Goal: Information Seeking & Learning: Learn about a topic

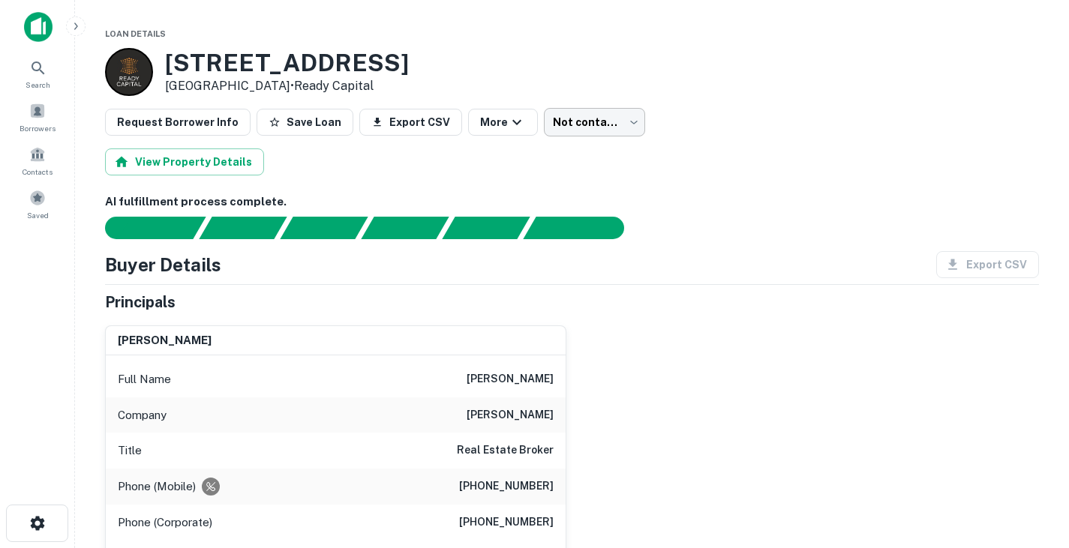
click at [579, 119] on body "Search Borrowers Contacts Saved Loan Details 531 Bedford Rd Bedford, TX 76022 •…" at bounding box center [534, 274] width 1069 height 548
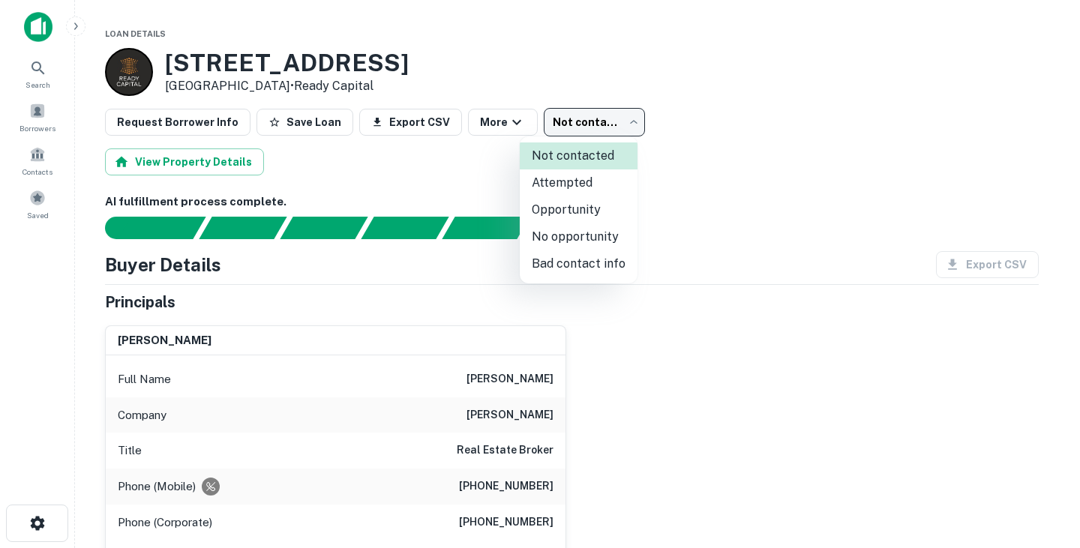
click at [569, 188] on li "Attempted" at bounding box center [579, 183] width 118 height 27
type input "*********"
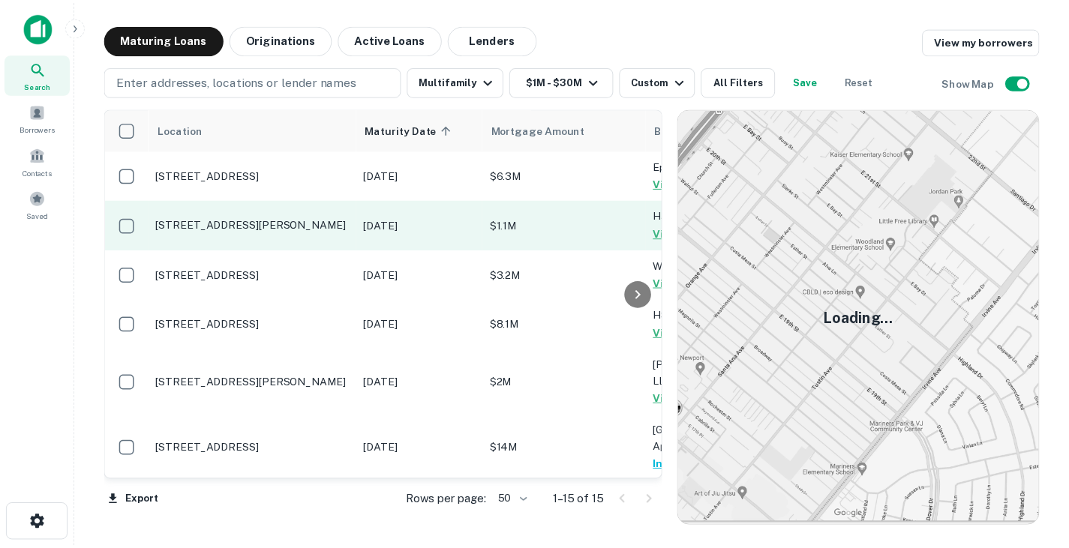
scroll to position [481, 0]
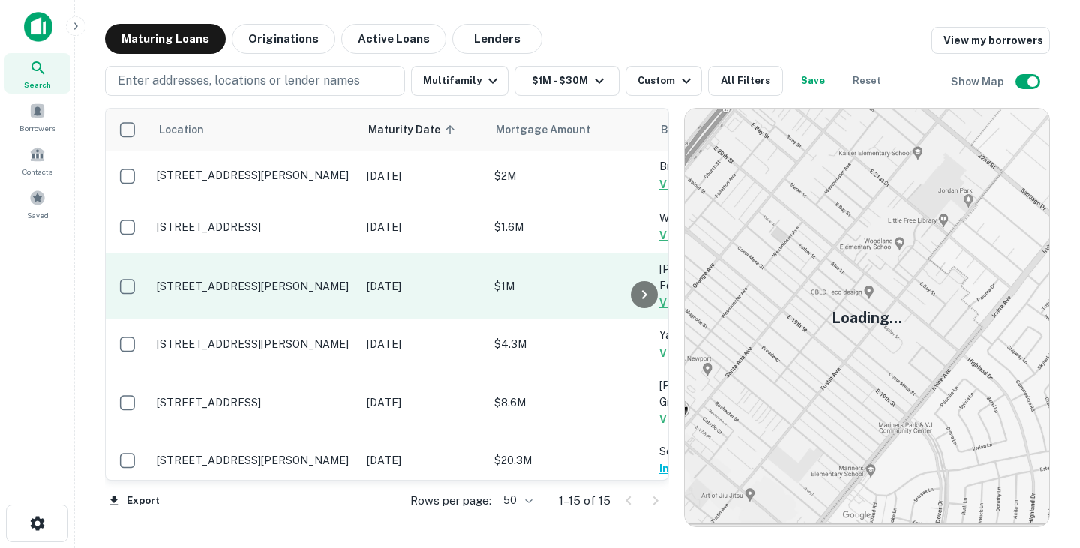
click at [246, 284] on p "2701 Hemphill St Fort Worth, TX 76110" at bounding box center [254, 287] width 195 height 14
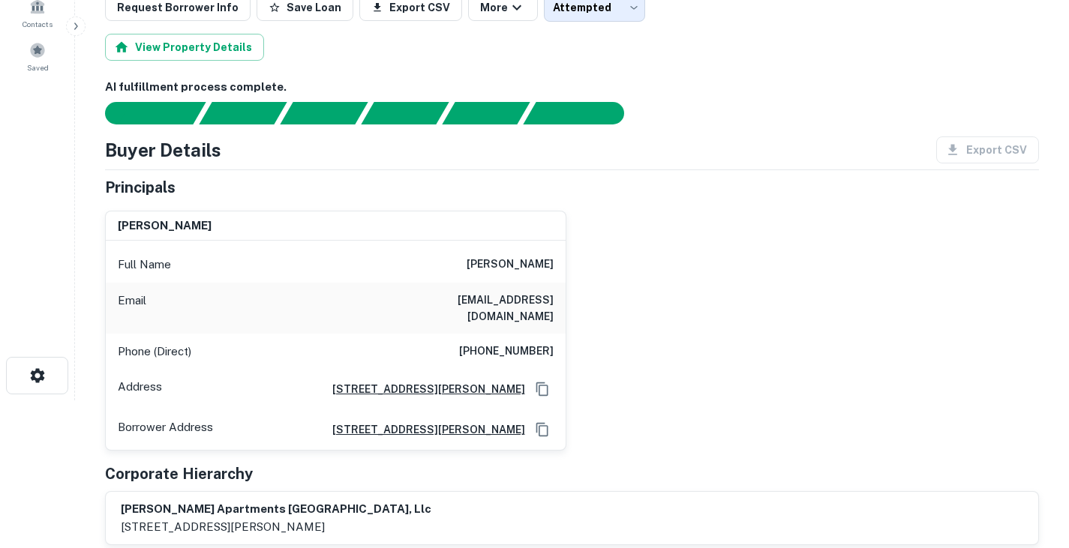
scroll to position [150, 0]
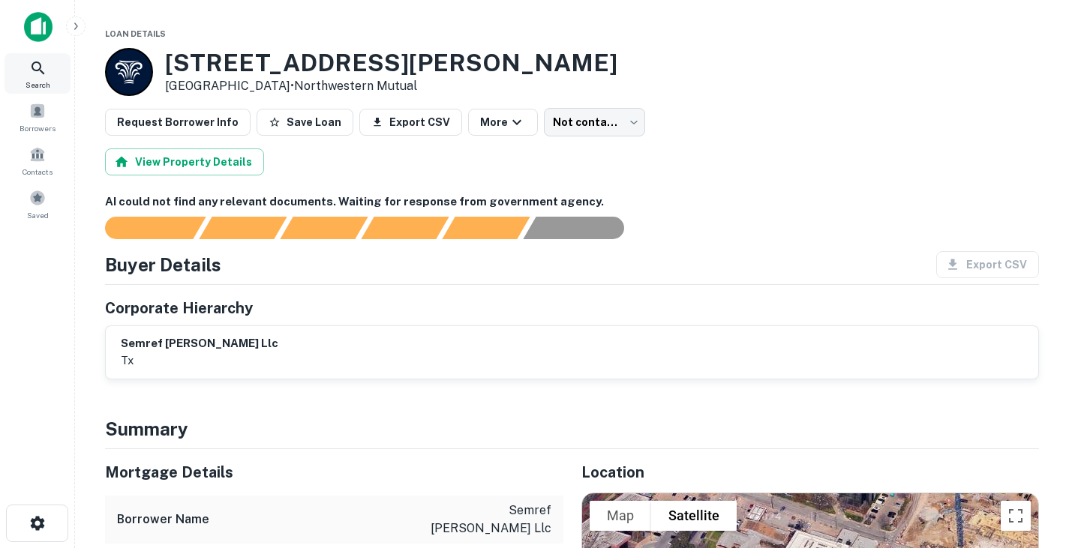
click at [44, 53] on div "Search" at bounding box center [38, 73] width 66 height 41
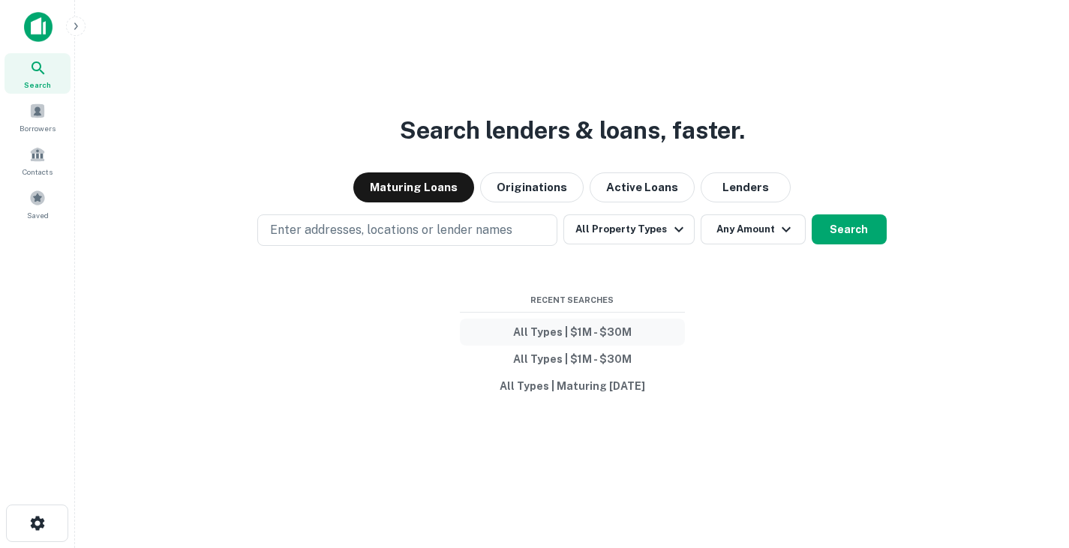
click at [583, 333] on button "All Types | $1M - $30M" at bounding box center [572, 332] width 225 height 27
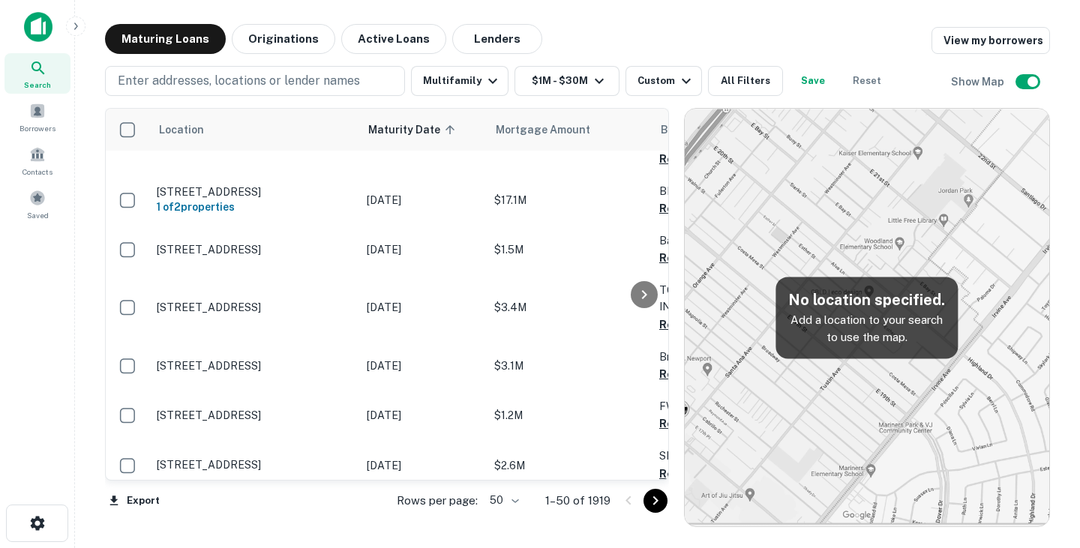
scroll to position [2314, 0]
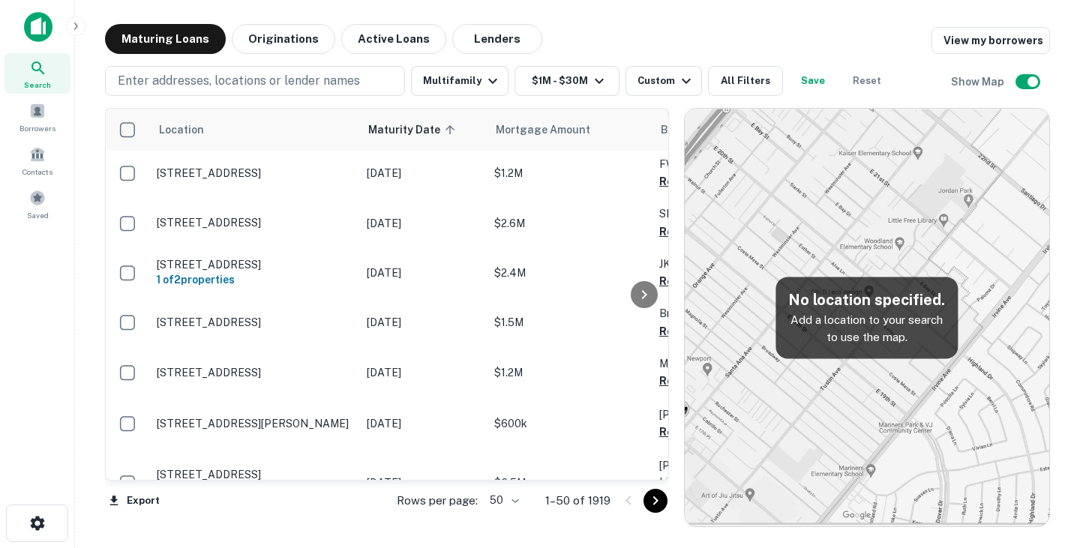
click at [35, 68] on icon at bounding box center [38, 68] width 18 height 18
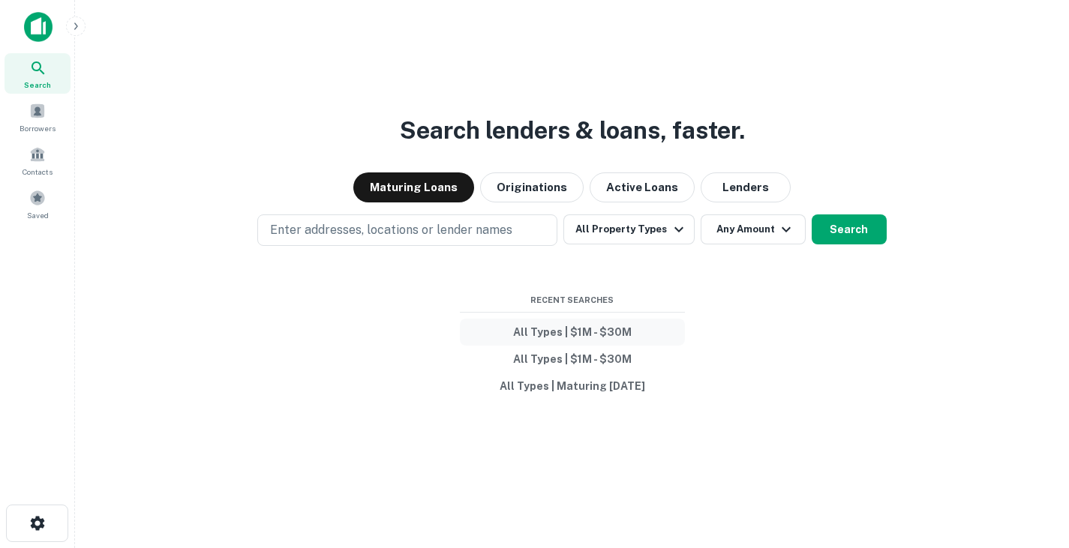
click at [592, 330] on button "All Types | $1M - $30M" at bounding box center [572, 332] width 225 height 27
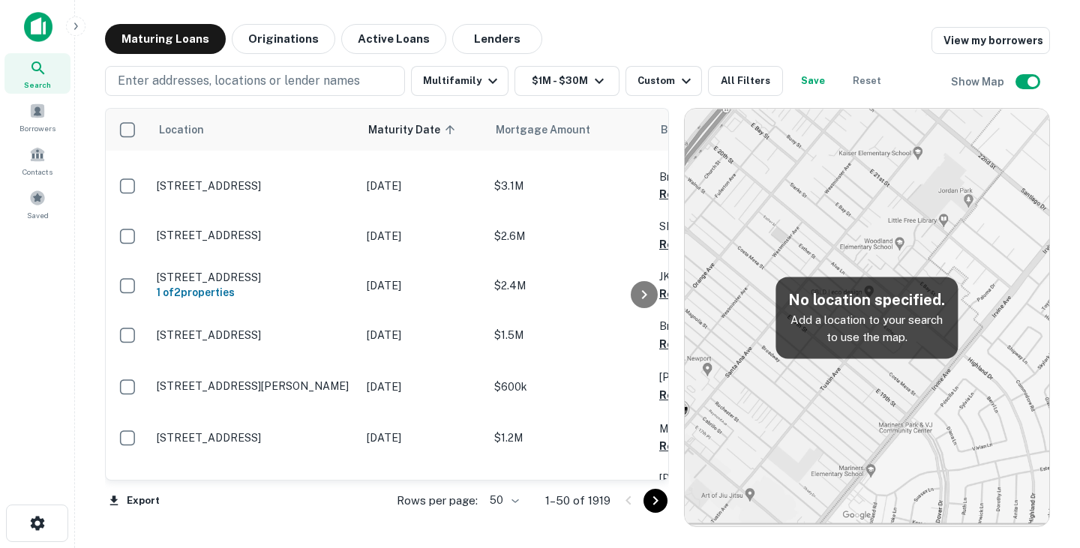
scroll to position [2314, 0]
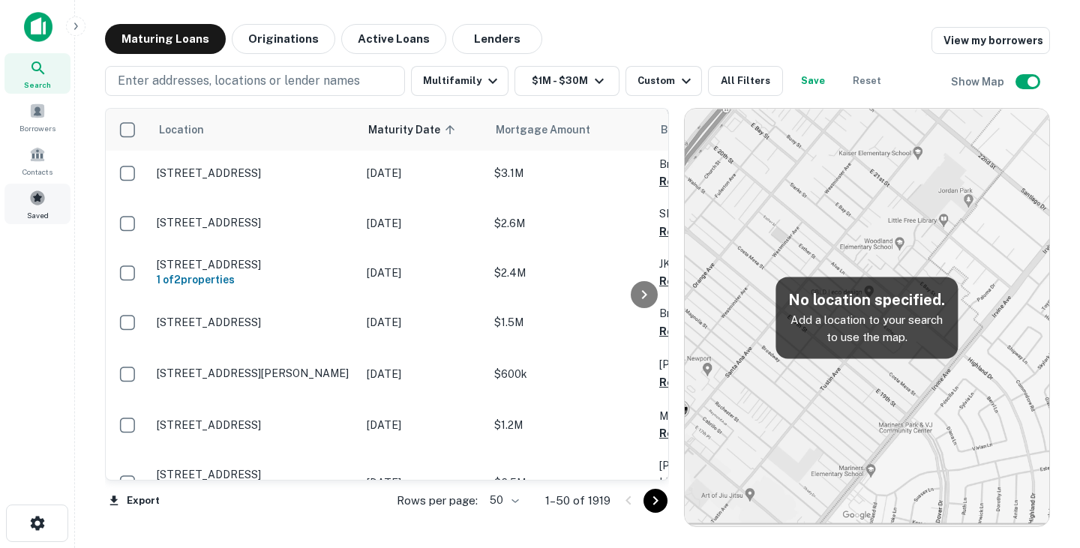
click at [45, 204] on span at bounding box center [37, 198] width 17 height 17
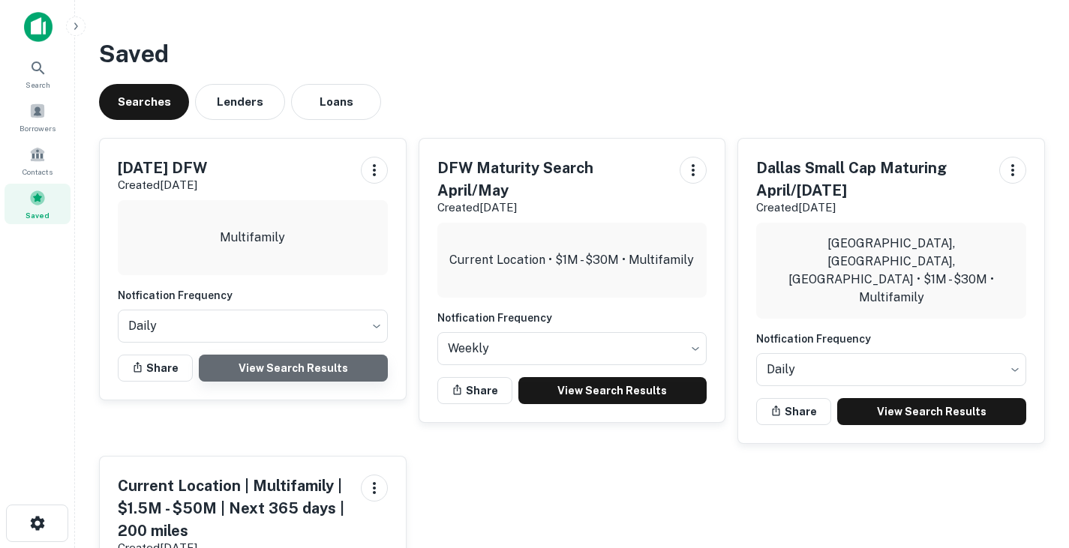
click at [322, 371] on link "View Search Results" at bounding box center [293, 368] width 189 height 27
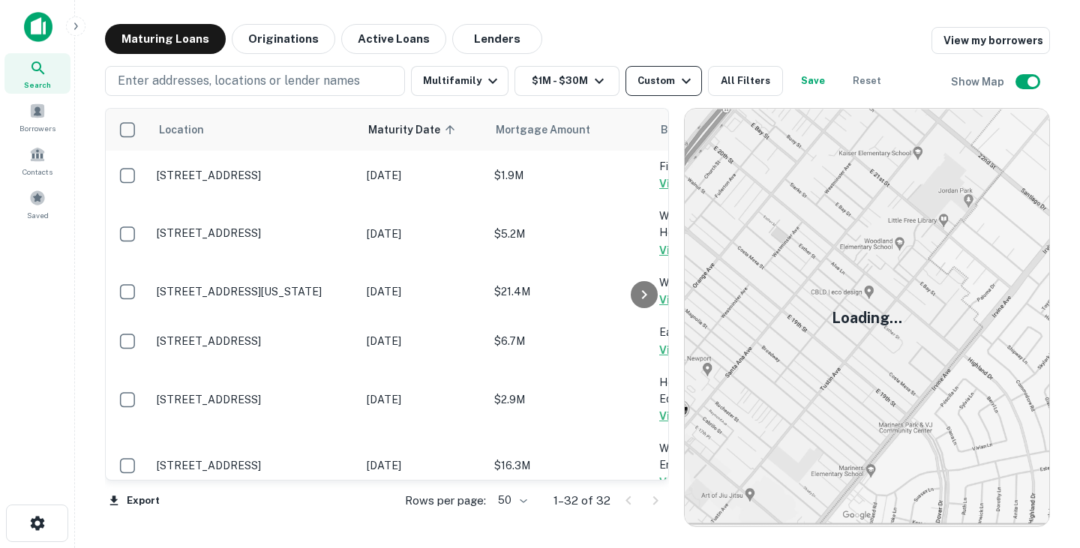
click at [656, 81] on div "Custom" at bounding box center [667, 81] width 58 height 18
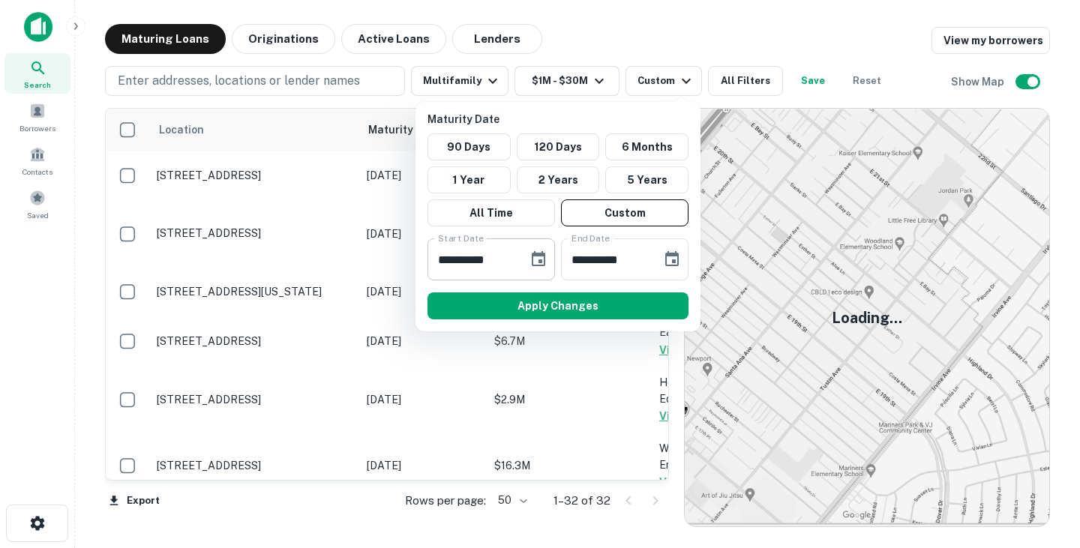
click at [538, 261] on icon "Choose date, selected date is Nov 29, 2025" at bounding box center [539, 260] width 18 height 18
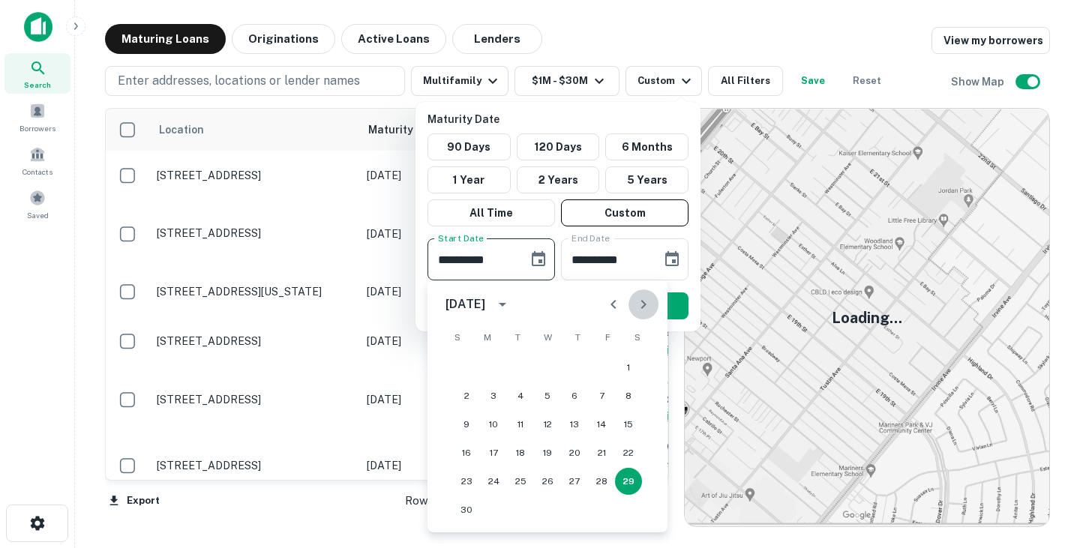
click at [638, 303] on icon "Next month" at bounding box center [644, 305] width 18 height 18
click at [545, 482] on button "31" at bounding box center [547, 481] width 27 height 27
type input "**********"
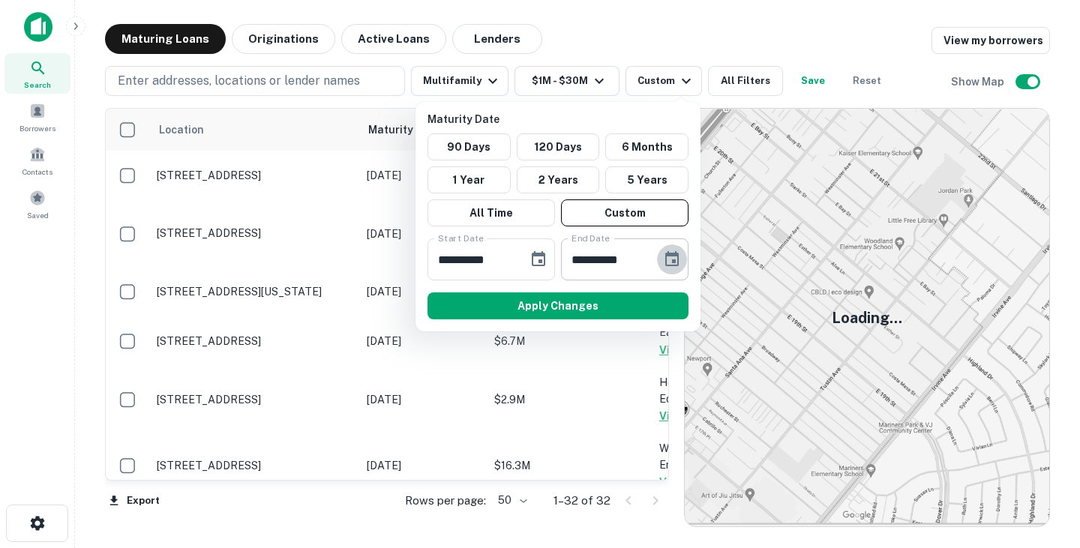
click at [671, 258] on icon "Choose date, selected date is Mar 8, 2026" at bounding box center [672, 260] width 18 height 18
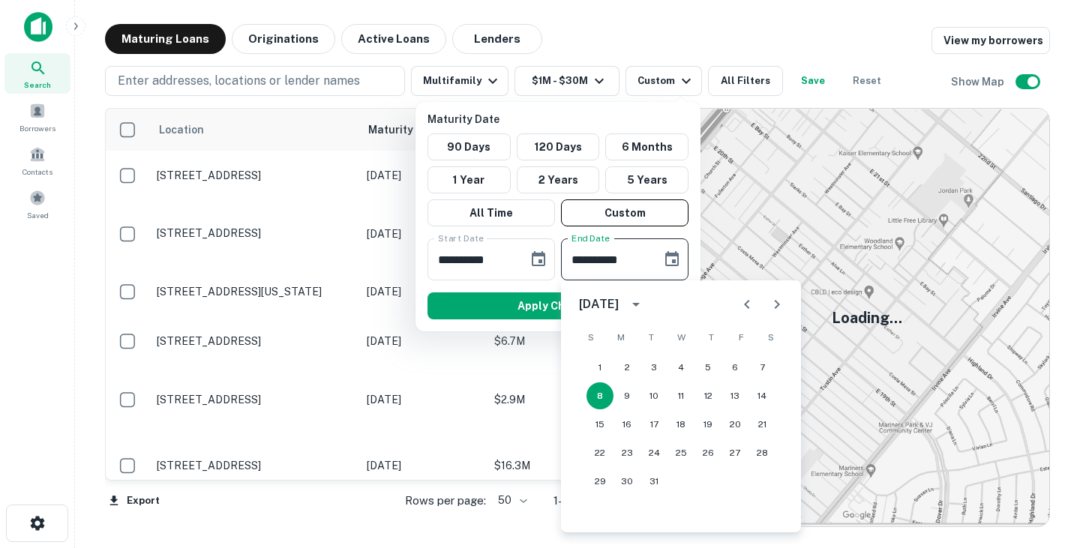
click at [777, 302] on icon "Next month" at bounding box center [777, 305] width 18 height 18
click at [708, 473] on button "30" at bounding box center [708, 481] width 27 height 27
type input "**********"
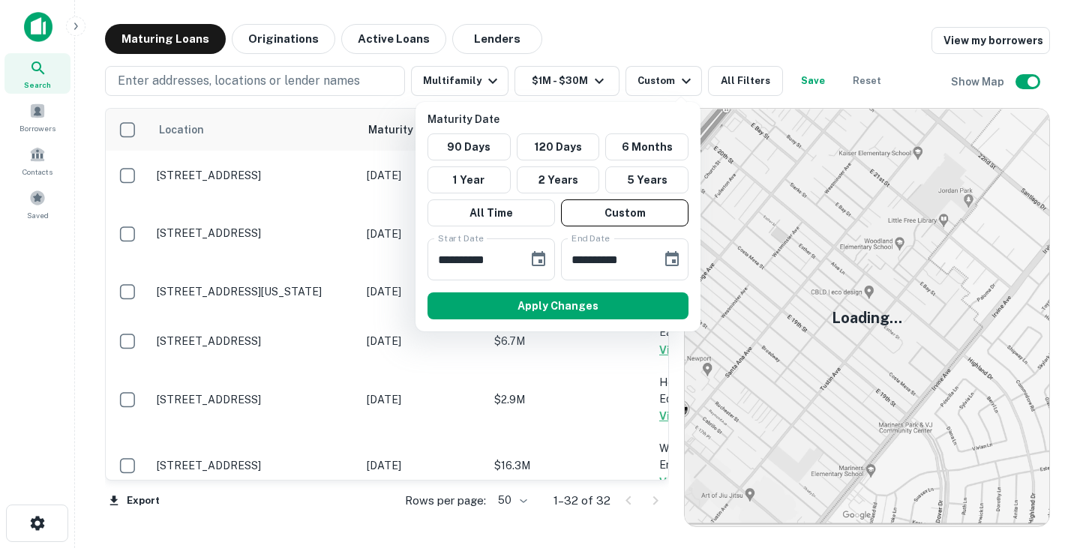
click at [577, 82] on div at bounding box center [540, 274] width 1080 height 548
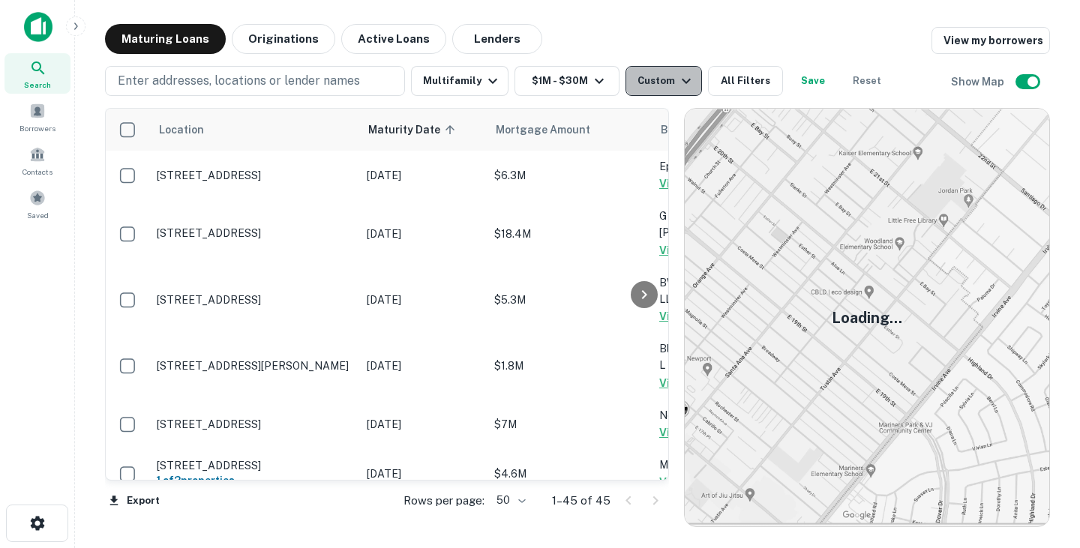
click at [660, 80] on div "Custom" at bounding box center [667, 81] width 58 height 18
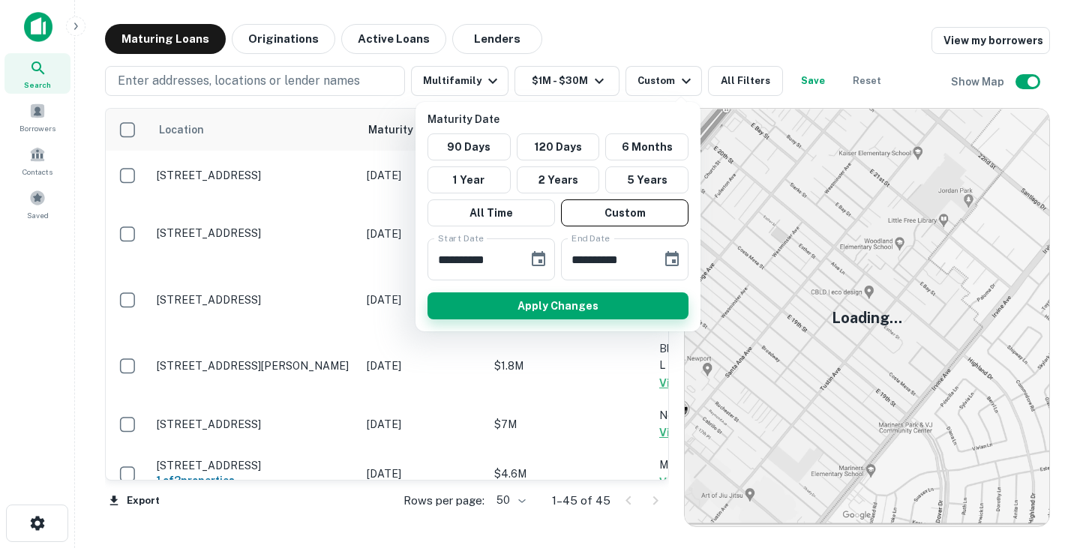
click at [621, 309] on button "Apply Changes" at bounding box center [558, 306] width 261 height 27
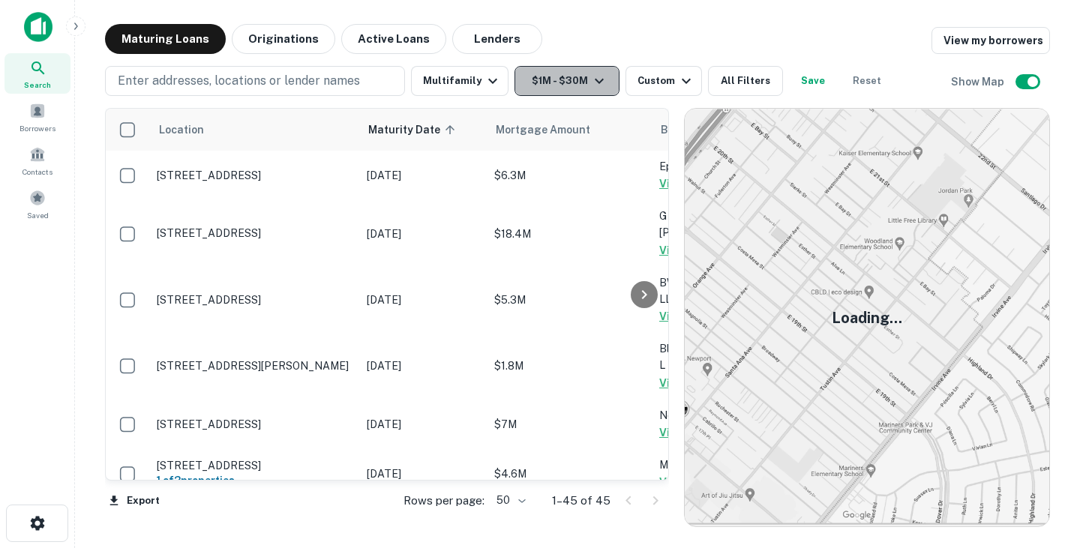
click at [593, 80] on icon "button" at bounding box center [599, 81] width 18 height 18
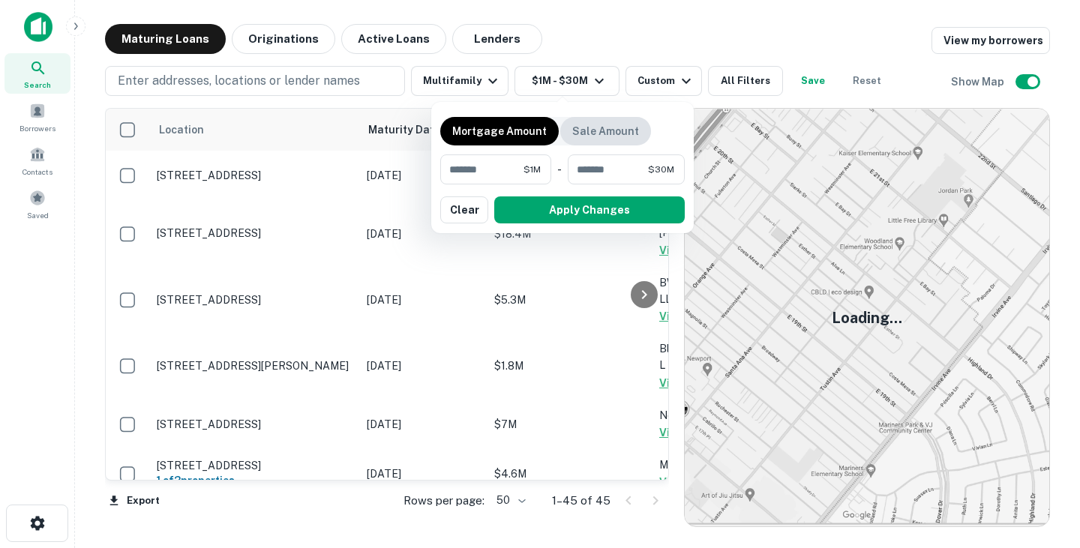
click at [605, 123] on p "Sale Amount" at bounding box center [605, 131] width 67 height 17
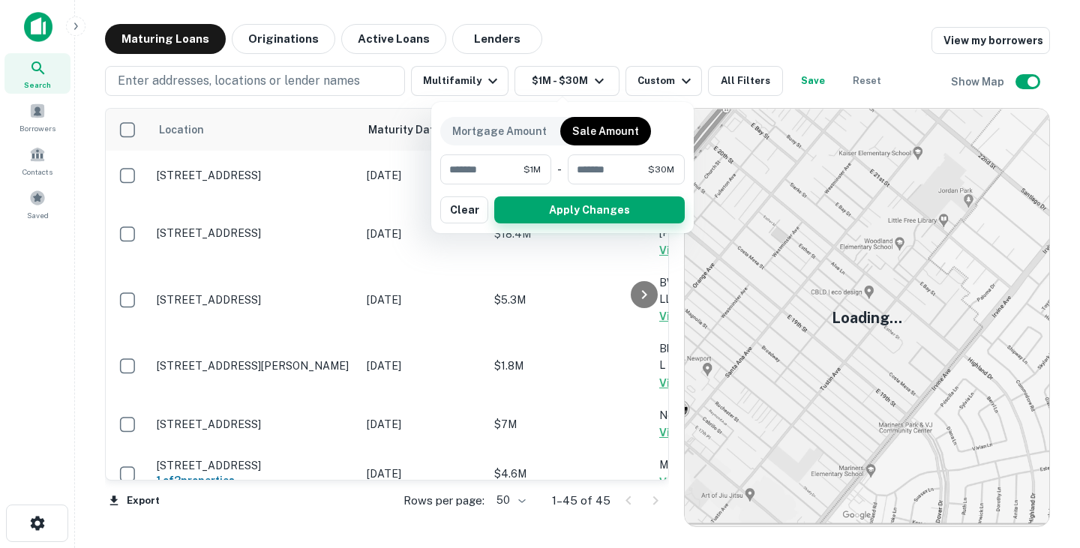
click at [586, 203] on button "Apply Changes" at bounding box center [589, 210] width 191 height 27
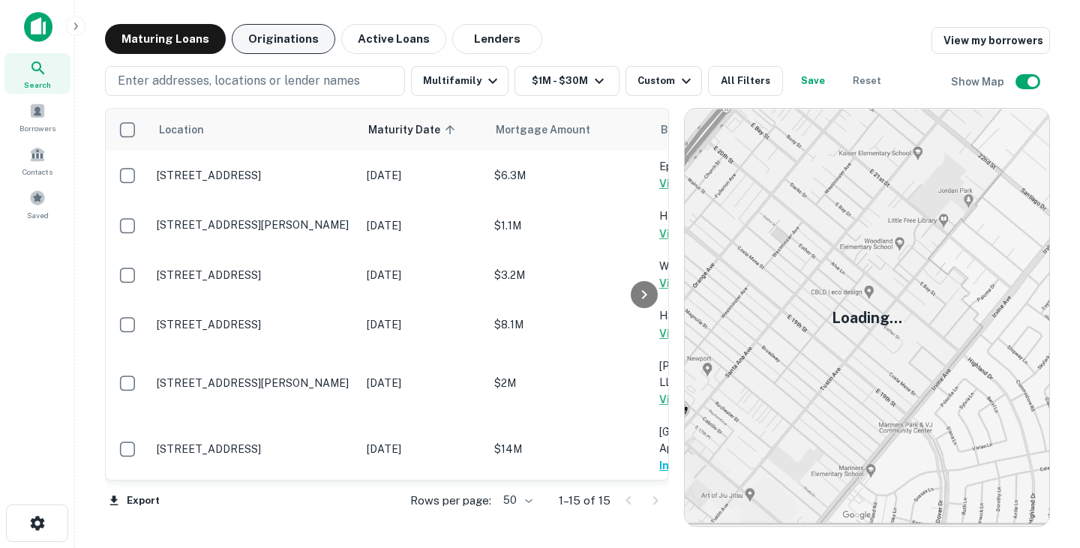
click at [278, 41] on button "Originations" at bounding box center [284, 39] width 104 height 30
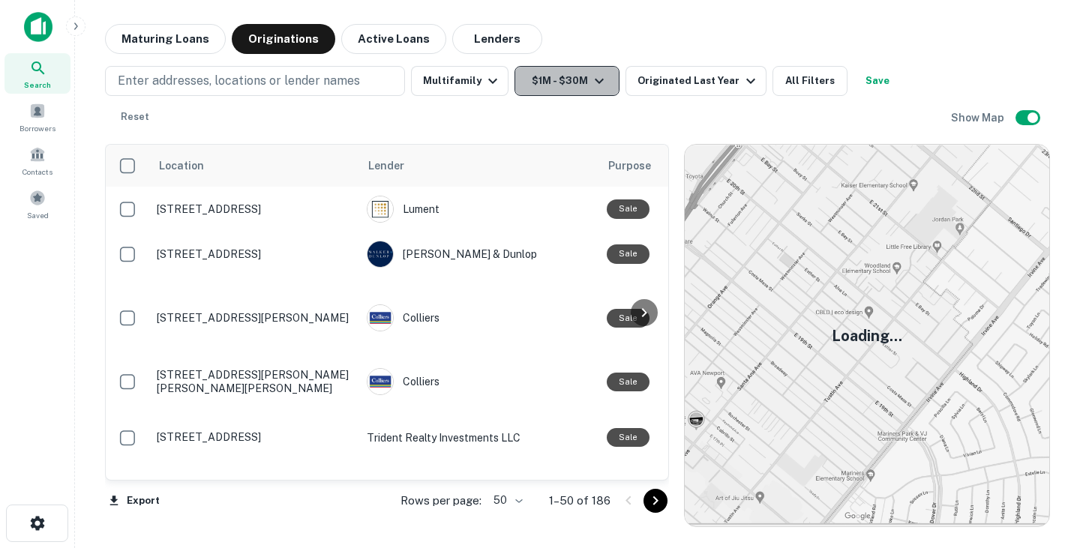
click at [548, 85] on button "$1M - $30M" at bounding box center [567, 81] width 105 height 30
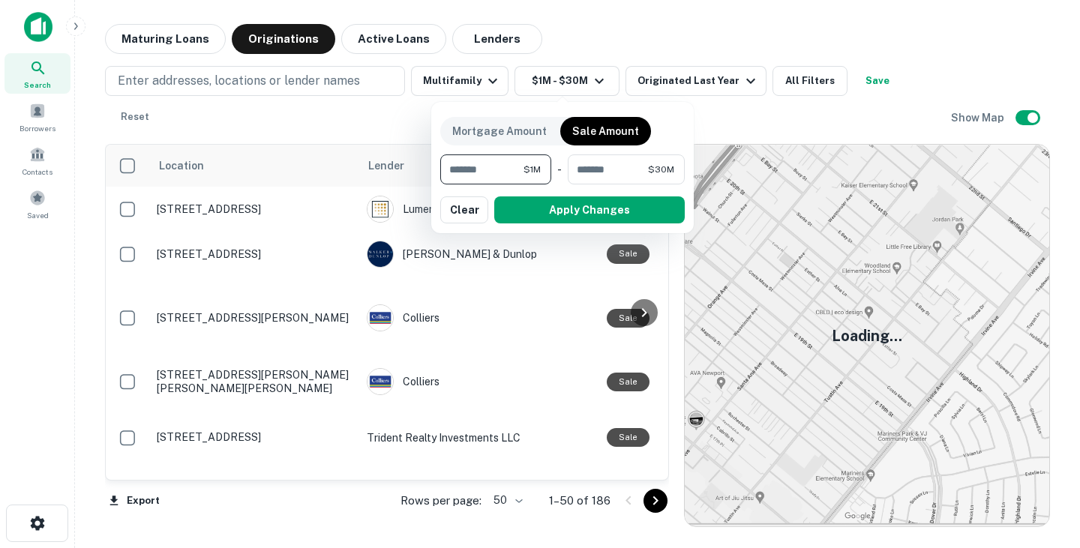
click at [551, 83] on div at bounding box center [540, 274] width 1080 height 548
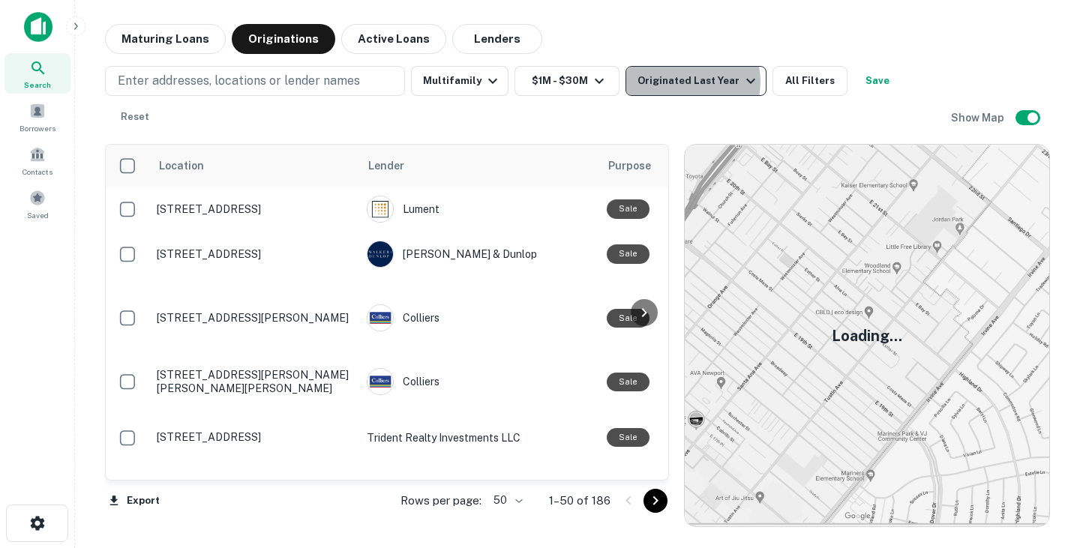
click at [678, 82] on div "Originated Last Year" at bounding box center [699, 81] width 122 height 18
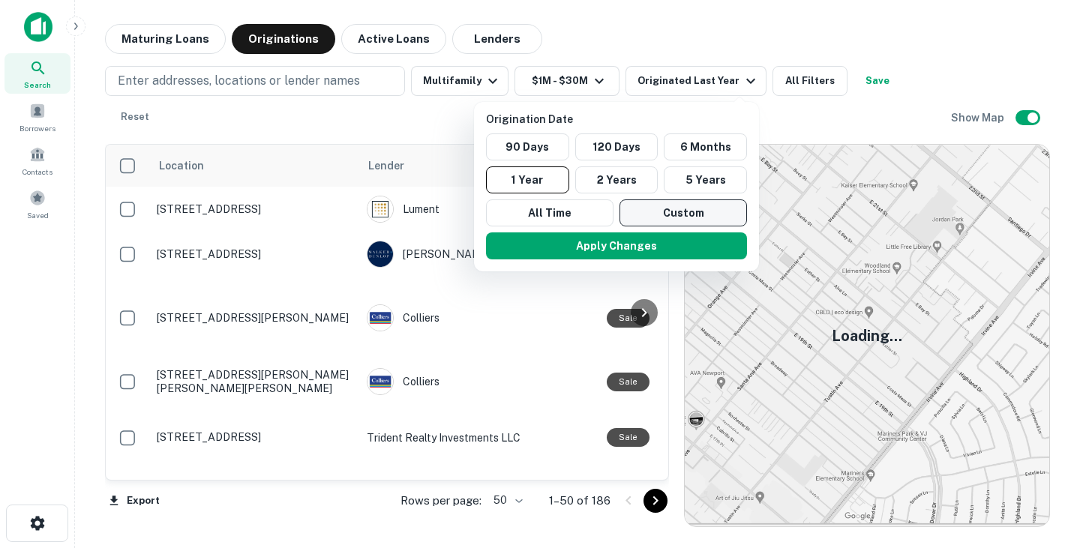
click at [695, 206] on button "Custom" at bounding box center [684, 213] width 128 height 27
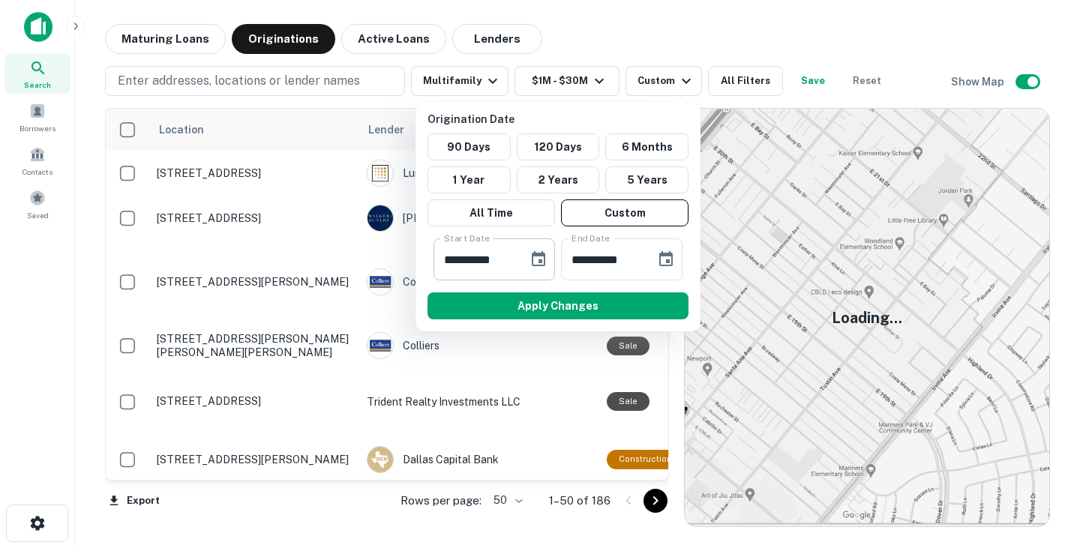
click at [539, 257] on icon "Choose date, selected date is Apr 3, 2025" at bounding box center [539, 260] width 18 height 18
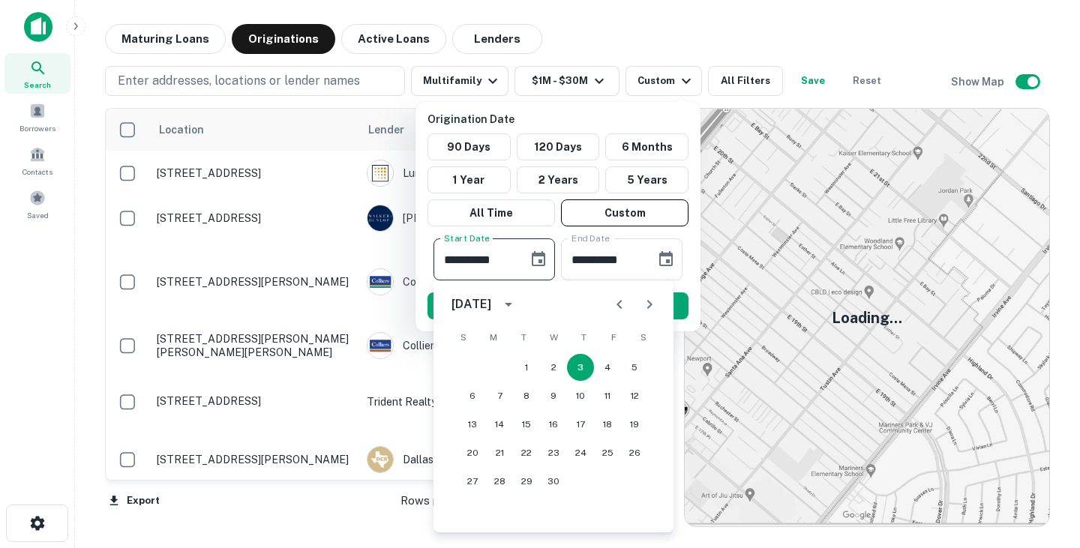
click at [518, 302] on icon "calendar view is open, switch to year view" at bounding box center [509, 305] width 18 height 18
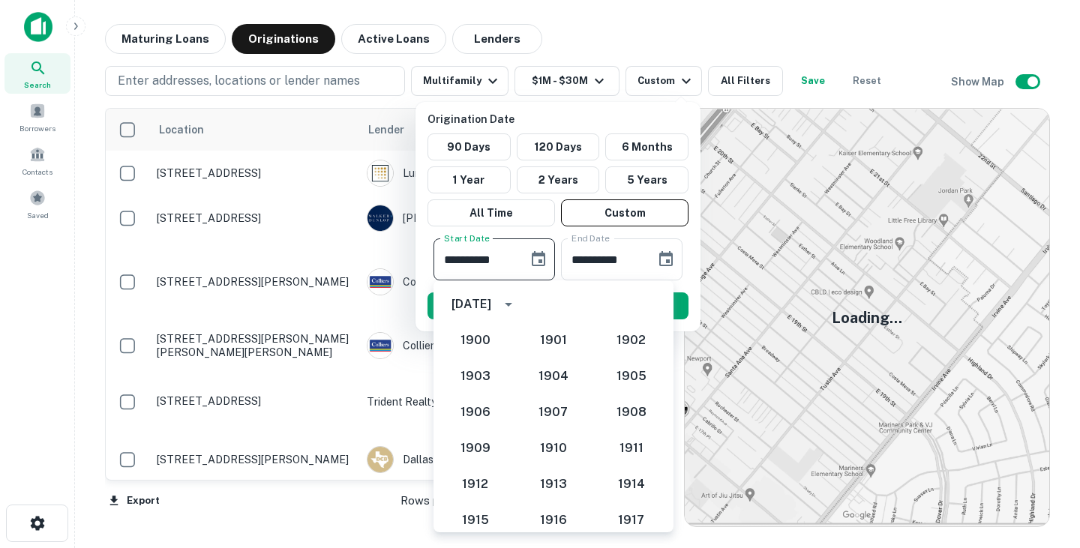
scroll to position [1302, 0]
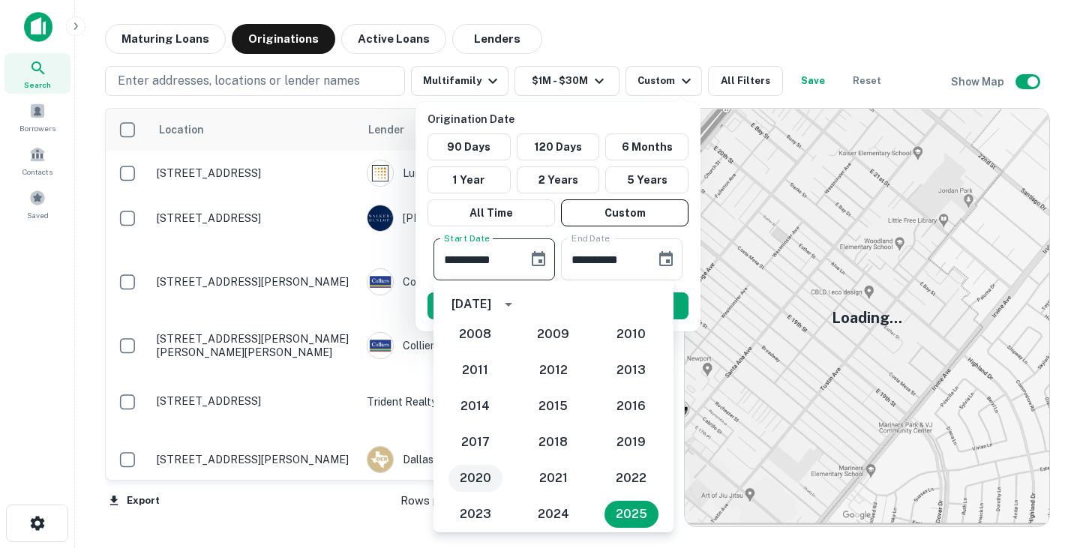
click at [480, 480] on button "2020" at bounding box center [476, 478] width 54 height 27
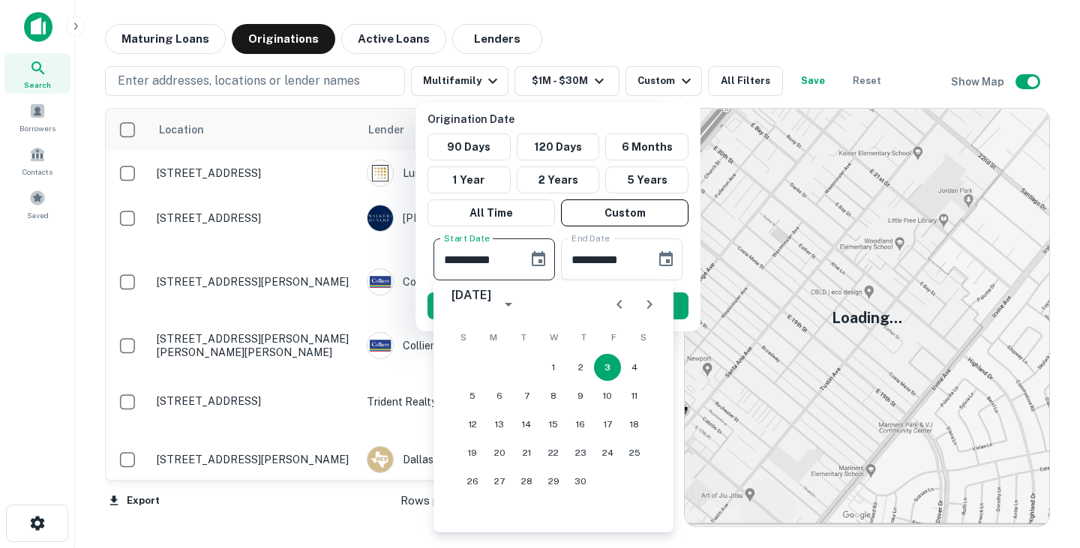
type input "**********"
click at [665, 254] on icon "Choose date, selected date is Sep 30, 2025" at bounding box center [666, 258] width 14 height 15
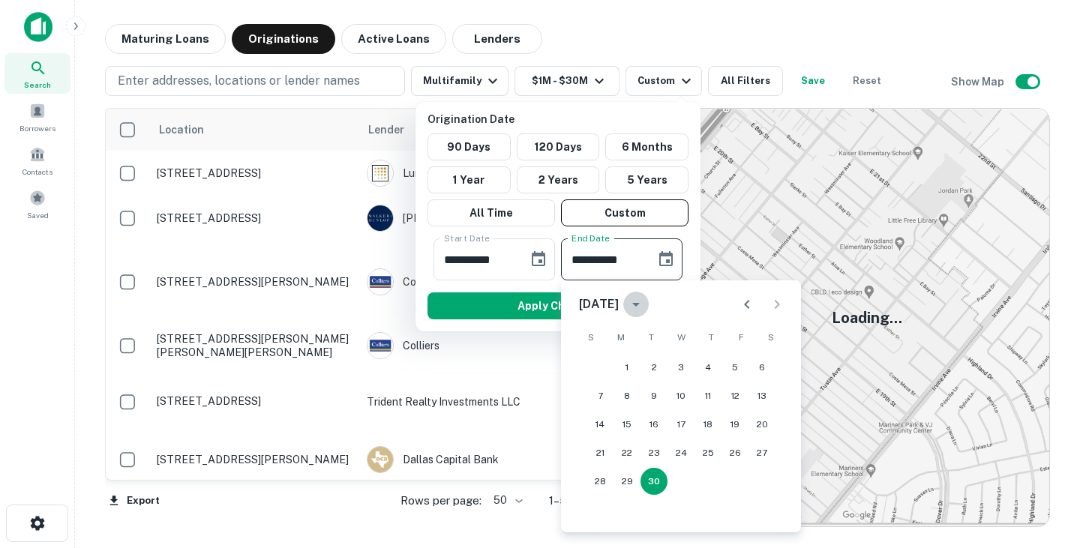
click at [645, 307] on icon "calendar view is open, switch to year view" at bounding box center [636, 305] width 18 height 18
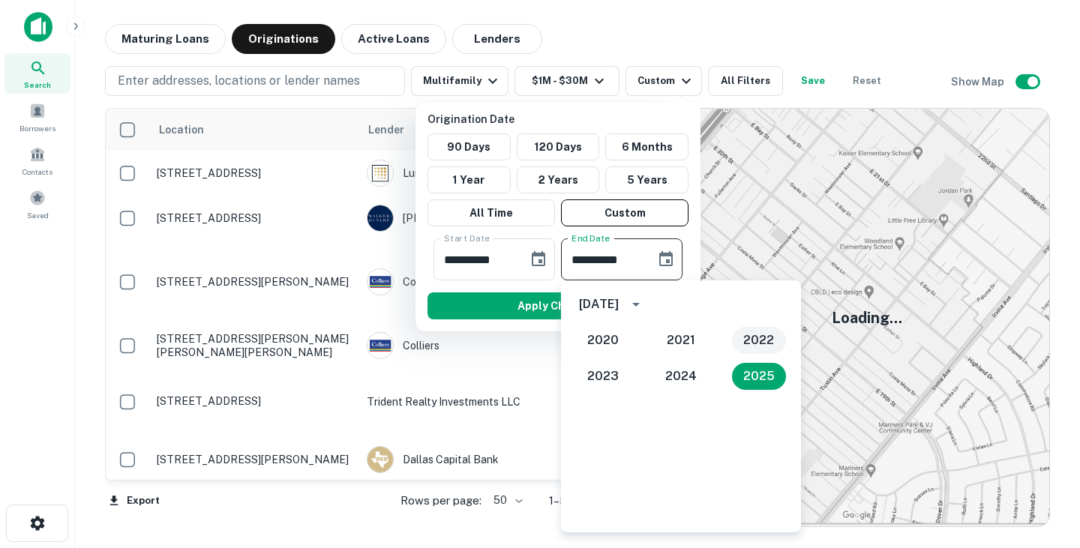
click at [759, 344] on button "2022" at bounding box center [759, 340] width 54 height 27
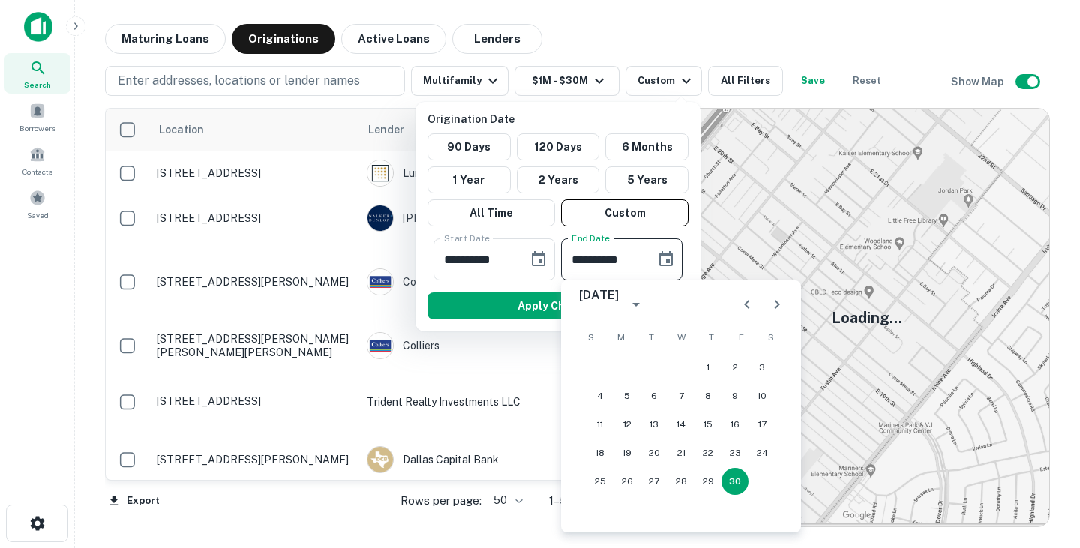
type input "**********"
click at [732, 484] on button "30" at bounding box center [735, 481] width 27 height 27
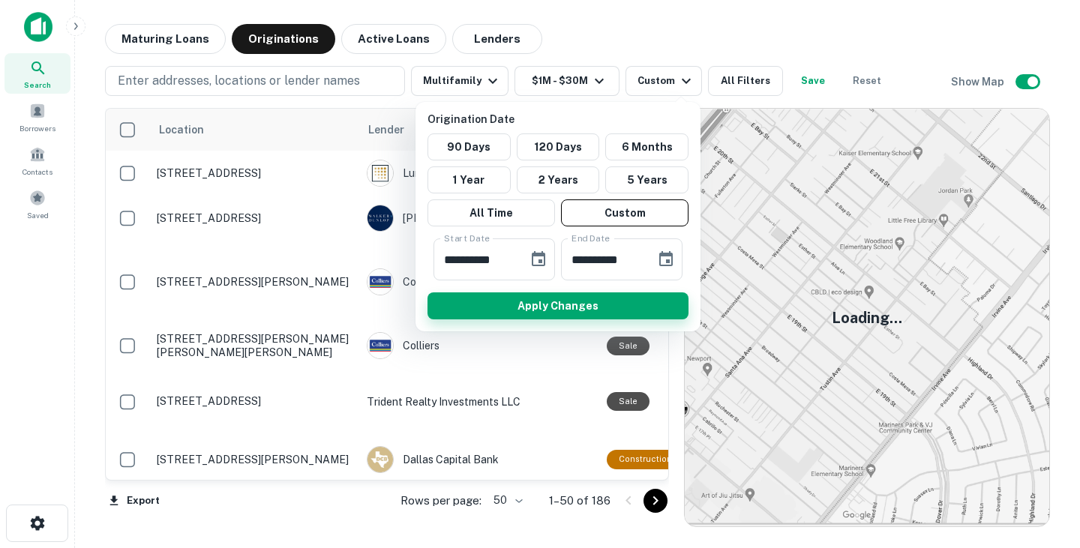
click at [585, 306] on button "Apply Changes" at bounding box center [558, 306] width 261 height 27
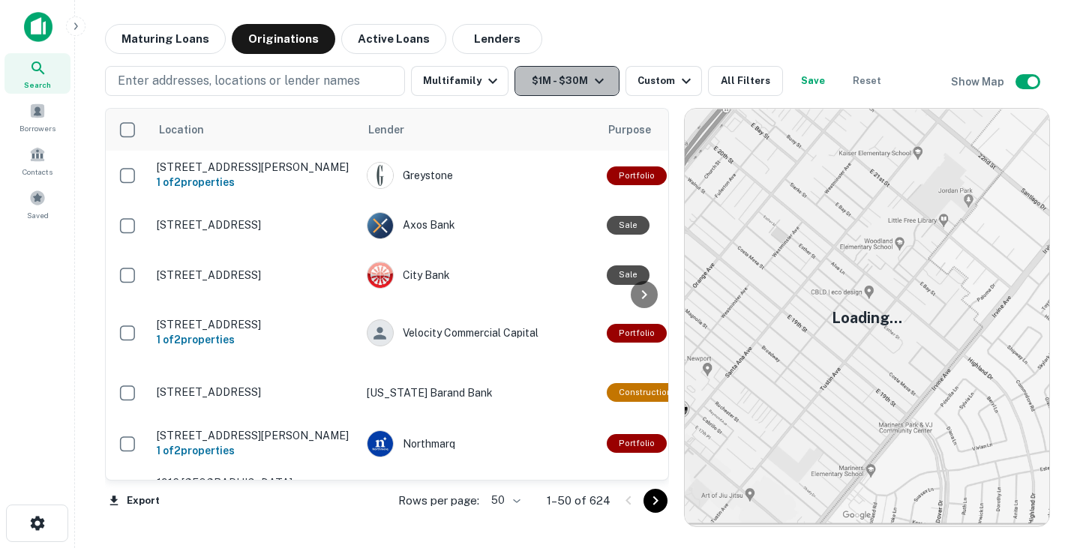
click at [595, 83] on icon "button" at bounding box center [599, 81] width 18 height 18
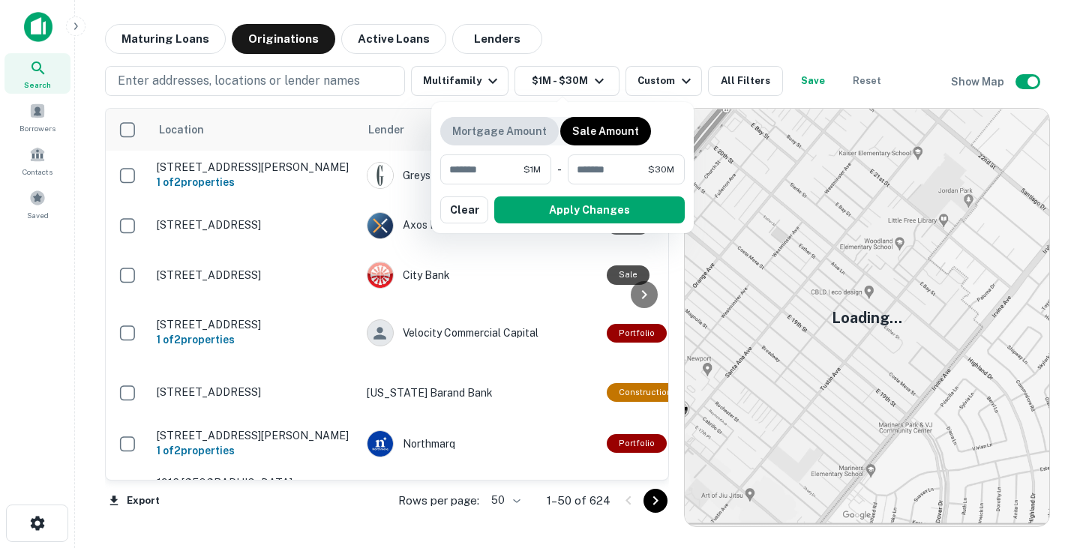
click at [501, 129] on p "Mortgage Amount" at bounding box center [499, 131] width 95 height 17
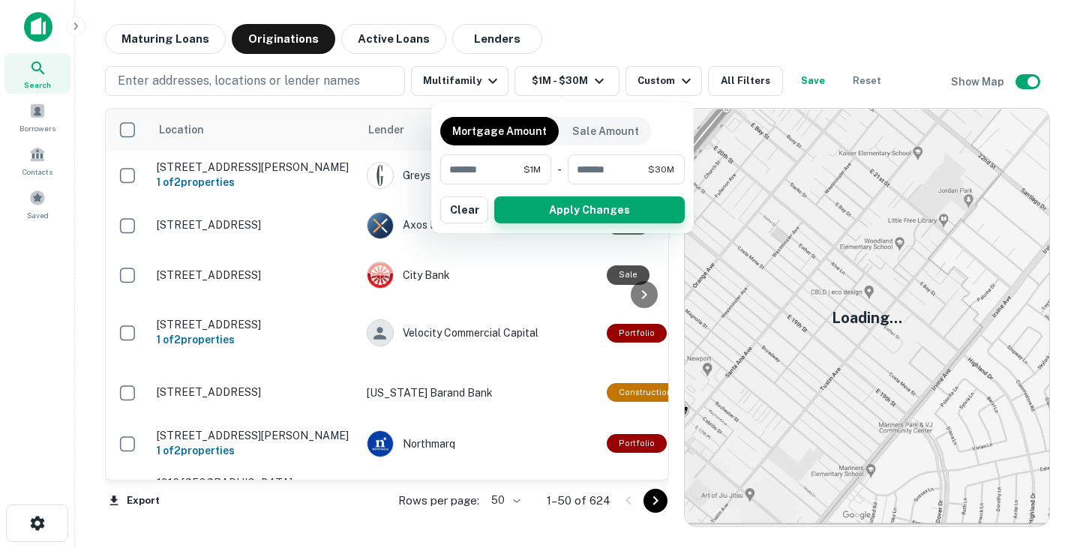
click at [568, 214] on button "Apply Changes" at bounding box center [589, 210] width 191 height 27
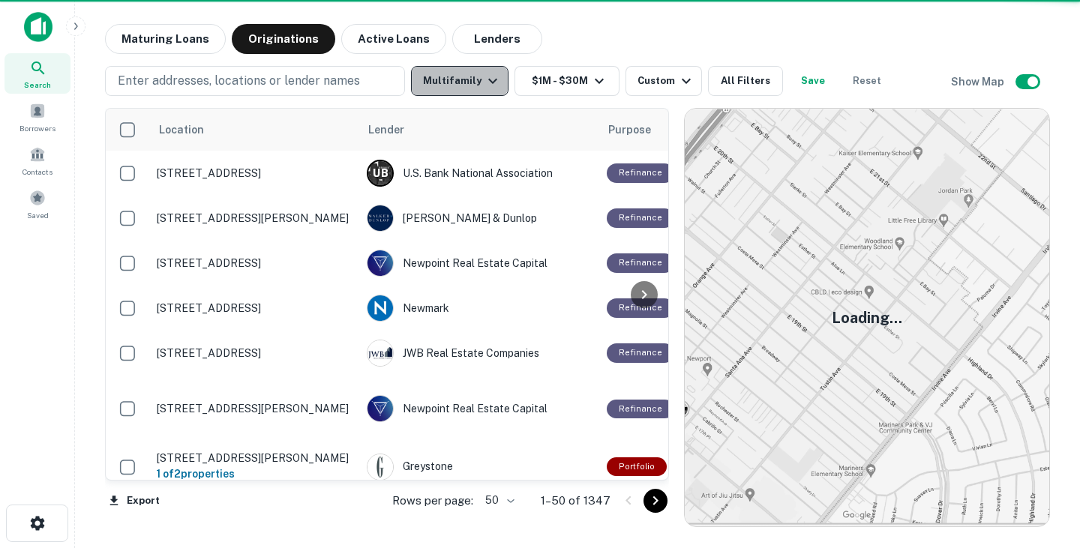
click at [478, 82] on button "Multifamily" at bounding box center [460, 81] width 98 height 30
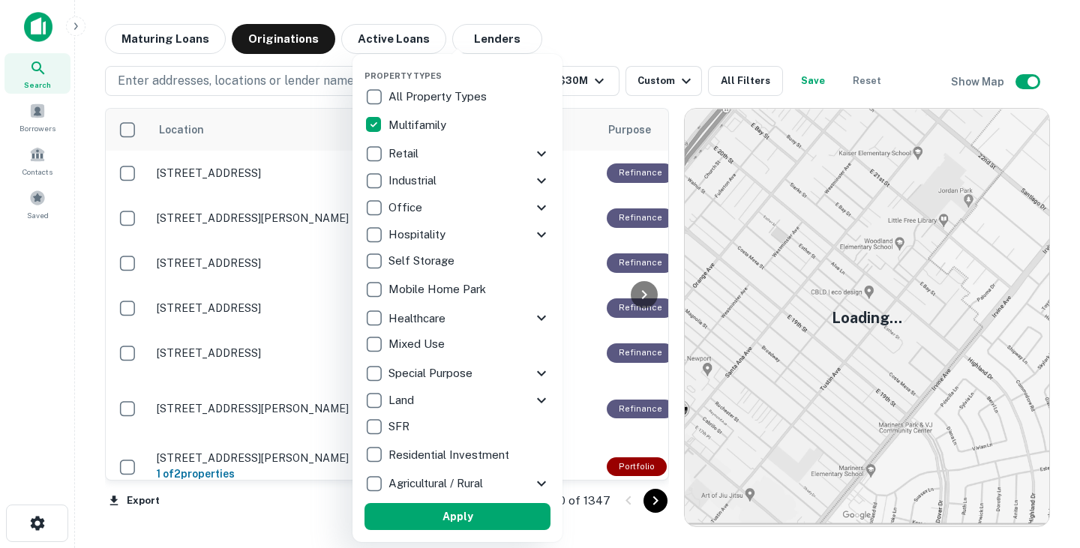
click at [585, 41] on div at bounding box center [540, 274] width 1080 height 548
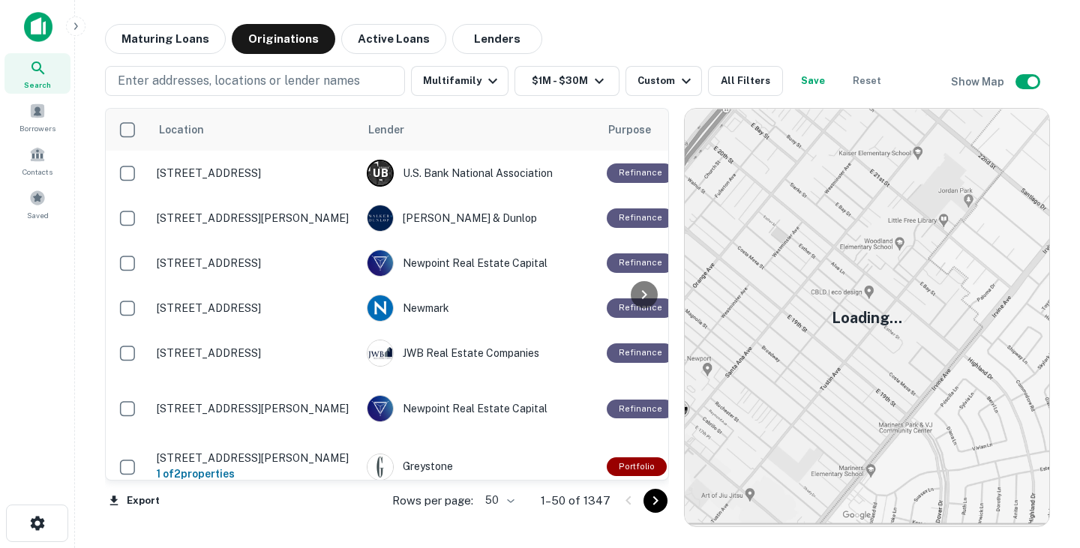
click at [505, 85] on div "Enter addresses, locations or lender names Multifamily $1M - $30M Custom All Fi…" at bounding box center [498, 81] width 786 height 30
click at [494, 83] on icon "button" at bounding box center [493, 81] width 18 height 18
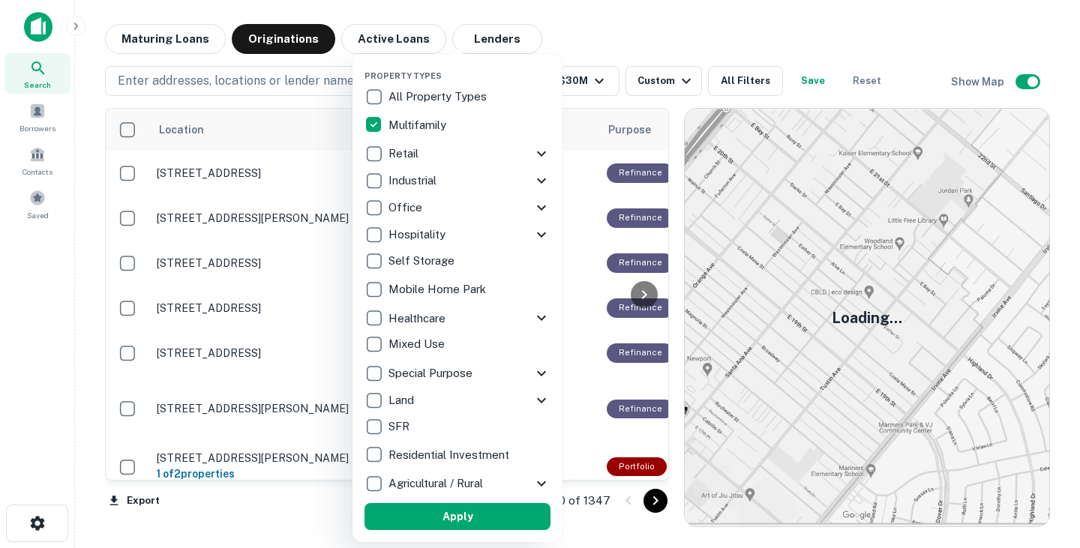
click at [417, 125] on p "Multifamily" at bounding box center [419, 125] width 61 height 18
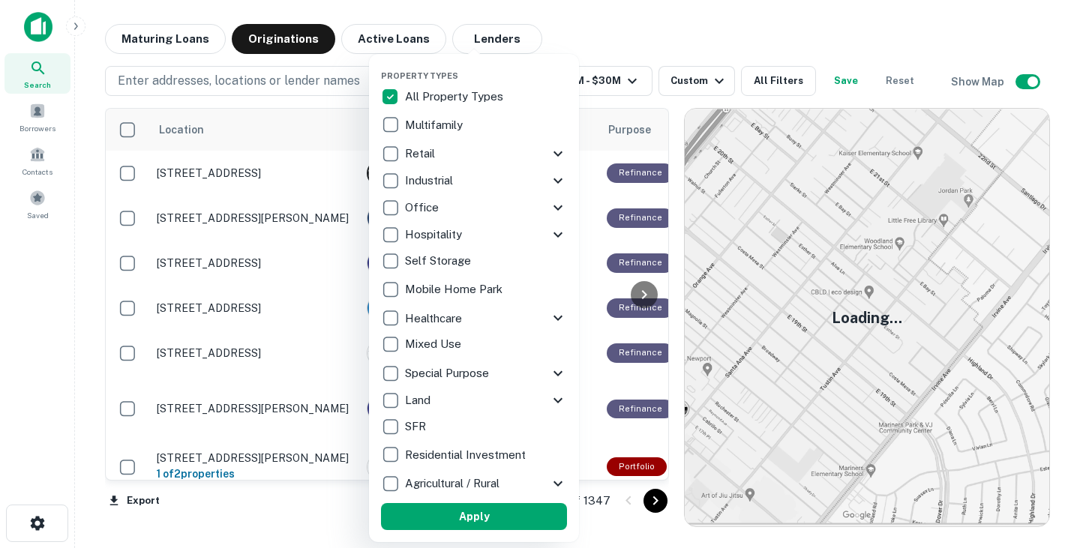
click at [433, 98] on p "All Property Types" at bounding box center [455, 97] width 101 height 18
click at [429, 121] on p "Multifamily" at bounding box center [435, 125] width 61 height 18
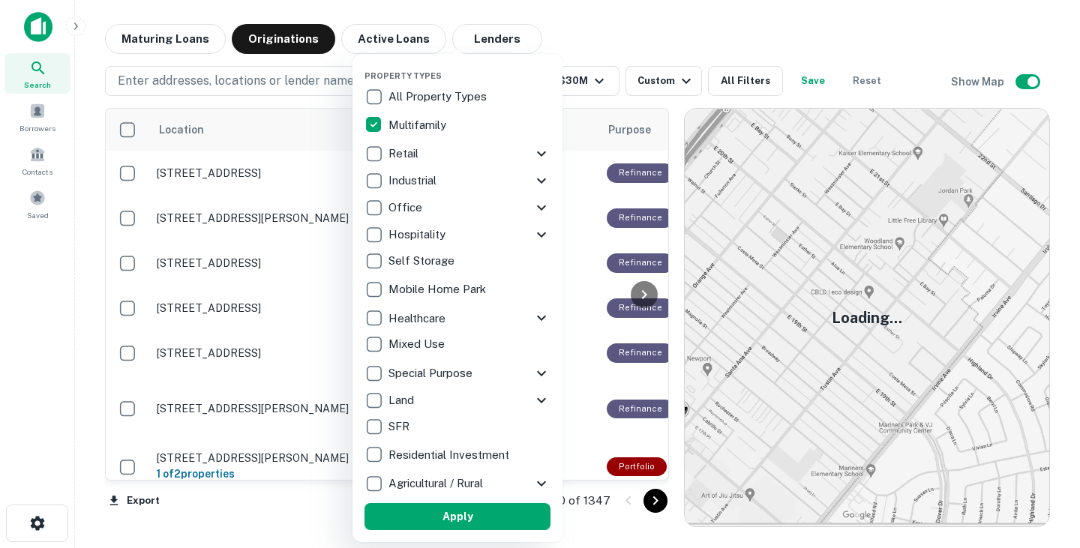
click at [484, 515] on button "Apply" at bounding box center [458, 516] width 186 height 27
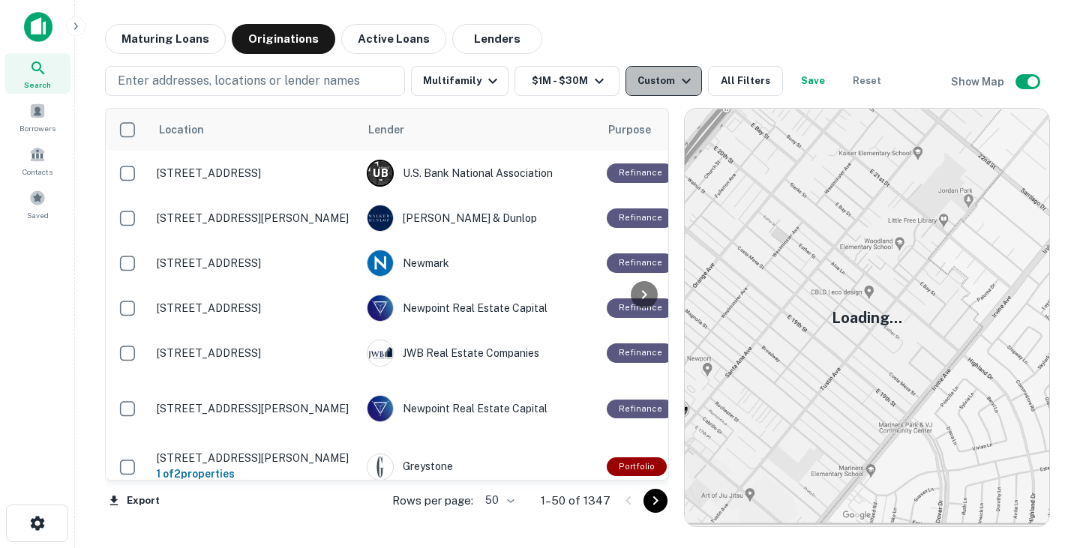
click at [653, 80] on div "Custom" at bounding box center [667, 81] width 58 height 18
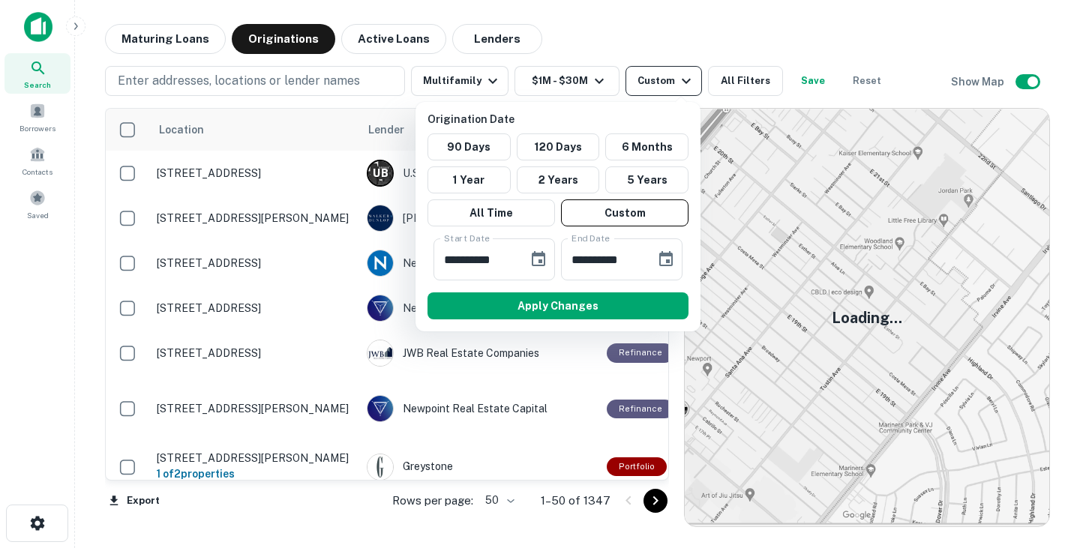
click at [653, 80] on div at bounding box center [540, 274] width 1080 height 548
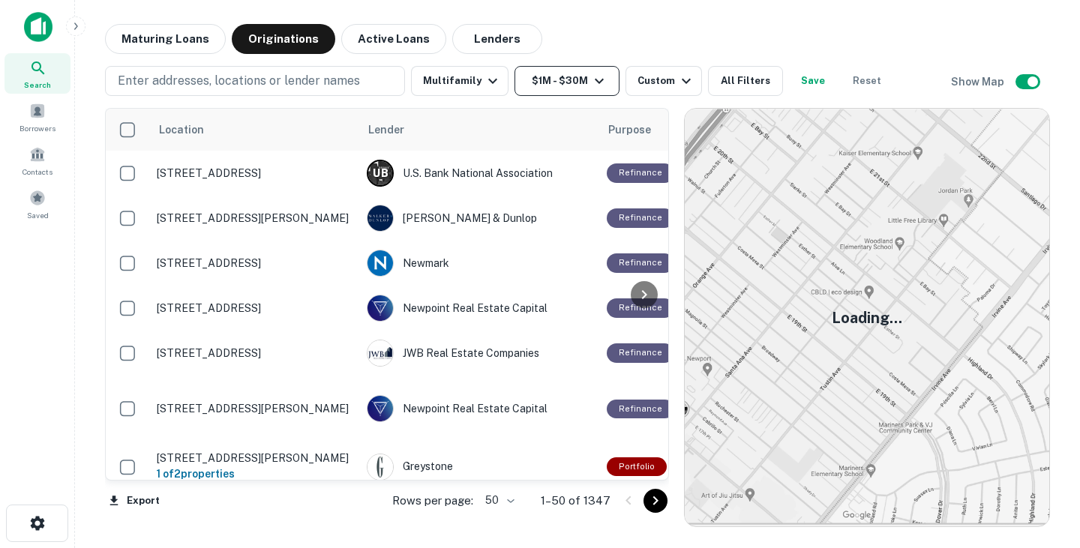
click at [590, 75] on icon "button" at bounding box center [599, 81] width 18 height 18
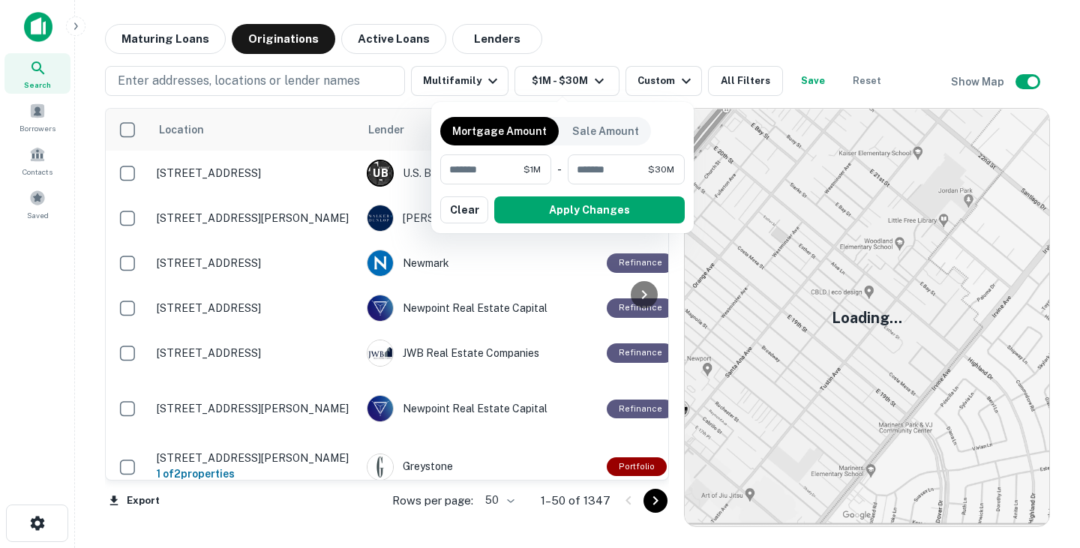
click at [591, 77] on div at bounding box center [540, 274] width 1080 height 548
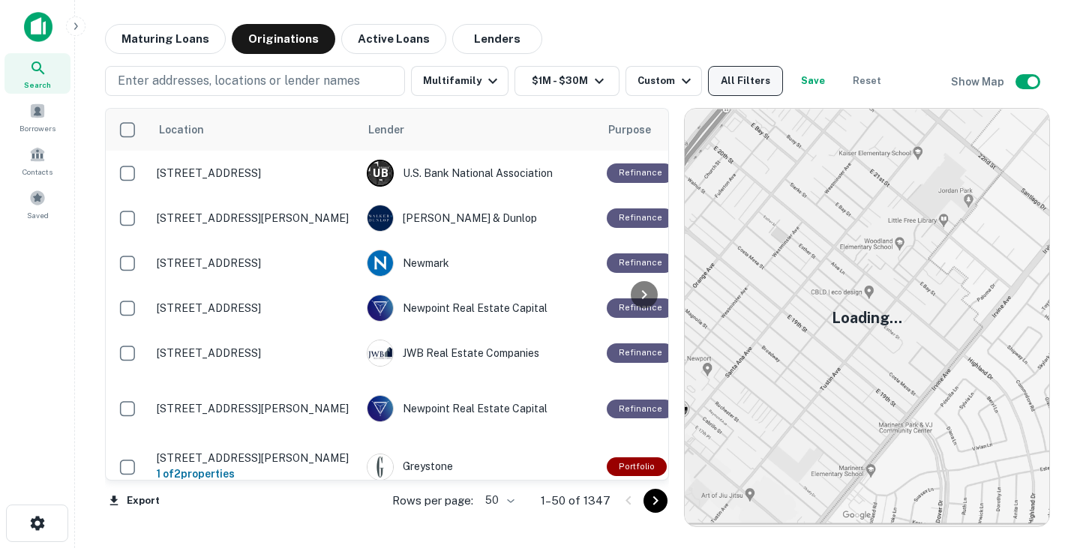
click at [752, 78] on button "All Filters" at bounding box center [745, 81] width 75 height 30
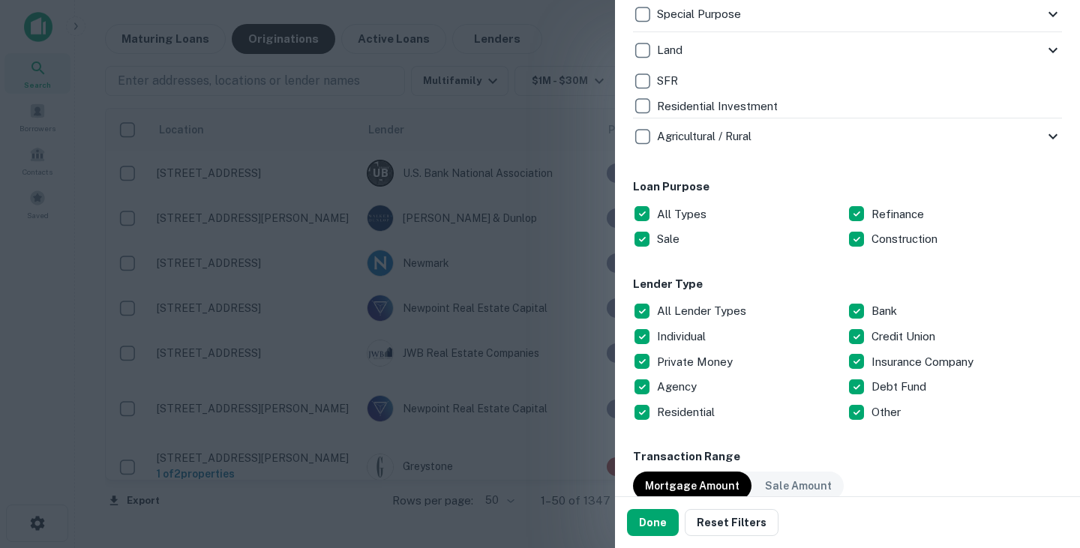
scroll to position [596, 0]
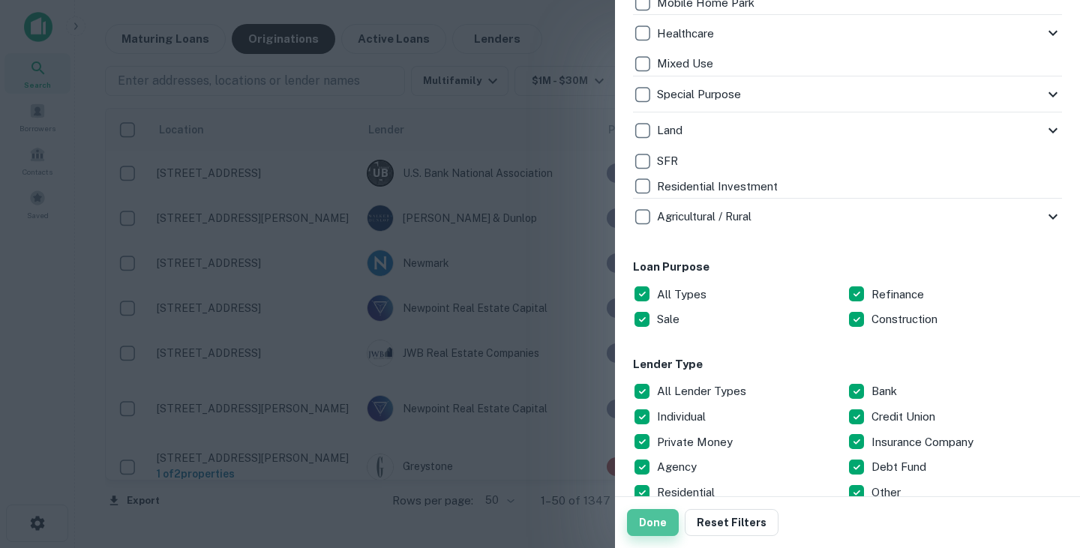
click at [641, 524] on button "Done" at bounding box center [653, 522] width 52 height 27
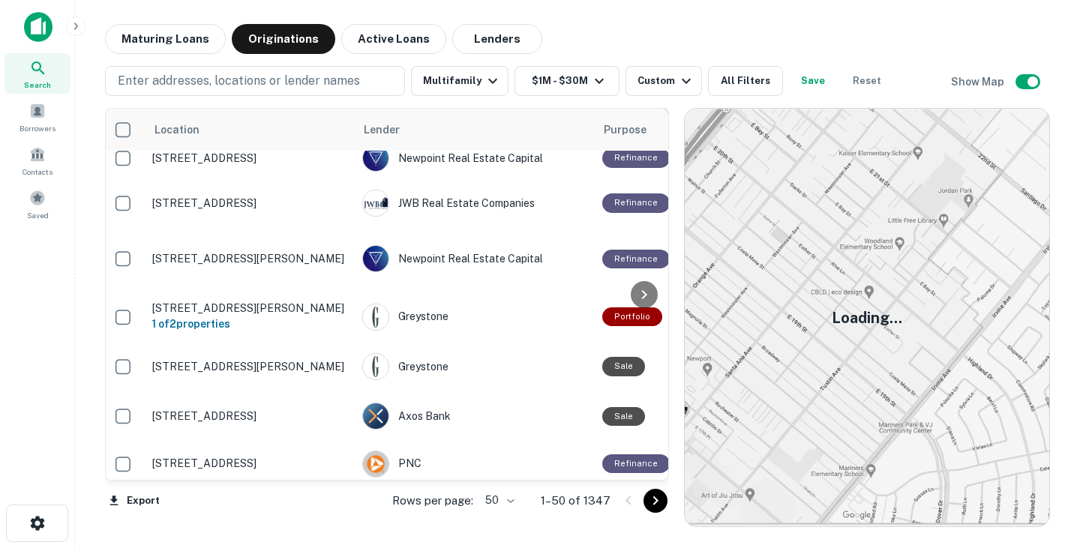
scroll to position [59, 5]
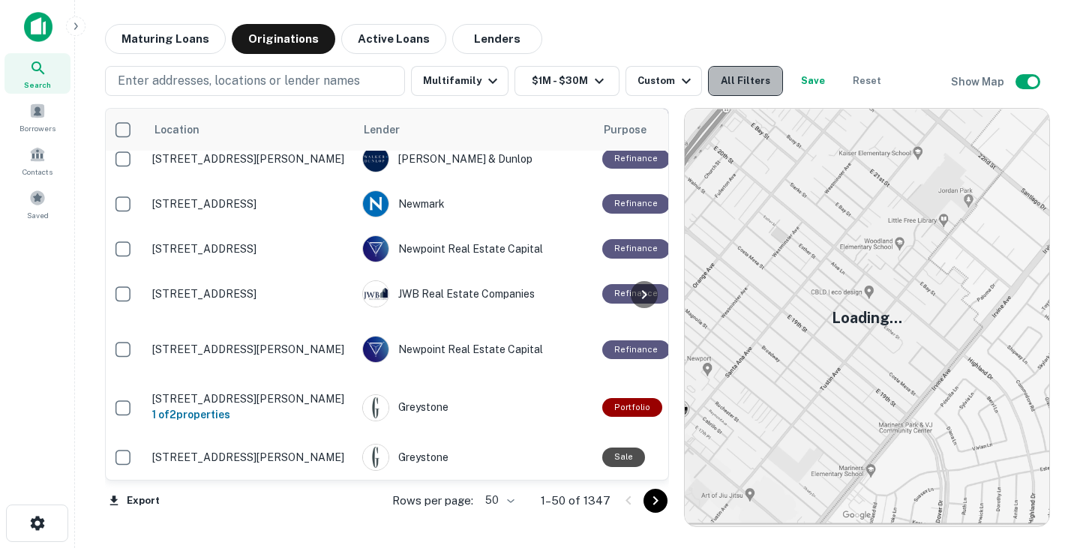
click at [746, 80] on button "All Filters" at bounding box center [745, 81] width 75 height 30
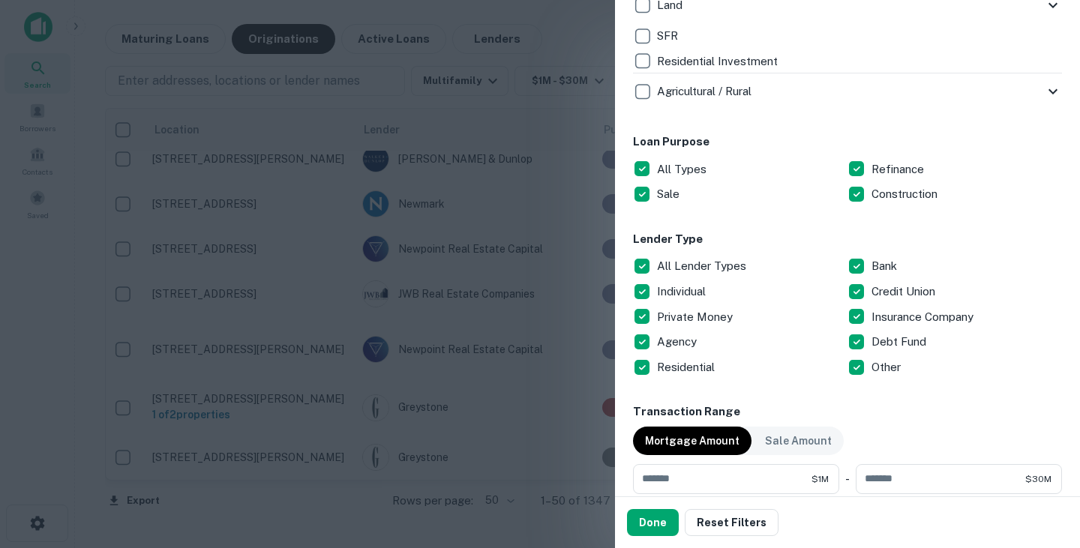
scroll to position [723, 0]
click at [681, 341] on p "Agency" at bounding box center [678, 341] width 43 height 18
click at [938, 315] on p "Insurance Company" at bounding box center [924, 317] width 105 height 18
click at [650, 520] on button "Done" at bounding box center [653, 522] width 52 height 27
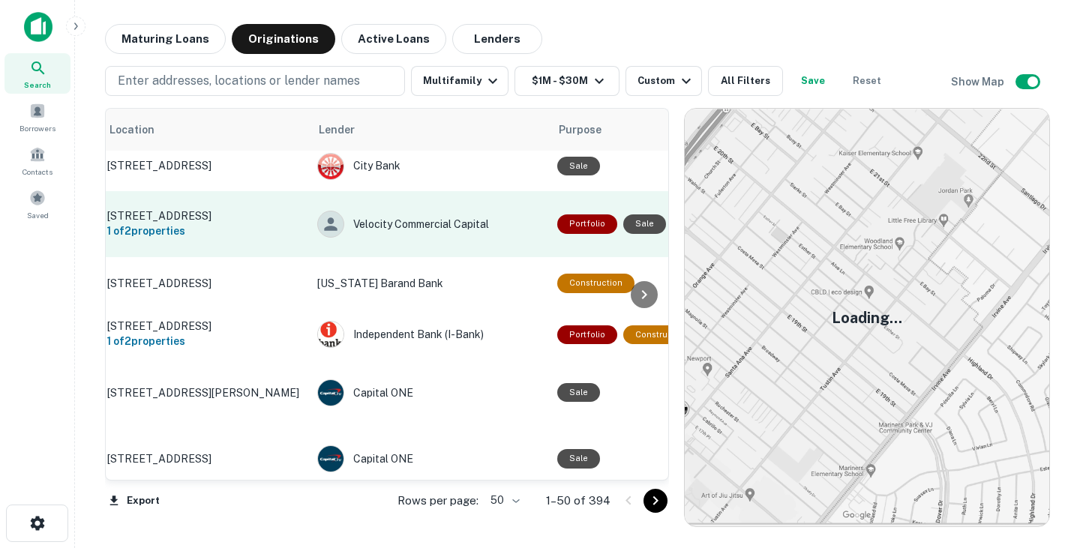
scroll to position [59, 0]
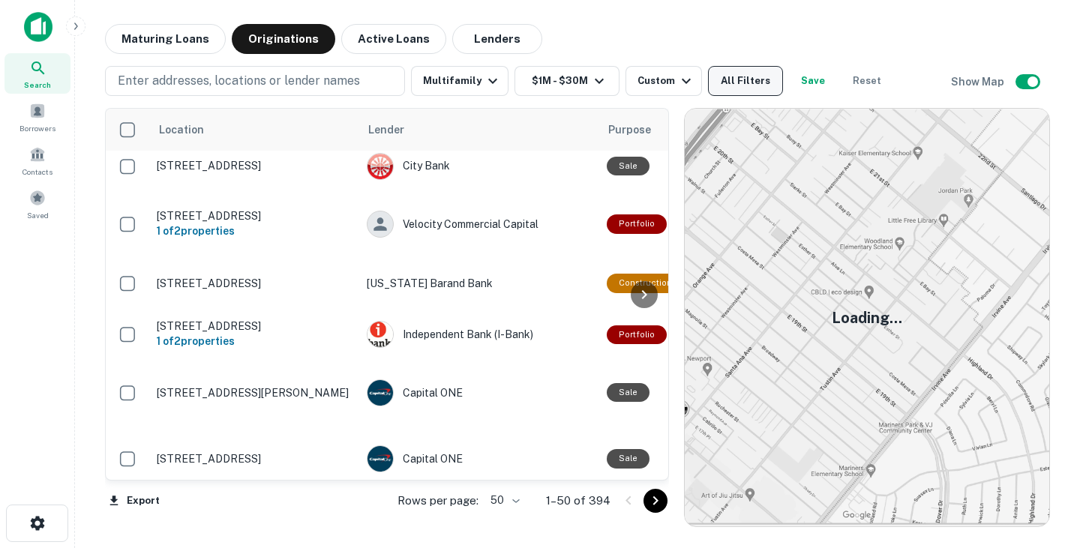
click at [753, 76] on button "All Filters" at bounding box center [745, 81] width 75 height 30
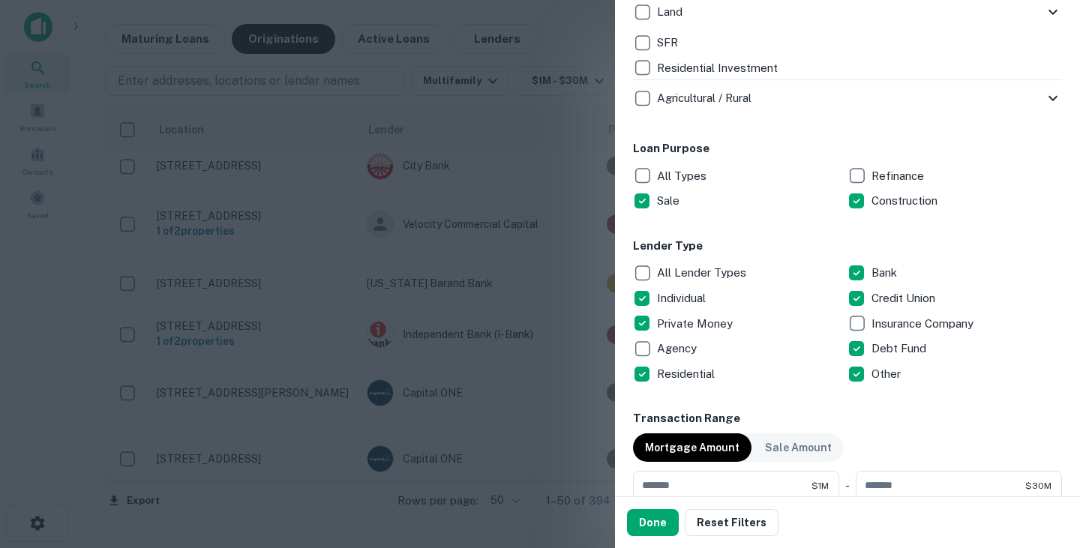
scroll to position [727, 0]
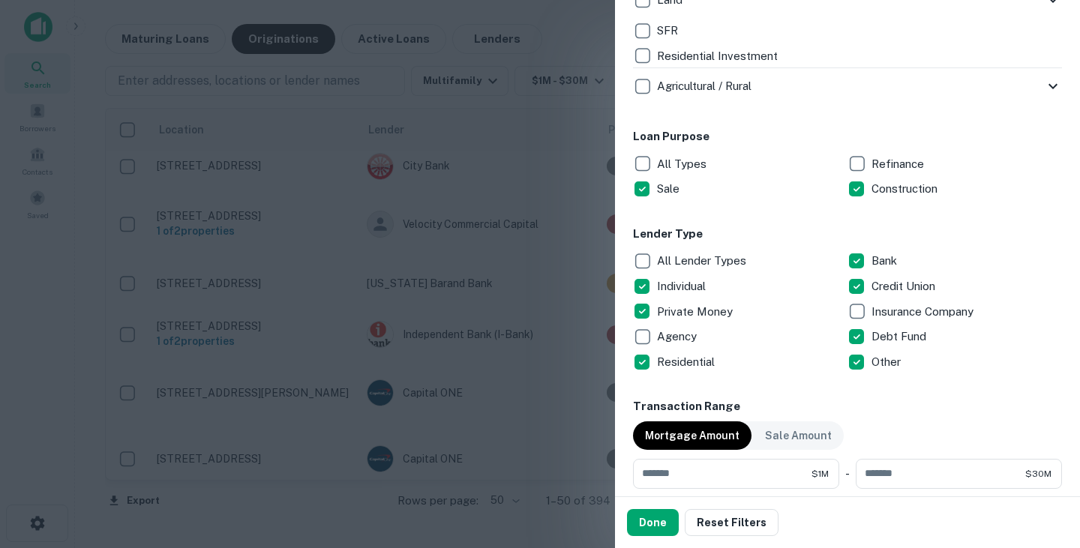
click at [872, 259] on p "Bank" at bounding box center [886, 261] width 29 height 18
click at [650, 523] on button "Done" at bounding box center [653, 522] width 52 height 27
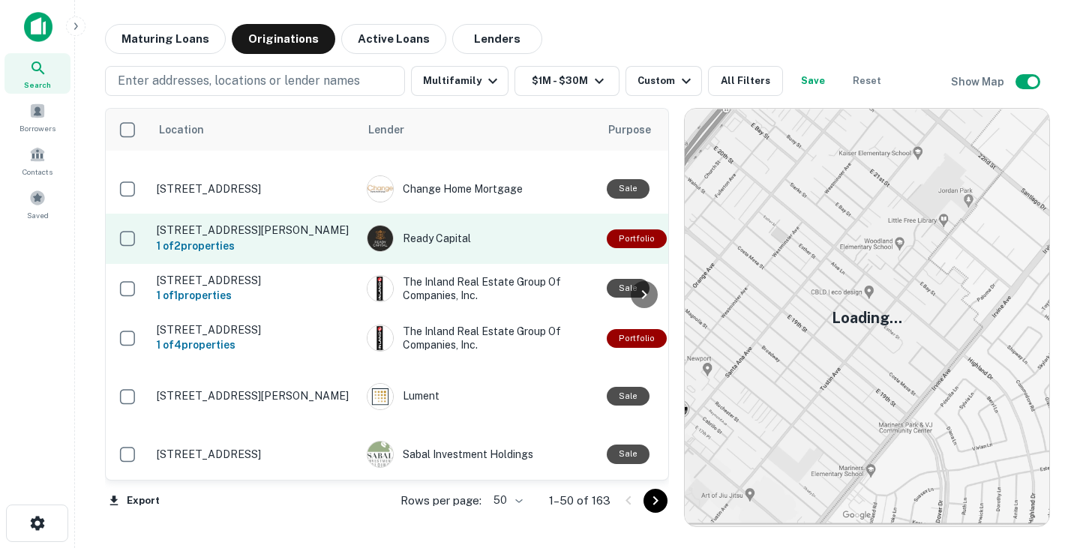
scroll to position [721, 0]
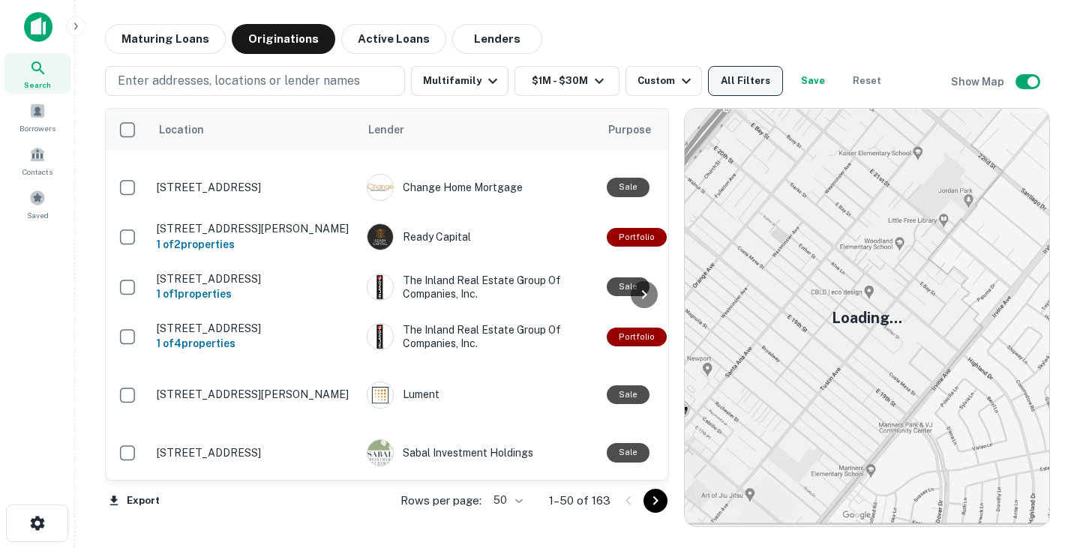
click at [729, 77] on button "All Filters" at bounding box center [745, 81] width 75 height 30
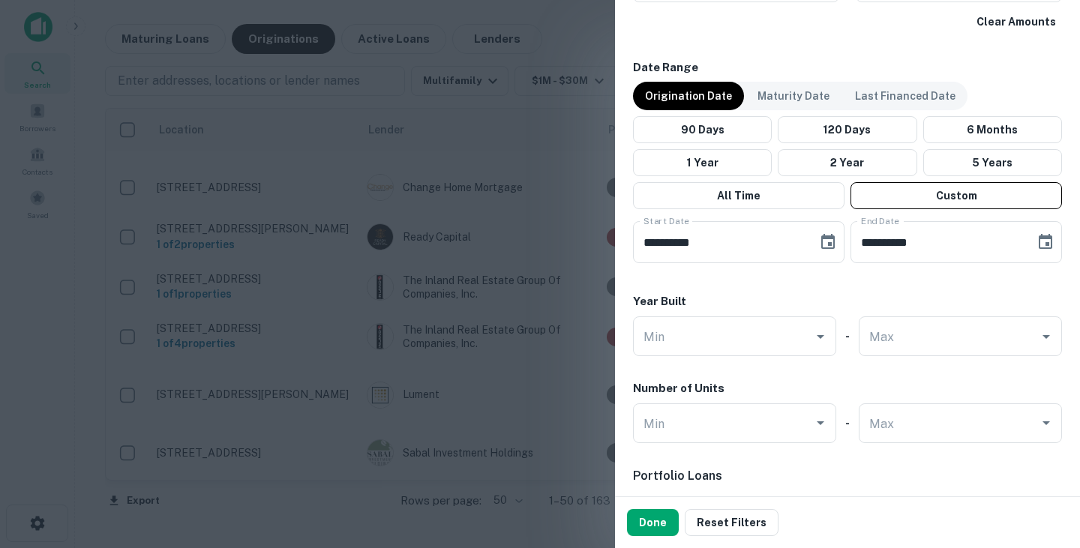
scroll to position [1215, 0]
click at [820, 242] on icon "Choose date, selected date is Apr 3, 2020" at bounding box center [828, 241] width 18 height 18
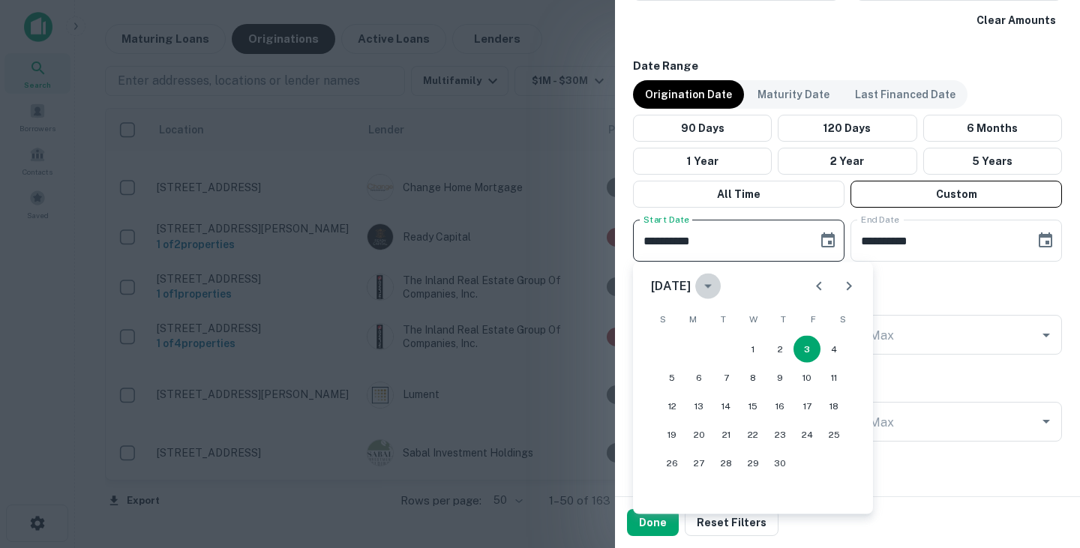
click at [717, 291] on icon "calendar view is open, switch to year view" at bounding box center [708, 287] width 18 height 18
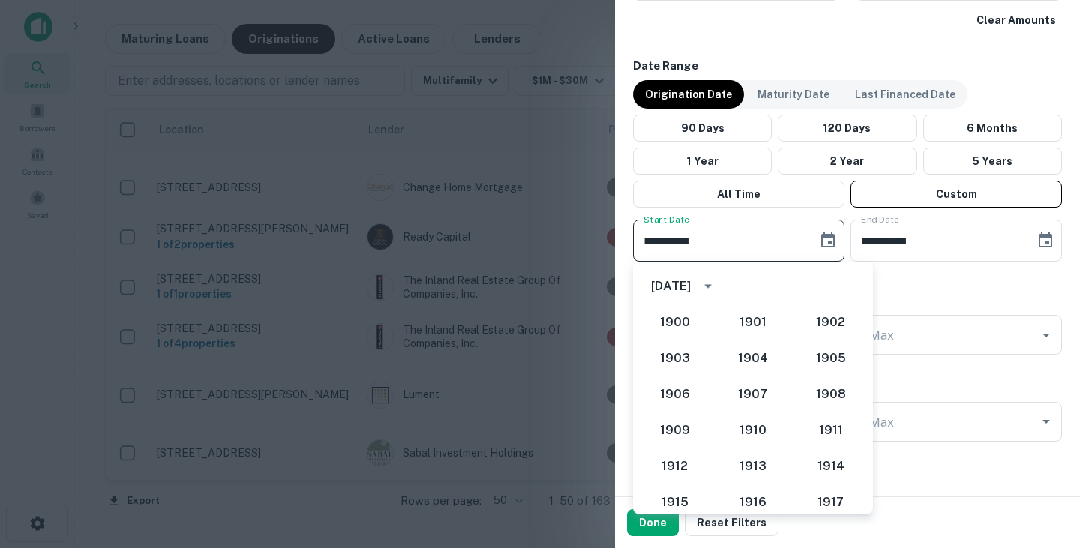
scroll to position [1266, 0]
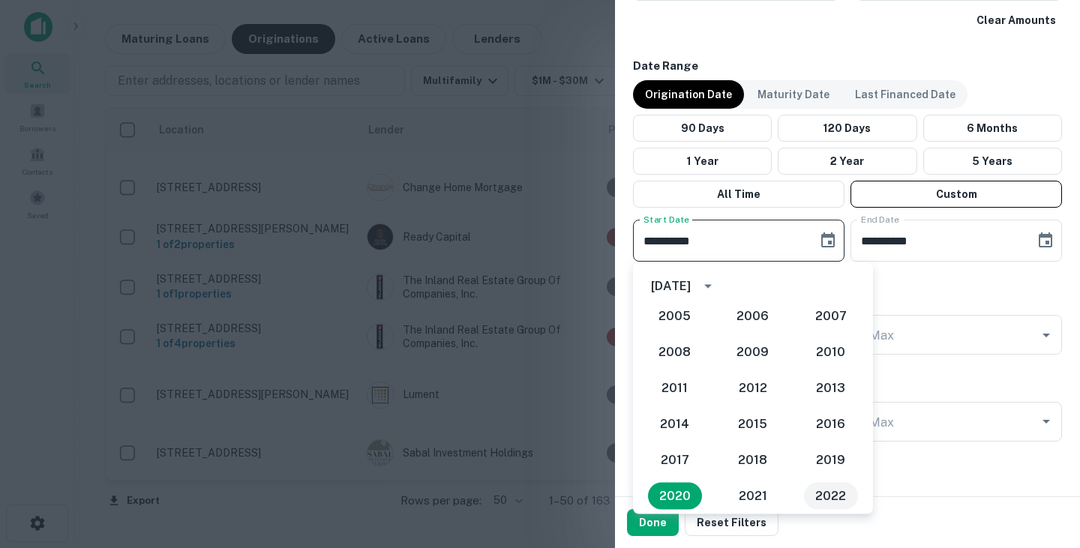
click at [816, 499] on button "2022" at bounding box center [831, 496] width 54 height 27
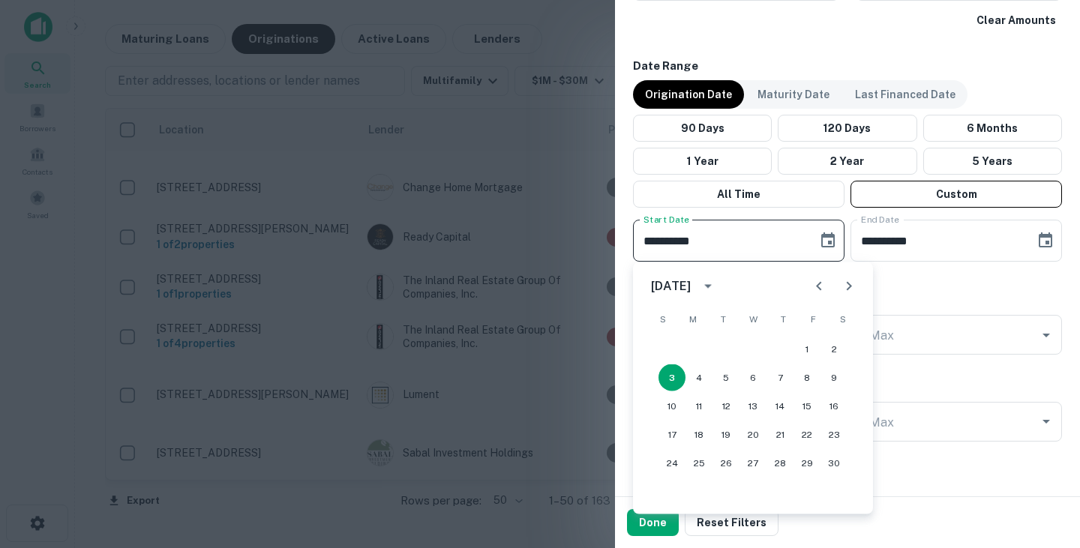
click at [819, 284] on icon "Previous month" at bounding box center [818, 286] width 5 height 9
click at [816, 290] on icon "Previous month" at bounding box center [819, 287] width 18 height 18
click at [828, 350] on button "1" at bounding box center [834, 349] width 27 height 27
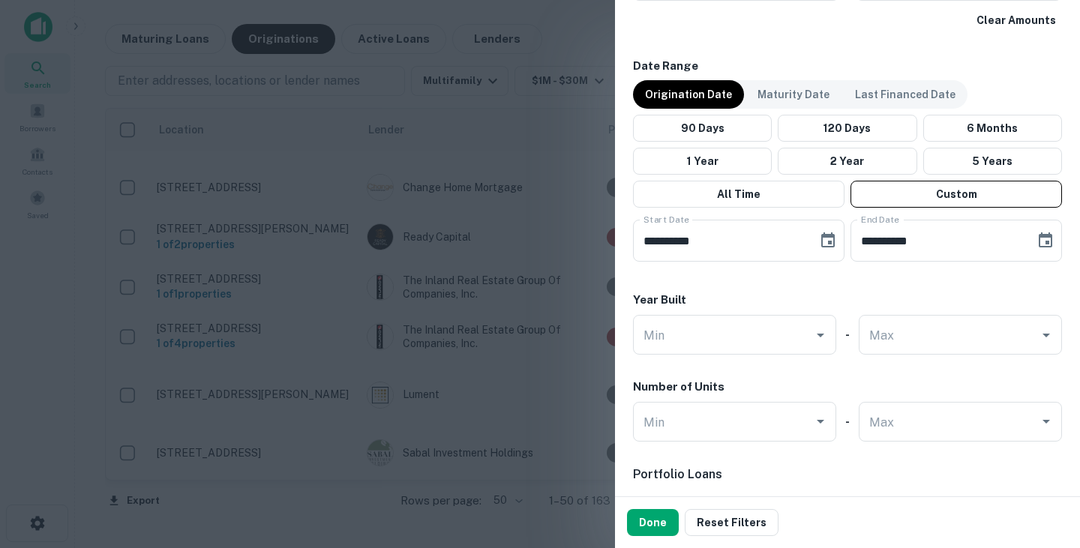
type input "**********"
click at [1037, 242] on icon "Choose date, selected date is Sep 30, 2022" at bounding box center [1046, 241] width 18 height 18
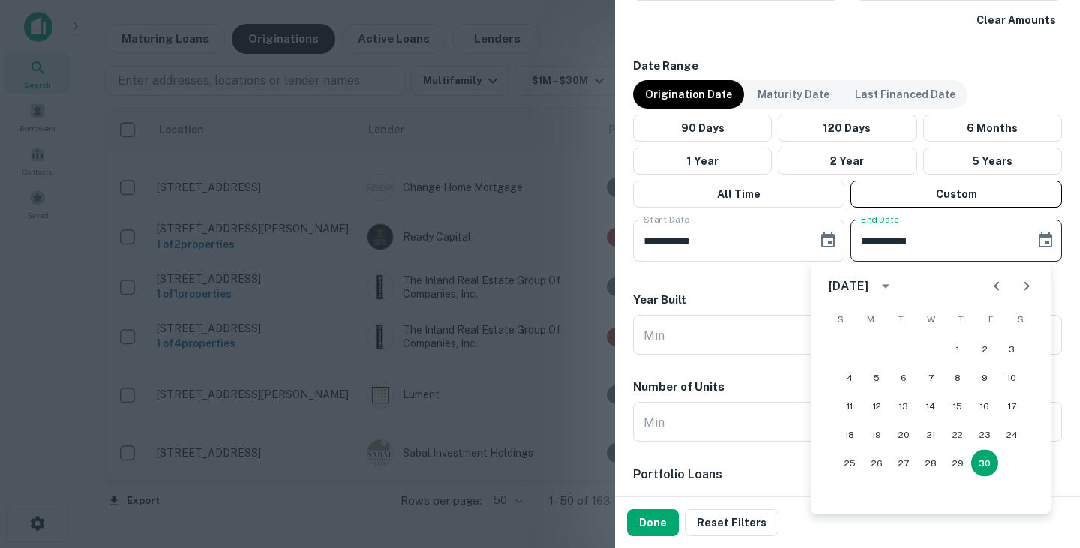
click at [1026, 290] on icon "Next month" at bounding box center [1027, 286] width 5 height 9
click at [904, 460] on button "31" at bounding box center [904, 463] width 27 height 27
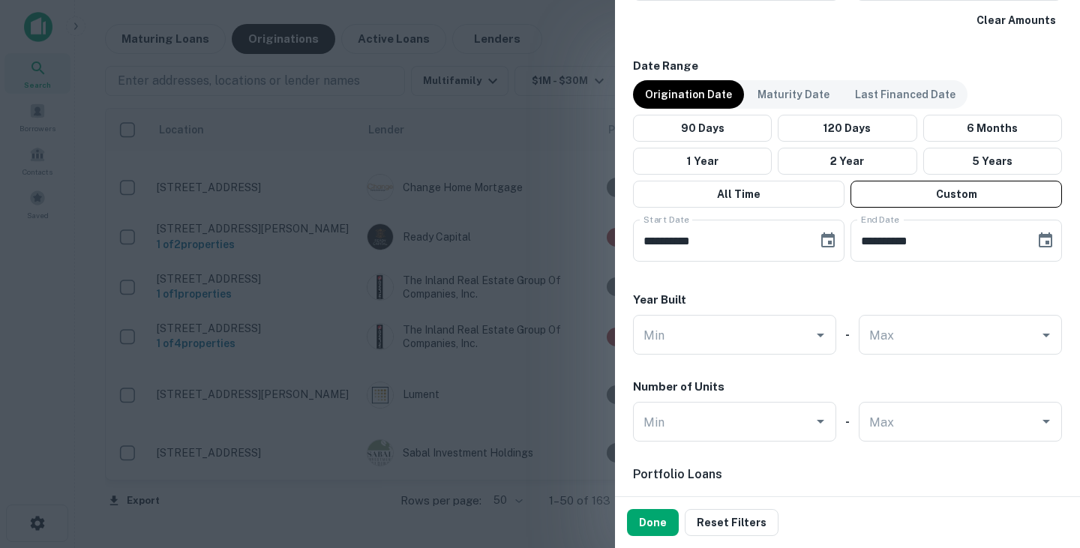
type input "**********"
click at [659, 526] on button "Done" at bounding box center [653, 522] width 52 height 27
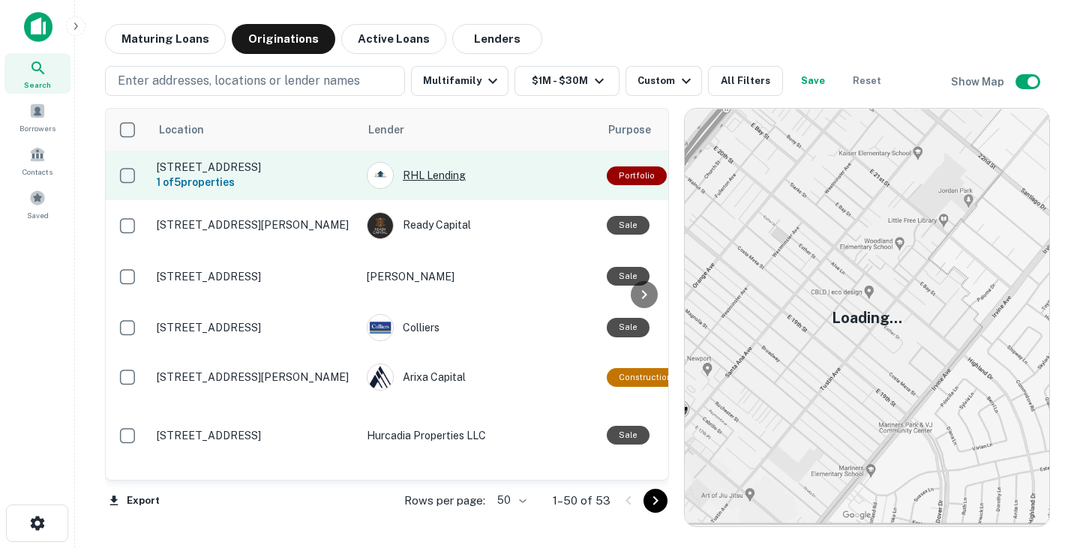
click at [425, 178] on div "RHL Lending" at bounding box center [479, 175] width 225 height 27
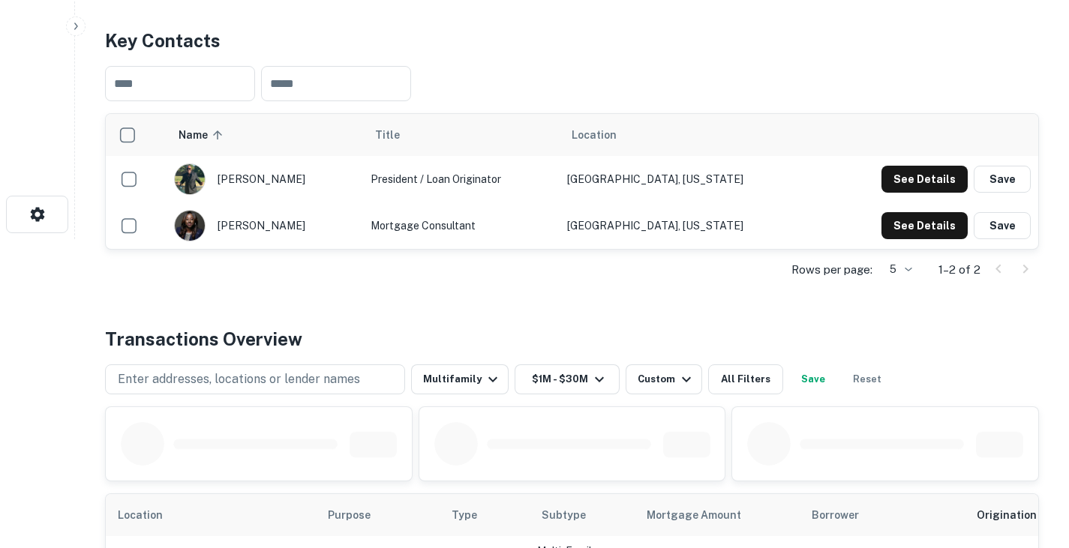
scroll to position [310, 0]
drag, startPoint x: 228, startPoint y: 177, endPoint x: 305, endPoint y: 179, distance: 76.6
click at [305, 179] on div "derrick rubin" at bounding box center [265, 179] width 182 height 32
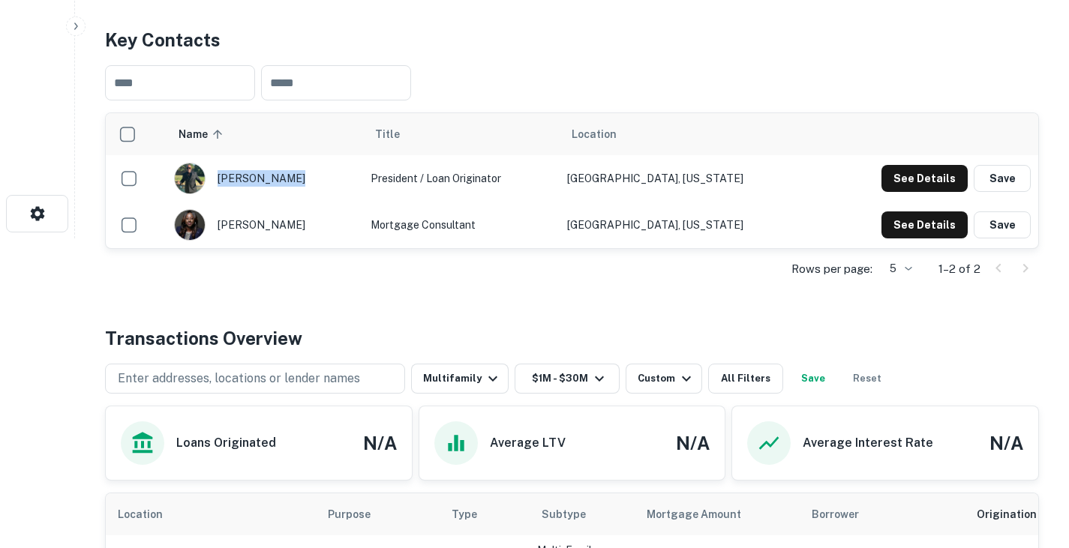
drag, startPoint x: 307, startPoint y: 179, endPoint x: 295, endPoint y: 179, distance: 12.0
click at [295, 179] on div "derrick rubin" at bounding box center [265, 179] width 182 height 32
click at [386, 293] on div "Back to search RHL Lending Description Derrick and Connie are a husband and wif…" at bounding box center [572, 244] width 970 height 1060
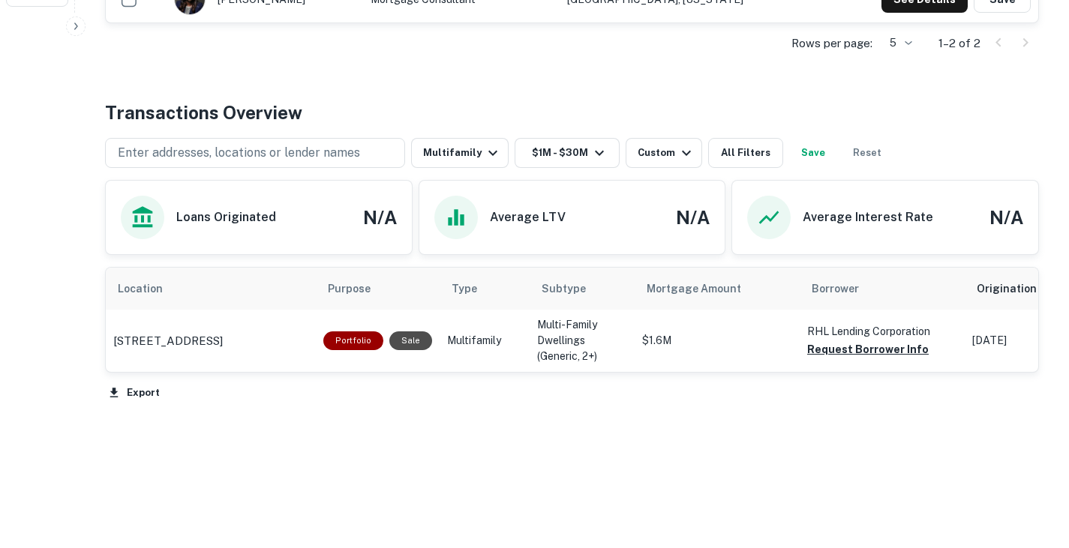
scroll to position [0, 0]
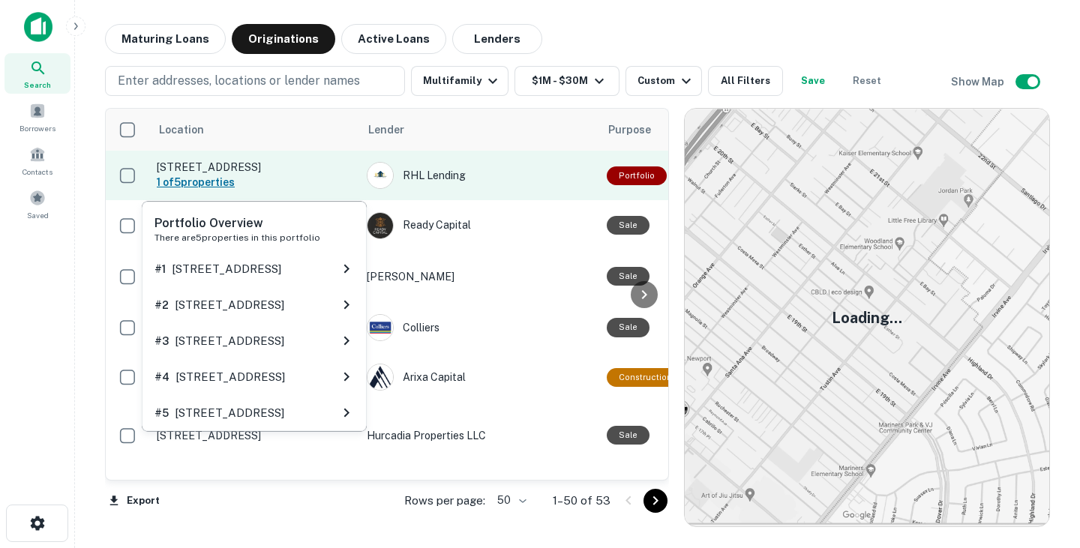
click at [266, 175] on h6 "1 of 5 properties" at bounding box center [254, 182] width 195 height 17
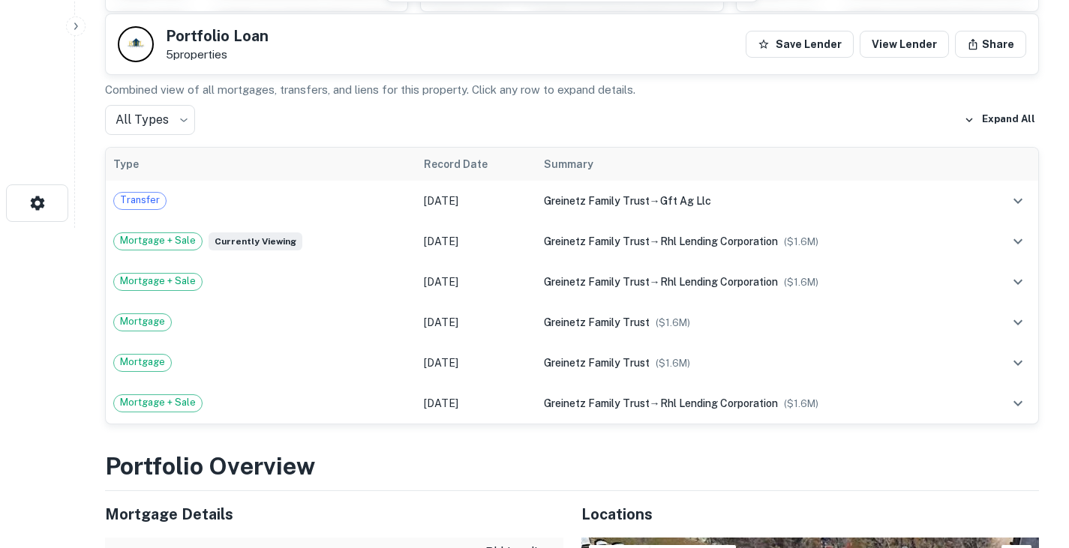
scroll to position [319, 0]
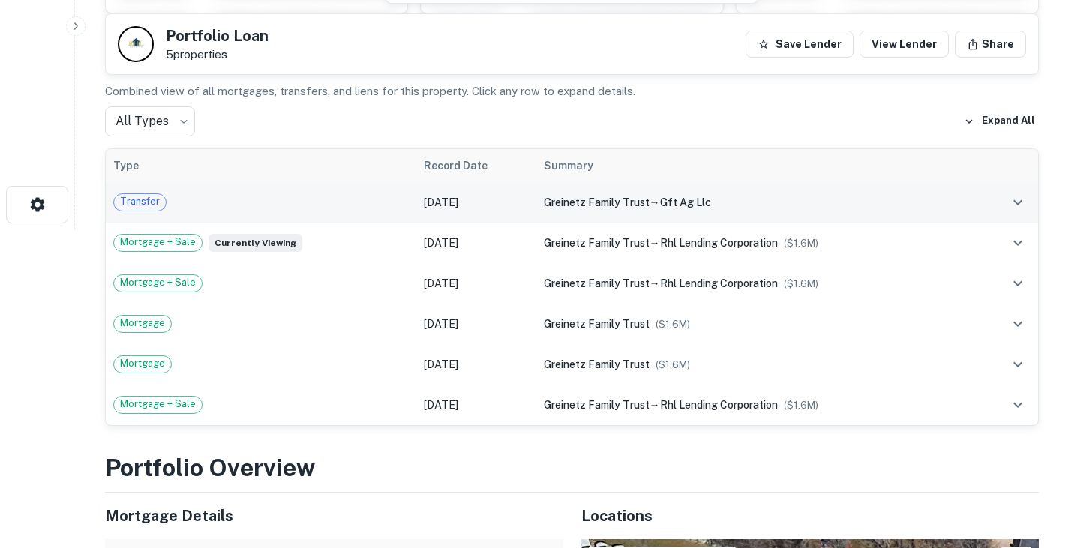
click at [295, 206] on div "Transfer" at bounding box center [261, 203] width 296 height 18
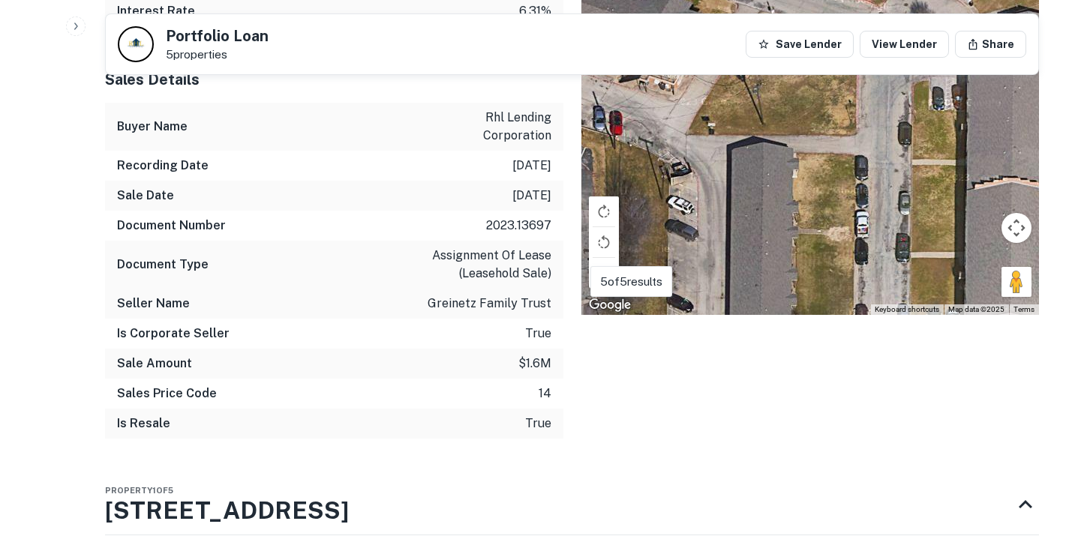
scroll to position [1306, 0]
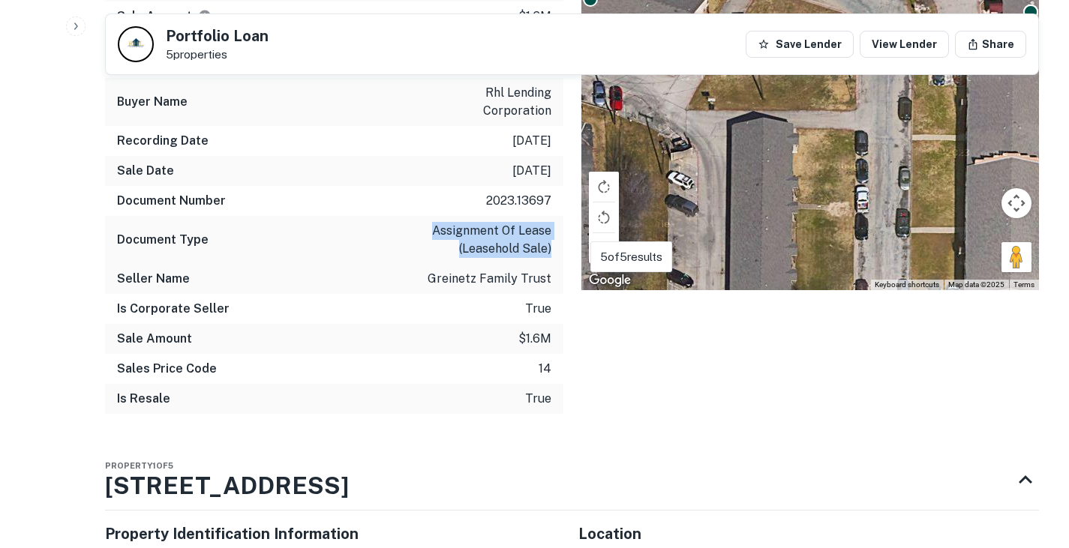
drag, startPoint x: 435, startPoint y: 228, endPoint x: 556, endPoint y: 245, distance: 122.0
click at [556, 245] on div "Document Type assignment of lease (leasehold sale)" at bounding box center [334, 240] width 458 height 48
click at [407, 308] on div "Is Corporate Seller true" at bounding box center [334, 309] width 458 height 30
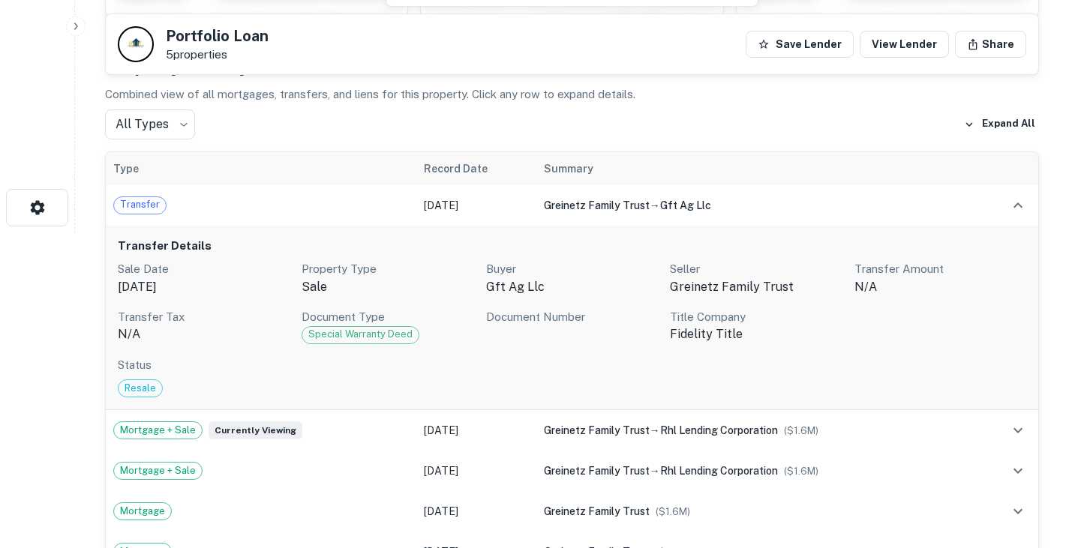
scroll to position [315, 0]
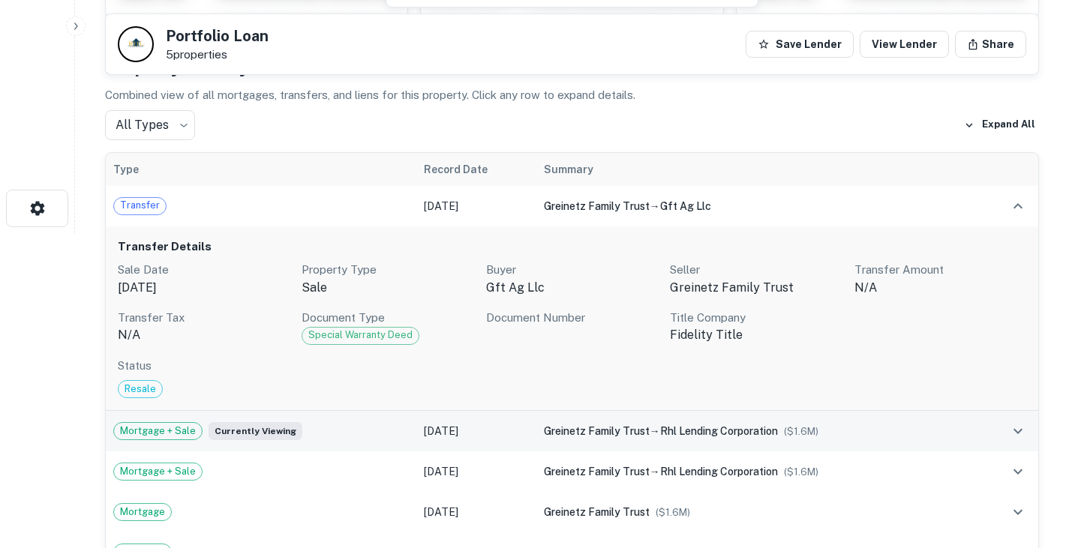
click at [416, 415] on td "Jan 25, 2023" at bounding box center [476, 431] width 120 height 41
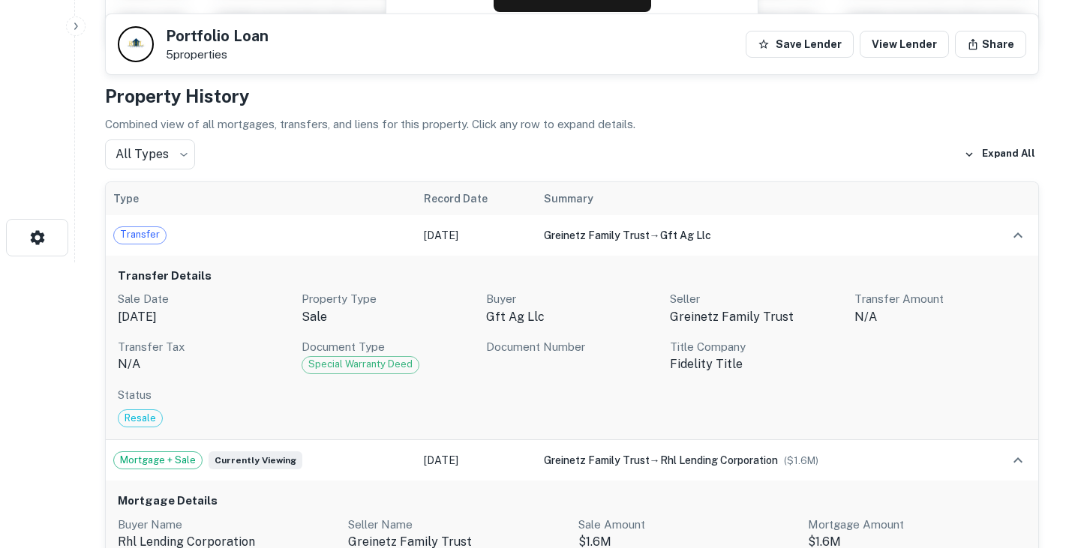
scroll to position [285, 0]
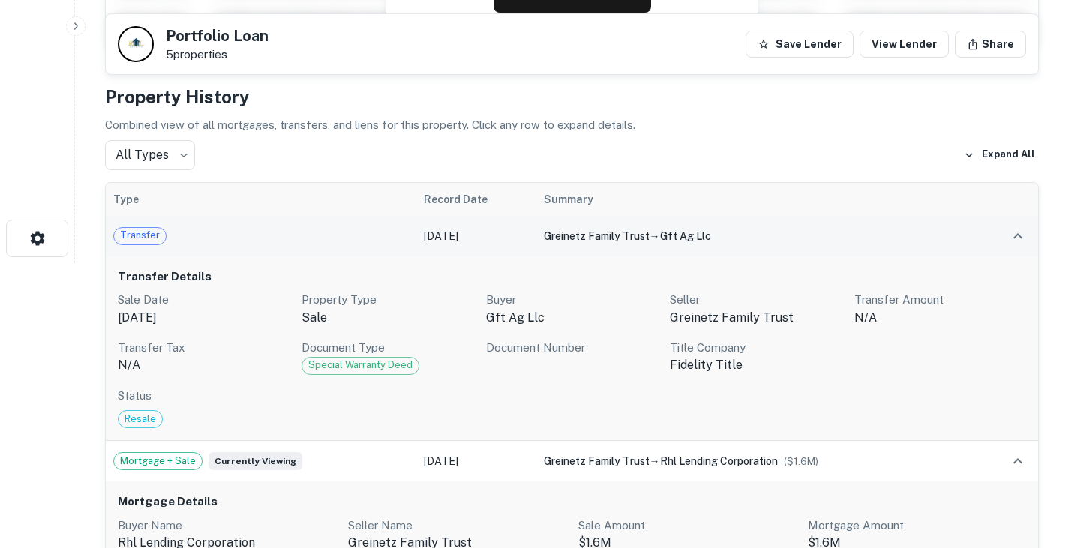
click at [316, 233] on div "Transfer" at bounding box center [261, 236] width 296 height 18
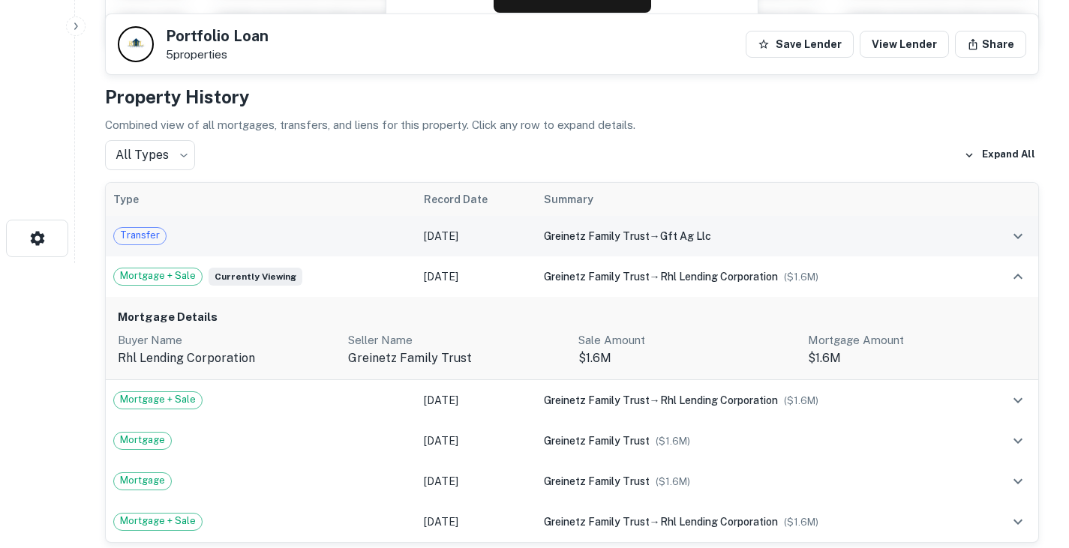
click at [316, 233] on div "Transfer" at bounding box center [261, 236] width 296 height 18
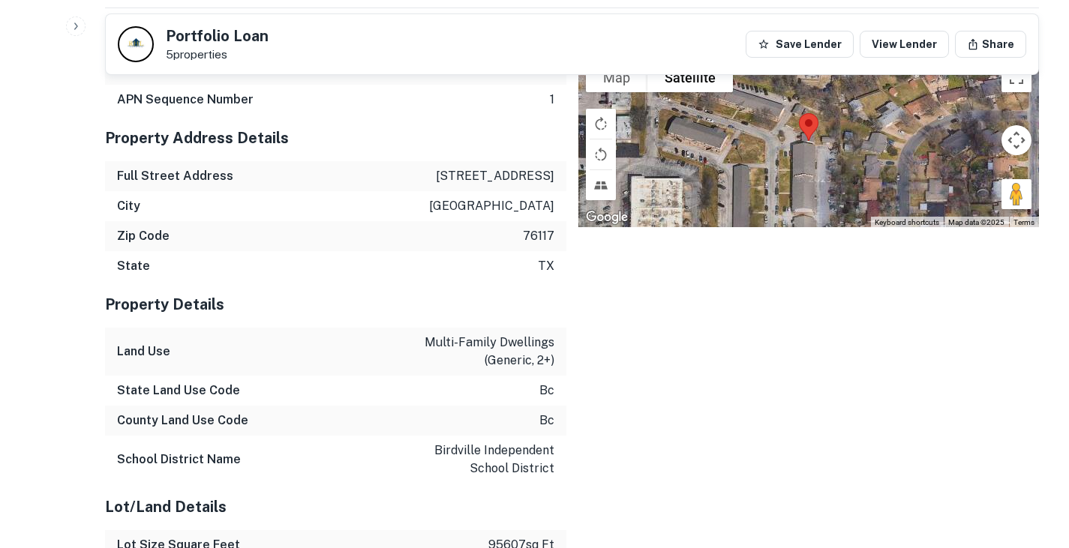
scroll to position [1891, 0]
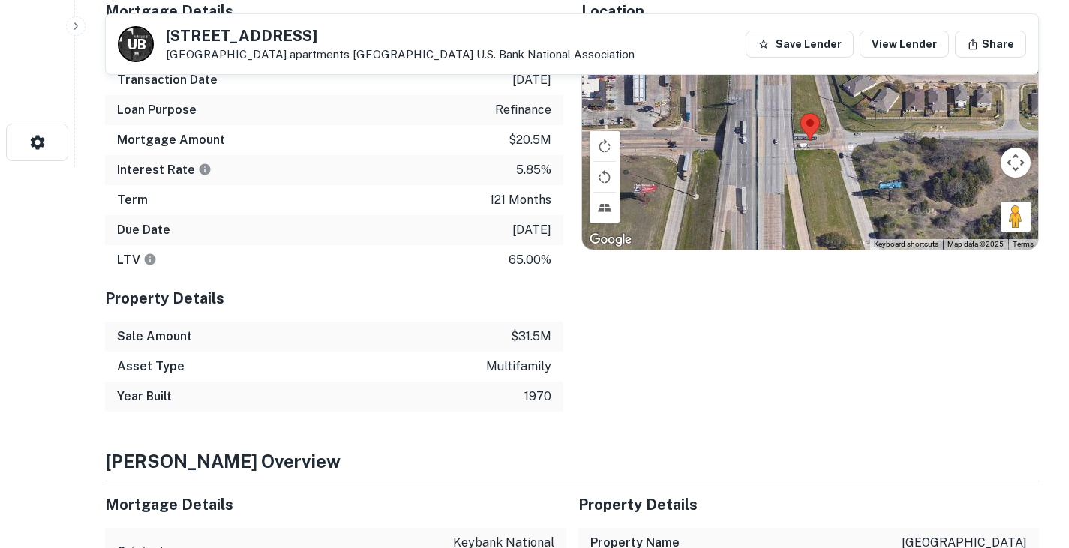
scroll to position [383, 0]
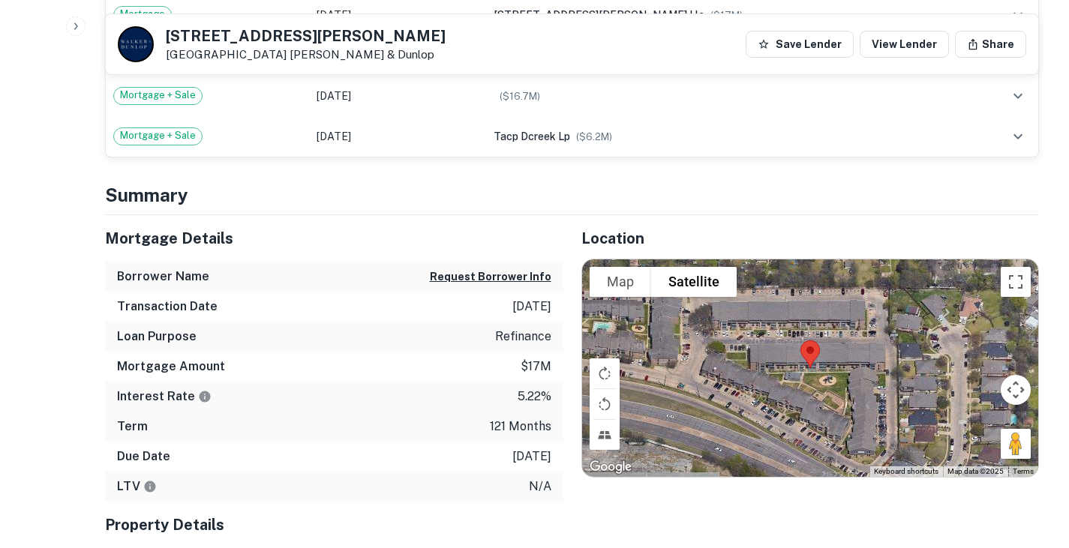
scroll to position [627, 0]
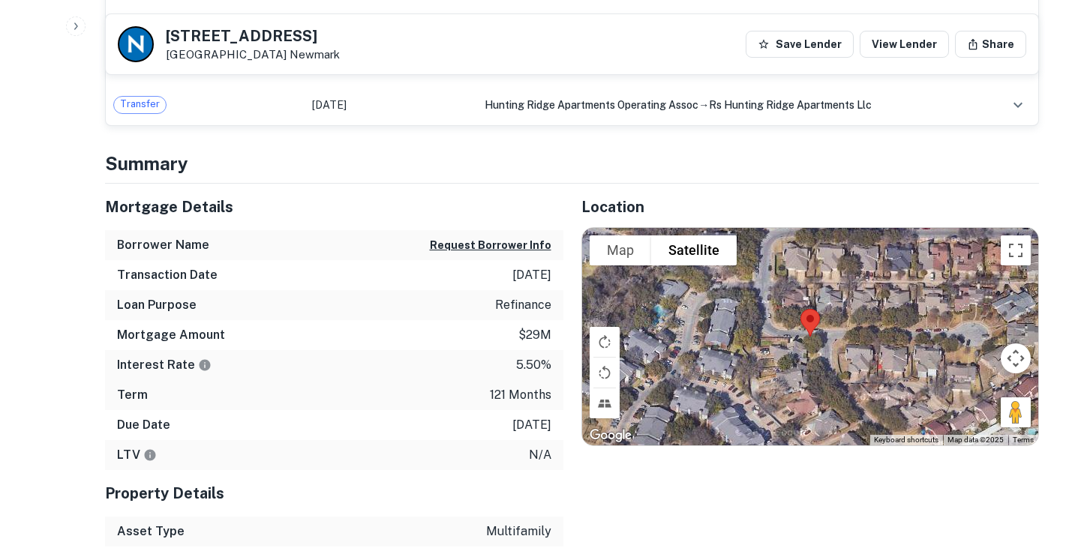
scroll to position [585, 0]
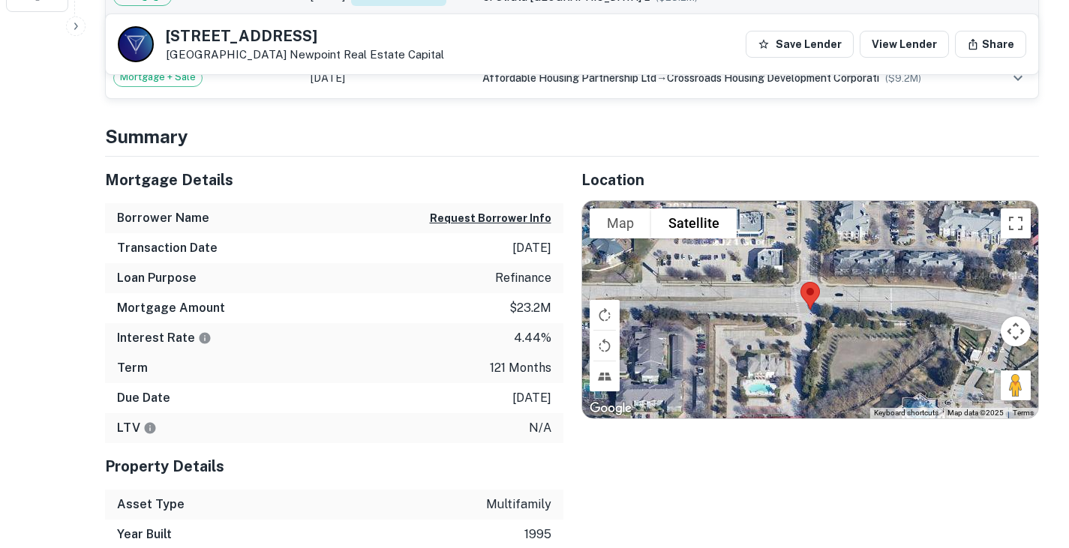
scroll to position [531, 0]
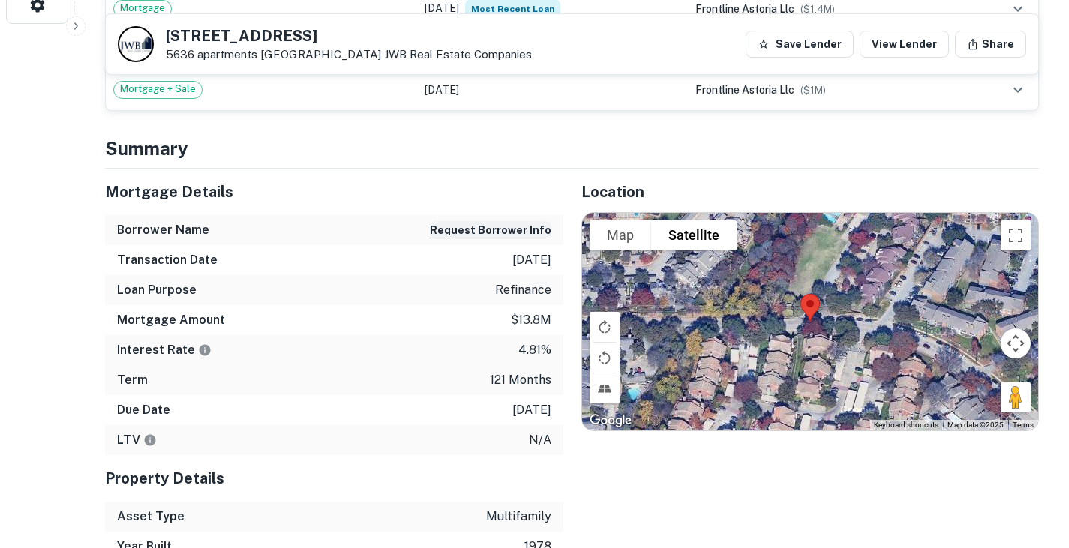
scroll to position [524, 0]
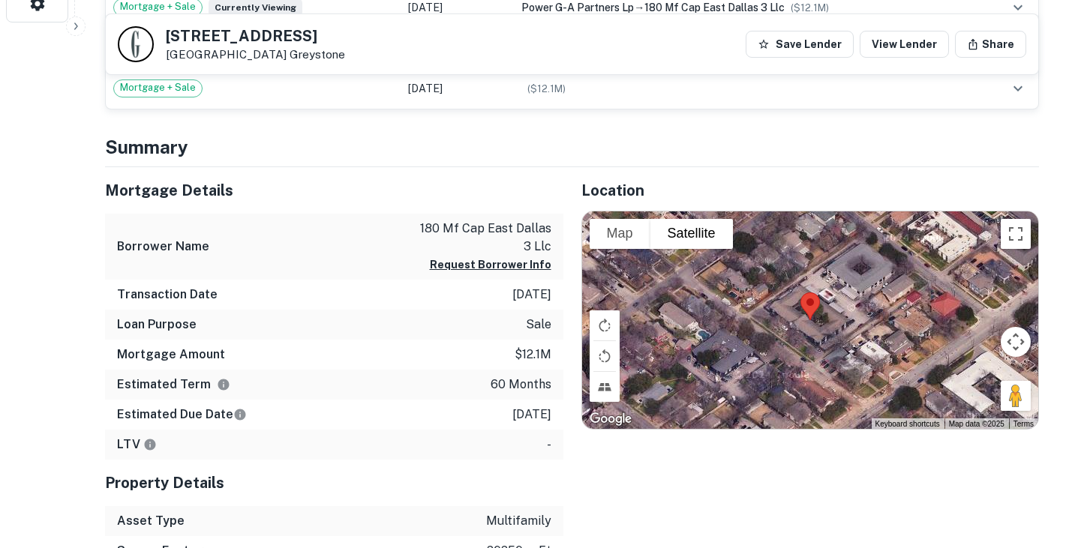
scroll to position [584, 0]
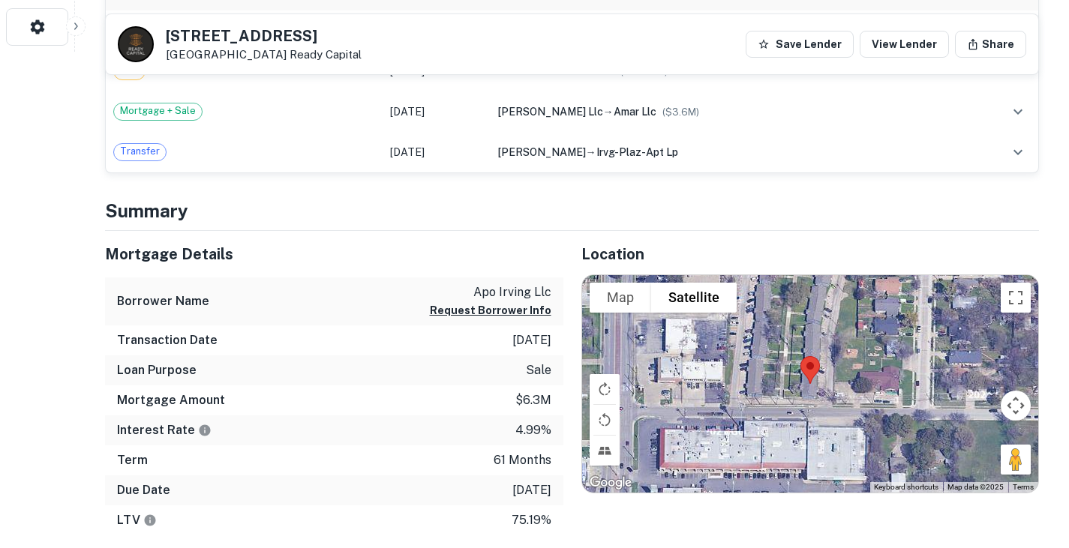
scroll to position [498, 0]
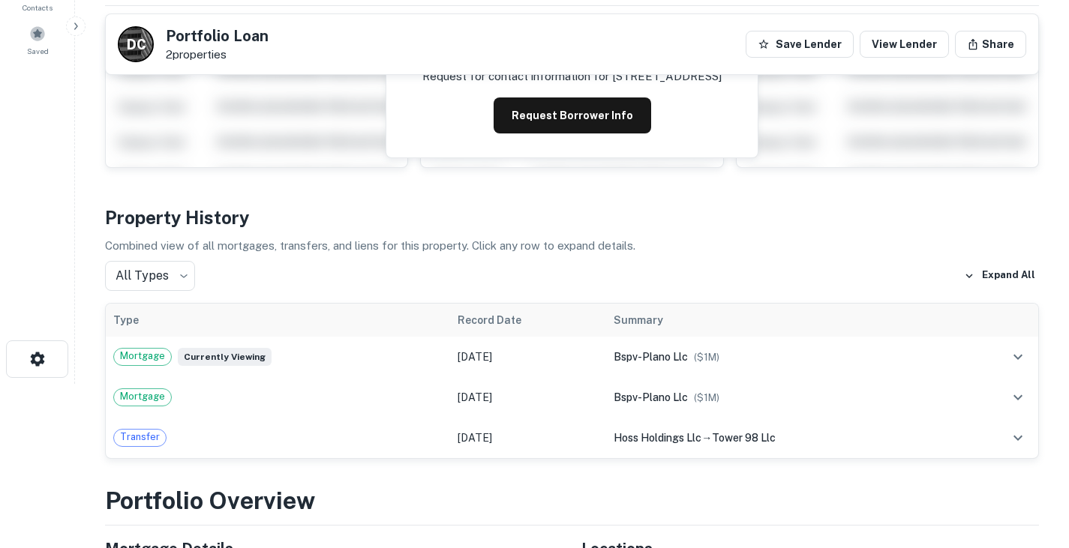
scroll to position [155, 0]
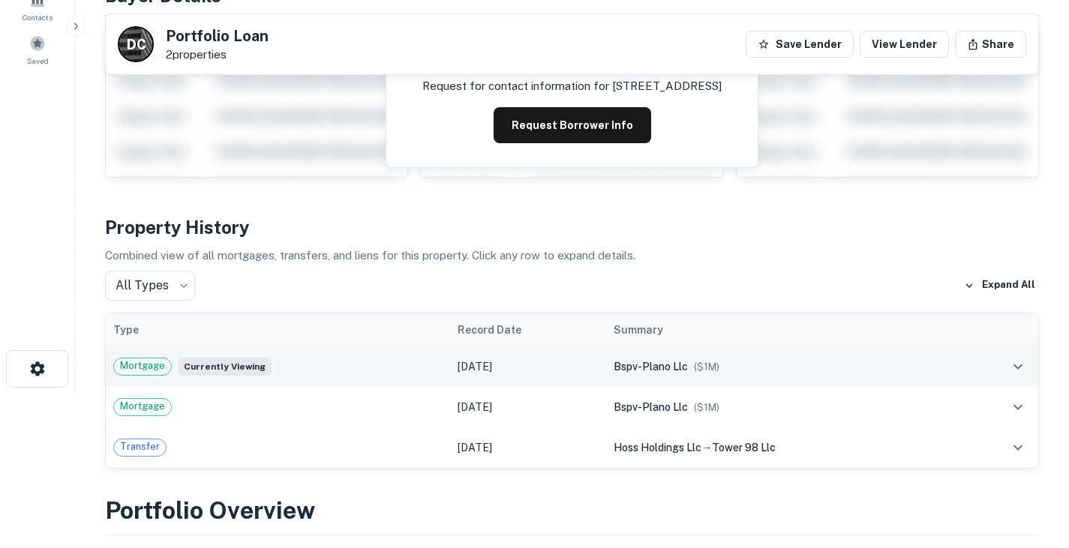
click at [395, 357] on td "Mortgage Currently viewing" at bounding box center [278, 367] width 344 height 41
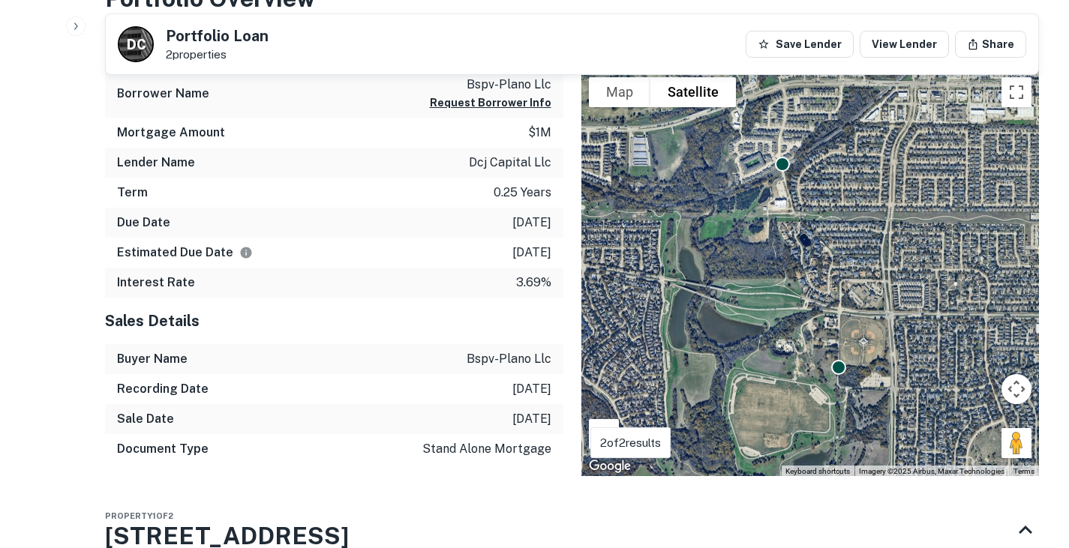
scroll to position [759, 0]
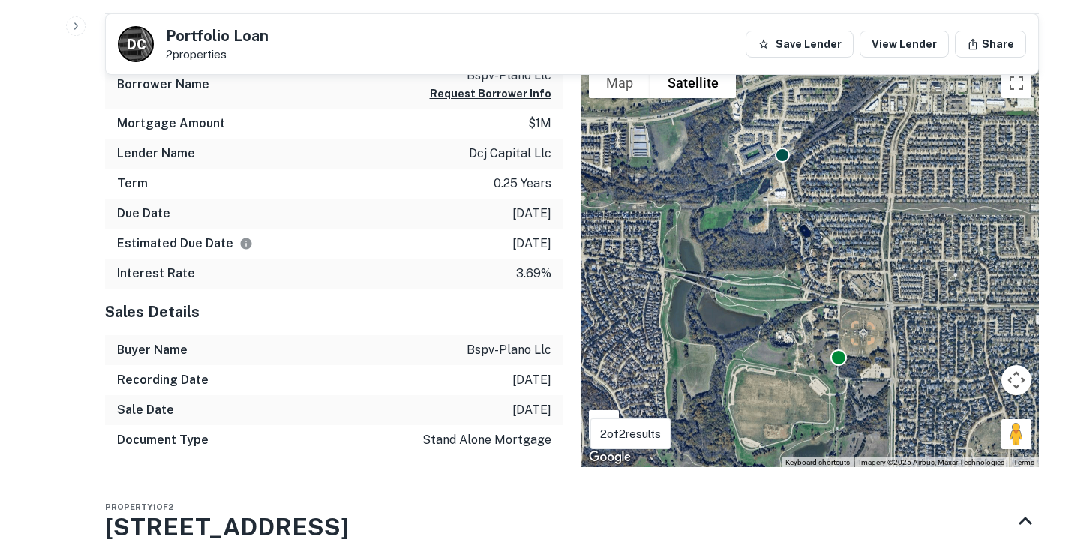
click at [839, 357] on div at bounding box center [839, 358] width 17 height 17
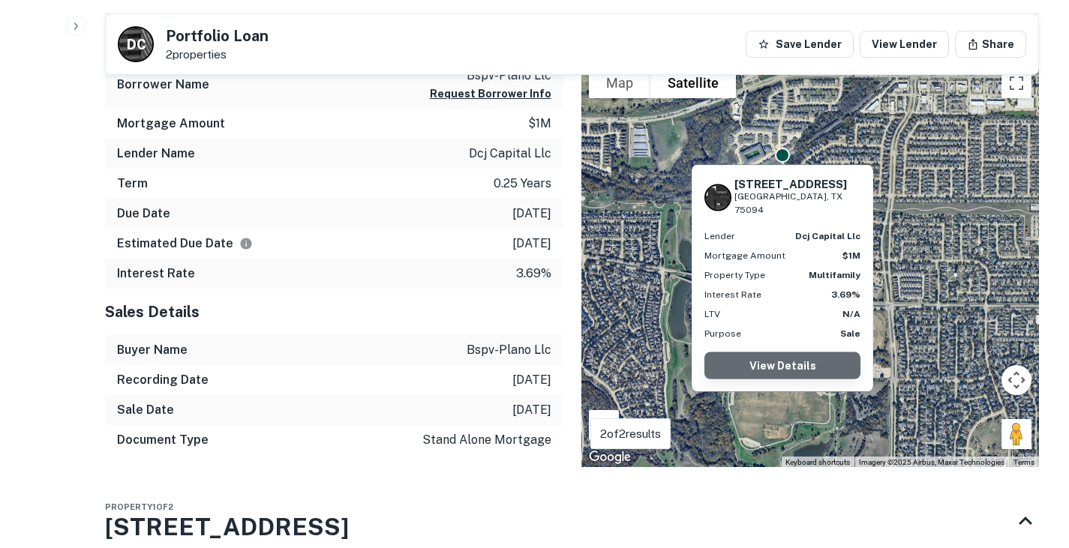
click at [801, 353] on link "View Details" at bounding box center [783, 366] width 156 height 27
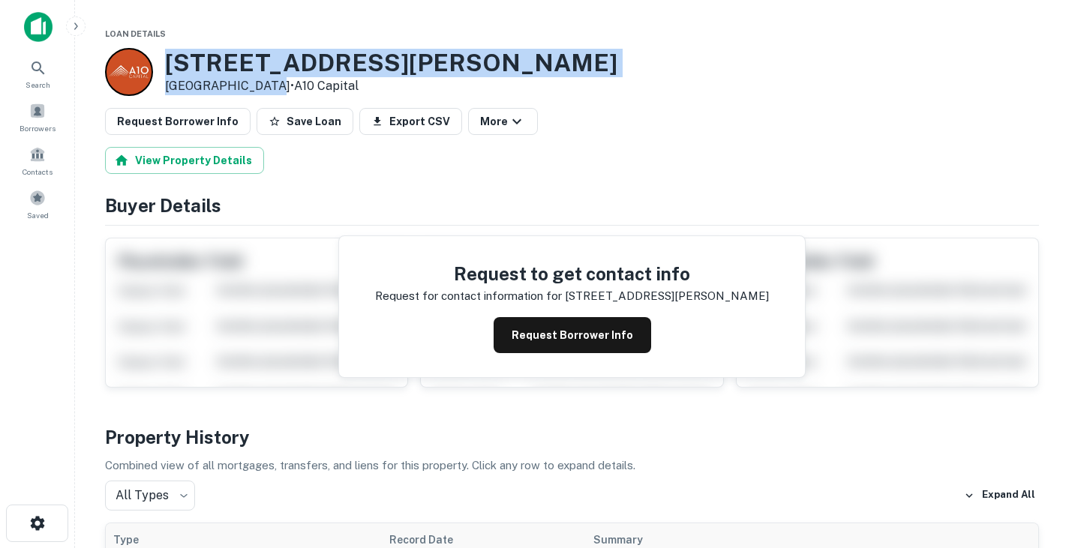
drag, startPoint x: 169, startPoint y: 63, endPoint x: 258, endPoint y: 85, distance: 91.9
click at [258, 85] on div "3321 S VERNON AVE Dallas, TX 75224 • A10 Capital" at bounding box center [391, 72] width 452 height 47
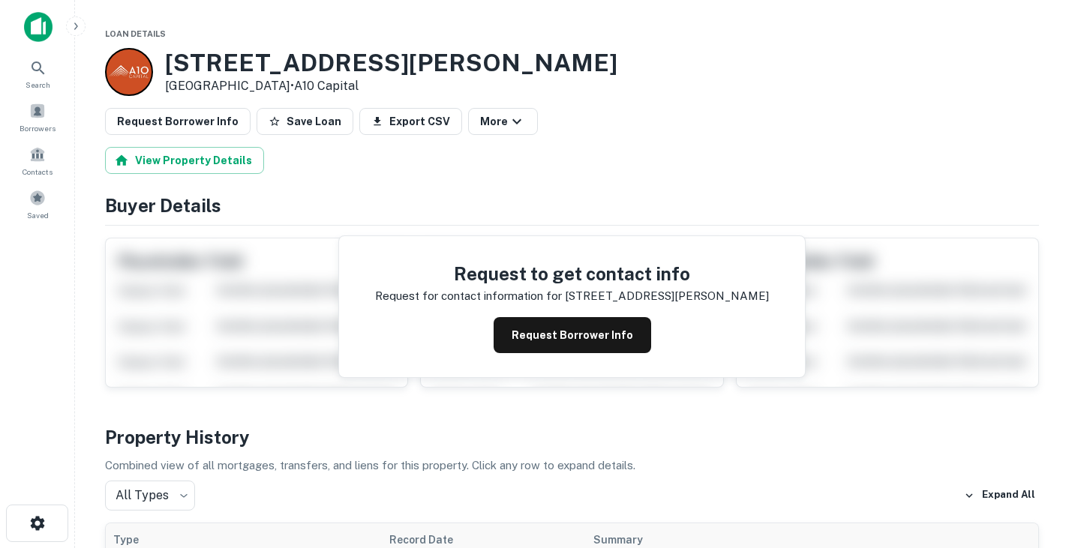
click at [542, 169] on div "View Property Details" at bounding box center [572, 160] width 934 height 27
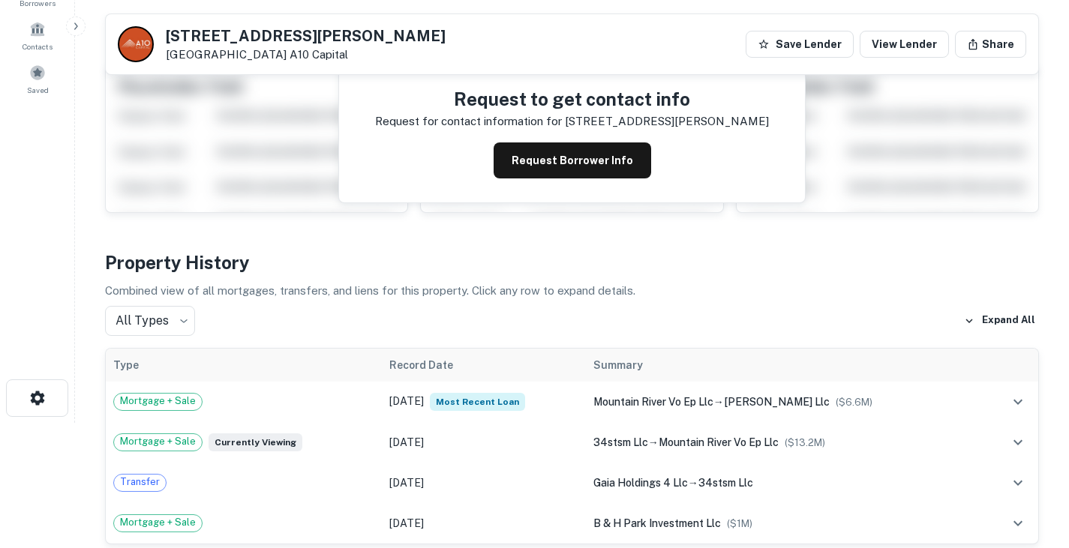
scroll to position [118, 0]
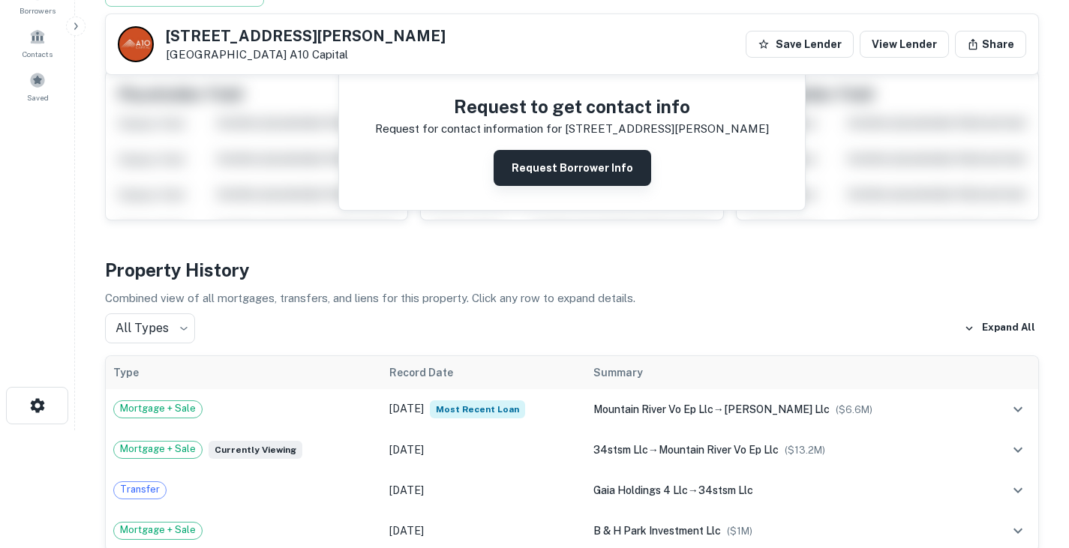
click at [557, 165] on button "Request Borrower Info" at bounding box center [573, 168] width 158 height 36
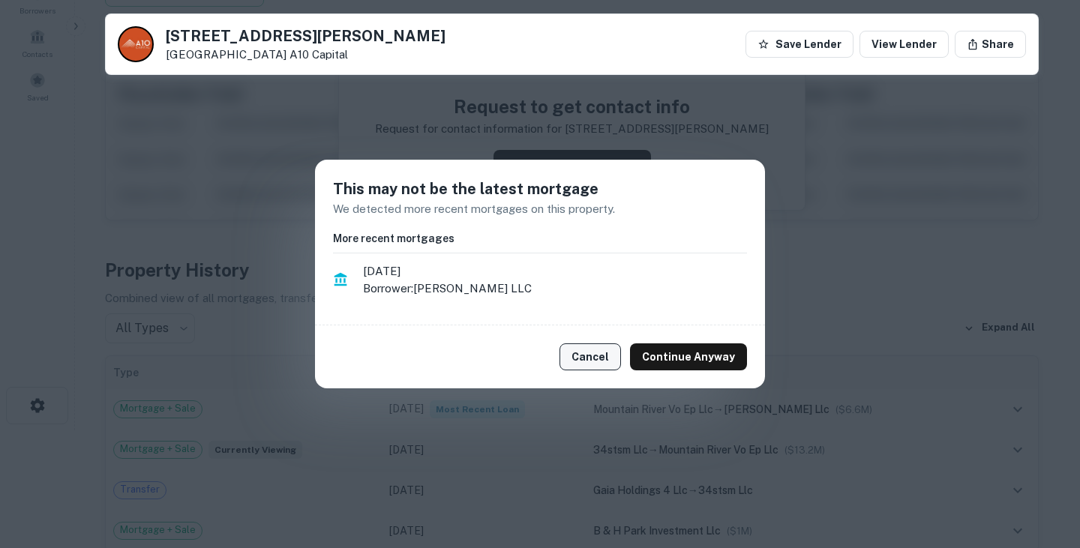
click at [589, 361] on button "Cancel" at bounding box center [591, 357] width 62 height 27
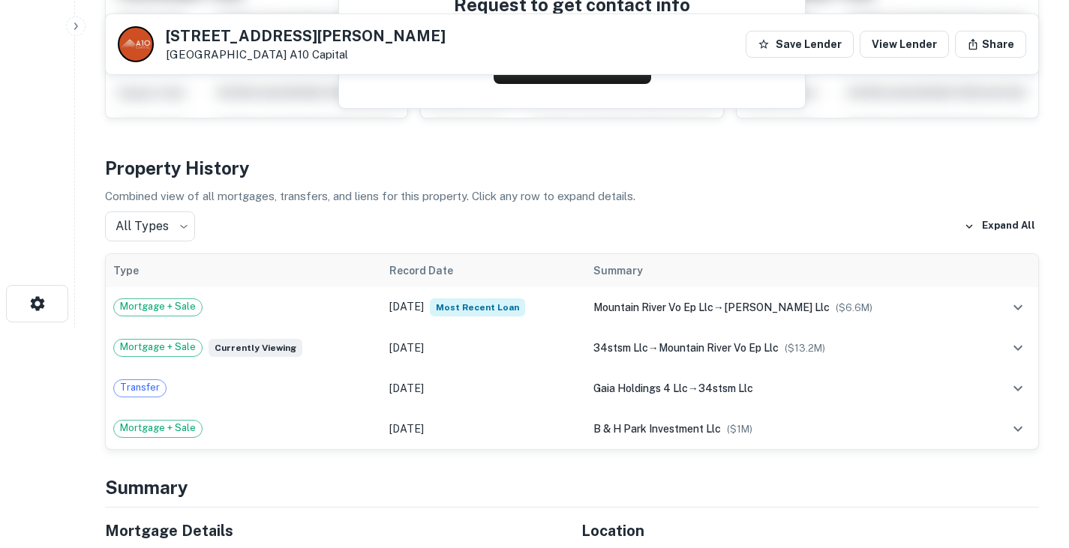
scroll to position [221, 0]
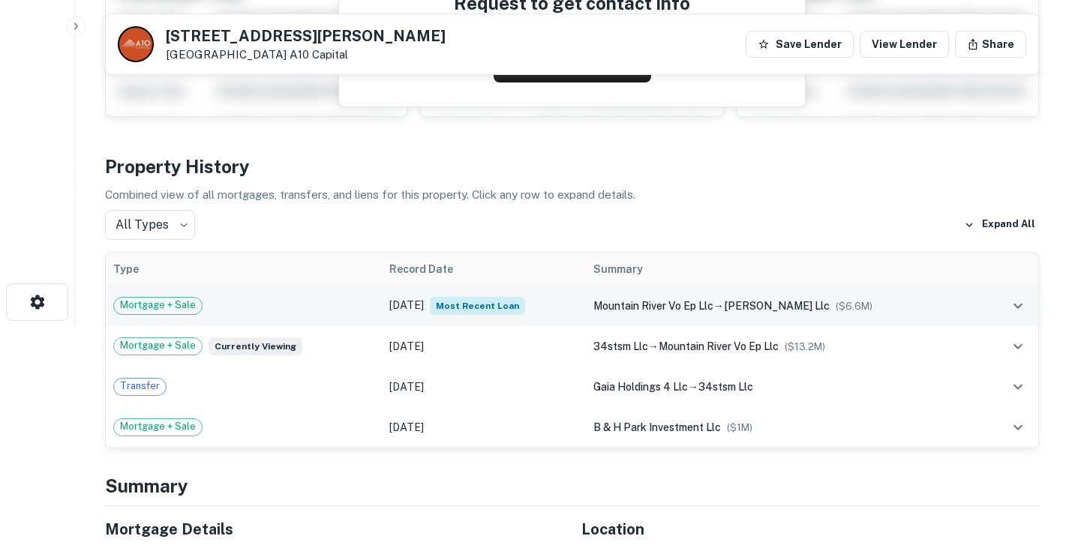
click at [332, 302] on div "Mortgage + Sale" at bounding box center [243, 306] width 261 height 18
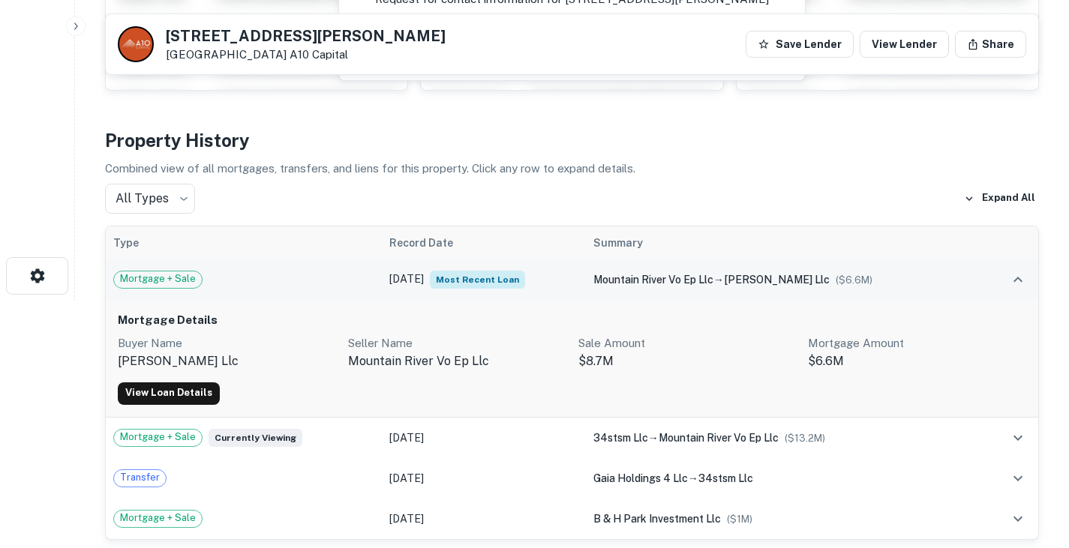
scroll to position [248, 0]
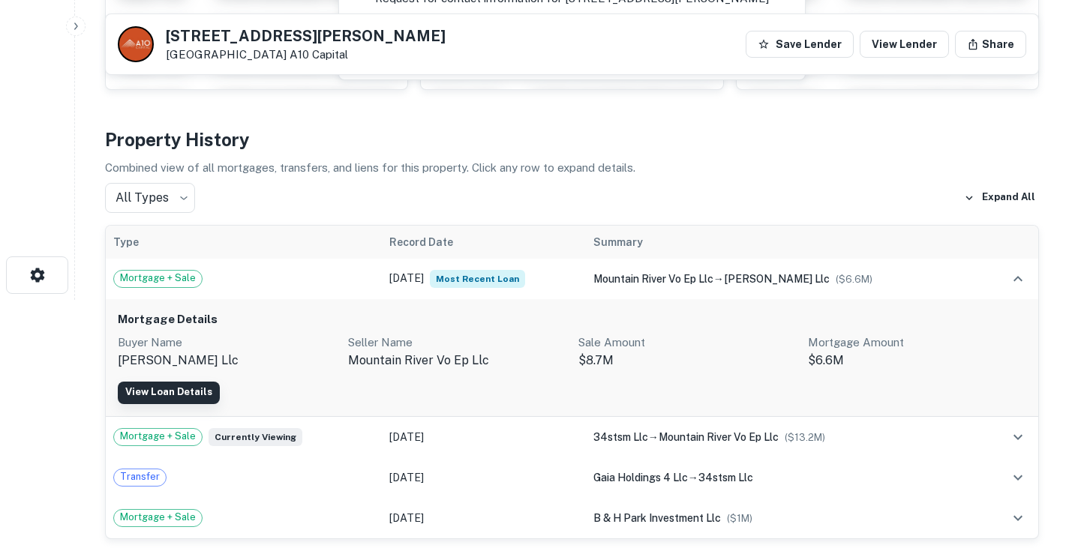
click at [177, 391] on link "View Loan Details" at bounding box center [169, 393] width 102 height 23
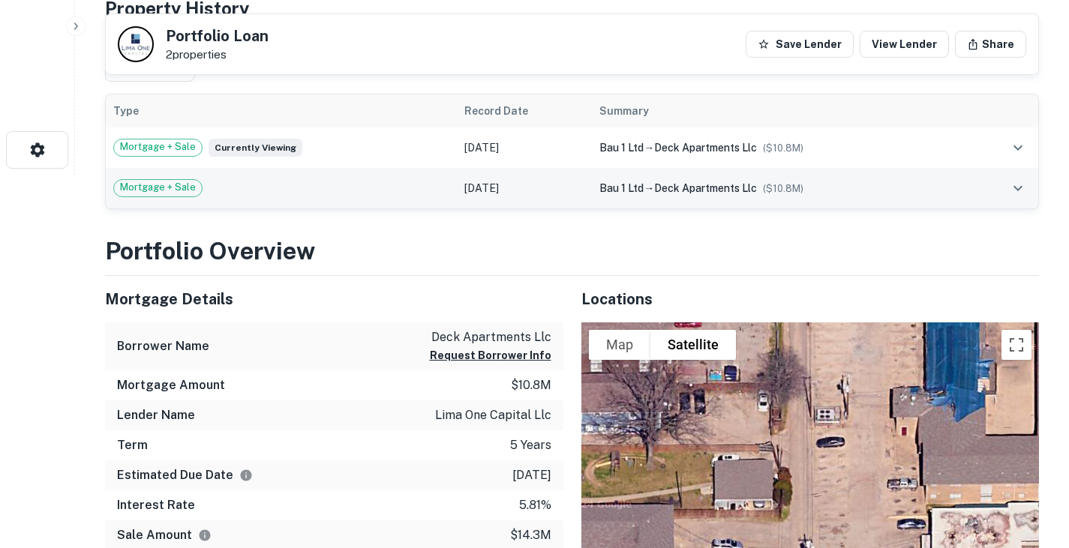
scroll to position [291, 0]
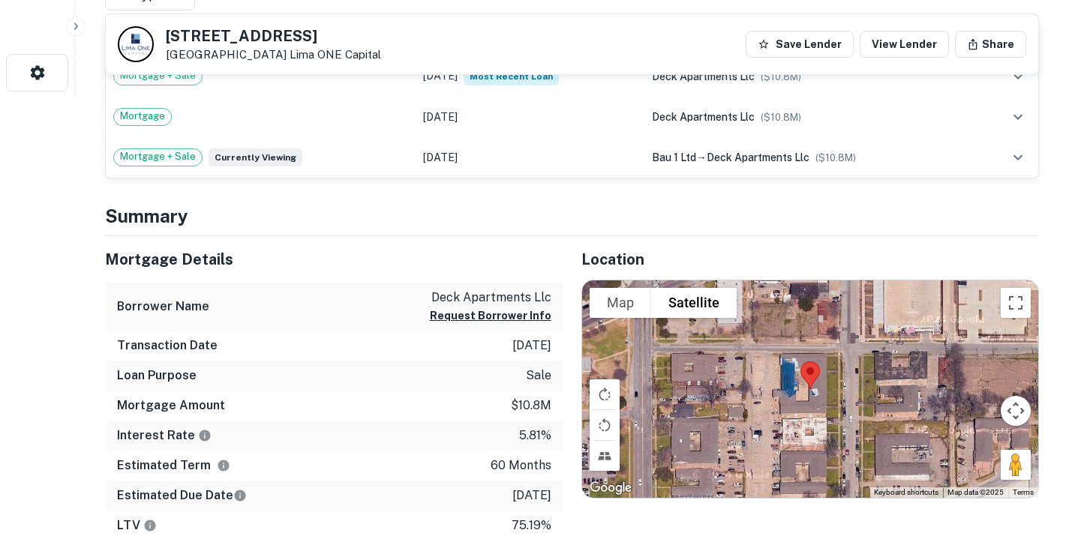
scroll to position [449, 0]
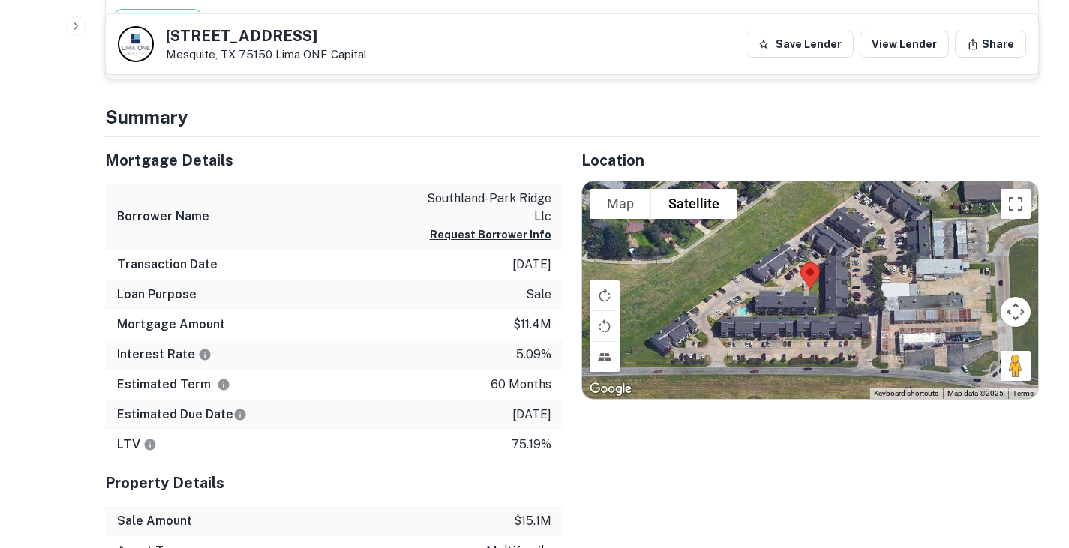
scroll to position [672, 0]
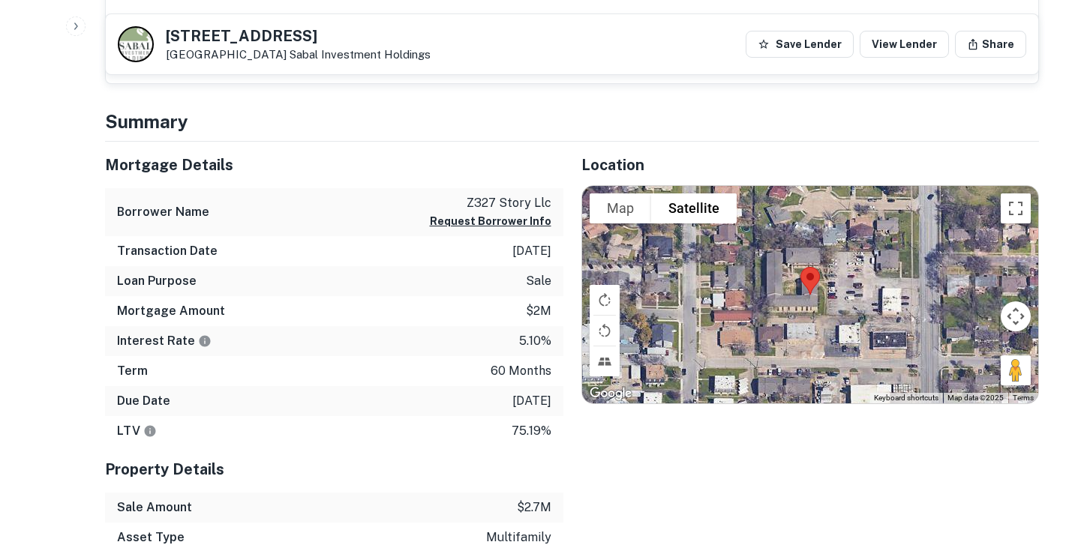
scroll to position [587, 0]
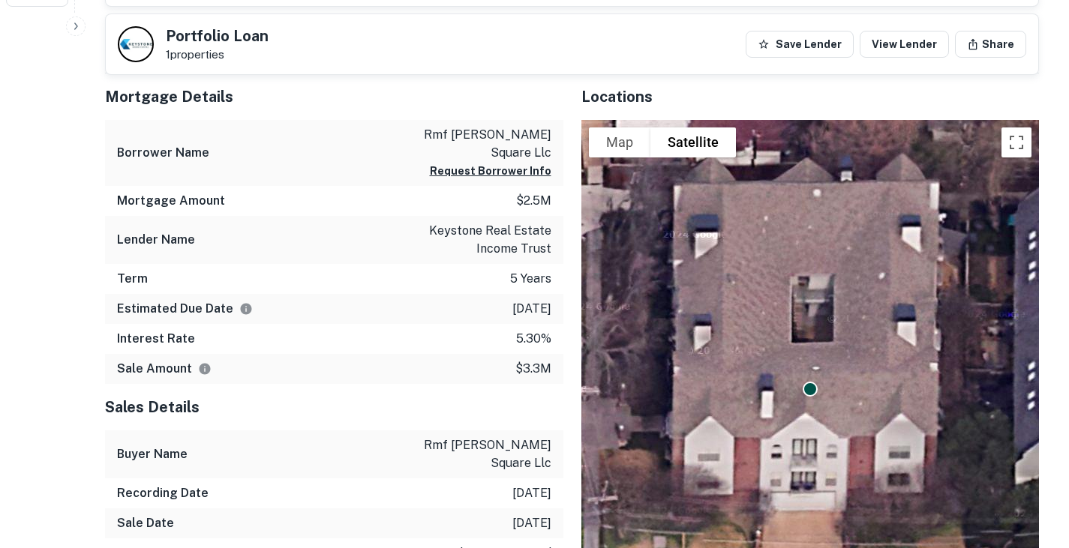
scroll to position [536, 0]
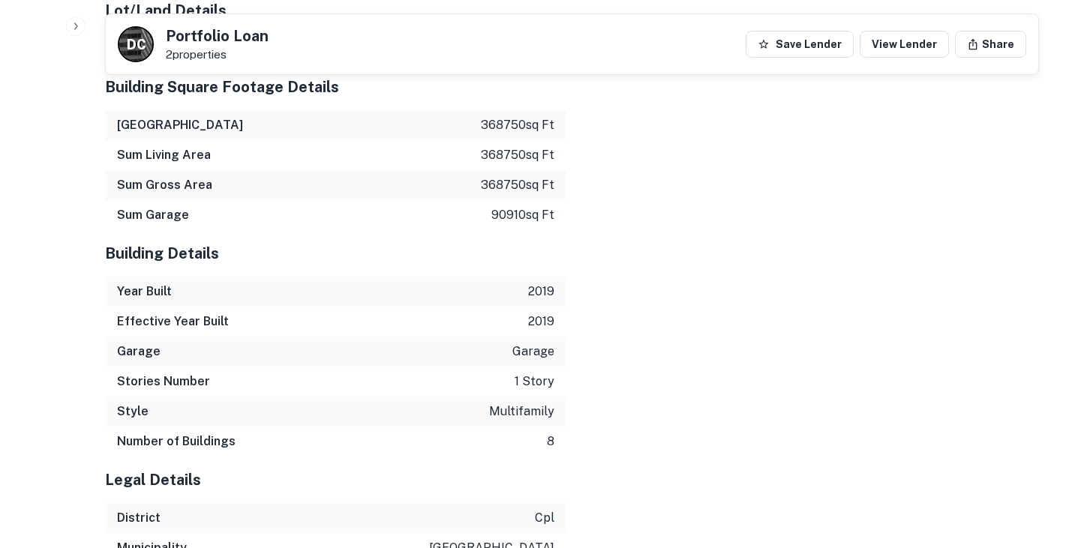
scroll to position [1972, 0]
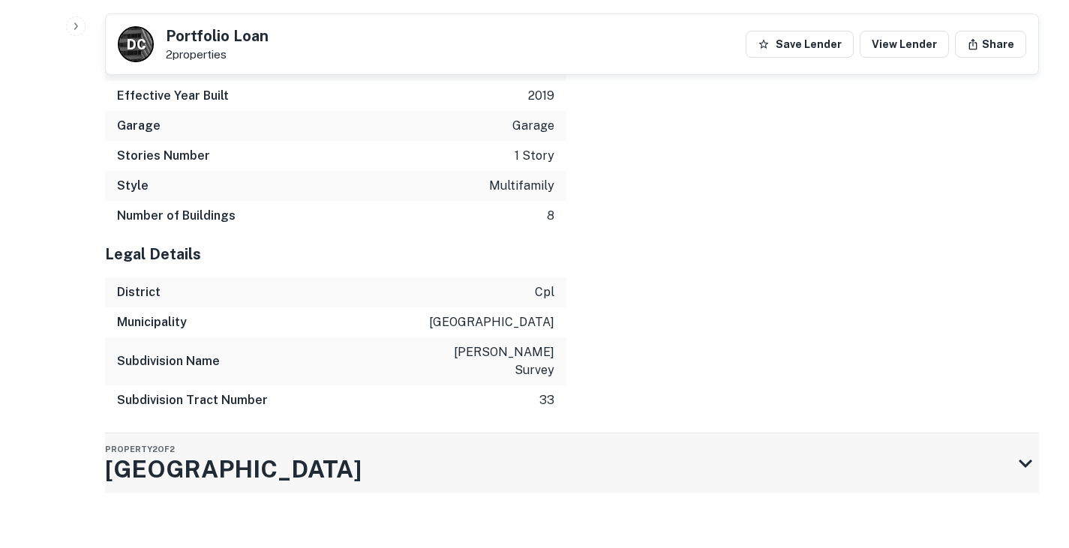
click at [369, 444] on div "Property [GEOGRAPHIC_DATA][STREET_ADDRESS]" at bounding box center [558, 464] width 907 height 60
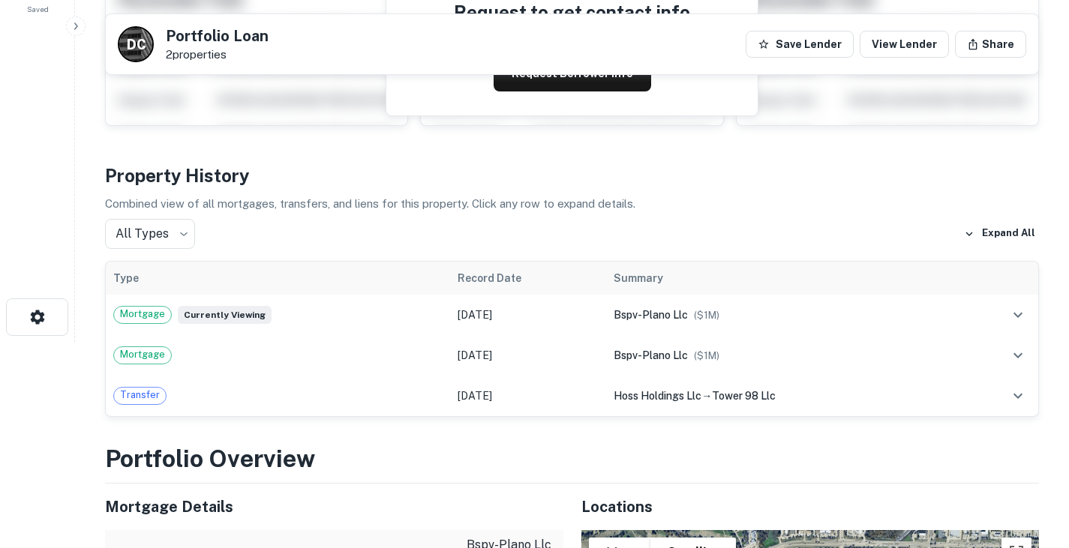
scroll to position [0, 0]
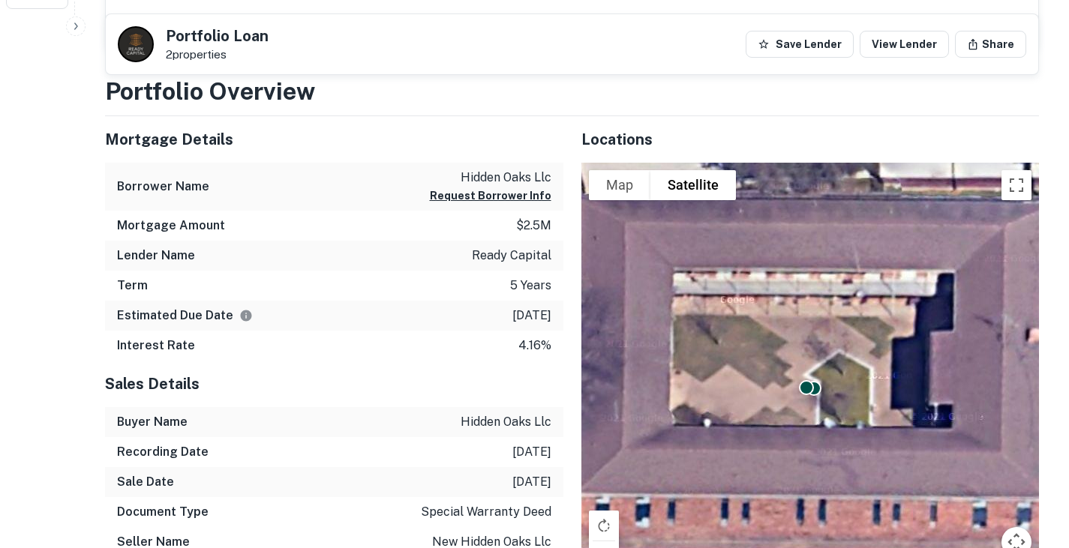
scroll to position [548, 0]
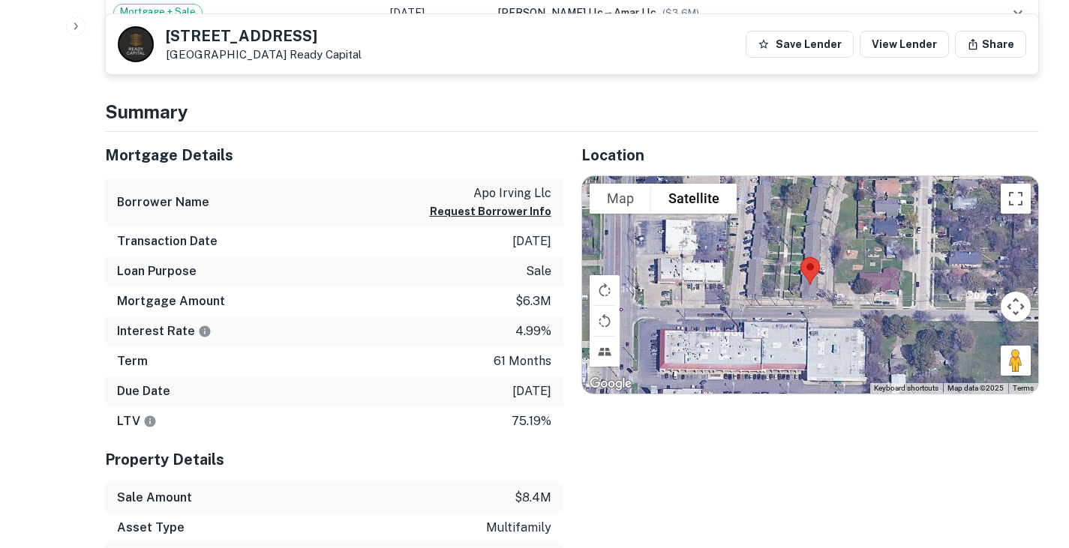
scroll to position [596, 0]
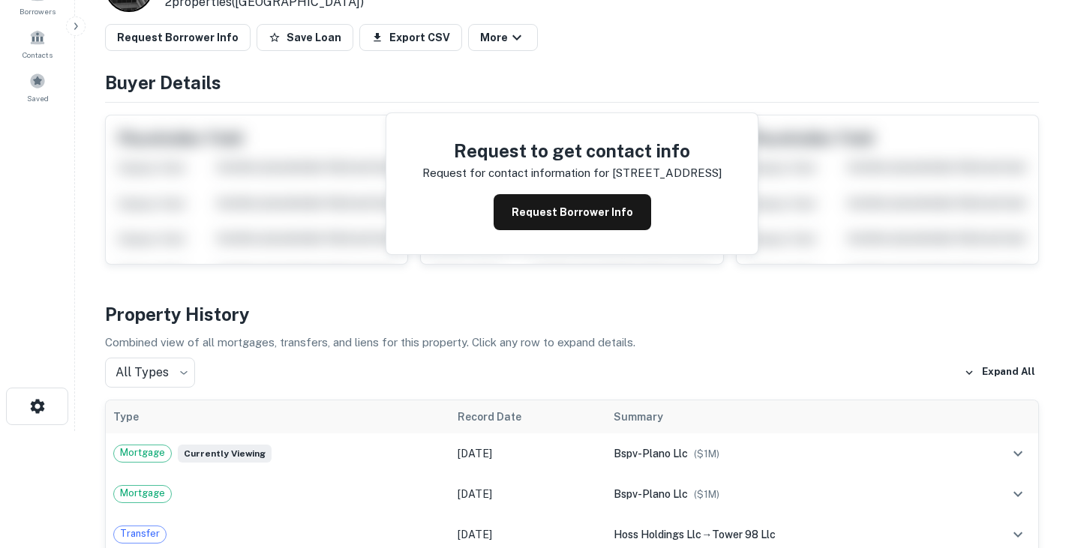
scroll to position [26, 0]
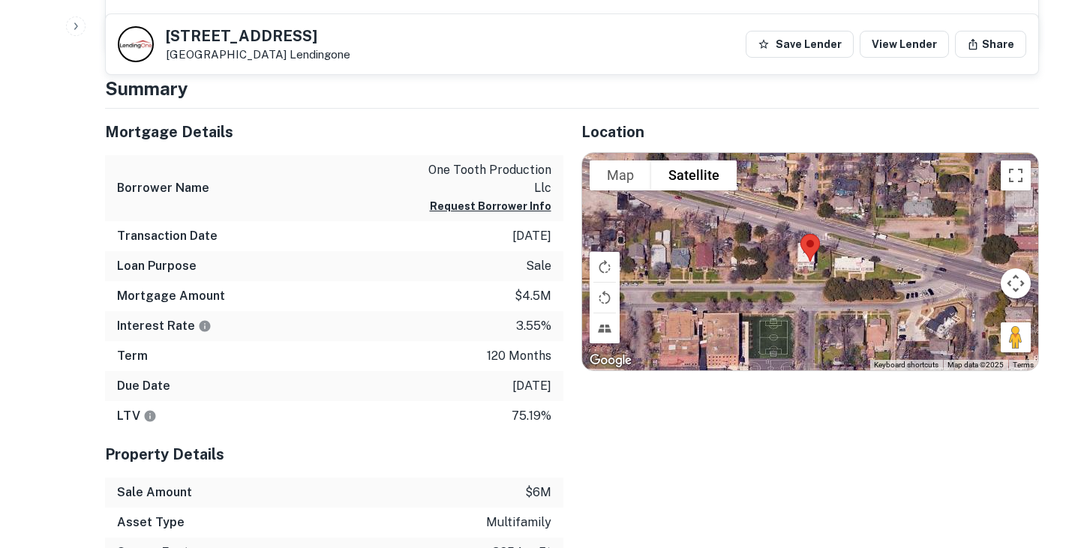
scroll to position [579, 0]
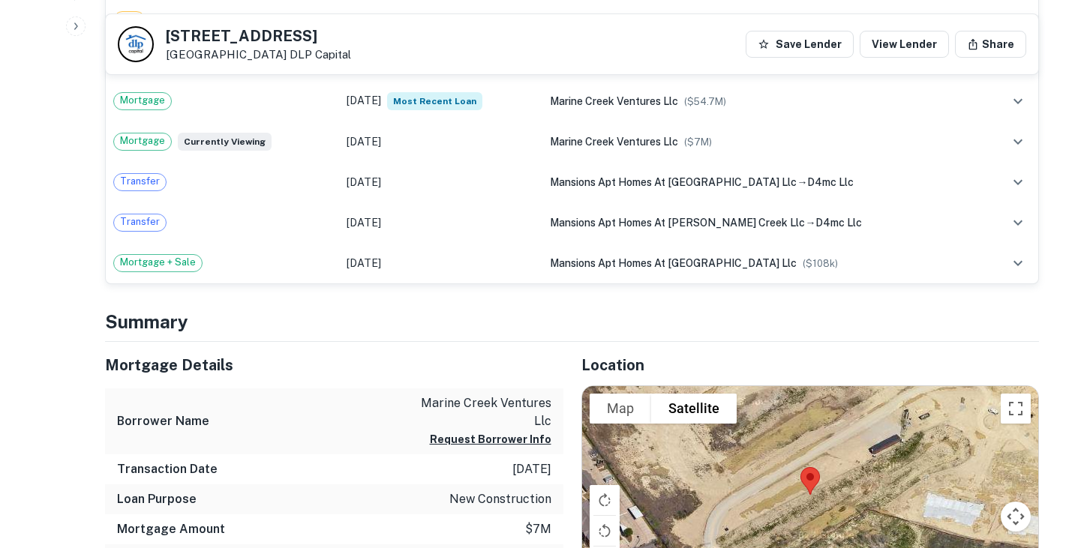
scroll to position [702, 0]
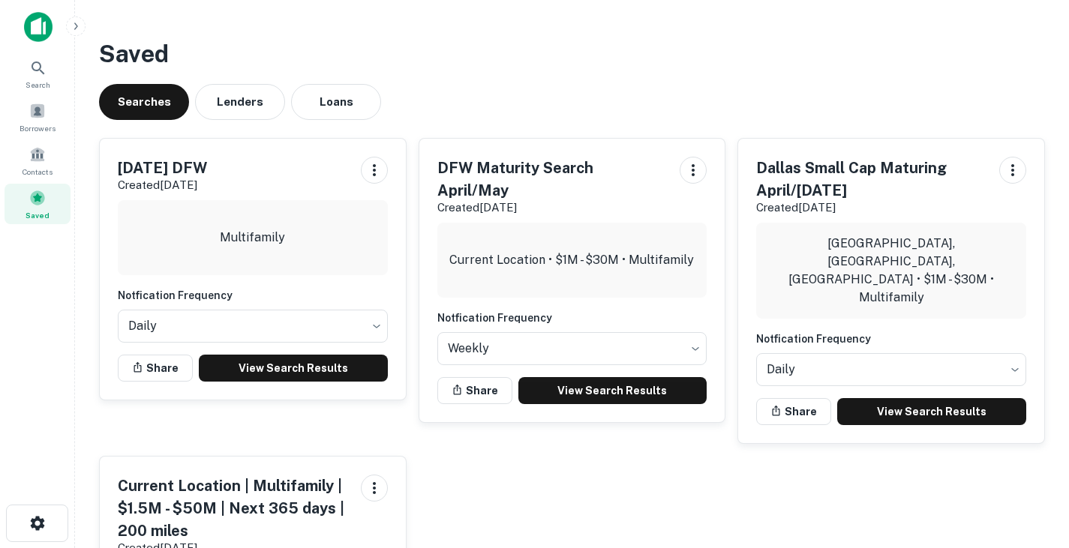
scroll to position [82, 0]
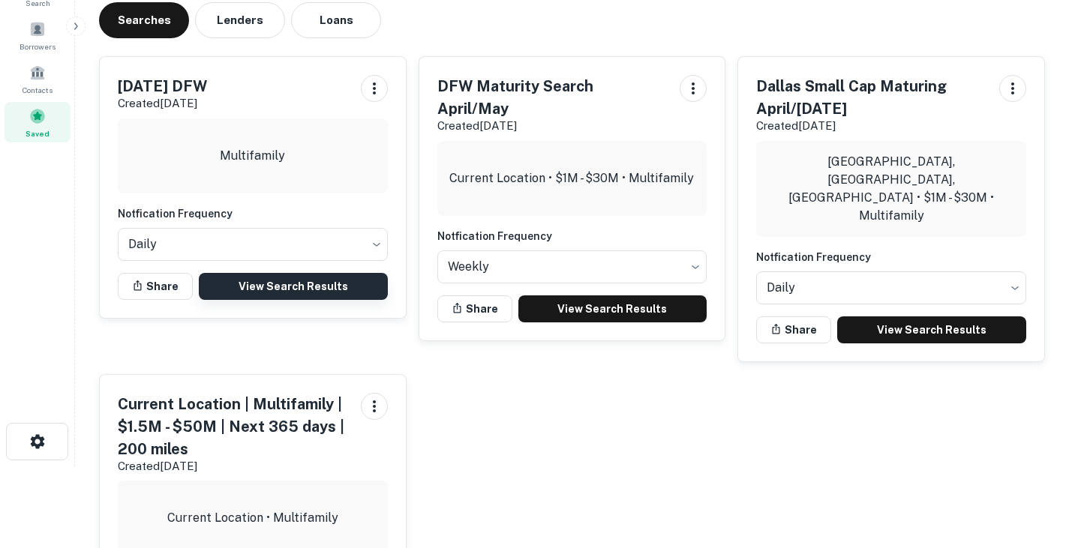
click at [333, 284] on link "View Search Results" at bounding box center [293, 286] width 189 height 27
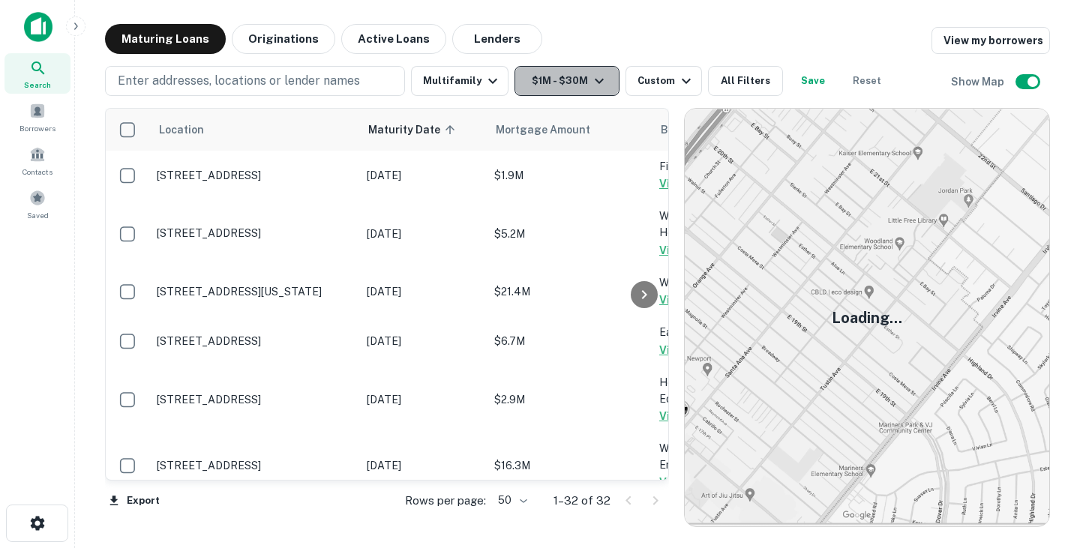
click at [581, 83] on button "$1M - $30M" at bounding box center [567, 81] width 105 height 30
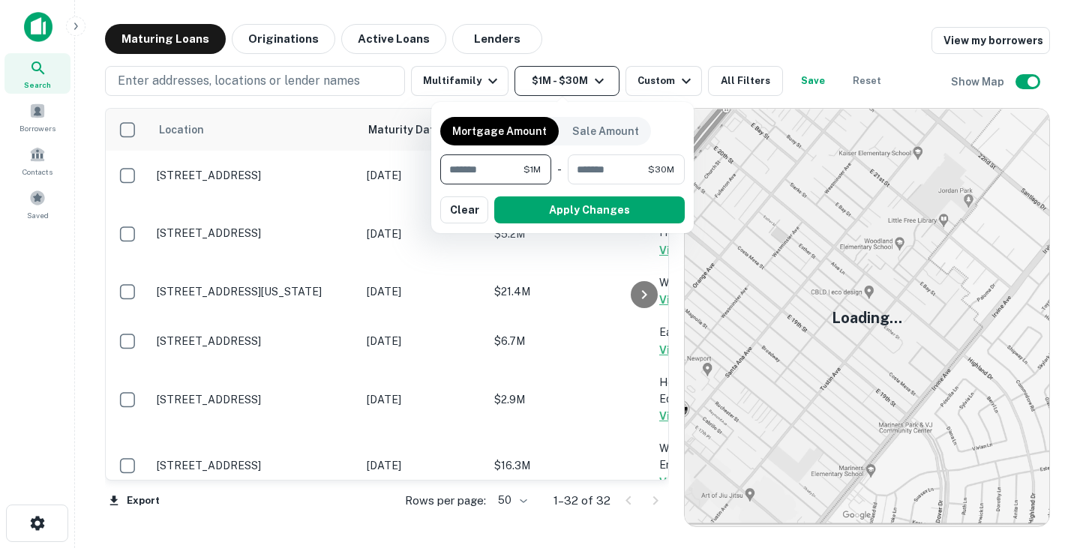
click at [581, 83] on div at bounding box center [540, 274] width 1080 height 548
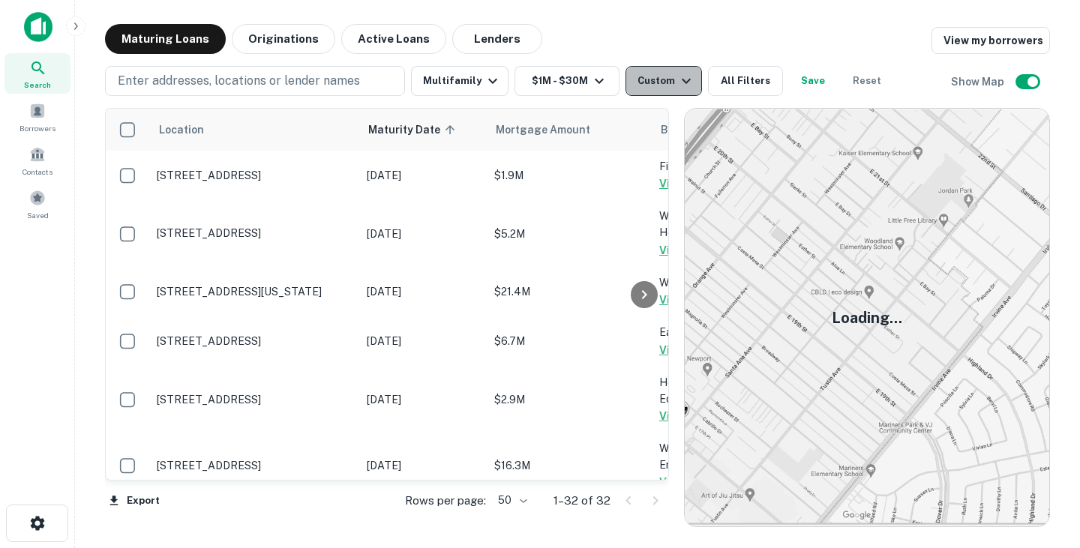
click at [643, 86] on div "Custom" at bounding box center [667, 81] width 58 height 18
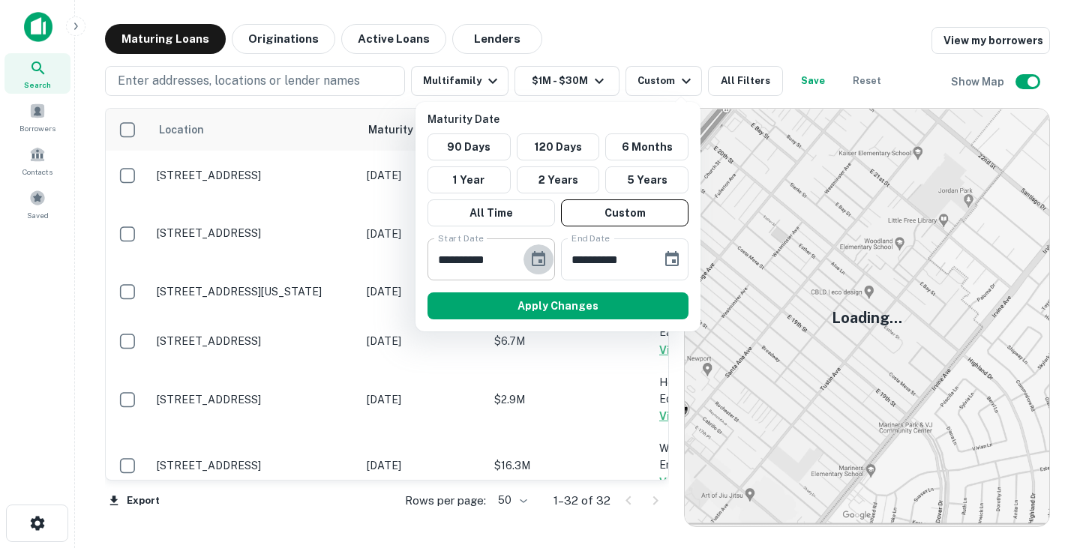
click at [539, 256] on icon "Choose date, selected date is Nov 29, 2025" at bounding box center [539, 258] width 14 height 15
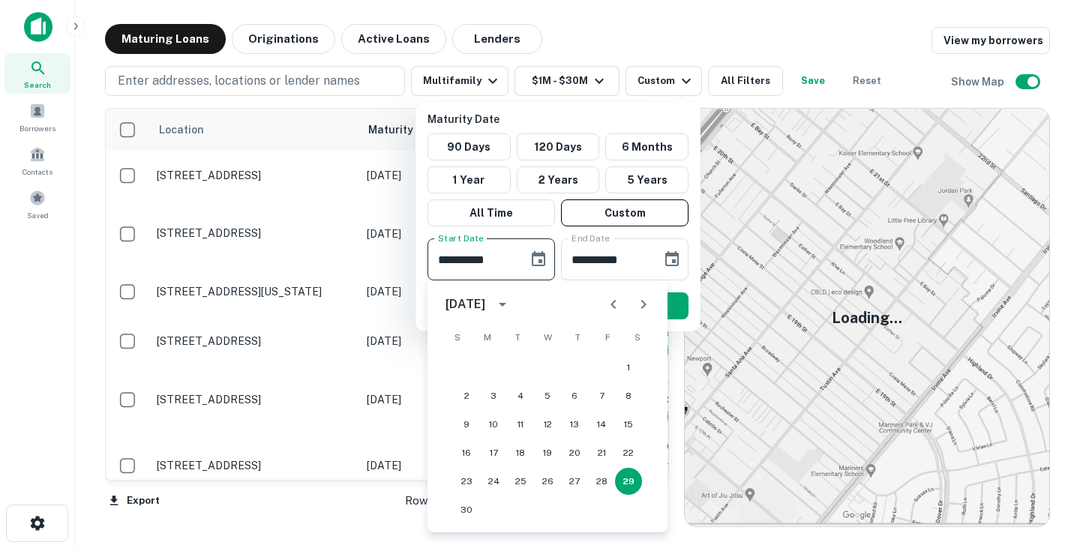
click at [616, 308] on icon "Previous month" at bounding box center [614, 305] width 18 height 18
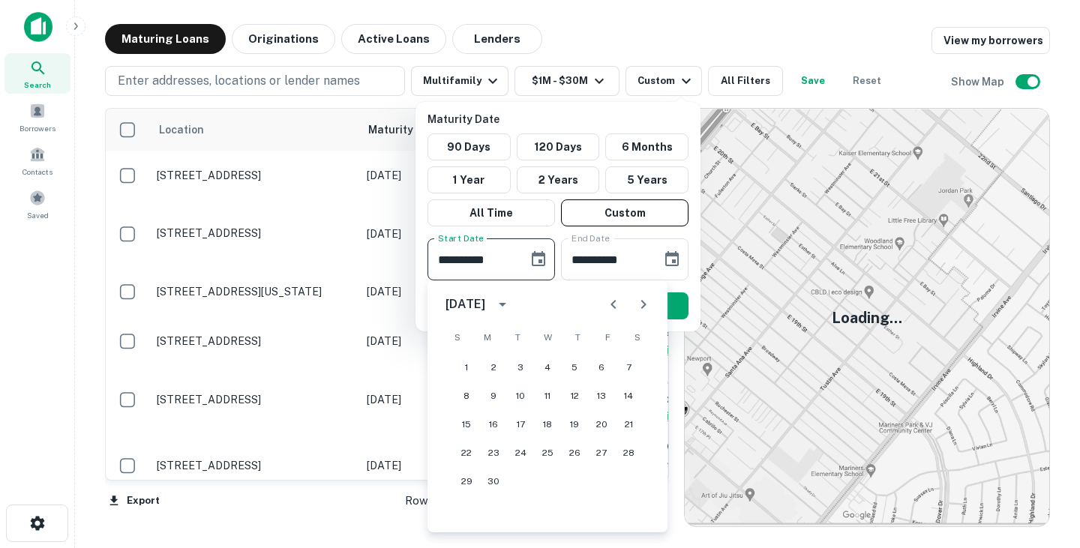
click at [616, 308] on icon "Previous month" at bounding box center [614, 305] width 18 height 18
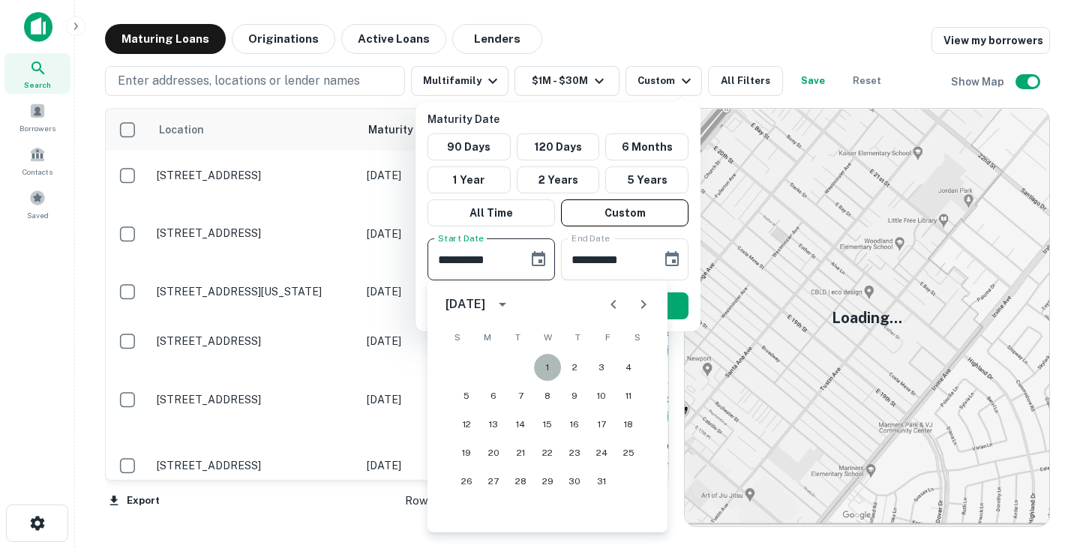
click at [548, 361] on button "1" at bounding box center [547, 367] width 27 height 27
type input "**********"
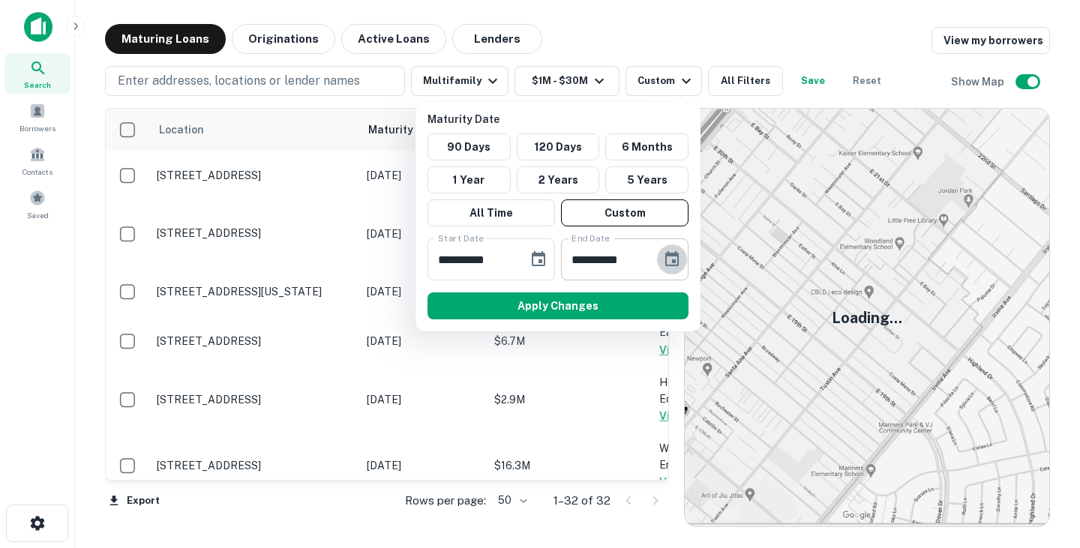
click at [679, 266] on icon "Choose date, selected date is Mar 8, 2026" at bounding box center [672, 260] width 18 height 18
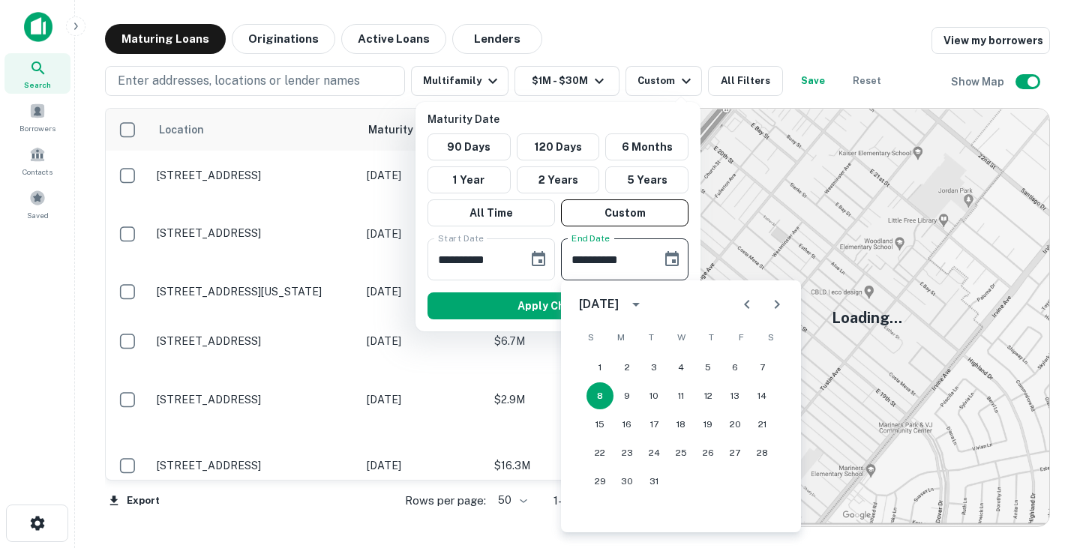
click at [743, 300] on icon "Previous month" at bounding box center [747, 305] width 18 height 18
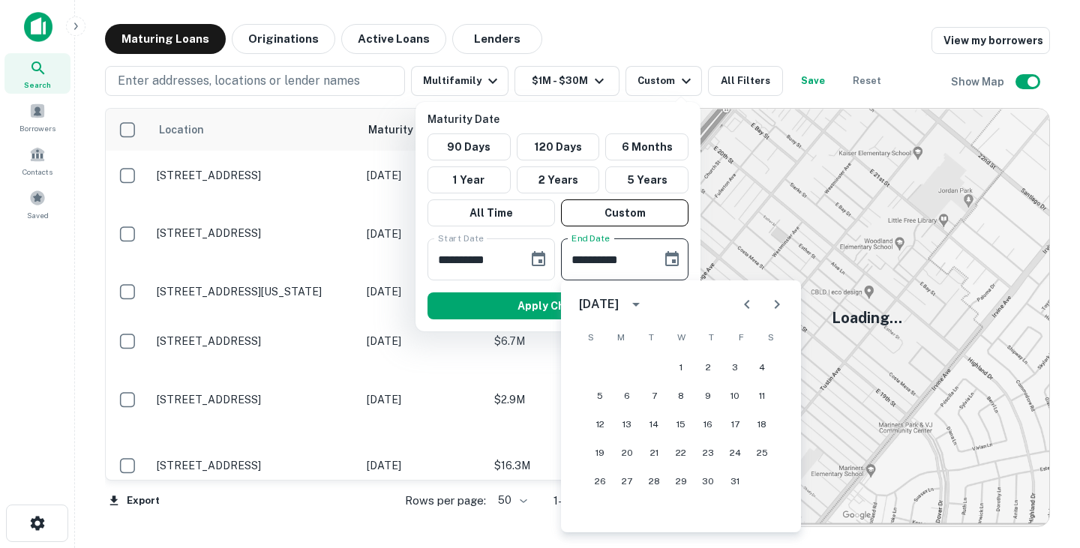
click at [743, 300] on icon "Previous month" at bounding box center [747, 305] width 18 height 18
click at [783, 300] on icon "Next month" at bounding box center [777, 305] width 18 height 18
click at [741, 478] on button "31" at bounding box center [735, 481] width 27 height 27
type input "**********"
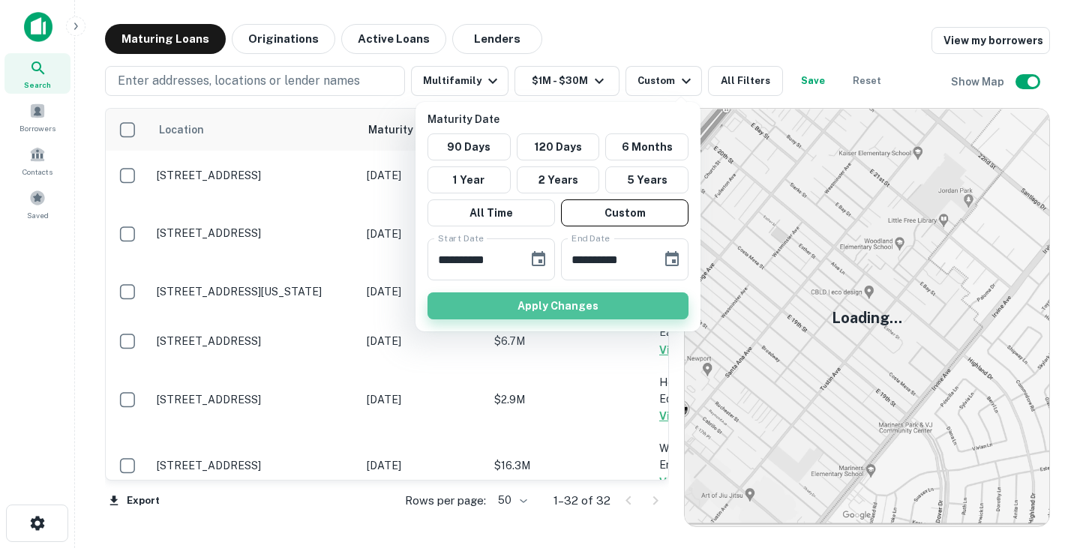
click at [650, 305] on button "Apply Changes" at bounding box center [558, 306] width 261 height 27
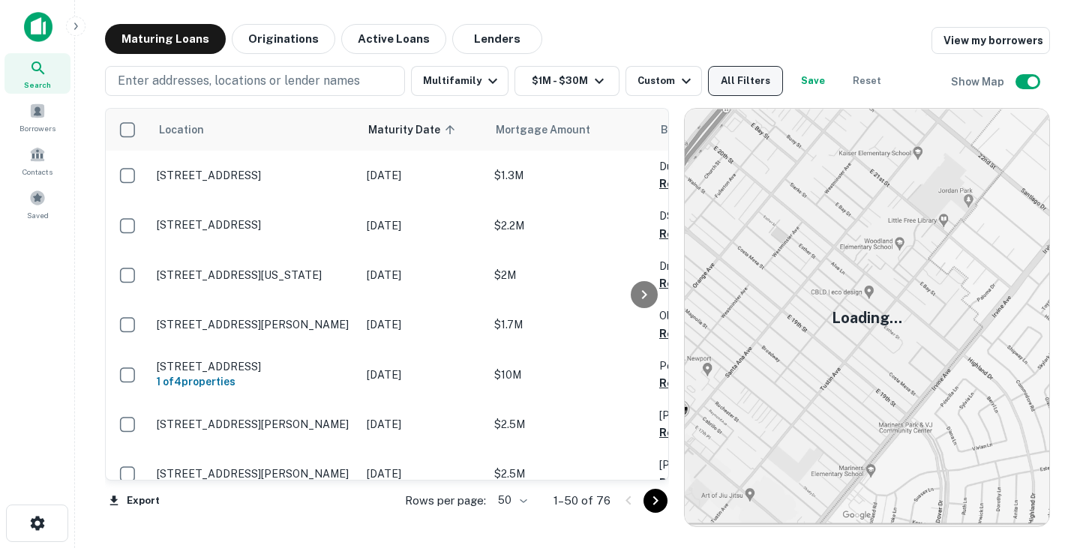
click at [749, 71] on button "All Filters" at bounding box center [745, 81] width 75 height 30
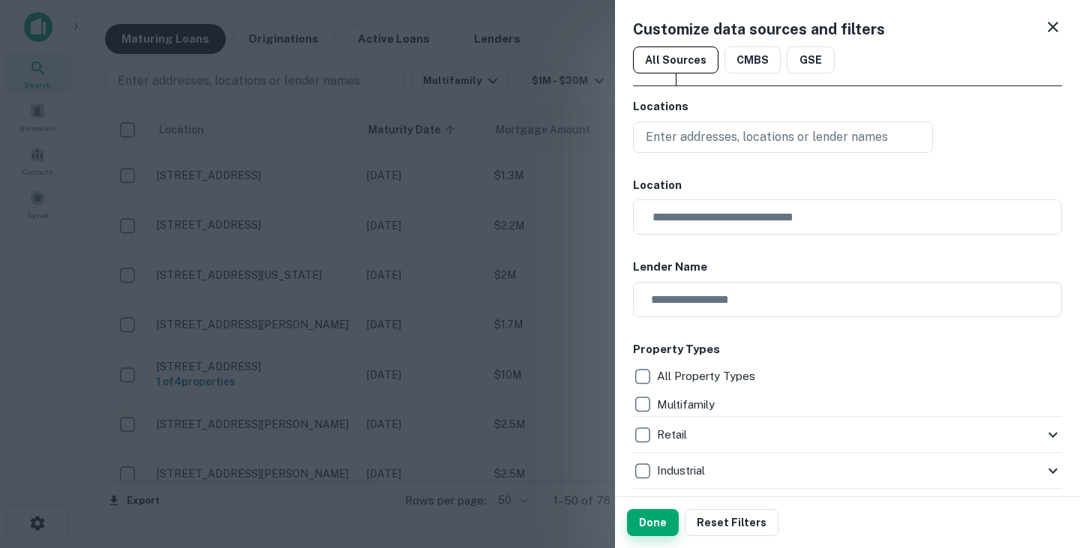
click at [656, 519] on button "Done" at bounding box center [653, 522] width 52 height 27
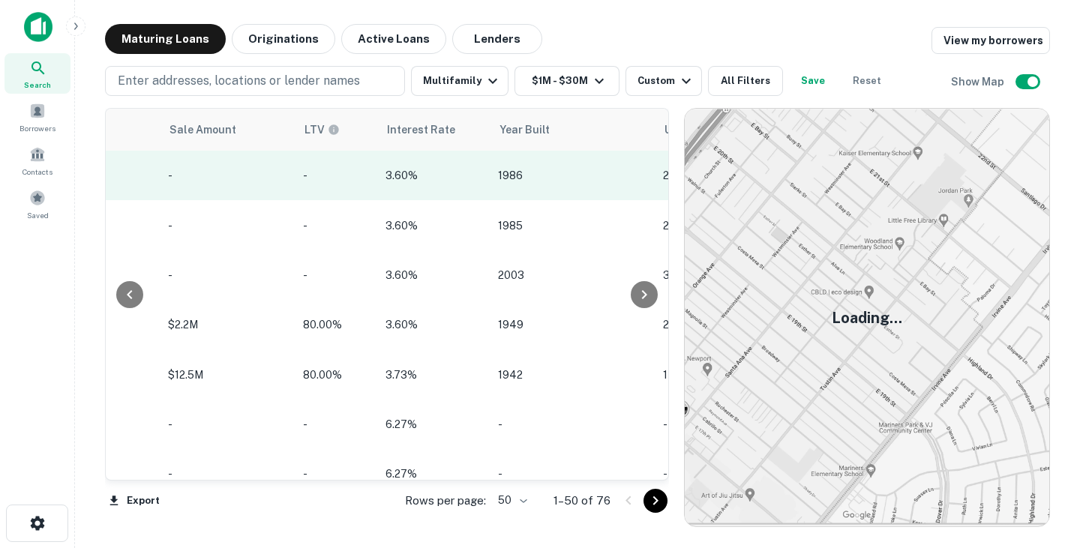
scroll to position [0, 1377]
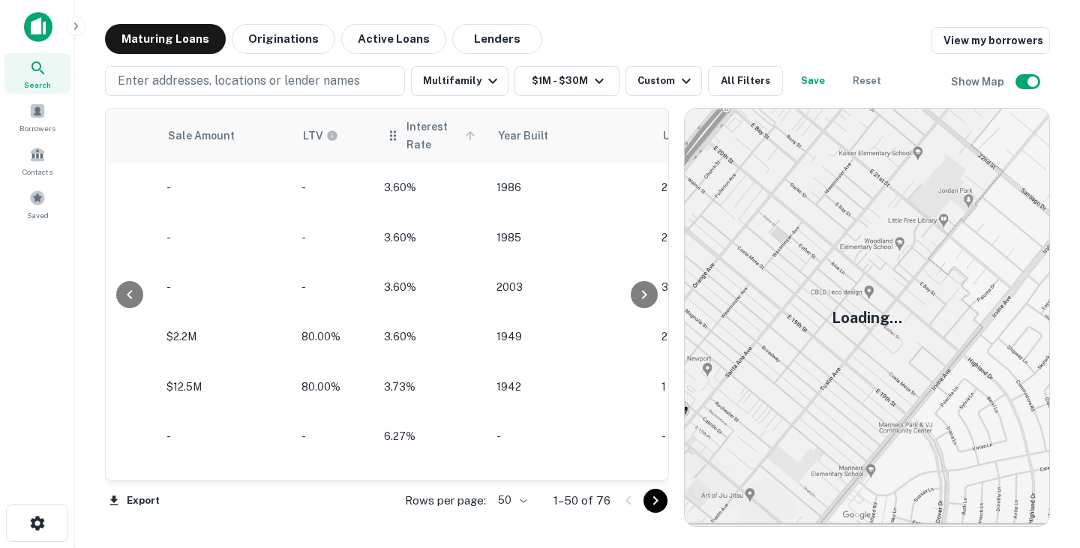
click at [443, 134] on span "Interest Rate" at bounding box center [444, 136] width 74 height 36
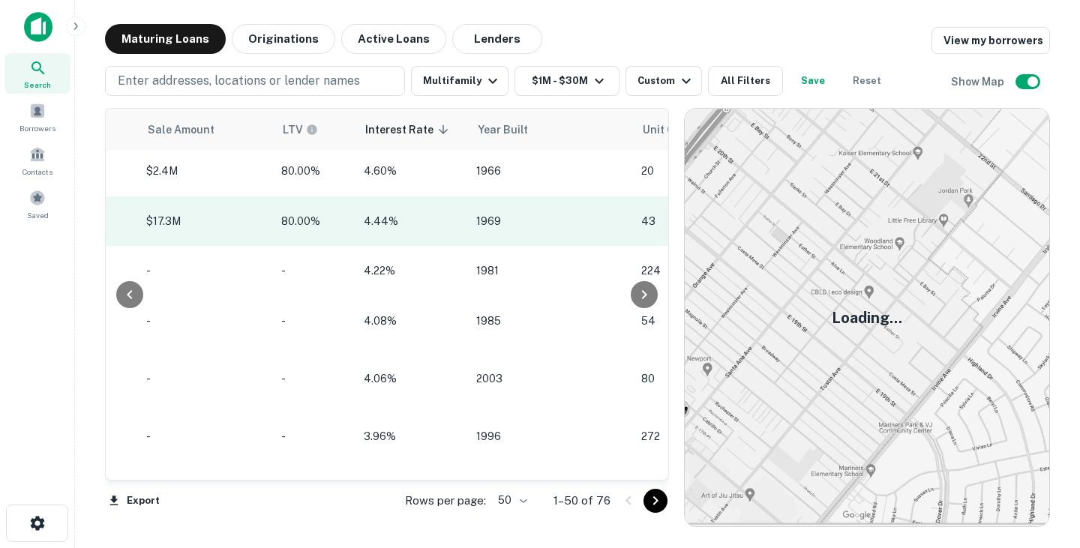
scroll to position [837, 1398]
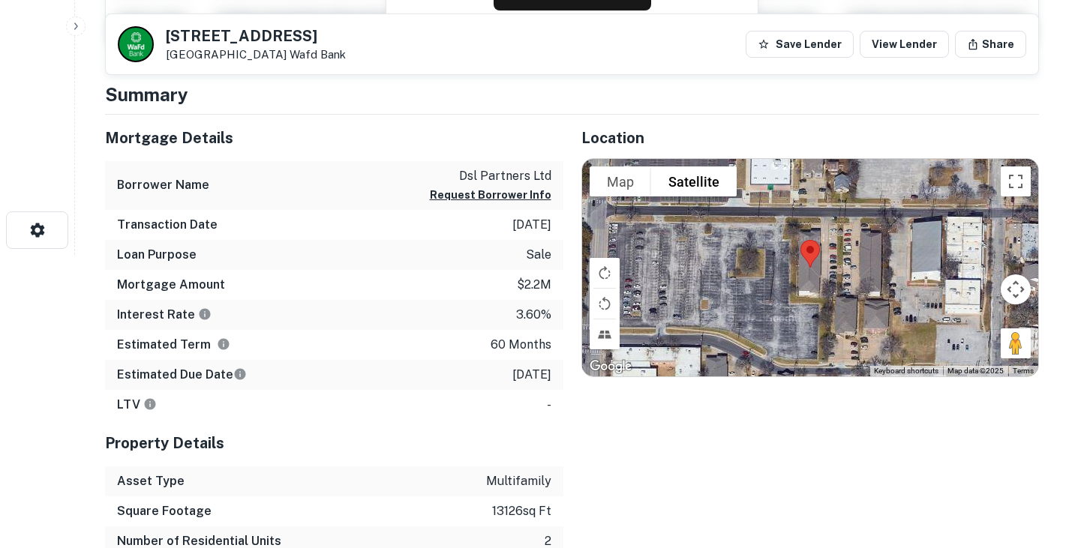
scroll to position [219, 0]
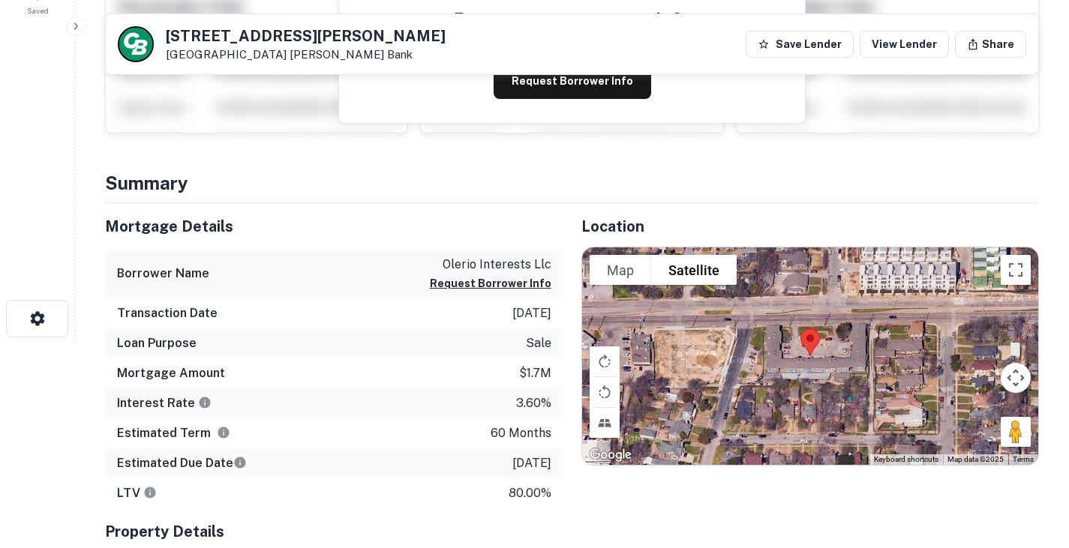
scroll to position [204, 0]
click at [554, 89] on button "Request Borrower Info" at bounding box center [573, 82] width 158 height 36
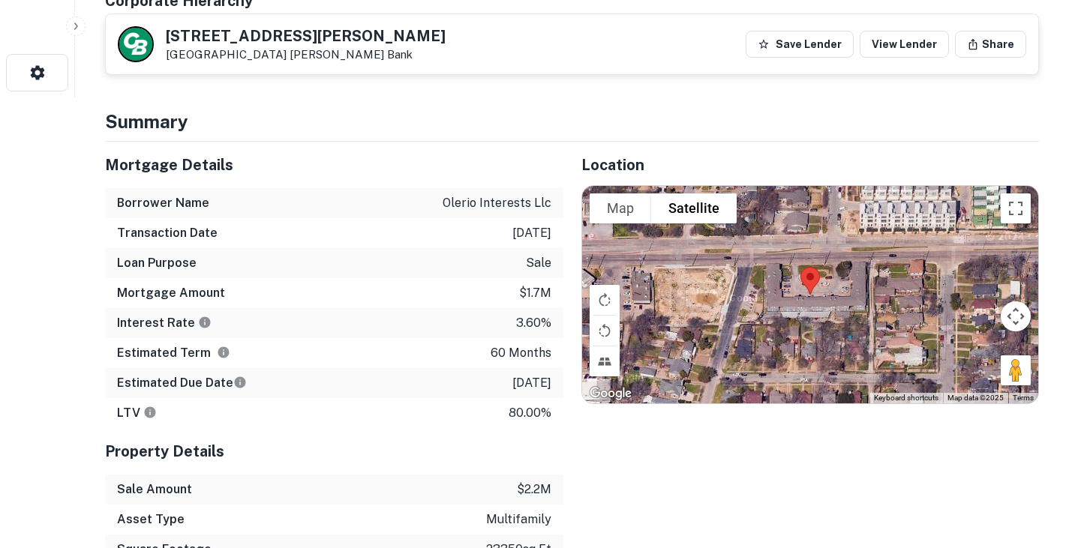
scroll to position [0, 0]
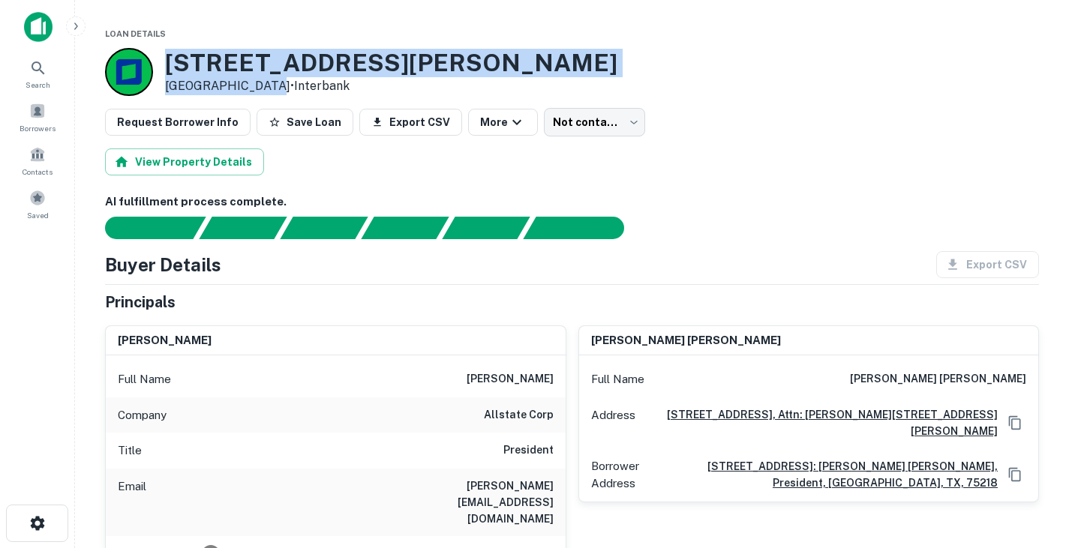
drag, startPoint x: 166, startPoint y: 58, endPoint x: 260, endPoint y: 86, distance: 97.8
click at [260, 86] on div "1710 Morrell Ave Dallas, TX 75203 • Interbank" at bounding box center [391, 72] width 452 height 47
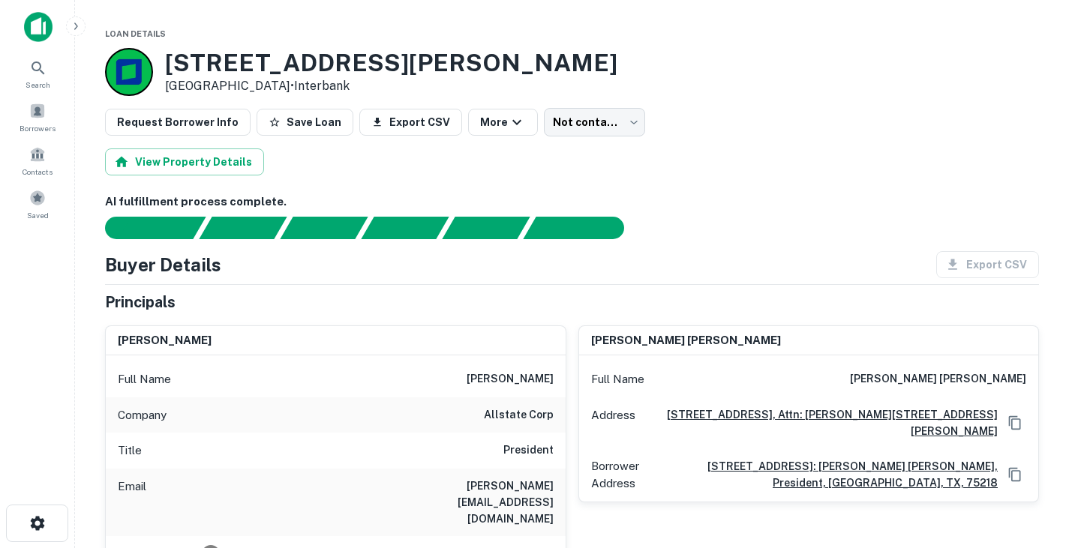
click at [681, 215] on div "AI fulfillment process complete." at bounding box center [572, 217] width 934 height 46
click at [530, 384] on h6 "kyle smith" at bounding box center [510, 380] width 87 height 18
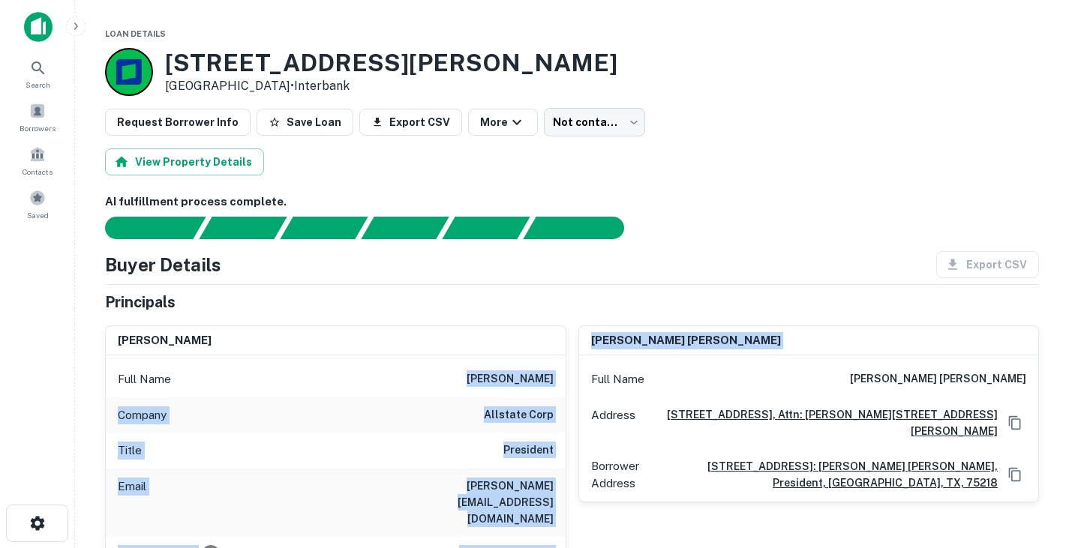
drag, startPoint x: 495, startPoint y: 377, endPoint x: 576, endPoint y: 379, distance: 81.0
click at [576, 379] on div "kyle smith Full Name kyle smith Company allstate corp Title President Email kyl…" at bounding box center [566, 508] width 946 height 389
click at [554, 378] on div "Full Name kyle smith" at bounding box center [336, 380] width 460 height 36
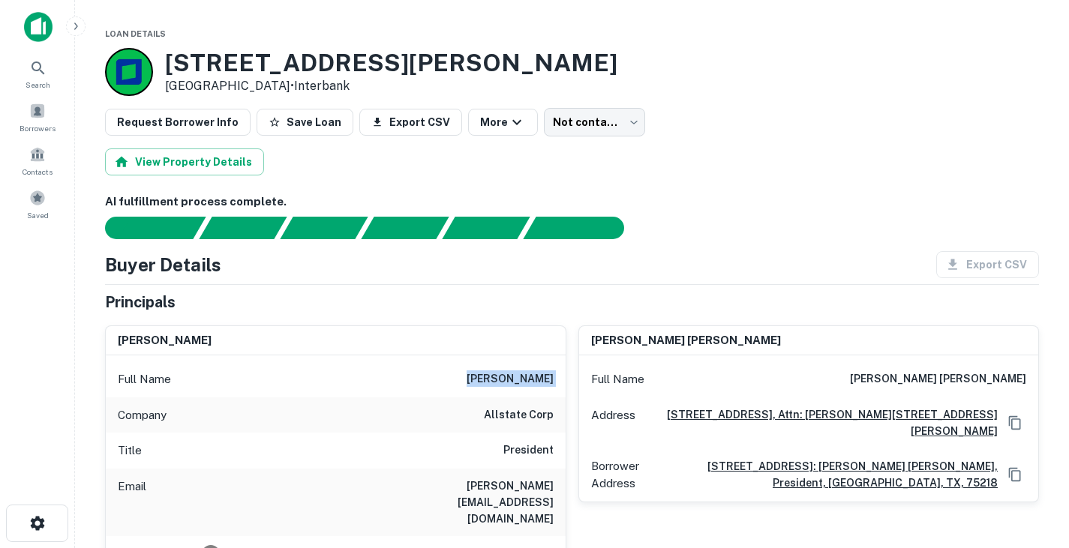
drag, startPoint x: 554, startPoint y: 378, endPoint x: 500, endPoint y: 376, distance: 54.1
click at [500, 376] on div "Full Name kyle smith" at bounding box center [336, 380] width 460 height 36
click at [515, 483] on h6 "kyle.smith1@allstate.com" at bounding box center [464, 503] width 180 height 50
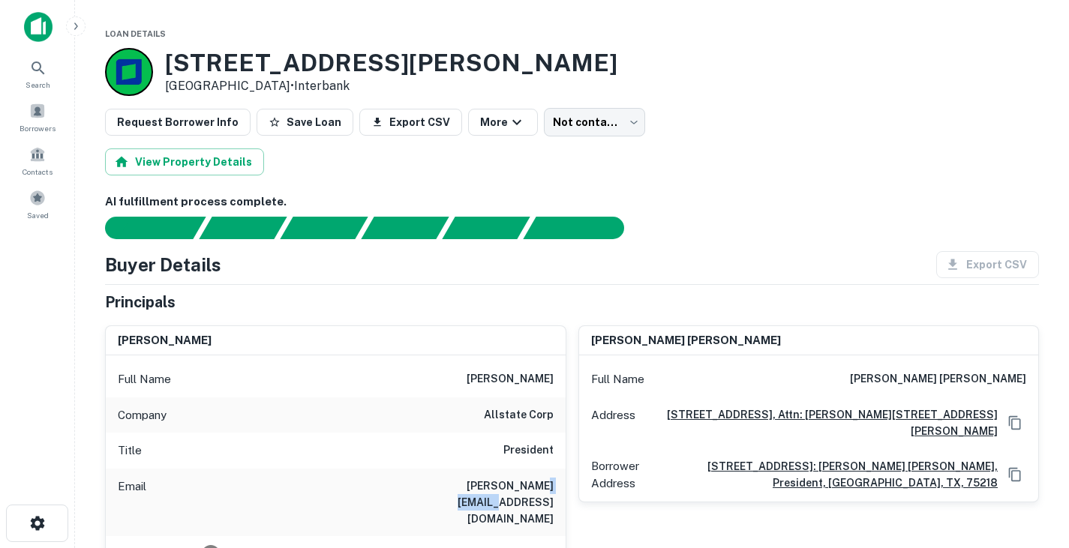
click at [515, 483] on h6 "kyle.smith1@allstate.com" at bounding box center [464, 503] width 180 height 50
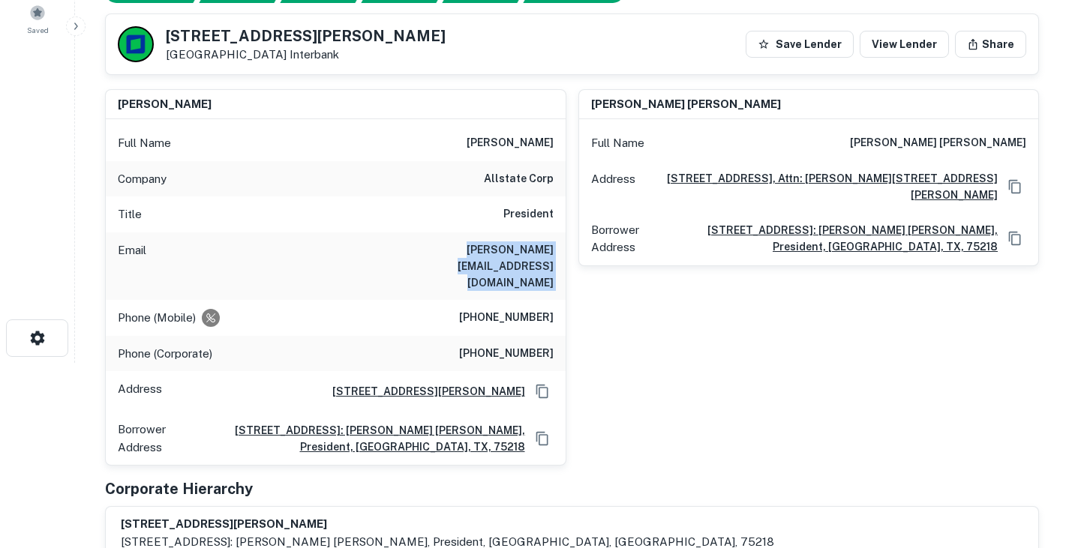
scroll to position [186, 0]
click at [554, 248] on div "Email kyle.smith1@allstate.com" at bounding box center [336, 266] width 460 height 68
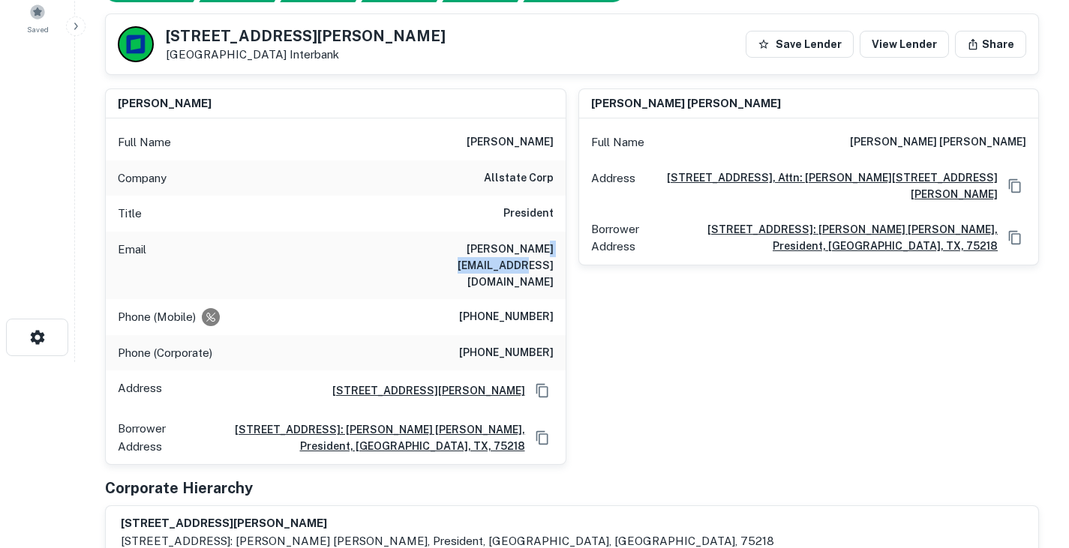
drag, startPoint x: 557, startPoint y: 249, endPoint x: 493, endPoint y: 251, distance: 64.6
click at [493, 251] on div "Email kyle.smith1@allstate.com" at bounding box center [336, 266] width 460 height 68
click at [517, 308] on h6 "(847) 915-1096" at bounding box center [506, 317] width 95 height 18
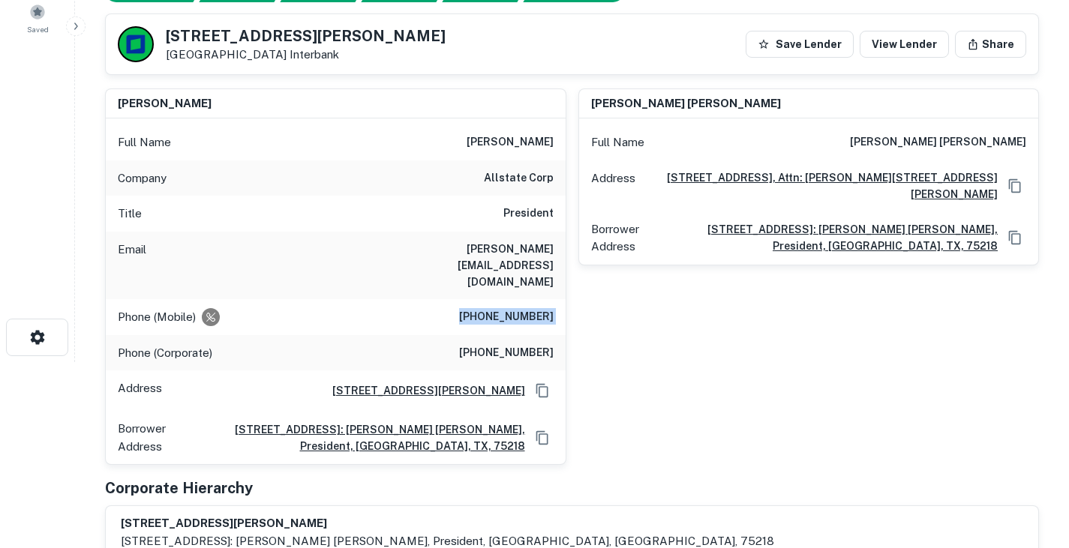
copy h6 "(847) 915-1096"
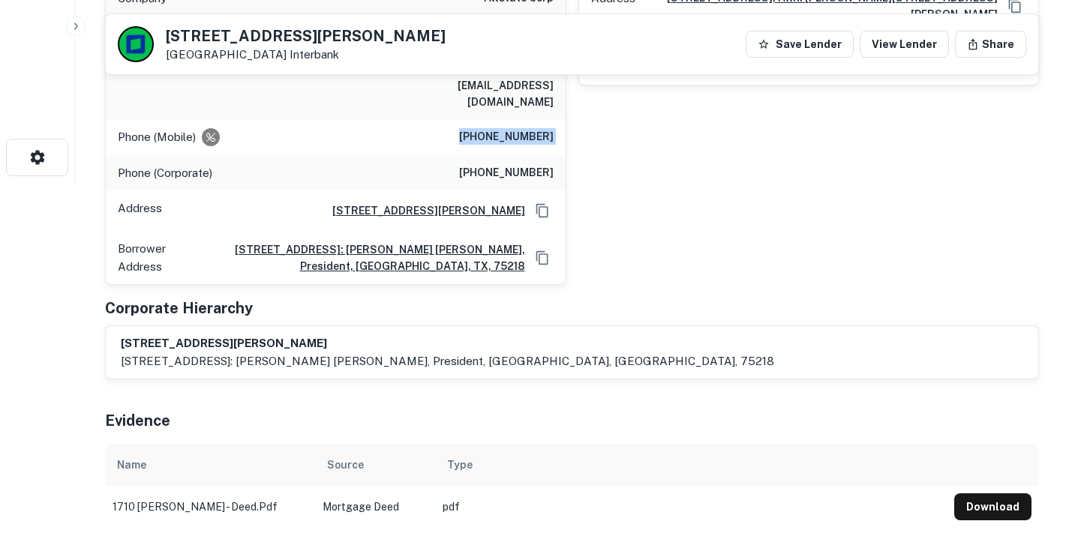
scroll to position [367, 0]
click at [728, 199] on div "reinhart s. hanson, jr. Full Name reinhart s. hanson, jr. Address 9925 Lakedale…" at bounding box center [802, 90] width 473 height 389
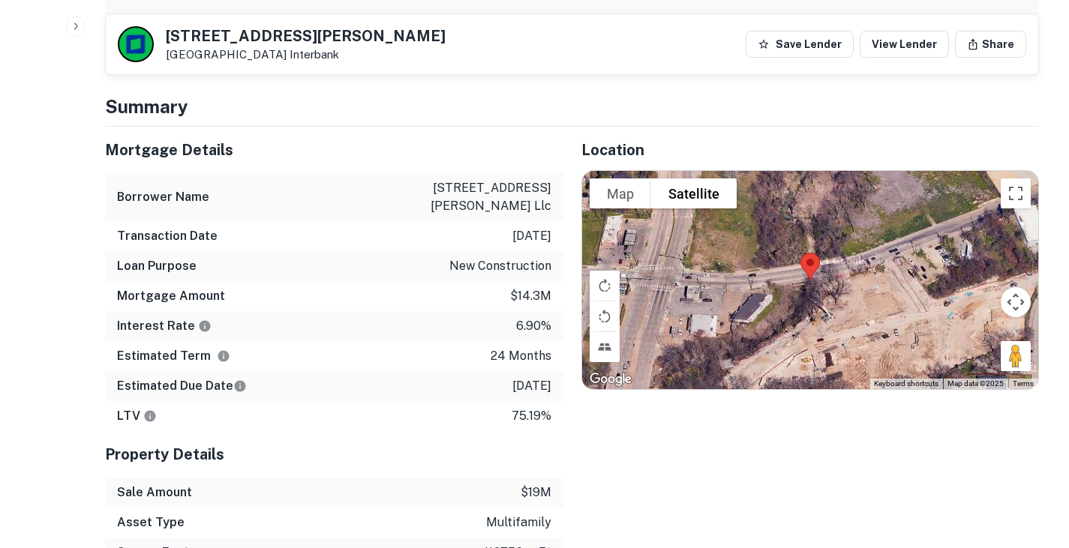
scroll to position [0, 0]
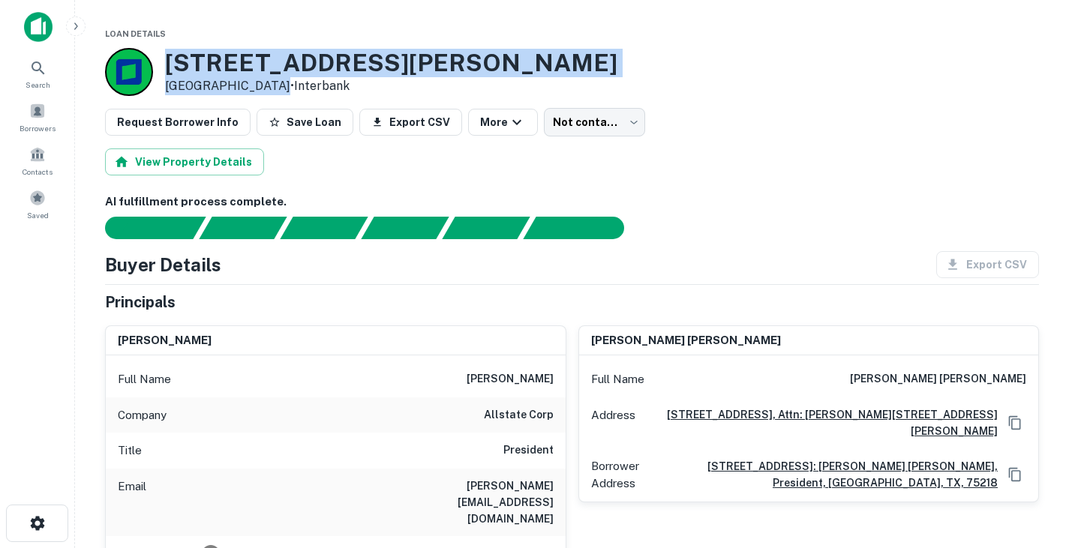
drag, startPoint x: 166, startPoint y: 57, endPoint x: 262, endPoint y: 83, distance: 99.4
click at [262, 83] on div "1710 Morrell Ave Dallas, TX 75203 • Interbank" at bounding box center [391, 72] width 452 height 47
copy div "1710 Morrell Ave Dallas, TX 75203"
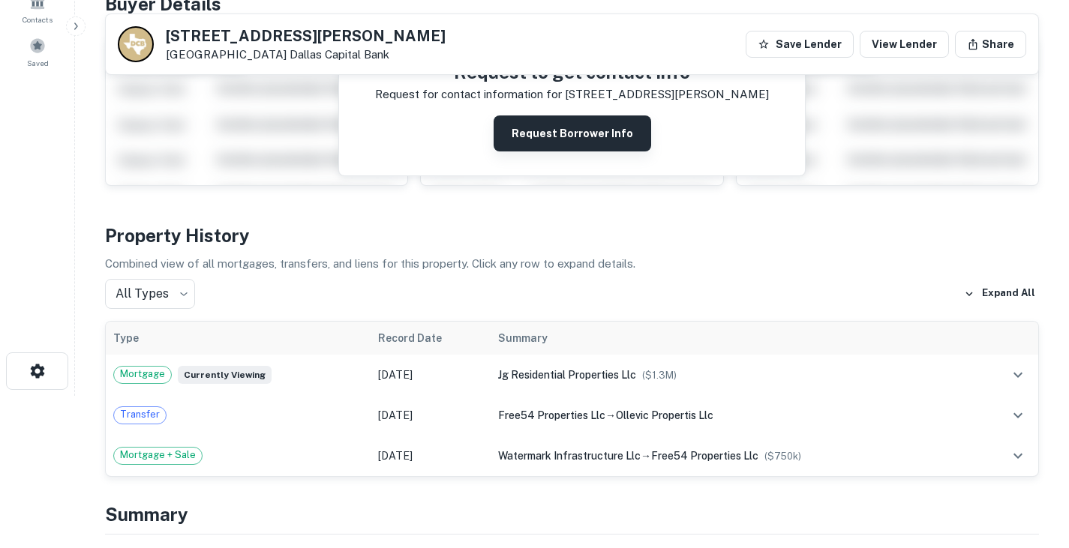
scroll to position [149, 0]
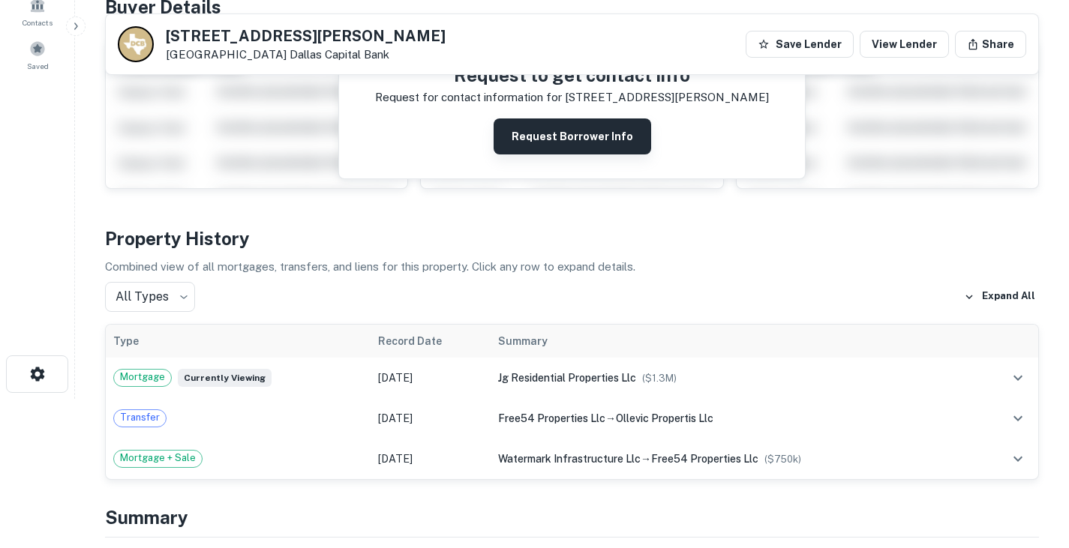
click at [575, 146] on button "Request Borrower Info" at bounding box center [573, 137] width 158 height 36
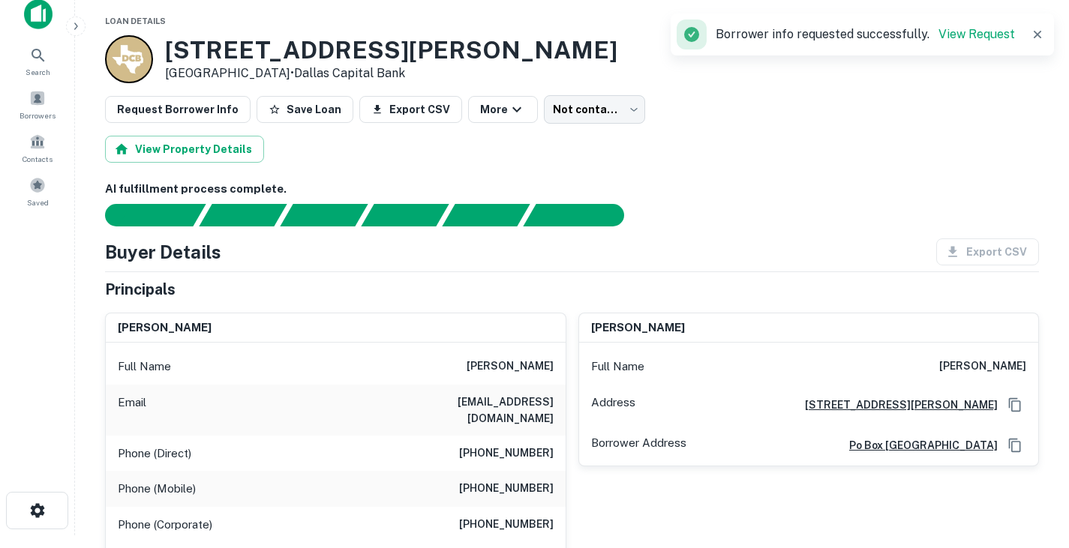
scroll to position [0, 0]
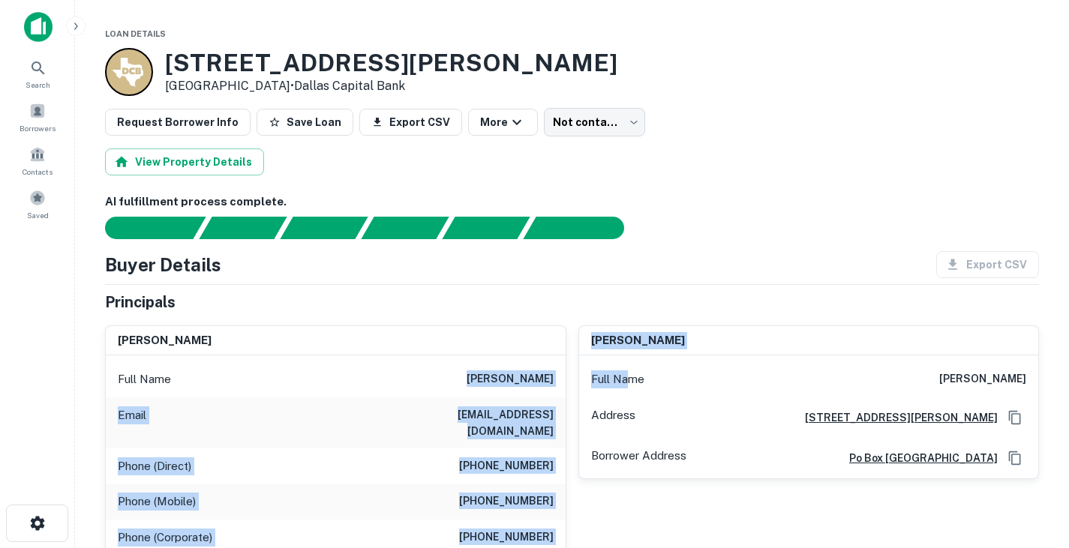
drag, startPoint x: 497, startPoint y: 380, endPoint x: 625, endPoint y: 379, distance: 128.3
click at [625, 379] on div "[PERSON_NAME] Full Name [PERSON_NAME] Email [EMAIL_ADDRESS][DOMAIN_NAME] Phone …" at bounding box center [566, 476] width 946 height 324
click at [522, 374] on h6 "[PERSON_NAME]" at bounding box center [510, 380] width 87 height 18
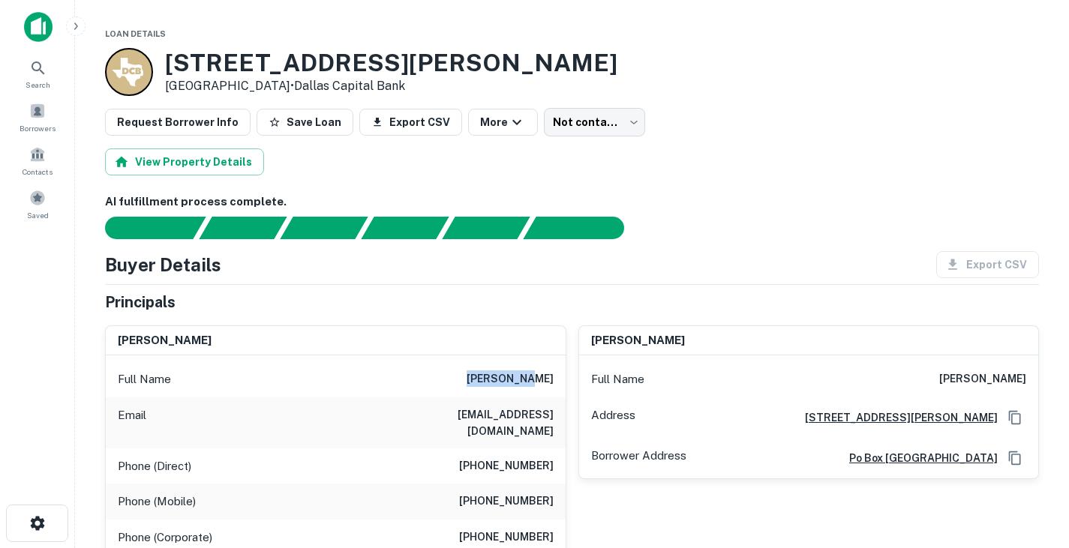
drag, startPoint x: 500, startPoint y: 377, endPoint x: 552, endPoint y: 375, distance: 51.8
click at [552, 375] on div "Full Name [PERSON_NAME]" at bounding box center [336, 380] width 460 height 36
copy h6 "[PERSON_NAME]"
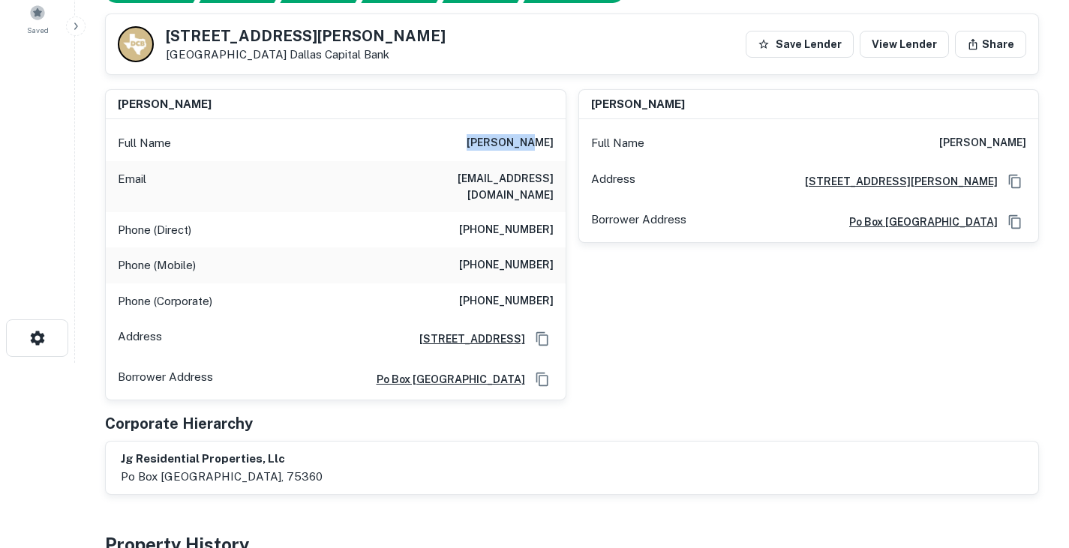
scroll to position [187, 0]
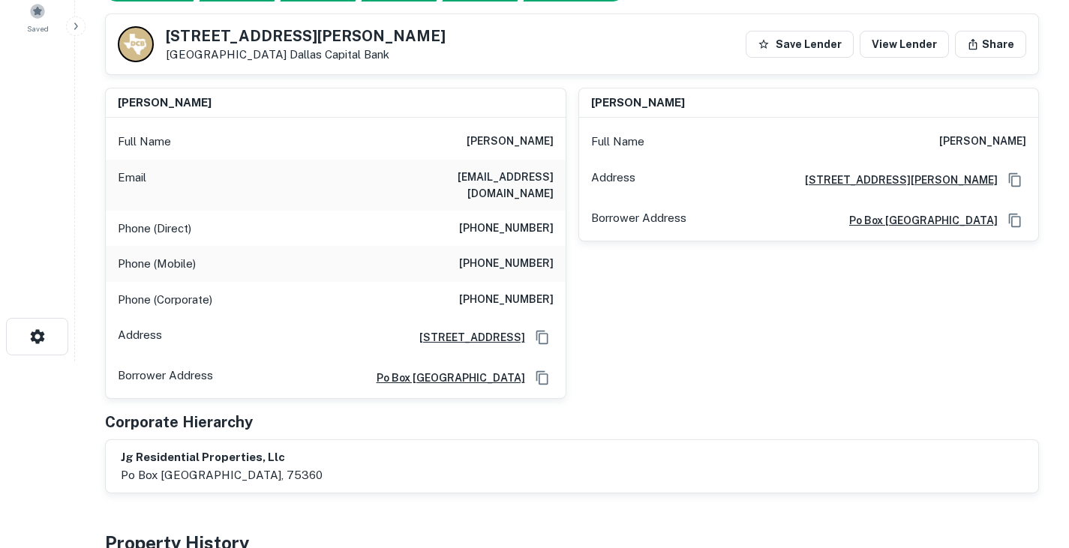
click at [480, 175] on h6 "[EMAIL_ADDRESS][DOMAIN_NAME]" at bounding box center [464, 185] width 180 height 33
copy h6 "[EMAIL_ADDRESS][DOMAIN_NAME]"
click at [515, 220] on h6 "[PHONE_NUMBER]" at bounding box center [506, 229] width 95 height 18
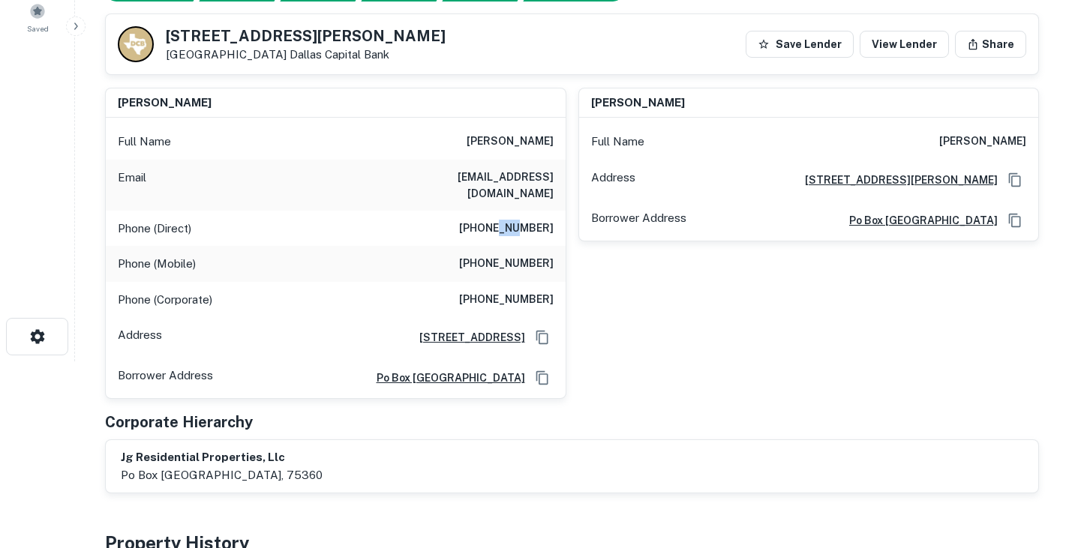
click at [515, 220] on h6 "[PHONE_NUMBER]" at bounding box center [506, 229] width 95 height 18
copy h6 "[PHONE_NUMBER]"
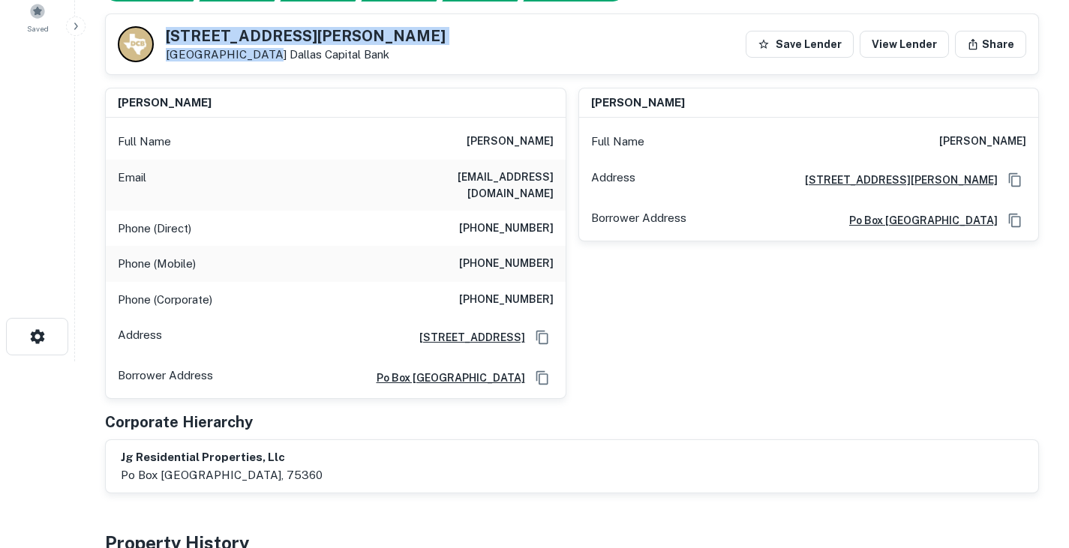
drag, startPoint x: 162, startPoint y: 26, endPoint x: 252, endPoint y: 55, distance: 94.7
click at [252, 55] on div "[STREET_ADDRESS][PERSON_NAME] Capital Bank Save Lender View Lender Share" at bounding box center [572, 44] width 933 height 60
copy div "[STREET_ADDRESS][PERSON_NAME]"
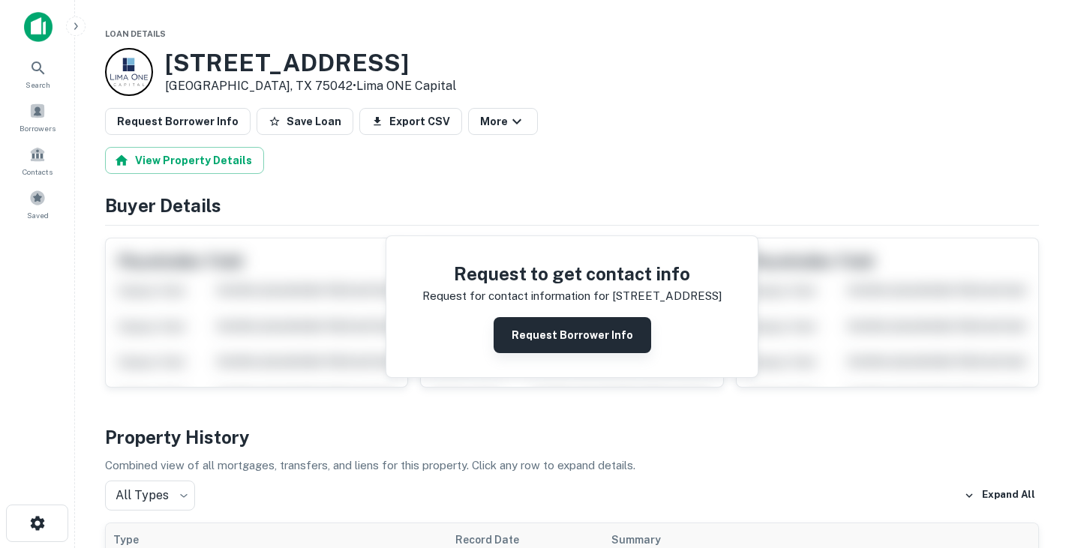
click at [542, 326] on button "Request Borrower Info" at bounding box center [573, 335] width 158 height 36
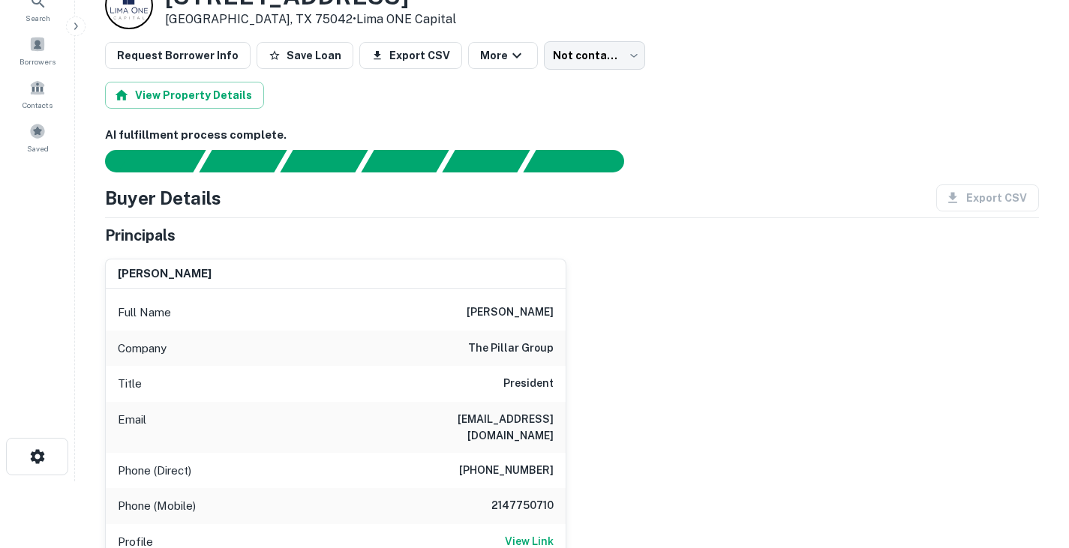
scroll to position [68, 0]
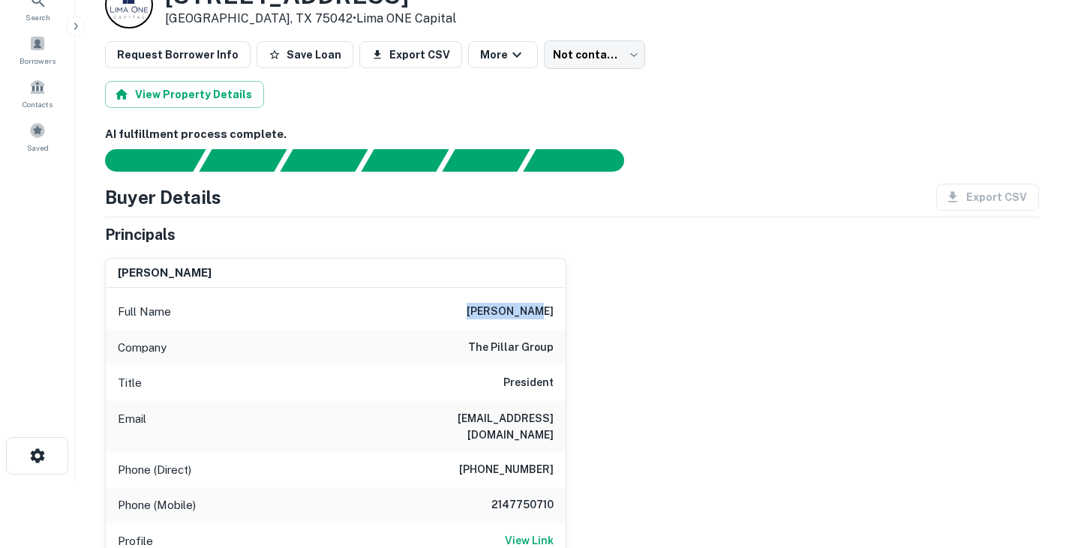
drag, startPoint x: 492, startPoint y: 310, endPoint x: 589, endPoint y: 308, distance: 96.8
click at [589, 308] on div "ashley watt Full Name ashley watt Company the pillar group Title President Emai…" at bounding box center [566, 441] width 946 height 390
copy h6 "ashley watt"
click at [382, 314] on div "Full Name ashley watt" at bounding box center [336, 312] width 460 height 36
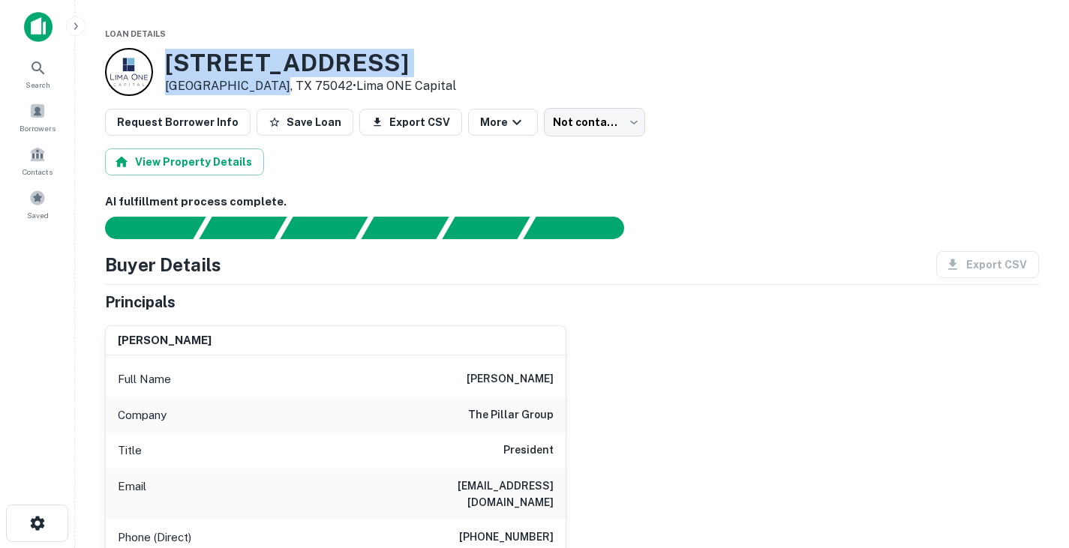
drag, startPoint x: 167, startPoint y: 63, endPoint x: 270, endPoint y: 83, distance: 104.8
click at [270, 83] on div "3200 W WALNUT ST Garland, TX 75042 • Lima ONE Capital" at bounding box center [310, 72] width 291 height 47
copy div "3200 W WALNUT ST Garland, TX 75042"
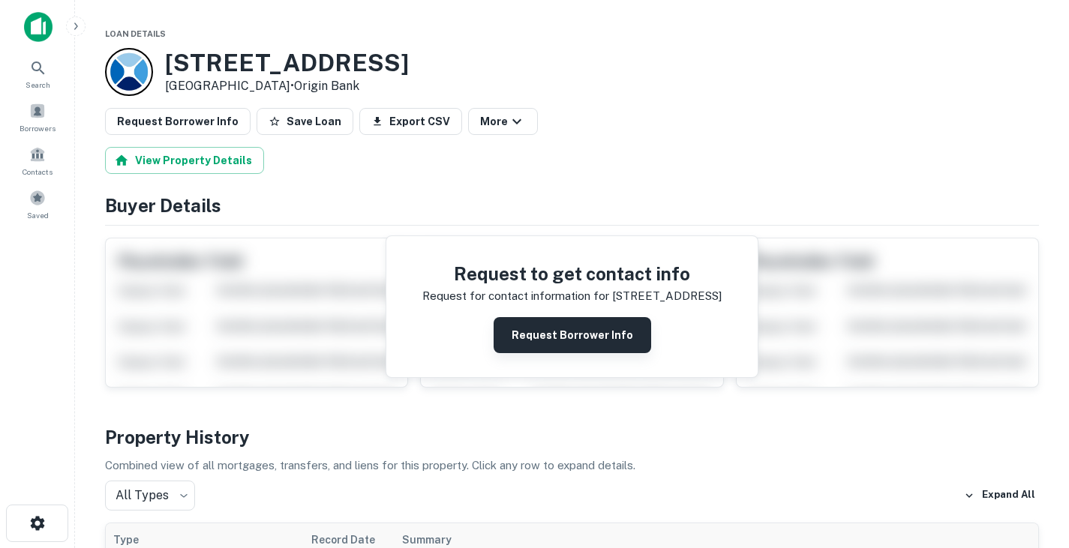
click at [565, 332] on button "Request Borrower Info" at bounding box center [573, 335] width 158 height 36
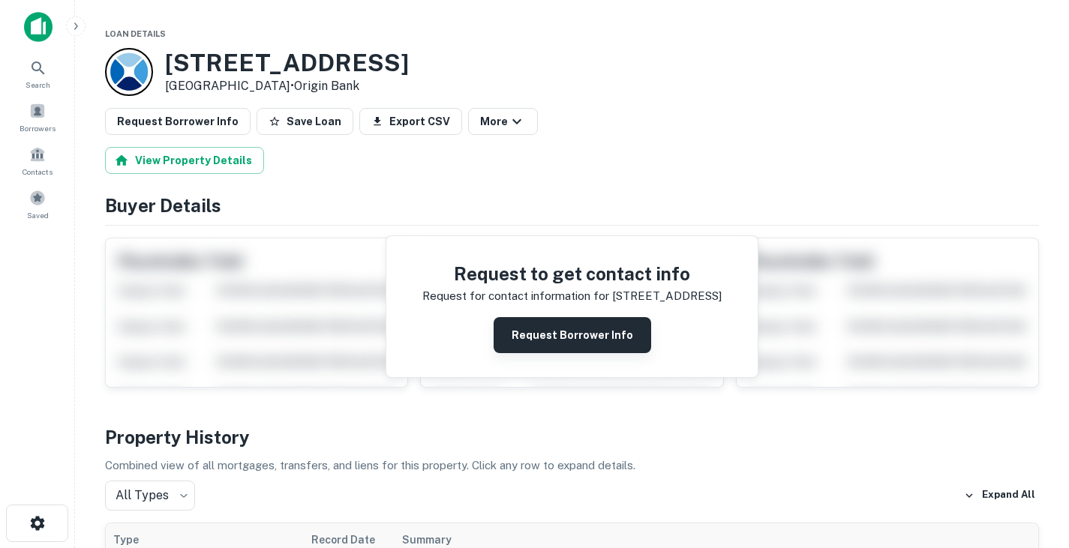
click at [541, 338] on button "Request Borrower Info" at bounding box center [573, 335] width 158 height 36
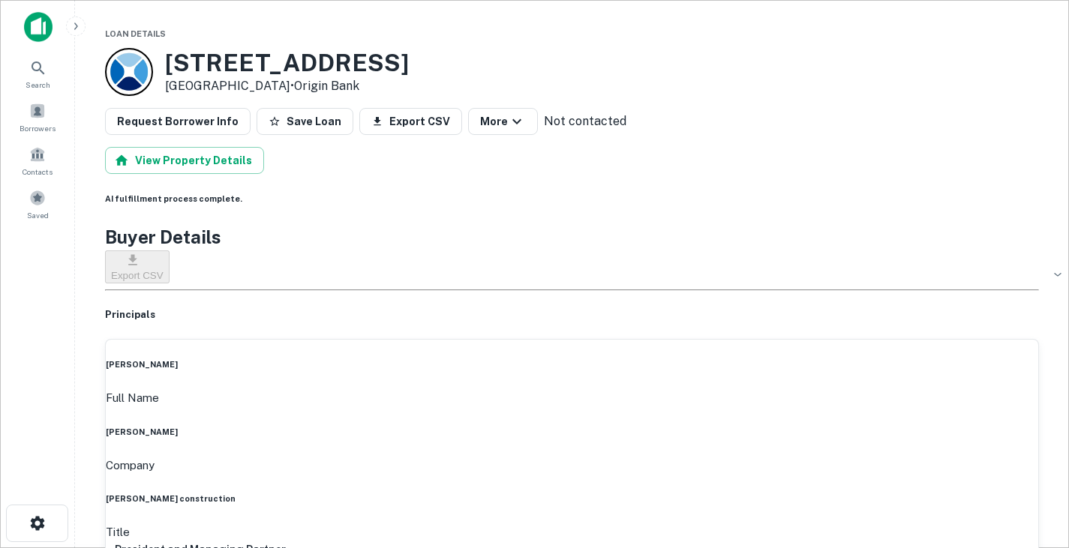
scroll to position [157, 0]
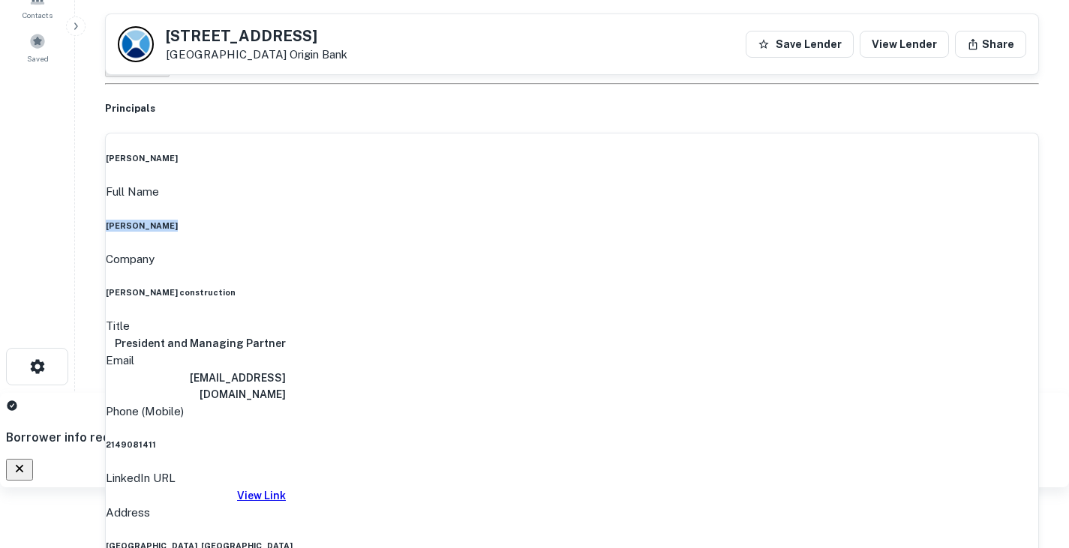
drag, startPoint x: 490, startPoint y: 169, endPoint x: 572, endPoint y: 170, distance: 82.5
click at [572, 170] on div "elliott perry Full Name elliott perry Company hudson construction Title Preside…" at bounding box center [572, 386] width 934 height 506
copy h6 "elliott perry"
click at [286, 370] on h6 "eperry44@gmail.com" at bounding box center [196, 386] width 180 height 33
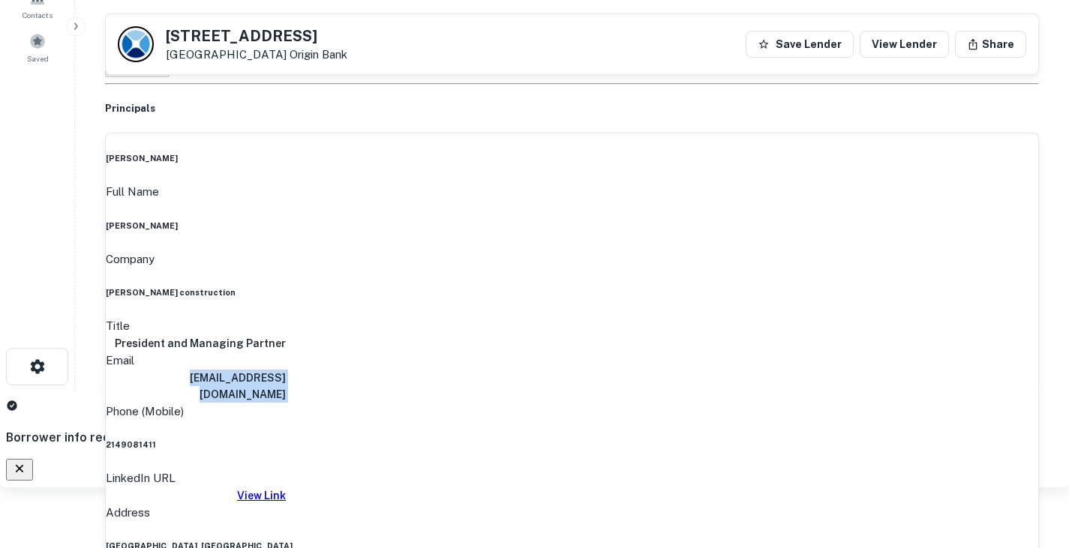
click at [286, 370] on h6 "eperry44@gmail.com" at bounding box center [196, 386] width 180 height 33
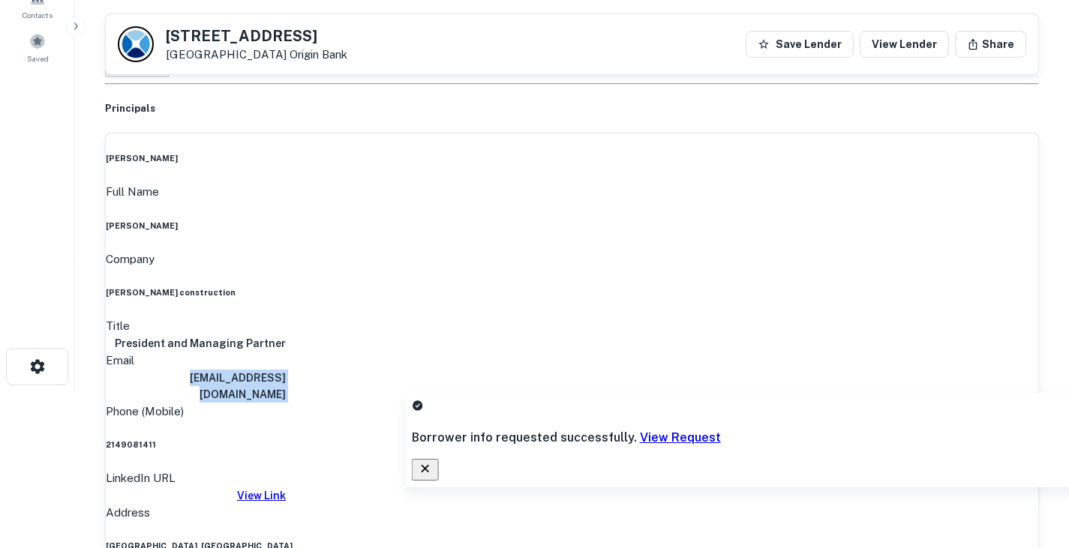
copy h6 "eperry44@gmail.com"
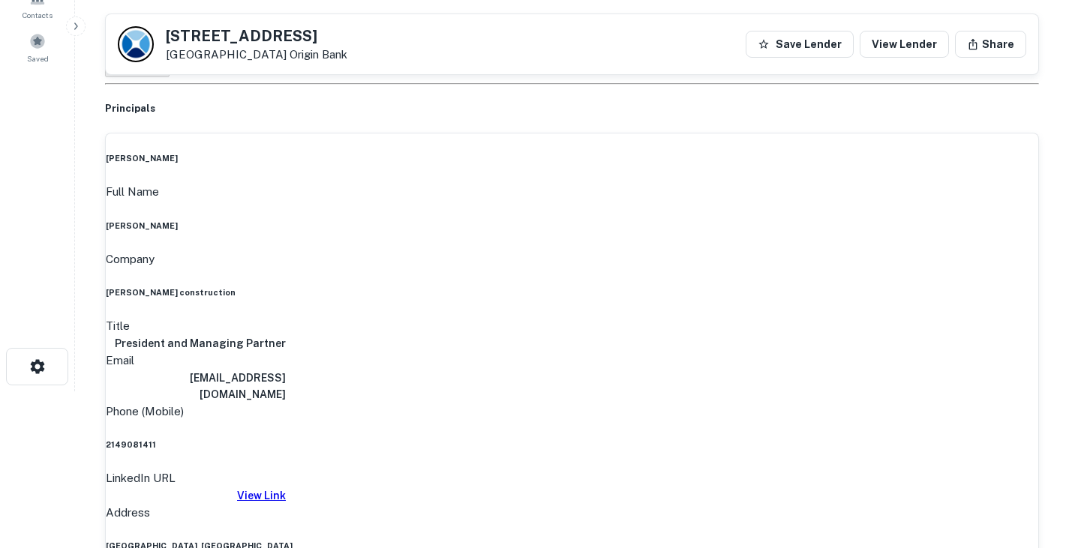
click at [516, 439] on h6 "2149081411" at bounding box center [572, 445] width 933 height 12
copy h6 "2149081411"
drag, startPoint x: 169, startPoint y: 32, endPoint x: 253, endPoint y: 53, distance: 86.4
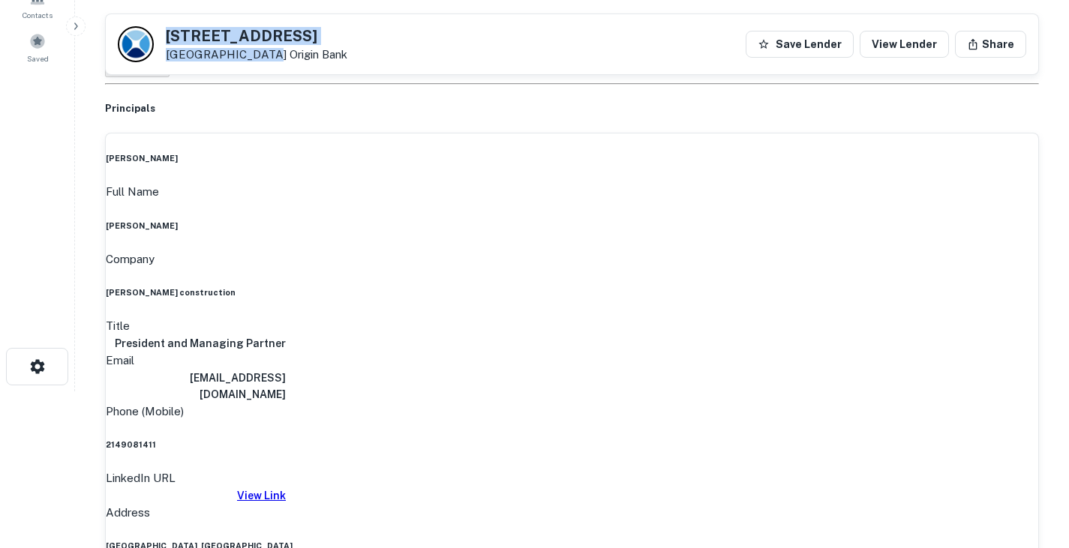
click at [253, 53] on div "4107 Hawthorne Ave Dallas, TX 75219 Origin Bank" at bounding box center [257, 45] width 182 height 33
copy div "4107 Hawthorne Ave Dallas, TX 75219"
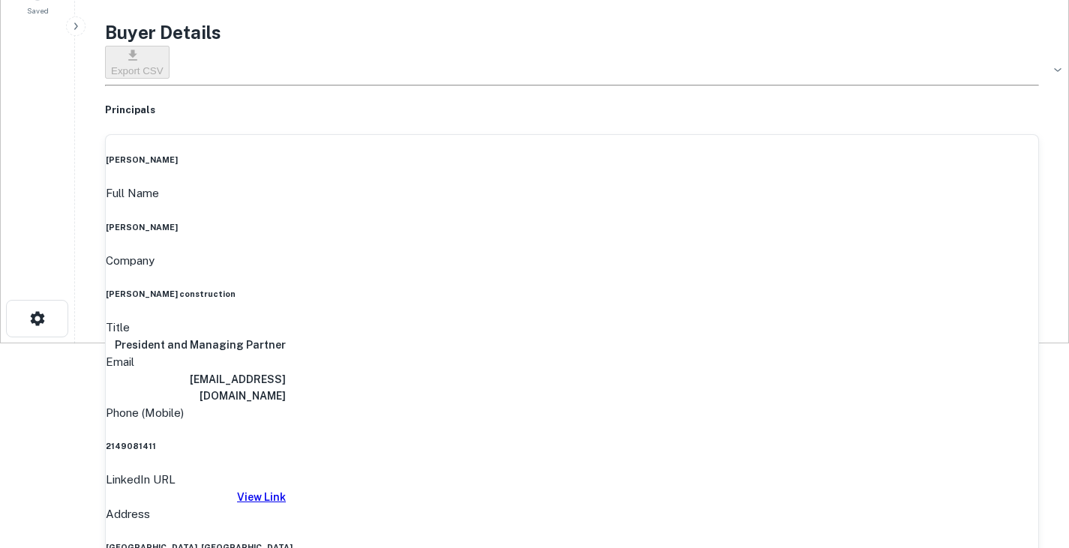
scroll to position [0, 0]
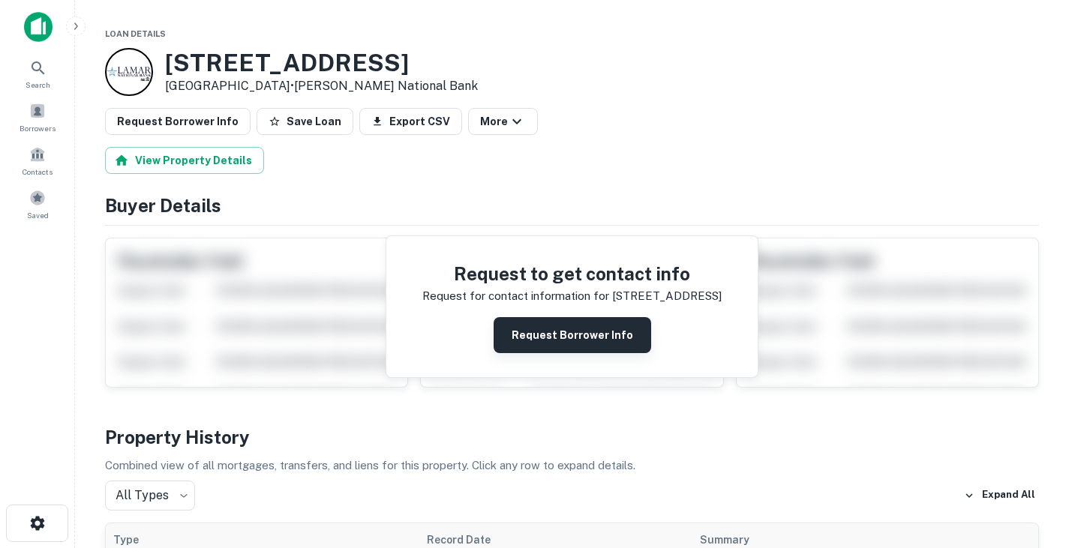
click at [542, 337] on button "Request Borrower Info" at bounding box center [573, 335] width 158 height 36
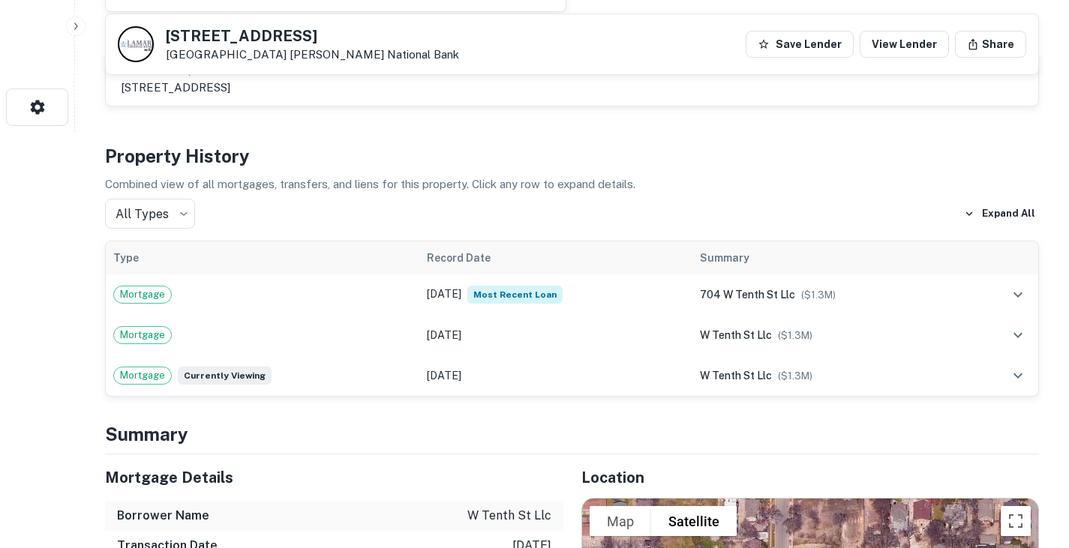
scroll to position [389, 0]
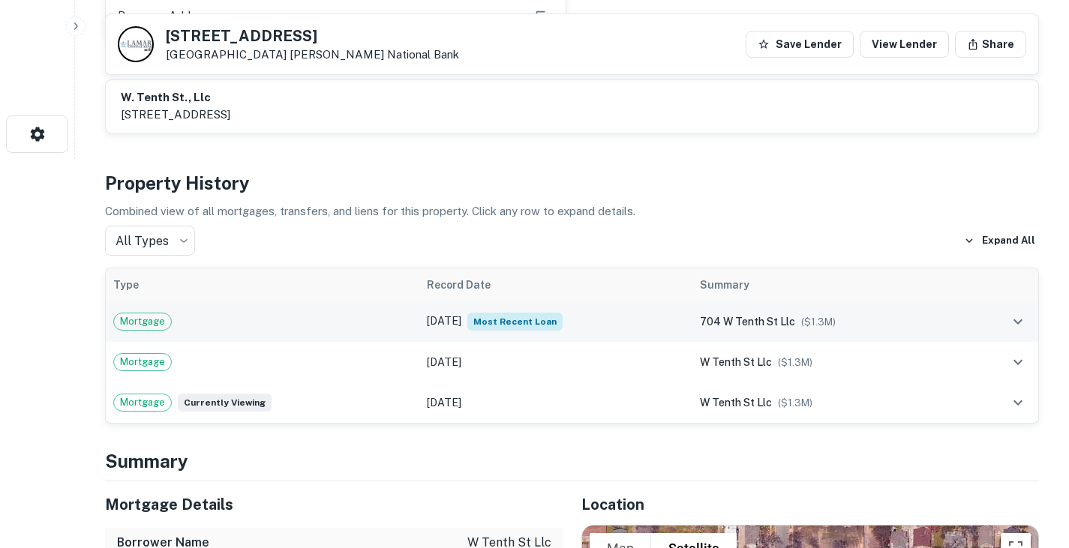
click at [286, 323] on div "Mortgage" at bounding box center [262, 322] width 299 height 18
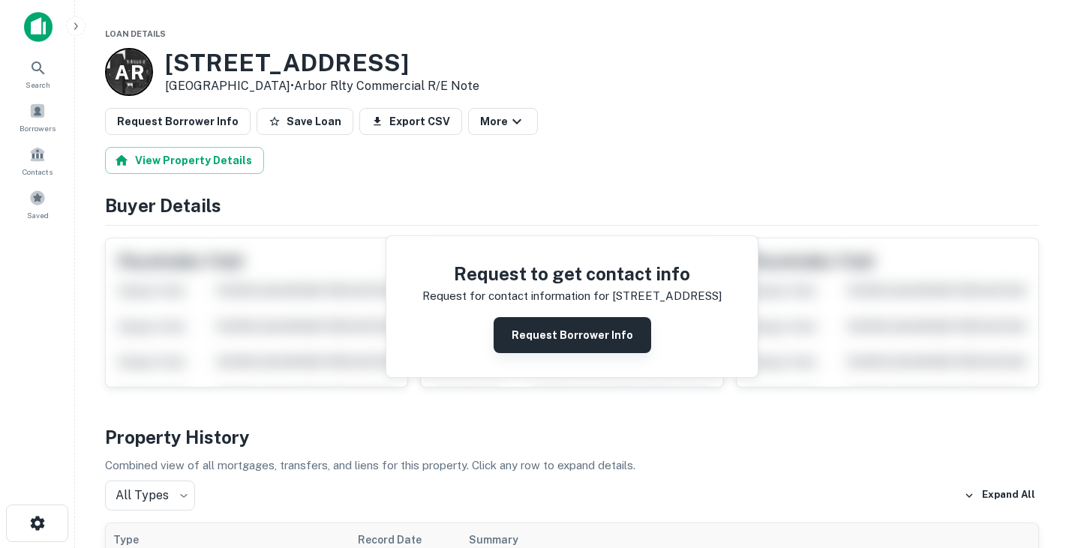
click at [556, 331] on button "Request Borrower Info" at bounding box center [573, 335] width 158 height 36
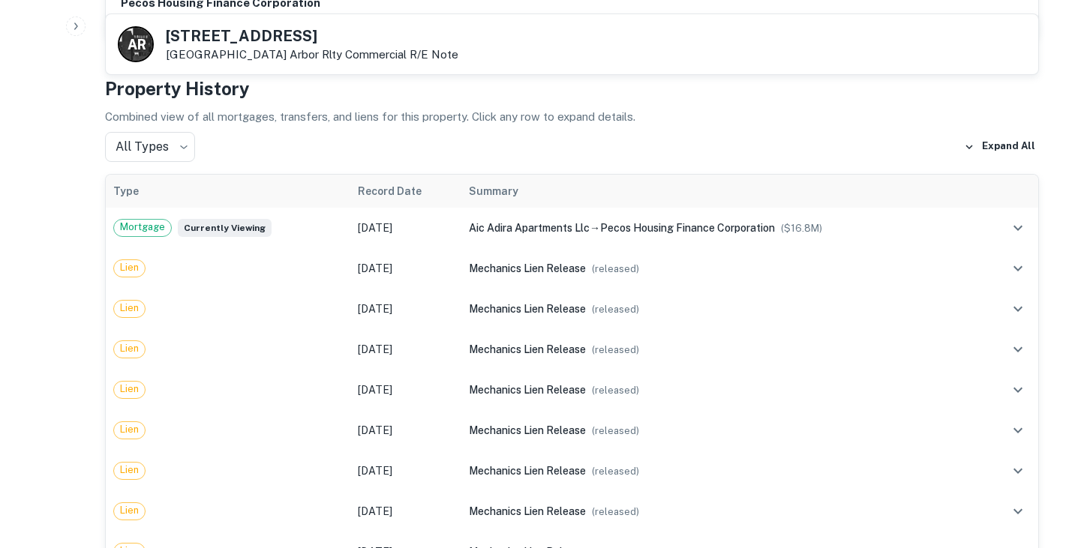
scroll to position [980, 0]
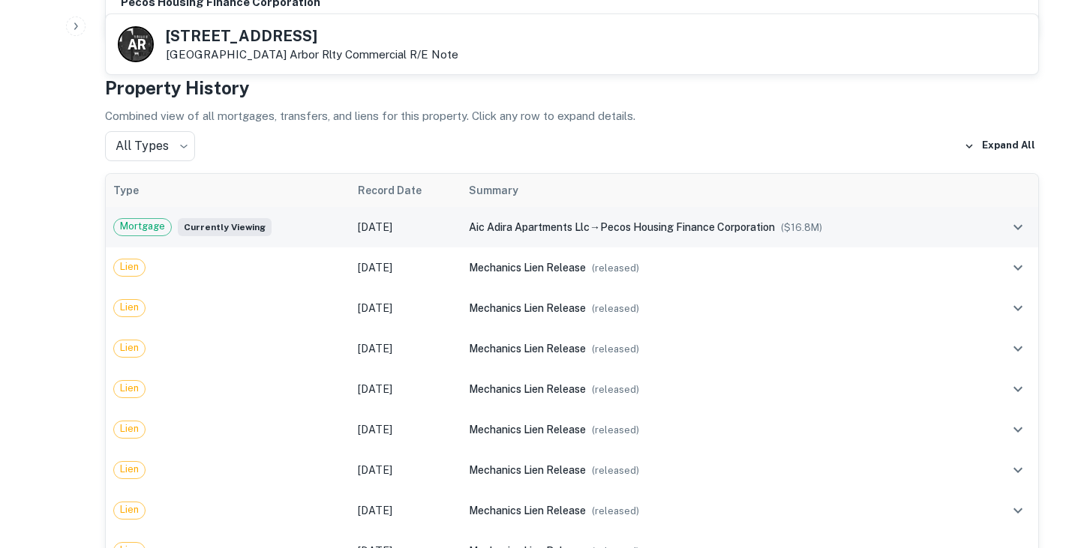
drag, startPoint x: 598, startPoint y: 210, endPoint x: 782, endPoint y: 209, distance: 183.8
click at [782, 219] on div "aic adira apartments llc → pecos housing finance corporation ($ 16.8M )" at bounding box center [721, 227] width 505 height 17
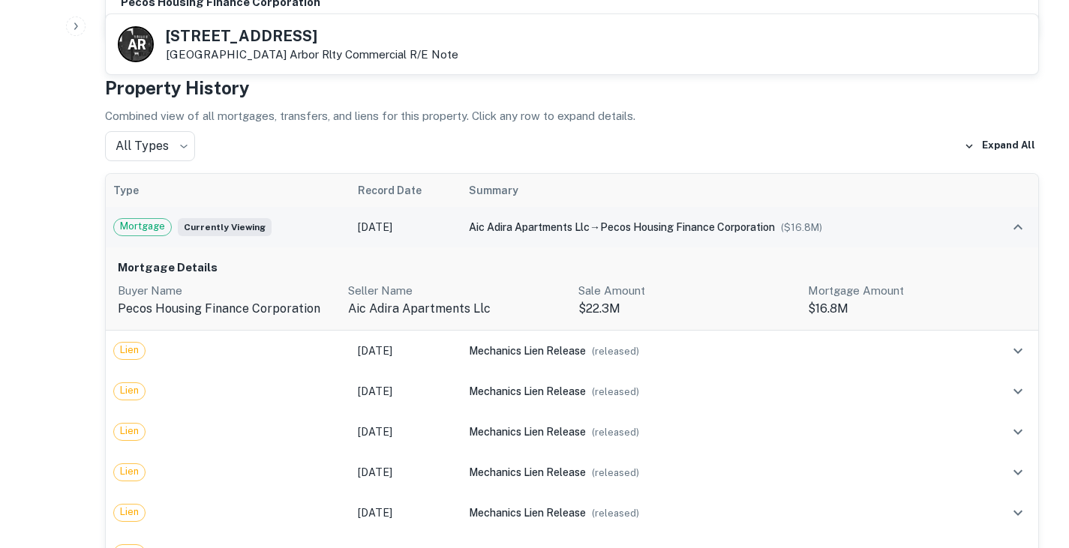
copy div "pecos housing finance corporation"
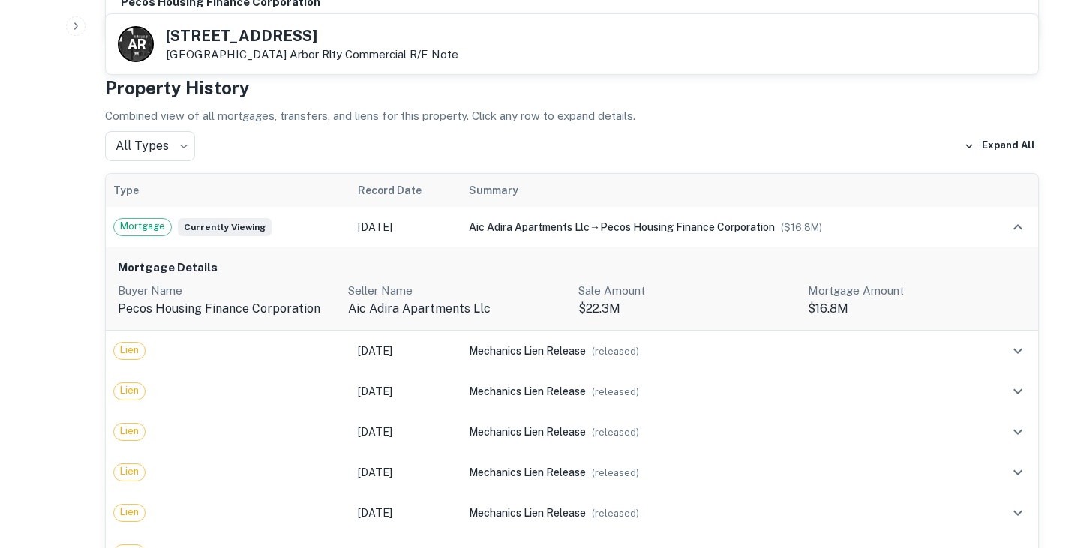
click at [536, 107] on p "Combined view of all mortgages, transfers, and liens for this property. Click a…" at bounding box center [572, 116] width 934 height 18
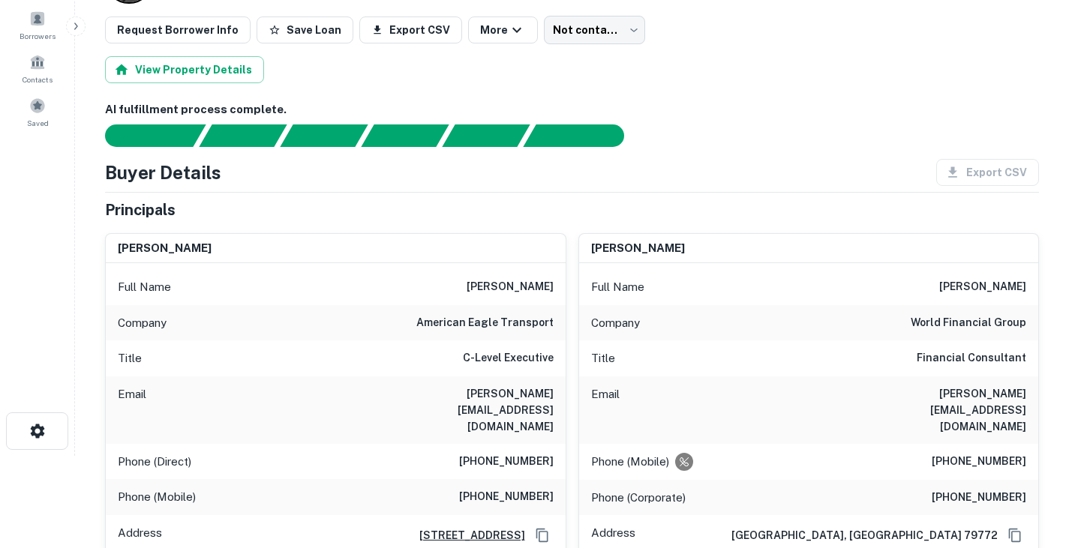
scroll to position [180, 0]
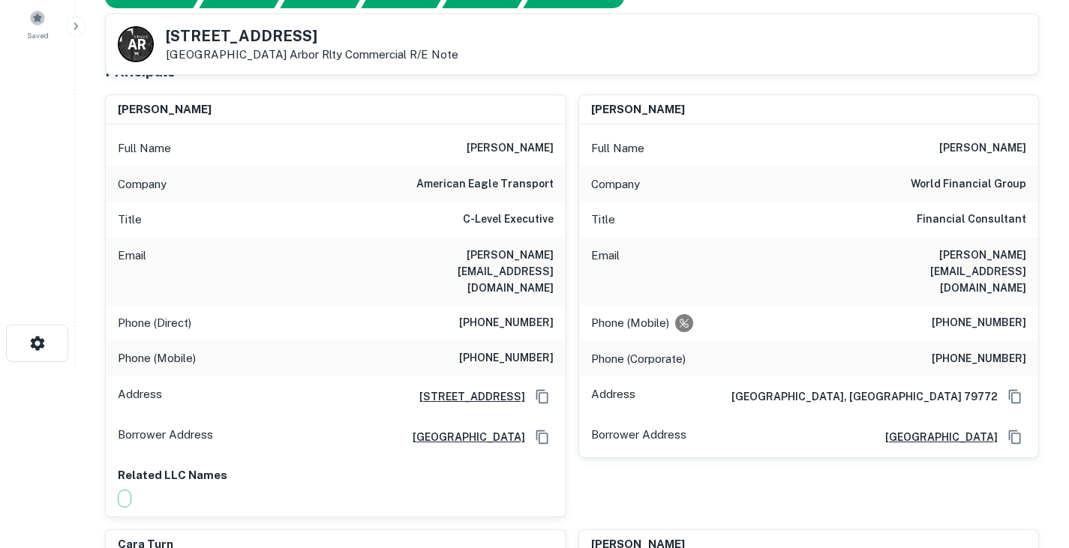
drag, startPoint x: 473, startPoint y: 140, endPoint x: 560, endPoint y: 142, distance: 87.1
click at [560, 142] on div "Full Name maribel alvarez" at bounding box center [336, 149] width 460 height 36
copy h6 "maribel alvarez"
click at [479, 253] on h6 "maribel@americaneagletransport.com" at bounding box center [464, 272] width 180 height 50
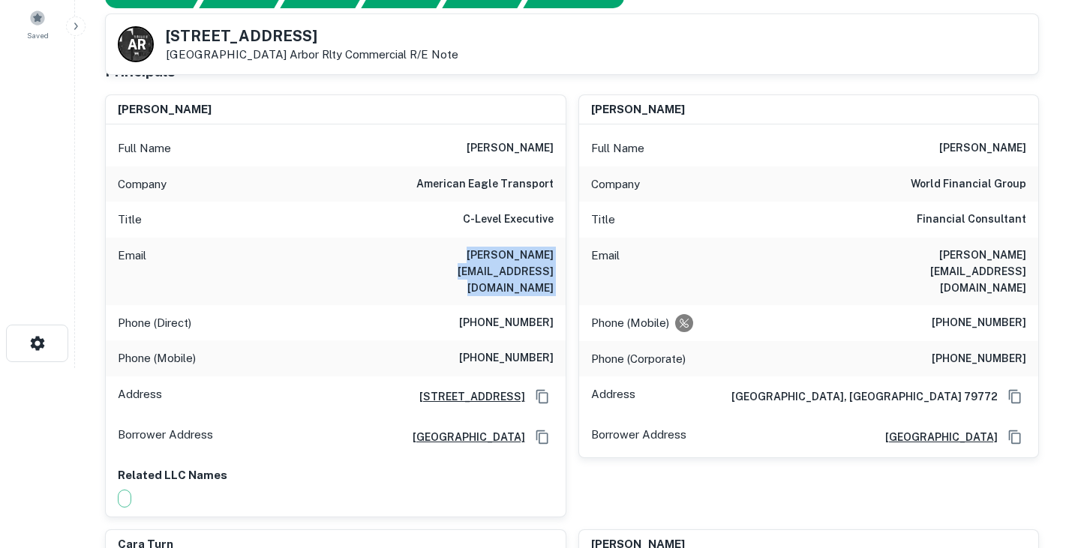
click at [479, 253] on h6 "maribel@americaneagletransport.com" at bounding box center [464, 272] width 180 height 50
copy h6 "maribel@americaneagletransport.com"
click at [498, 314] on h6 "(940) 808-0290" at bounding box center [506, 323] width 95 height 18
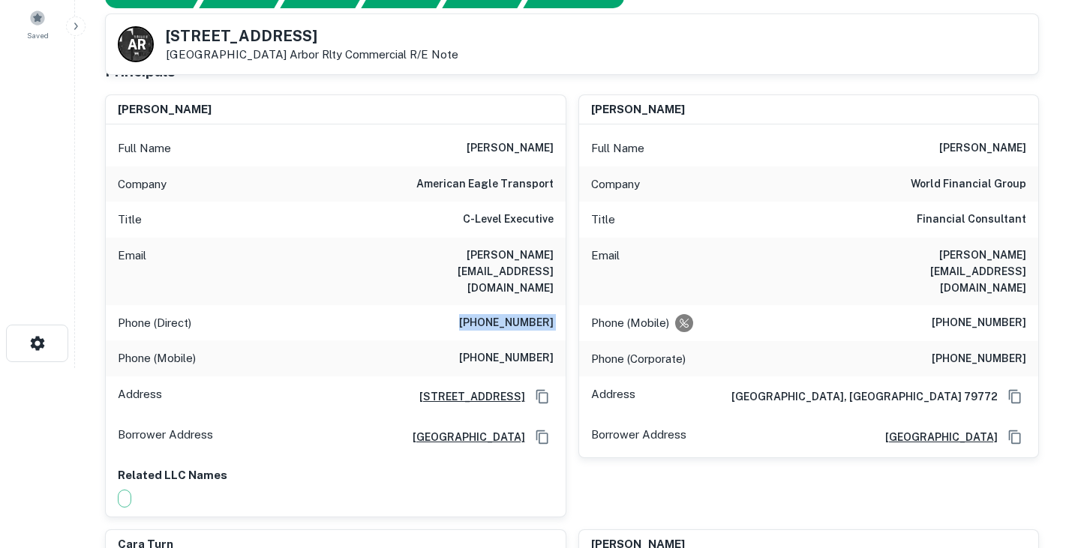
copy h6 "(940) 808-0290"
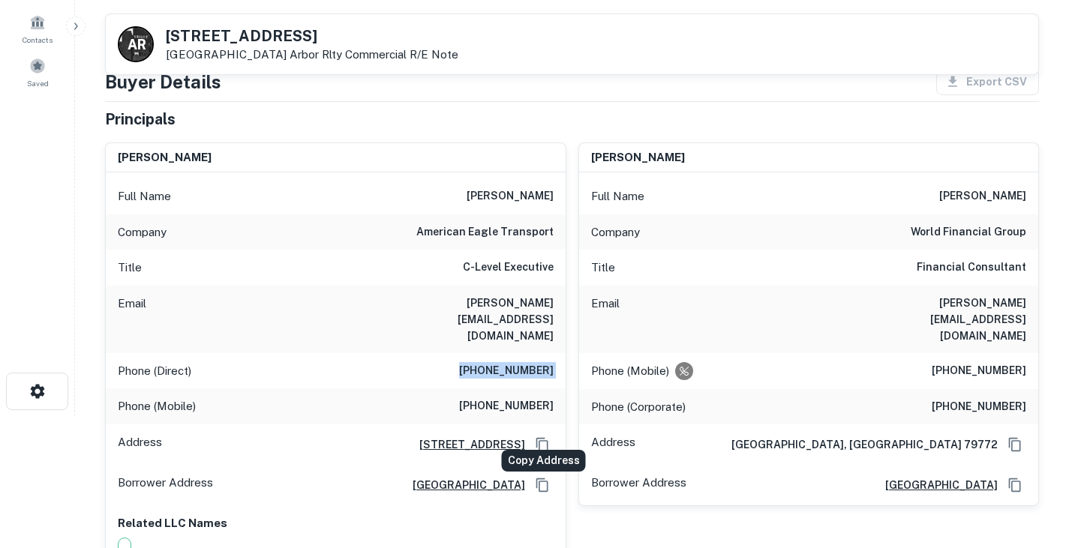
scroll to position [0, 0]
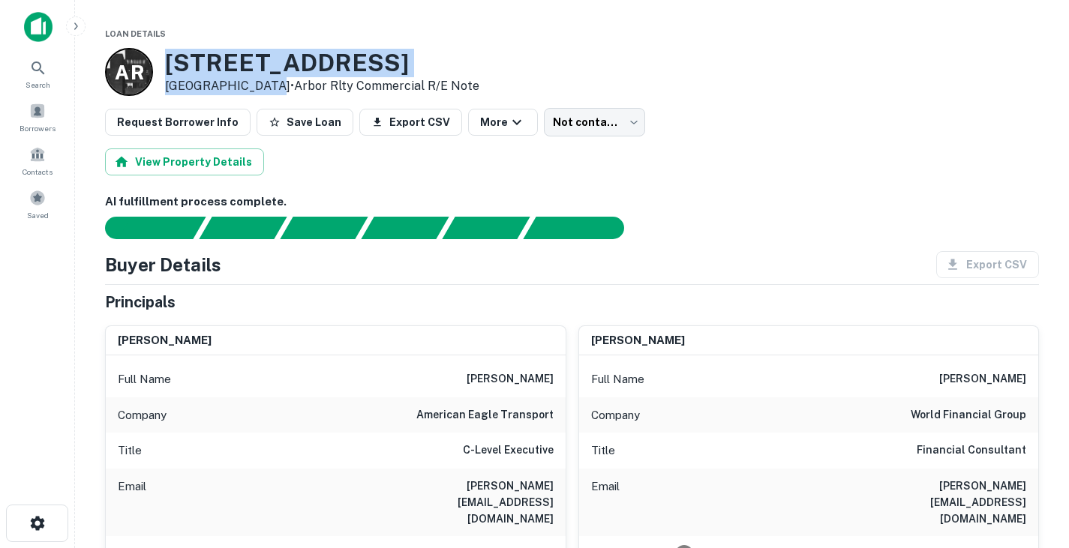
drag, startPoint x: 167, startPoint y: 63, endPoint x: 261, endPoint y: 80, distance: 95.2
click at [261, 80] on div "1301 W Wheatland Rd Dallas, TX 75232 • Arbor Rlty Commercial R/E Note" at bounding box center [322, 72] width 314 height 47
copy div "1301 W Wheatland Rd Dallas, TX 75232"
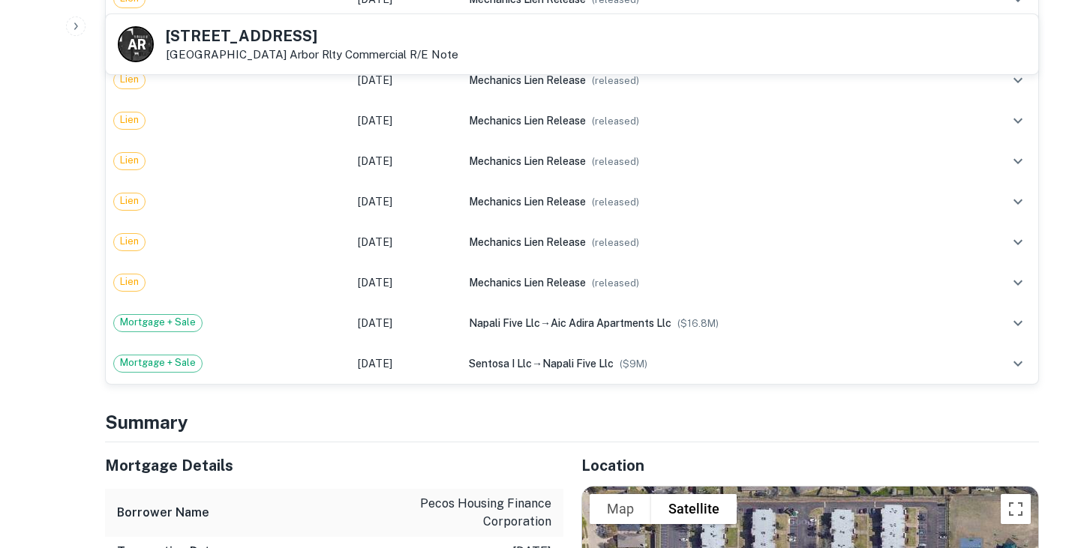
scroll to position [1074, 0]
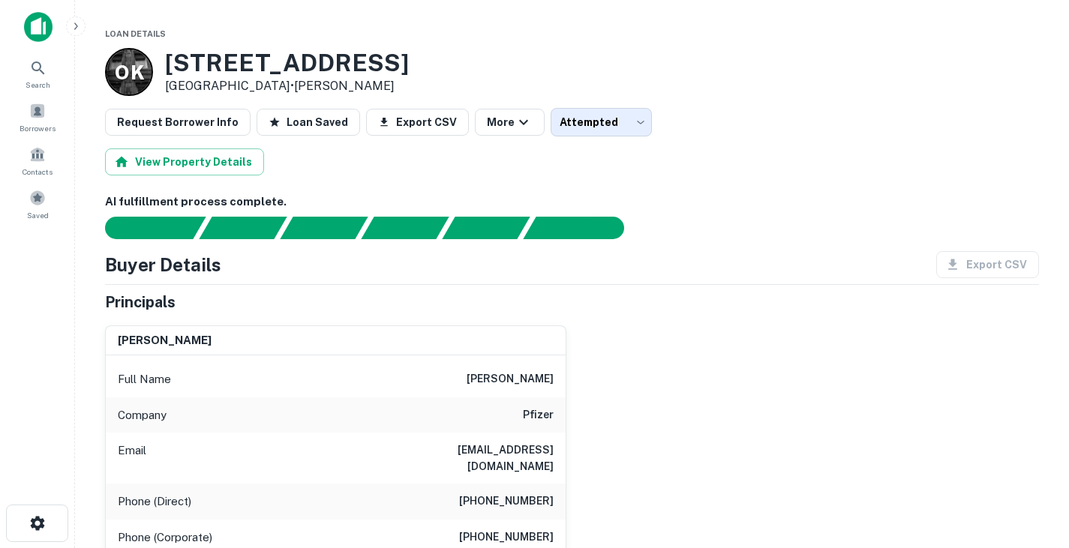
click at [531, 382] on h6 "[PERSON_NAME]" at bounding box center [510, 380] width 87 height 18
copy h6 "[PERSON_NAME]"
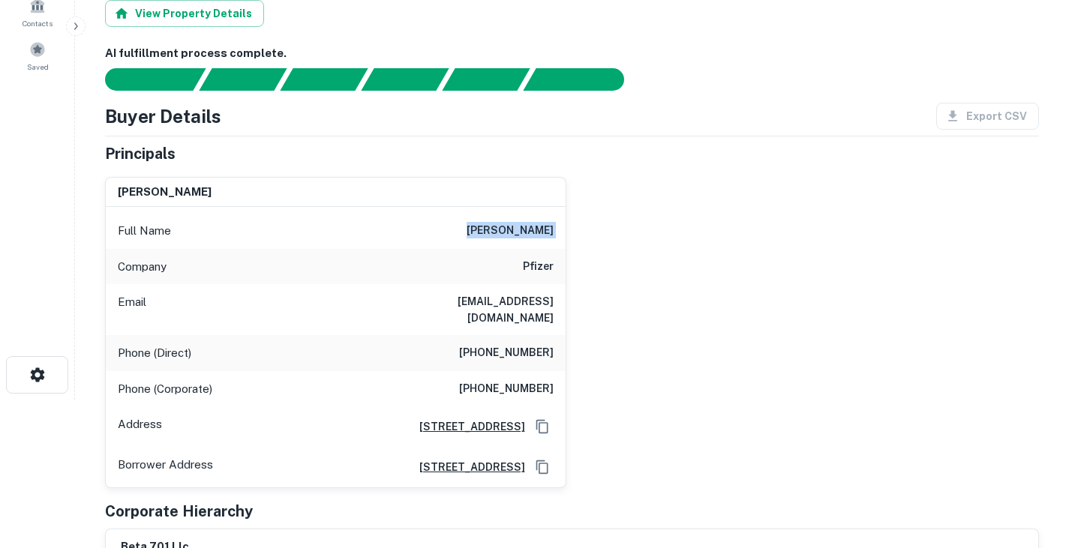
scroll to position [151, 0]
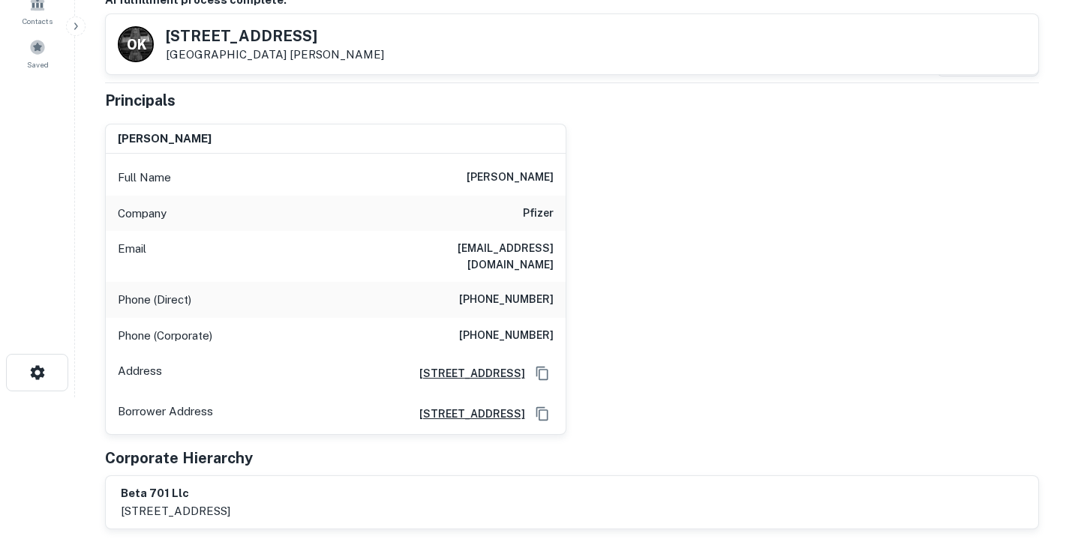
click at [368, 282] on div "Phone (Direct) [PHONE_NUMBER]" at bounding box center [336, 300] width 460 height 36
drag, startPoint x: 167, startPoint y: 33, endPoint x: 253, endPoint y: 57, distance: 89.6
click at [253, 57] on div "[STREET_ADDRESS][GEOGRAPHIC_DATA][PERSON_NAME]" at bounding box center [275, 45] width 218 height 33
copy div "[STREET_ADDRESS]"
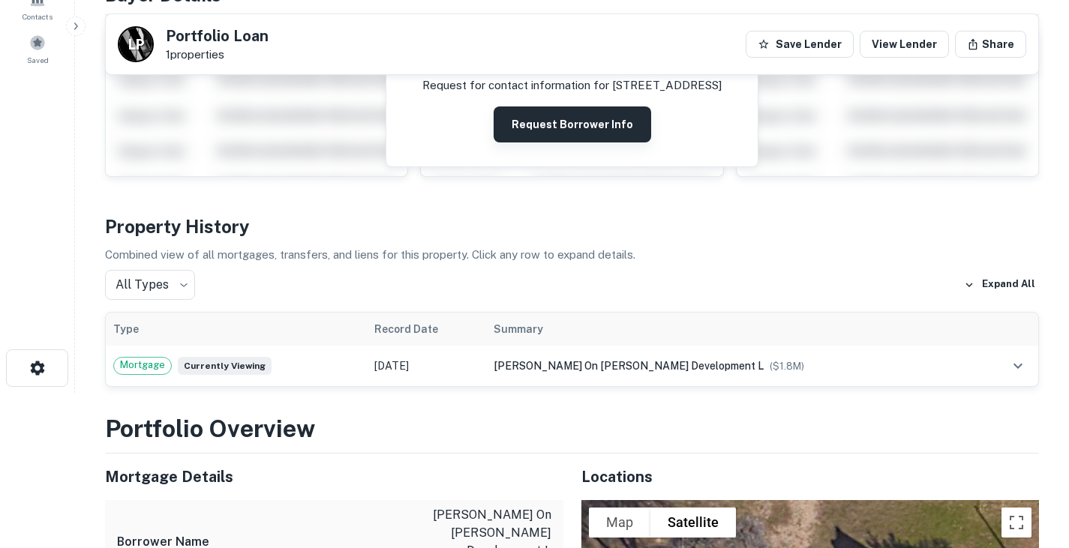
scroll to position [155, 0]
click at [526, 111] on button "Request Borrower Info" at bounding box center [573, 125] width 158 height 36
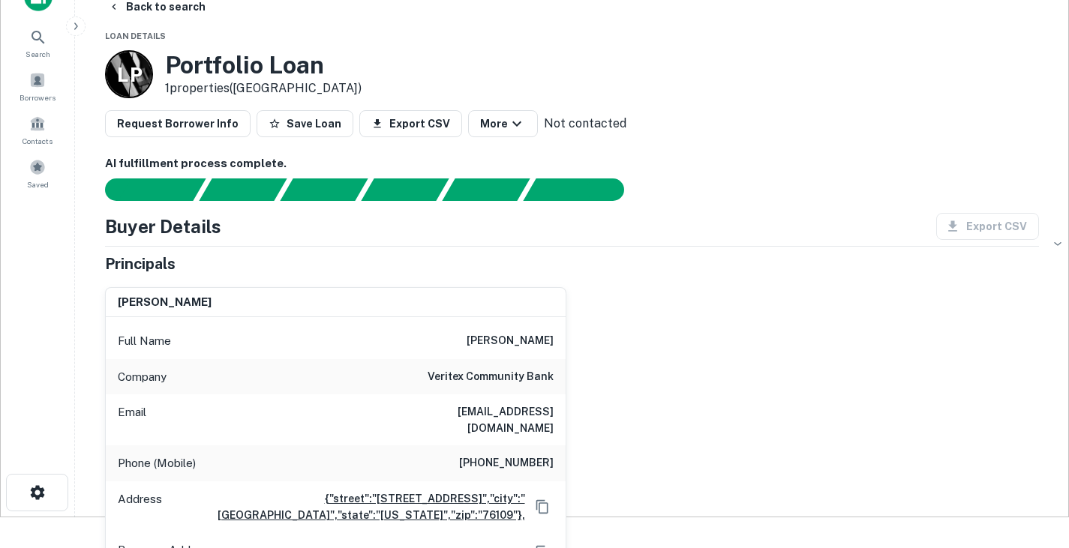
scroll to position [0, 0]
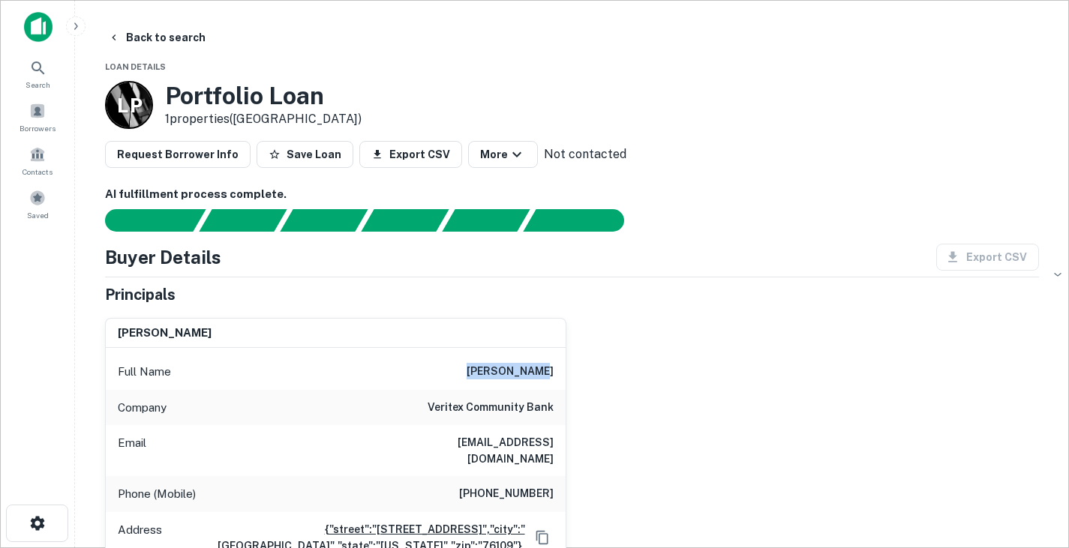
drag, startPoint x: 491, startPoint y: 368, endPoint x: 594, endPoint y: 368, distance: 102.8
click at [594, 368] on div "[PERSON_NAME] Full Name [PERSON_NAME] Company veritex community bank Email [EMA…" at bounding box center [566, 455] width 946 height 299
copy h6 "[PERSON_NAME]"
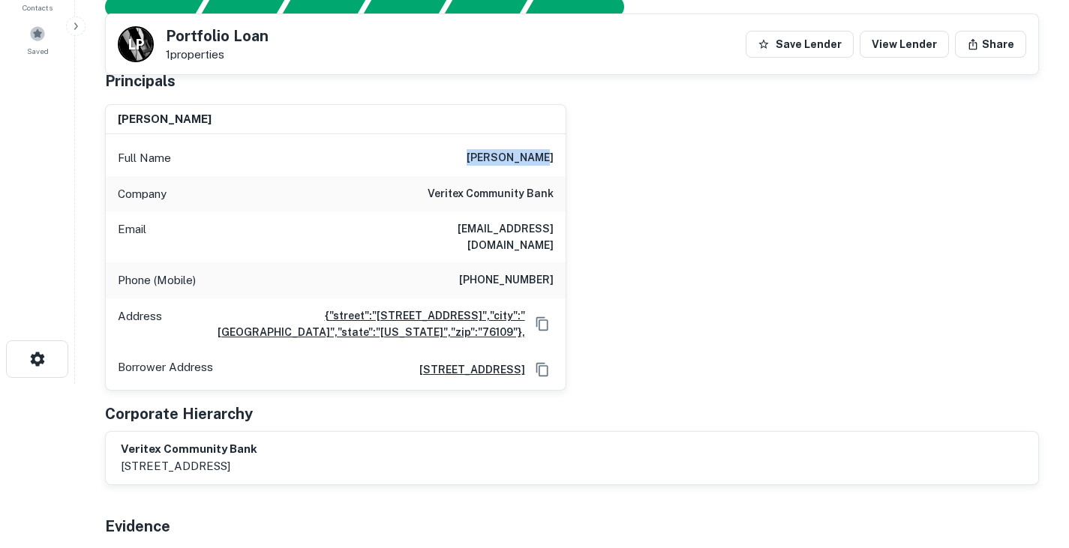
scroll to position [165, 0]
drag, startPoint x: 429, startPoint y: 228, endPoint x: 603, endPoint y: 231, distance: 174.1
click at [603, 231] on div "[PERSON_NAME] Full Name [PERSON_NAME] Company veritex community bank Email [EMA…" at bounding box center [566, 241] width 946 height 299
copy h6 "[EMAIL_ADDRESS][DOMAIN_NAME]"
click at [513, 271] on h6 "[PHONE_NUMBER]" at bounding box center [506, 280] width 95 height 18
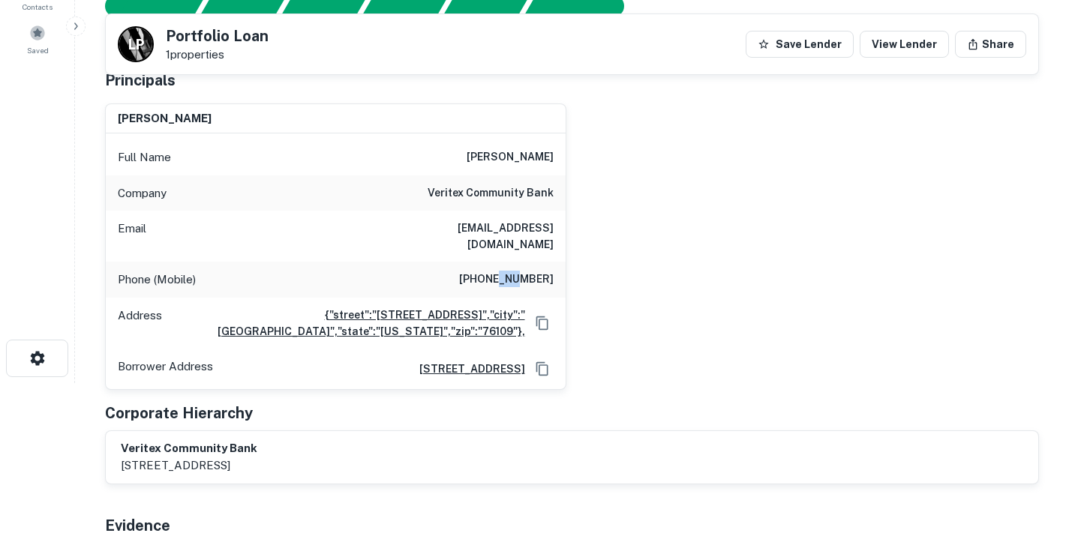
click at [513, 271] on h6 "[PHONE_NUMBER]" at bounding box center [506, 280] width 95 height 18
copy h6 "[PHONE_NUMBER]"
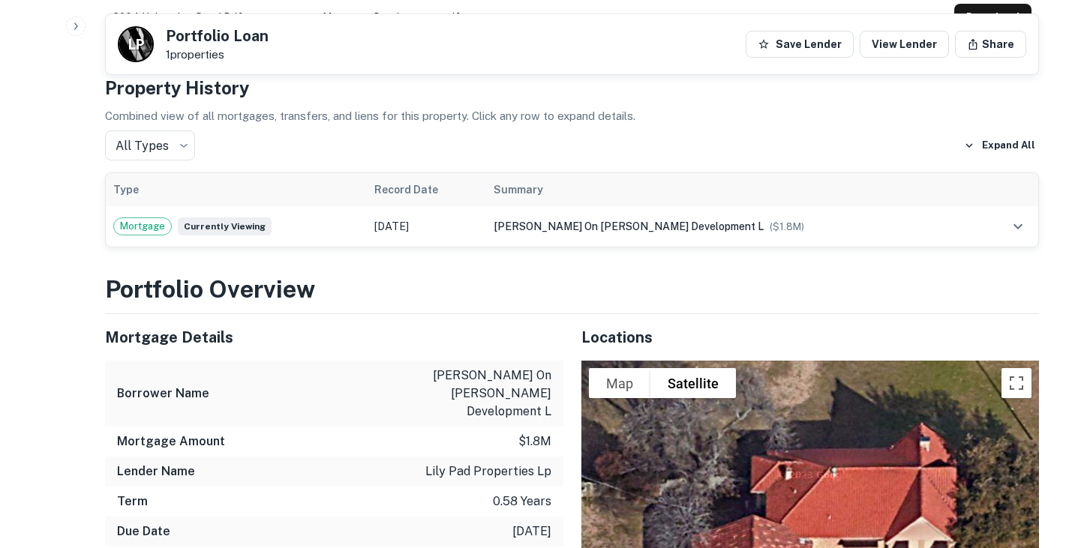
scroll to position [761, 0]
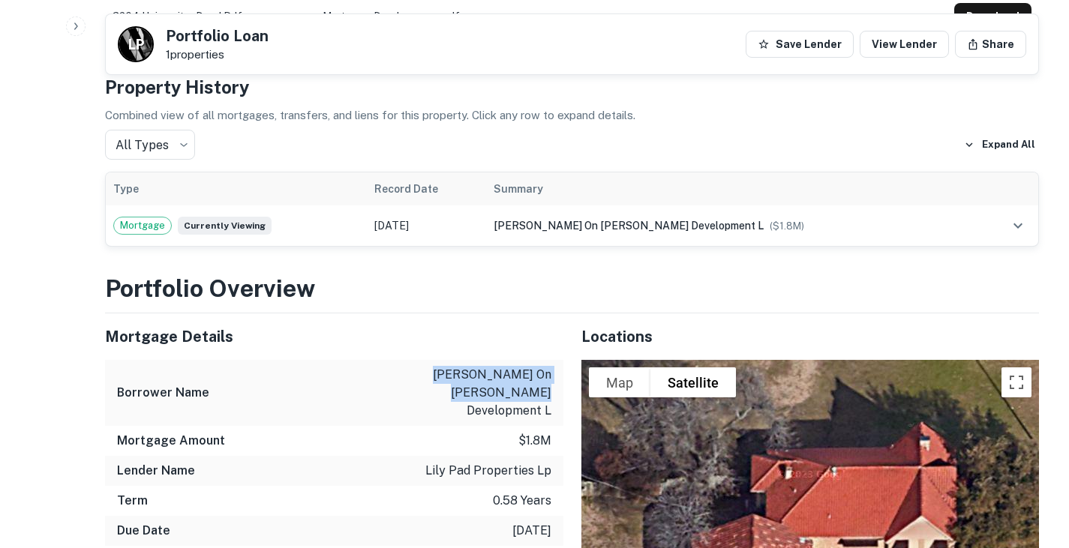
drag, startPoint x: 458, startPoint y: 356, endPoint x: 554, endPoint y: 383, distance: 100.3
click at [554, 383] on div "Borrower Name [PERSON_NAME] on [PERSON_NAME] development l" at bounding box center [334, 393] width 458 height 66
copy p "[PERSON_NAME] on [PERSON_NAME] development l"
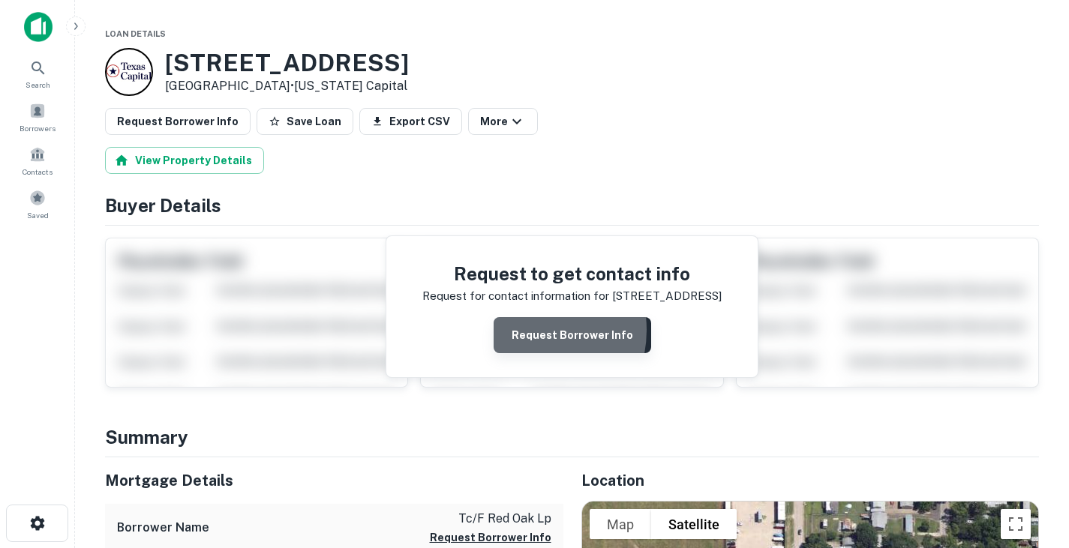
click at [522, 330] on button "Request Borrower Info" at bounding box center [573, 335] width 158 height 36
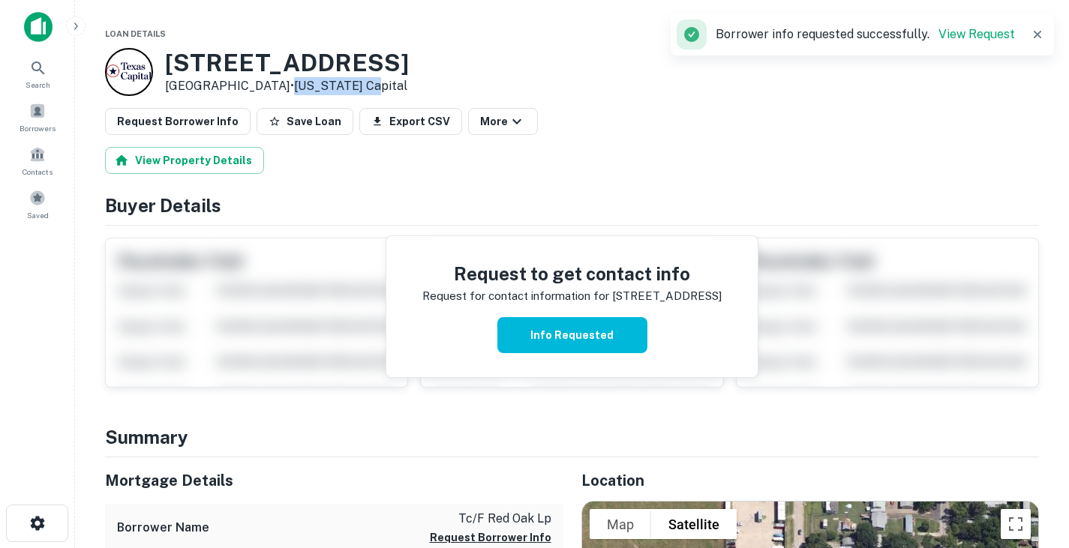
drag, startPoint x: 280, startPoint y: 85, endPoint x: 368, endPoint y: 83, distance: 88.5
click at [368, 83] on p "Red Oak, TX 75154 • Texas Capital" at bounding box center [287, 86] width 244 height 18
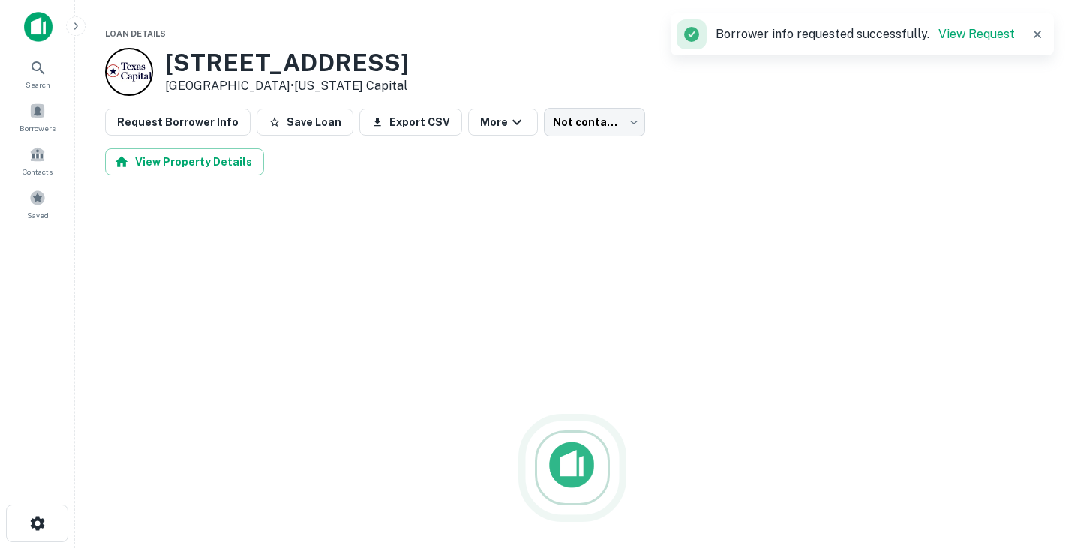
click at [461, 17] on main "Loan Details 241 N OVERLOOK DR Red Oak, TX 75154 • Texas Capital Request Borrow…" at bounding box center [572, 274] width 994 height 548
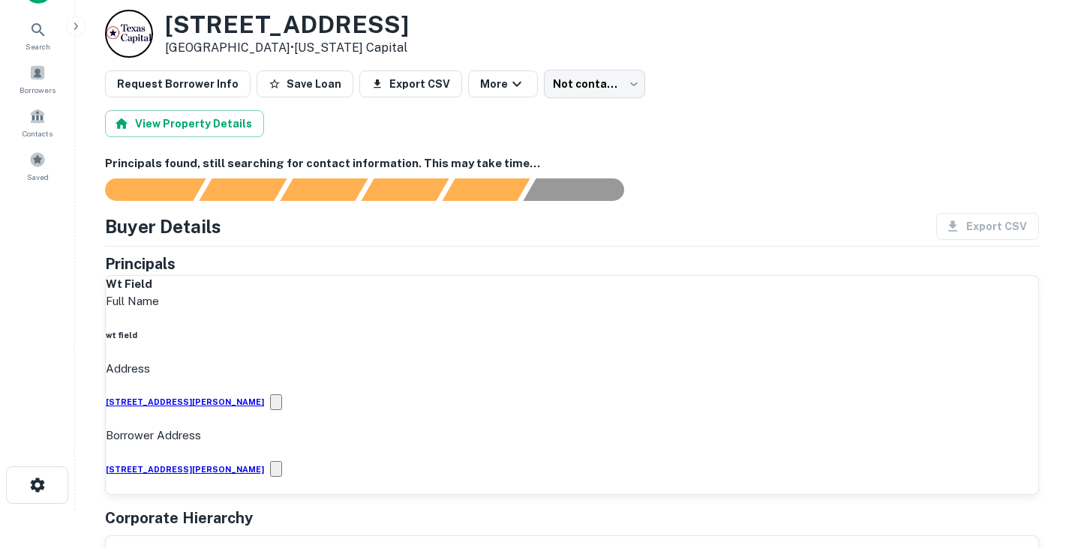
scroll to position [38, 0]
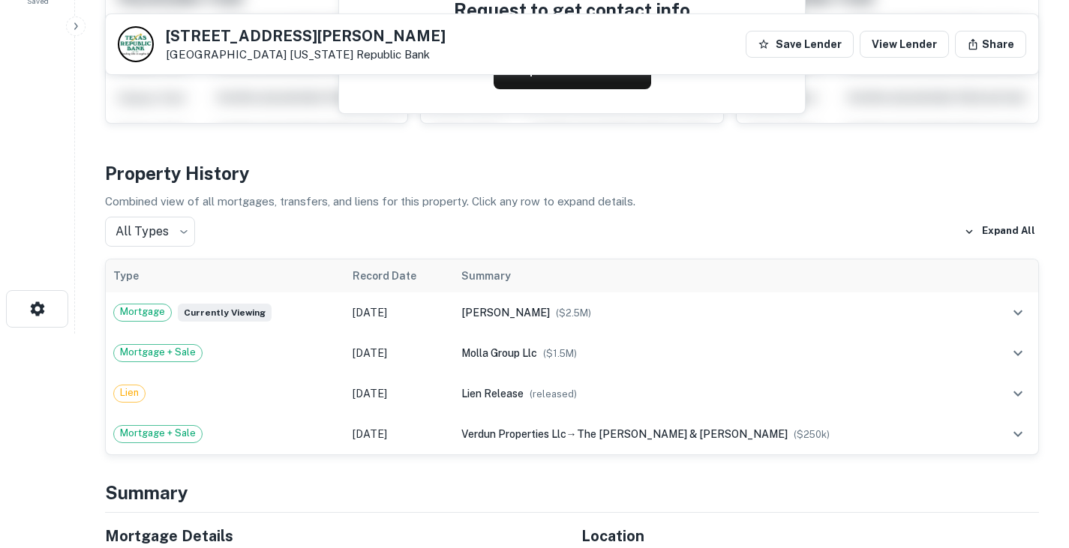
scroll to position [209, 0]
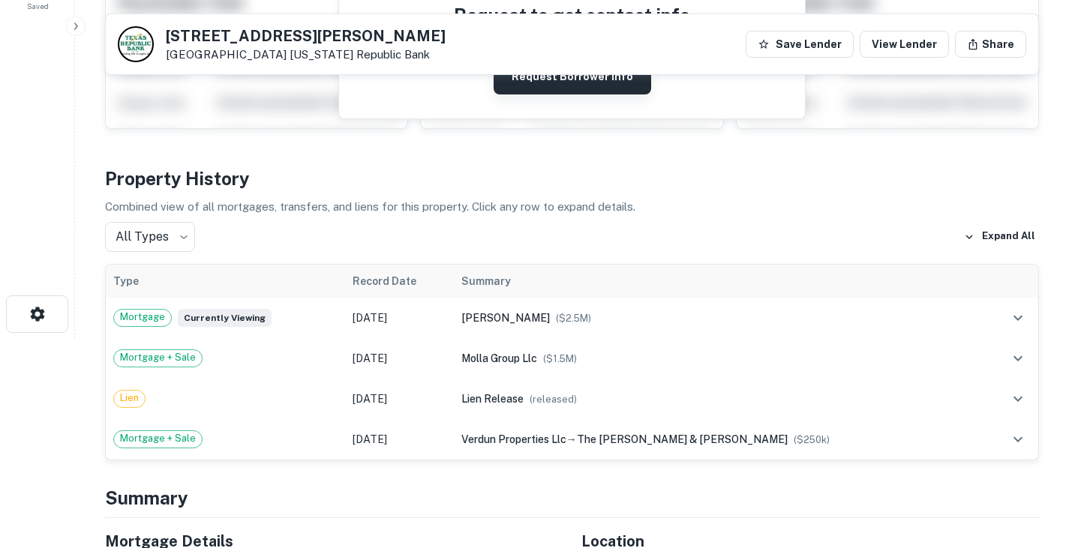
click at [520, 86] on button "Request Borrower Info" at bounding box center [573, 77] width 158 height 36
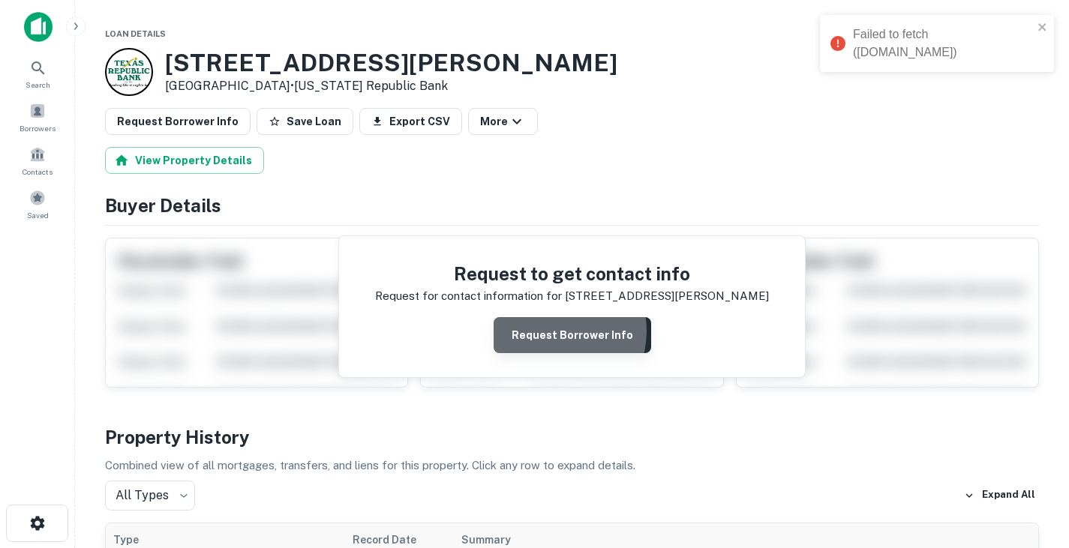
click at [554, 332] on button "Request Borrower Info" at bounding box center [573, 335] width 158 height 36
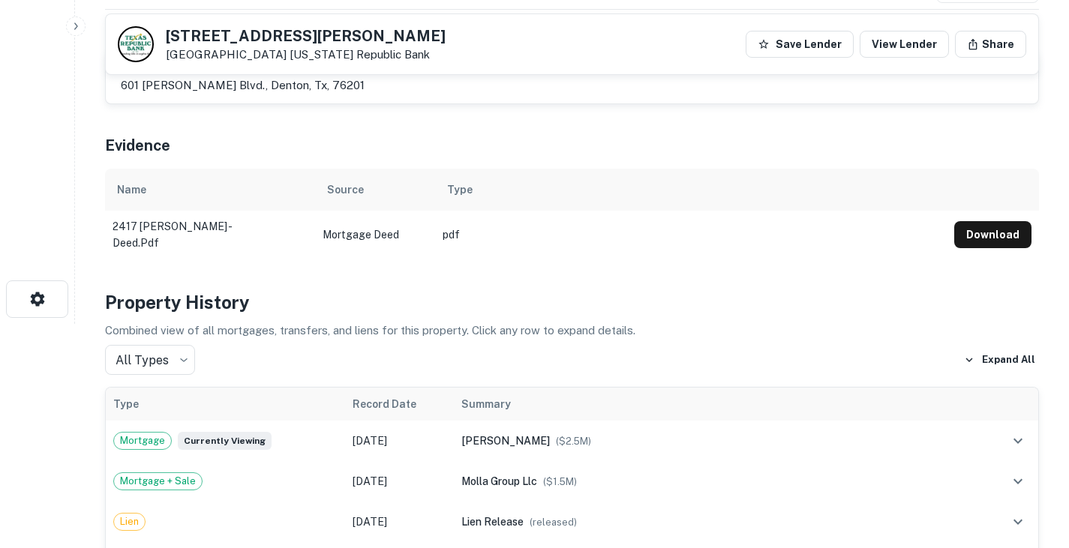
scroll to position [231, 0]
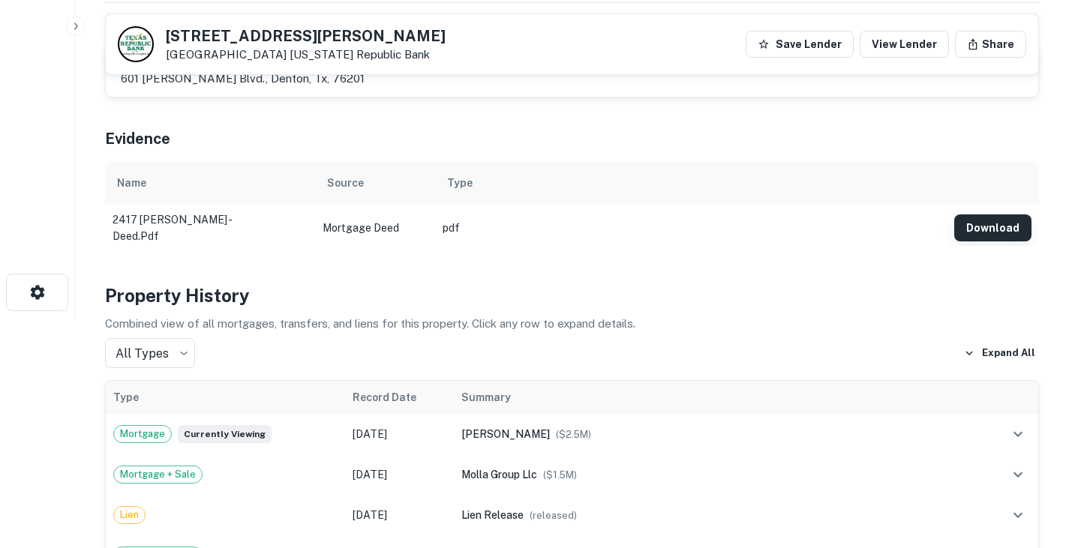
click at [978, 221] on button "Download" at bounding box center [992, 228] width 77 height 27
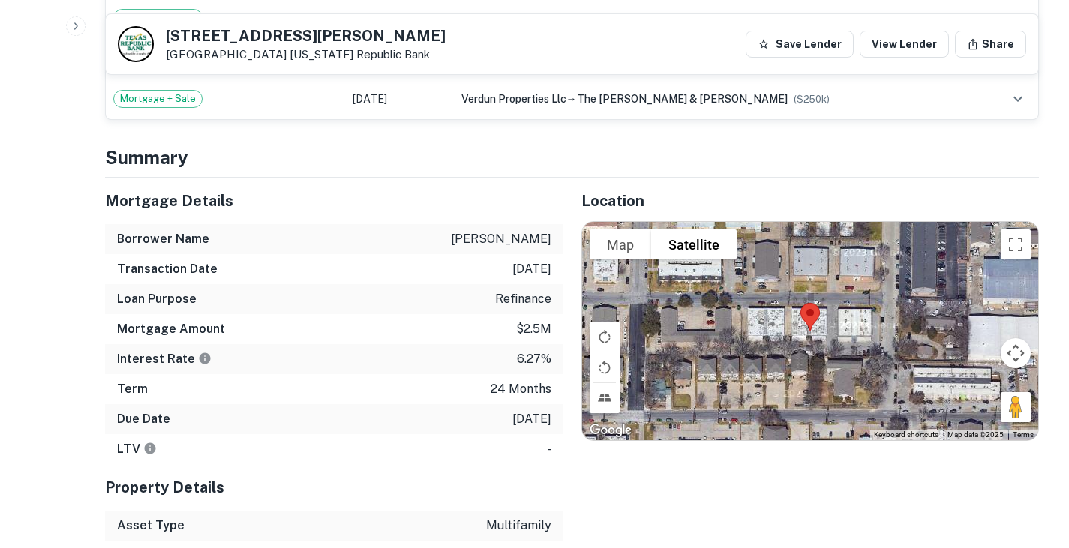
scroll to position [689, 0]
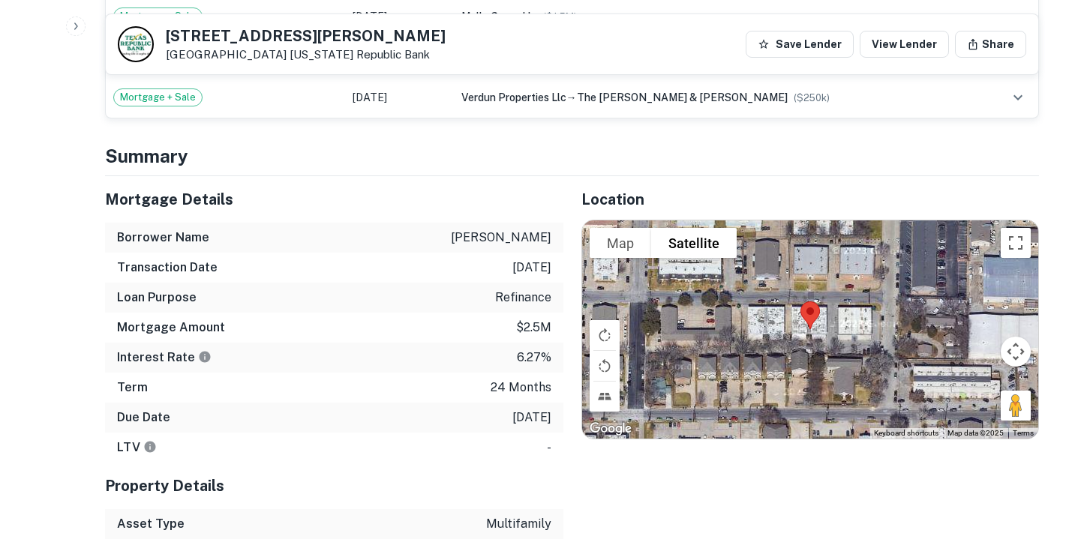
drag, startPoint x: 466, startPoint y: 235, endPoint x: 555, endPoint y: 237, distance: 89.3
click at [555, 237] on div "Borrower Name [PERSON_NAME]" at bounding box center [334, 238] width 458 height 30
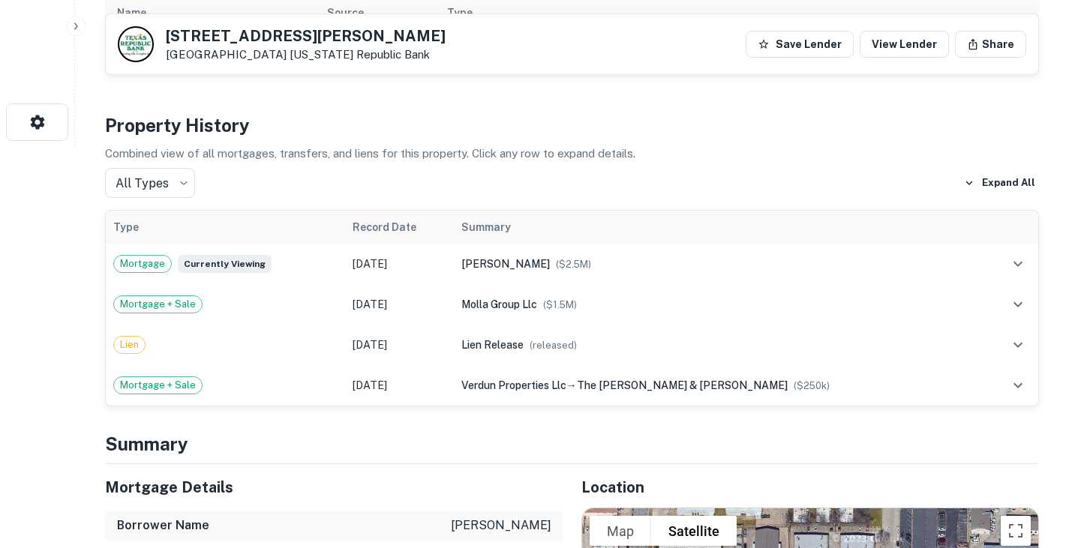
scroll to position [605, 0]
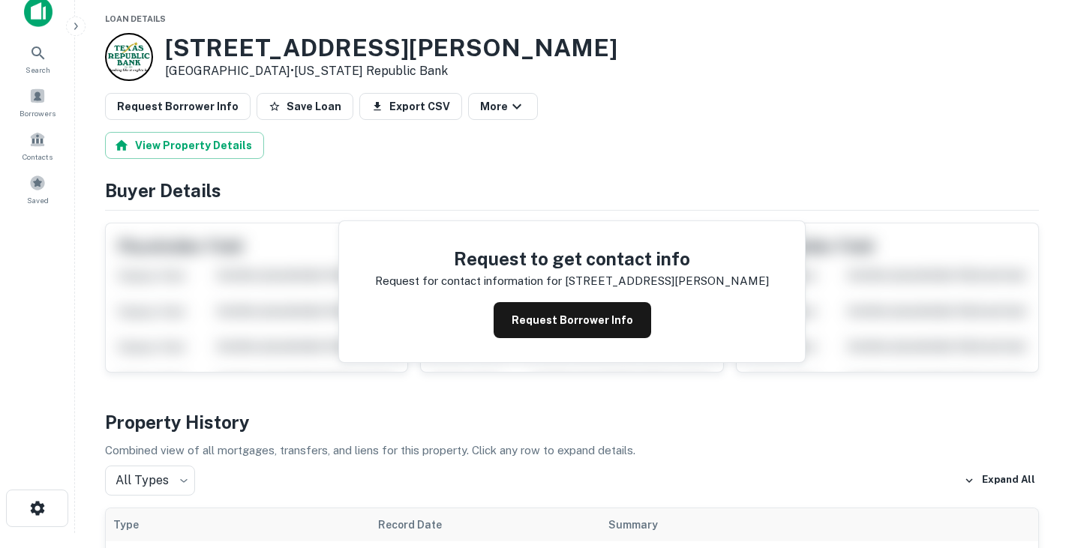
scroll to position [10, 0]
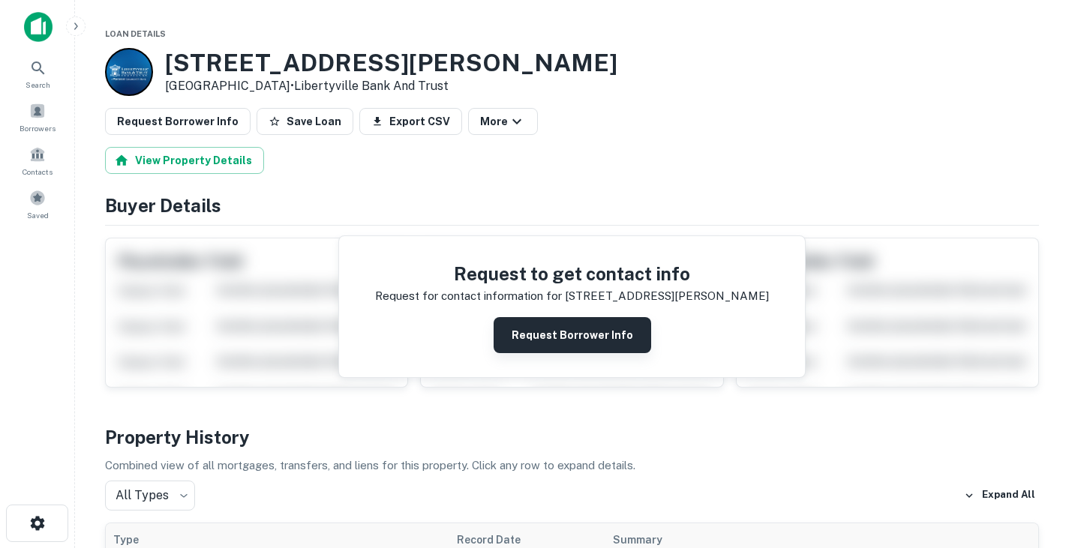
click at [567, 324] on button "Request Borrower Info" at bounding box center [573, 335] width 158 height 36
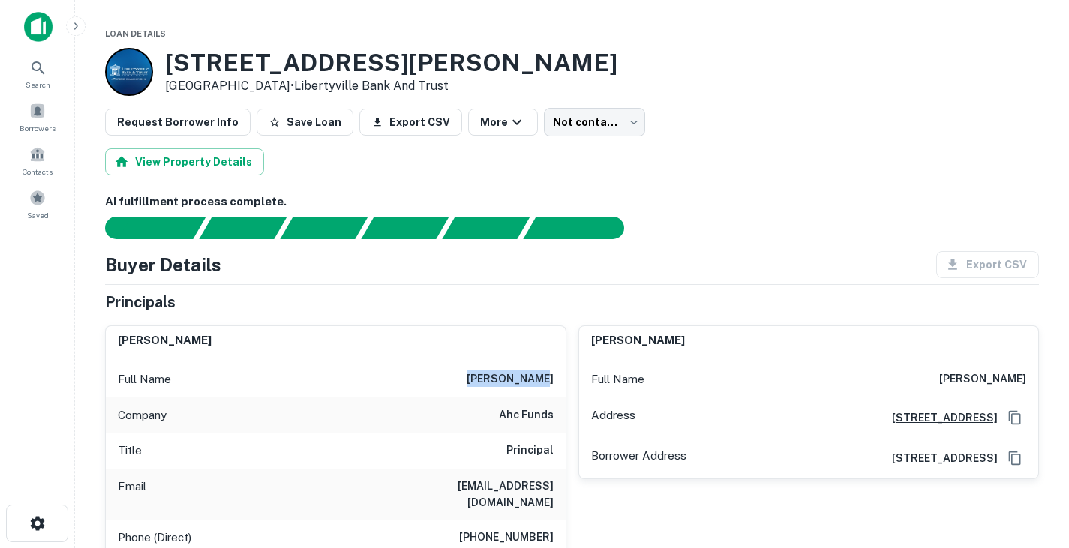
drag, startPoint x: 487, startPoint y: 376, endPoint x: 563, endPoint y: 376, distance: 75.8
click at [563, 376] on div "Full Name tom c. zabor" at bounding box center [336, 380] width 460 height 36
copy h6 "tom c. zabor"
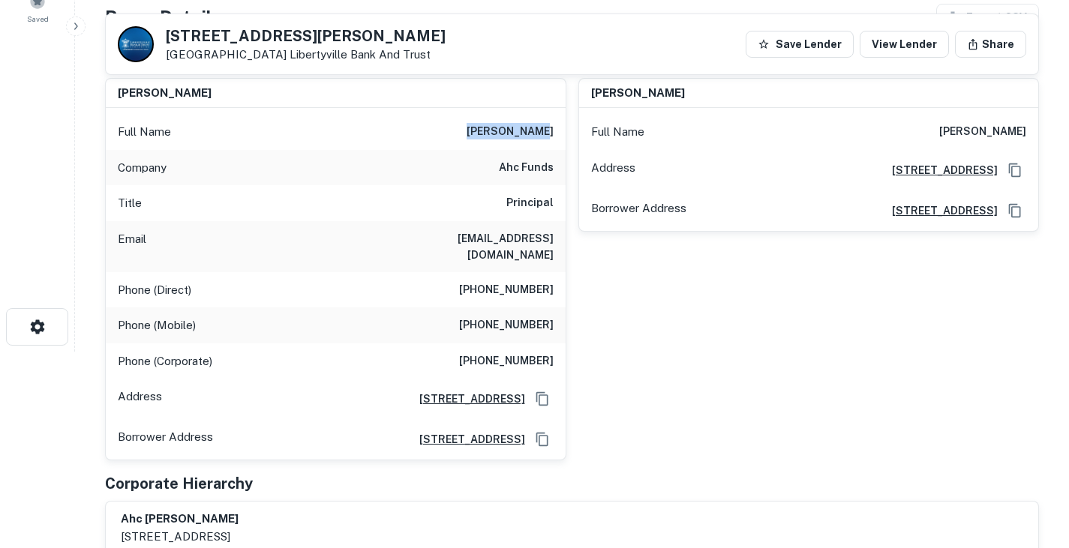
scroll to position [197, 0]
click at [524, 239] on h6 "tzabor@ahcfunds.com" at bounding box center [464, 246] width 180 height 33
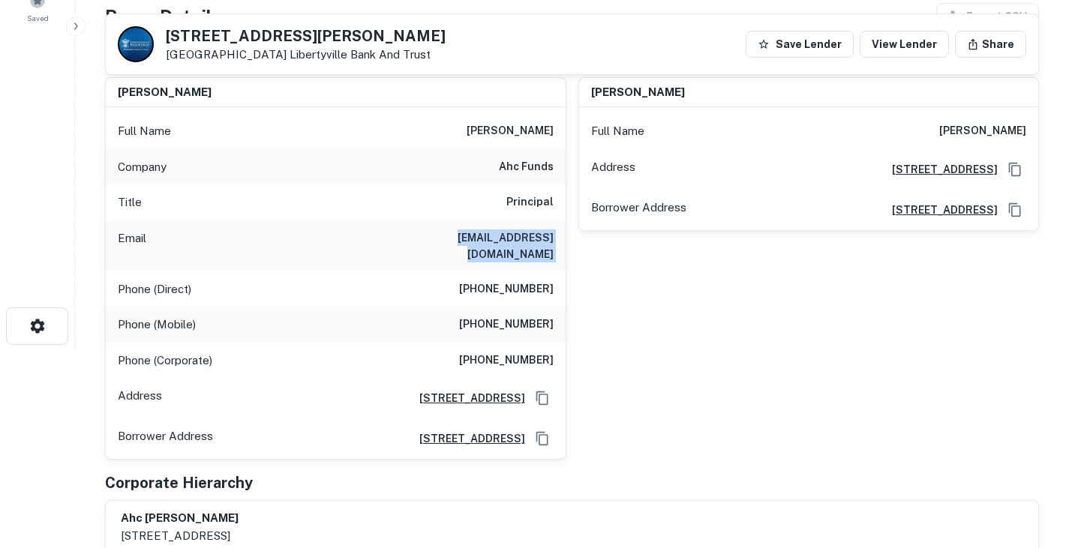
click at [524, 239] on h6 "tzabor@ahcfunds.com" at bounding box center [464, 246] width 180 height 33
copy h6 "tzabor@ahcfunds.com"
click at [527, 281] on h6 "(847) 733-2235" at bounding box center [506, 290] width 95 height 18
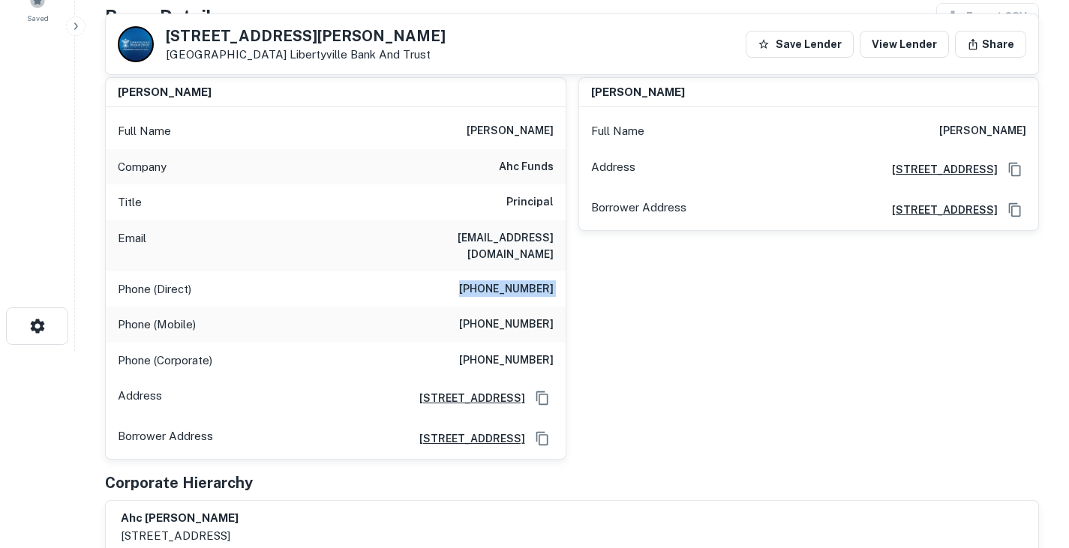
copy h6 "(847) 733-2235"
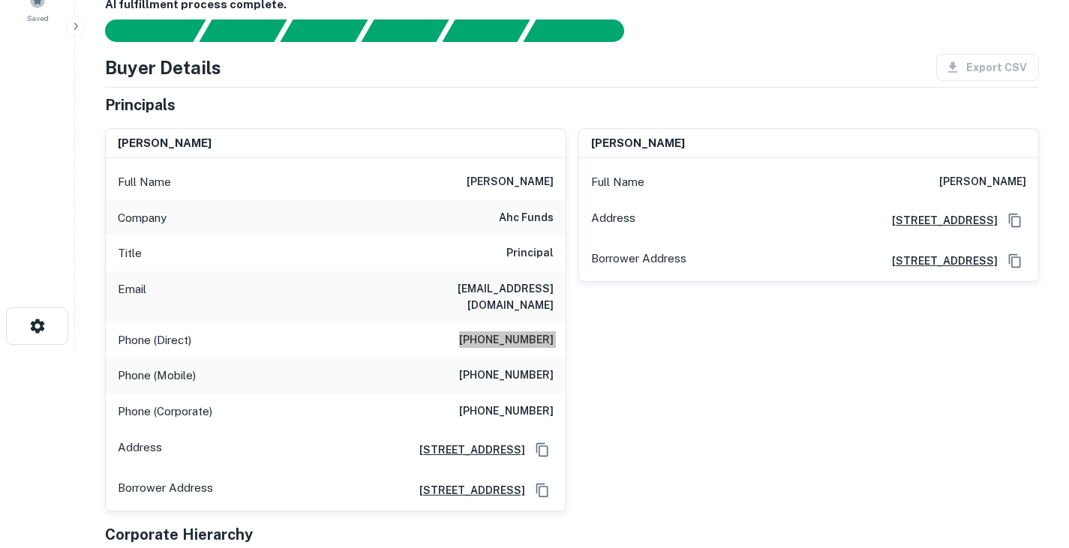
scroll to position [0, 0]
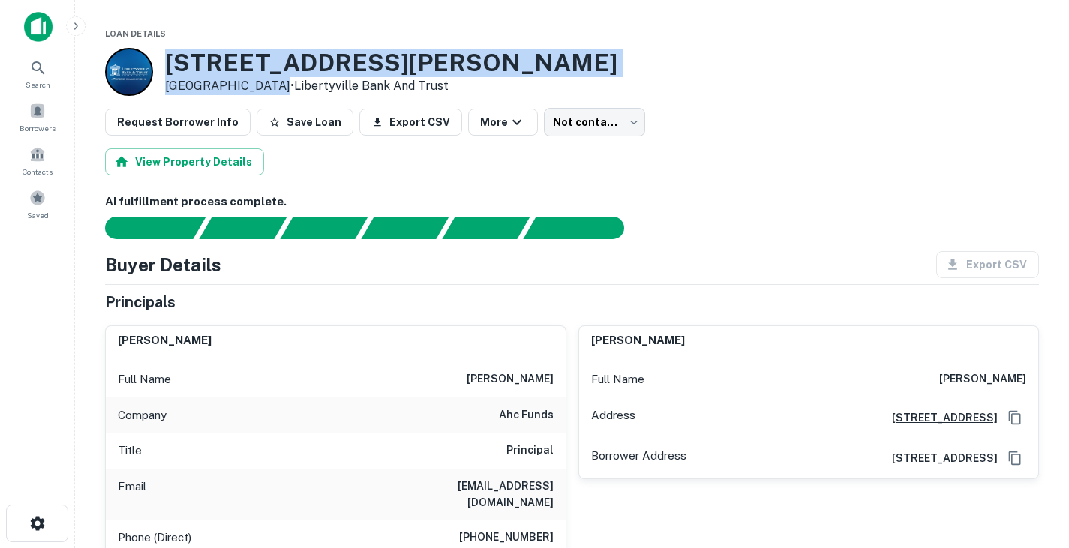
drag, startPoint x: 170, startPoint y: 58, endPoint x: 264, endPoint y: 84, distance: 97.4
click at [264, 84] on div "5918 Ross Ave Dallas, TX 75206 • Libertyville Bank And Trust" at bounding box center [391, 72] width 452 height 47
copy div "5918 Ross Ave Dallas, TX 75206"
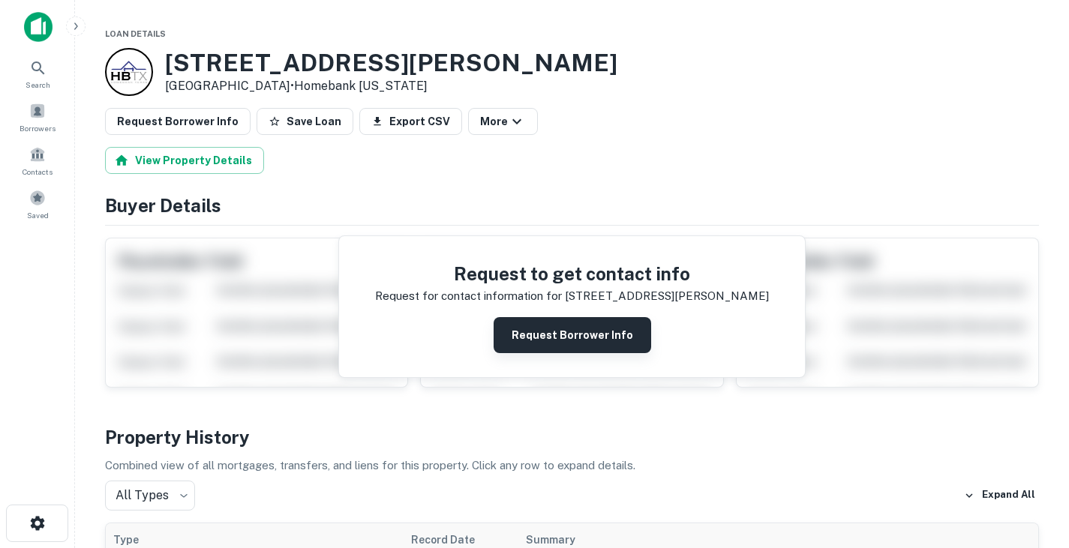
click at [539, 351] on button "Request Borrower Info" at bounding box center [573, 335] width 158 height 36
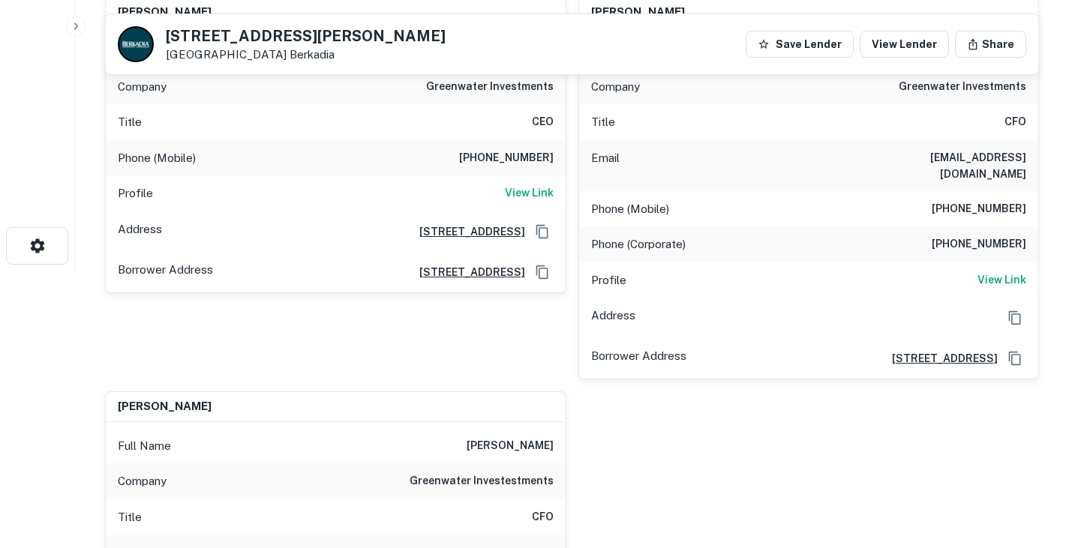
scroll to position [123, 0]
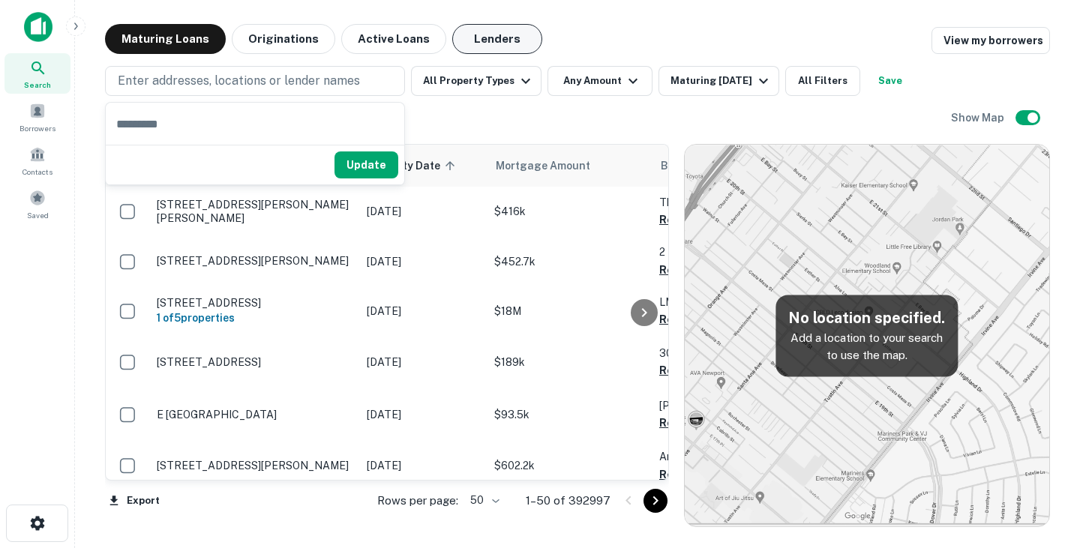
click at [502, 40] on button "Lenders" at bounding box center [497, 39] width 90 height 30
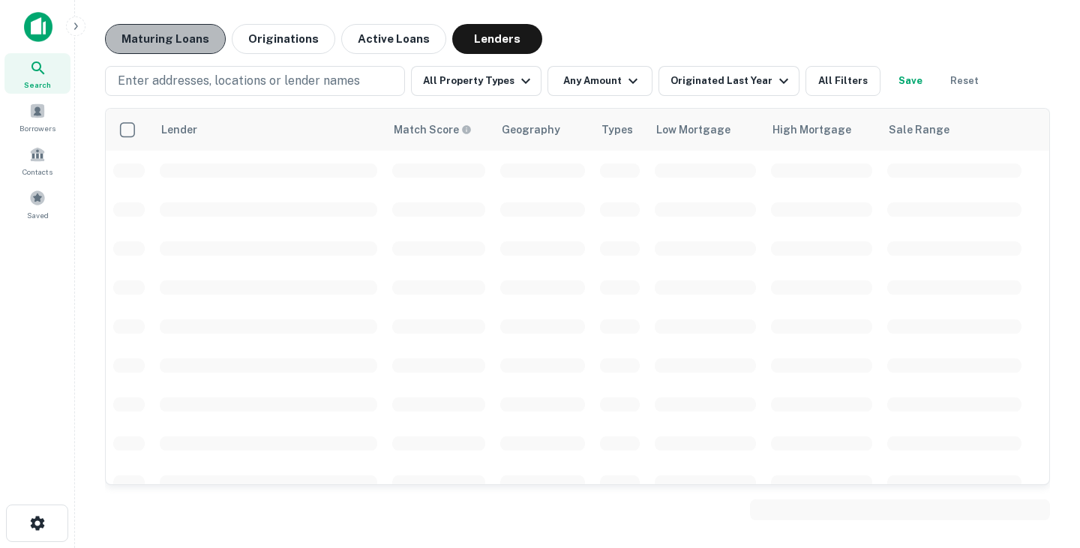
click at [179, 31] on button "Maturing Loans" at bounding box center [165, 39] width 121 height 30
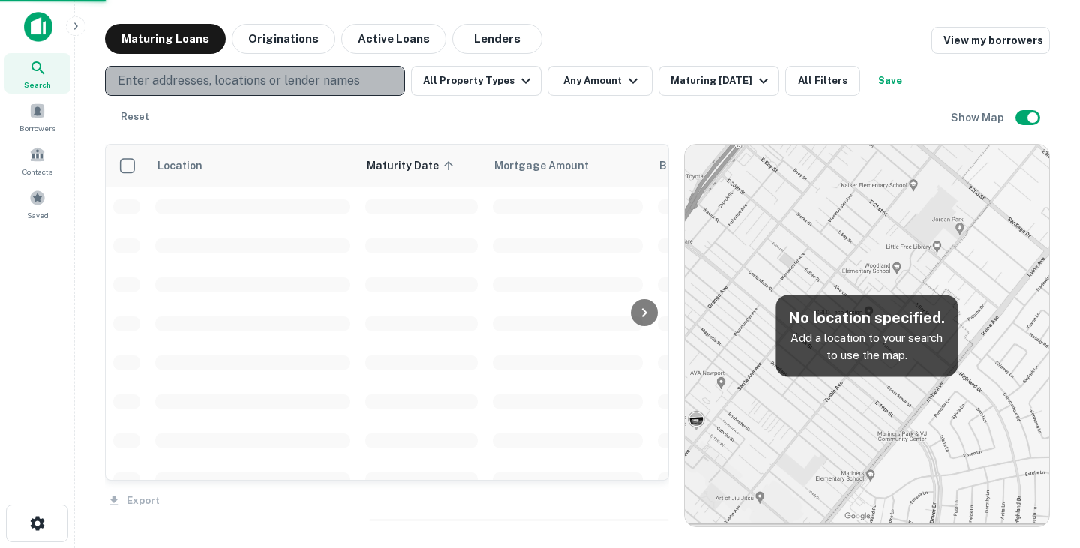
click at [272, 79] on p "Enter addresses, locations or lender names" at bounding box center [239, 81] width 242 height 18
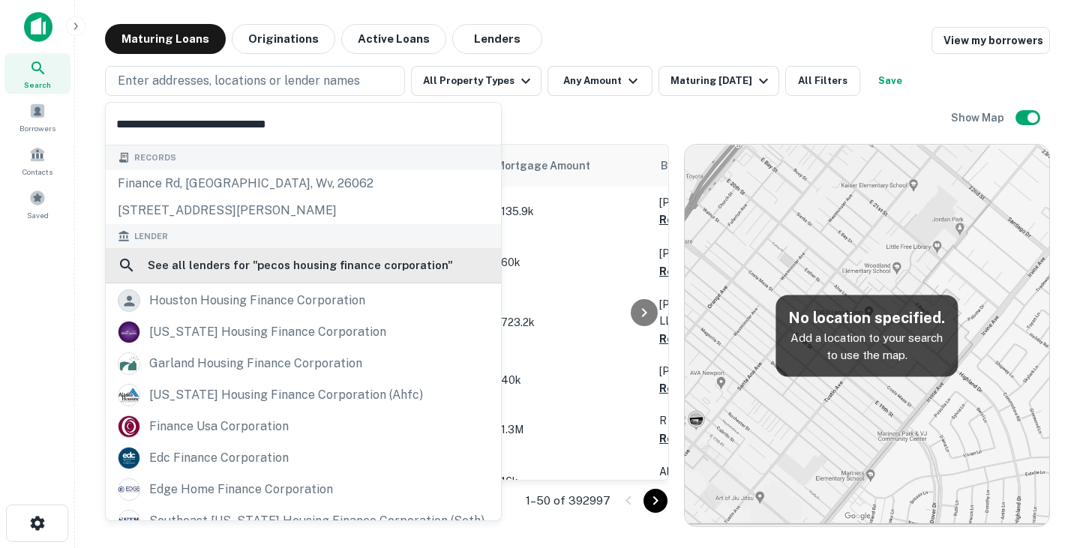
type input "**********"
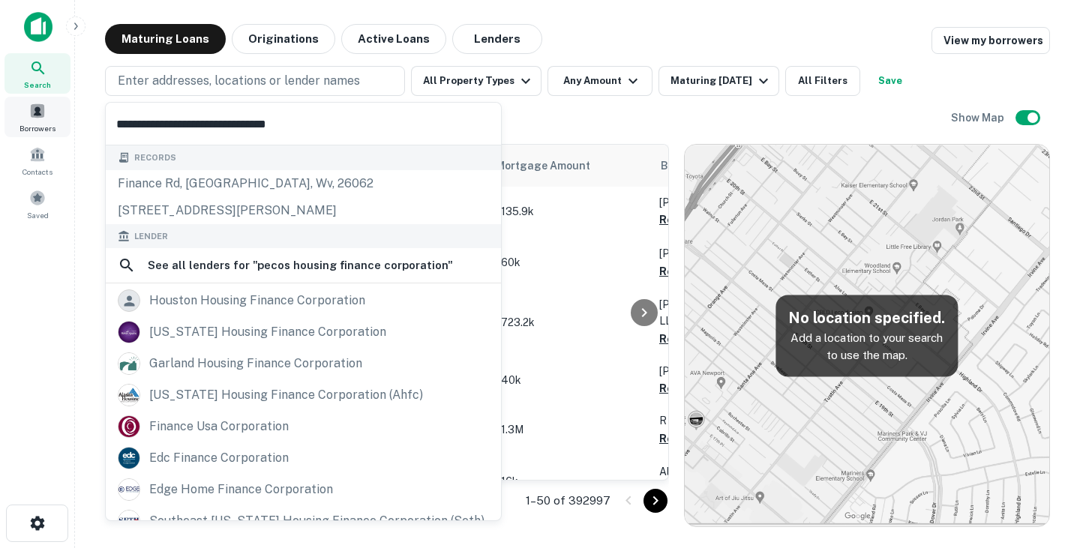
click at [47, 116] on div "Borrowers" at bounding box center [38, 117] width 66 height 41
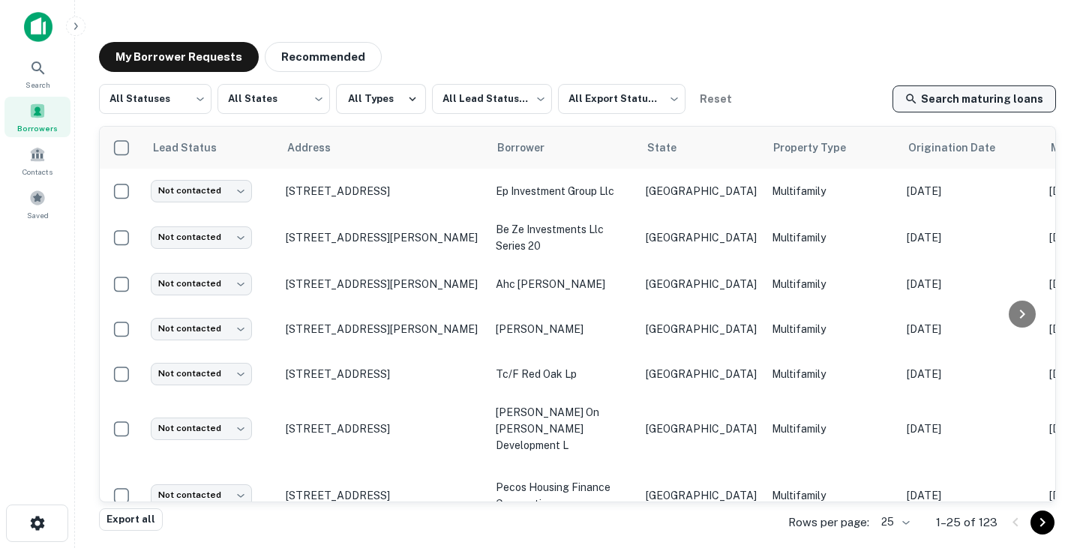
click at [966, 94] on link "Search maturing loans" at bounding box center [975, 99] width 164 height 27
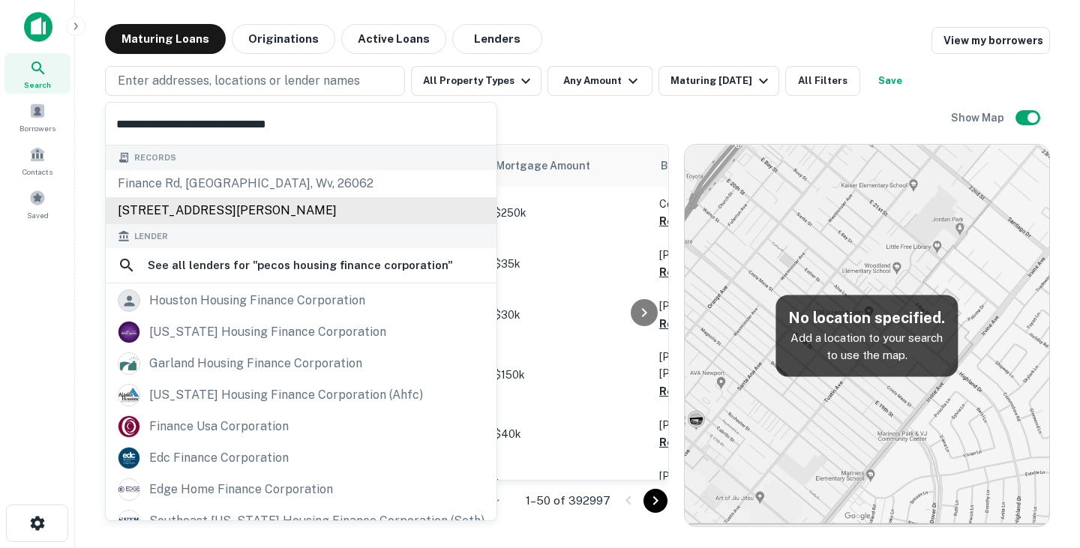
scroll to position [80, 0]
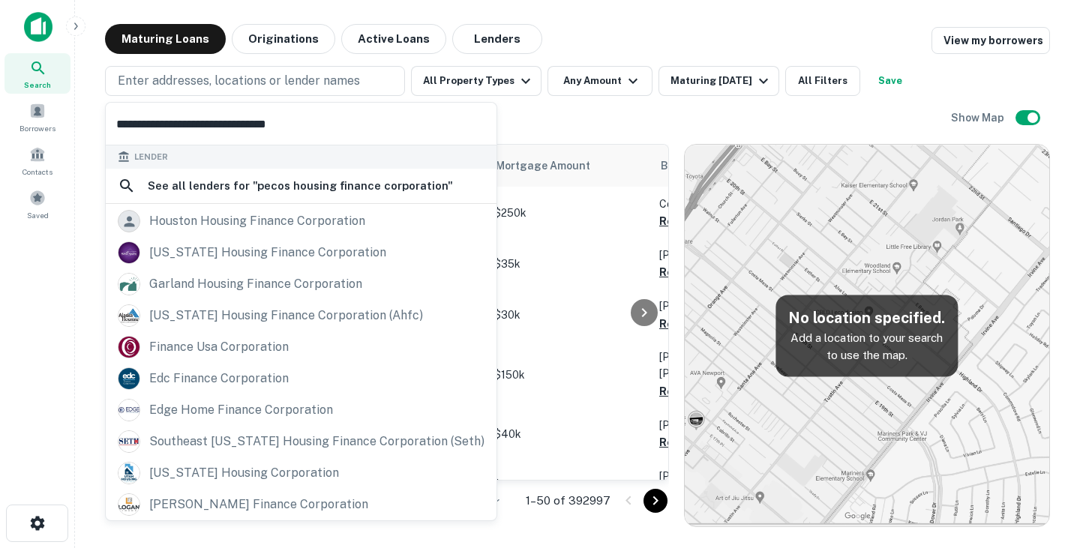
type input "**********"
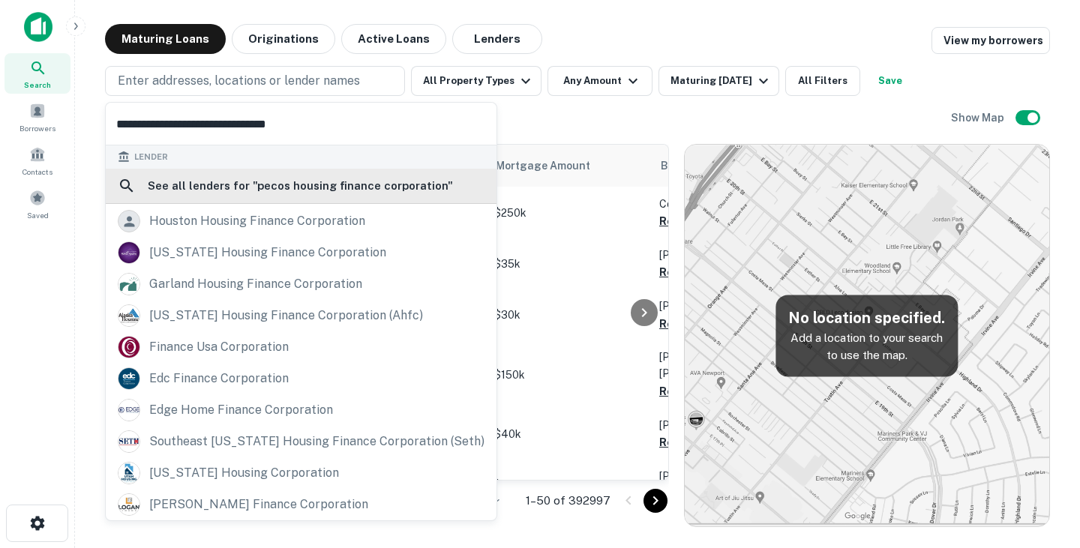
click at [343, 184] on h6 "See all lenders for " pecos housing finance corporation "" at bounding box center [300, 186] width 305 height 18
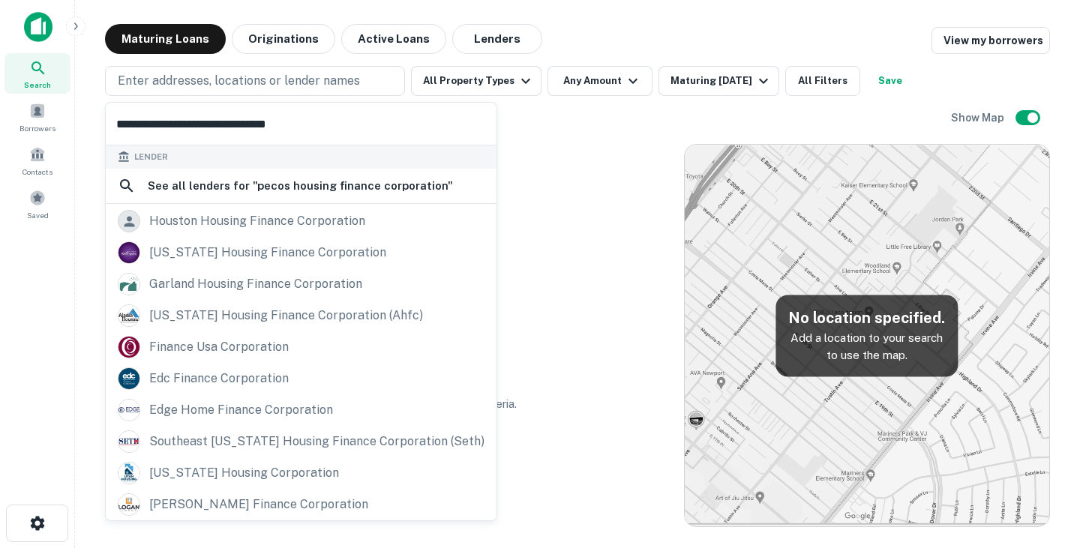
click at [541, 137] on div "No loans found. There are no loans that match your search criteria. No location…" at bounding box center [577, 329] width 945 height 395
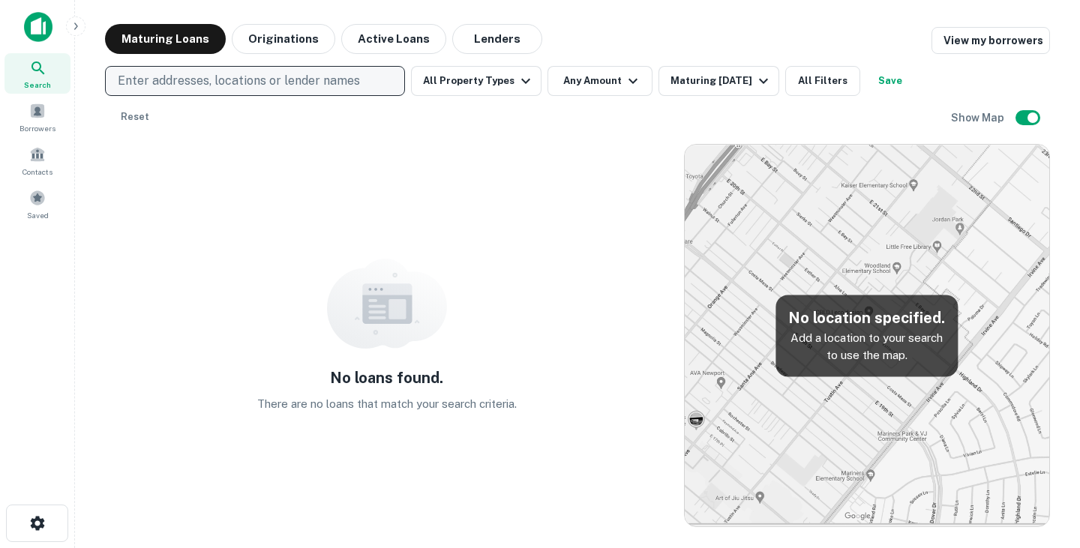
click at [224, 77] on p "Enter addresses, locations or lender names" at bounding box center [239, 81] width 242 height 18
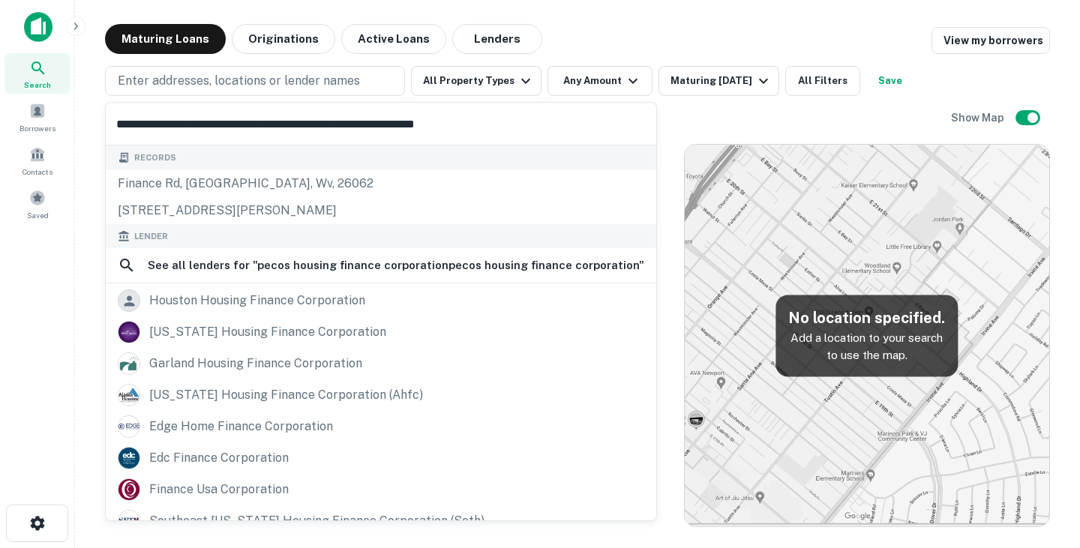
click at [257, 120] on input "**********" at bounding box center [374, 124] width 537 height 42
type input "**********"
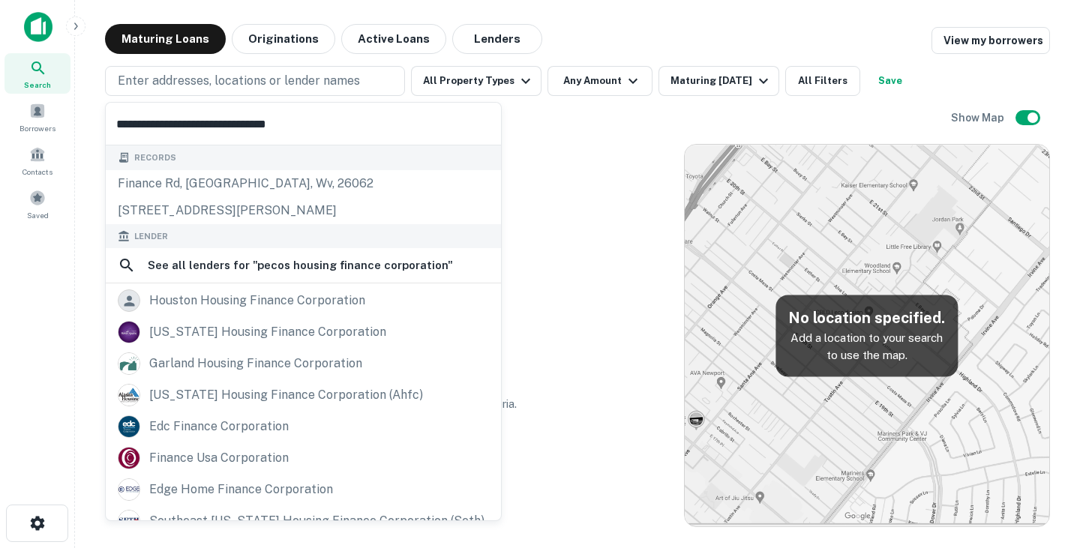
click at [638, 16] on main "Maturing Loans Originations Active Loans Lenders View my borrowers Enter addres…" at bounding box center [577, 274] width 1005 height 548
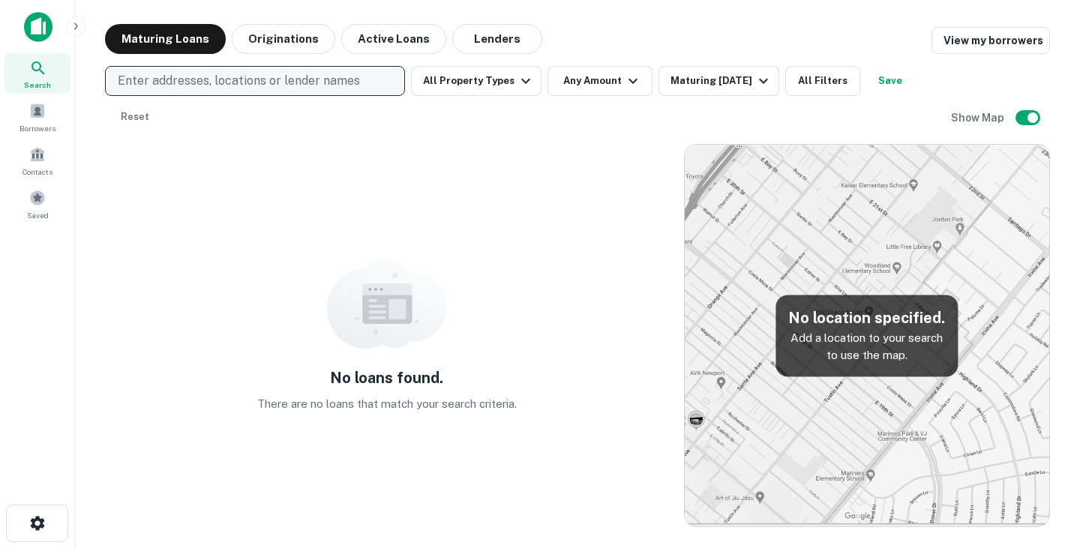
click at [322, 80] on p "Enter addresses, locations or lender names" at bounding box center [239, 81] width 242 height 18
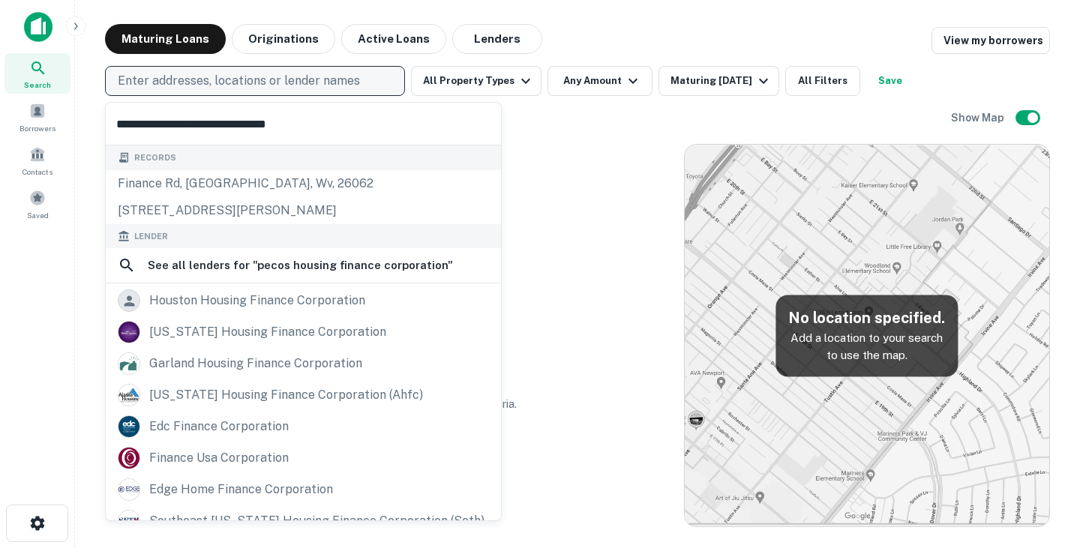
type input "**********"
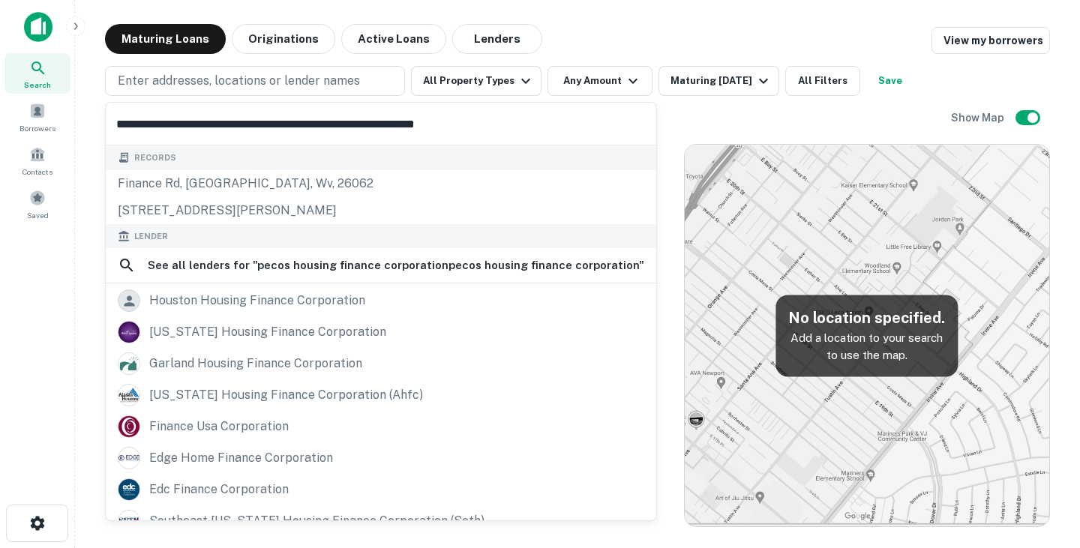
click at [290, 121] on input "**********" at bounding box center [381, 124] width 551 height 42
click at [137, 121] on input "**********" at bounding box center [381, 124] width 551 height 42
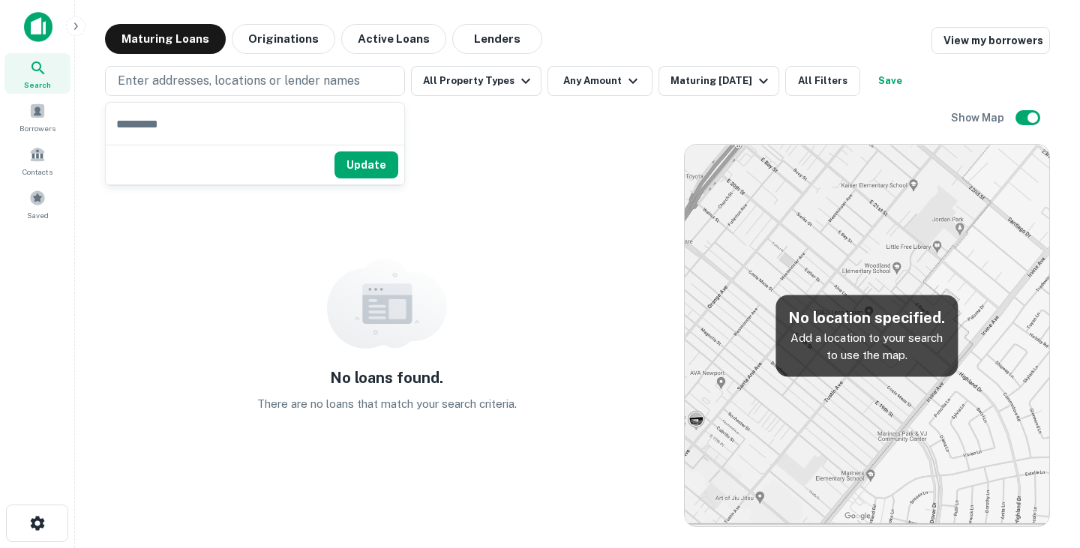
type input "**********"
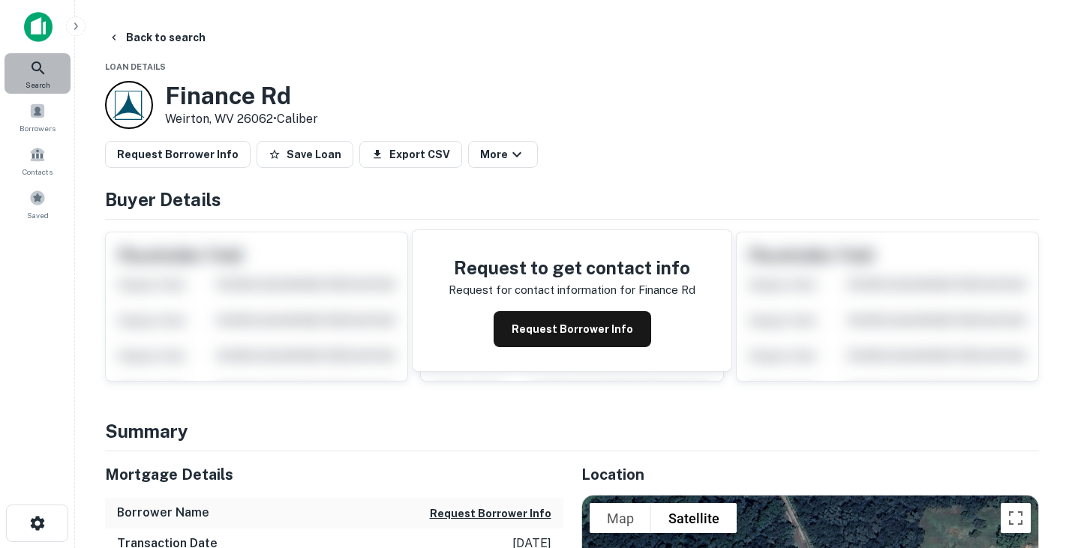
click at [39, 66] on icon at bounding box center [38, 68] width 18 height 18
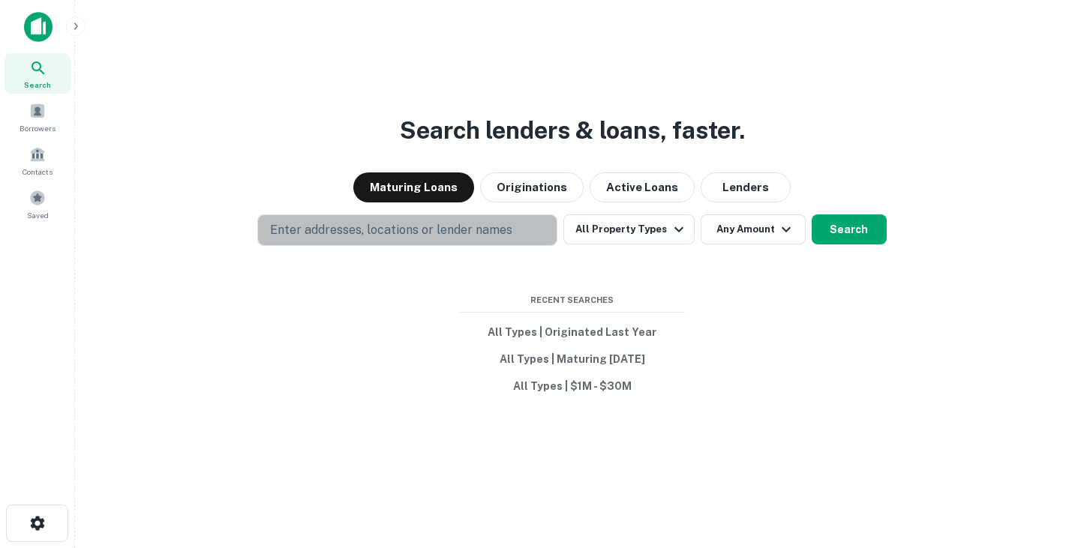
click at [326, 224] on p "Enter addresses, locations or lender names" at bounding box center [391, 230] width 242 height 18
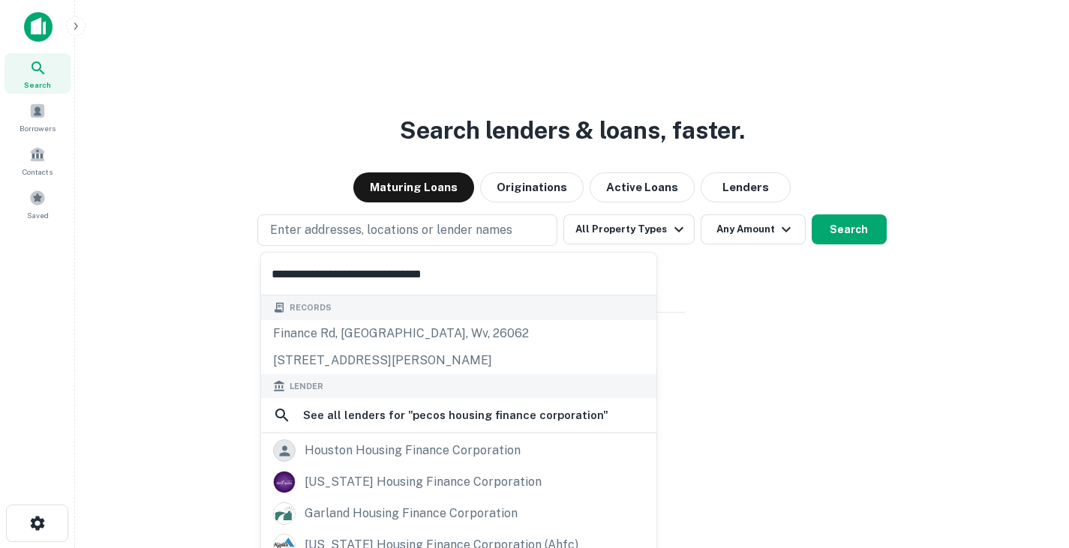
type input "**********"
click at [748, 273] on div "Search lenders & loans, faster. Maturing Loans Originations Active Loans Lender…" at bounding box center [572, 310] width 970 height 548
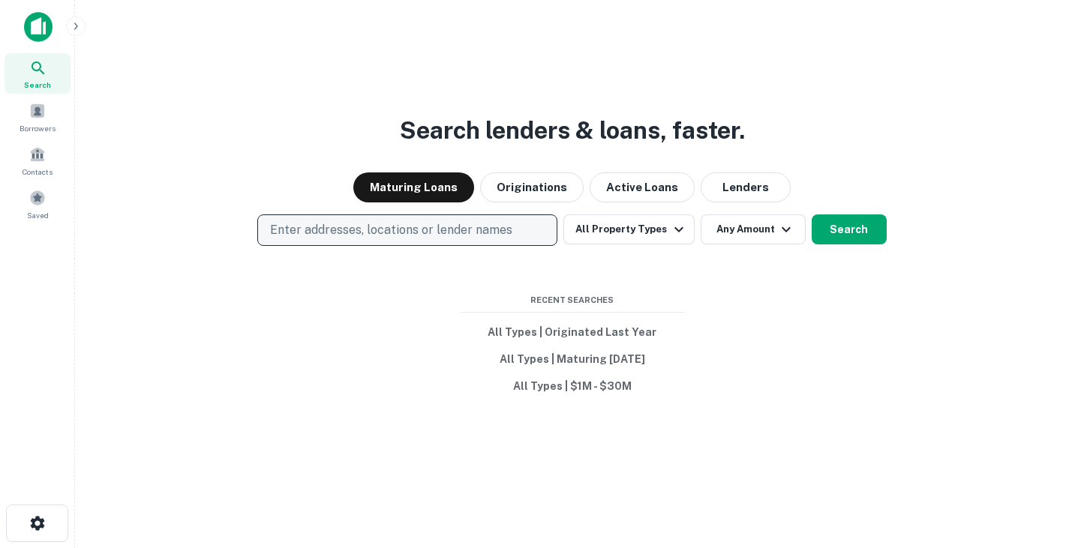
click at [515, 232] on button "Enter addresses, locations or lender names" at bounding box center [407, 231] width 300 height 32
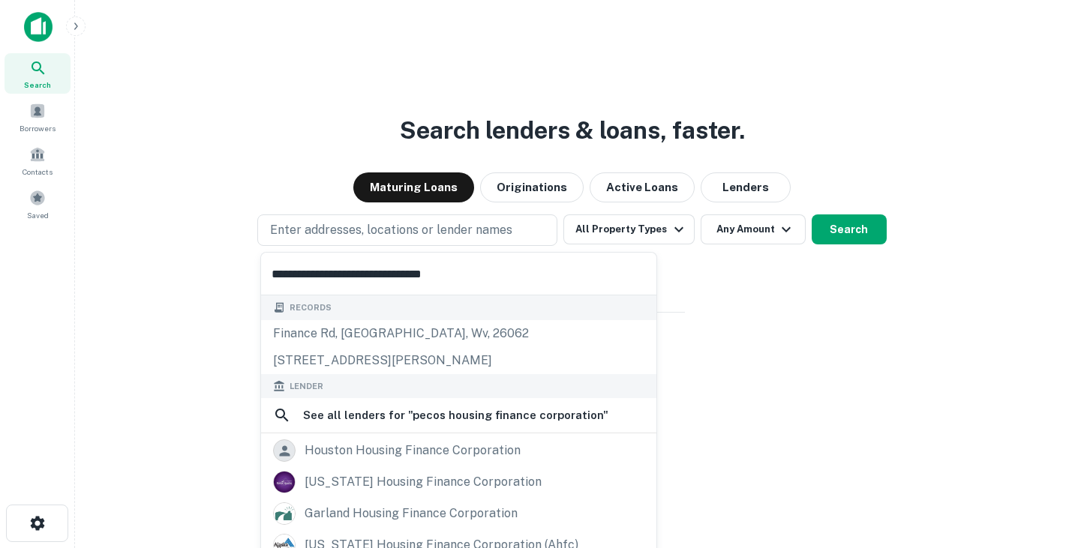
click at [789, 266] on div "Search lenders & loans, faster. Maturing Loans Originations Active Loans Lender…" at bounding box center [572, 310] width 970 height 548
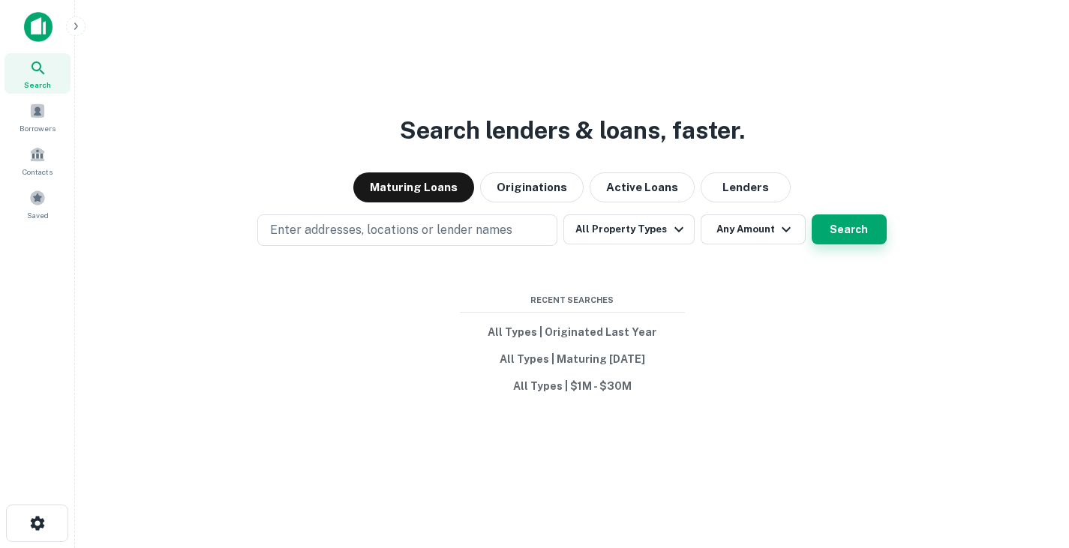
click at [844, 225] on button "Search" at bounding box center [849, 230] width 75 height 30
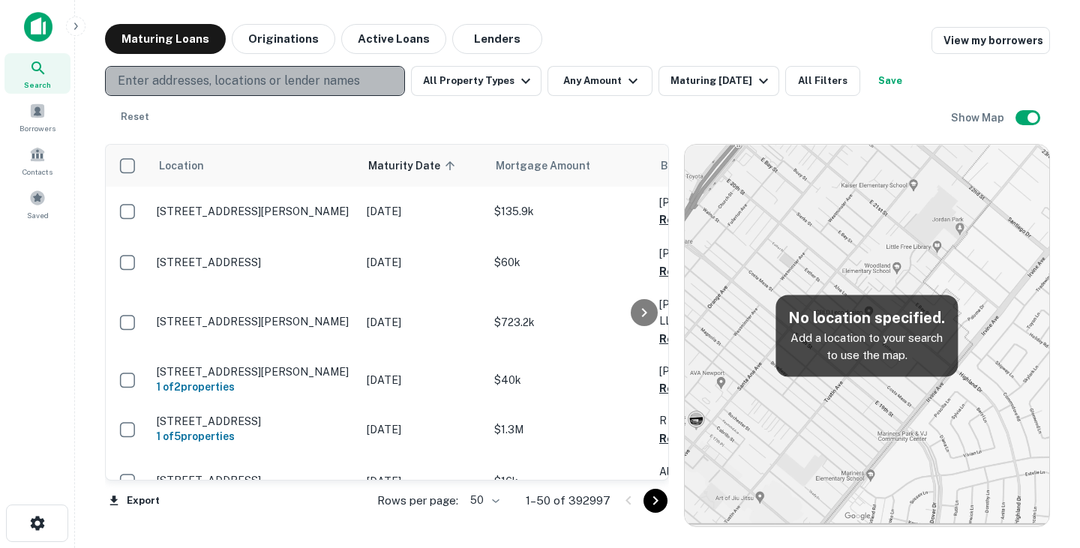
click at [318, 81] on p "Enter addresses, locations or lender names" at bounding box center [239, 81] width 242 height 18
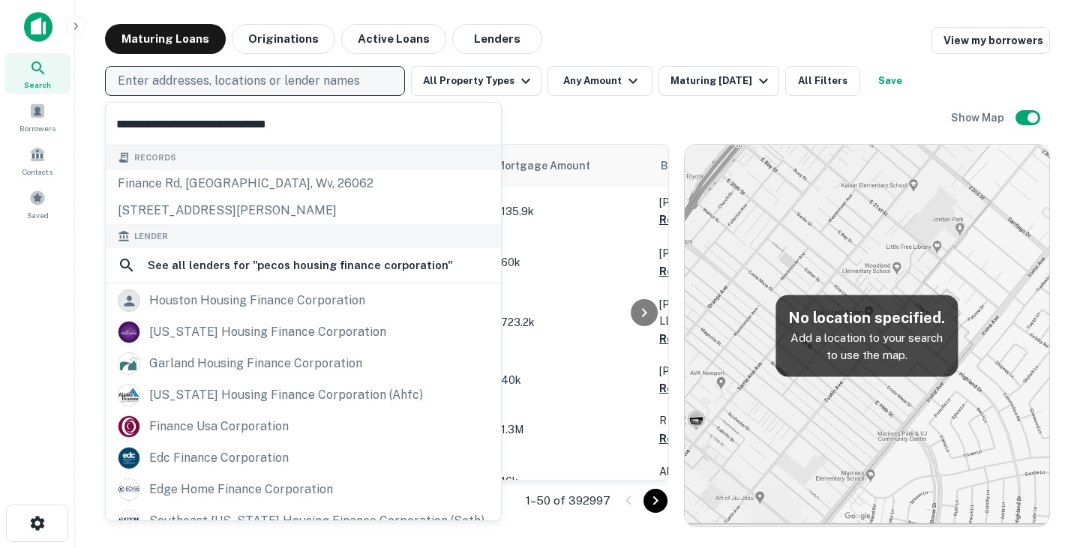
type input "**********"
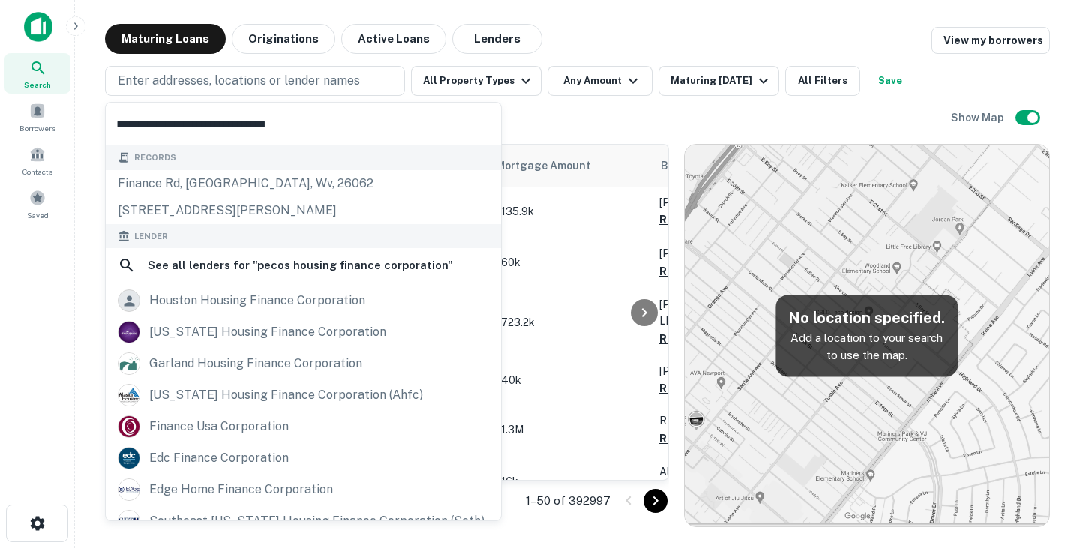
click at [517, 110] on div "Enter addresses, locations or lender names All Property Types Any Amount Maturi…" at bounding box center [528, 99] width 846 height 66
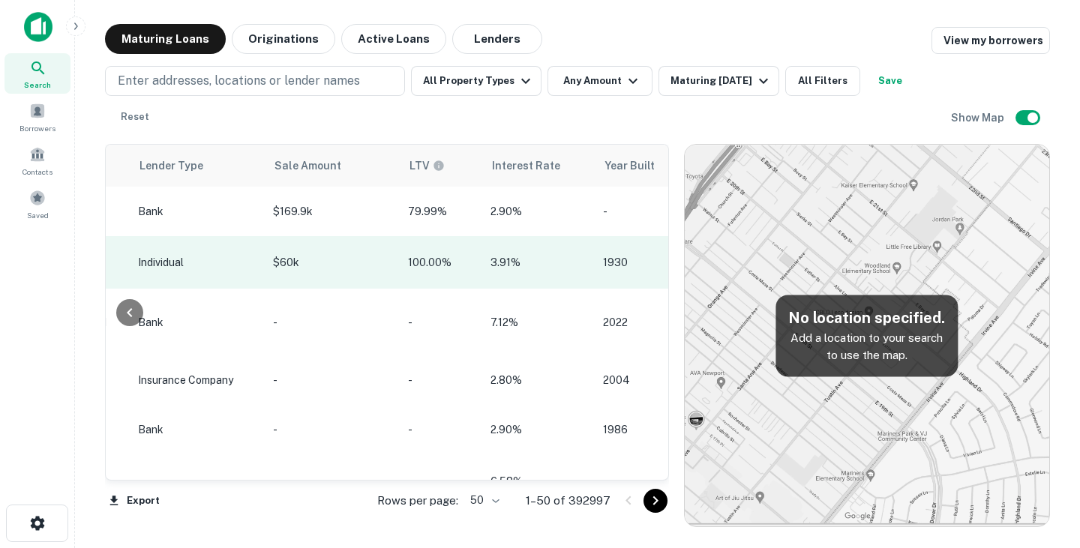
scroll to position [0, 1573]
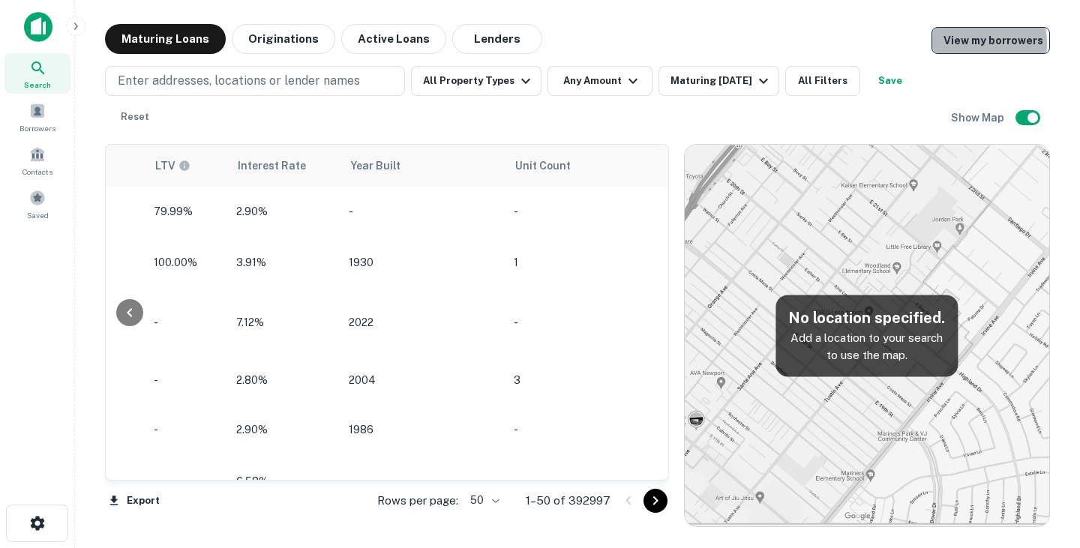
click at [963, 44] on link "View my borrowers" at bounding box center [991, 40] width 119 height 27
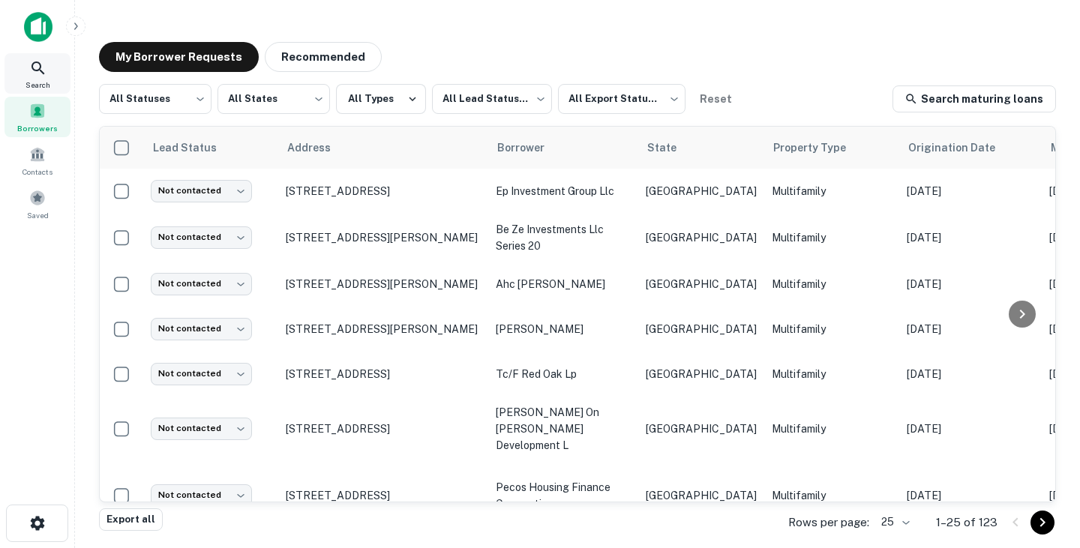
click at [27, 75] on div "Search" at bounding box center [38, 73] width 66 height 41
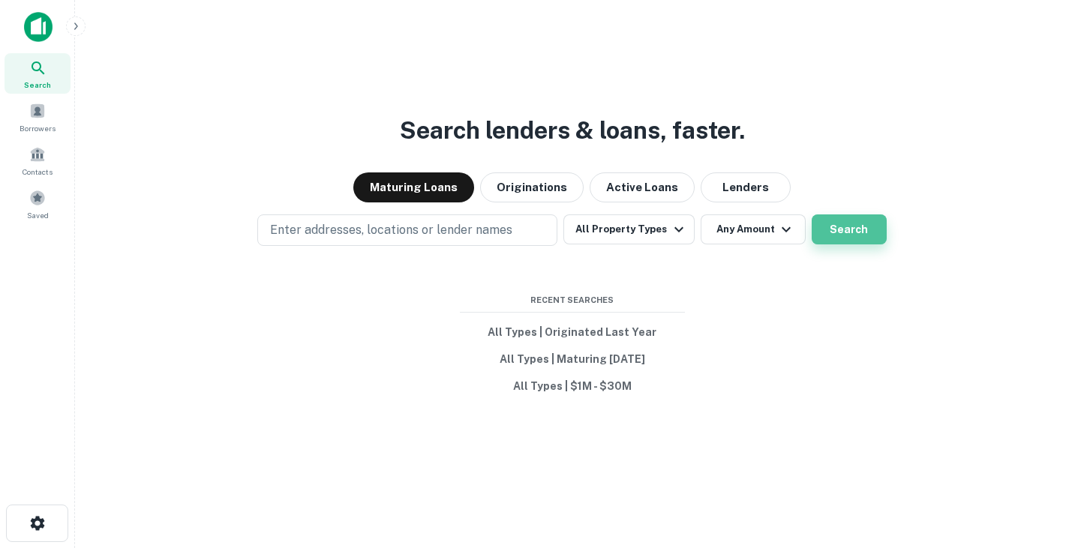
click at [850, 233] on button "Search" at bounding box center [849, 230] width 75 height 30
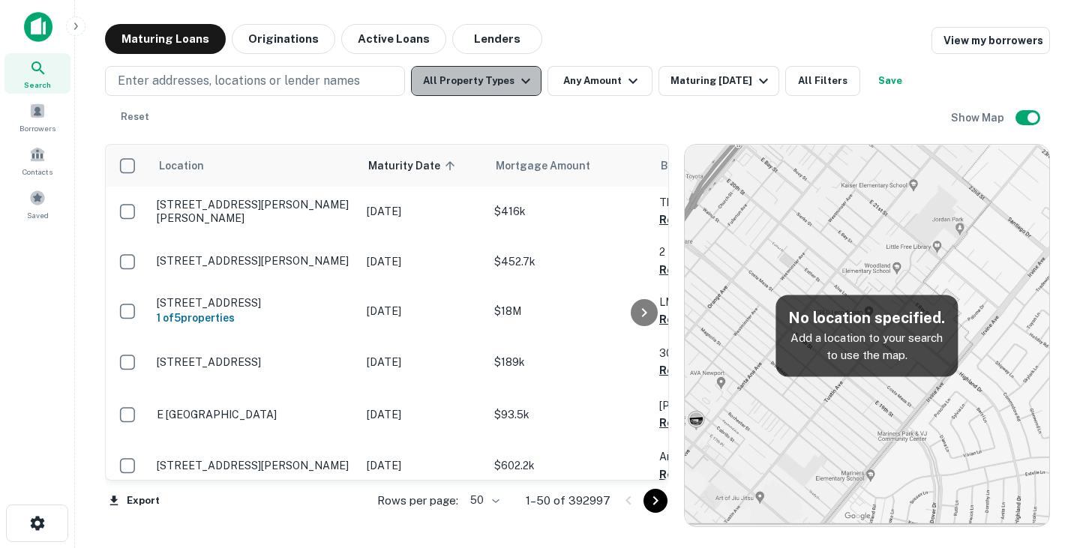
click at [489, 77] on button "All Property Types" at bounding box center [476, 81] width 131 height 30
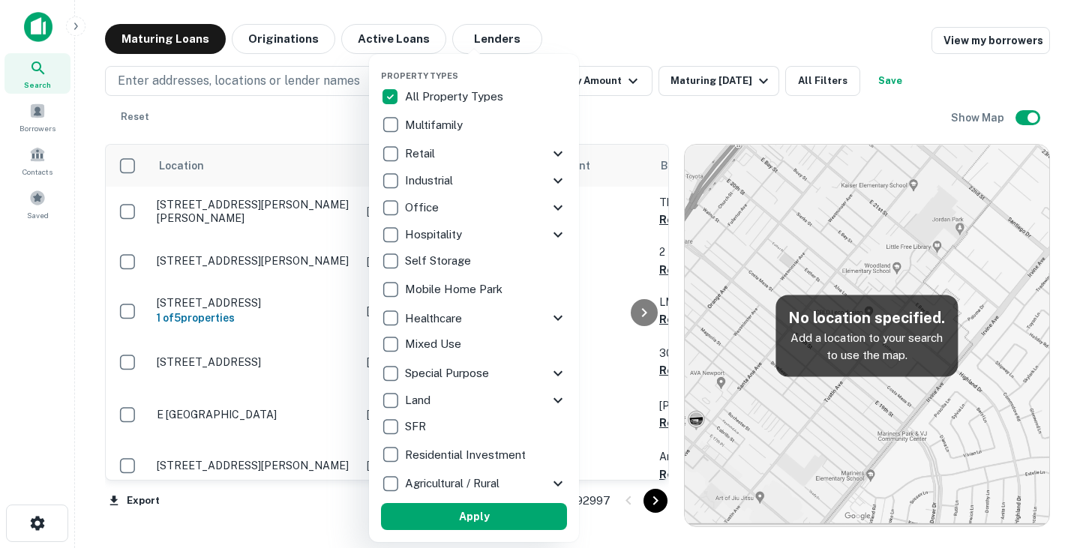
click at [572, 40] on div at bounding box center [540, 274] width 1080 height 548
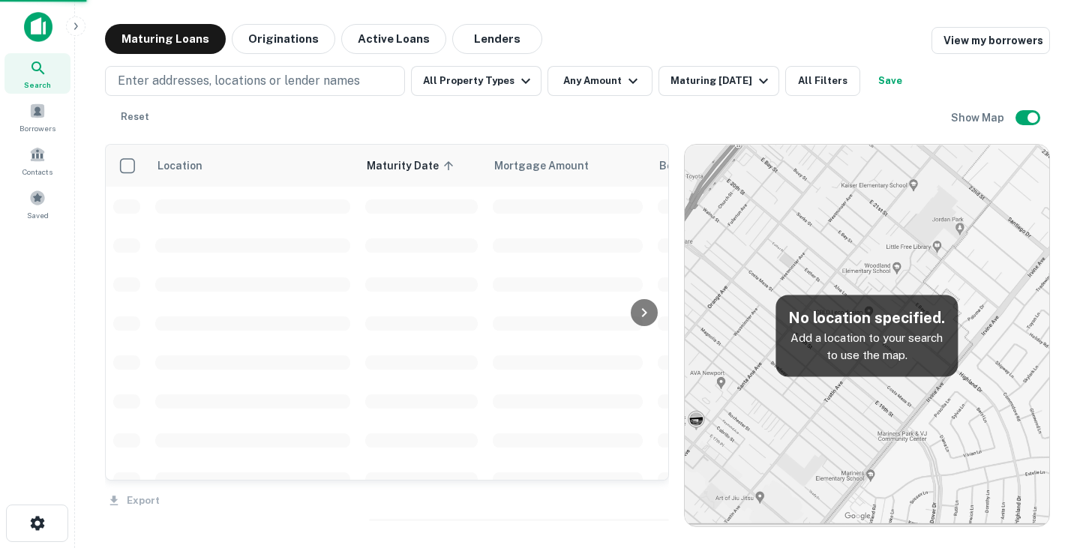
click at [314, 86] on div "Property Types All Property Types Multifamily Retail Storefront Auto Shop Bar S…" at bounding box center [540, 274] width 1080 height 548
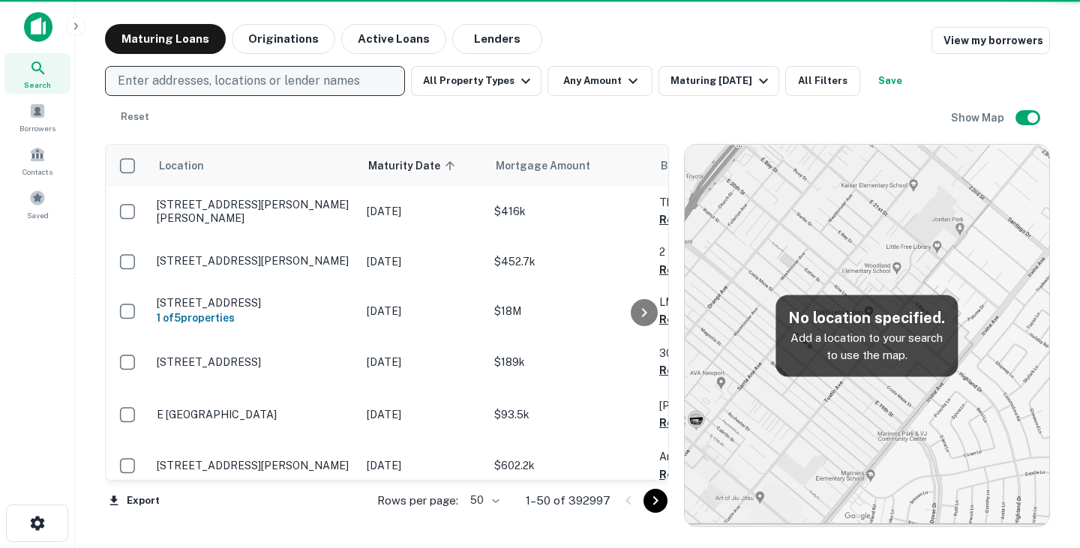
click at [319, 77] on p "Enter addresses, locations or lender names" at bounding box center [239, 81] width 242 height 18
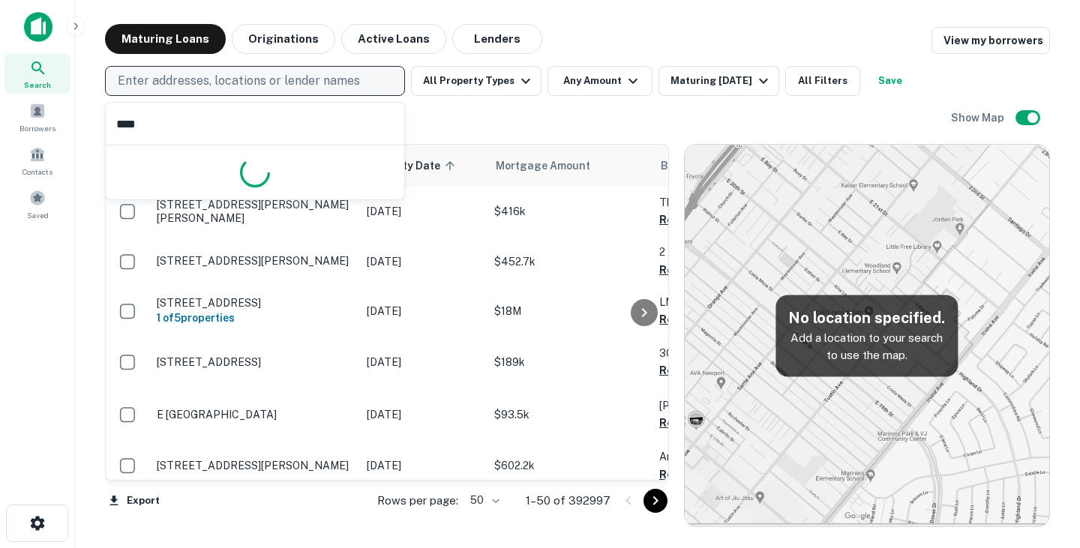
type input "*****"
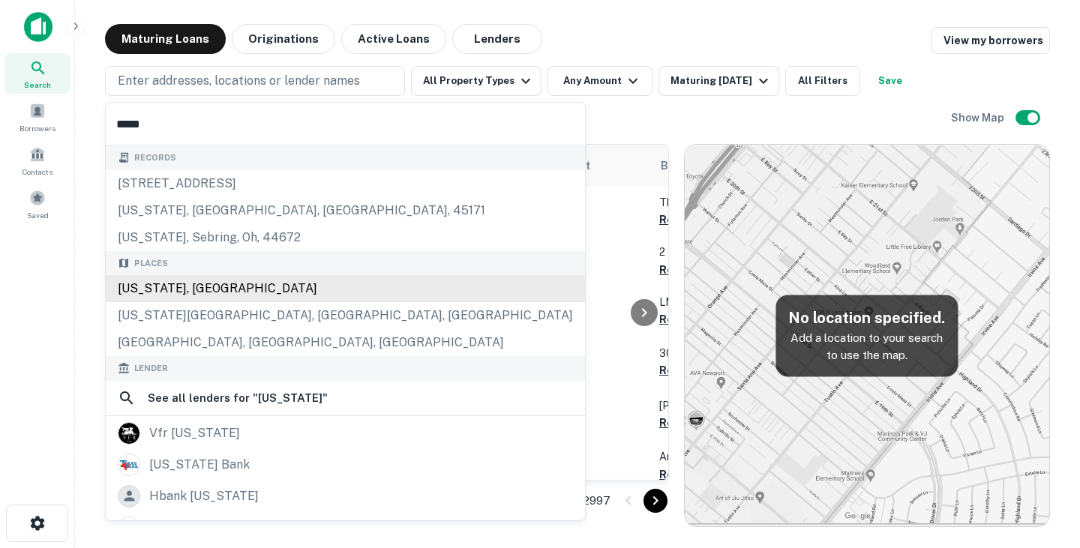
click at [231, 285] on div "Texas, USA" at bounding box center [345, 288] width 479 height 27
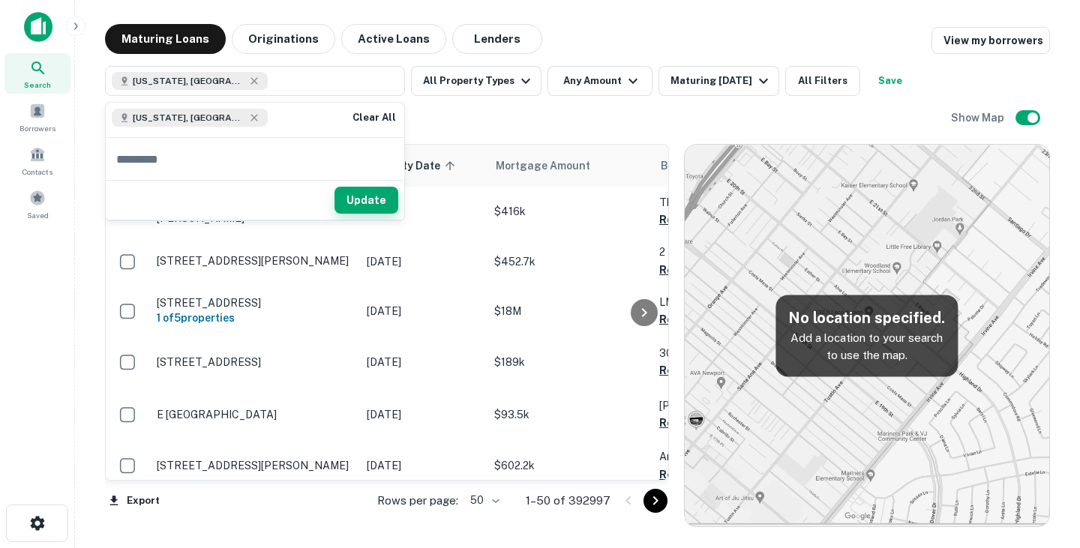
click at [376, 201] on button "Update" at bounding box center [367, 200] width 64 height 27
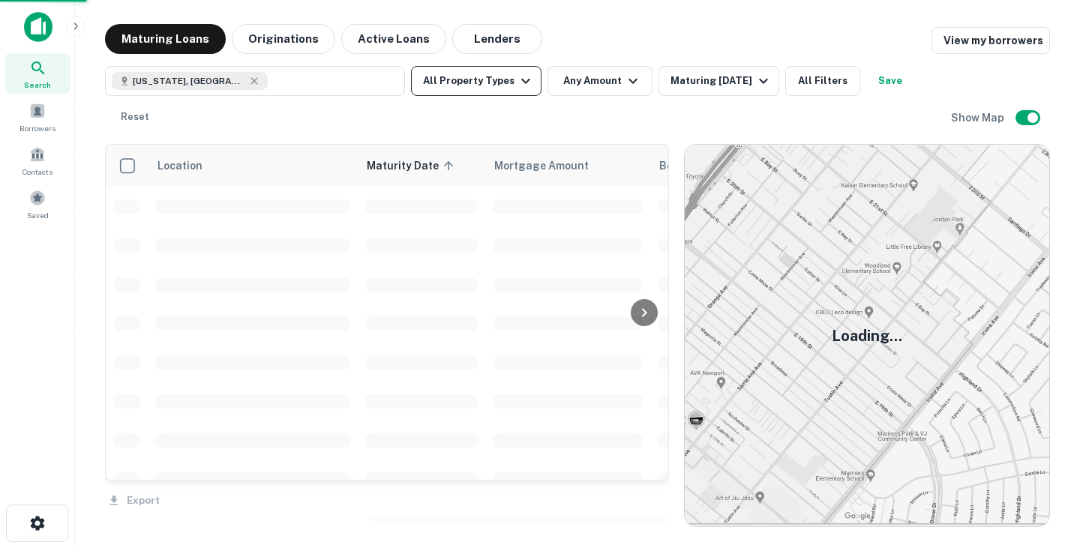
click at [500, 87] on button "All Property Types" at bounding box center [476, 81] width 131 height 30
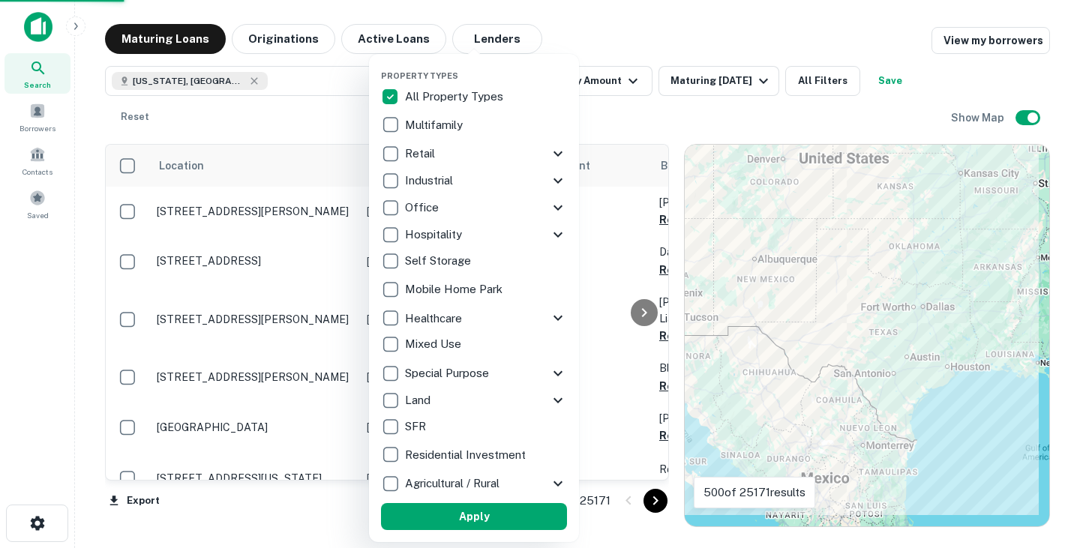
click at [453, 124] on p "Multifamily" at bounding box center [435, 125] width 61 height 18
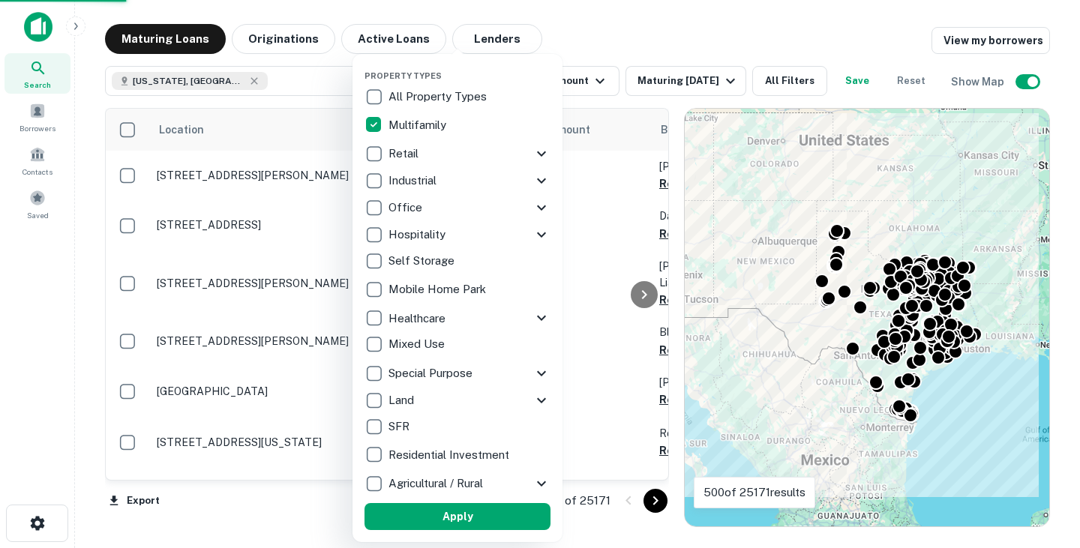
click at [605, 69] on div at bounding box center [540, 274] width 1080 height 548
click at [605, 28] on div at bounding box center [540, 274] width 1080 height 548
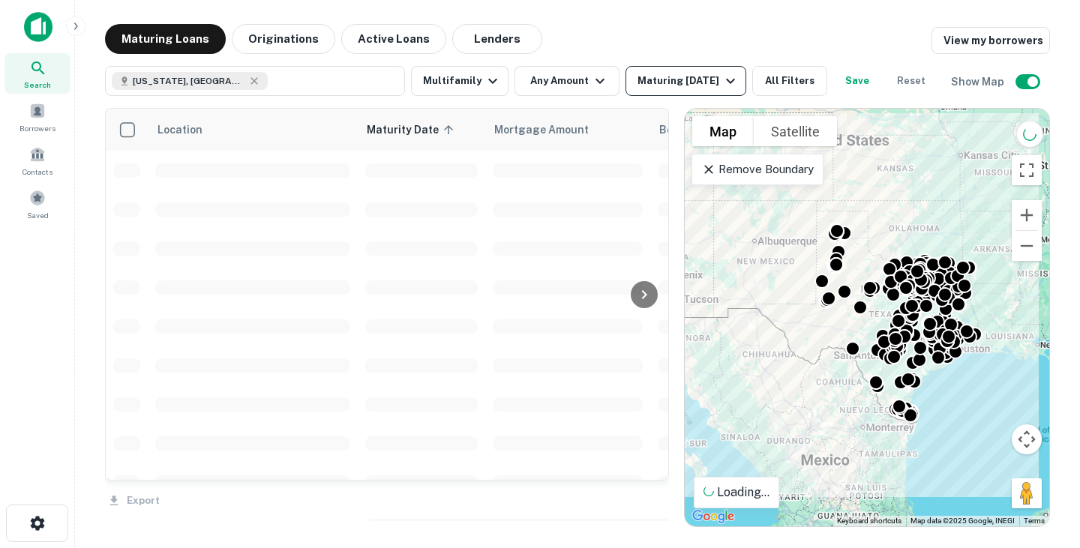
click at [696, 85] on div "Maturing In 1 Year" at bounding box center [689, 81] width 102 height 18
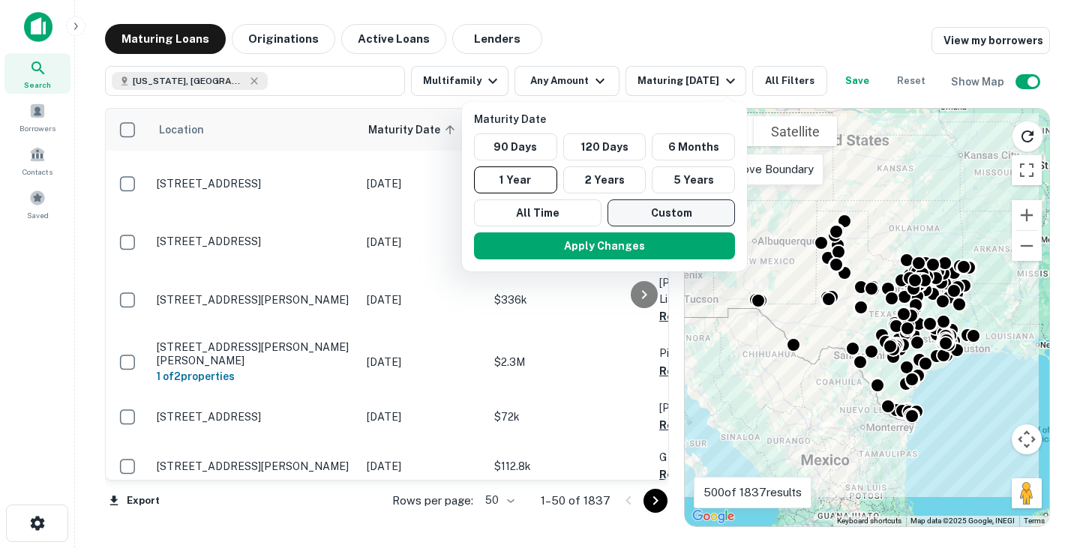
click at [655, 212] on button "Custom" at bounding box center [672, 213] width 128 height 27
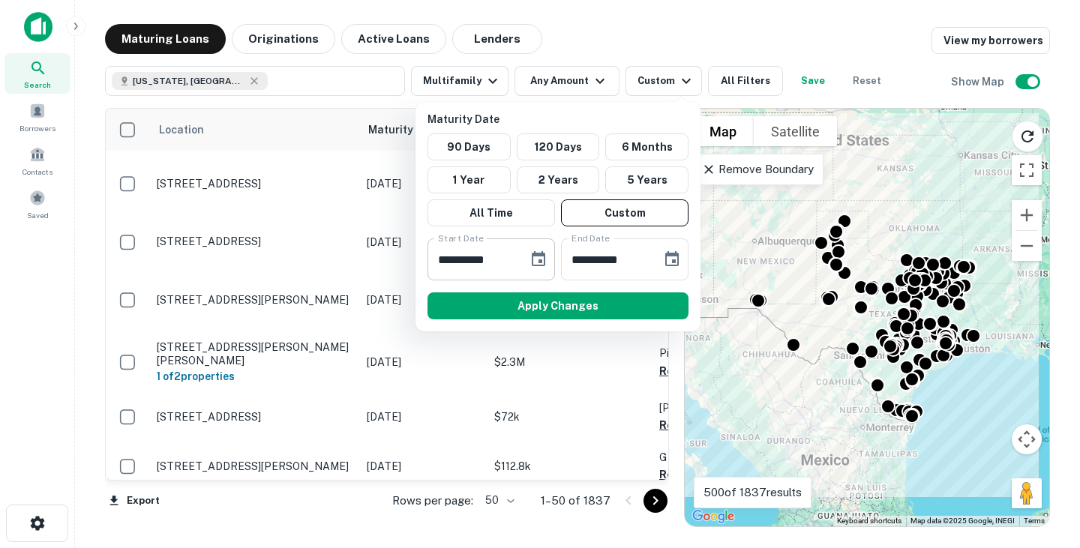
click at [535, 256] on icon "Choose date, selected date is Sep 30, 2025" at bounding box center [539, 258] width 14 height 15
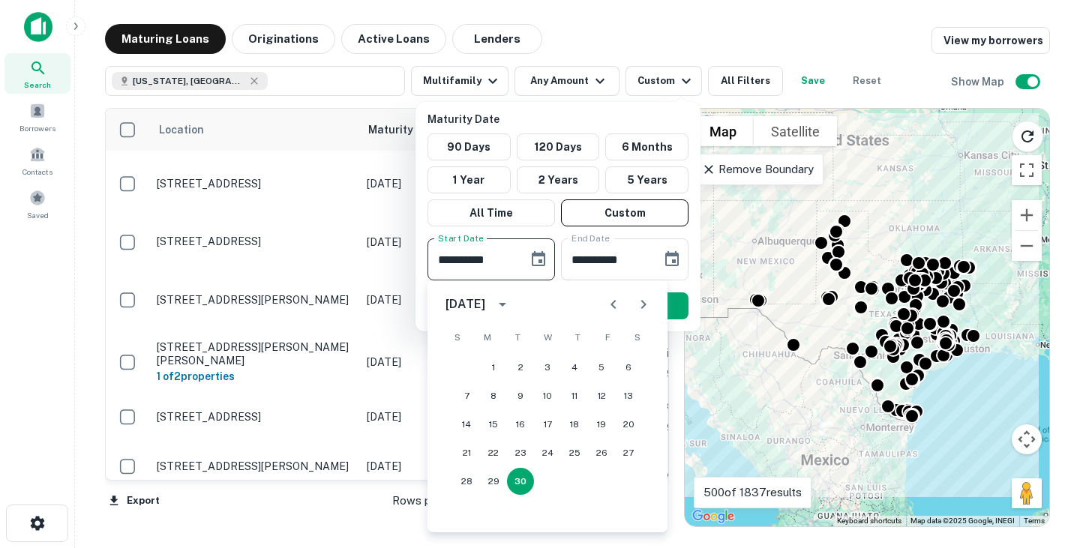
click at [612, 304] on icon "Previous month" at bounding box center [613, 304] width 5 height 9
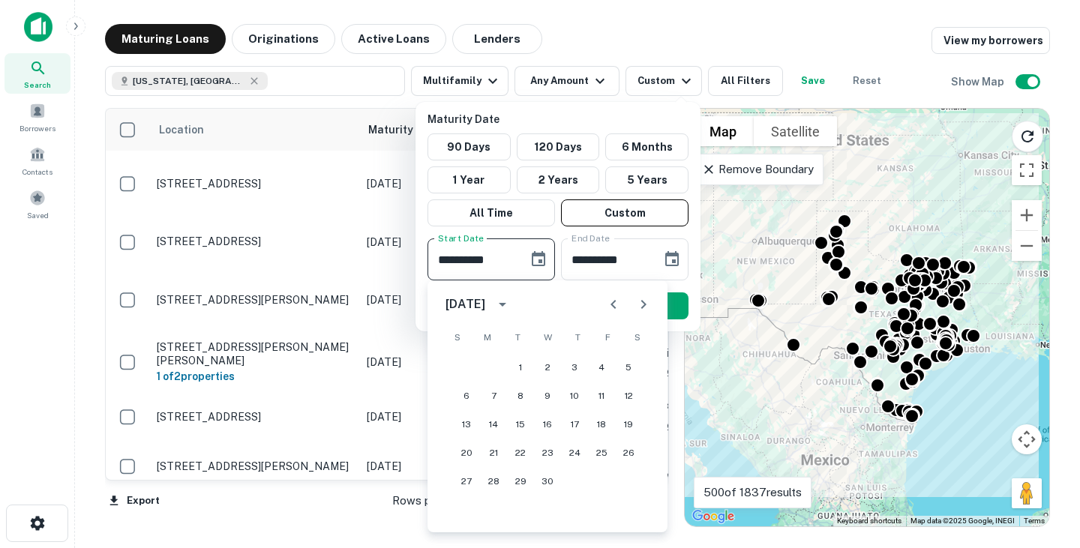
click at [612, 304] on icon "Previous month" at bounding box center [613, 304] width 5 height 9
click at [542, 368] on button "1" at bounding box center [547, 367] width 27 height 27
type input "**********"
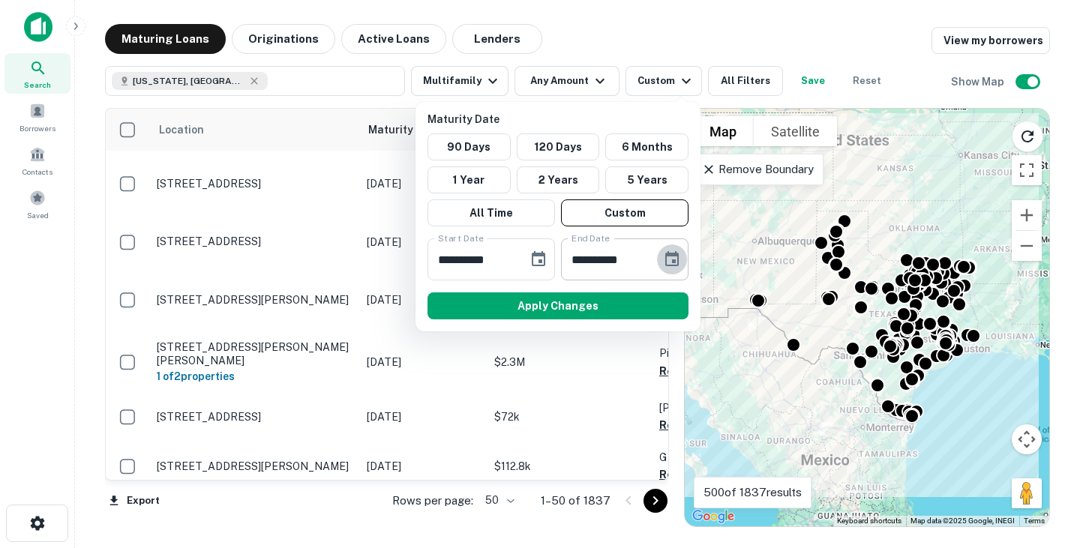
click at [677, 261] on icon "Choose date, selected date is Mar 29, 2026" at bounding box center [672, 260] width 18 height 18
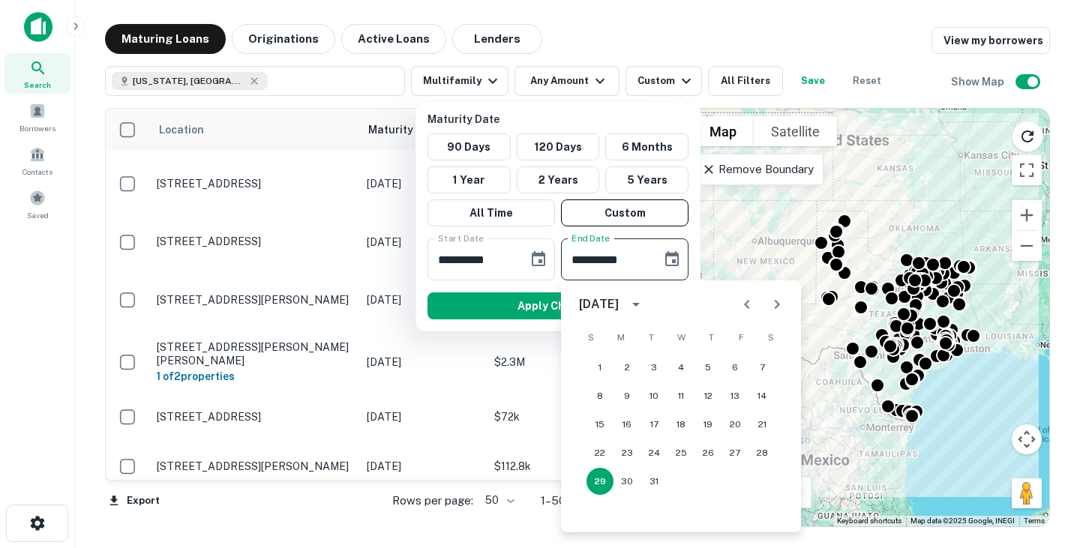
click at [774, 302] on icon "Next month" at bounding box center [777, 305] width 18 height 18
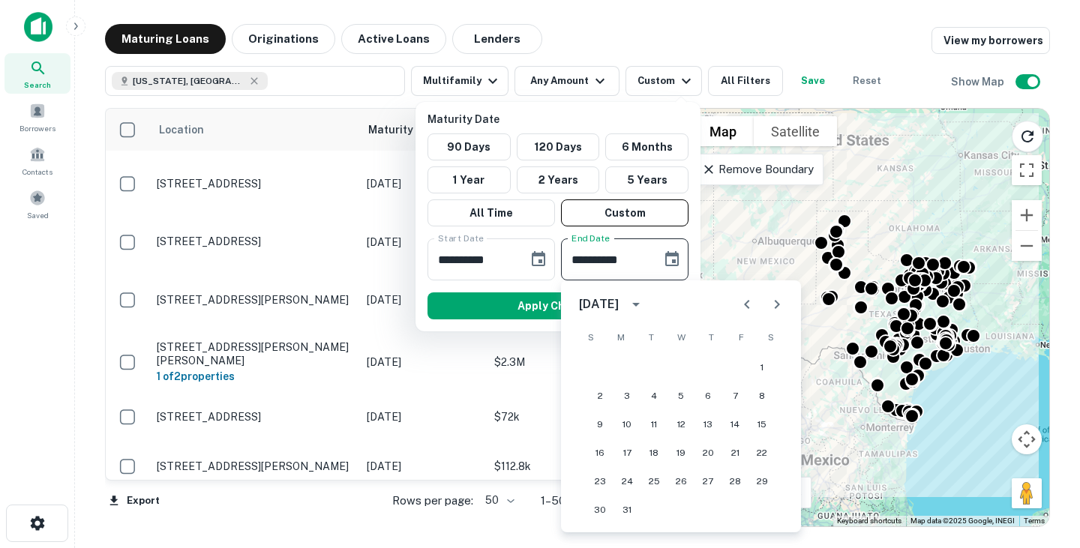
click at [774, 302] on icon "Next month" at bounding box center [777, 305] width 18 height 18
click at [711, 484] on button "31" at bounding box center [708, 481] width 27 height 27
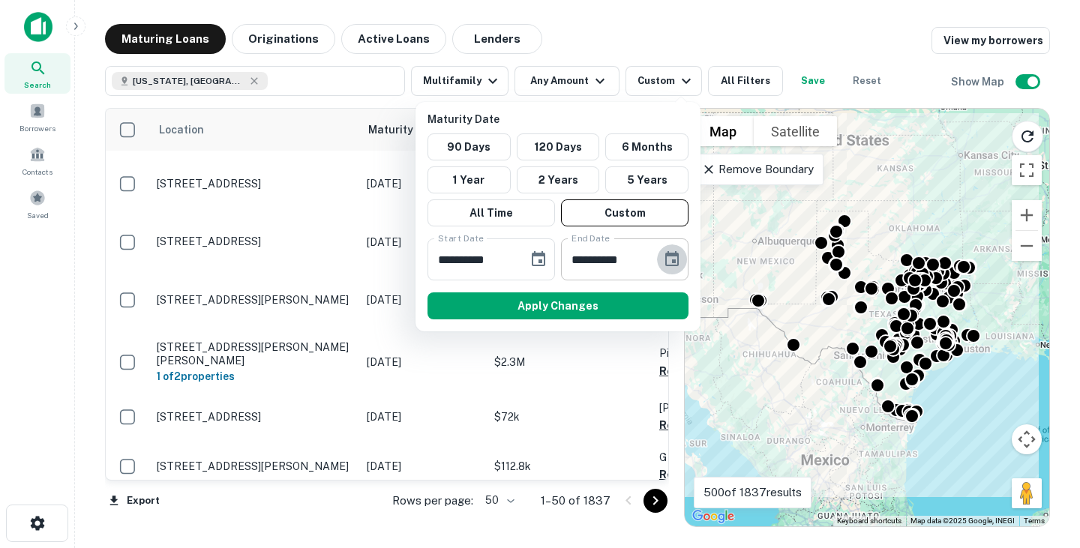
click at [676, 253] on icon "Choose date, selected date is Dec 31, 2026" at bounding box center [672, 258] width 14 height 15
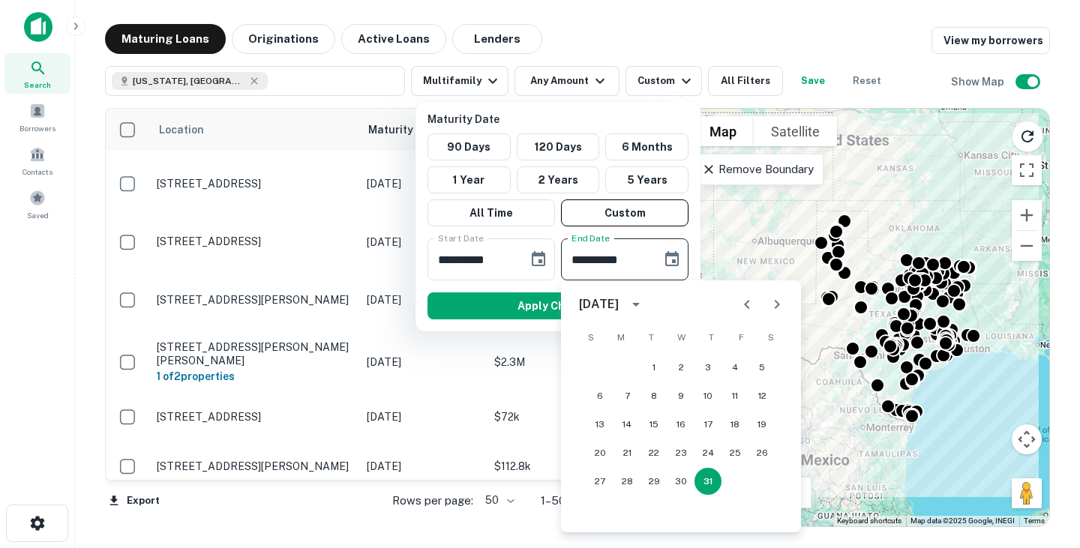
click at [770, 302] on icon "Next month" at bounding box center [777, 305] width 18 height 18
click at [605, 509] on button "31" at bounding box center [600, 510] width 27 height 27
type input "**********"
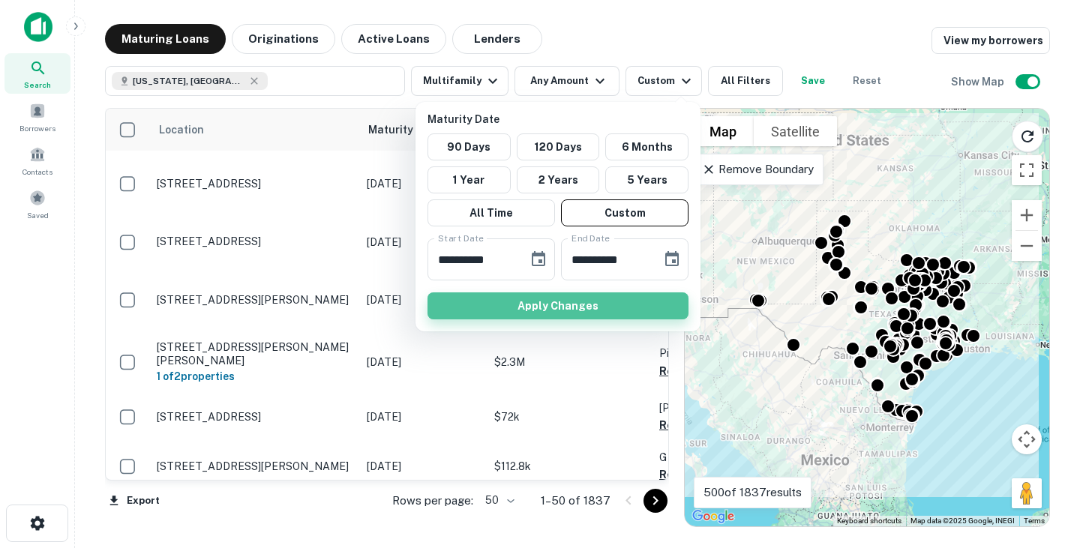
click at [609, 307] on button "Apply Changes" at bounding box center [558, 306] width 261 height 27
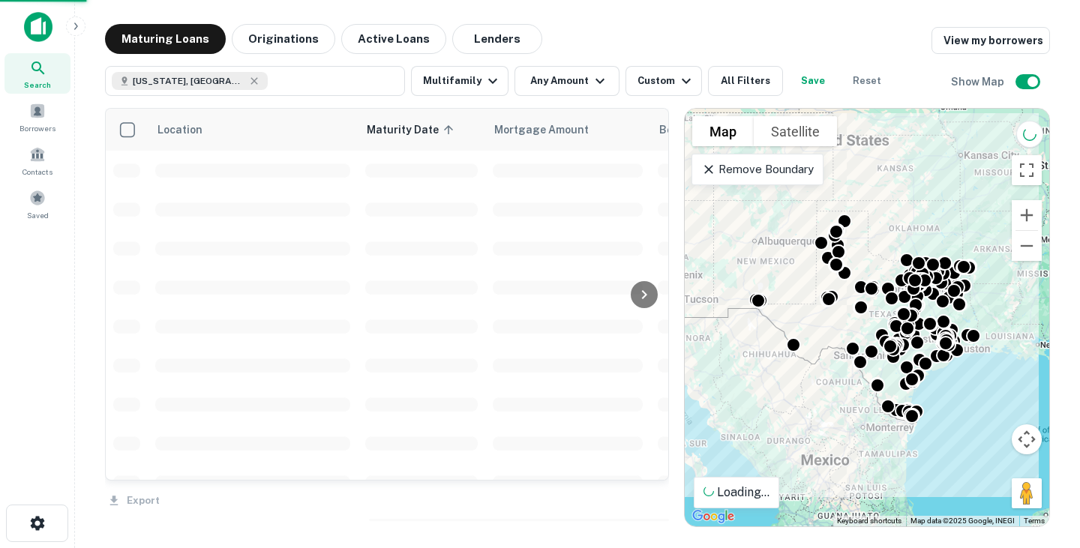
click at [587, 78] on div "**********" at bounding box center [540, 274] width 1080 height 548
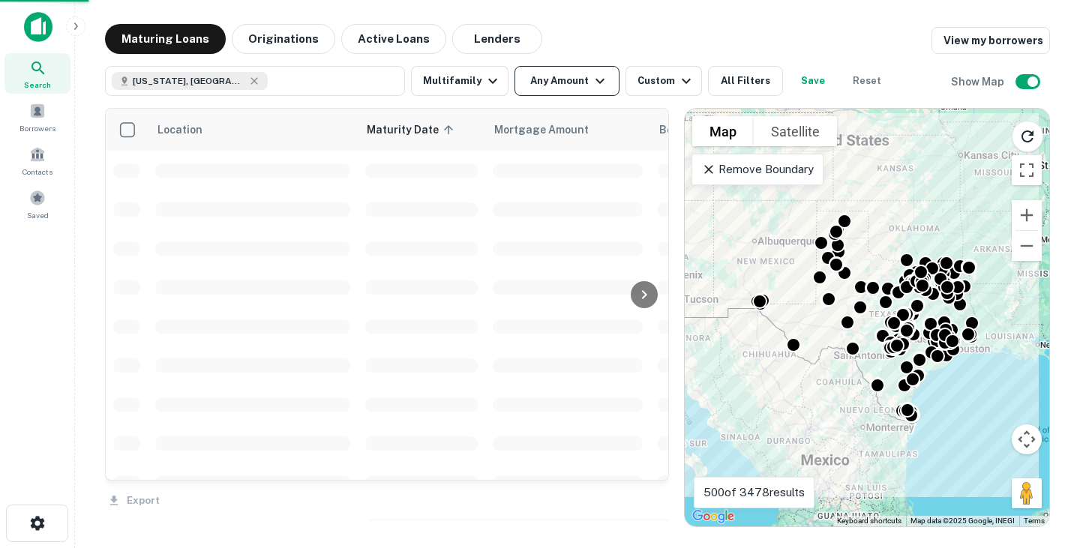
click at [593, 84] on icon "button" at bounding box center [600, 81] width 18 height 18
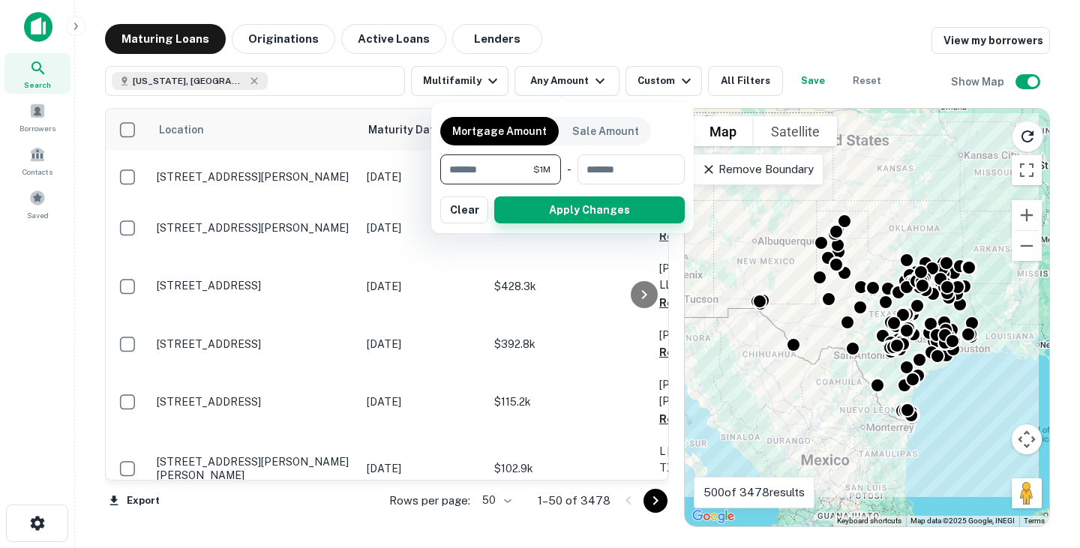
type input "*******"
click at [584, 206] on button "Apply Changes" at bounding box center [589, 210] width 191 height 27
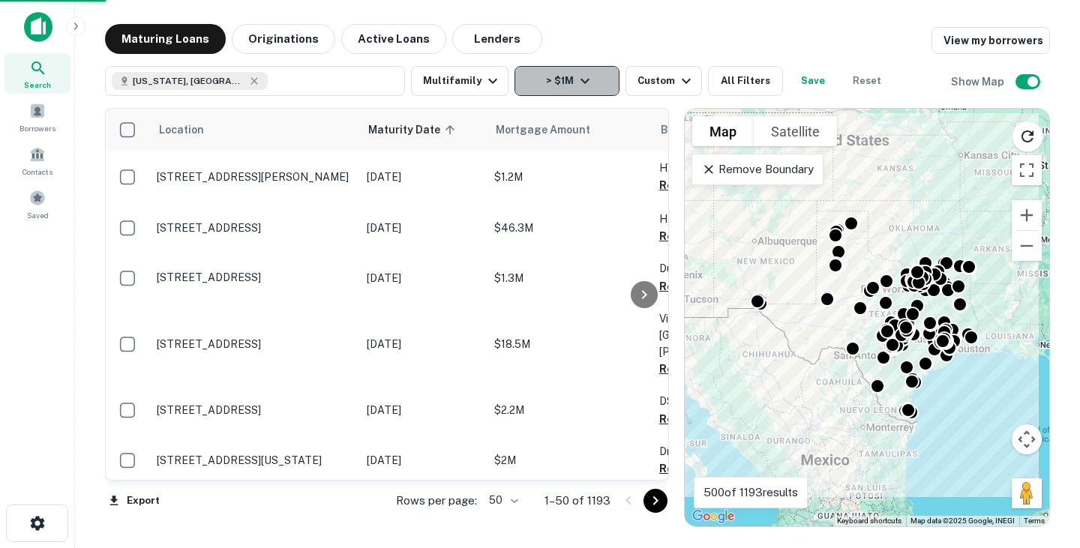
click at [576, 80] on icon "button" at bounding box center [585, 81] width 18 height 18
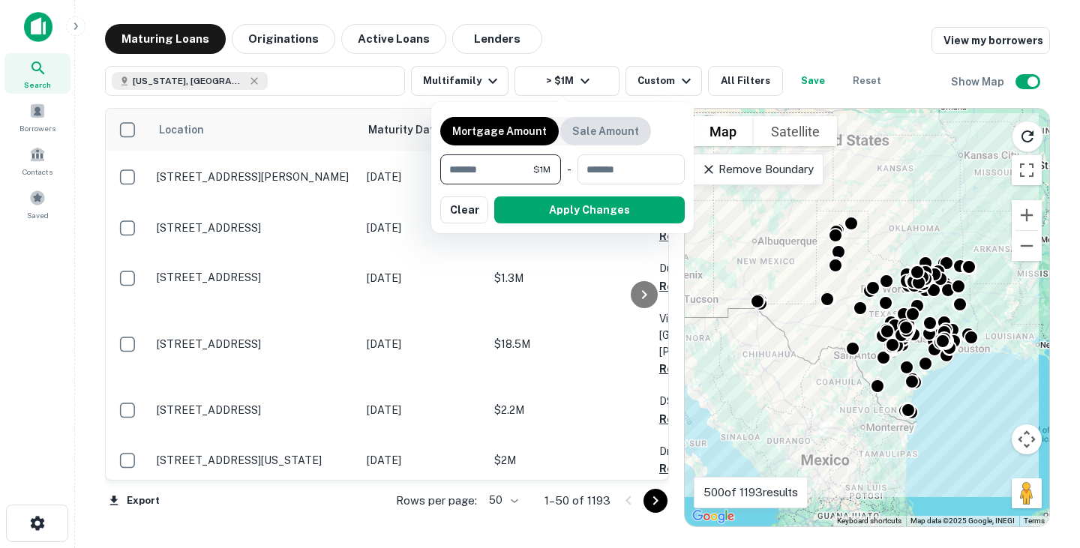
click at [611, 130] on p "Sale Amount" at bounding box center [605, 131] width 67 height 17
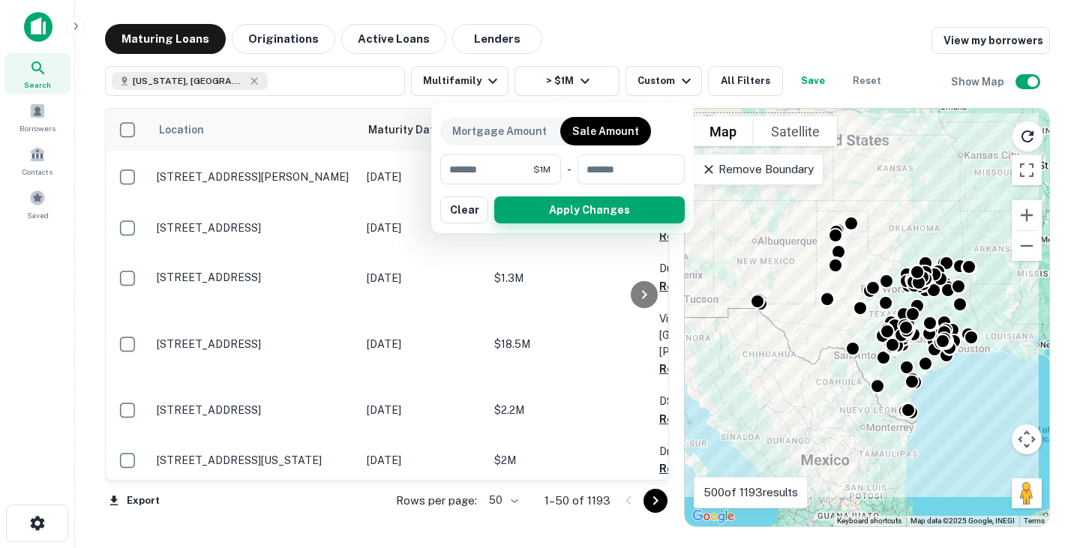
click at [605, 206] on button "Apply Changes" at bounding box center [589, 210] width 191 height 27
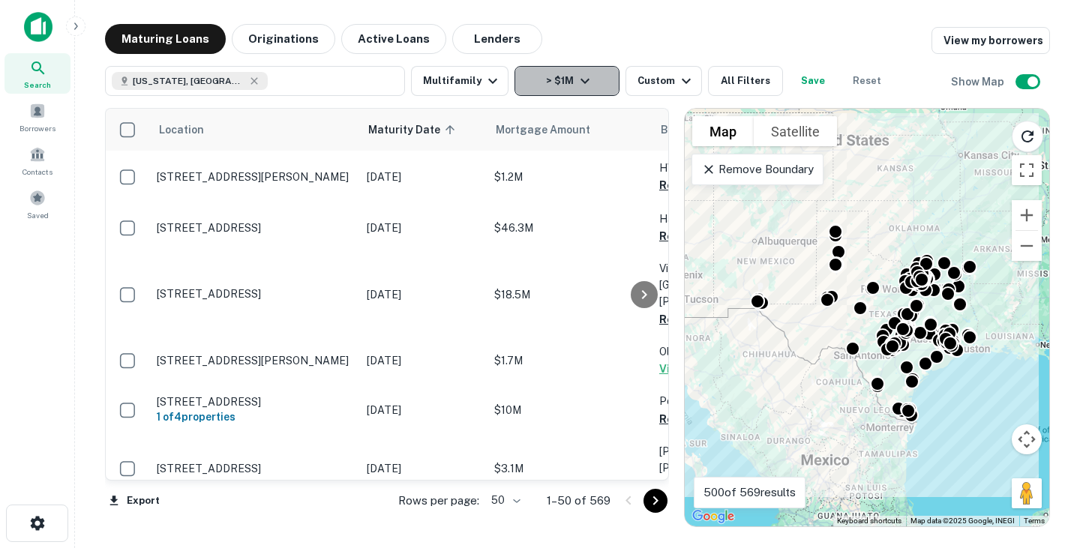
click at [579, 80] on icon "button" at bounding box center [585, 81] width 18 height 18
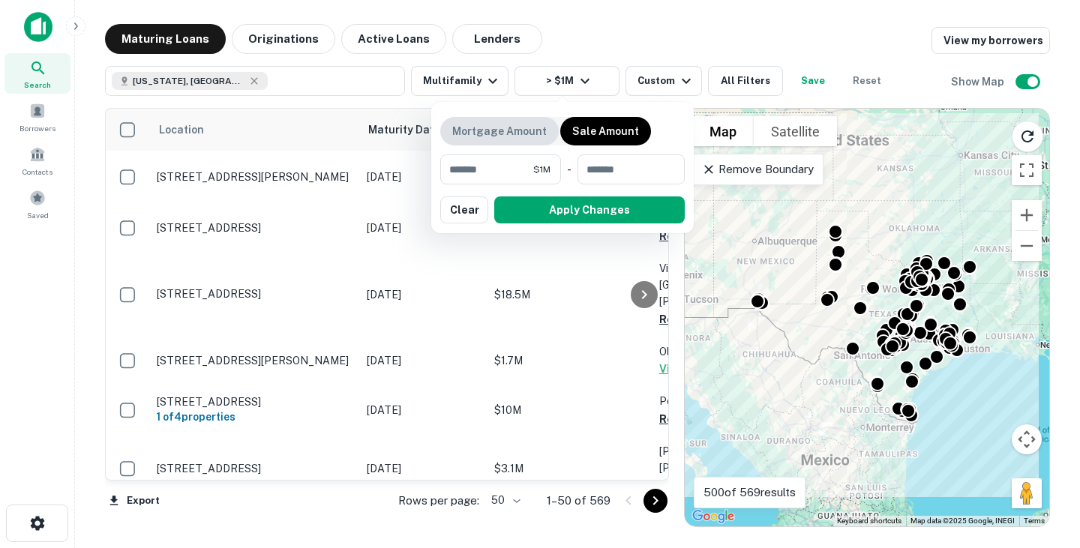
click at [530, 134] on p "Mortgage Amount" at bounding box center [499, 131] width 95 height 17
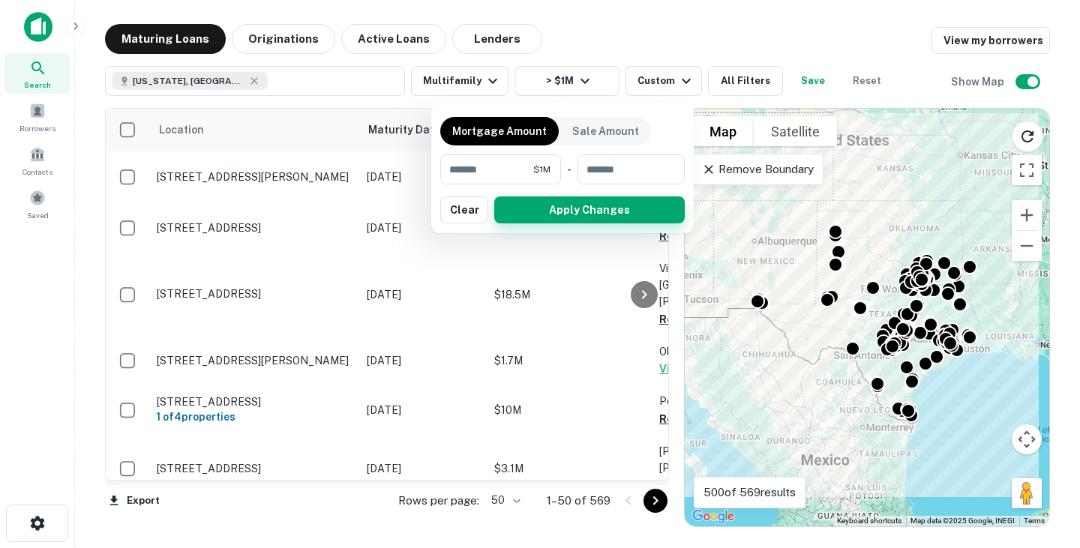
click at [593, 207] on button "Apply Changes" at bounding box center [589, 210] width 191 height 27
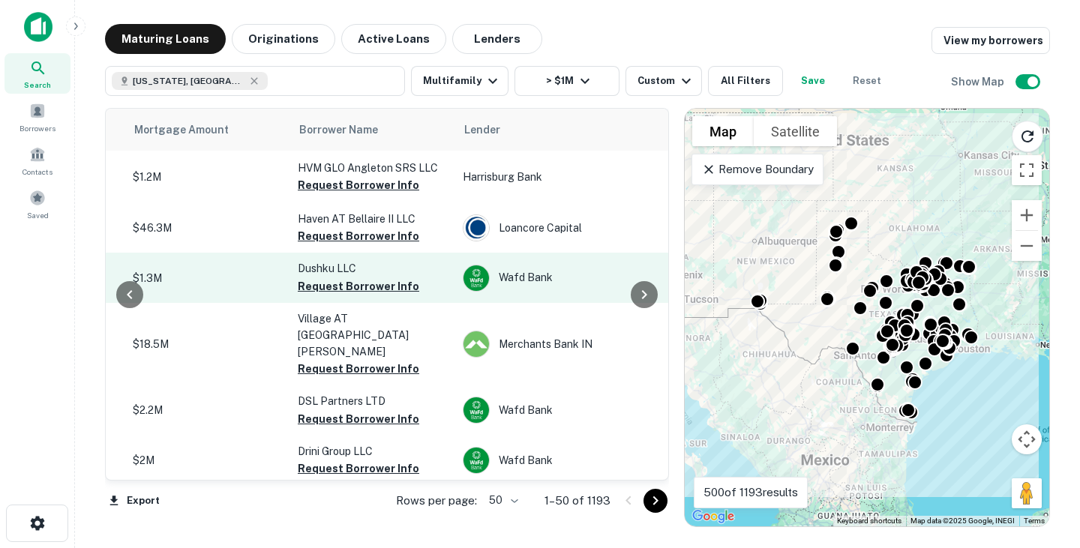
scroll to position [0, 360]
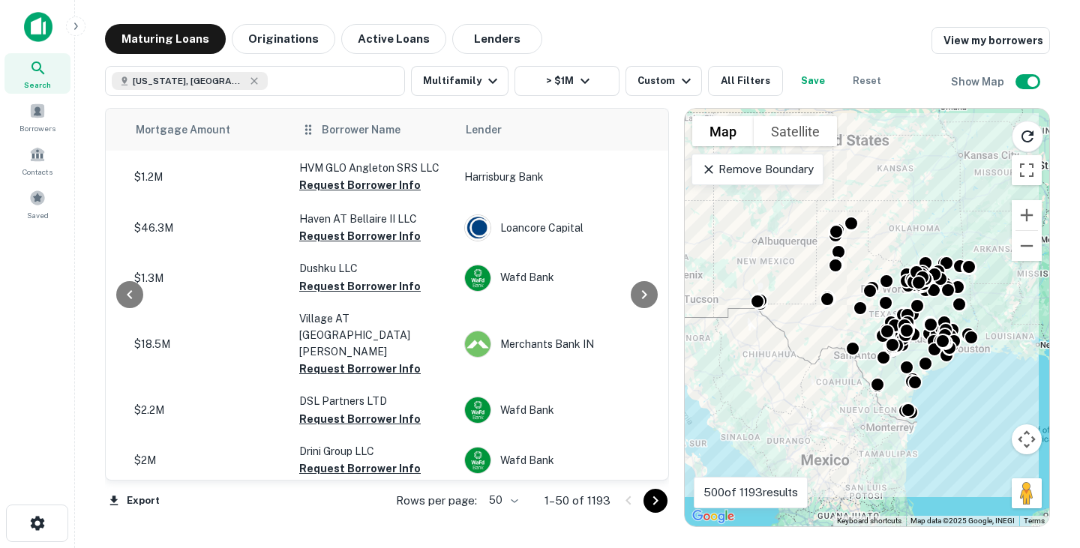
click at [328, 128] on span "Borrower Name" at bounding box center [361, 130] width 79 height 18
click at [377, 129] on span "Borrower Name" at bounding box center [361, 130] width 79 height 18
click at [307, 132] on icon at bounding box center [308, 130] width 15 height 18
click at [507, 499] on body "Search Borrowers Contacts Saved Maturing Loans Originations Active Loans Lender…" at bounding box center [540, 274] width 1080 height 548
click at [510, 514] on li "100" at bounding box center [504, 516] width 44 height 27
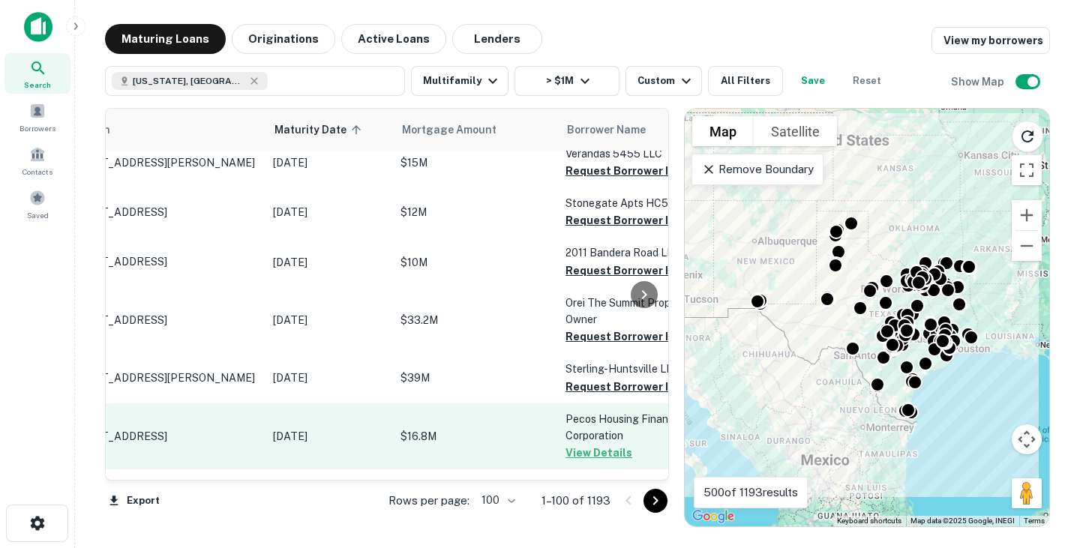
scroll to position [4823, 0]
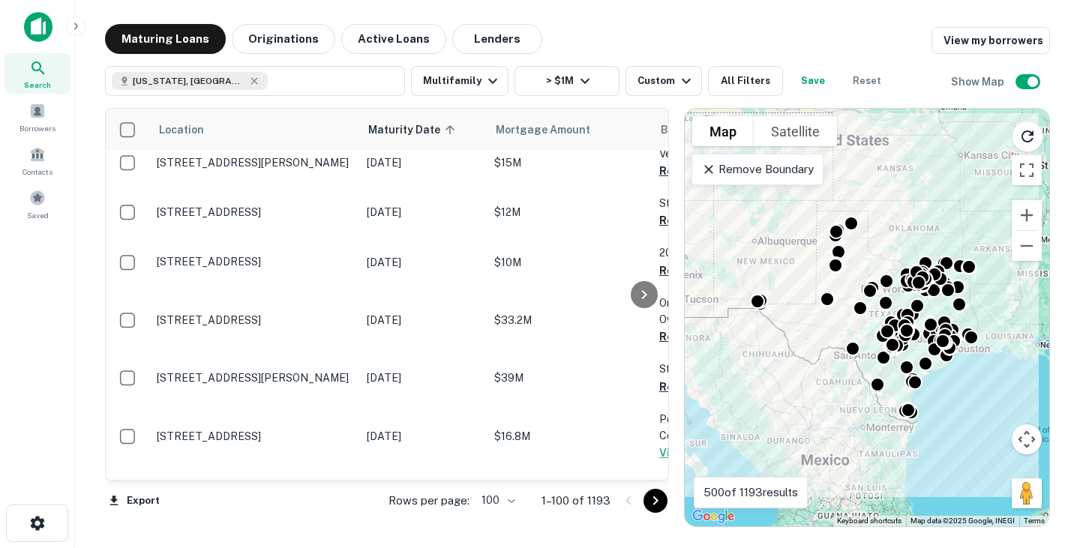
click at [657, 503] on icon "Go to next page" at bounding box center [656, 501] width 18 height 18
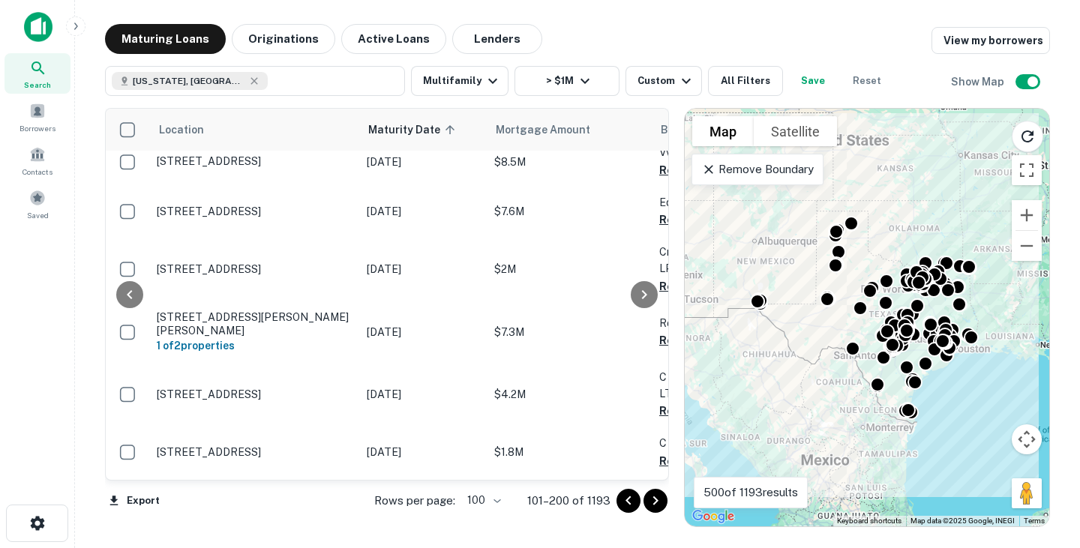
scroll to position [911, 293]
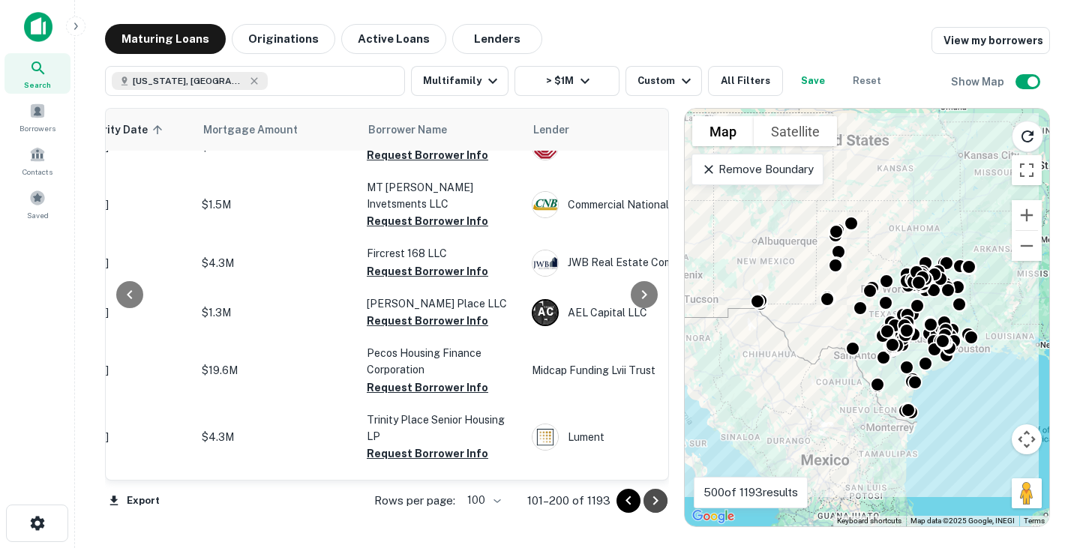
click at [659, 501] on icon "Go to next page" at bounding box center [656, 501] width 18 height 18
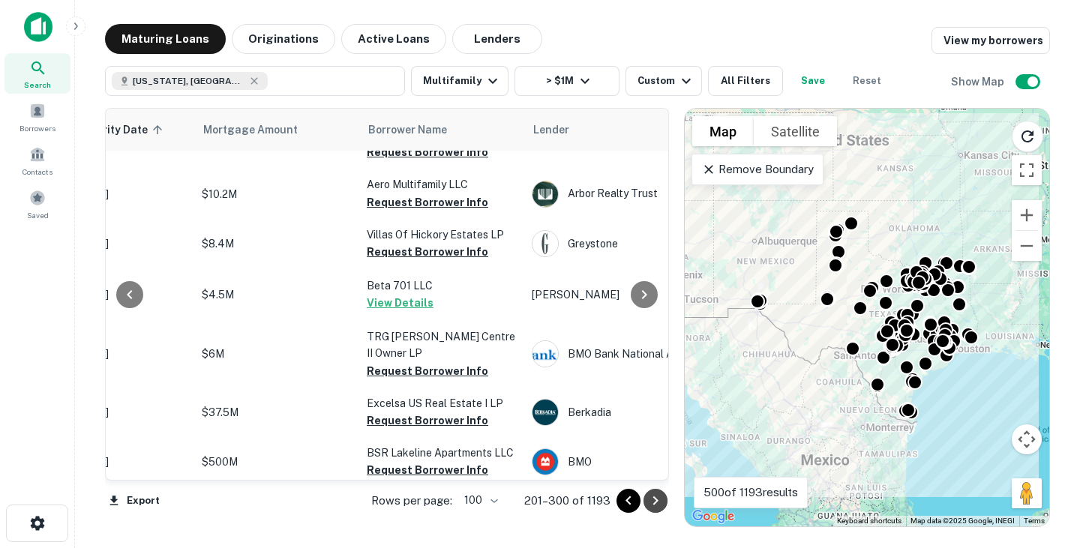
click at [654, 497] on icon "Go to next page" at bounding box center [656, 501] width 18 height 18
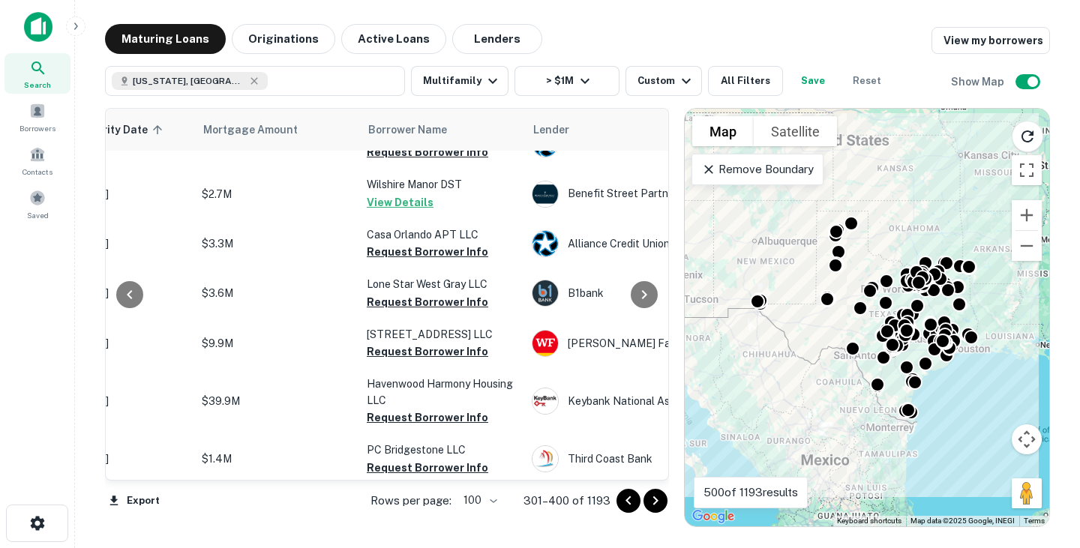
click at [659, 506] on icon "Go to next page" at bounding box center [656, 501] width 18 height 18
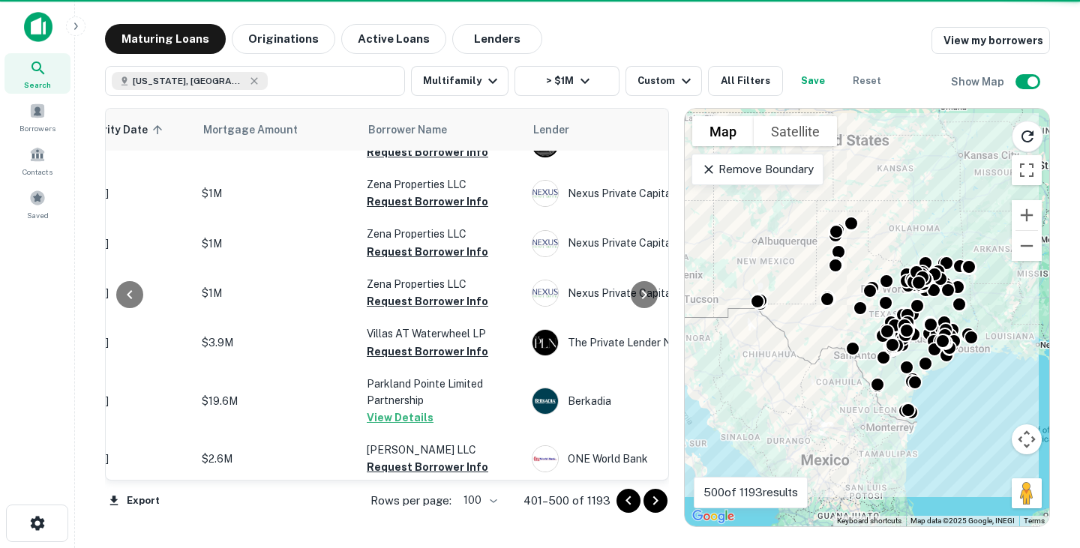
scroll to position [1996, 293]
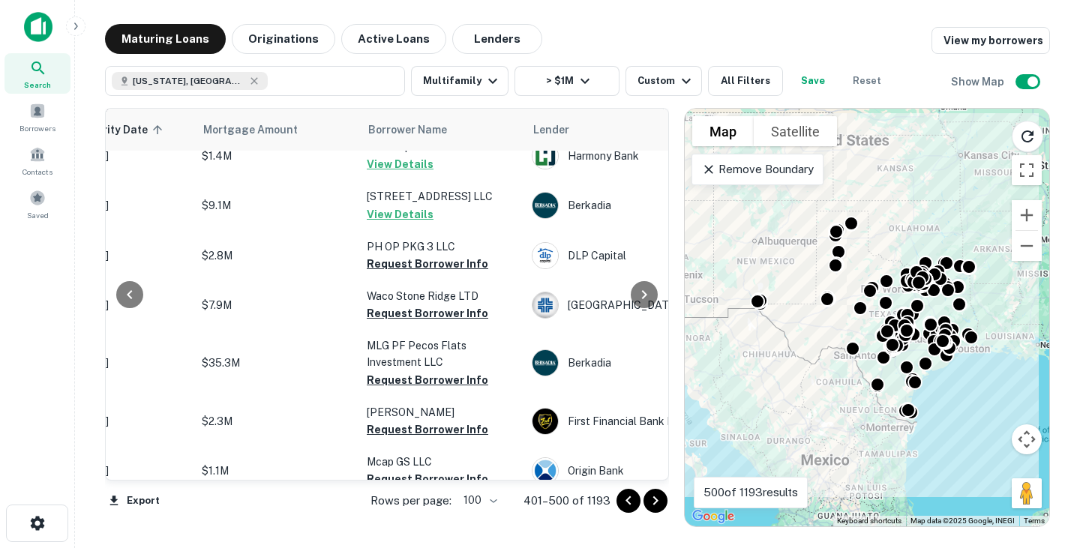
click at [656, 503] on icon "Go to next page" at bounding box center [655, 501] width 5 height 9
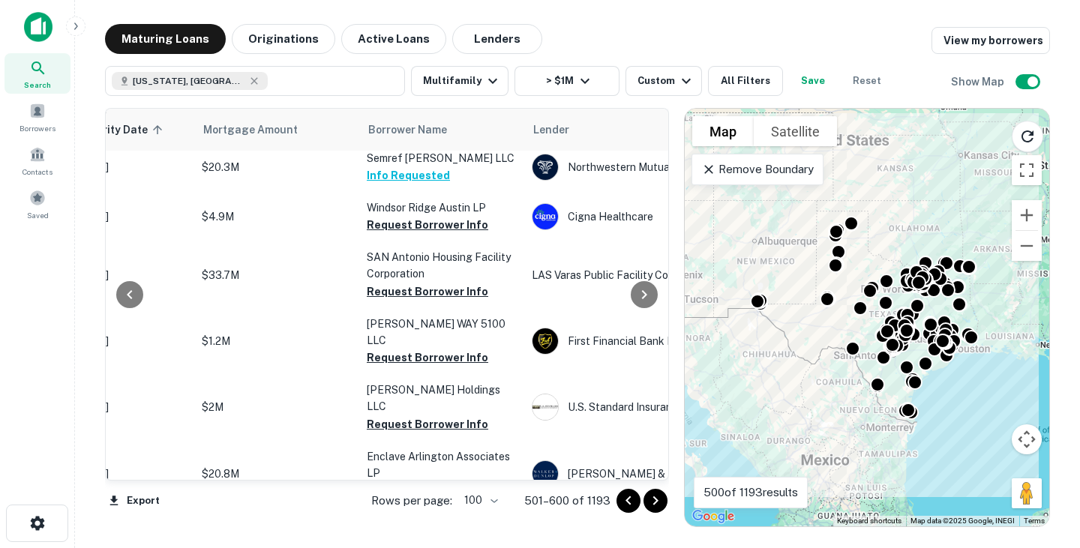
click at [658, 502] on icon "Go to next page" at bounding box center [656, 501] width 18 height 18
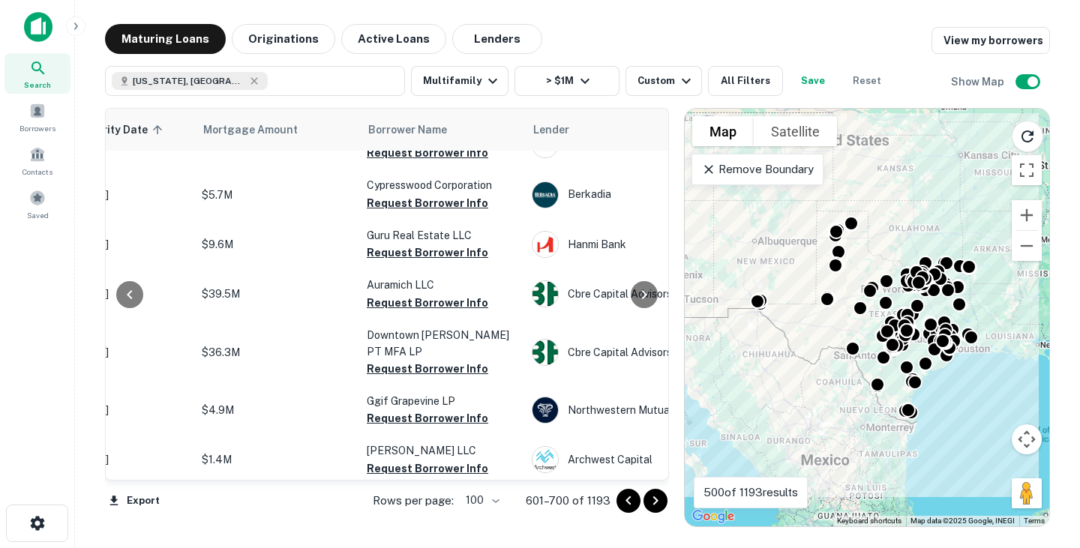
click at [652, 506] on icon "Go to next page" at bounding box center [656, 501] width 18 height 18
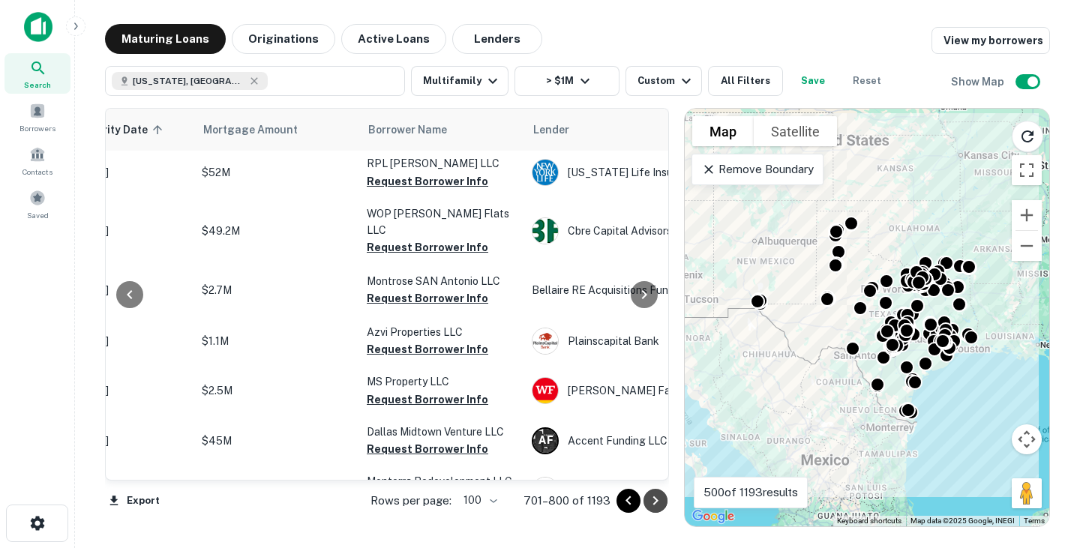
click at [656, 505] on icon "Go to next page" at bounding box center [656, 501] width 18 height 18
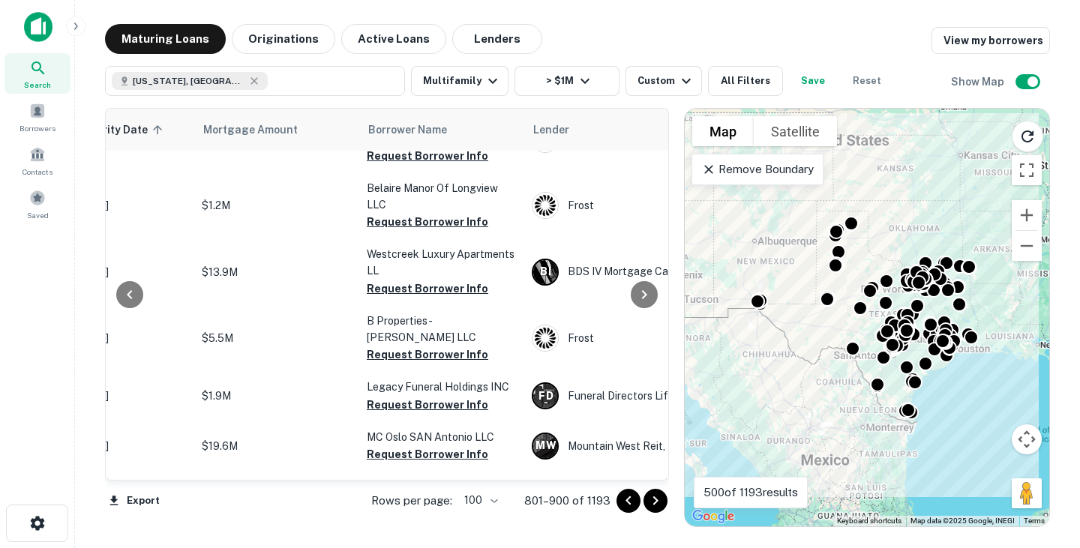
click at [665, 506] on button "Go to next page" at bounding box center [656, 501] width 24 height 24
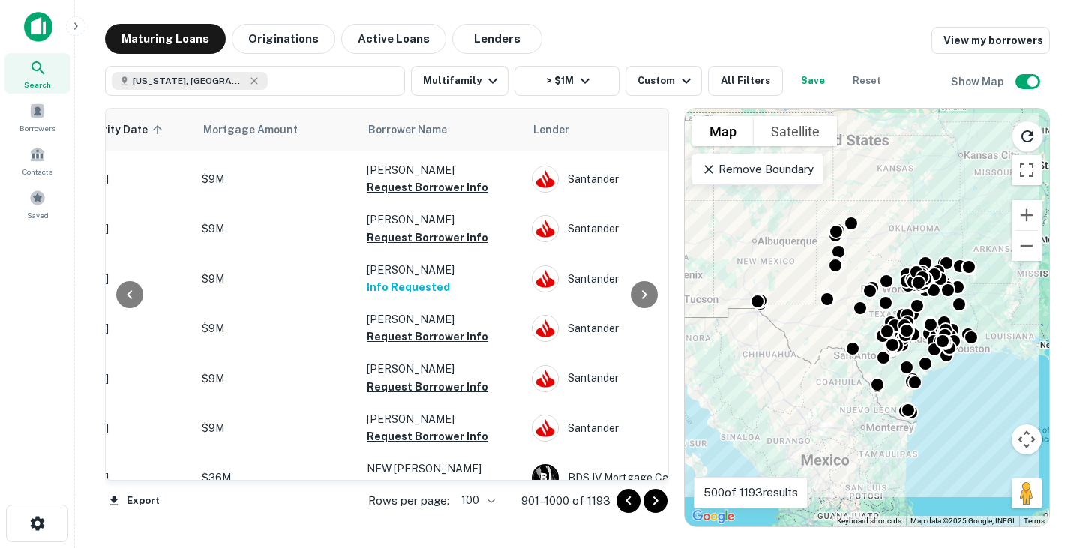
click at [652, 510] on button "Go to next page" at bounding box center [656, 501] width 24 height 24
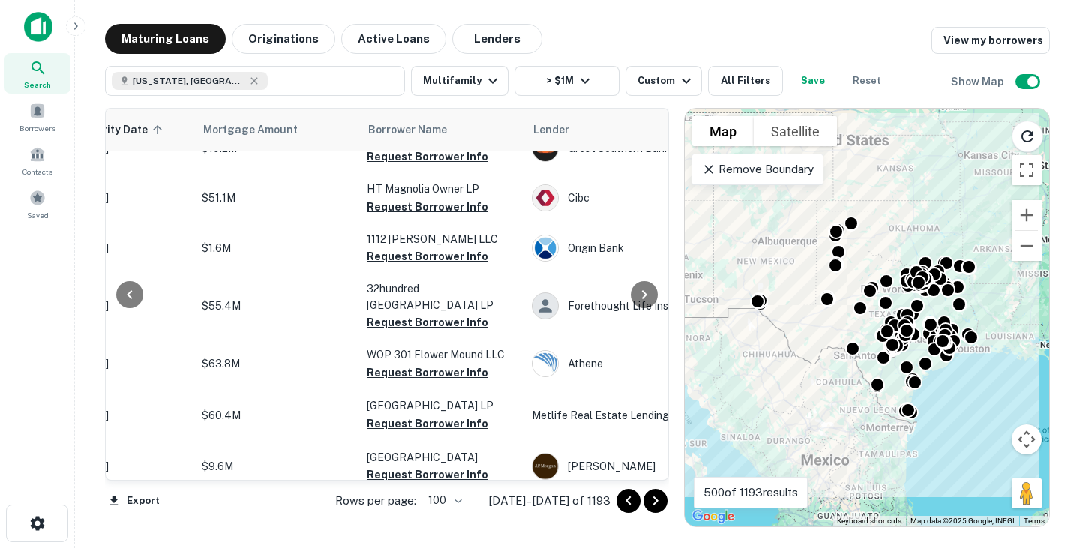
click at [657, 501] on icon "Go to next page" at bounding box center [655, 501] width 5 height 9
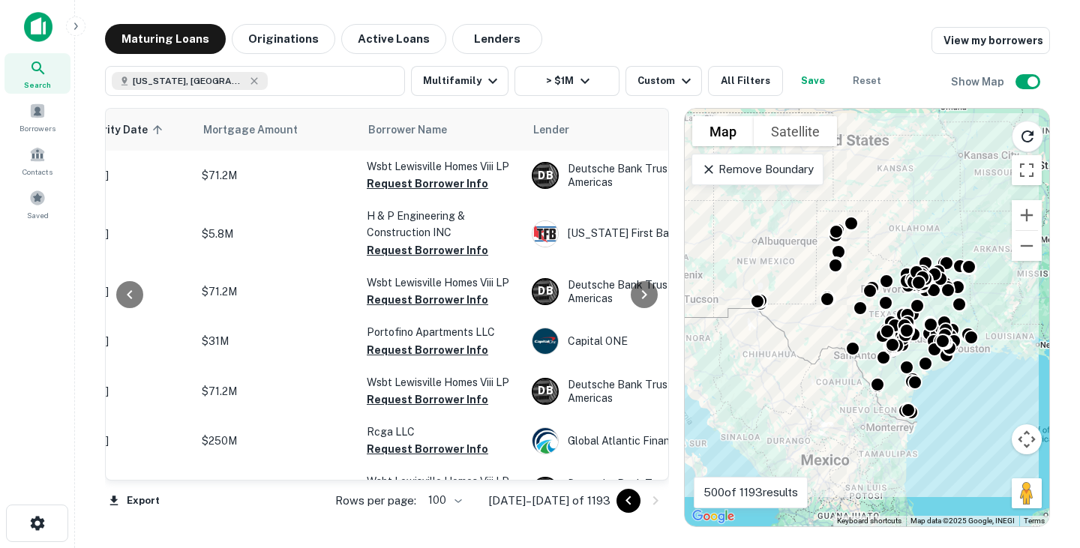
scroll to position [4439, 293]
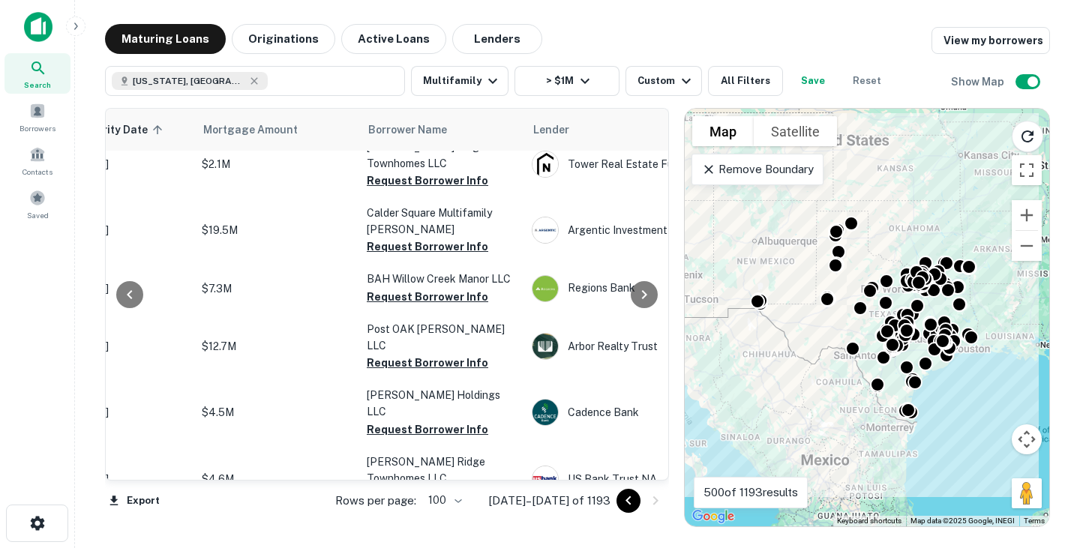
click at [652, 500] on div at bounding box center [642, 501] width 51 height 24
click at [644, 79] on div "Custom" at bounding box center [667, 81] width 58 height 18
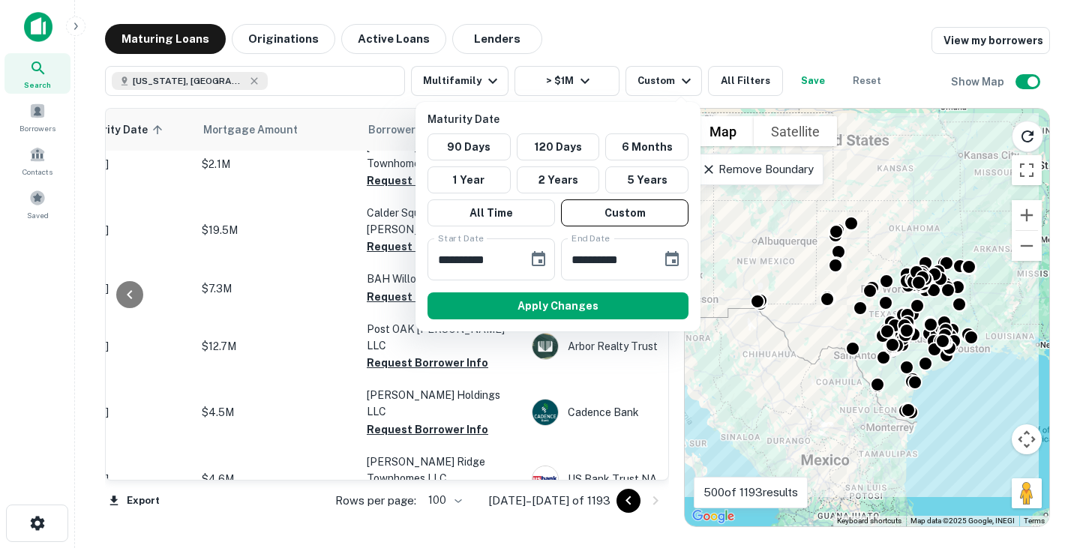
click at [590, 81] on div at bounding box center [540, 274] width 1080 height 548
click at [575, 81] on div at bounding box center [540, 274] width 1080 height 548
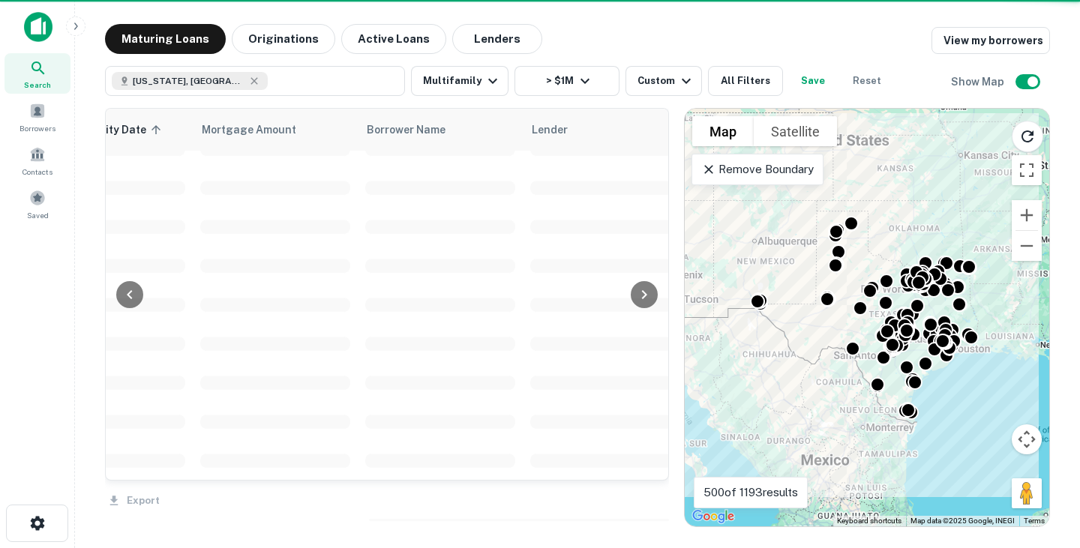
scroll to position [3583, 293]
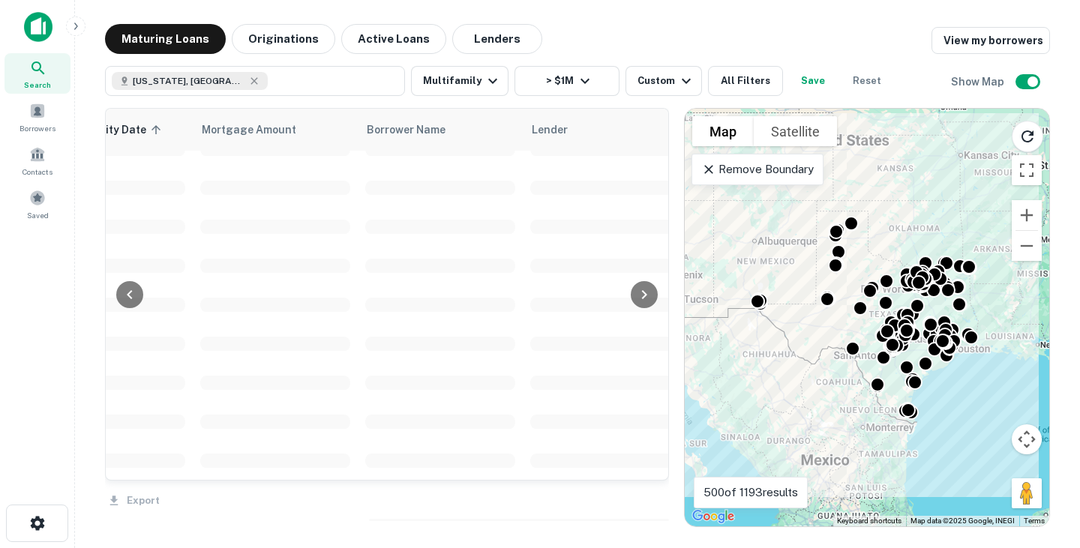
click at [575, 80] on div at bounding box center [540, 274] width 1080 height 548
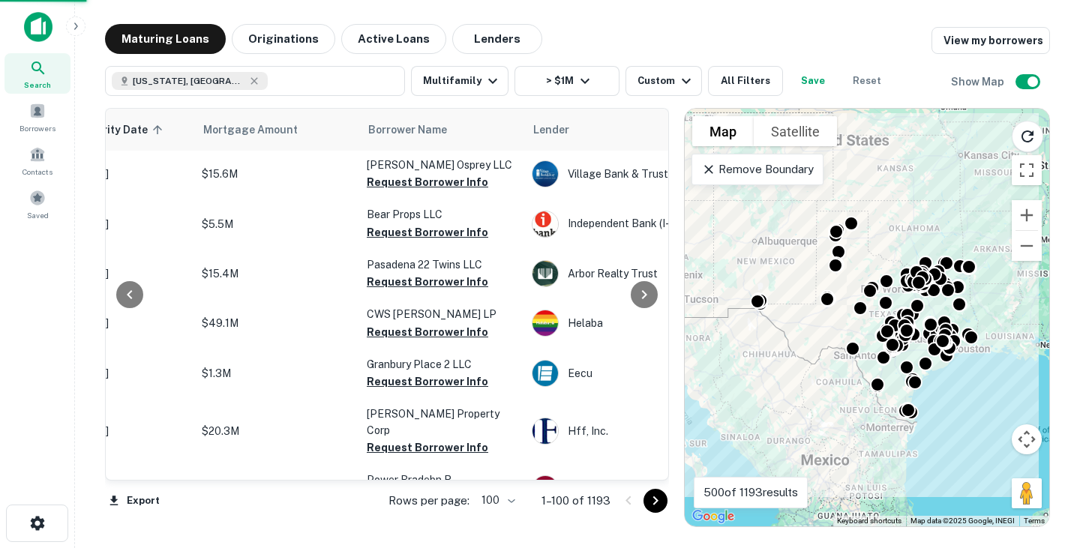
scroll to position [4439, 293]
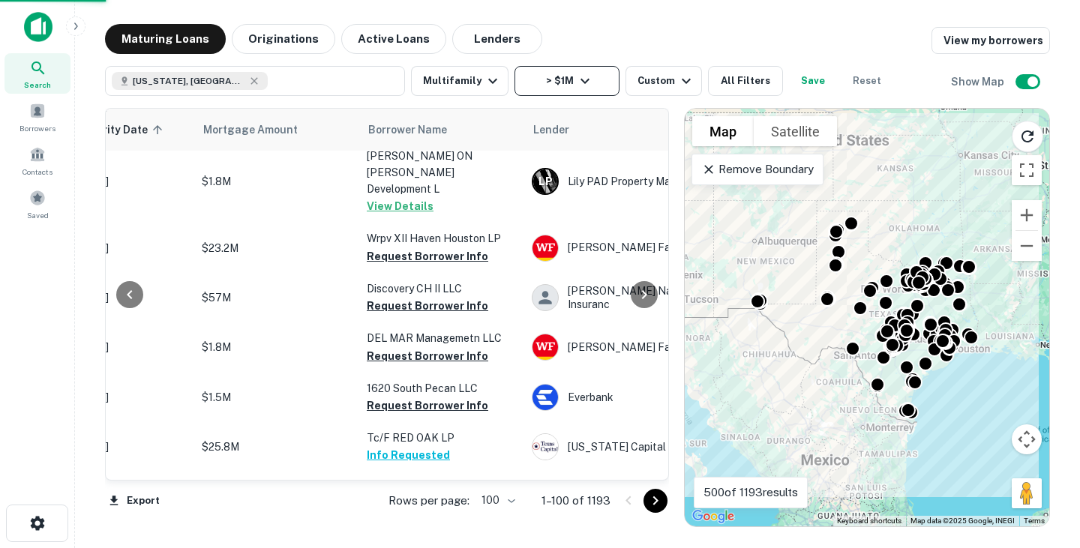
click at [596, 80] on button "> $1M" at bounding box center [567, 81] width 105 height 30
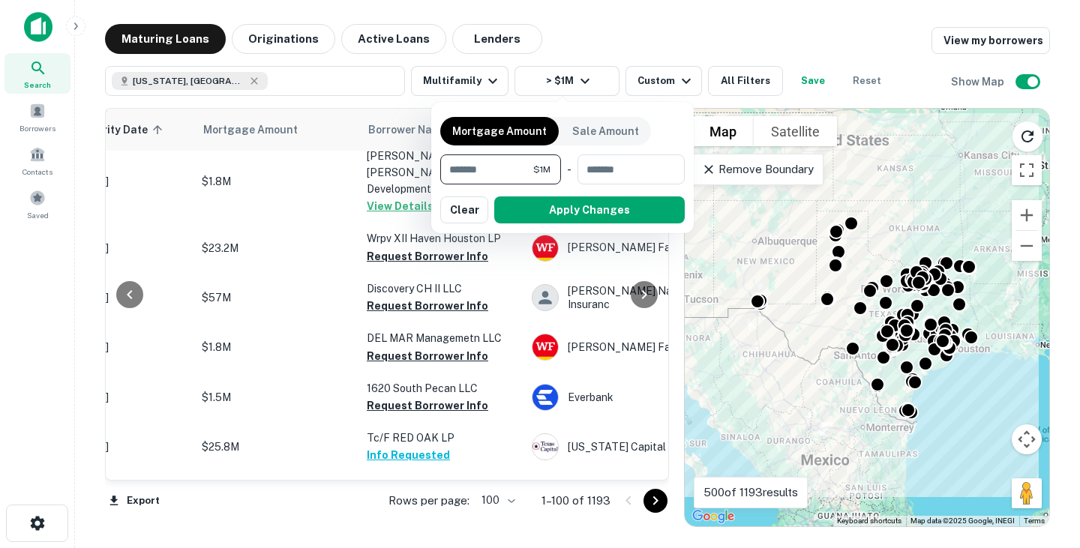
click at [524, 170] on input "*******" at bounding box center [486, 170] width 93 height 30
click at [473, 206] on button "Clear" at bounding box center [464, 210] width 48 height 27
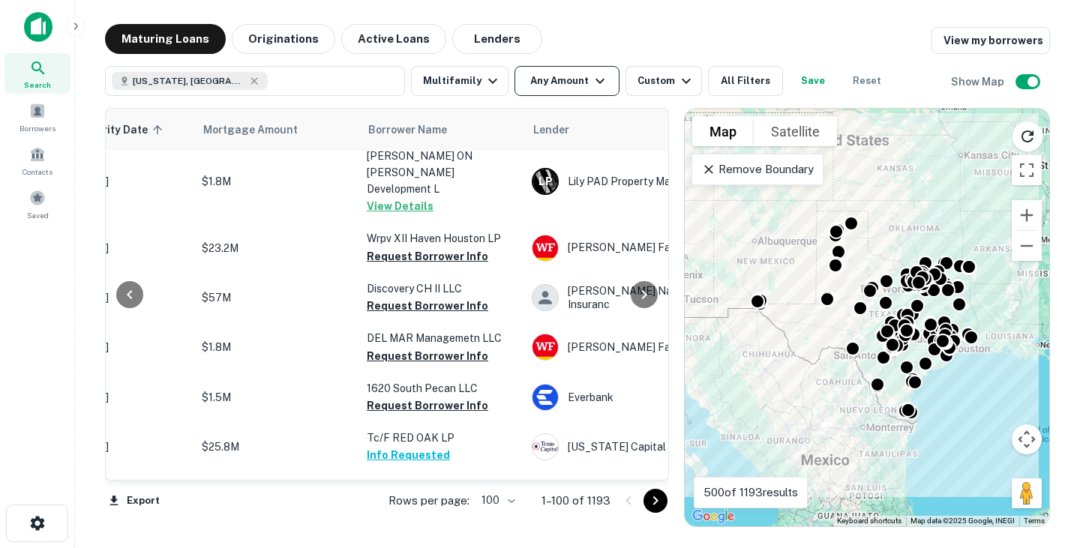
click at [576, 78] on button "Any Amount" at bounding box center [567, 81] width 105 height 30
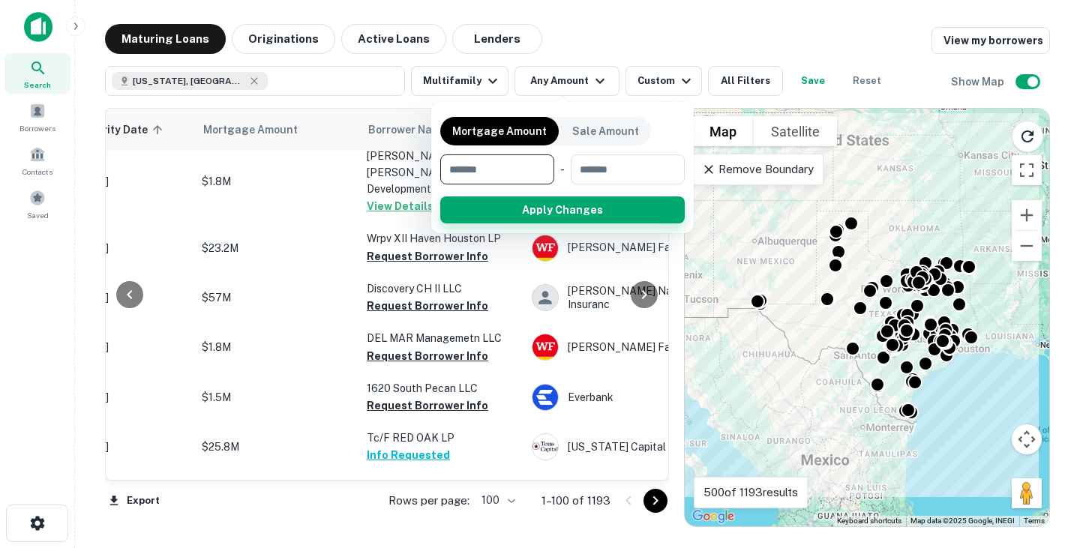
click at [627, 206] on button "Apply Changes" at bounding box center [562, 210] width 245 height 27
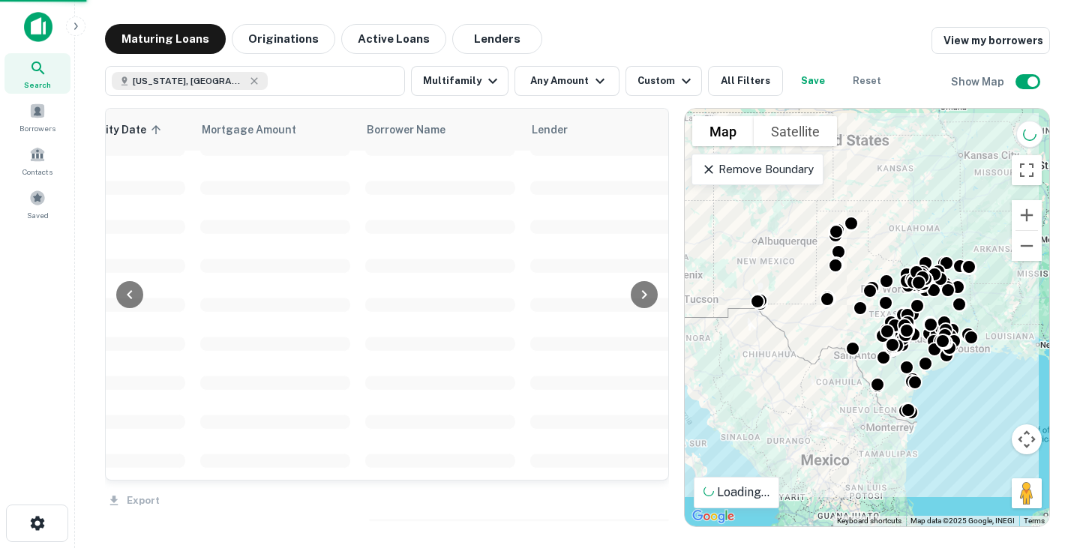
scroll to position [3583, 293]
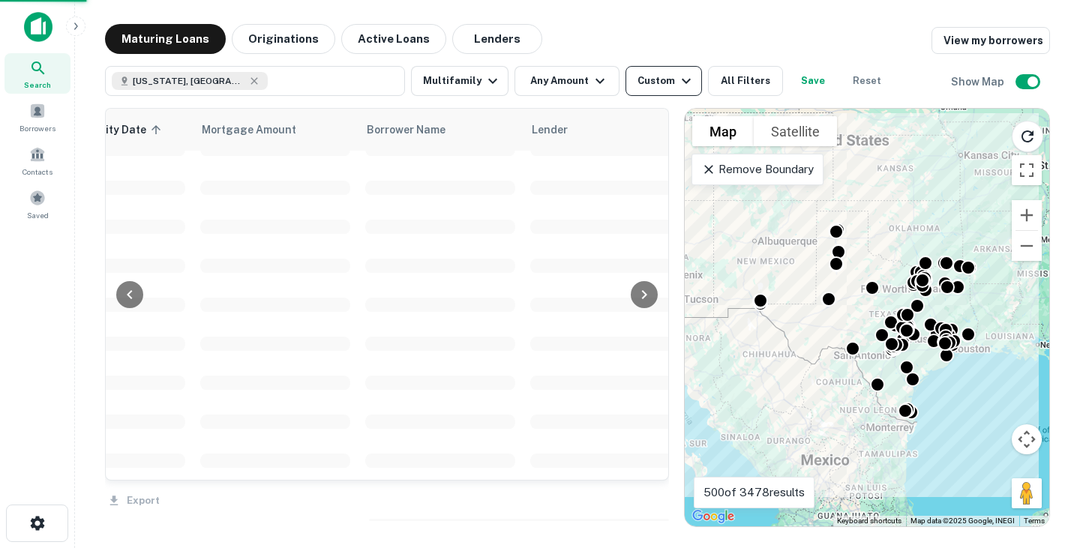
click at [662, 80] on div "Custom" at bounding box center [667, 81] width 58 height 18
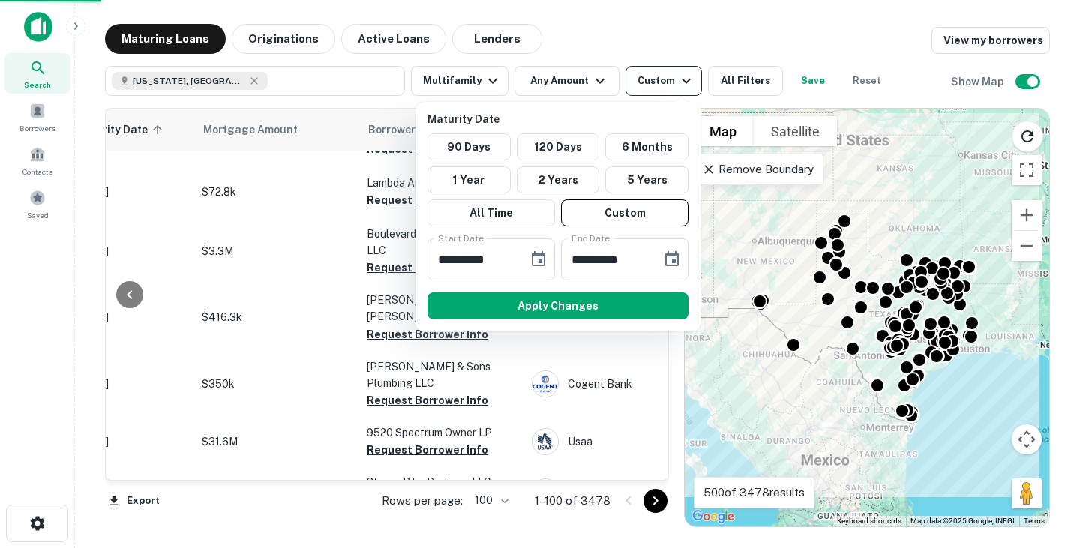
scroll to position [4439, 293]
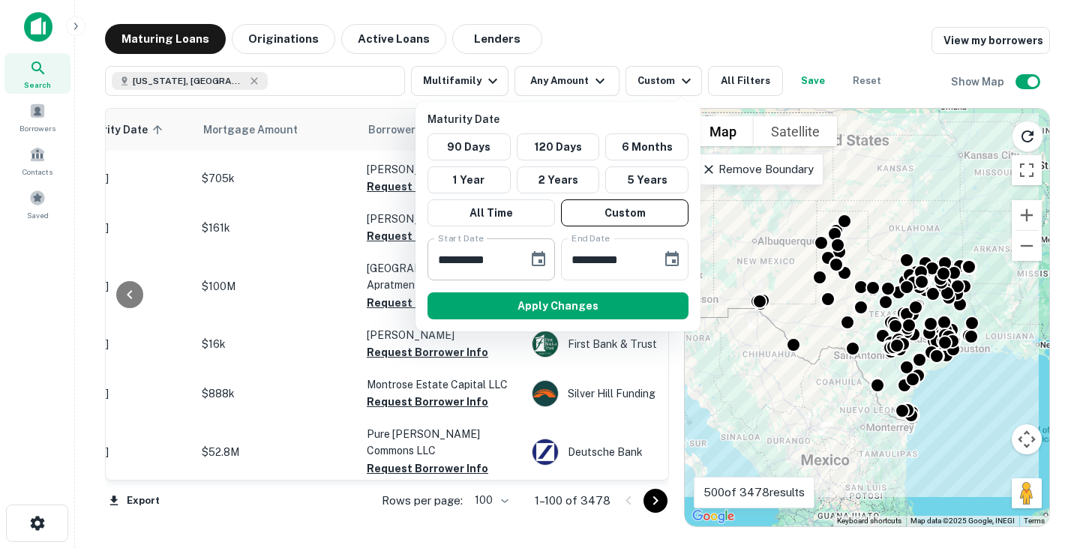
click at [542, 254] on icon "Choose date, selected date is Jan 1, 2025" at bounding box center [539, 258] width 14 height 15
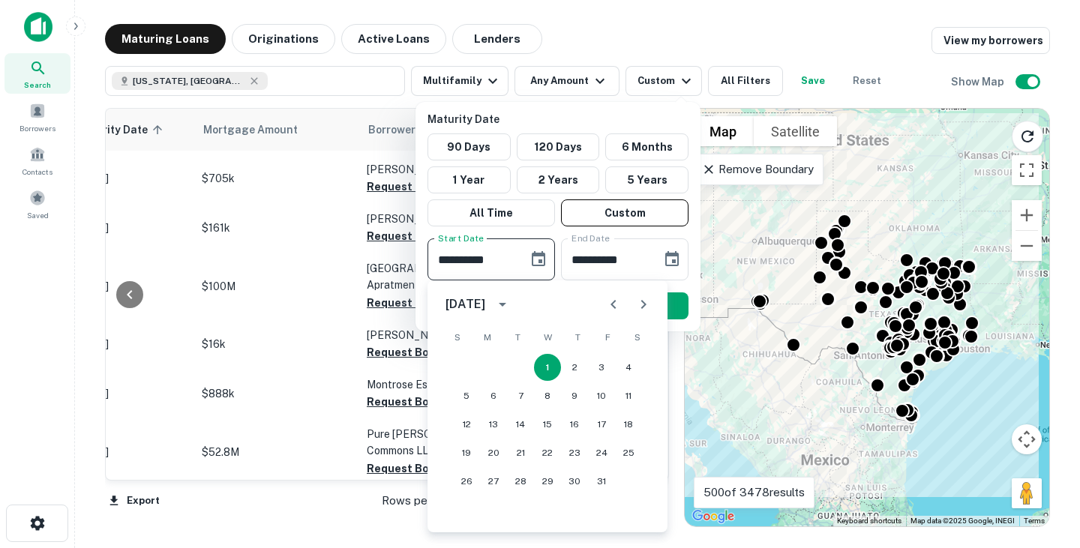
click at [616, 306] on icon "Previous month" at bounding box center [614, 305] width 18 height 18
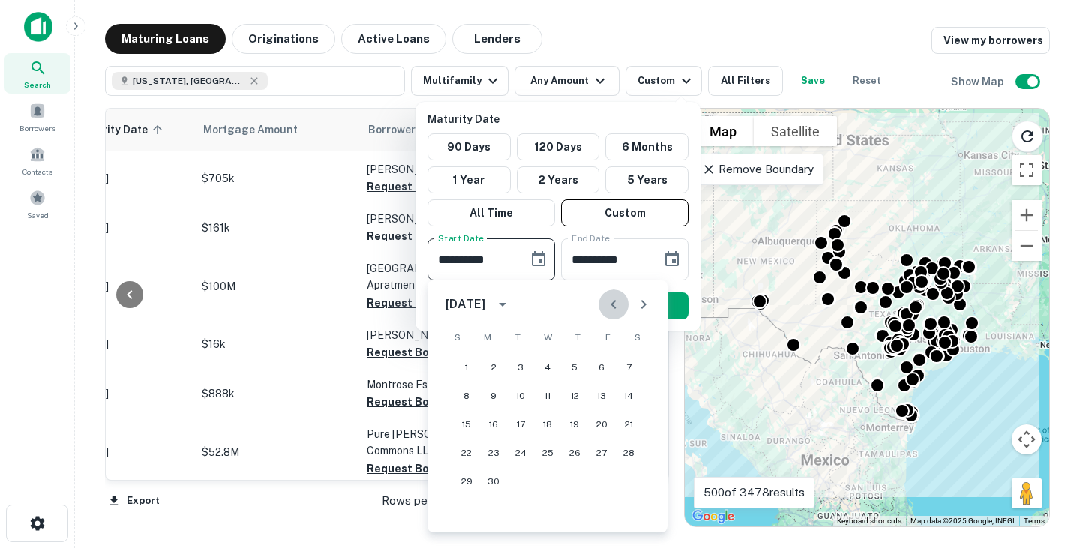
click at [616, 306] on icon "Previous month" at bounding box center [614, 305] width 18 height 18
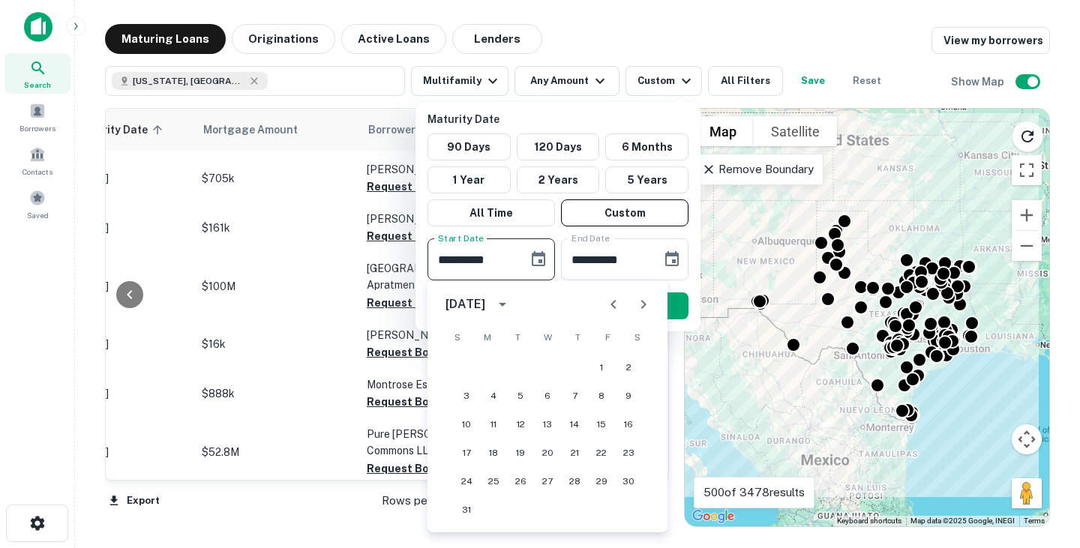
click at [616, 306] on icon "Previous month" at bounding box center [614, 305] width 18 height 18
click at [683, 47] on div at bounding box center [540, 274] width 1080 height 548
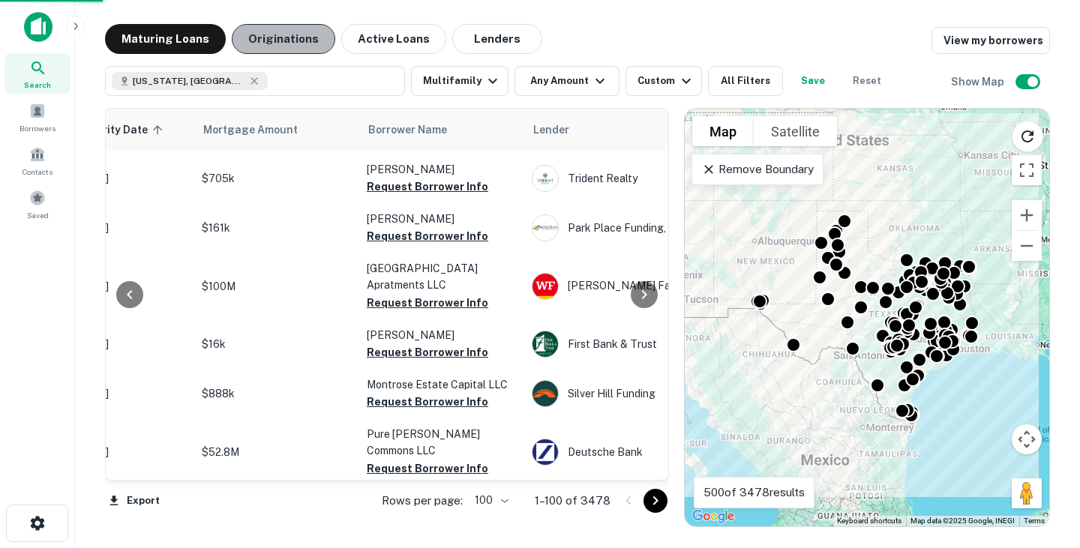
click at [290, 41] on button "Originations" at bounding box center [284, 39] width 104 height 30
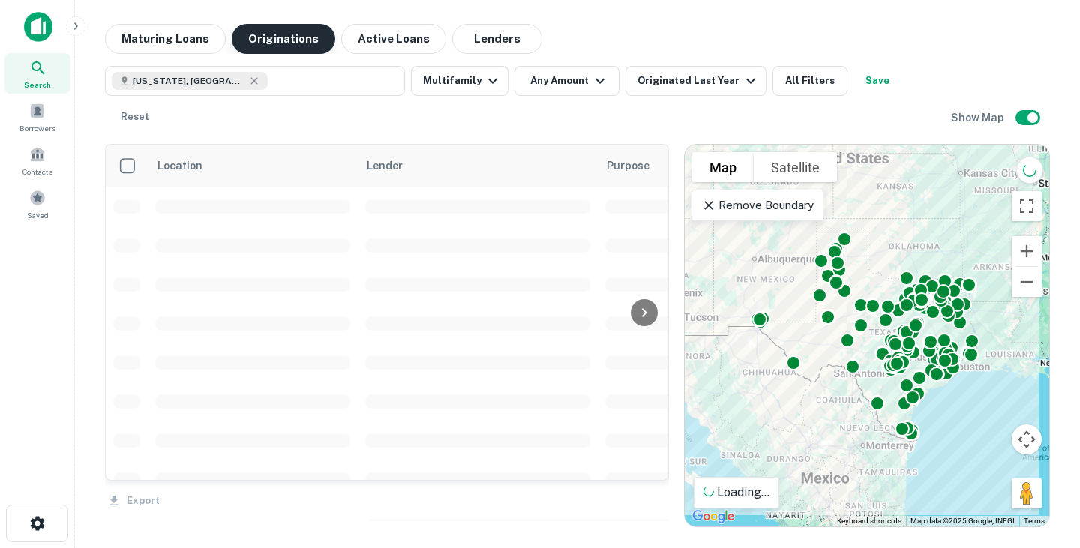
scroll to position [3145, 0]
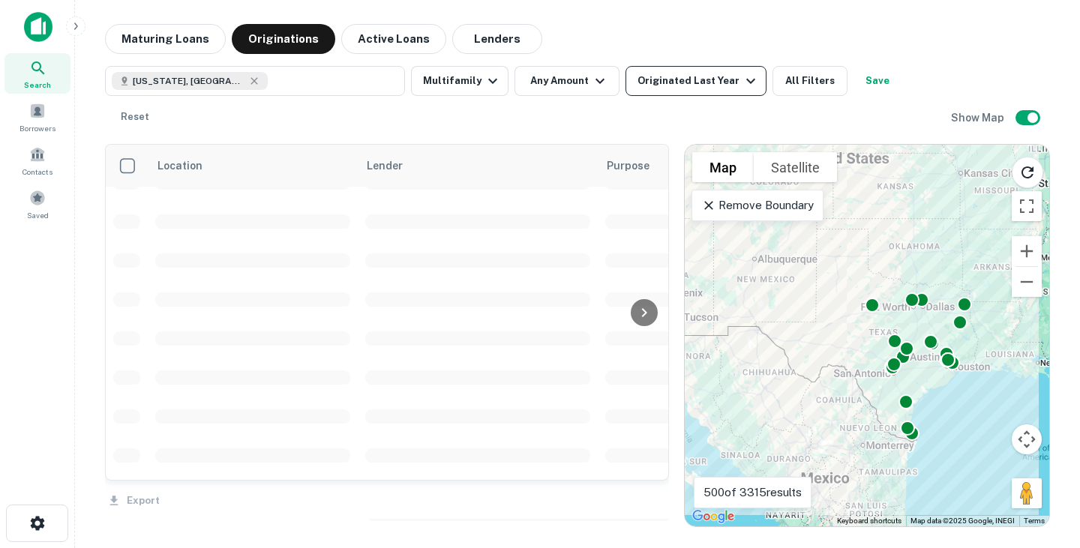
click at [668, 82] on div "Originated Last Year" at bounding box center [699, 81] width 122 height 18
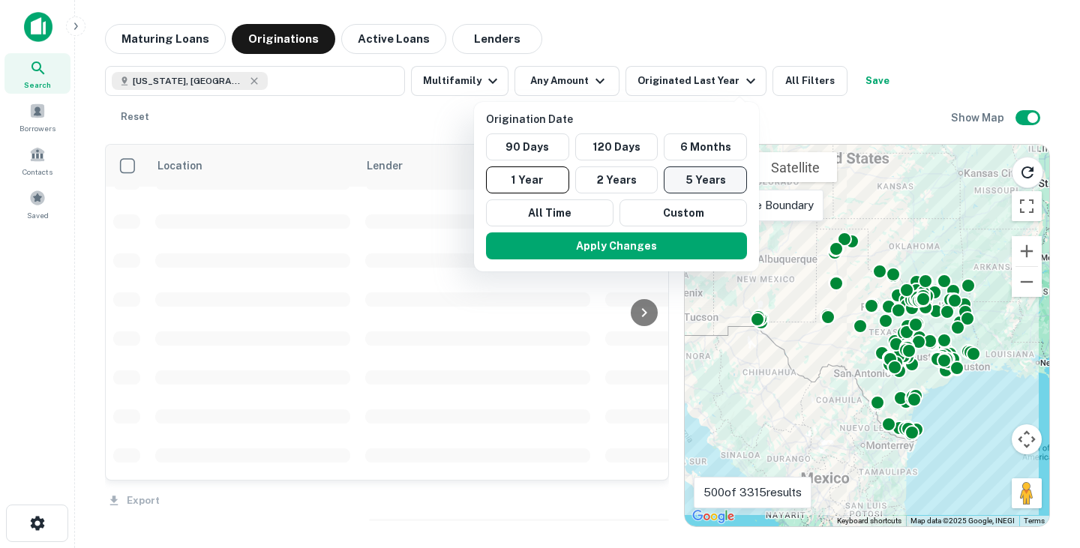
scroll to position [3583, 0]
click at [720, 179] on button "5 Years" at bounding box center [705, 180] width 83 height 27
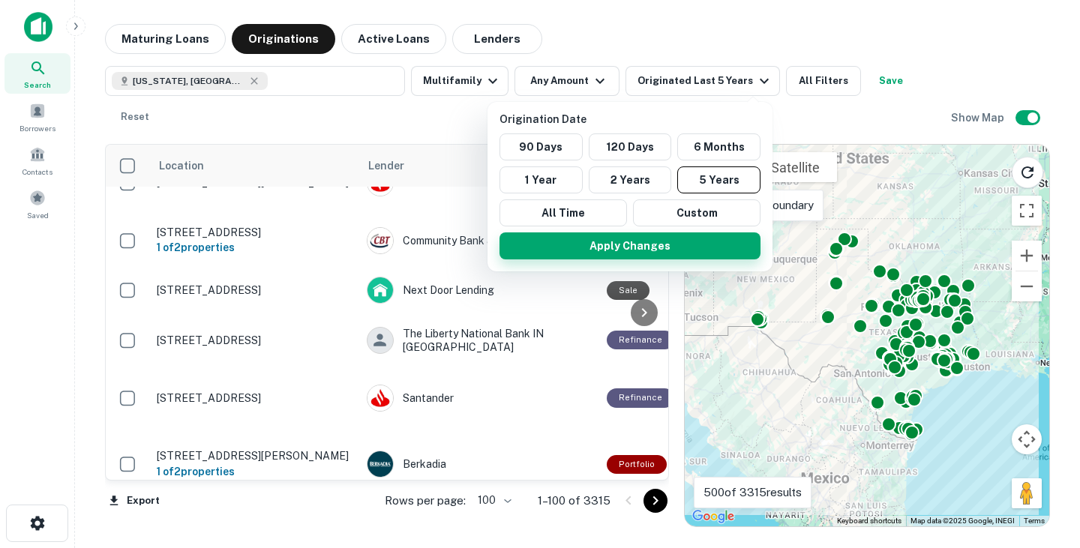
click at [668, 251] on button "Apply Changes" at bounding box center [630, 246] width 261 height 27
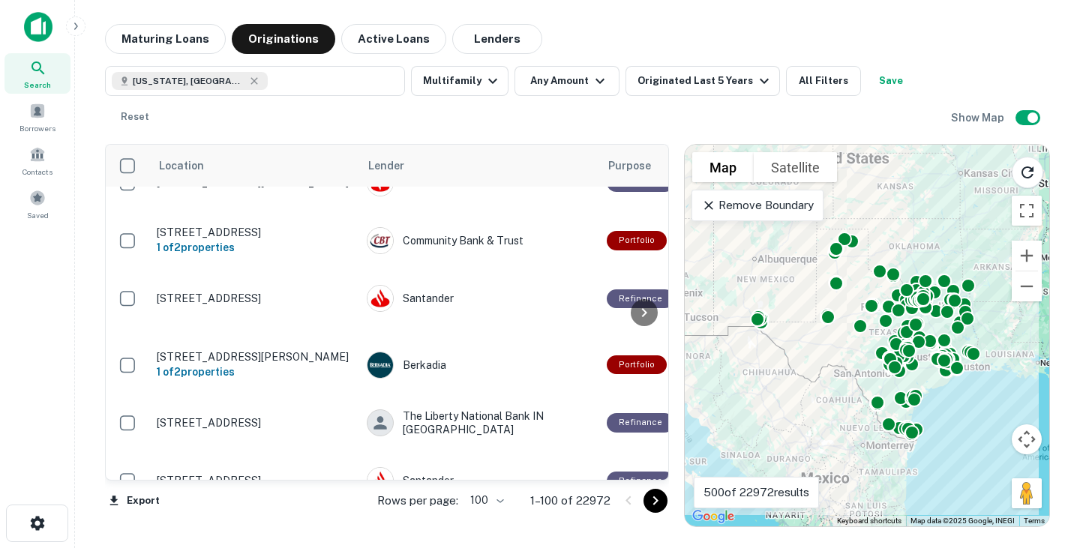
click at [659, 508] on icon "Go to next page" at bounding box center [656, 501] width 18 height 18
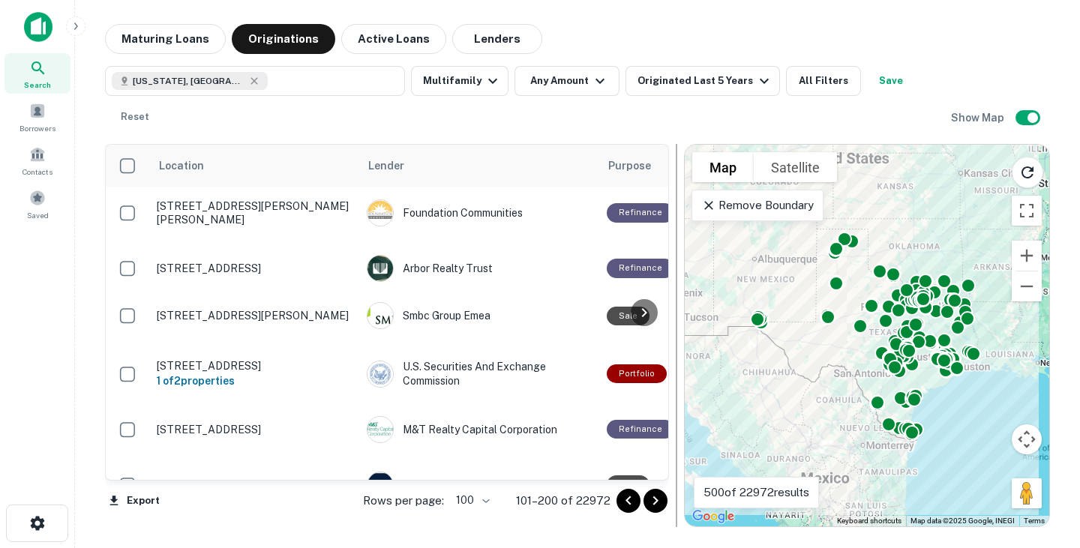
click at [661, 498] on icon "Go to next page" at bounding box center [656, 501] width 18 height 18
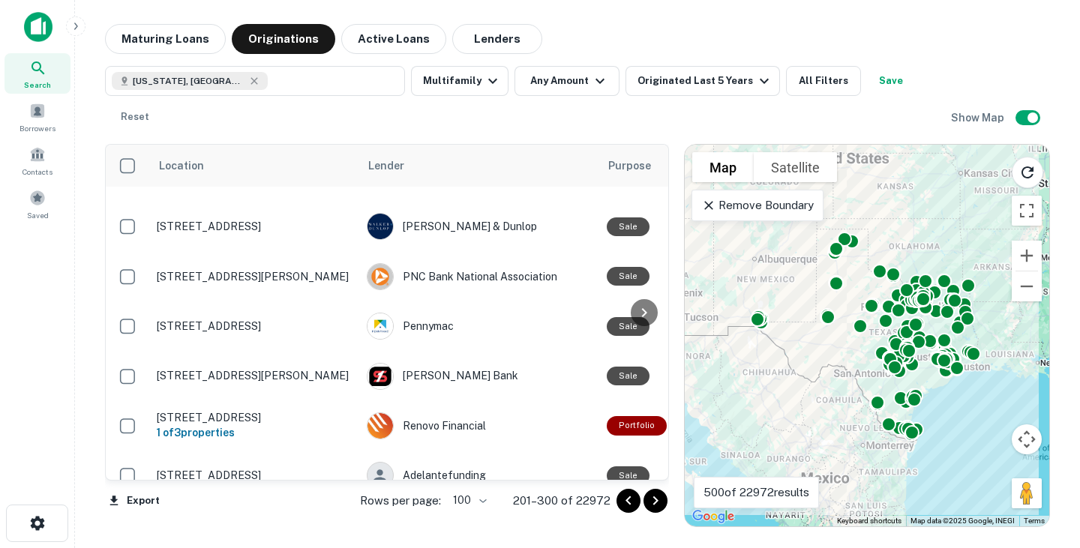
click at [659, 502] on icon "Go to next page" at bounding box center [656, 501] width 18 height 18
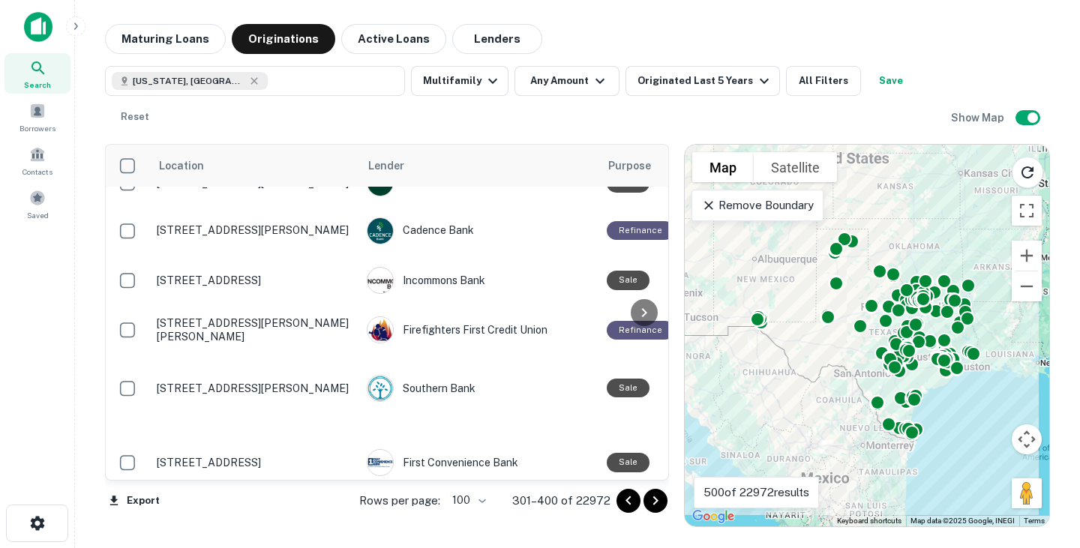
click at [655, 505] on icon "Go to next page" at bounding box center [656, 501] width 18 height 18
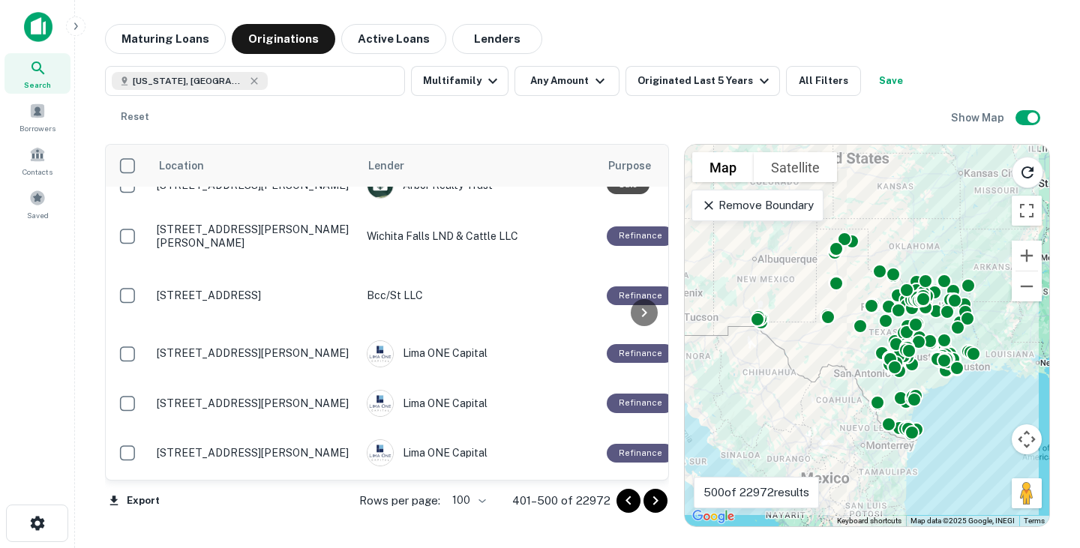
click at [663, 501] on icon "Go to next page" at bounding box center [656, 501] width 18 height 18
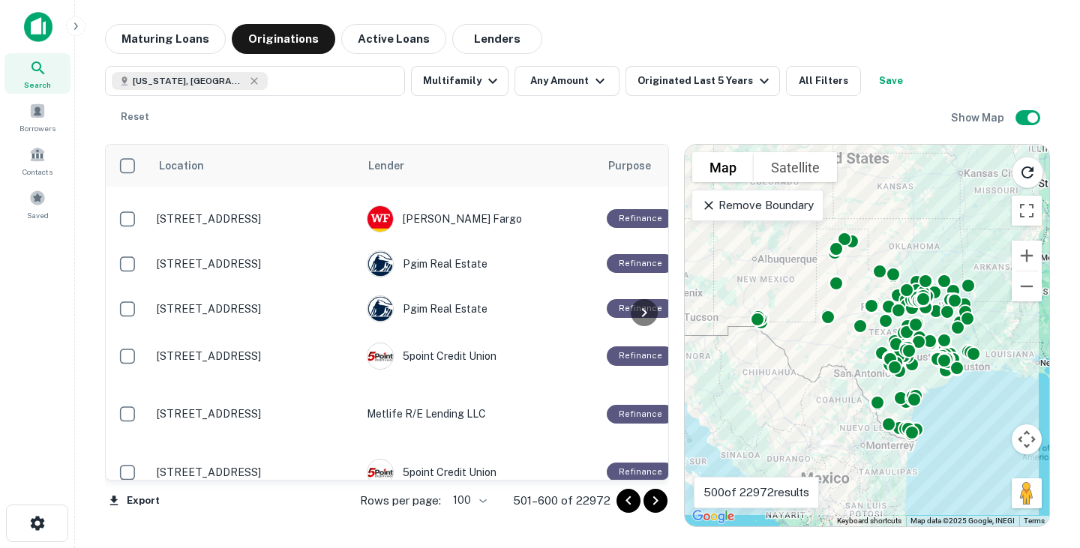
click at [662, 504] on icon "Go to next page" at bounding box center [656, 501] width 18 height 18
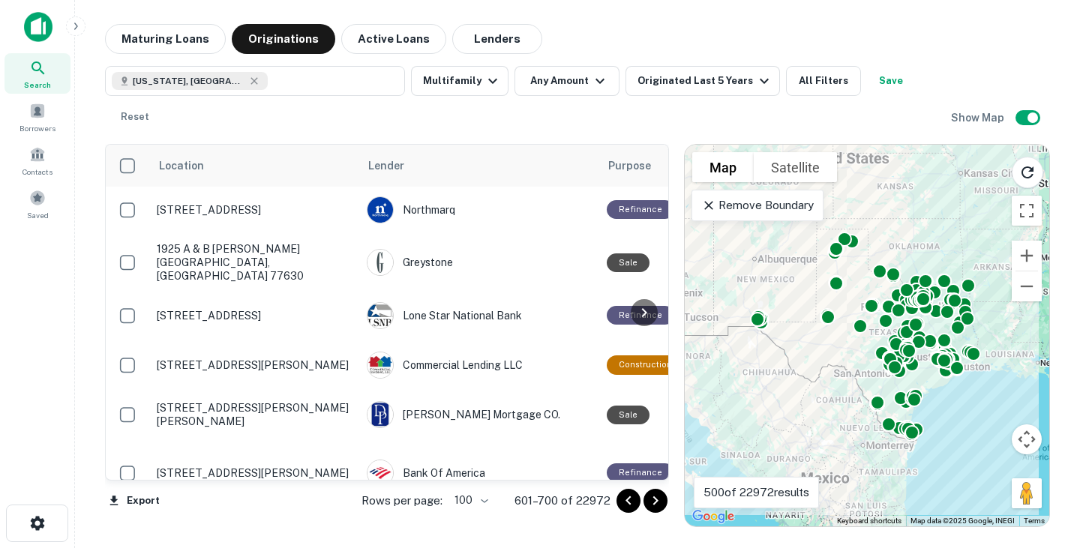
click at [657, 508] on icon "Go to next page" at bounding box center [656, 501] width 18 height 18
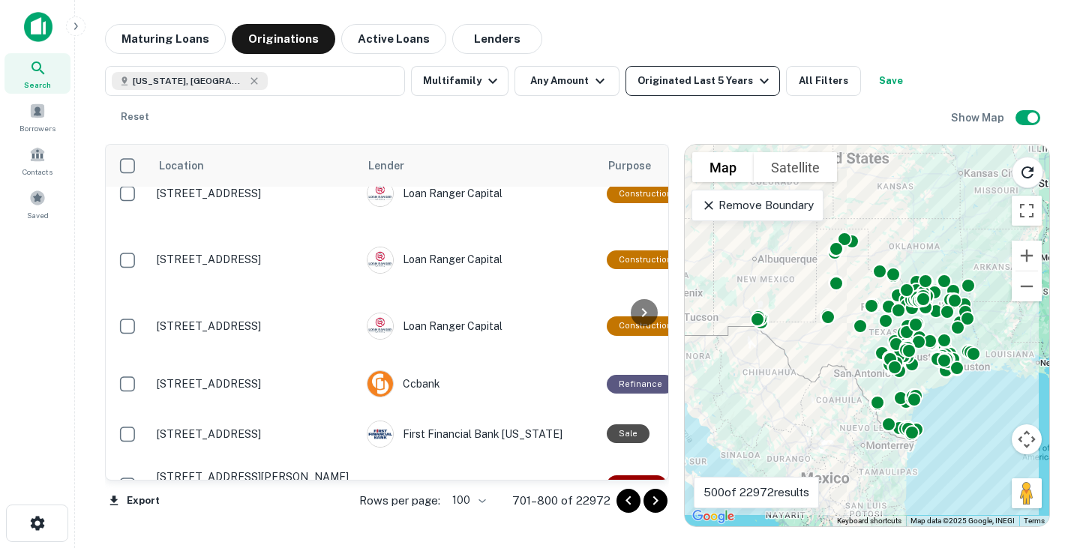
scroll to position [1516, 0]
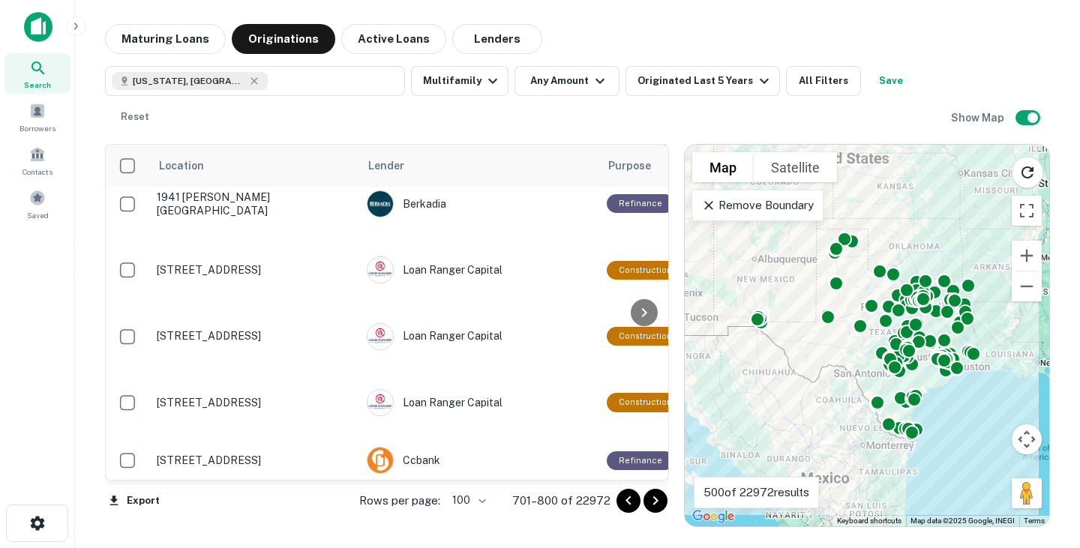
click at [658, 503] on icon "Go to next page" at bounding box center [656, 501] width 18 height 18
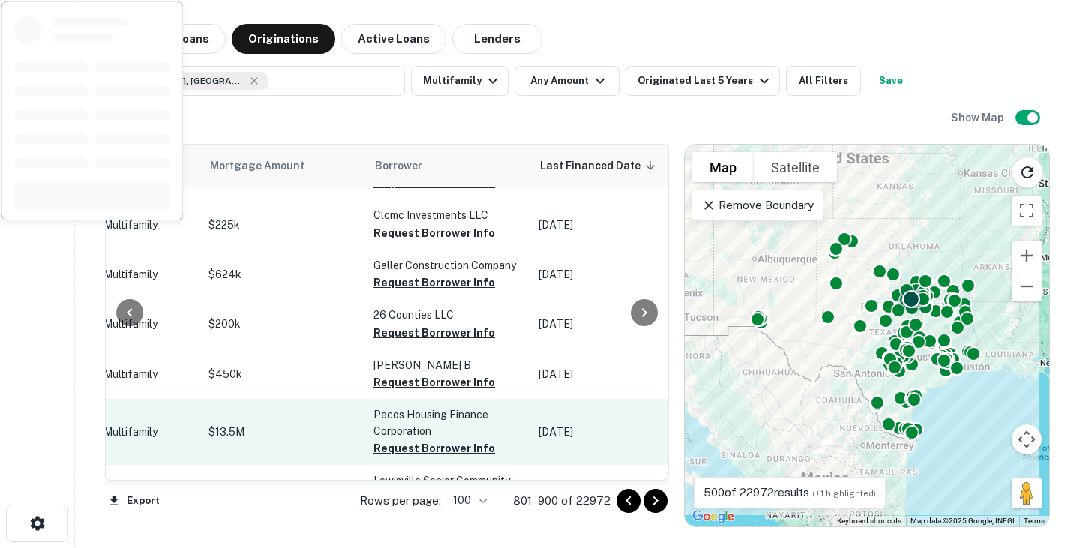
scroll to position [4658, 752]
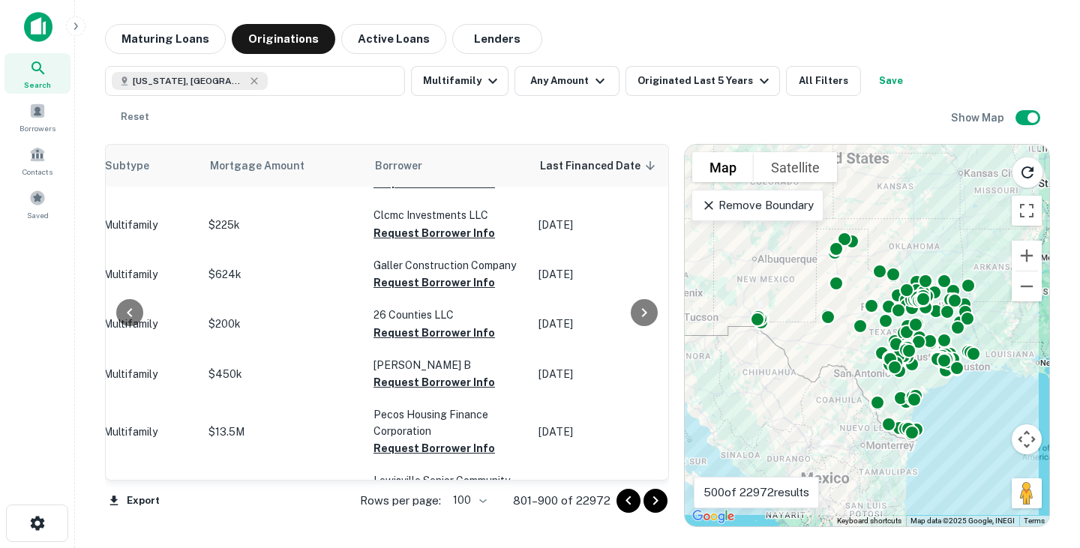
click at [659, 503] on icon "Go to next page" at bounding box center [656, 501] width 18 height 18
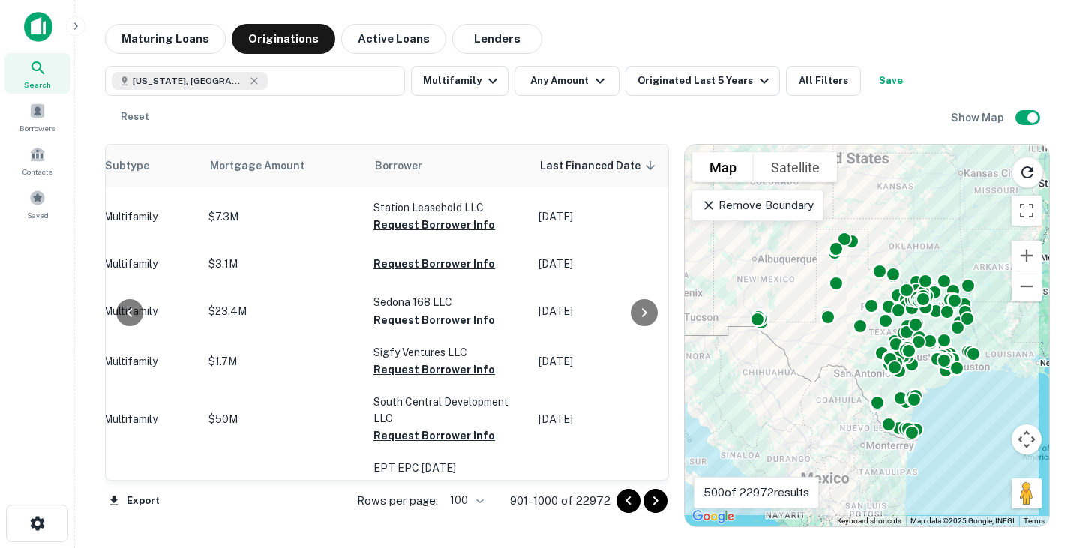
scroll to position [3642, 752]
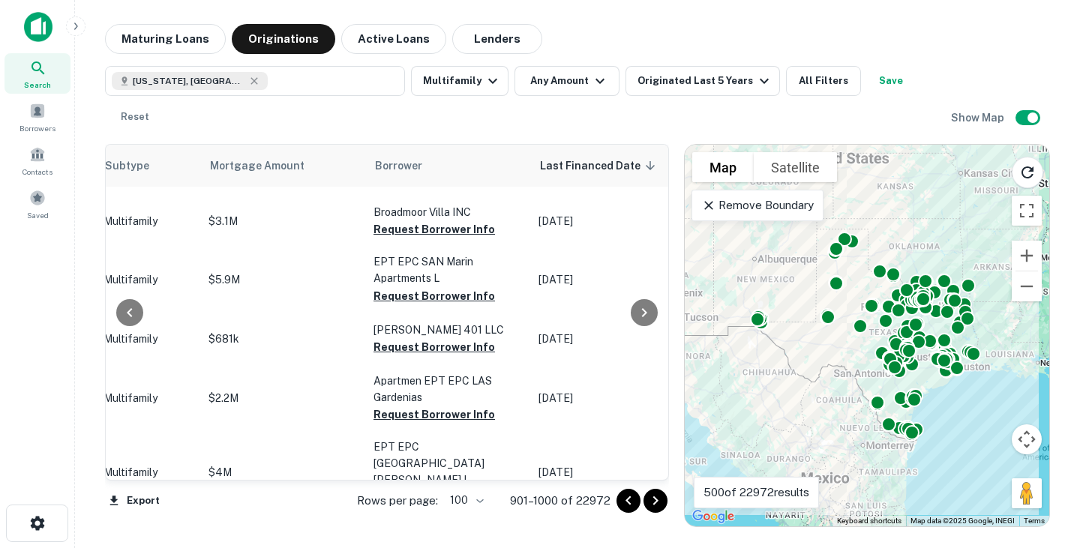
click at [658, 503] on icon "Go to next page" at bounding box center [656, 501] width 18 height 18
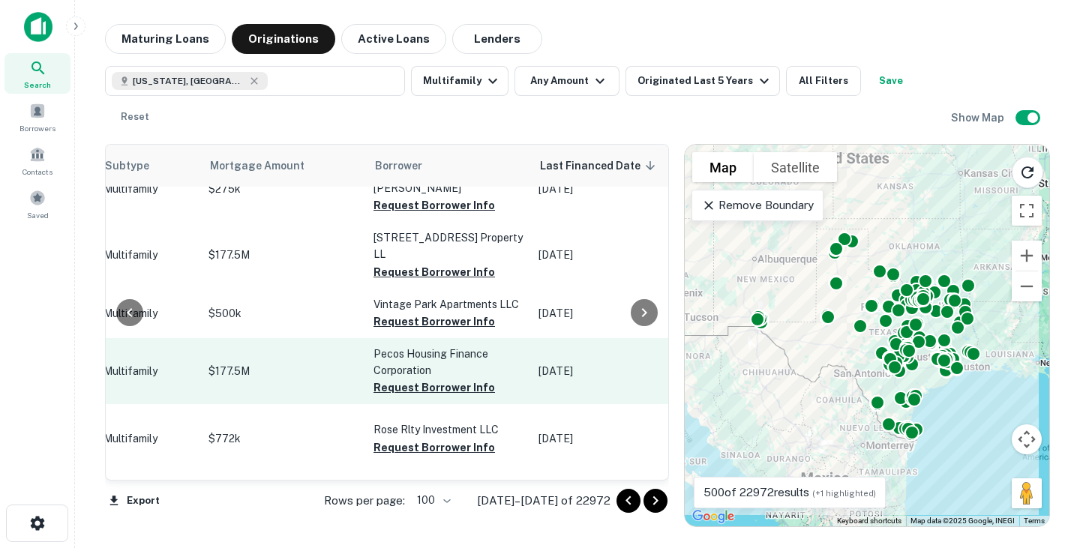
scroll to position [960, 752]
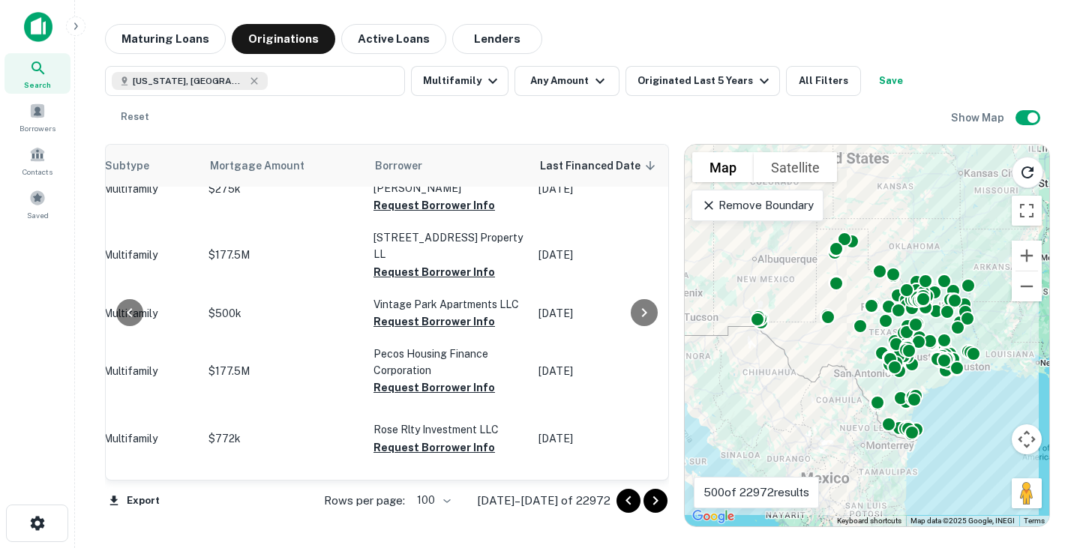
click at [656, 503] on icon "Go to next page" at bounding box center [655, 501] width 5 height 9
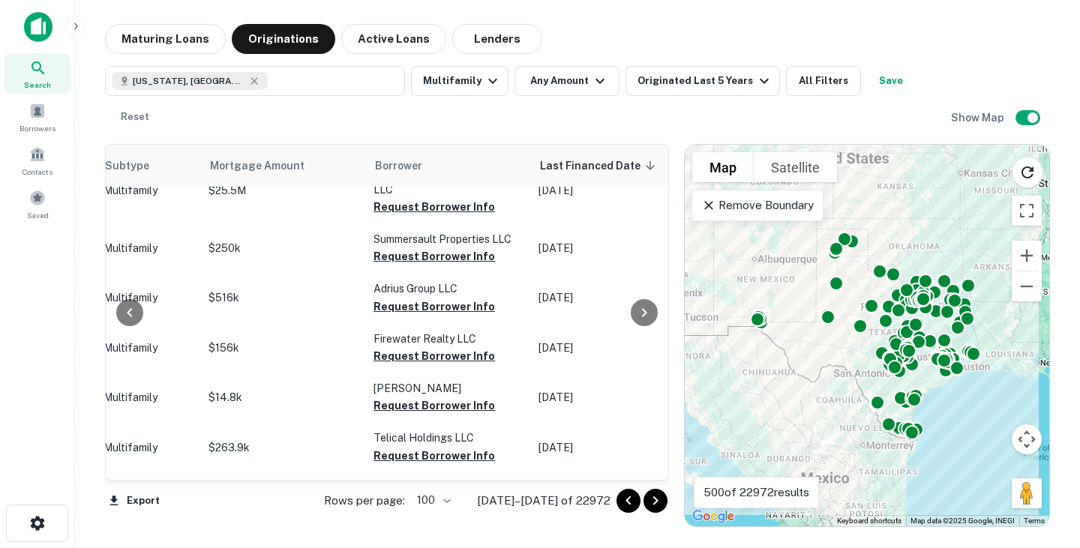
scroll to position [1308, 752]
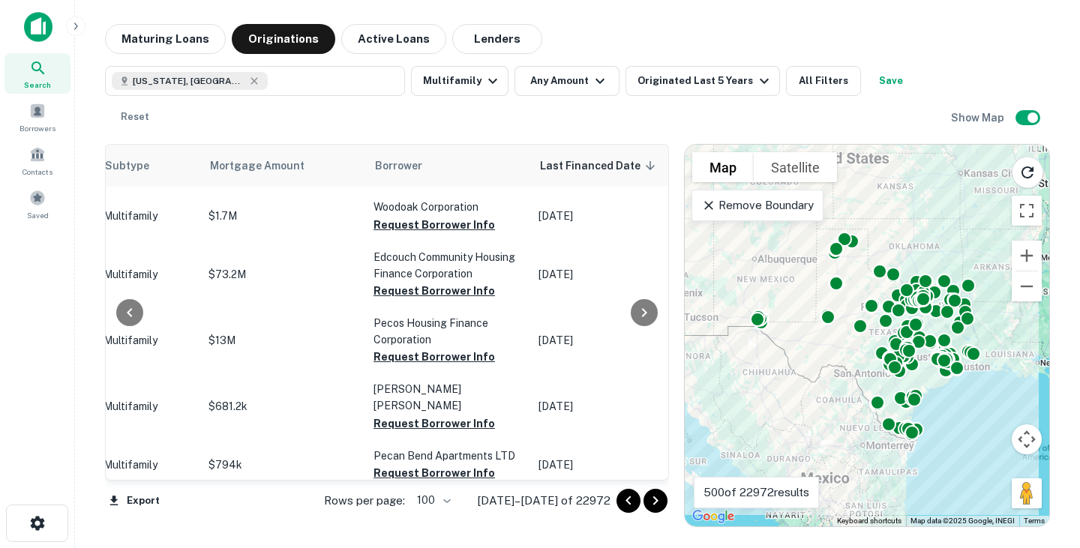
click at [661, 503] on icon "Go to next page" at bounding box center [656, 501] width 18 height 18
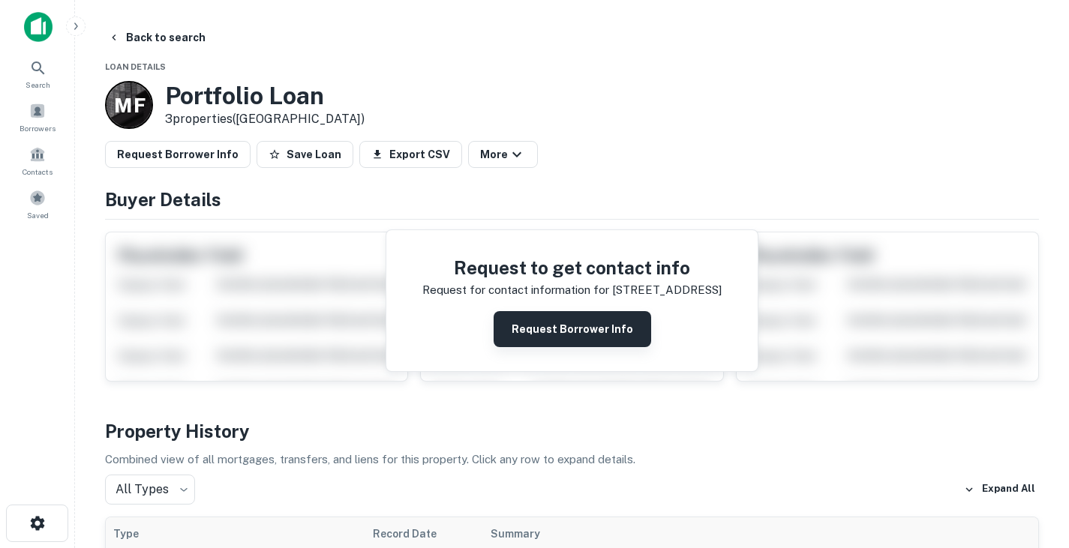
click at [553, 332] on button "Request Borrower Info" at bounding box center [573, 329] width 158 height 36
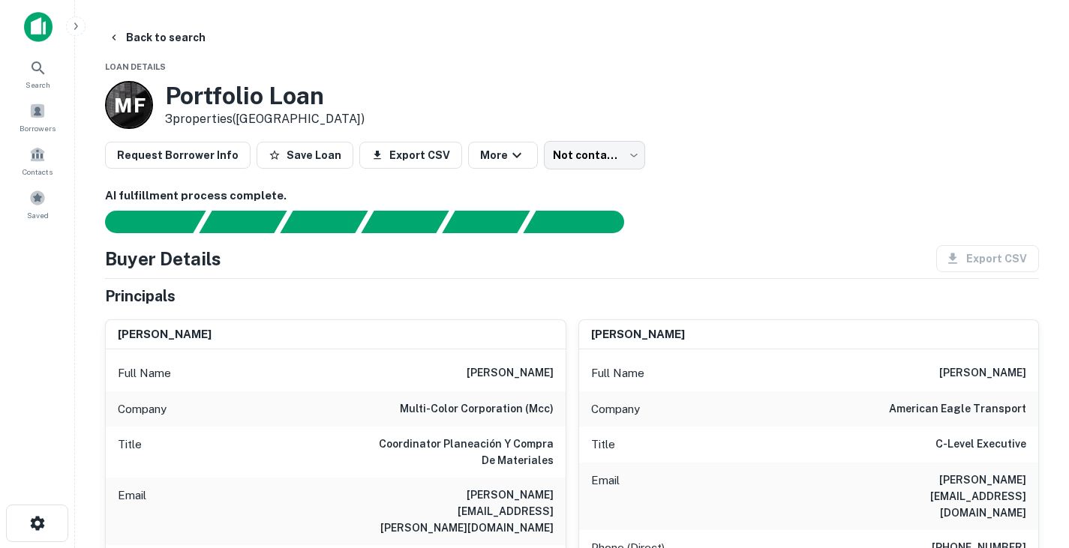
scroll to position [119, 0]
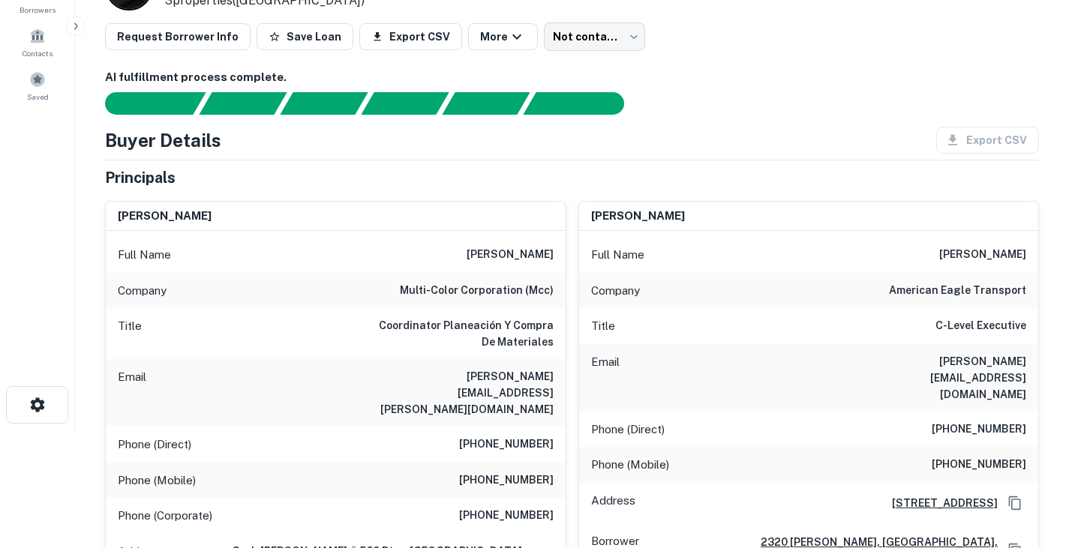
drag, startPoint x: 470, startPoint y: 254, endPoint x: 563, endPoint y: 260, distance: 93.2
click at [563, 260] on div "Full Name irene dominguez" at bounding box center [336, 255] width 460 height 36
copy h6 "irene dominguez"
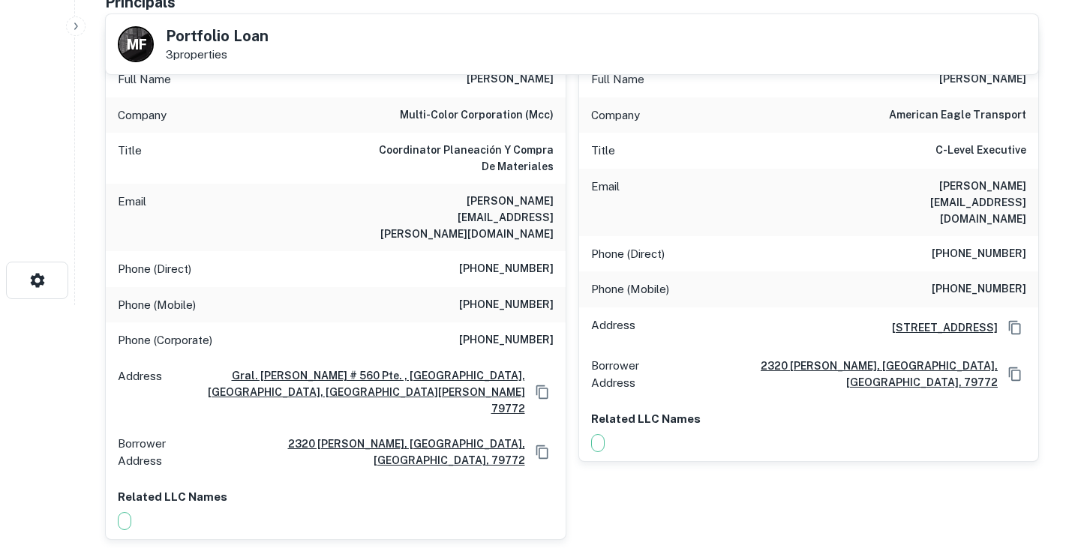
scroll to position [244, 0]
click at [517, 197] on h6 "irene.dominguez@mcclabel.com" at bounding box center [464, 217] width 180 height 50
copy h6 "irene.dominguez@mcclabel.com"
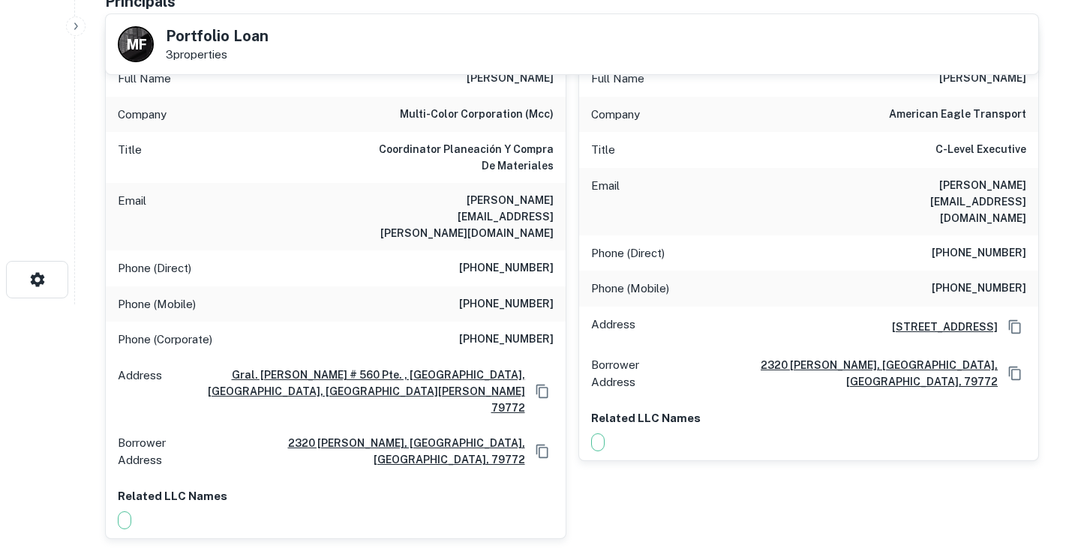
click at [497, 260] on h6 "+52 81 8328 6871" at bounding box center [506, 269] width 95 height 18
click at [497, 260] on h6 "[PHONE_NUMBER]" at bounding box center [506, 269] width 95 height 18
click at [482, 260] on h6 "[PHONE_NUMBER]" at bounding box center [506, 269] width 95 height 18
drag, startPoint x: 473, startPoint y: 236, endPoint x: 565, endPoint y: 237, distance: 91.5
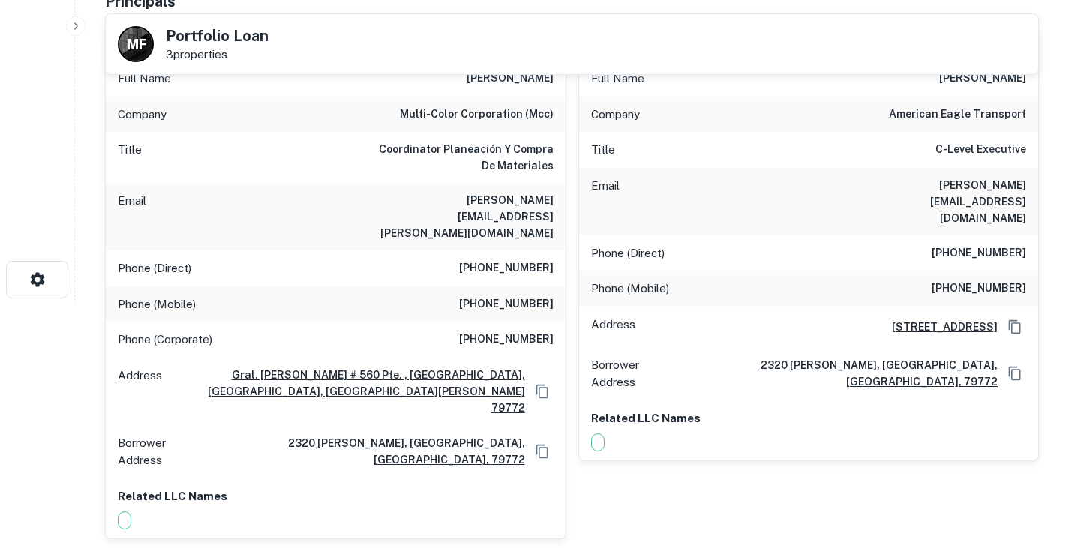
click at [565, 251] on div "Phone (Direct) +52 81 8328 6871" at bounding box center [336, 269] width 460 height 36
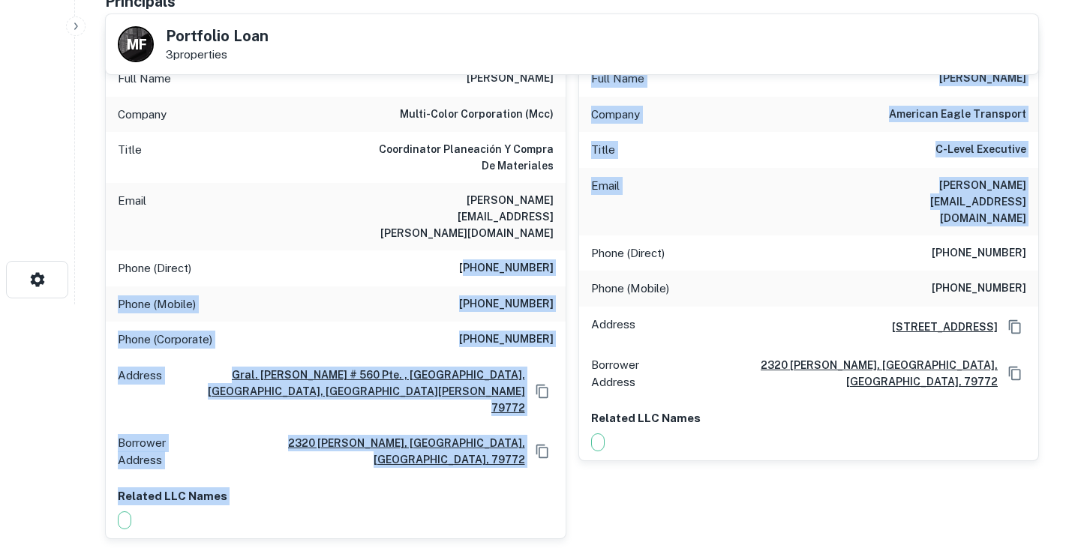
drag, startPoint x: 469, startPoint y: 234, endPoint x: 577, endPoint y: 239, distance: 108.2
click at [521, 260] on h6 "[PHONE_NUMBER]" at bounding box center [506, 269] width 95 height 18
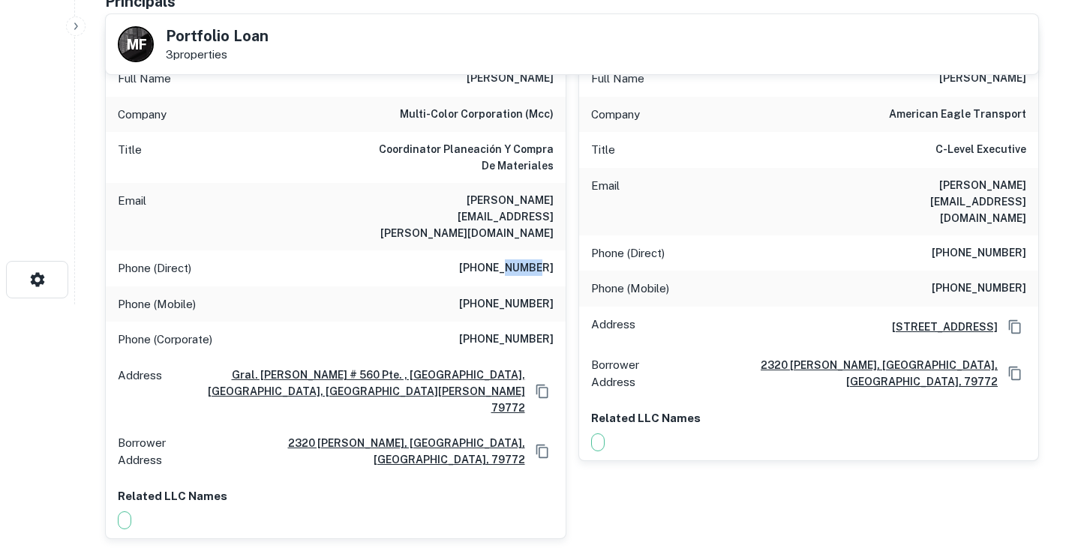
click at [521, 260] on h6 "[PHONE_NUMBER]" at bounding box center [506, 269] width 95 height 18
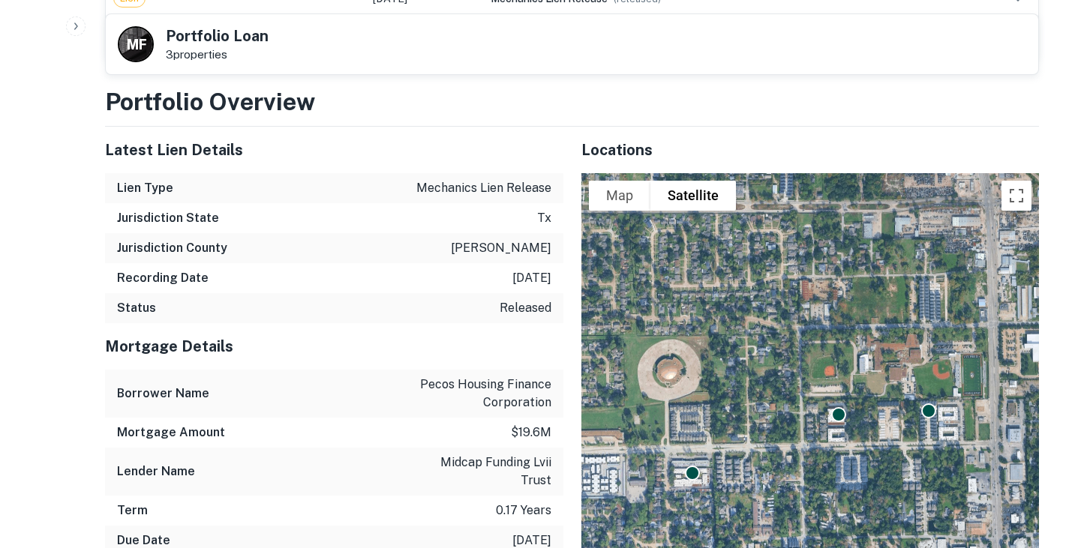
scroll to position [2140, 0]
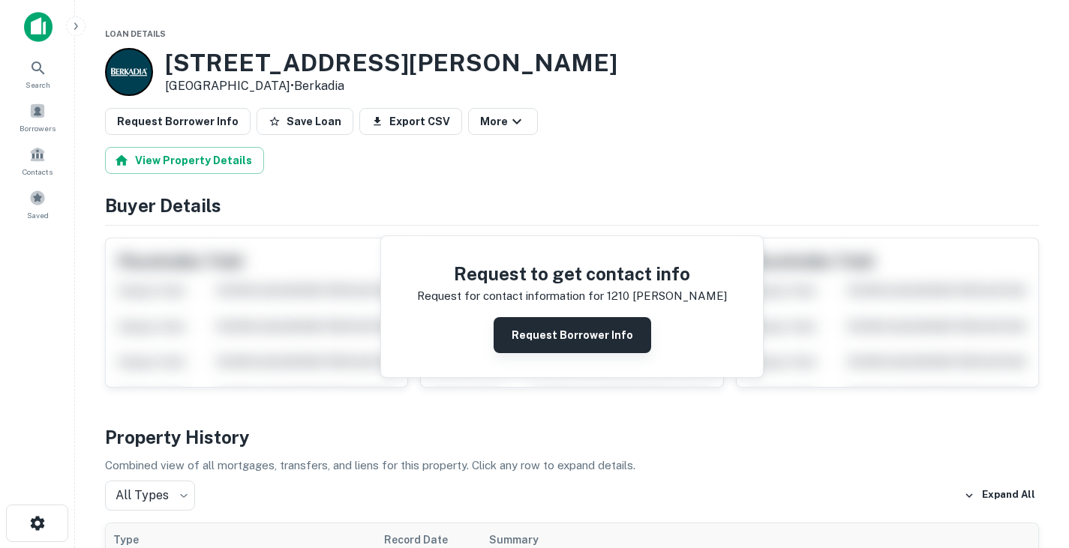
click at [614, 319] on button "Request Borrower Info" at bounding box center [573, 335] width 158 height 36
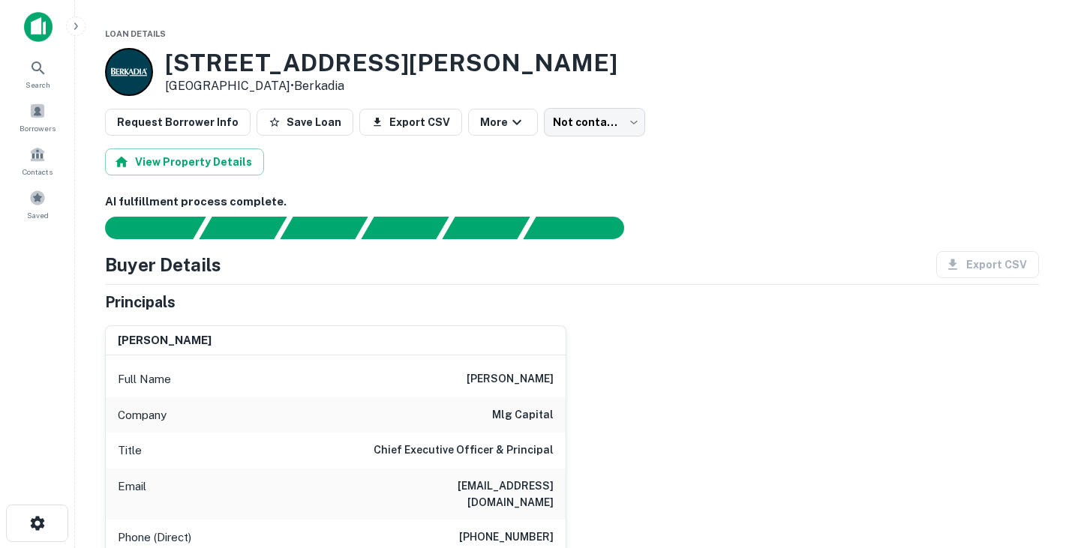
drag, startPoint x: 466, startPoint y: 381, endPoint x: 590, endPoint y: 385, distance: 123.9
copy h6 "[PERSON_NAME]"
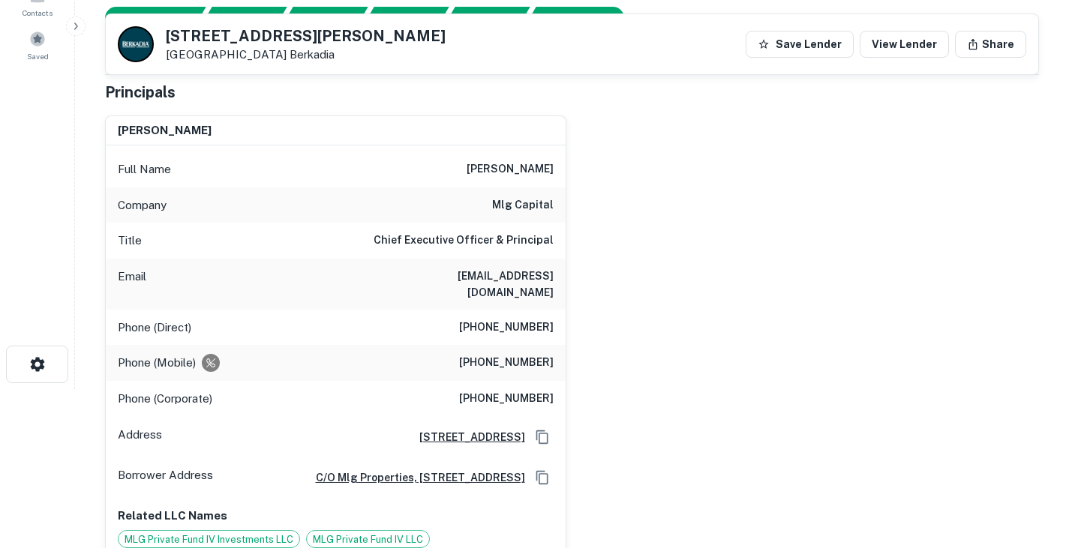
scroll to position [160, 0]
click at [500, 271] on h6 "twallen@mlgcapital.com" at bounding box center [464, 283] width 180 height 33
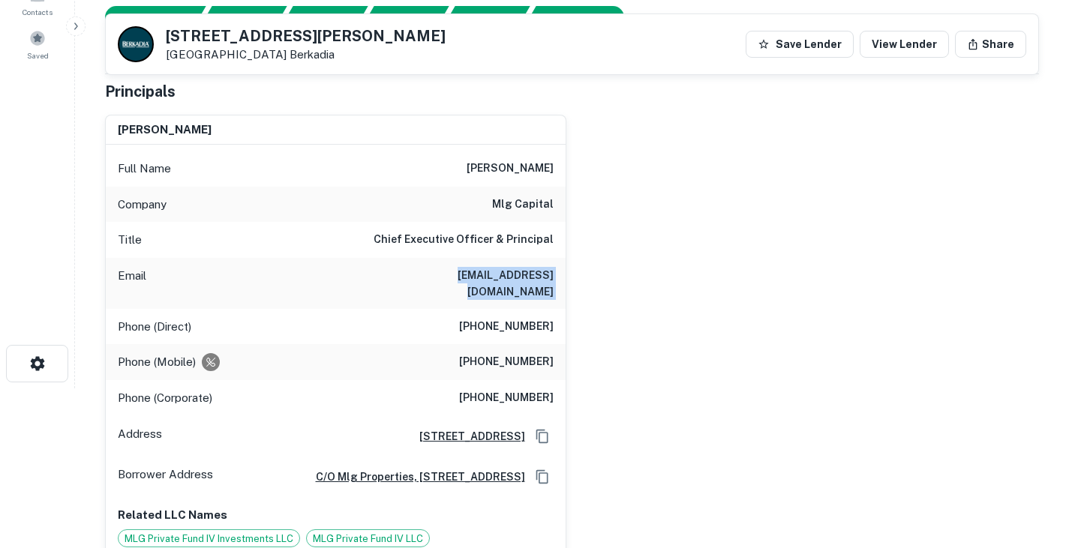
click at [500, 271] on h6 "twallen@mlgcapital.com" at bounding box center [464, 283] width 180 height 33
copy h6 "twallen@mlgcapital.com"
click at [518, 318] on h6 "(262) 938-4444" at bounding box center [506, 327] width 95 height 18
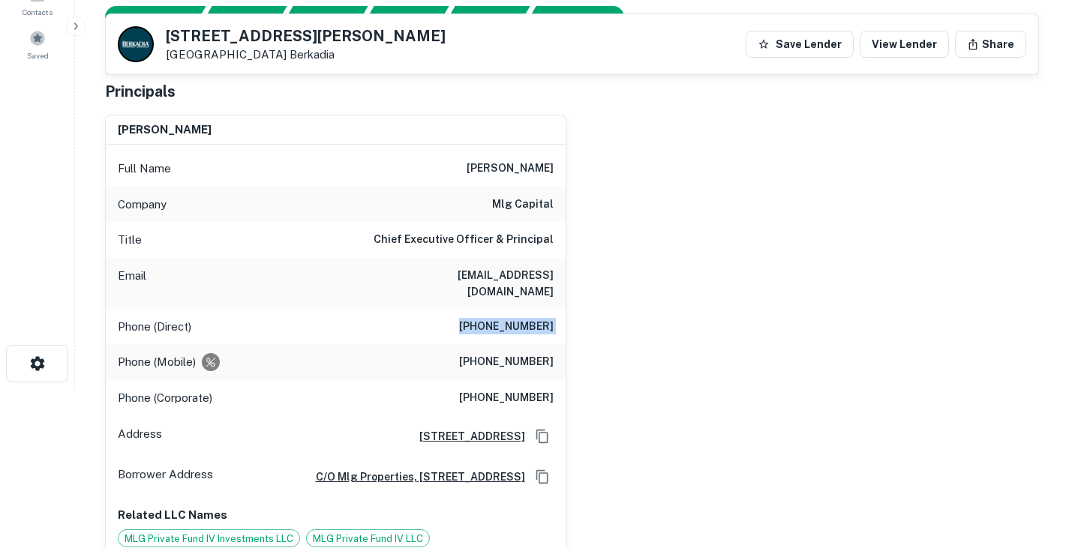
copy h6 "(262) 938-4444"
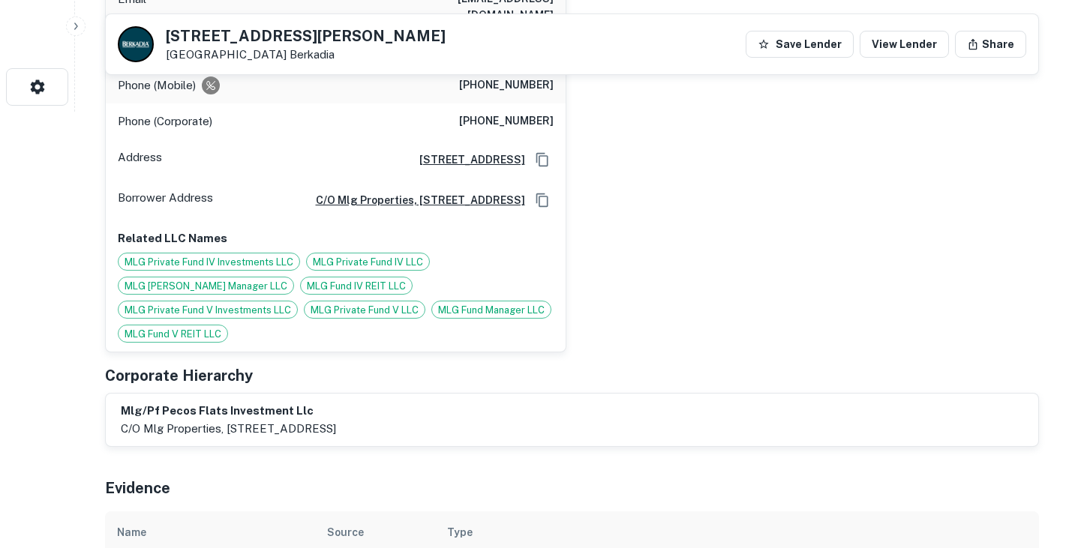
scroll to position [0, 0]
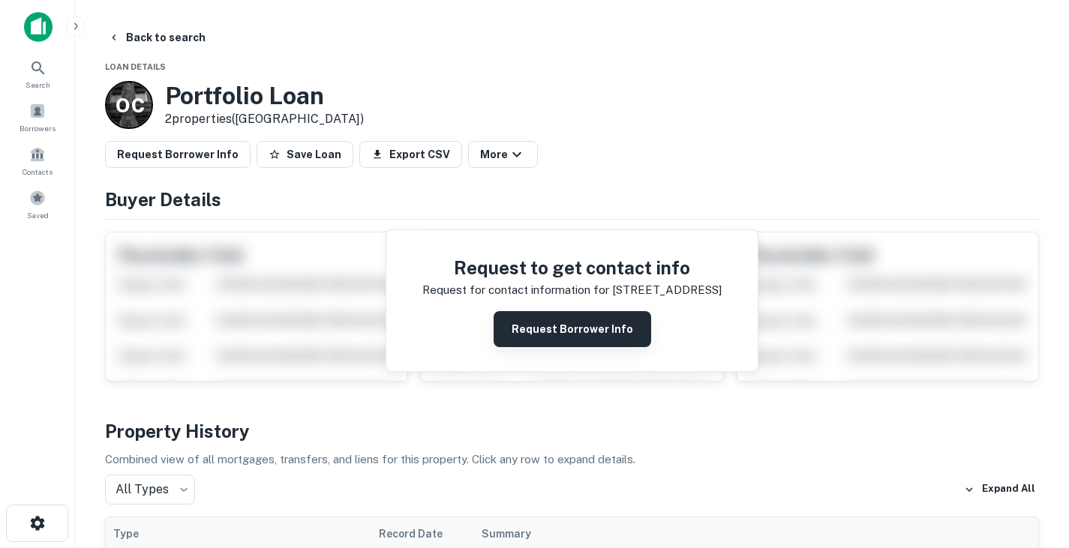
click at [551, 319] on button "Request Borrower Info" at bounding box center [573, 329] width 158 height 36
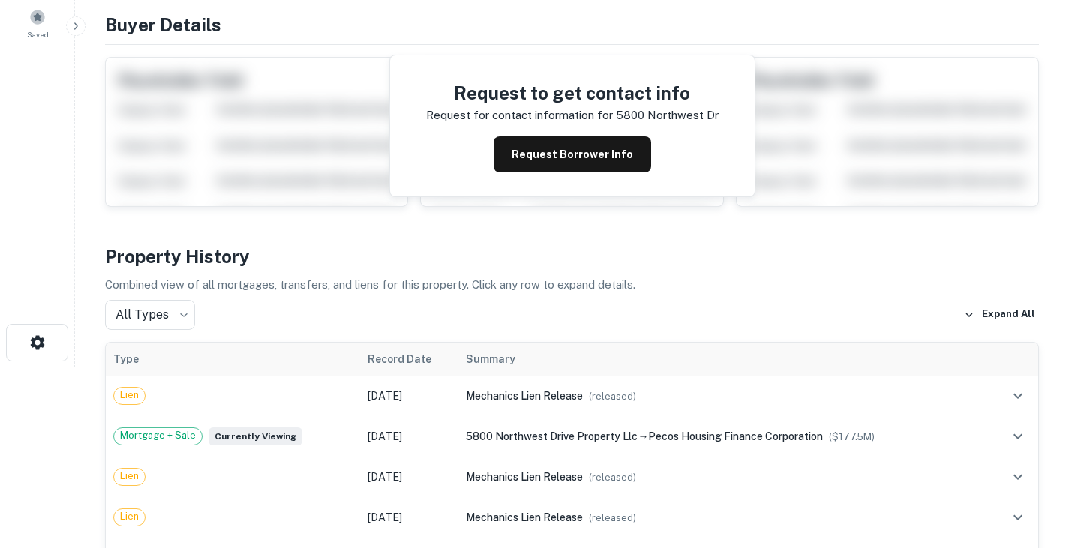
scroll to position [182, 0]
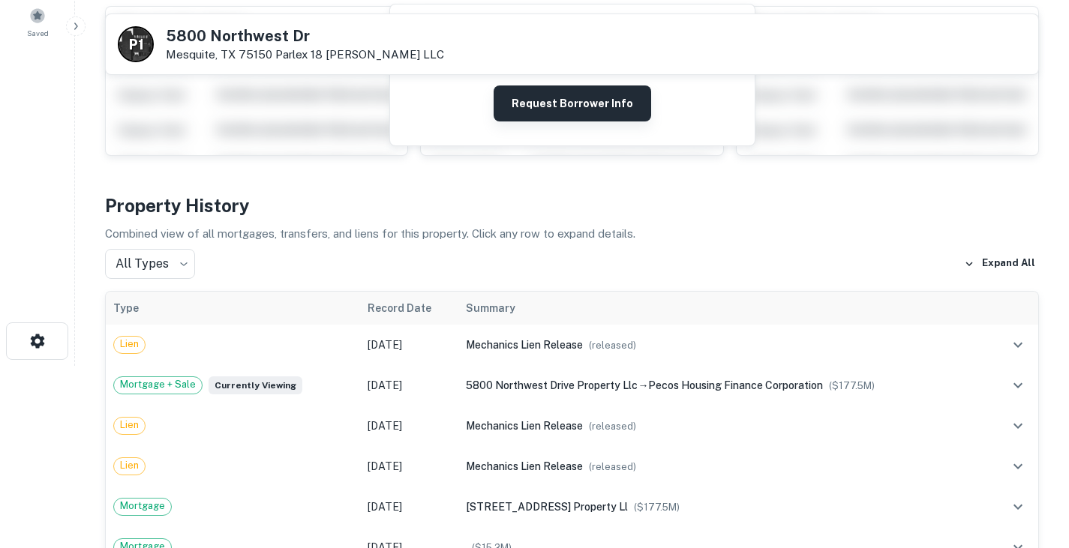
click at [582, 100] on button "Request Borrower Info" at bounding box center [573, 104] width 158 height 36
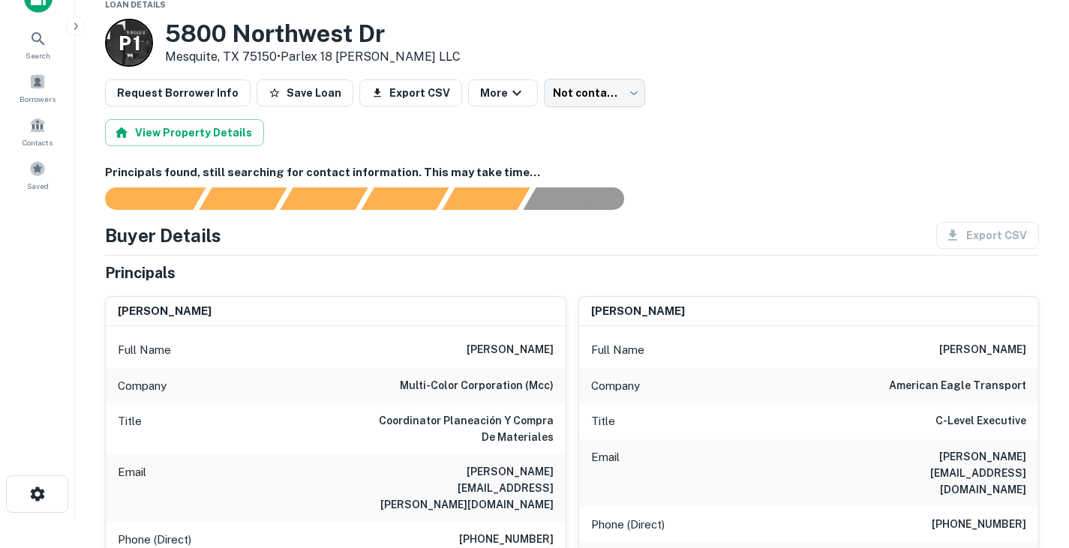
scroll to position [0, 0]
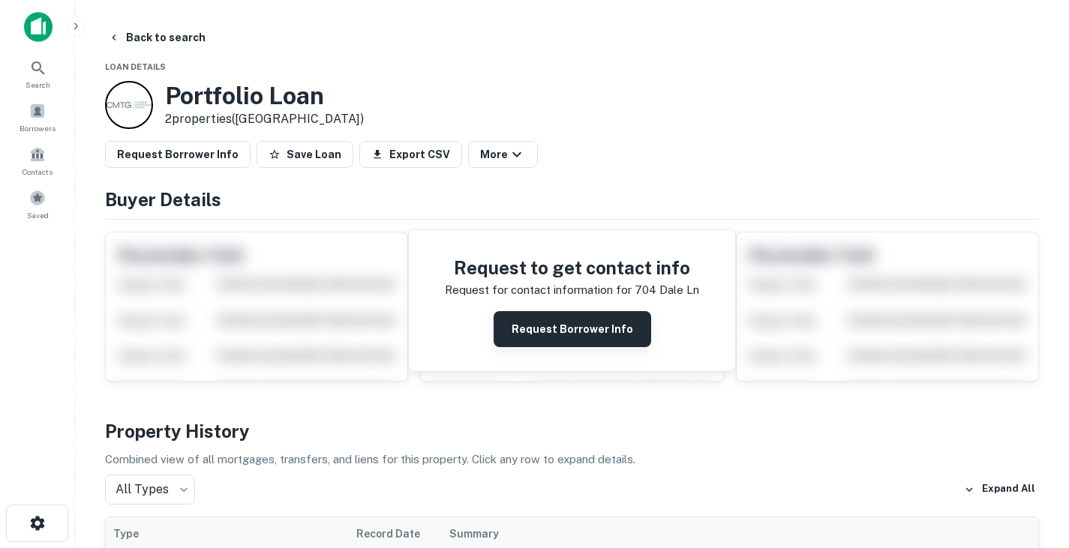
click at [596, 341] on button "Request Borrower Info" at bounding box center [573, 329] width 158 height 36
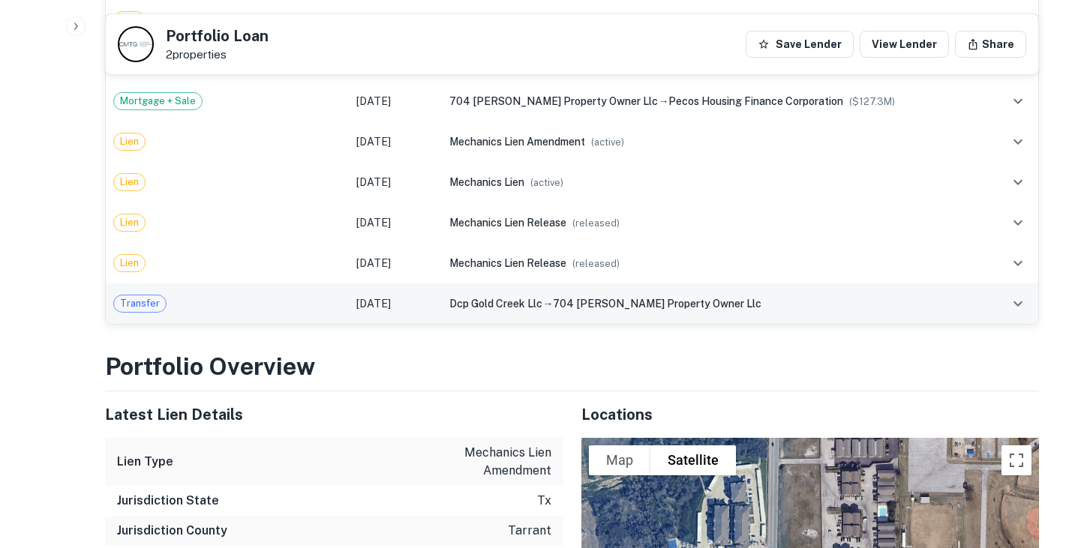
scroll to position [1768, 0]
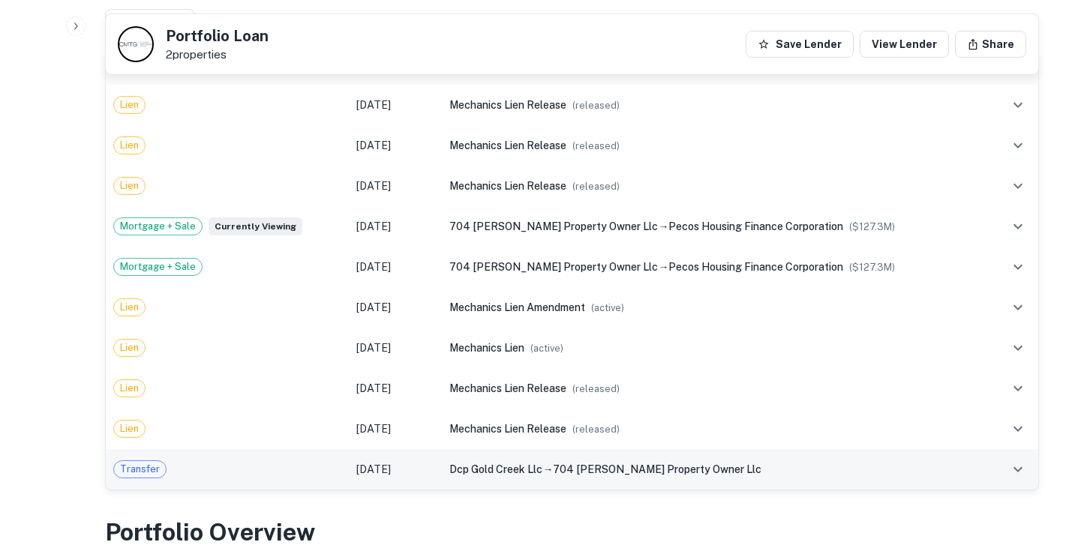
click at [302, 449] on td "Transfer" at bounding box center [227, 469] width 243 height 41
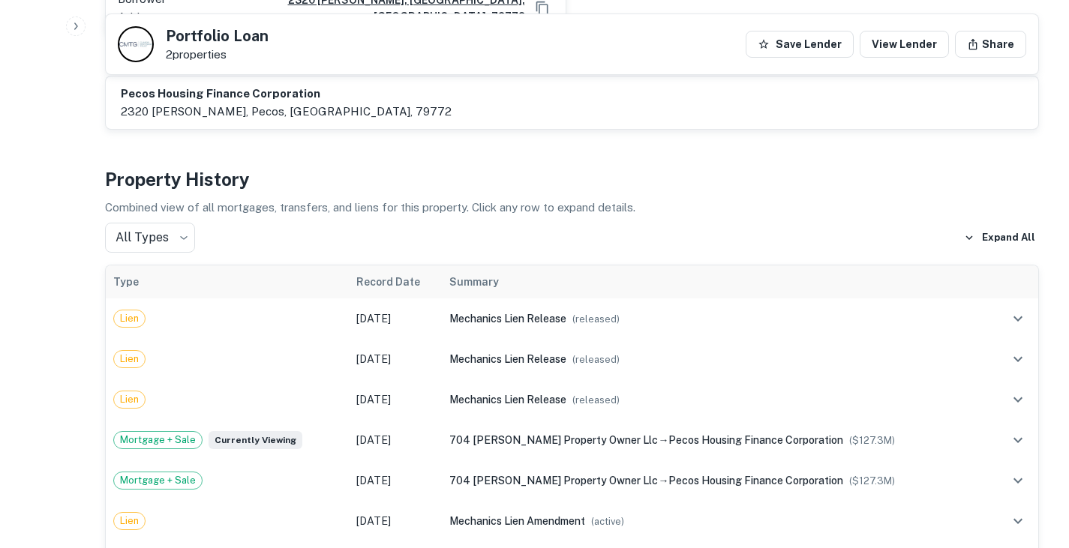
scroll to position [1555, 0]
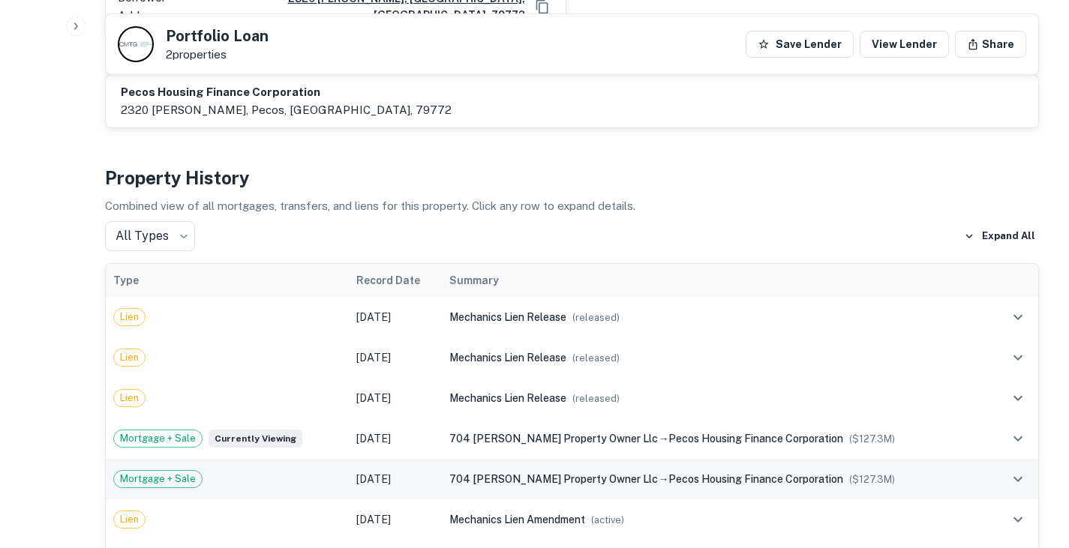
click at [329, 470] on div "Mortgage + Sale" at bounding box center [227, 479] width 228 height 18
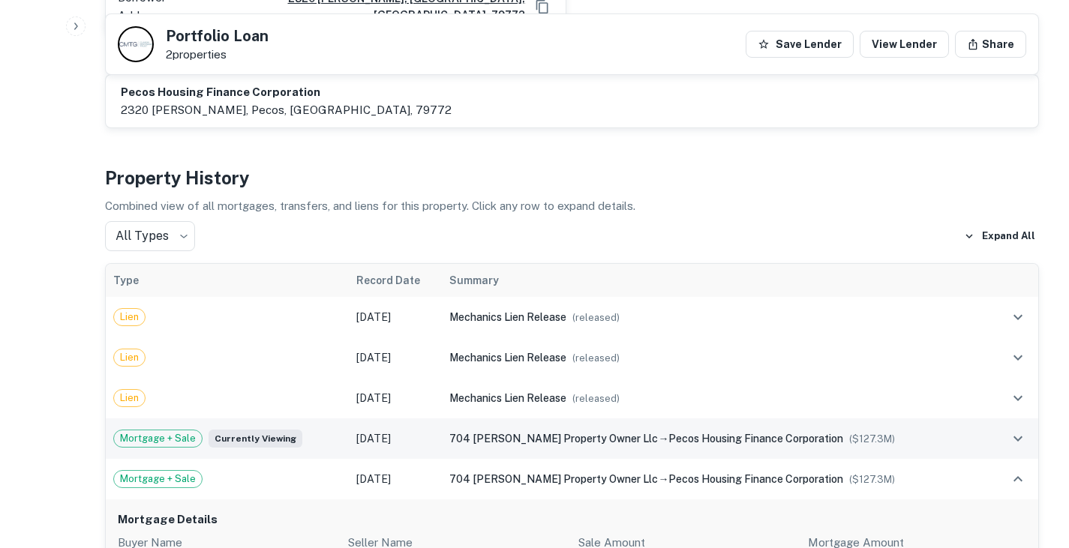
click at [338, 430] on div "Mortgage + Sale Currently viewing" at bounding box center [227, 439] width 228 height 18
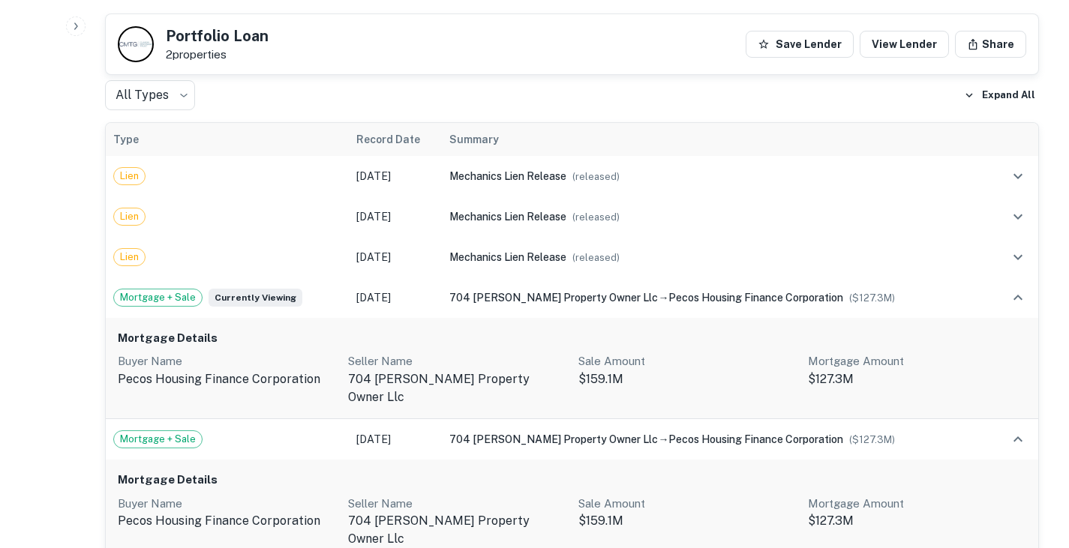
scroll to position [1700, 0]
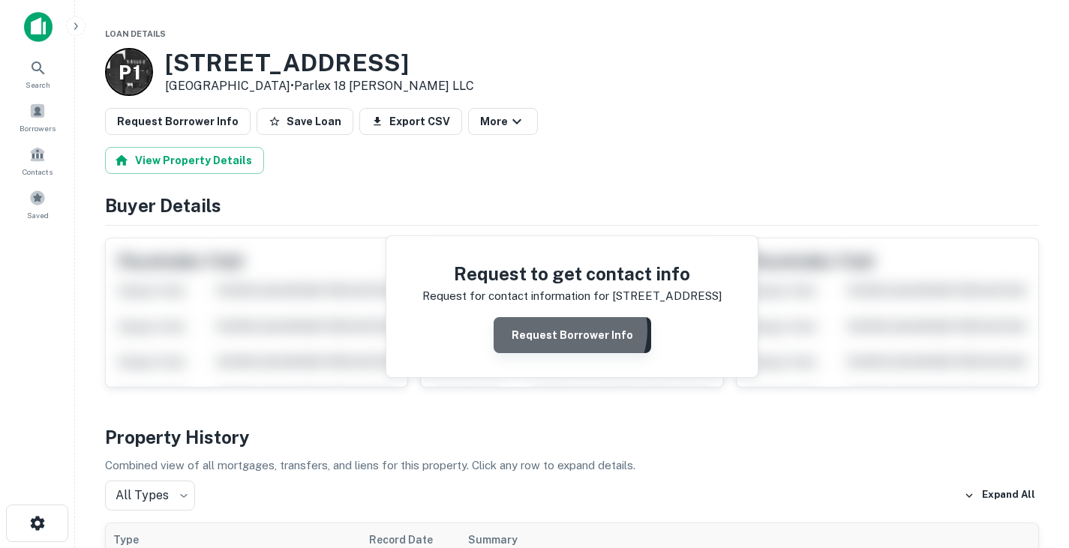
click at [572, 331] on button "Request Borrower Info" at bounding box center [573, 335] width 158 height 36
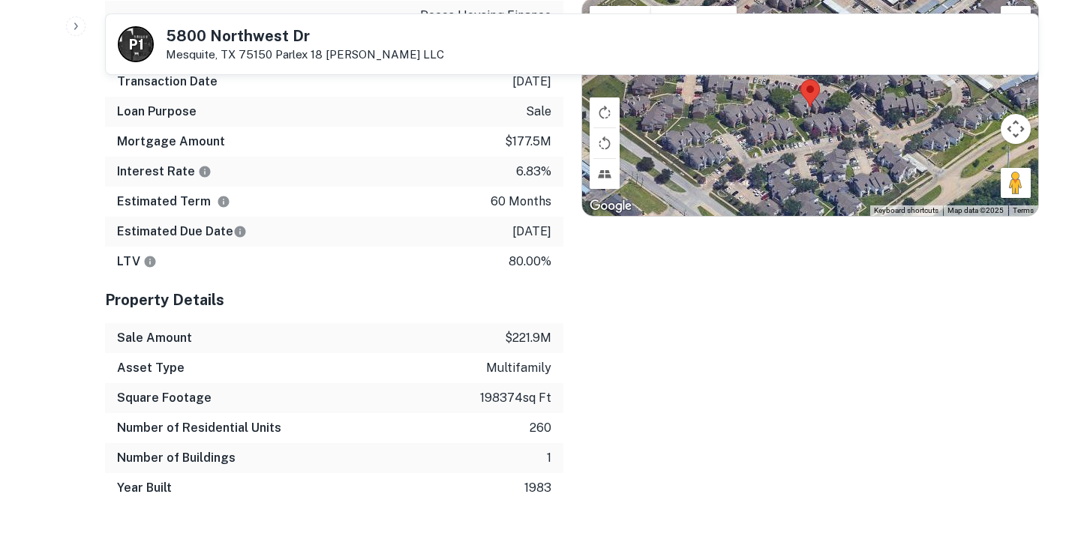
scroll to position [912, 0]
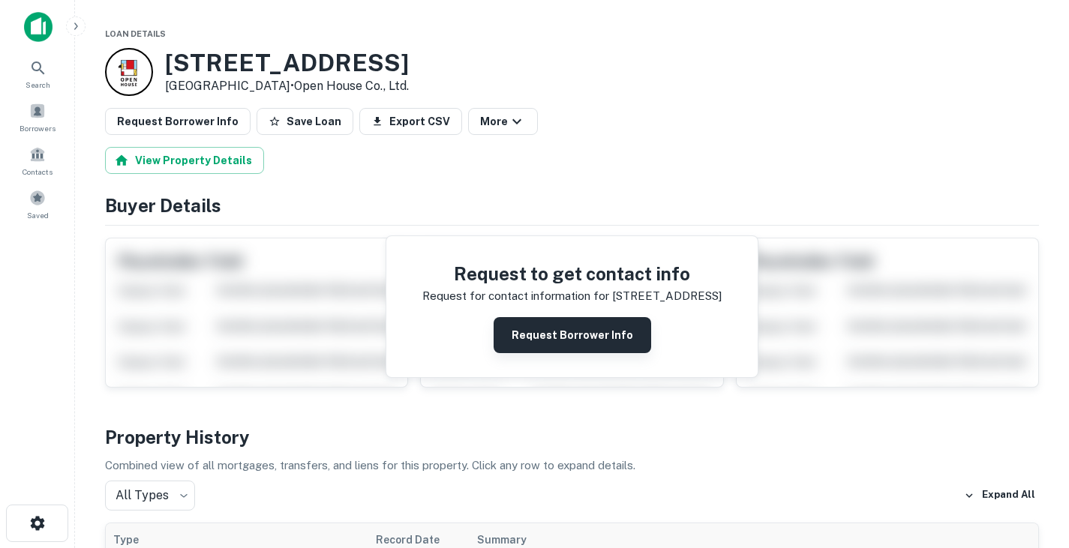
click at [584, 336] on button "Request Borrower Info" at bounding box center [573, 335] width 158 height 36
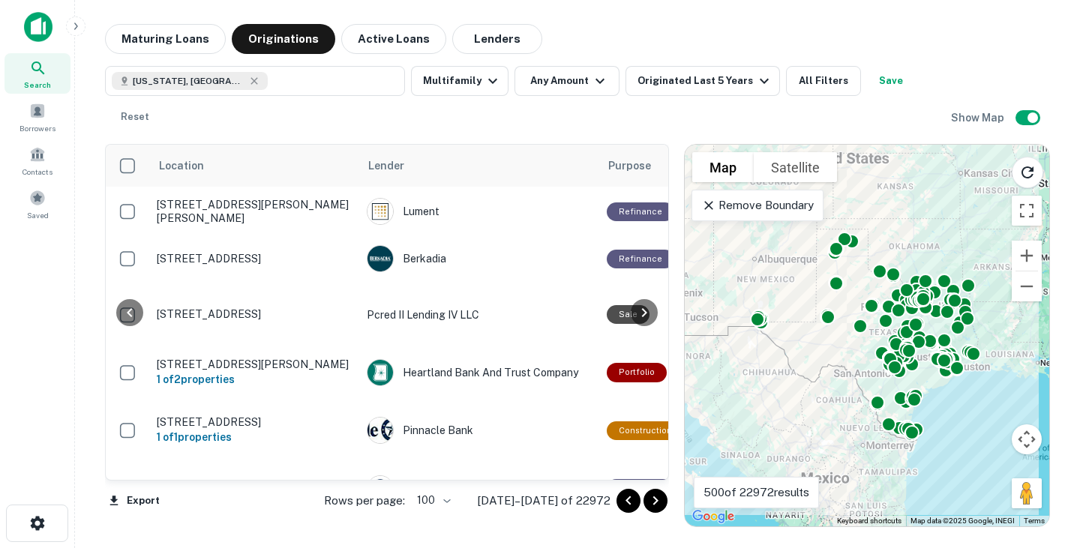
scroll to position [1308, 752]
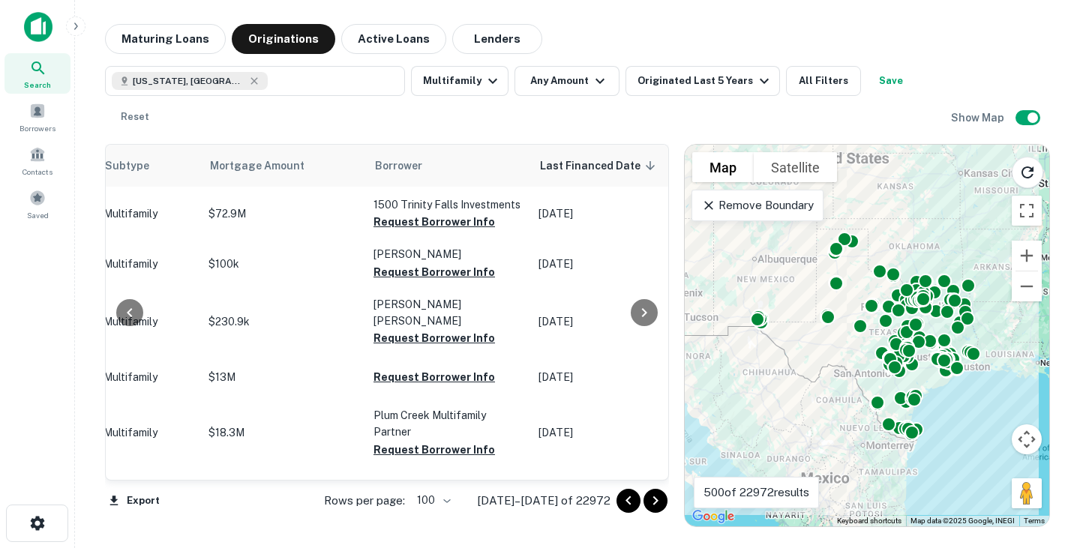
click at [659, 503] on icon "Go to next page" at bounding box center [656, 501] width 18 height 18
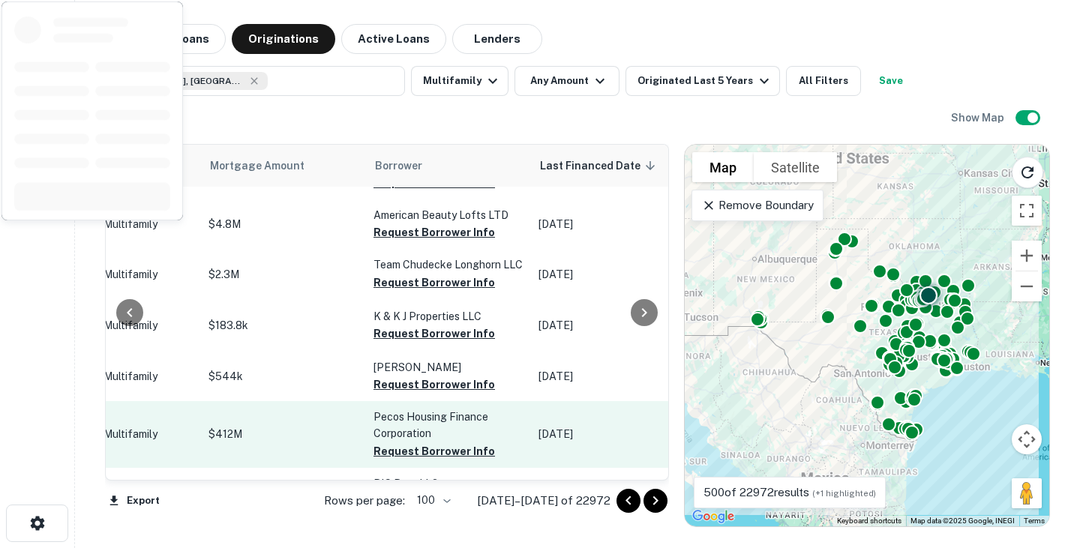
scroll to position [4850, 752]
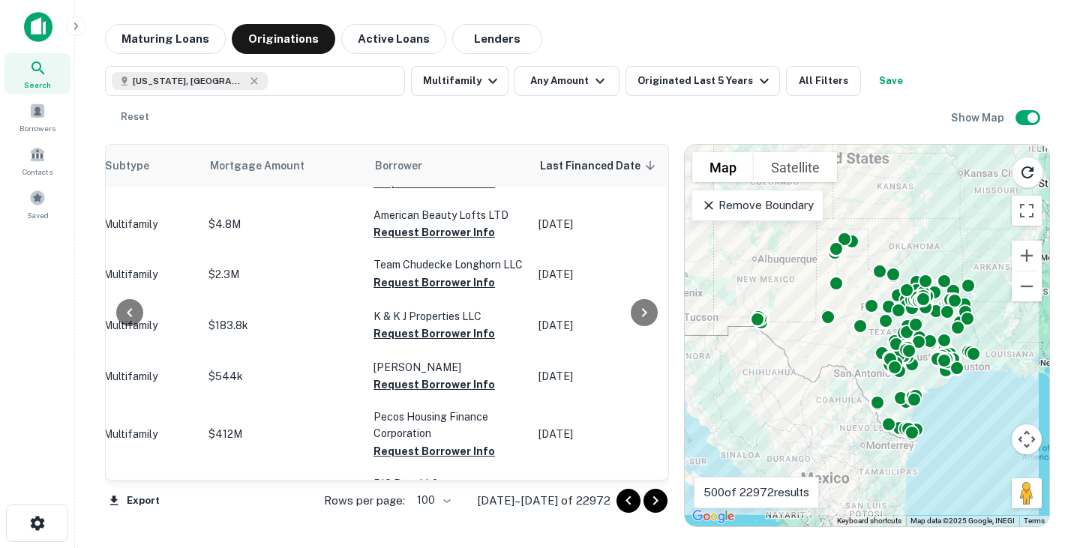
click at [662, 507] on icon "Go to next page" at bounding box center [656, 501] width 18 height 18
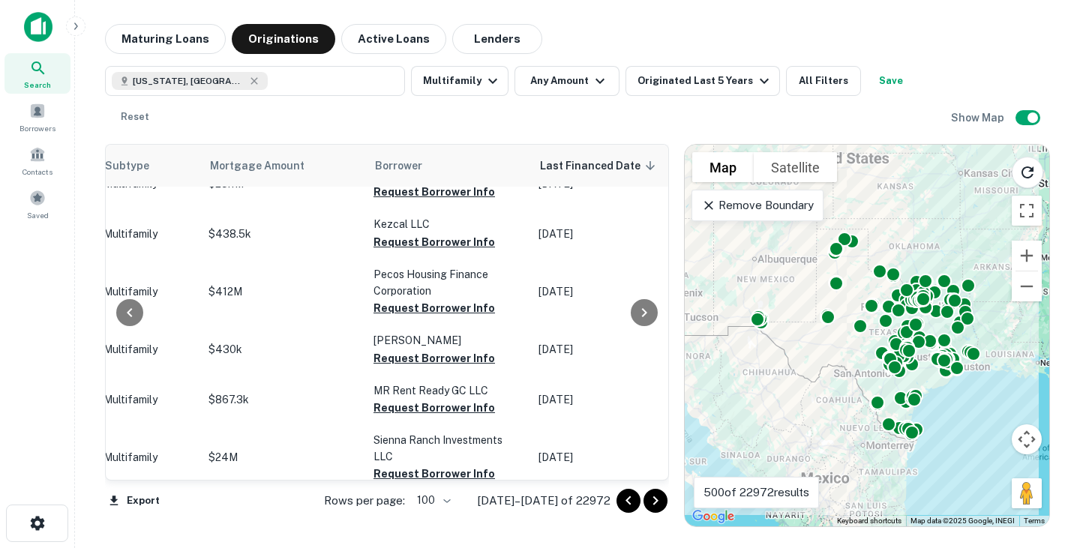
scroll to position [164, 752]
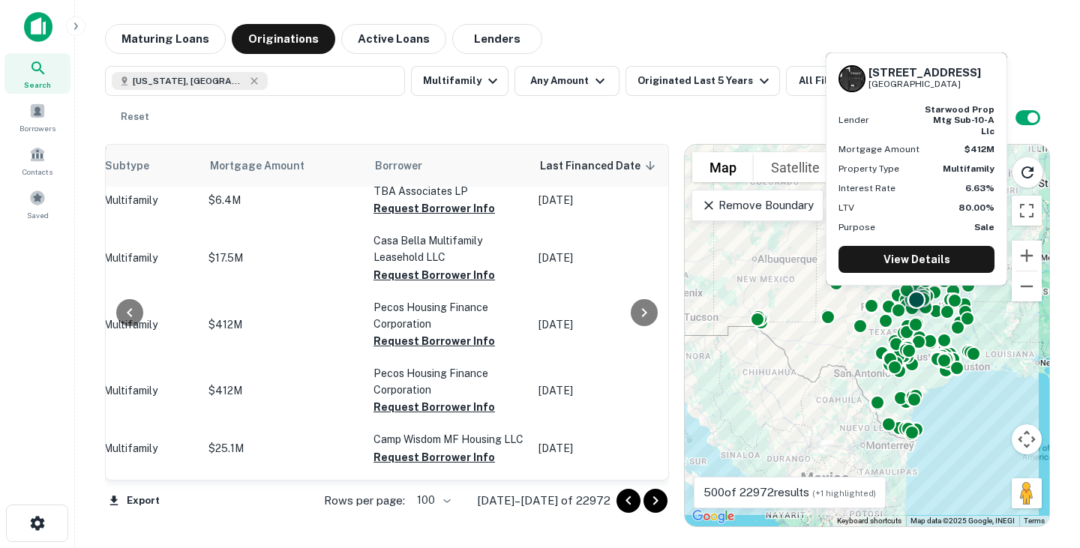
drag, startPoint x: 300, startPoint y: 315, endPoint x: 613, endPoint y: 59, distance: 404.6
click at [613, 59] on div "Texas, USA Multifamily Any Amount Originated Last 5 Years All Filters Save Rese…" at bounding box center [577, 93] width 945 height 78
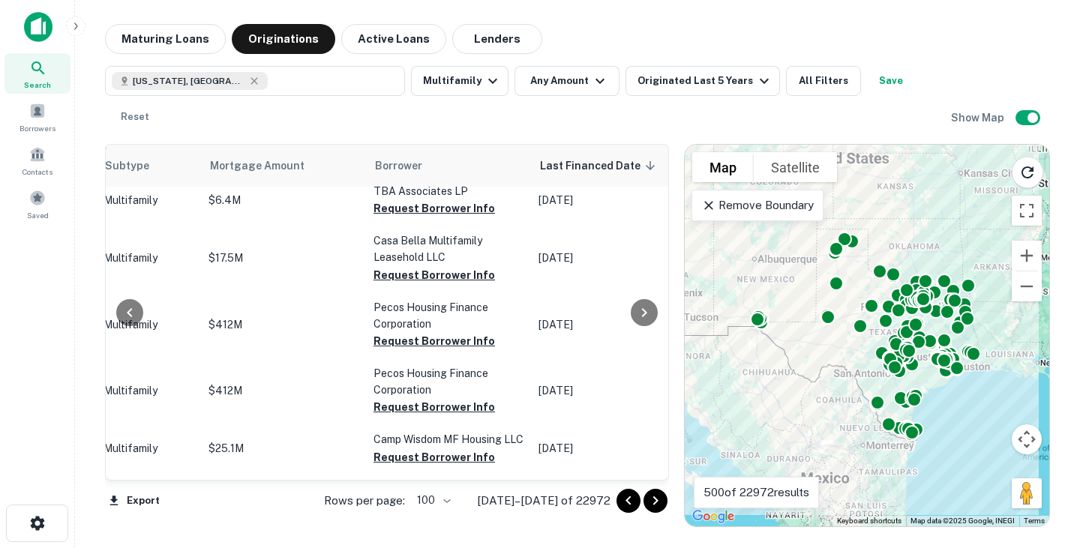
click at [659, 506] on icon "Go to next page" at bounding box center [656, 501] width 18 height 18
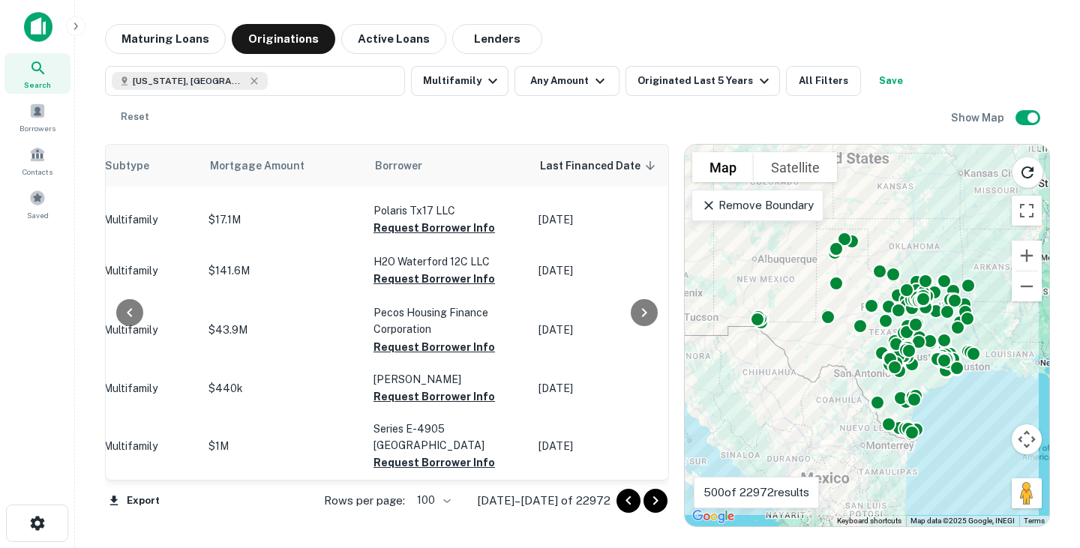
scroll to position [2576, 752]
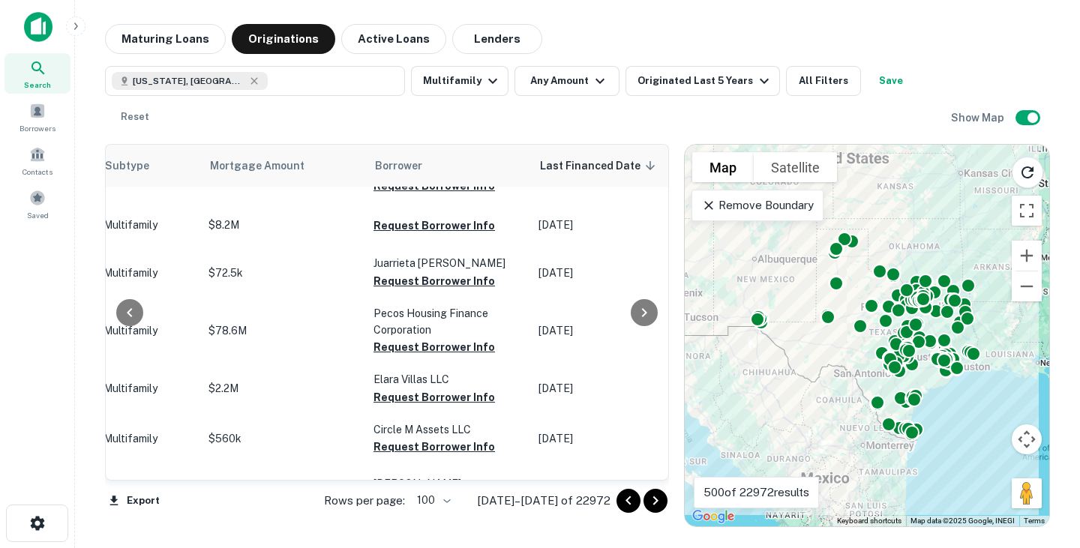
click at [653, 506] on icon "Go to next page" at bounding box center [656, 501] width 18 height 18
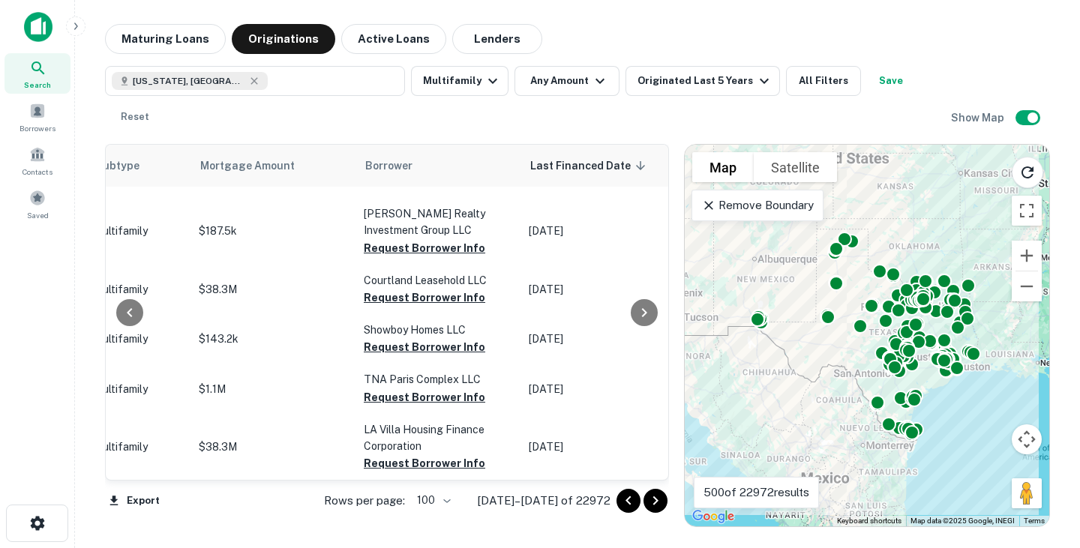
click at [656, 494] on icon "Go to next page" at bounding box center [656, 501] width 18 height 18
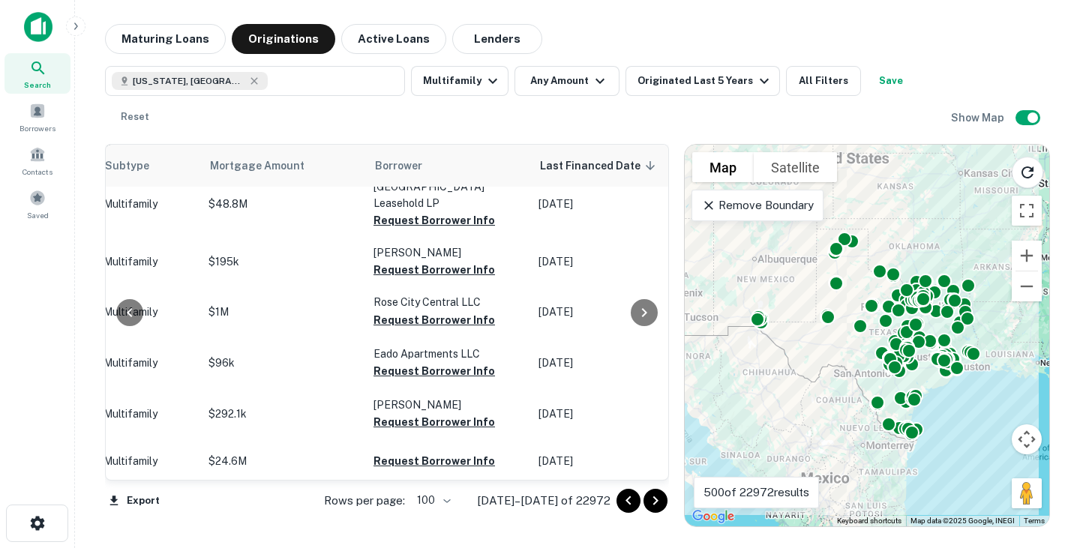
click at [654, 494] on icon "Go to next page" at bounding box center [656, 501] width 18 height 18
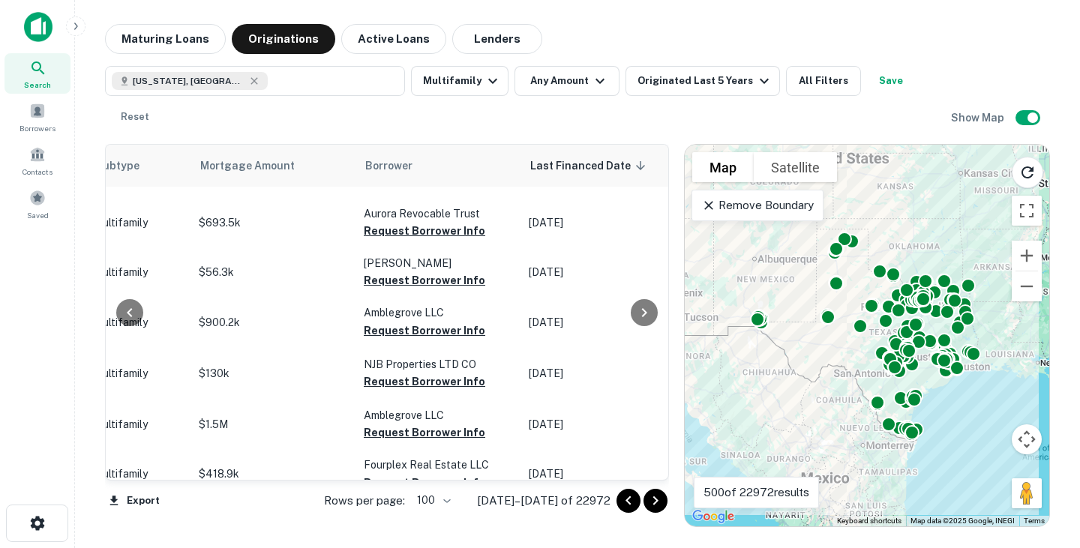
click at [657, 500] on icon "Go to next page" at bounding box center [655, 501] width 5 height 9
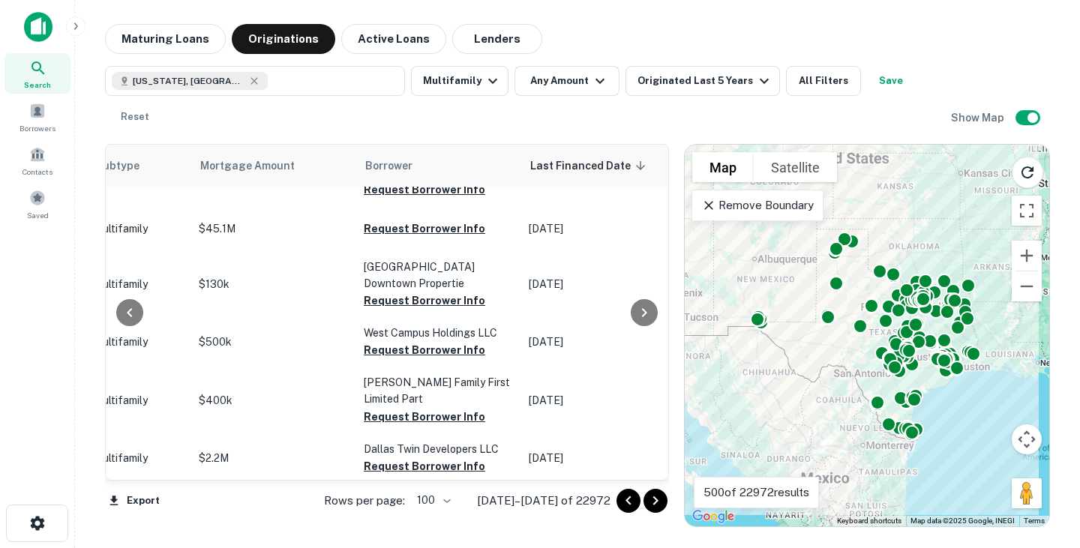
scroll to position [2943, 752]
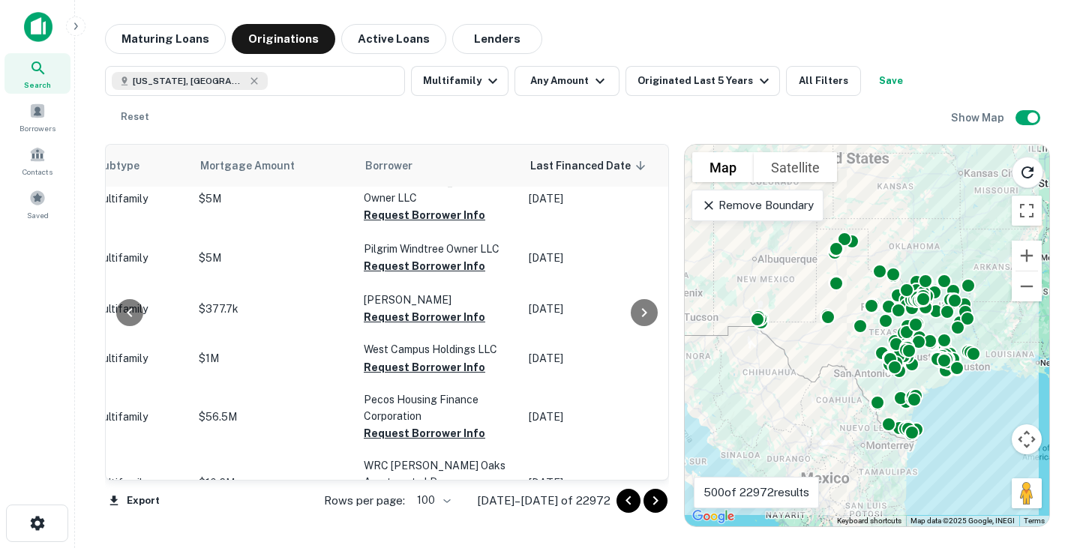
click at [659, 498] on icon "Go to next page" at bounding box center [656, 501] width 18 height 18
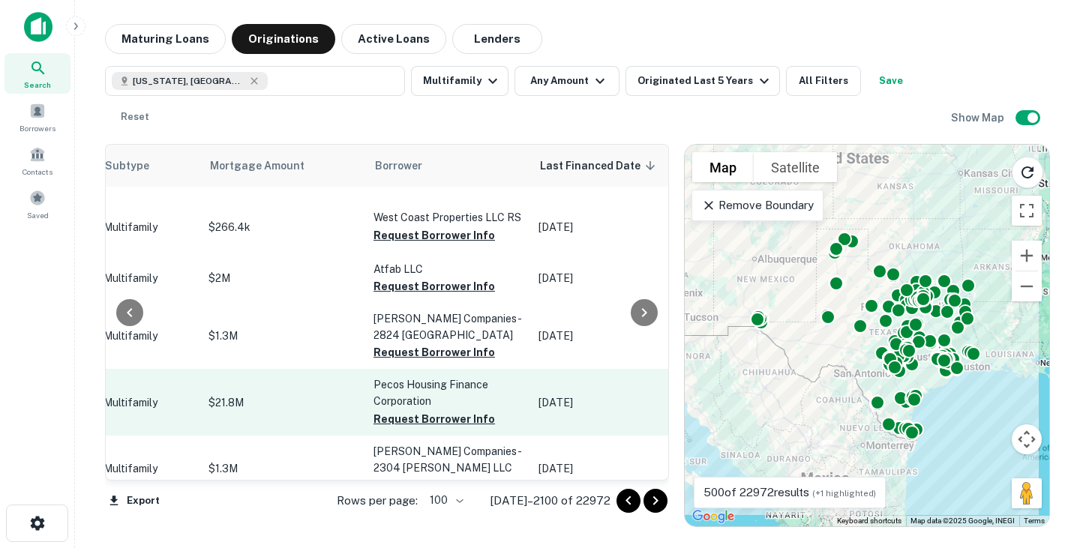
scroll to position [2268, 752]
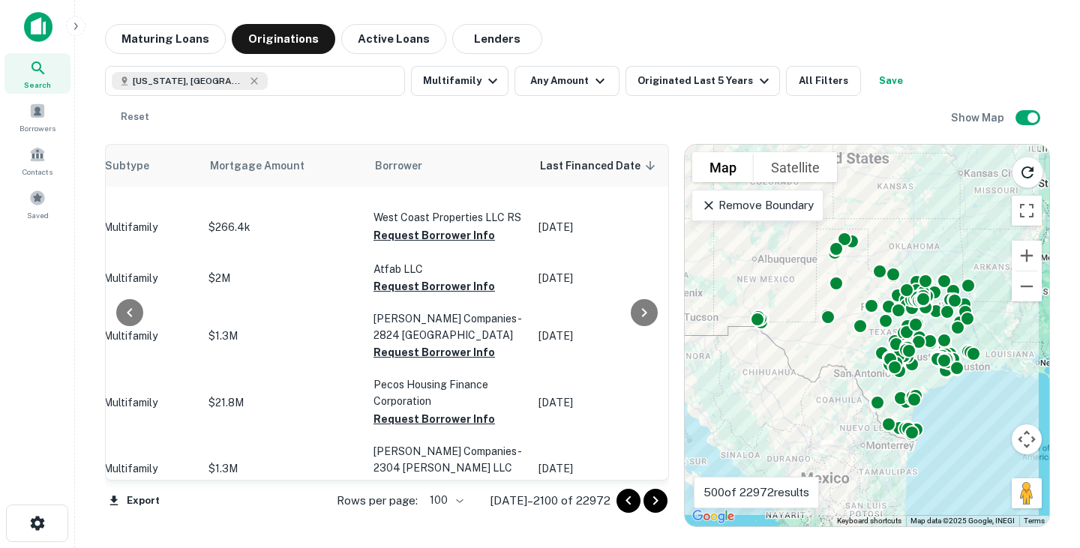
click at [656, 499] on icon "Go to next page" at bounding box center [655, 501] width 5 height 9
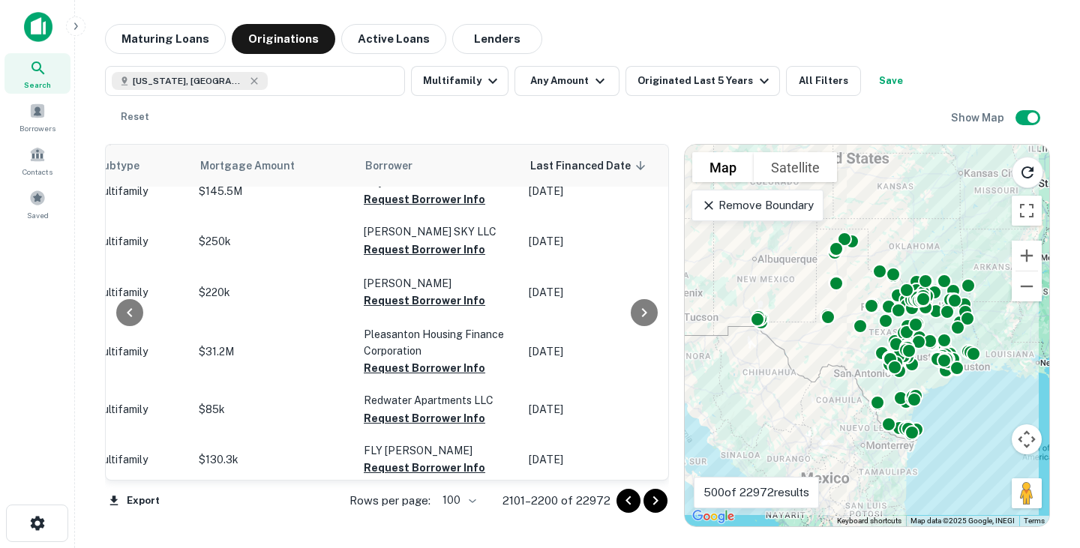
click at [657, 502] on icon "Go to next page" at bounding box center [656, 501] width 18 height 18
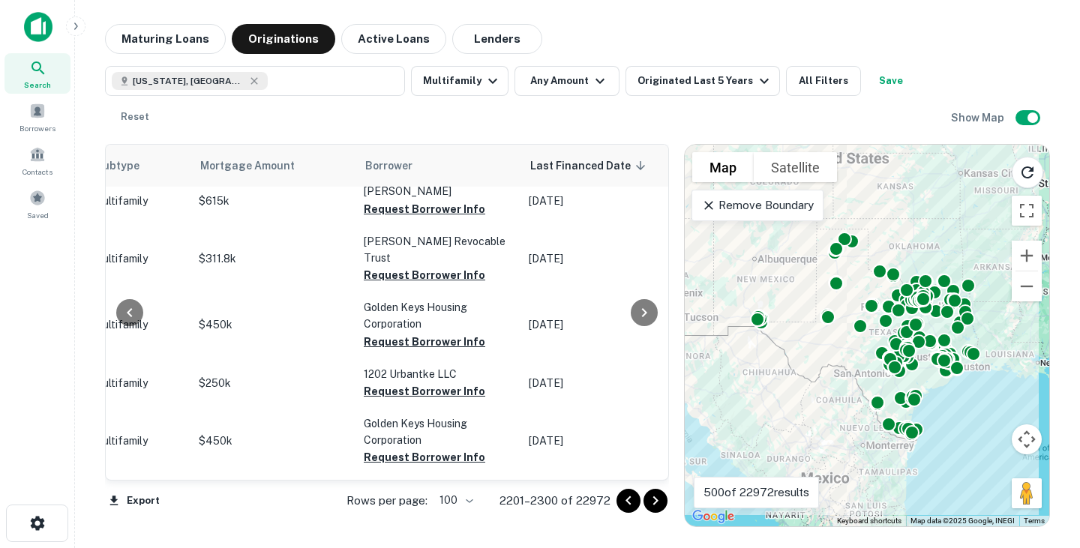
click at [654, 501] on icon "Go to next page" at bounding box center [656, 501] width 18 height 18
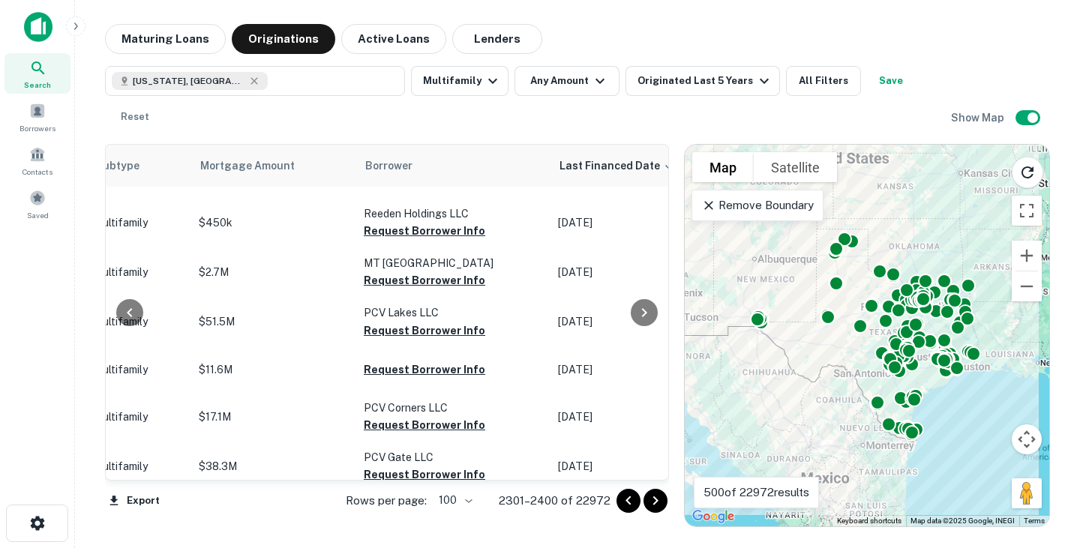
click at [653, 505] on icon "Go to next page" at bounding box center [655, 501] width 5 height 9
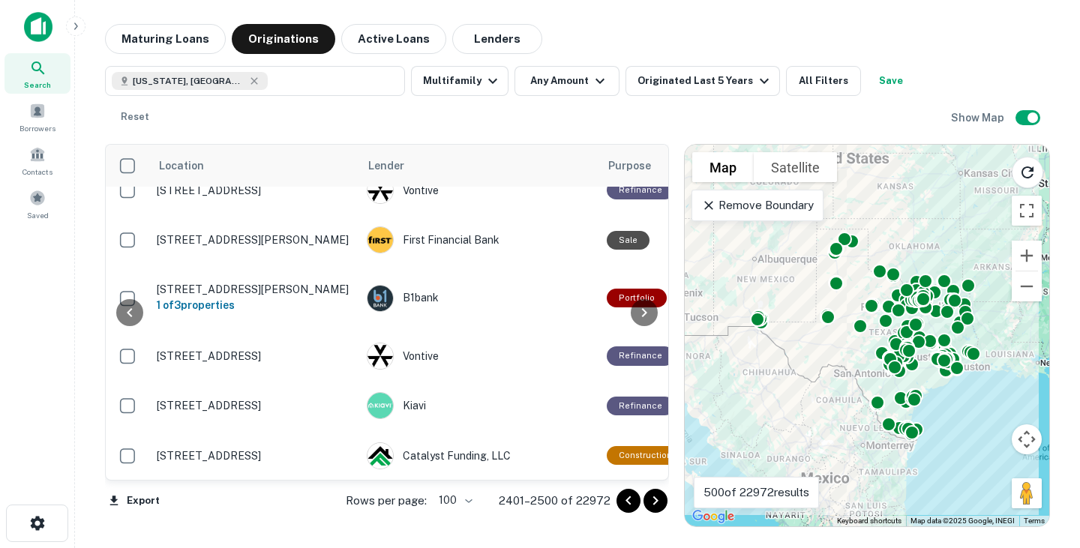
scroll to position [64, 752]
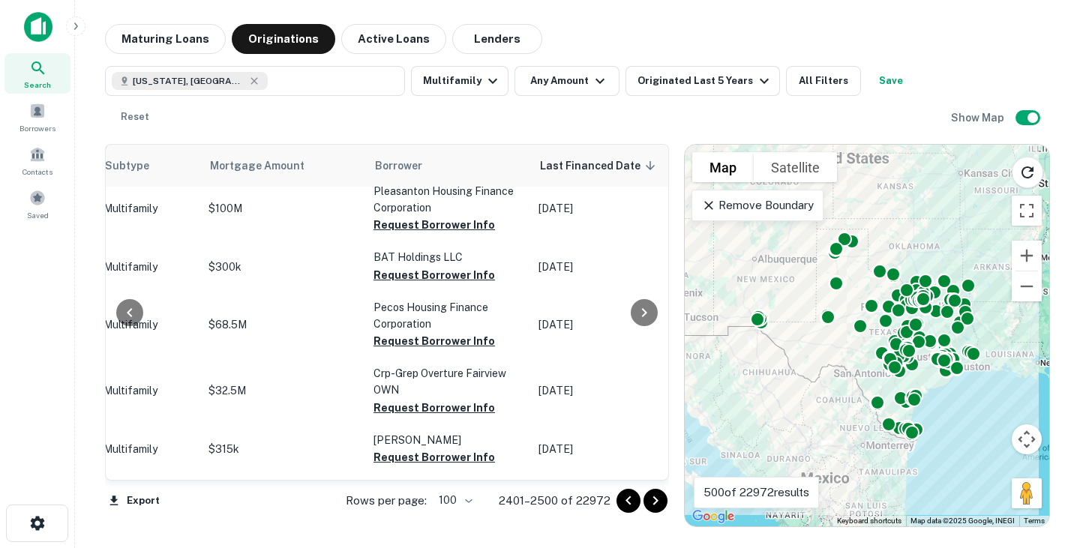
click at [659, 508] on icon "Go to next page" at bounding box center [656, 501] width 18 height 18
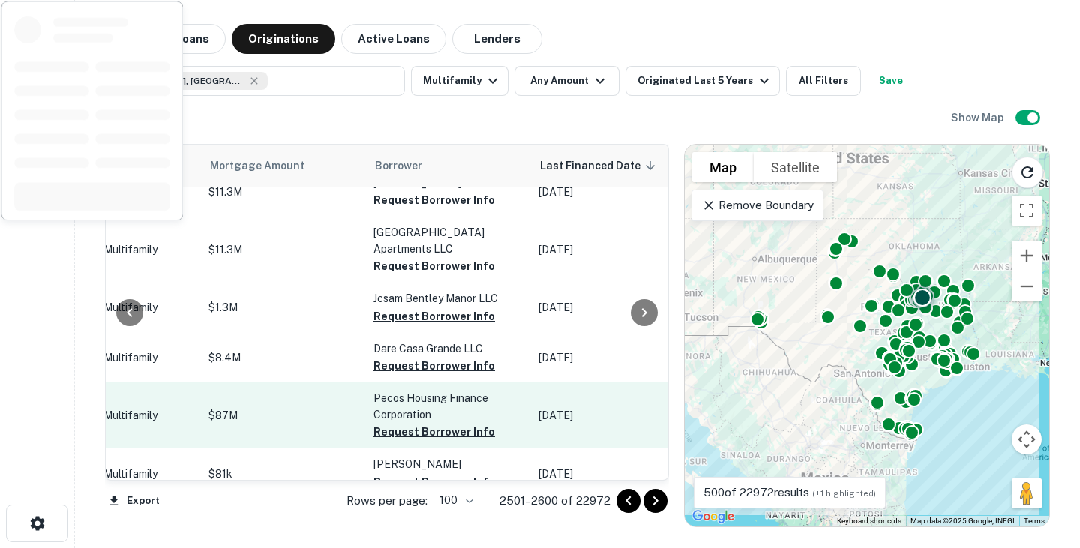
scroll to position [2405, 752]
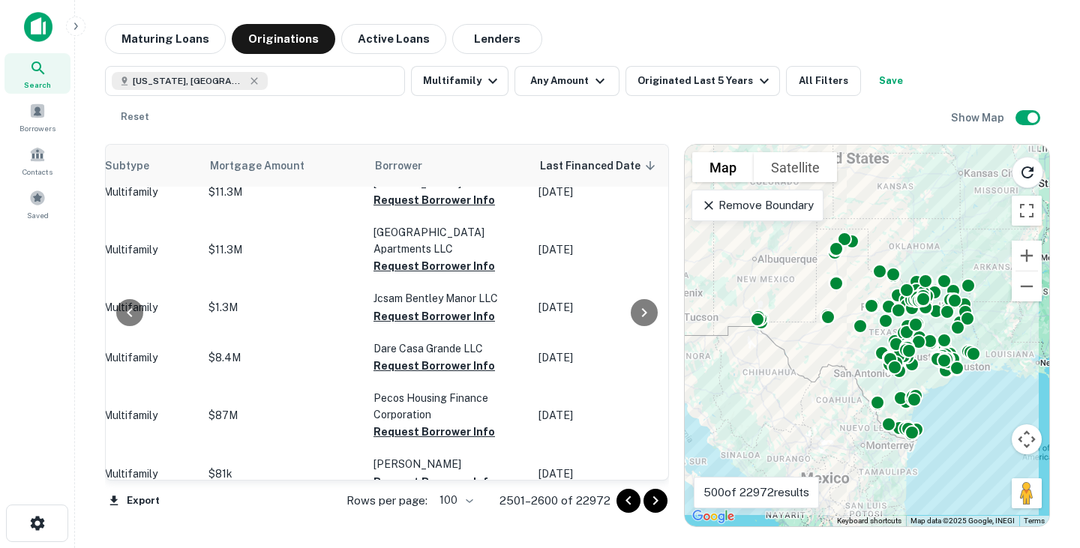
click at [659, 500] on icon "Go to next page" at bounding box center [656, 501] width 18 height 18
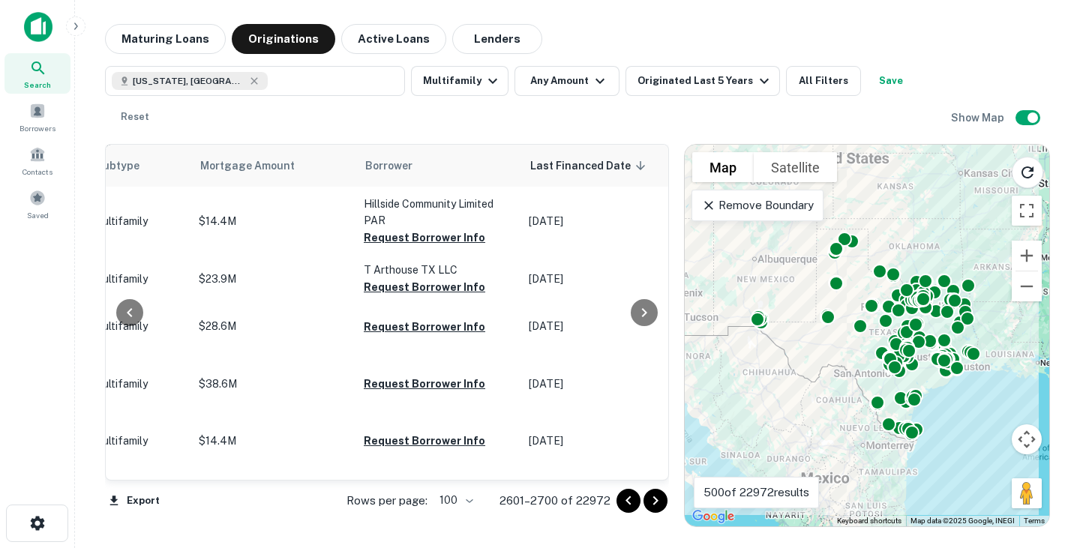
click at [653, 506] on icon "Go to next page" at bounding box center [656, 501] width 18 height 18
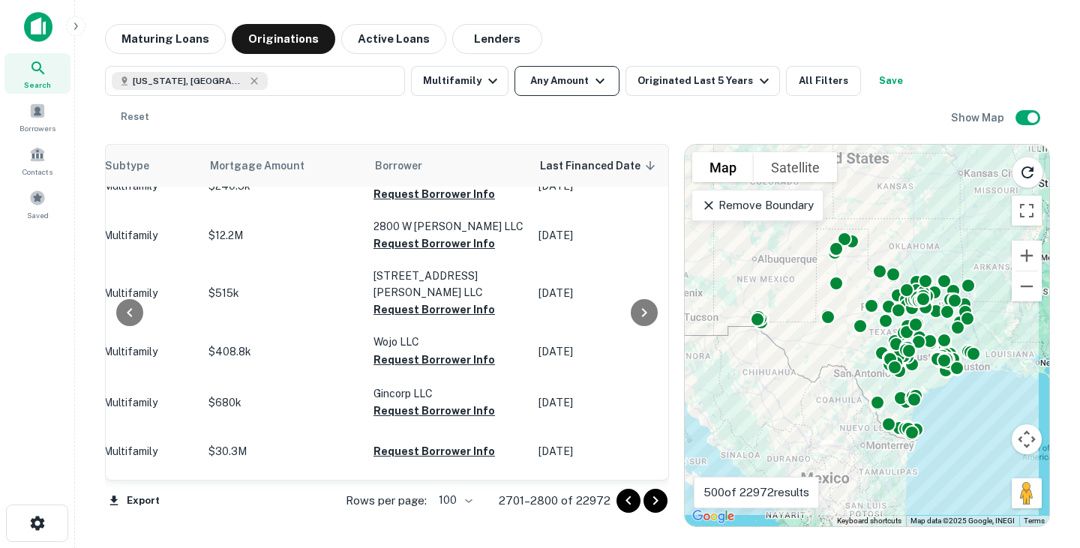
click at [575, 82] on button "Any Amount" at bounding box center [567, 81] width 105 height 30
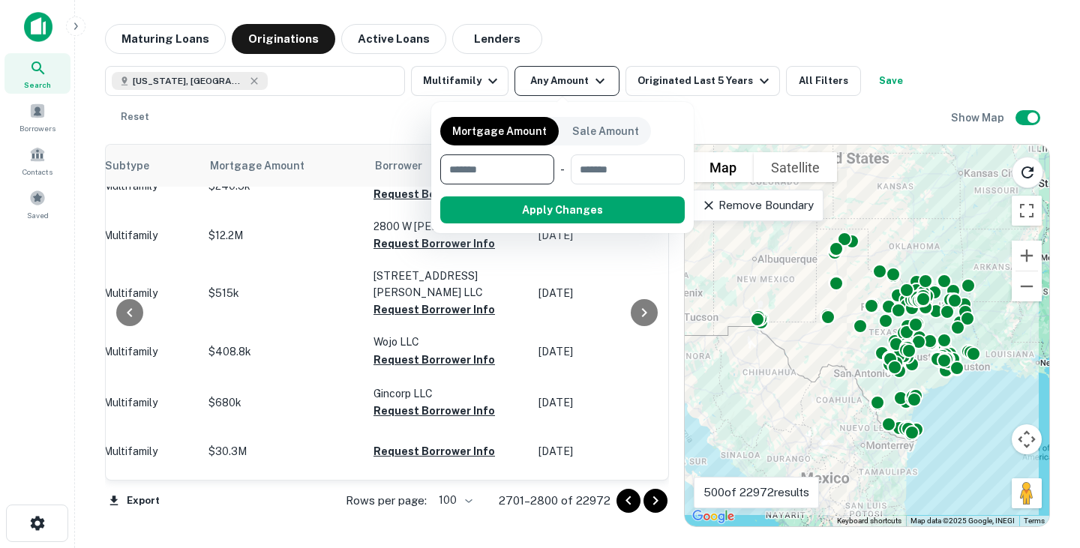
click at [593, 78] on div at bounding box center [540, 274] width 1080 height 548
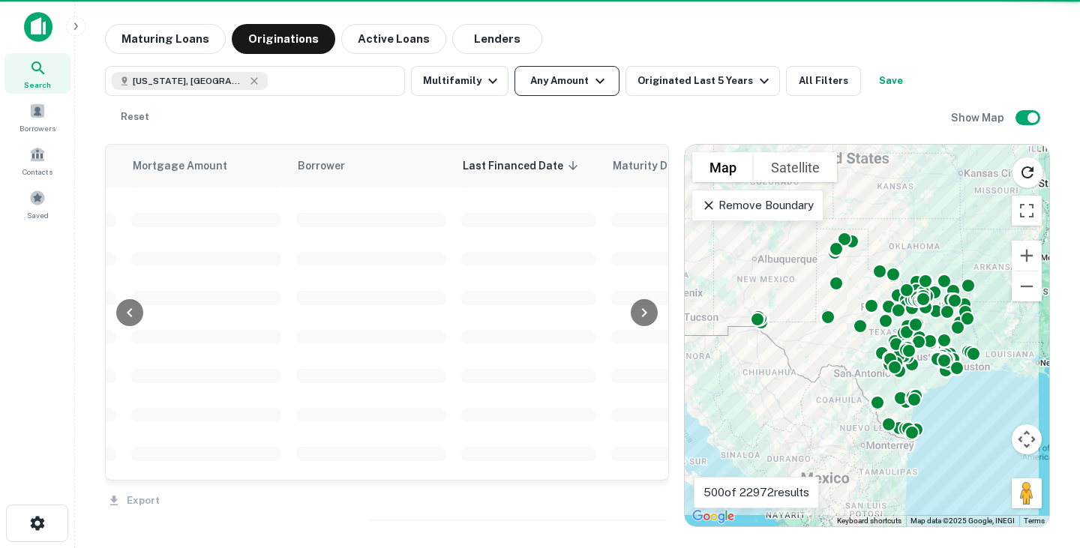
click at [598, 81] on icon "button" at bounding box center [600, 81] width 18 height 18
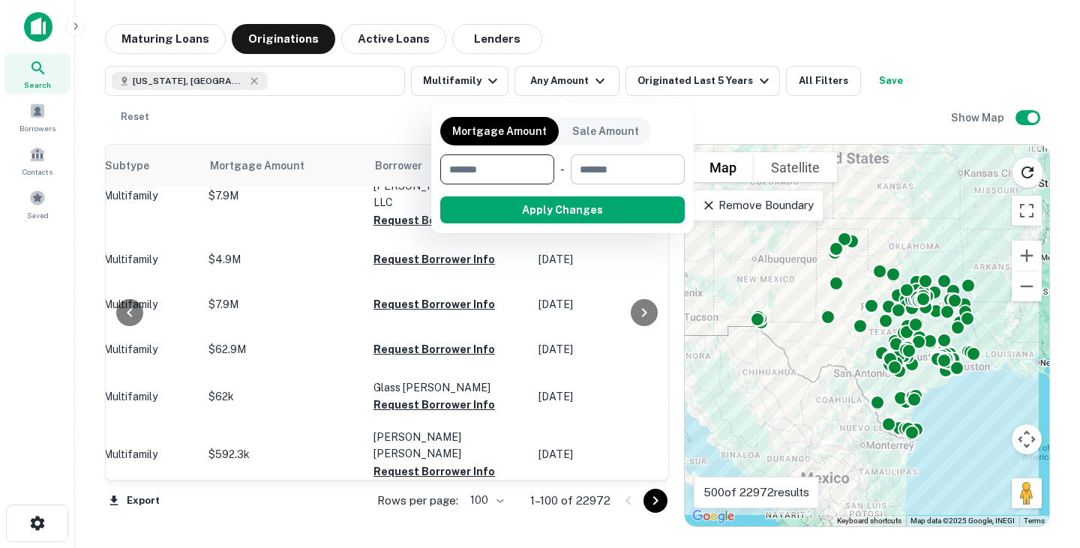
click at [602, 167] on input "number" at bounding box center [623, 170] width 104 height 30
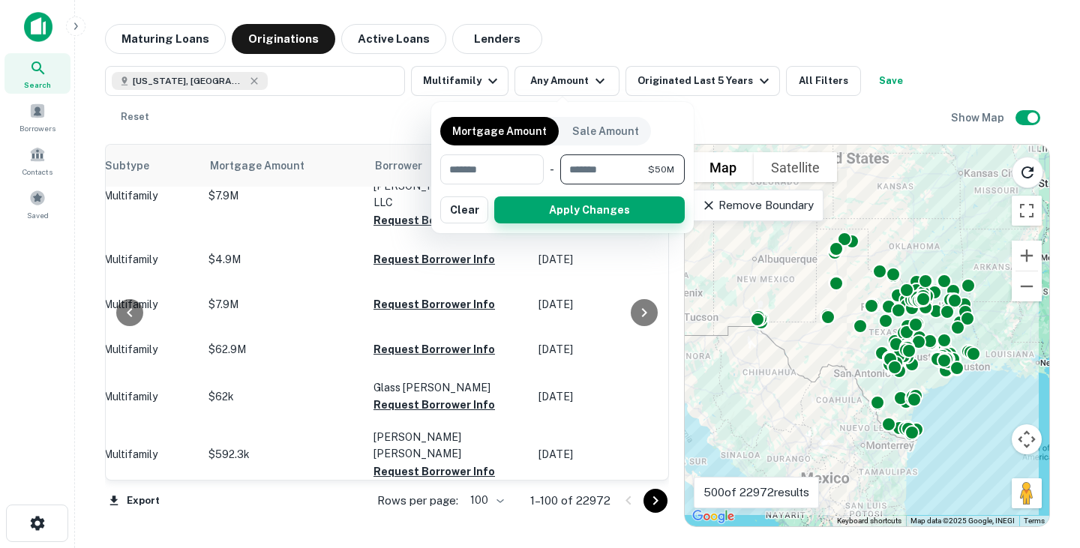
type input "********"
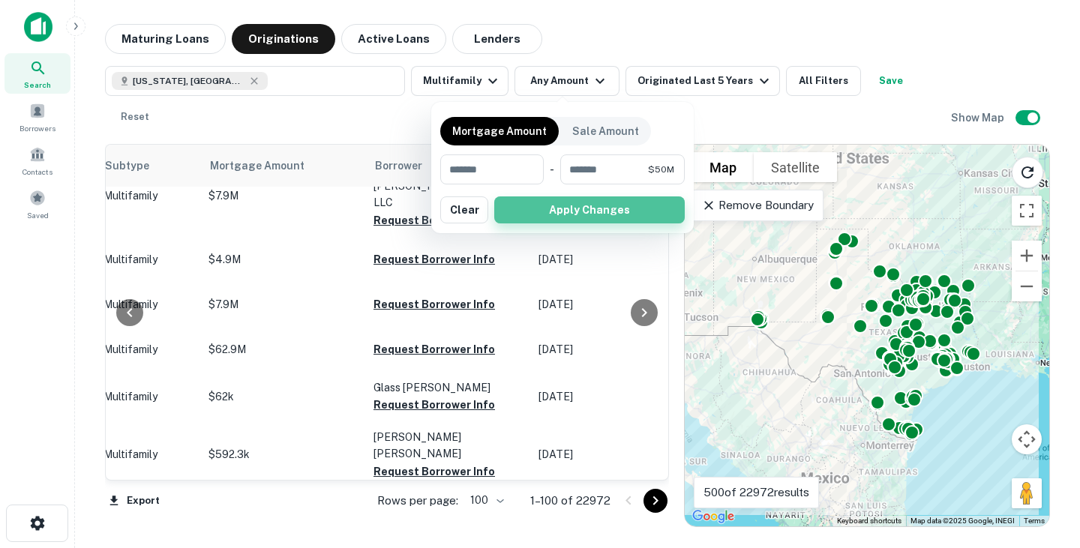
click at [604, 210] on button "Apply Changes" at bounding box center [589, 210] width 191 height 27
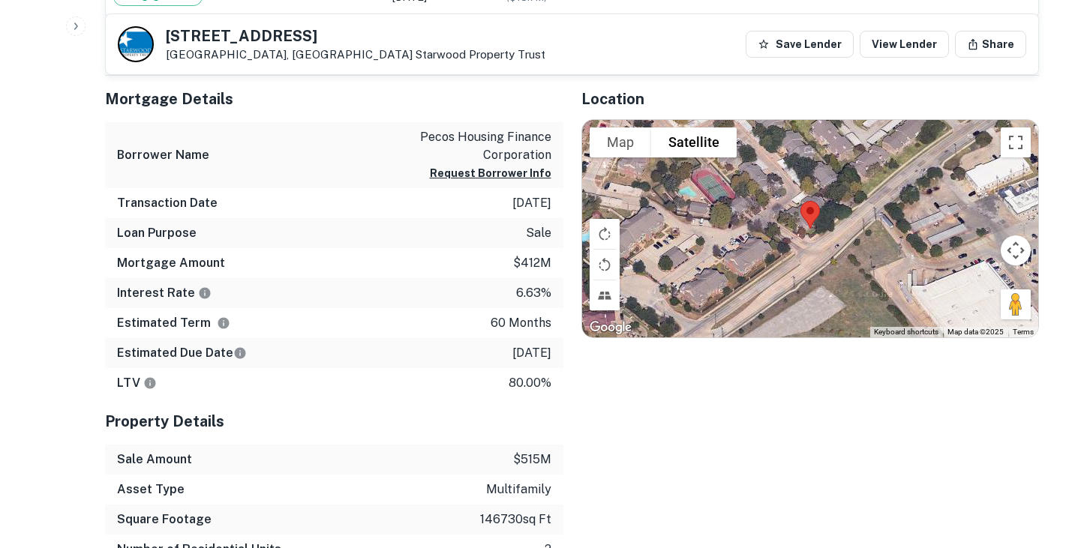
scroll to position [675, 0]
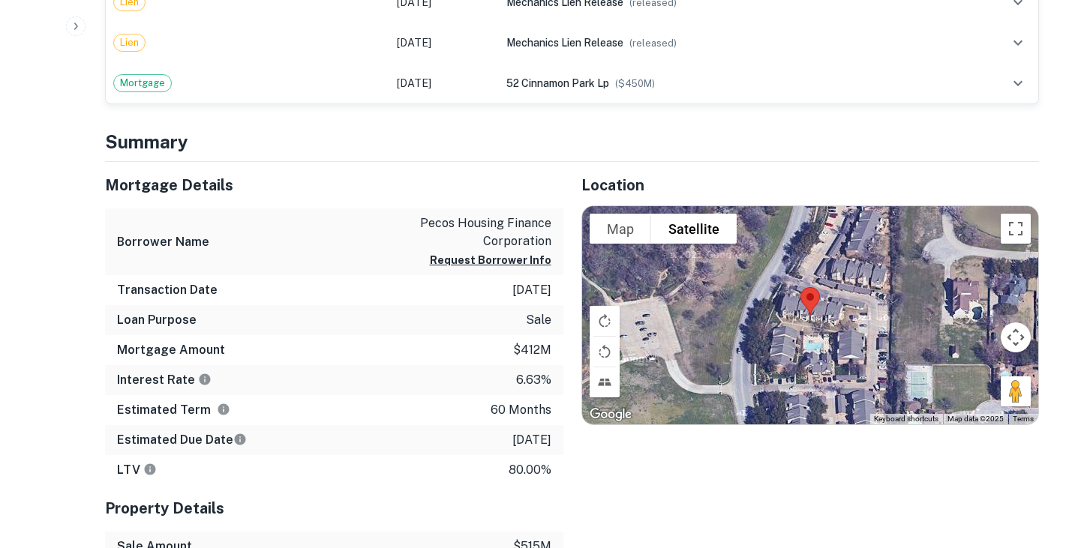
scroll to position [756, 0]
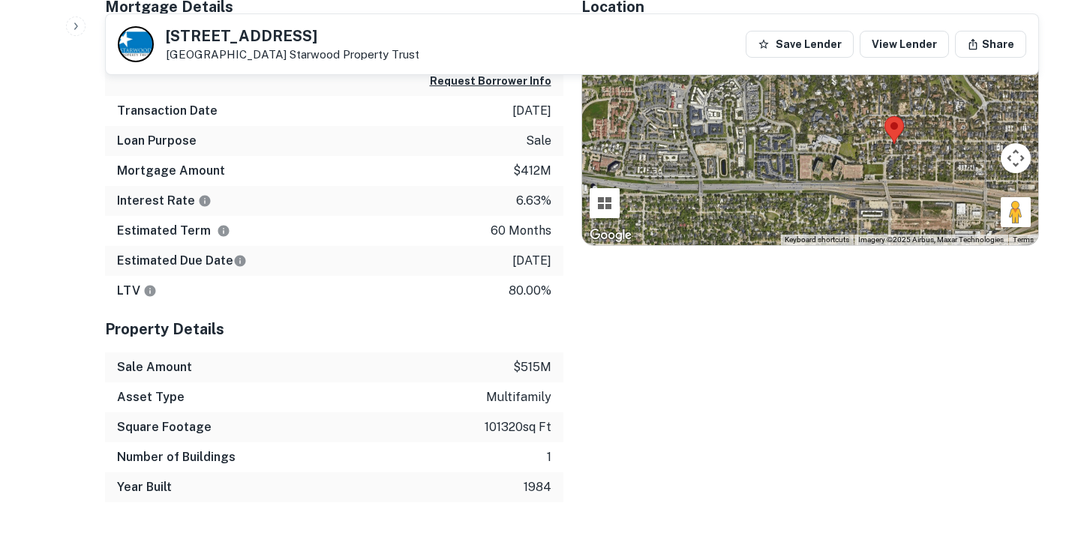
scroll to position [712, 0]
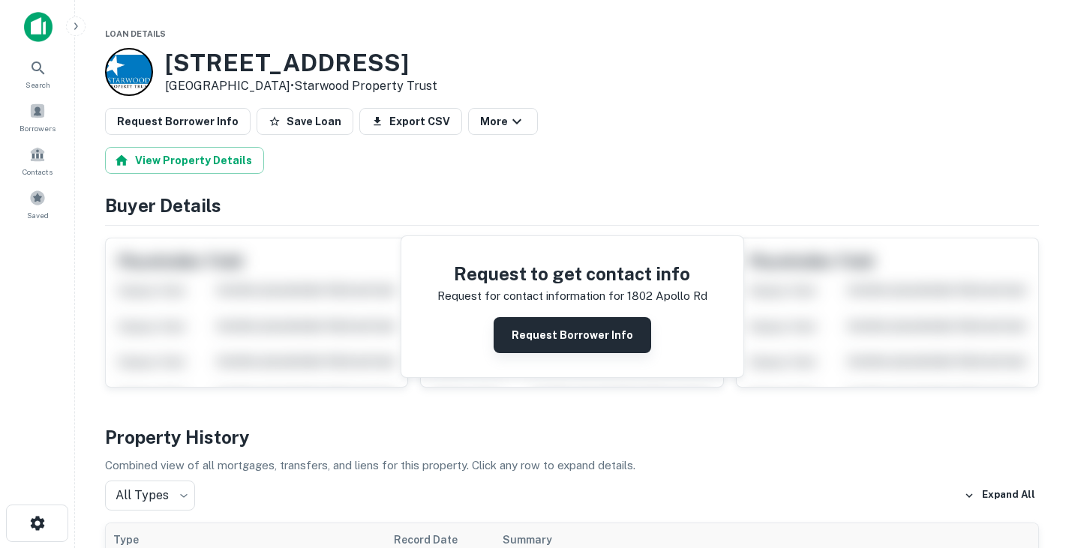
click at [572, 341] on button "Request Borrower Info" at bounding box center [573, 335] width 158 height 36
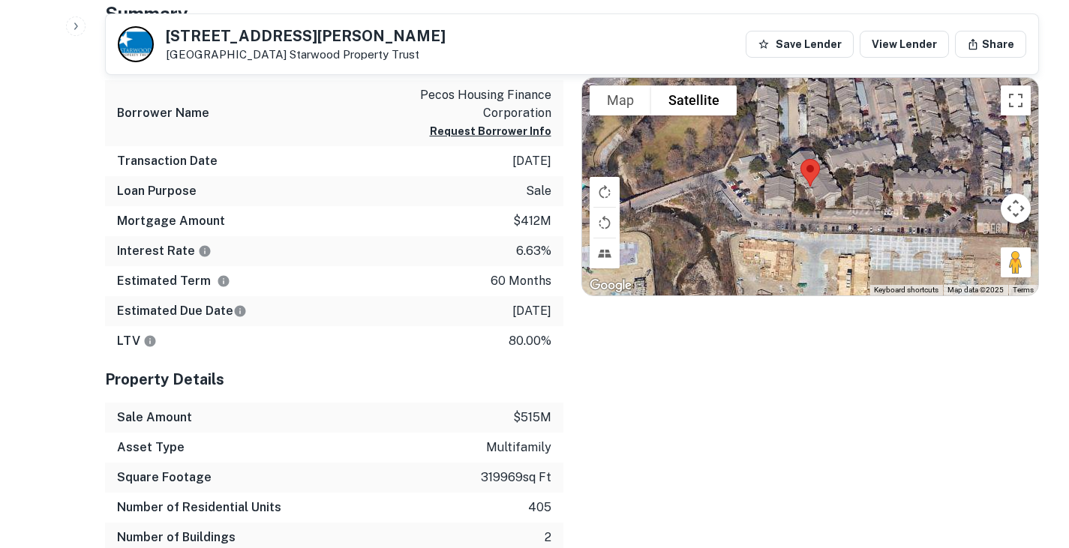
scroll to position [1036, 0]
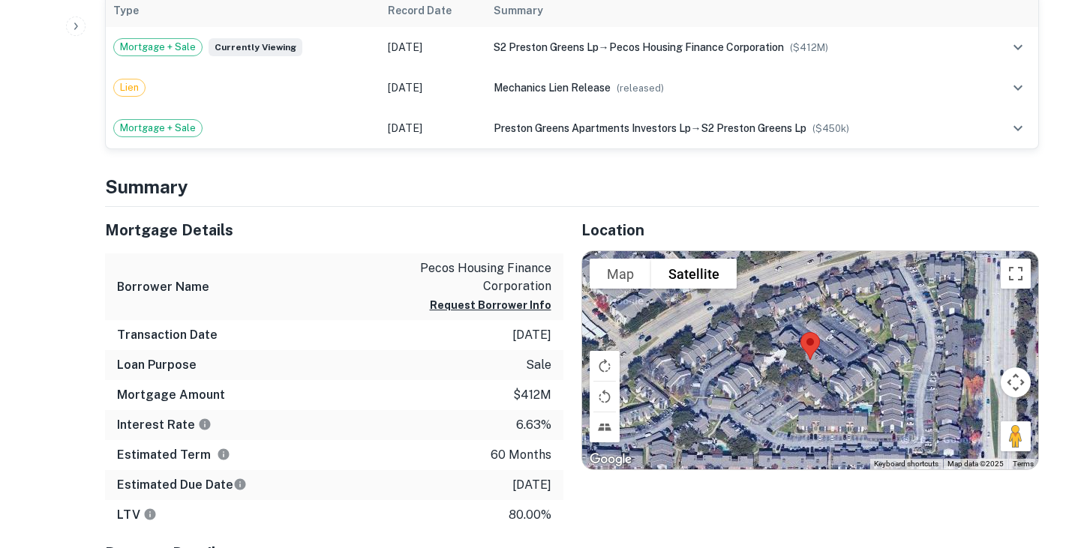
scroll to position [554, 0]
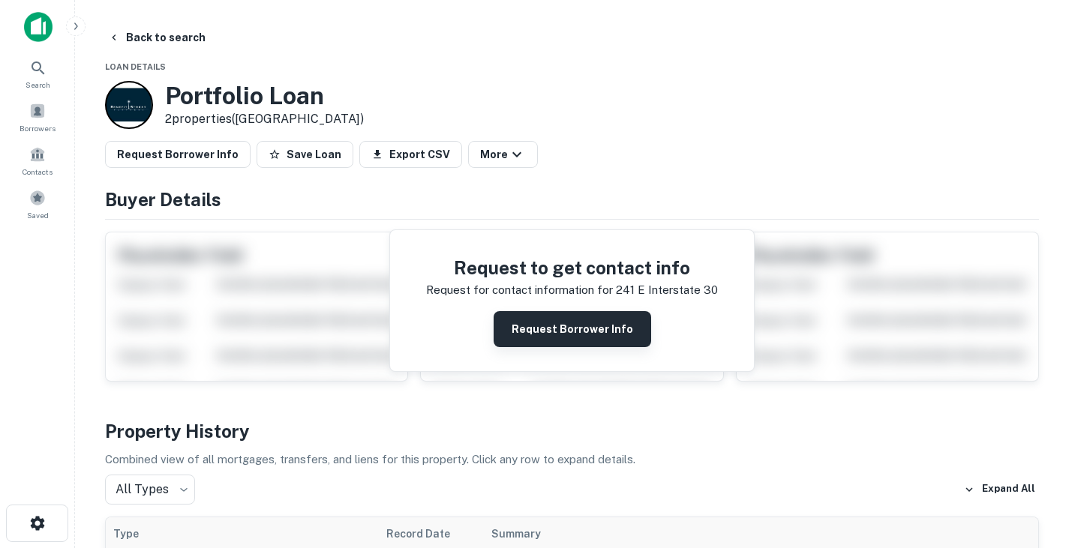
click at [559, 332] on button "Request Borrower Info" at bounding box center [573, 329] width 158 height 36
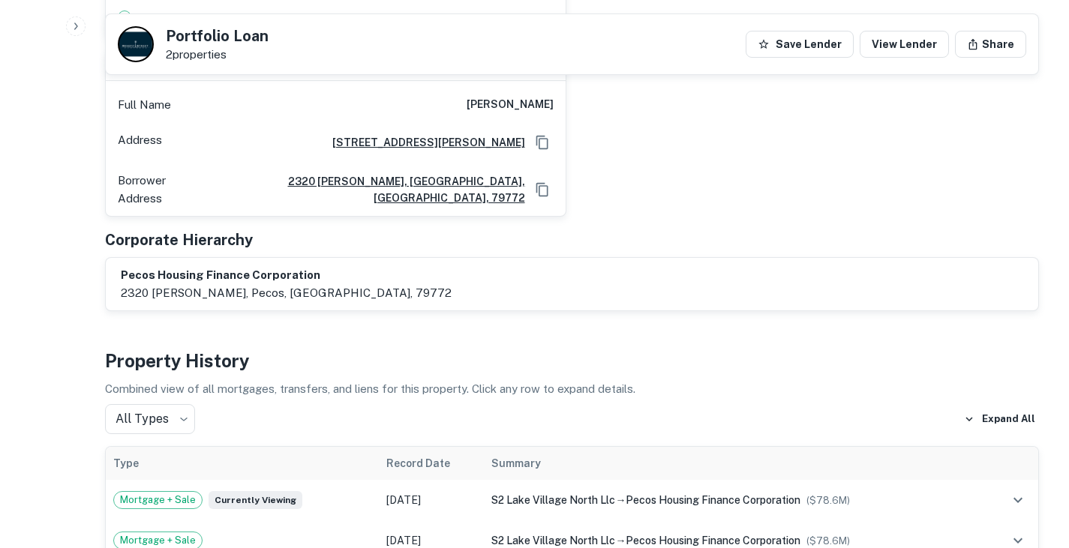
scroll to position [1374, 0]
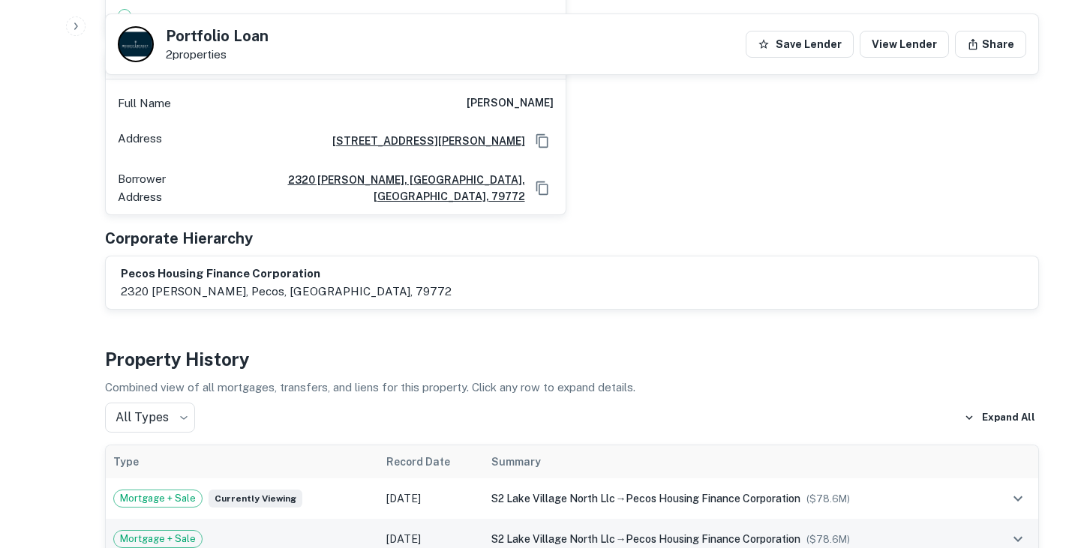
click at [360, 530] on div "Mortgage + Sale" at bounding box center [242, 539] width 258 height 18
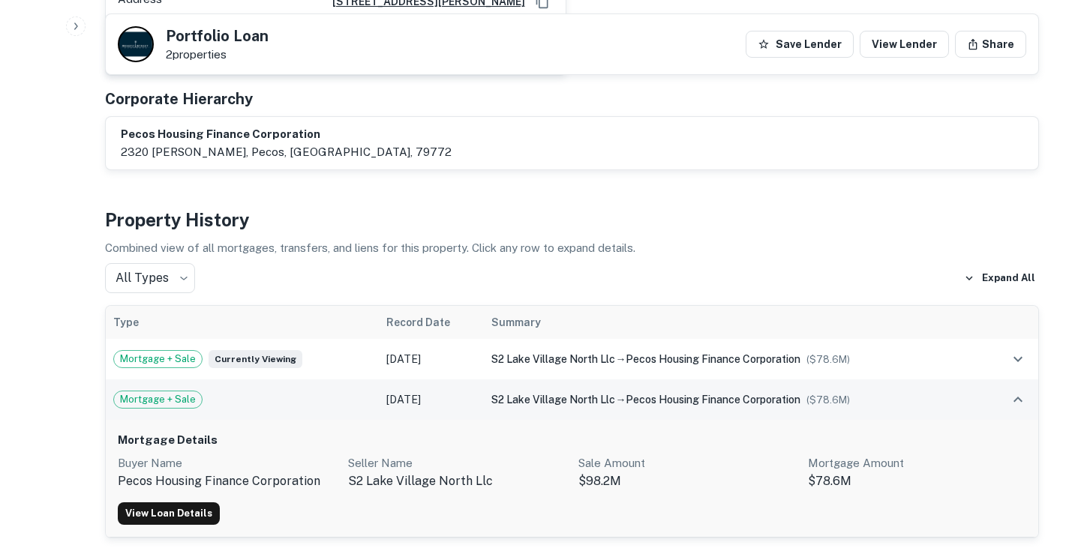
scroll to position [1516, 0]
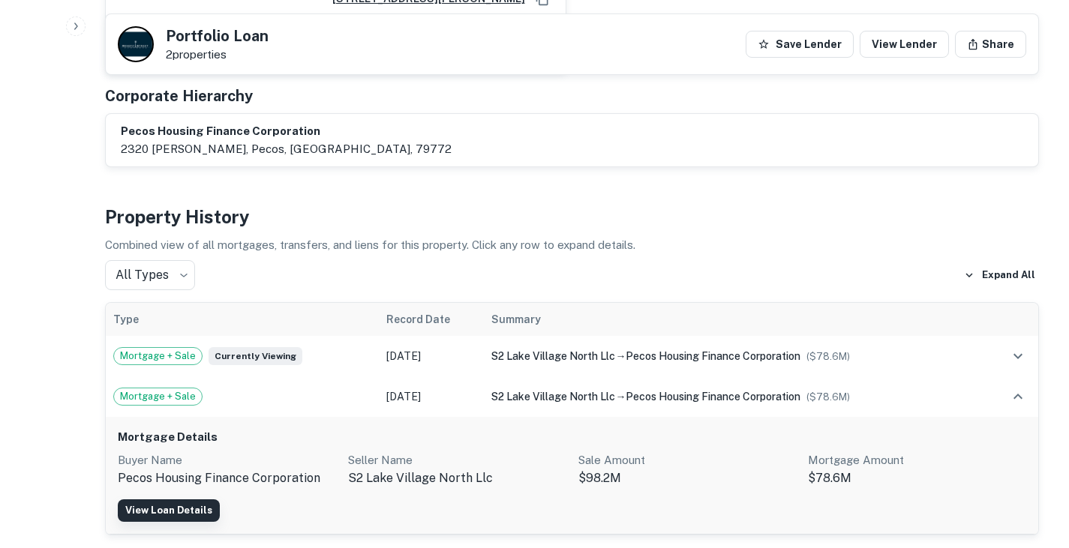
click at [166, 500] on link "View Loan Details" at bounding box center [169, 511] width 102 height 23
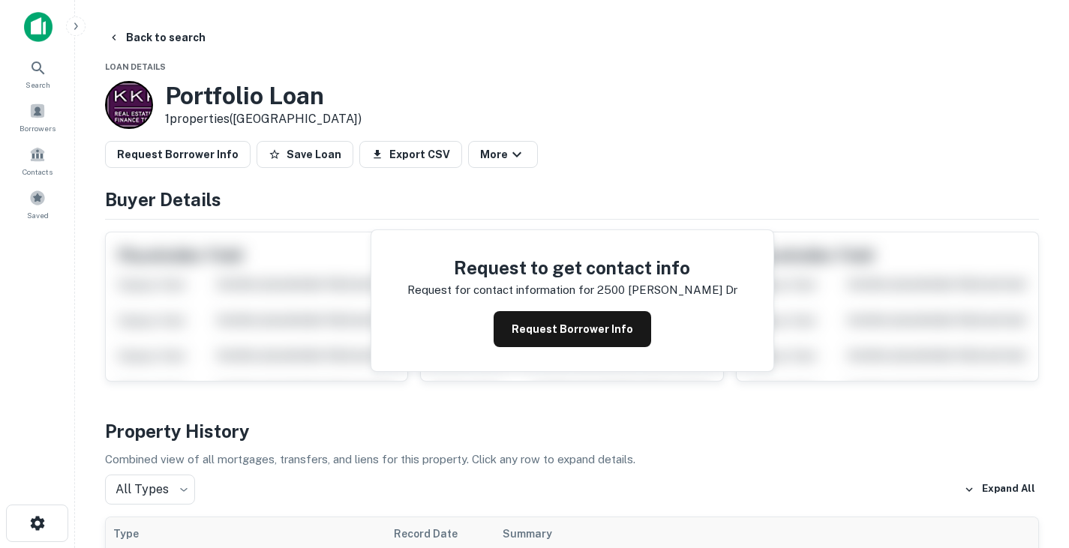
click at [1038, 165] on div "Request Borrower Info Save Loan Export CSV More" at bounding box center [572, 154] width 934 height 27
click at [631, 346] on button "Request Borrower Info" at bounding box center [573, 329] width 158 height 36
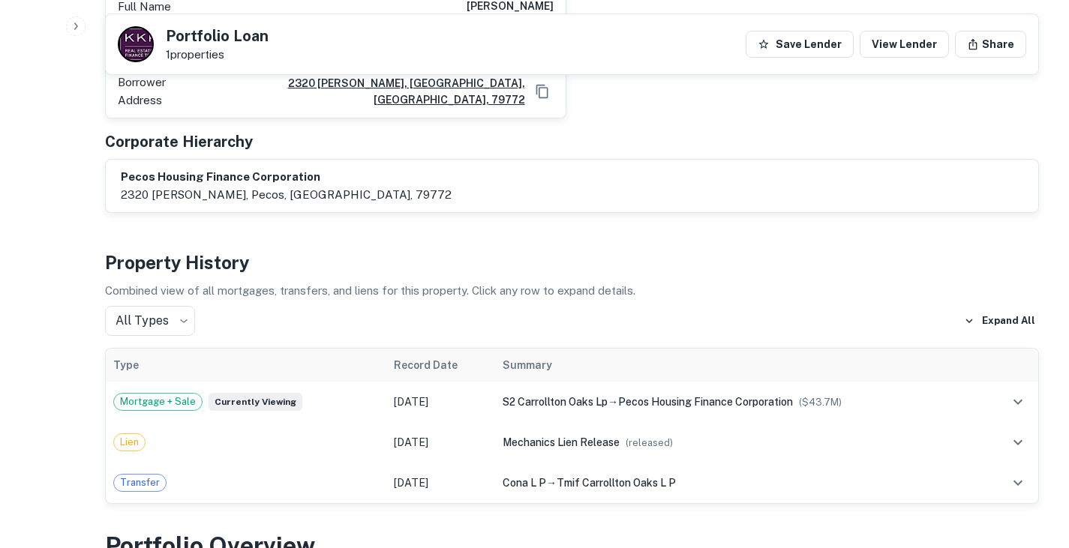
scroll to position [1473, 0]
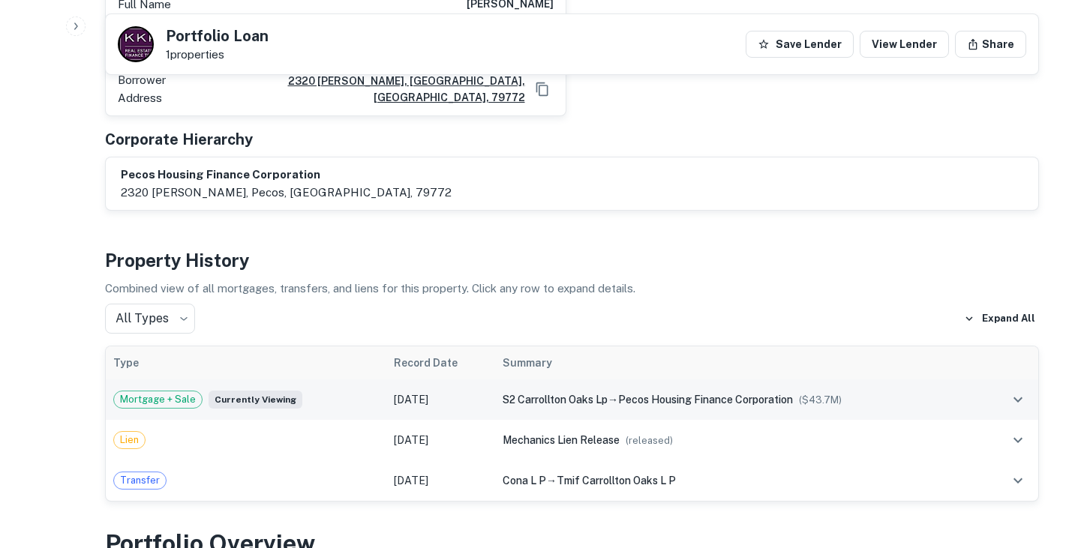
click at [484, 380] on td "[DATE]" at bounding box center [440, 400] width 109 height 41
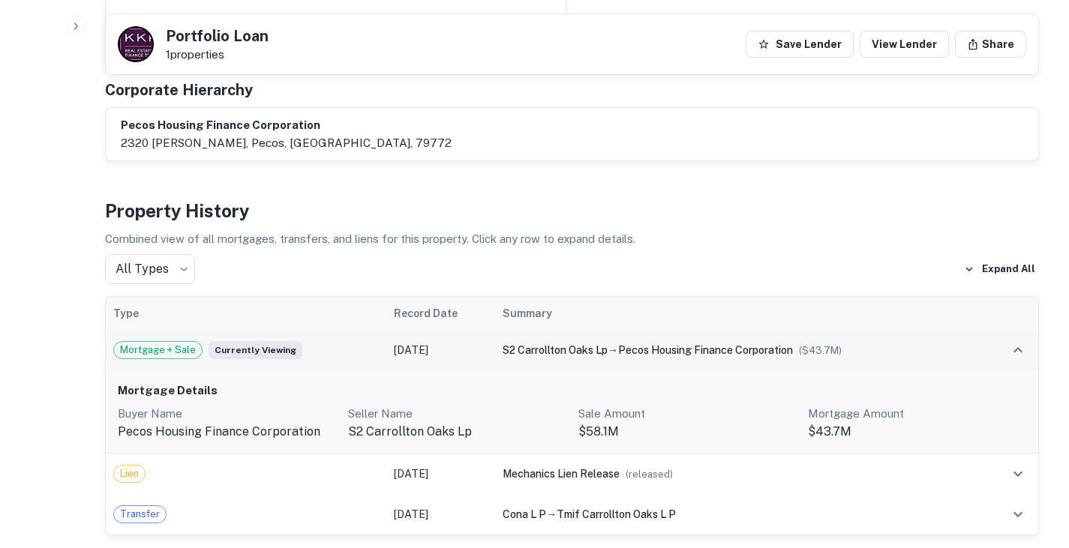
scroll to position [1523, 0]
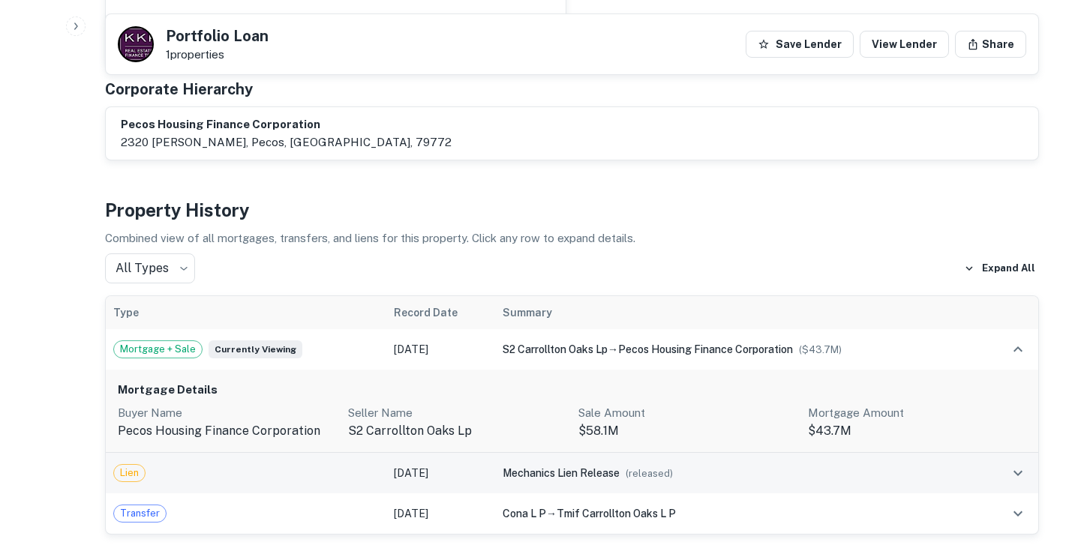
click at [472, 453] on td "Mar 14, 2025" at bounding box center [440, 473] width 109 height 41
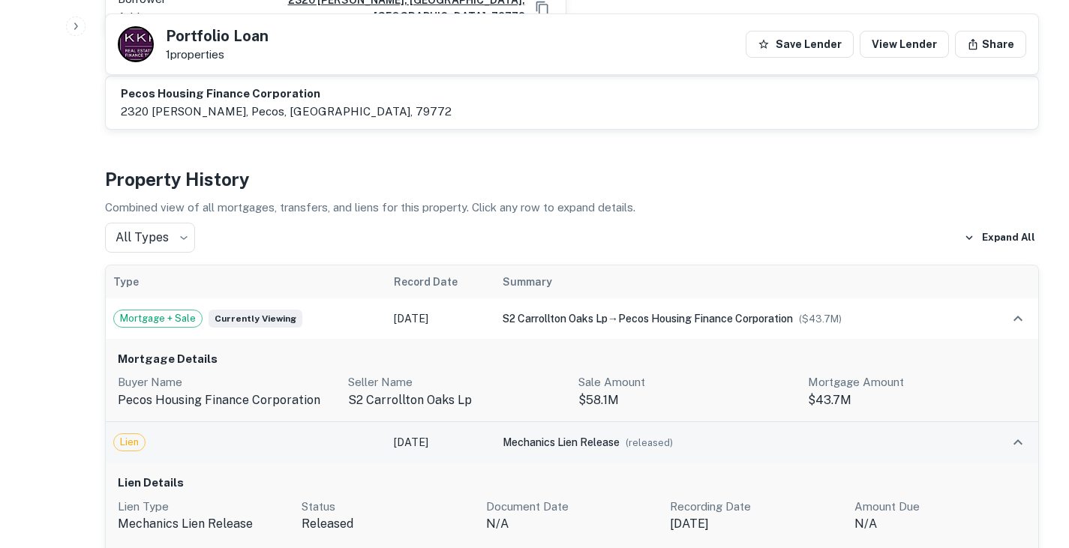
scroll to position [1592, 0]
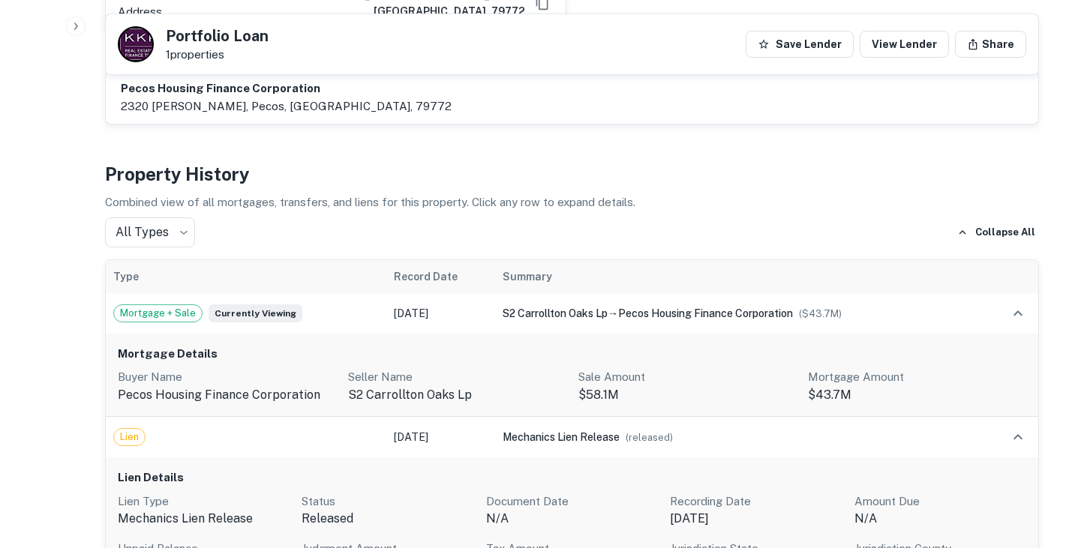
scroll to position [1557, 0]
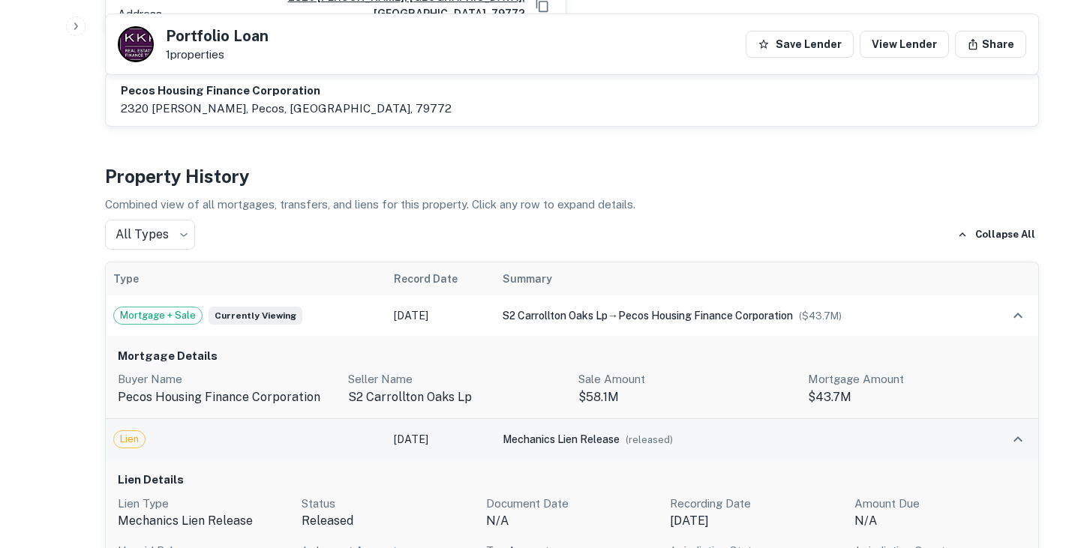
click at [136, 432] on span "Lien" at bounding box center [129, 439] width 31 height 15
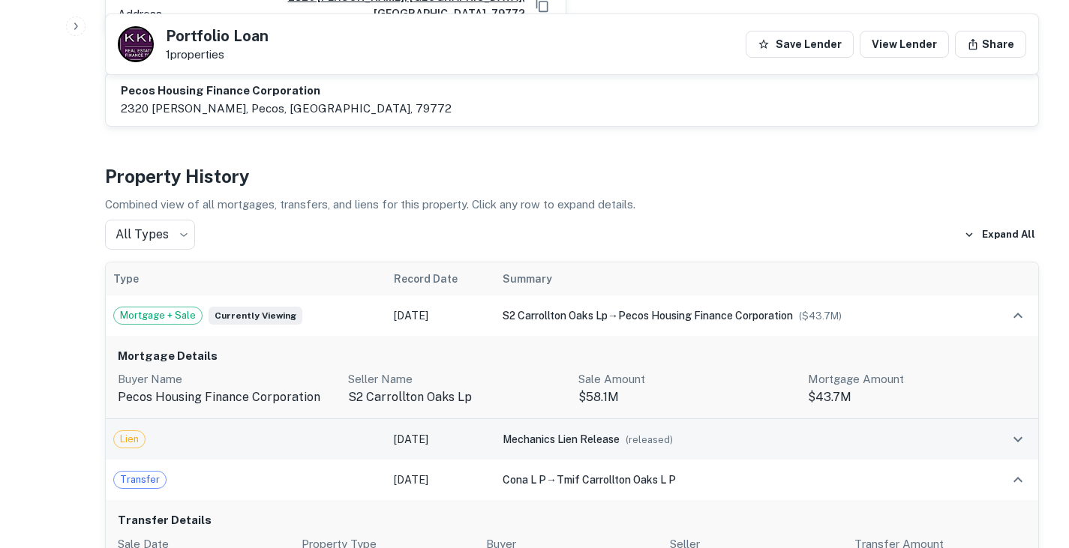
click at [136, 432] on span "Lien" at bounding box center [129, 439] width 31 height 15
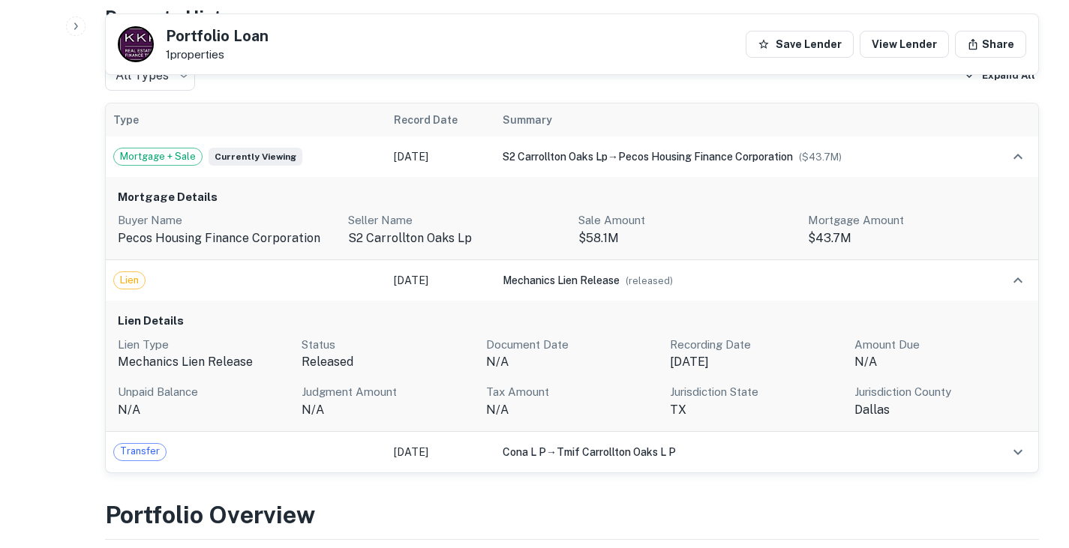
scroll to position [1699, 0]
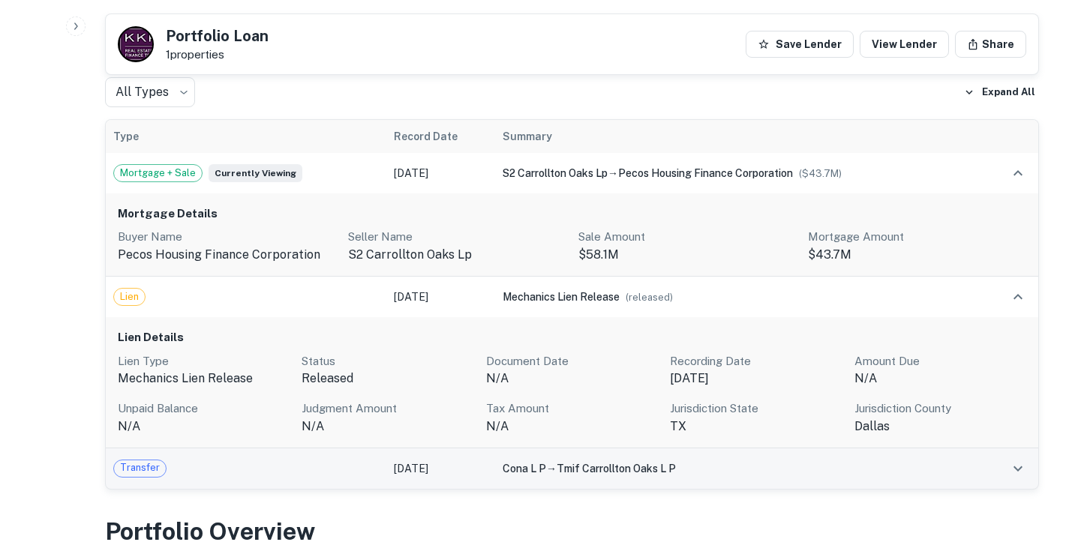
click at [561, 461] on div "cona l p → tmif carrollton oaks l p" at bounding box center [739, 469] width 473 height 17
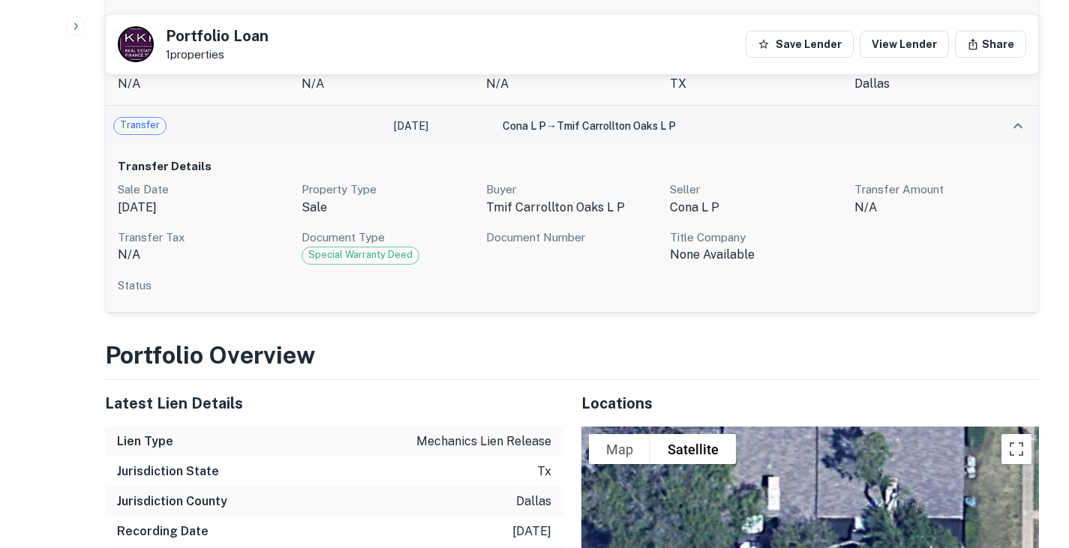
scroll to position [2043, 0]
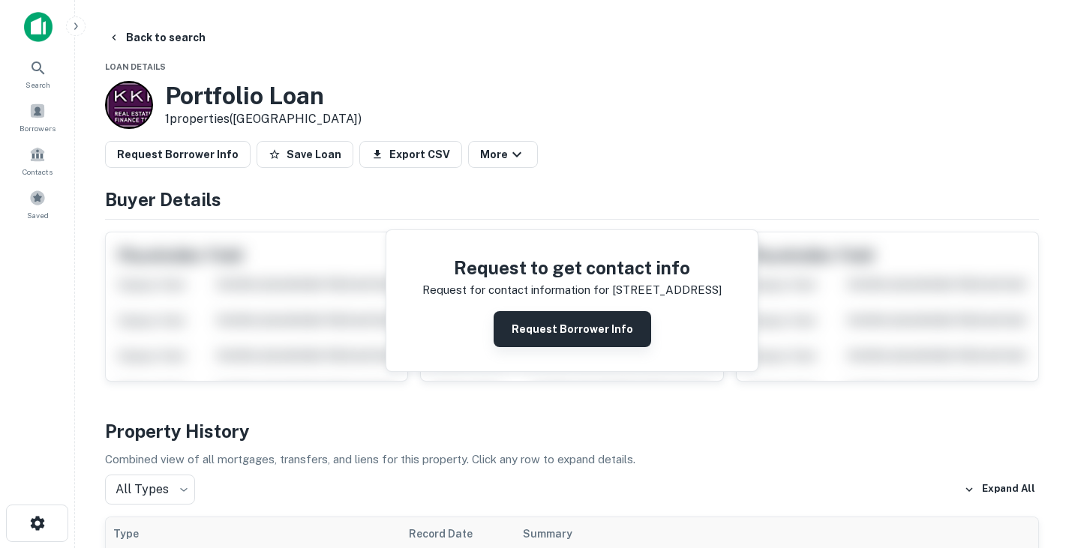
click at [530, 321] on button "Request Borrower Info" at bounding box center [573, 329] width 158 height 36
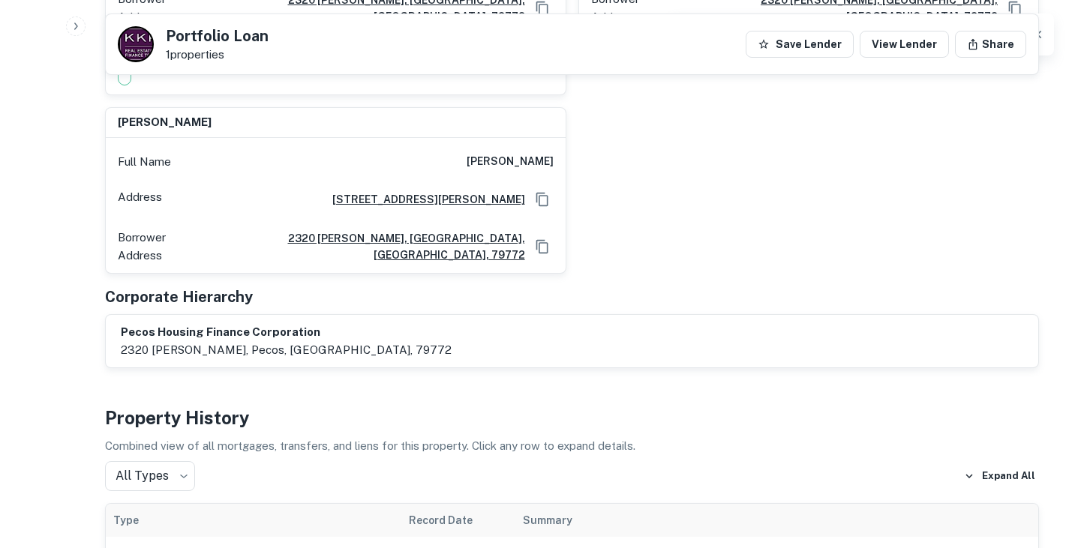
scroll to position [1322, 0]
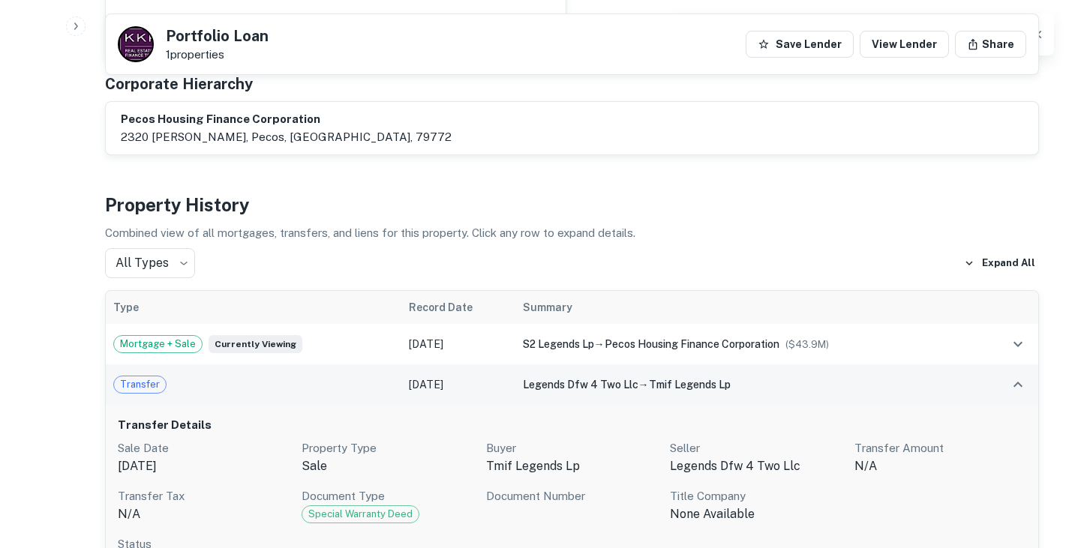
scroll to position [1537, 0]
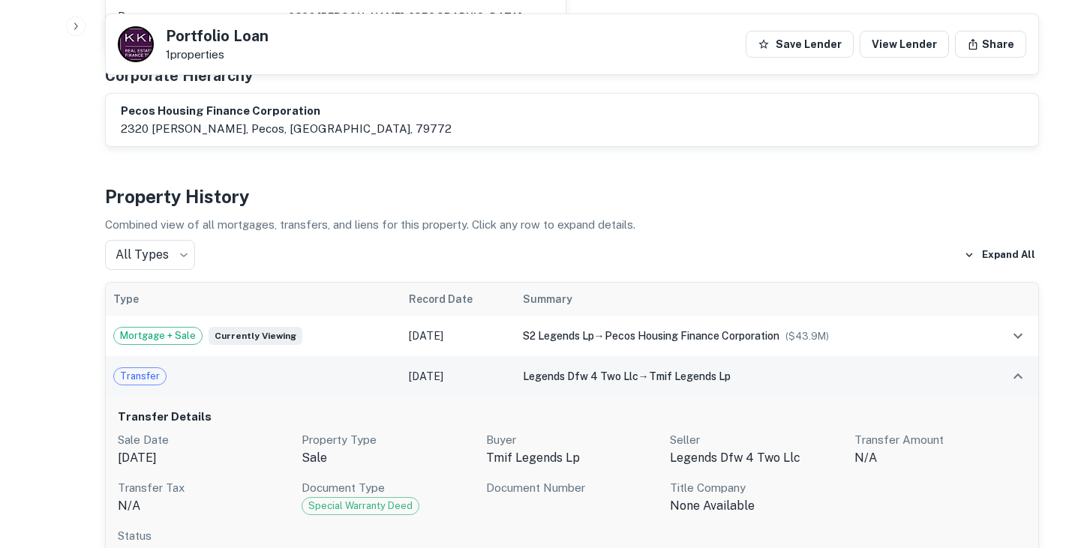
click at [563, 356] on td "legends dfw 4 two llc → tmif legends lp" at bounding box center [747, 376] width 464 height 41
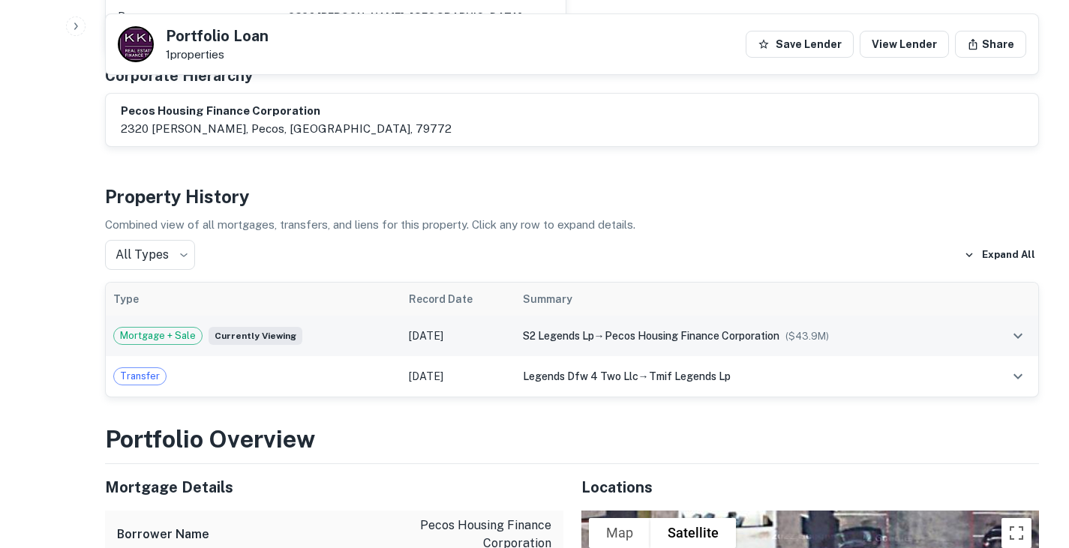
click at [584, 328] on div "s2 legends lp → pecos housing finance corporation ($ 43.9M )" at bounding box center [747, 336] width 449 height 17
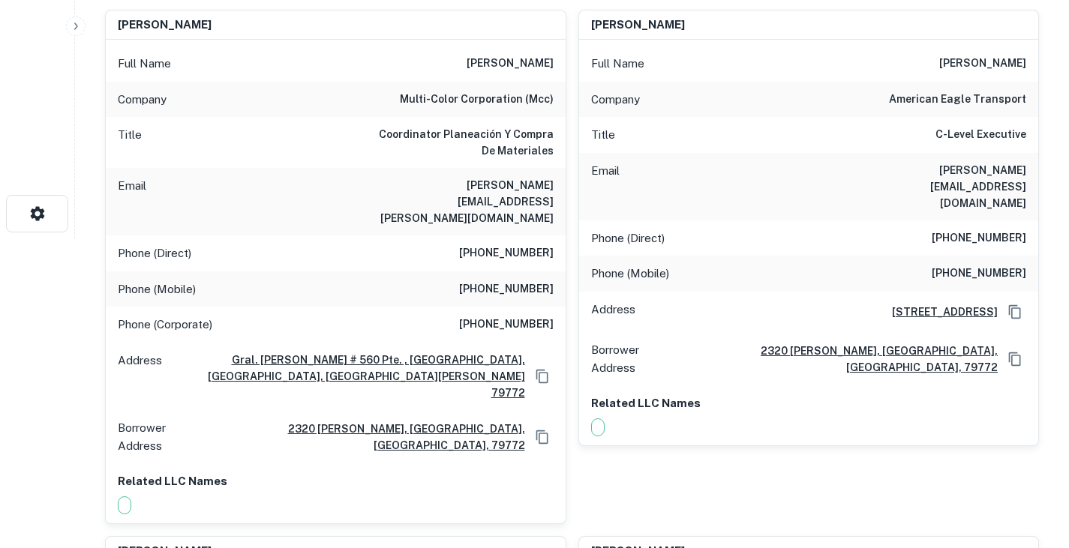
scroll to position [0, 0]
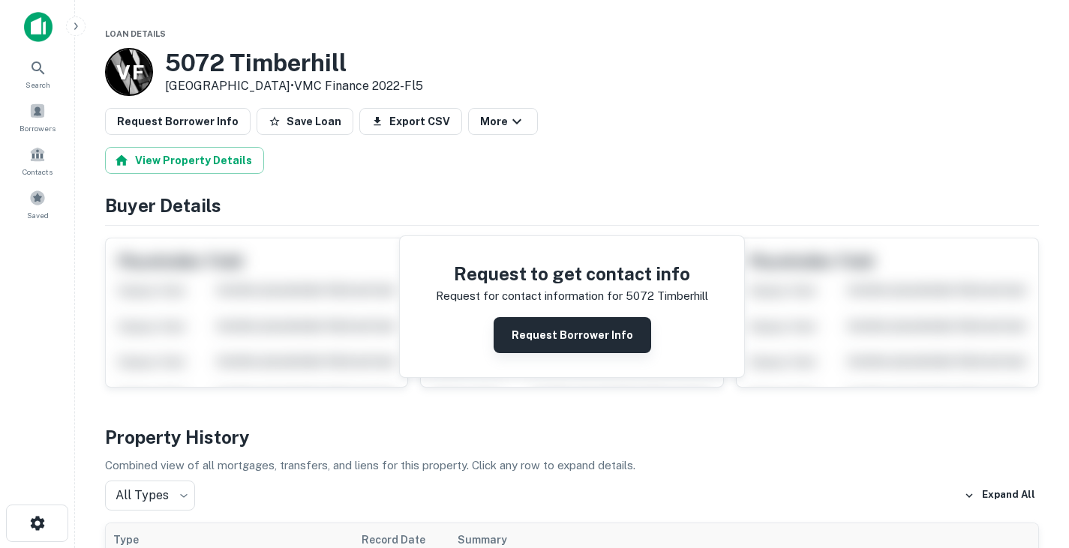
click at [548, 328] on button "Request Borrower Info" at bounding box center [573, 335] width 158 height 36
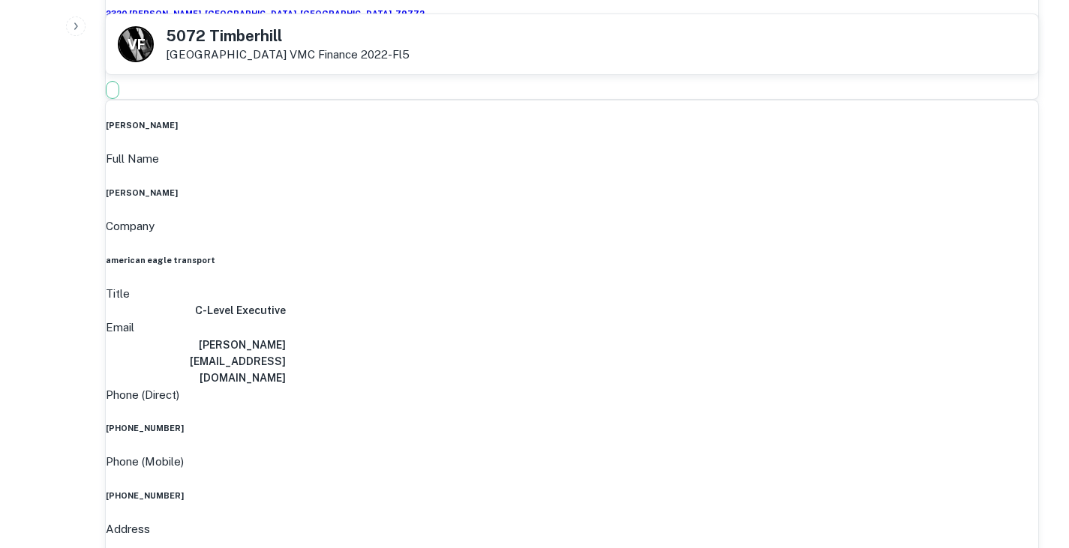
scroll to position [1795, 0]
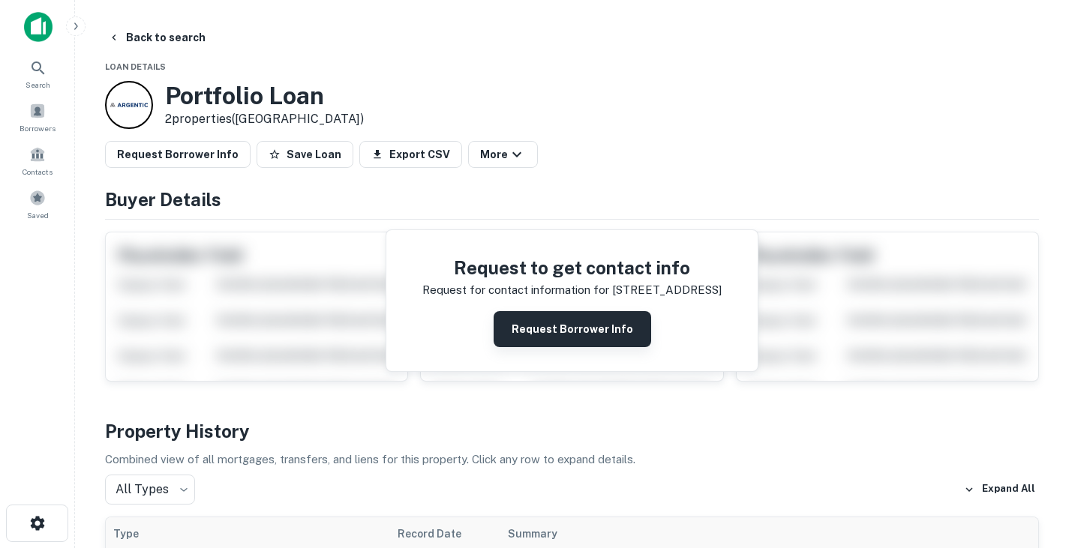
click at [578, 335] on button "Request Borrower Info" at bounding box center [573, 329] width 158 height 36
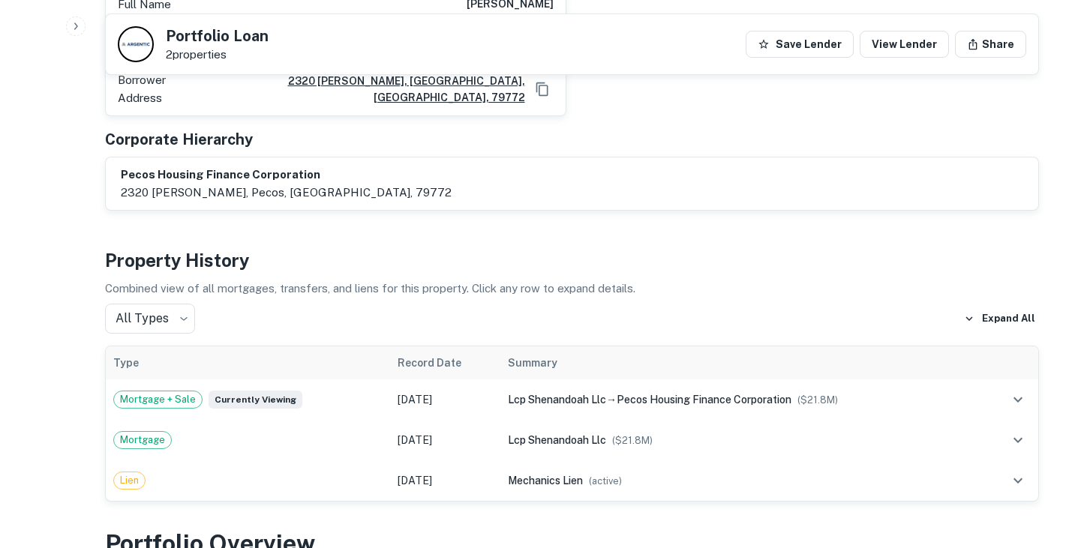
scroll to position [1508, 0]
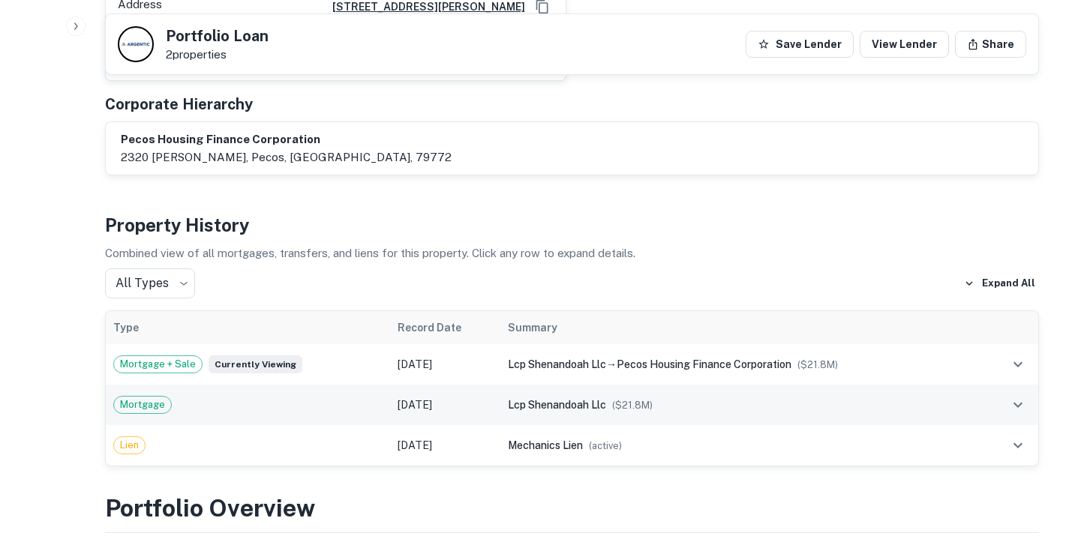
click at [260, 385] on td "Mortgage" at bounding box center [248, 405] width 284 height 41
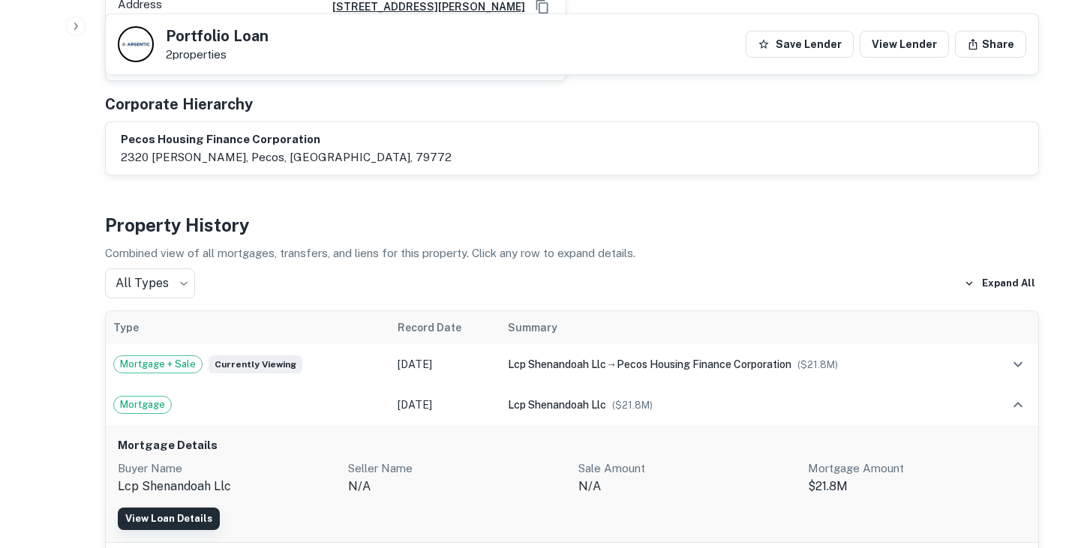
click at [175, 508] on link "View Loan Details" at bounding box center [169, 519] width 102 height 23
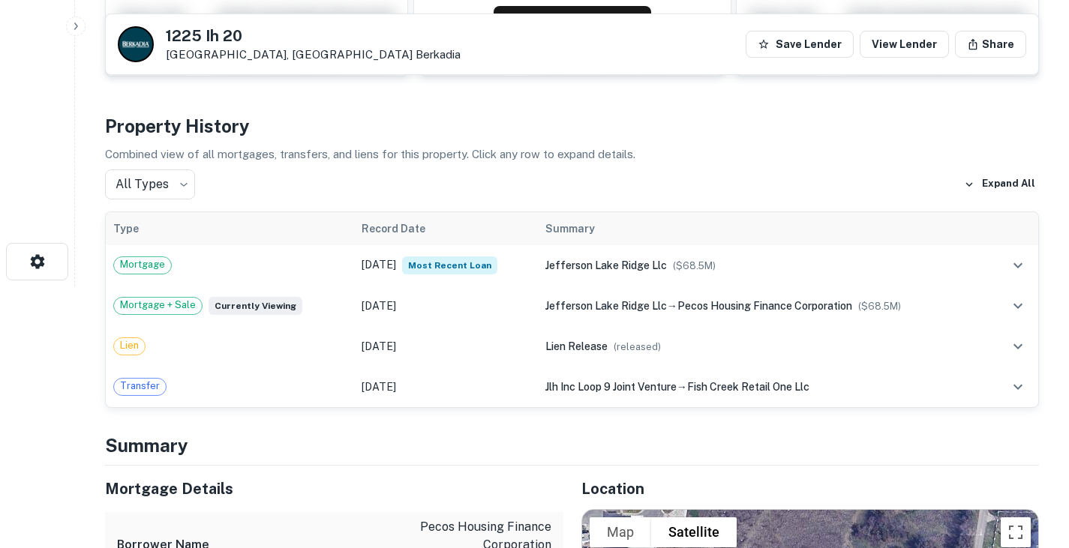
scroll to position [146, 0]
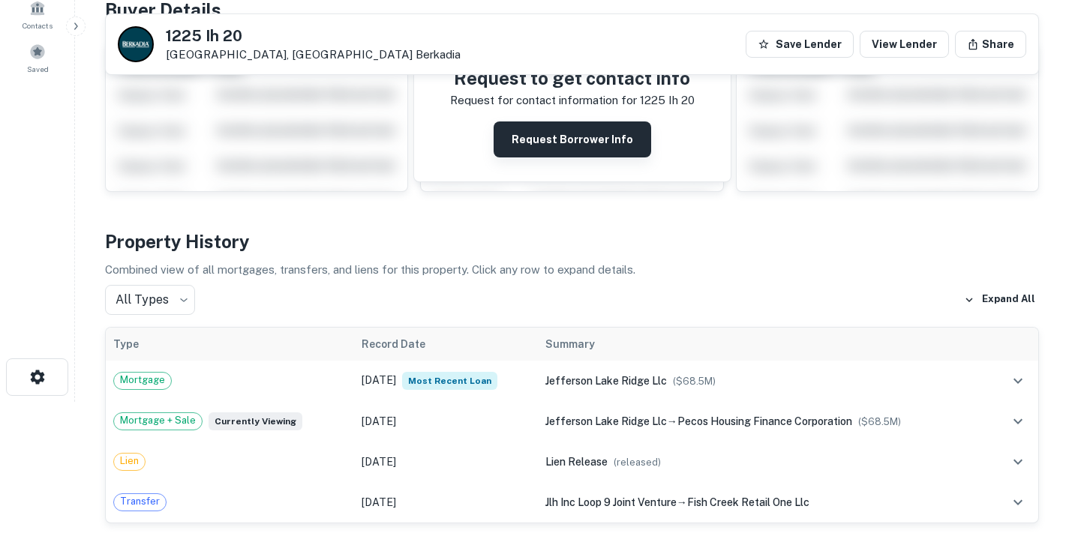
click at [590, 128] on button "Request Borrower Info" at bounding box center [573, 140] width 158 height 36
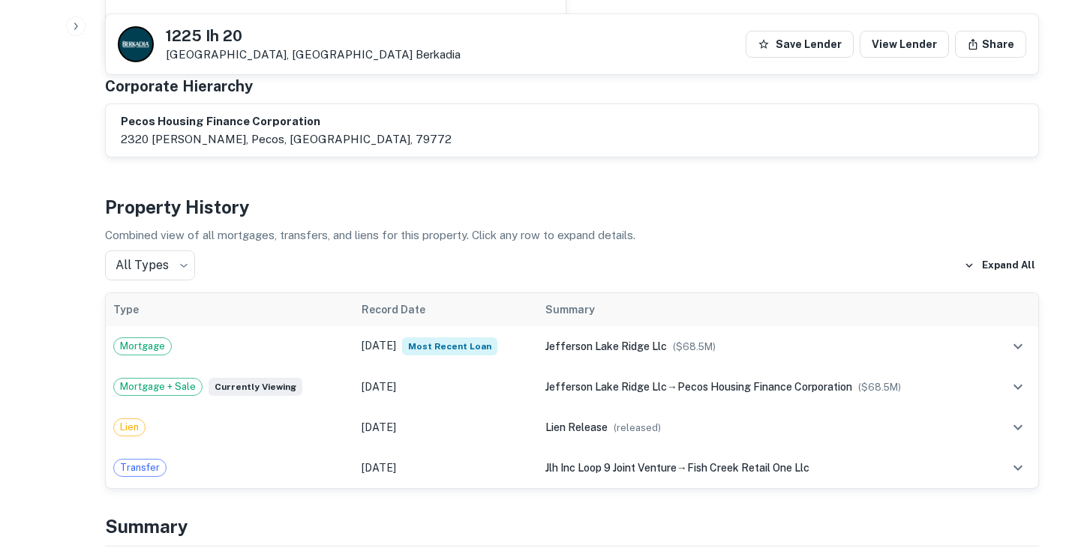
scroll to position [1533, 0]
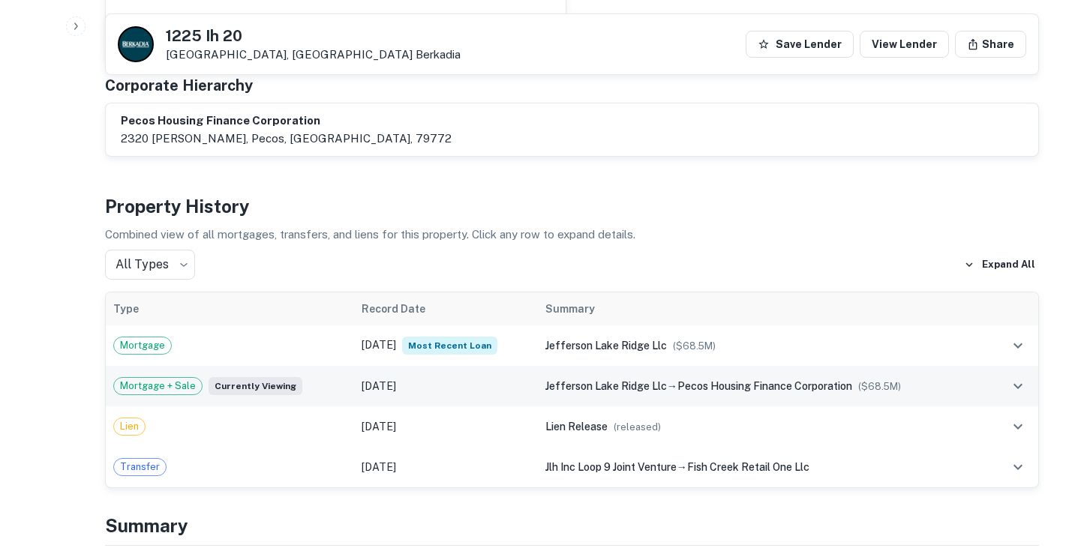
click at [341, 366] on td "Mortgage + Sale Currently viewing" at bounding box center [230, 386] width 248 height 41
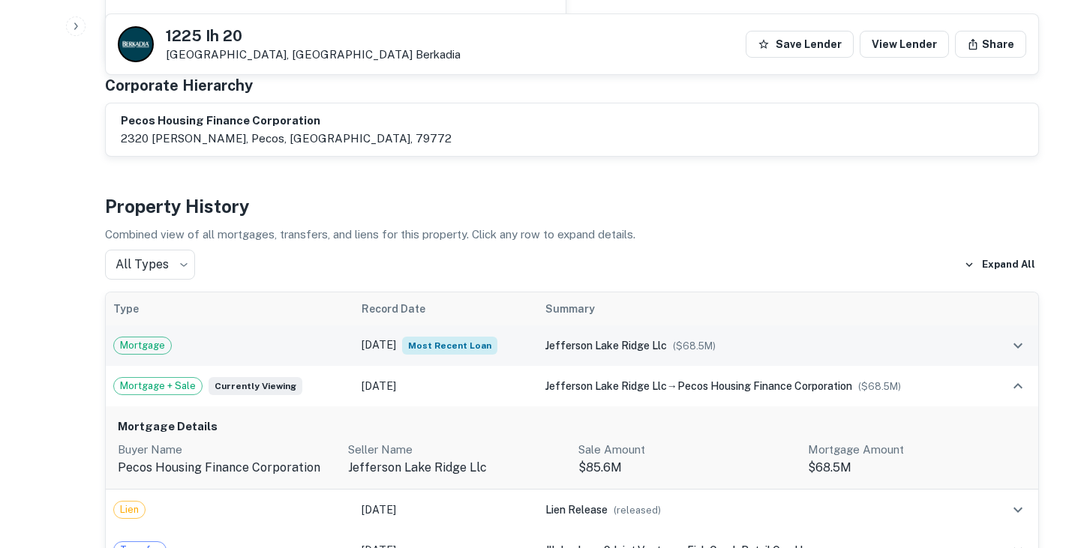
click at [320, 337] on div "Mortgage" at bounding box center [229, 346] width 233 height 18
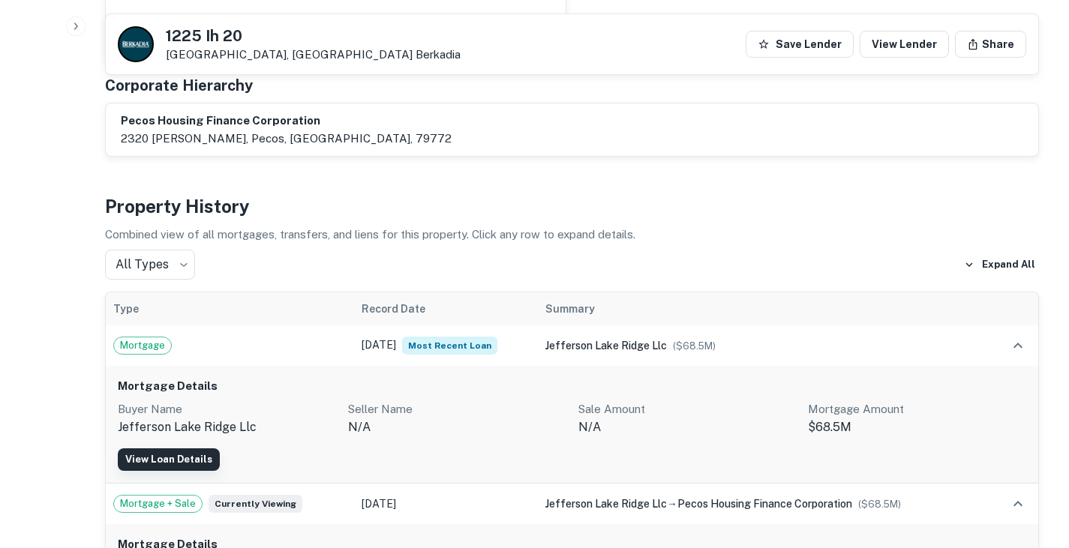
click at [188, 449] on link "View Loan Details" at bounding box center [169, 460] width 102 height 23
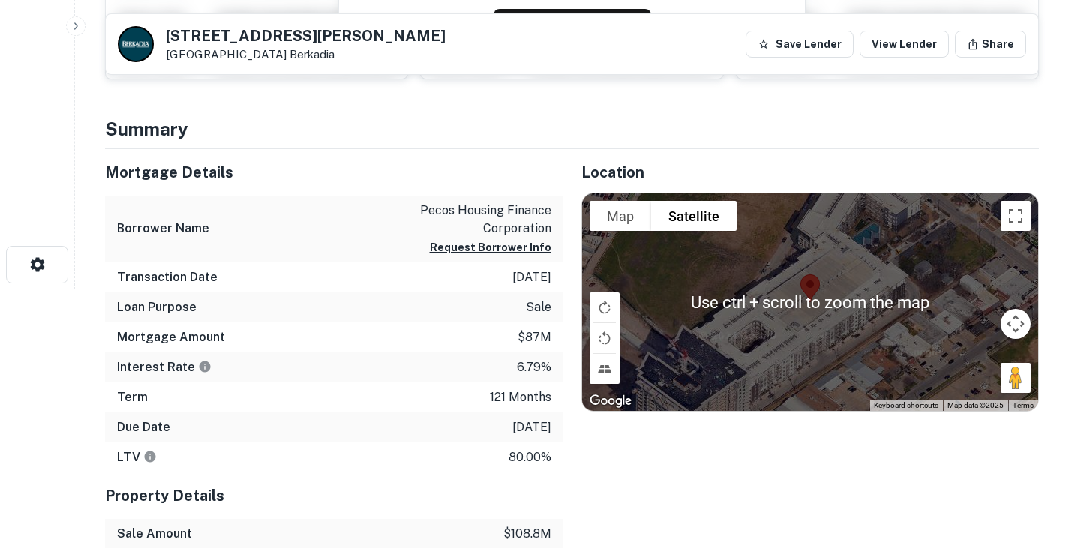
scroll to position [248, 0]
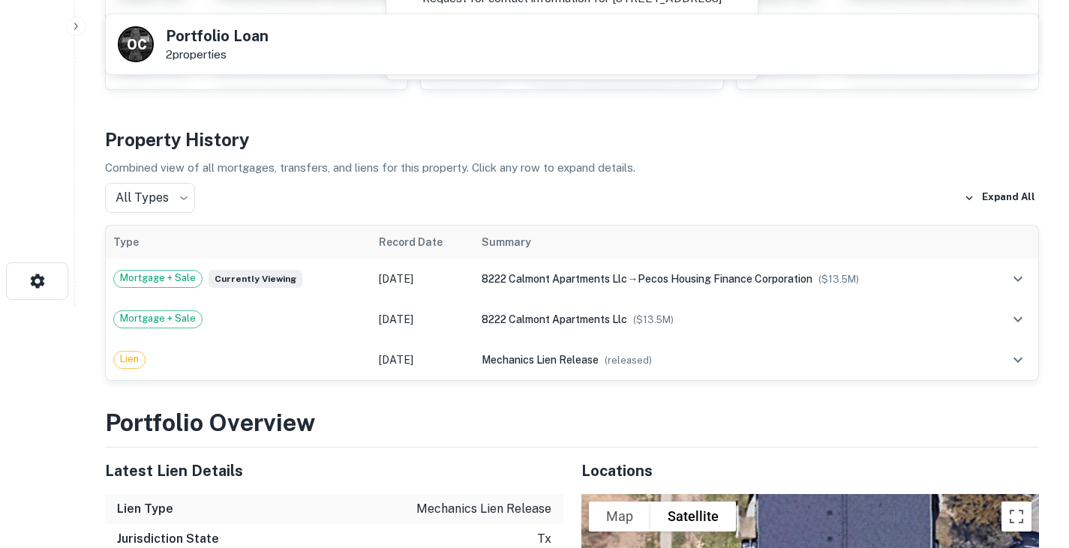
scroll to position [106, 0]
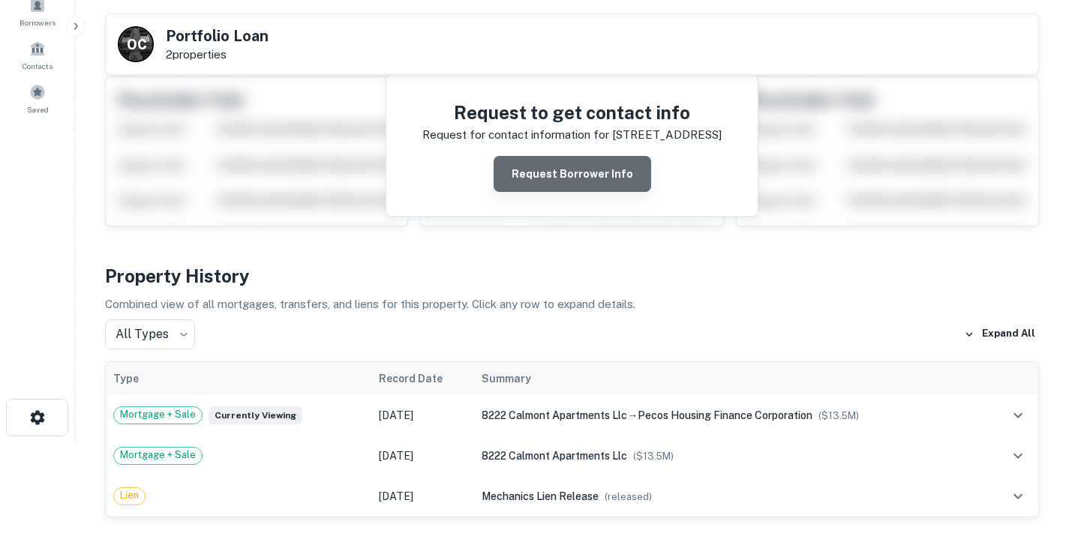
click at [601, 176] on button "Request Borrower Info" at bounding box center [573, 174] width 158 height 36
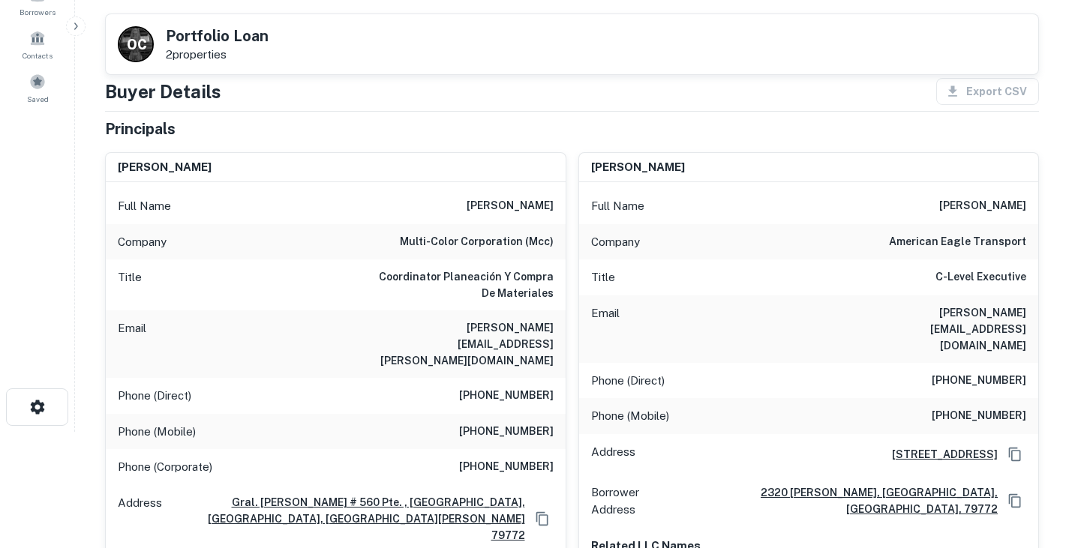
scroll to position [85, 0]
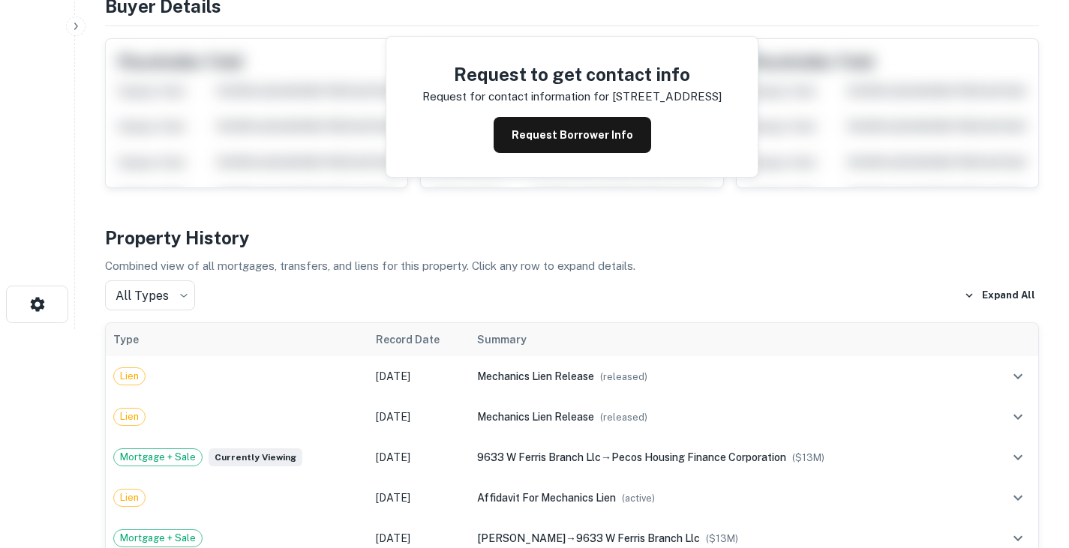
scroll to position [80, 0]
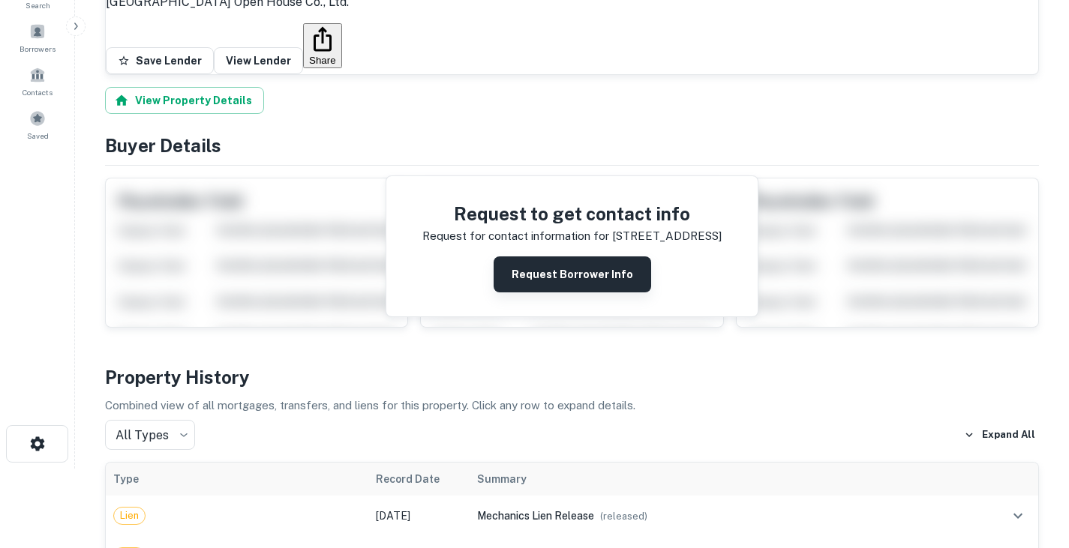
click at [623, 257] on button "Request Borrower Info" at bounding box center [573, 275] width 158 height 36
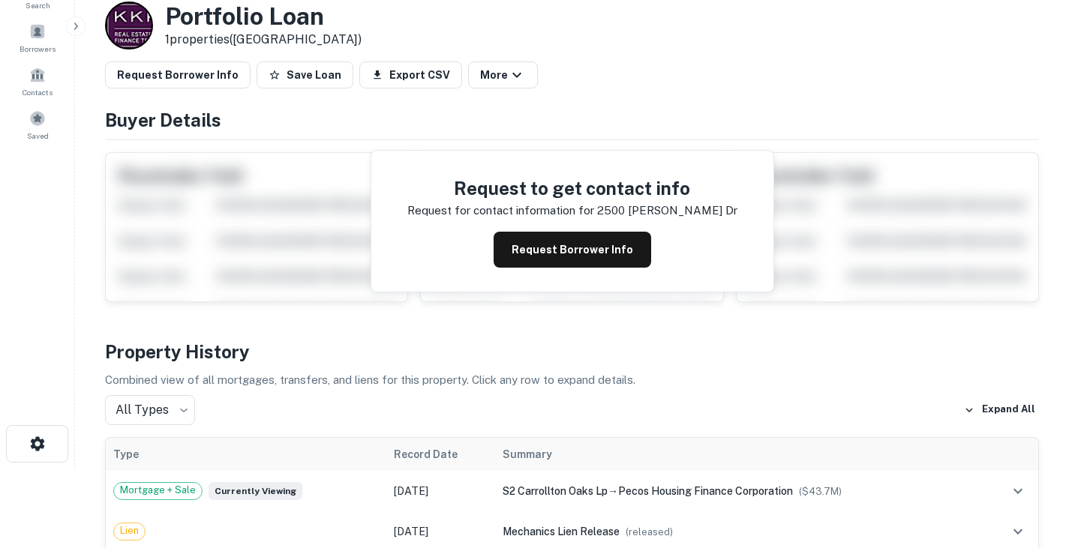
scroll to position [45, 0]
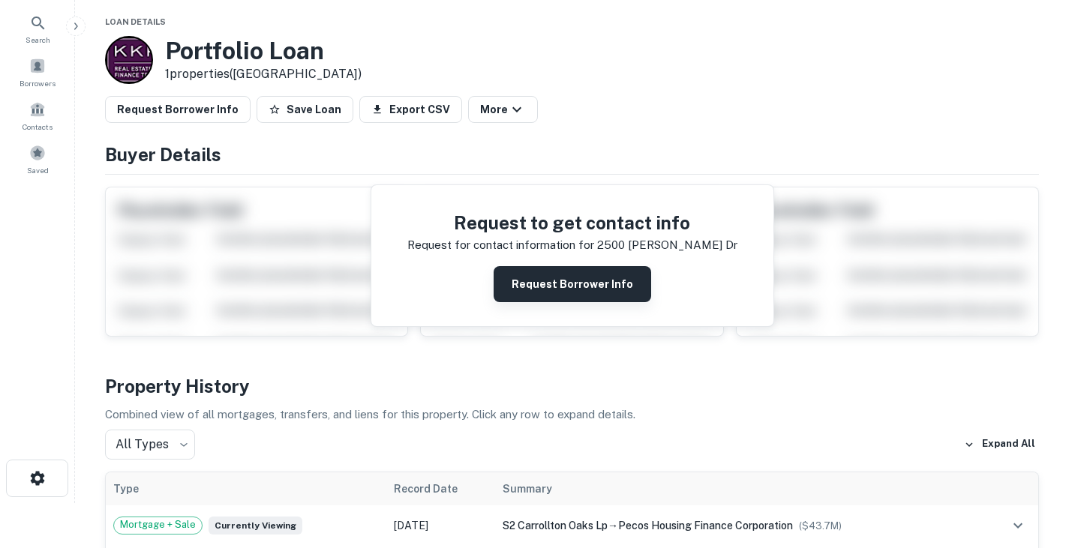
click at [592, 275] on button "Request Borrower Info" at bounding box center [573, 284] width 158 height 36
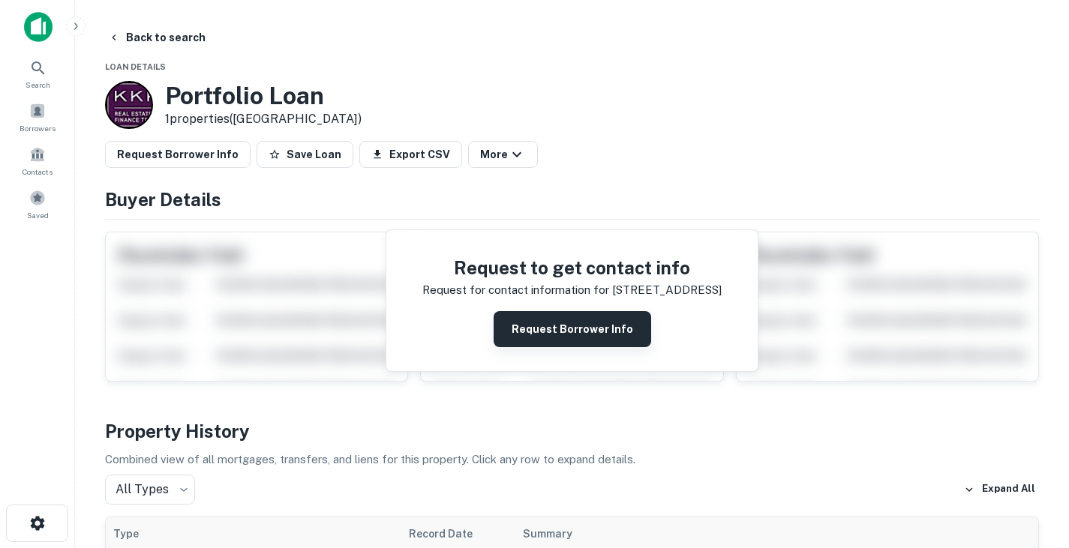
click at [580, 320] on button "Request Borrower Info" at bounding box center [573, 329] width 158 height 36
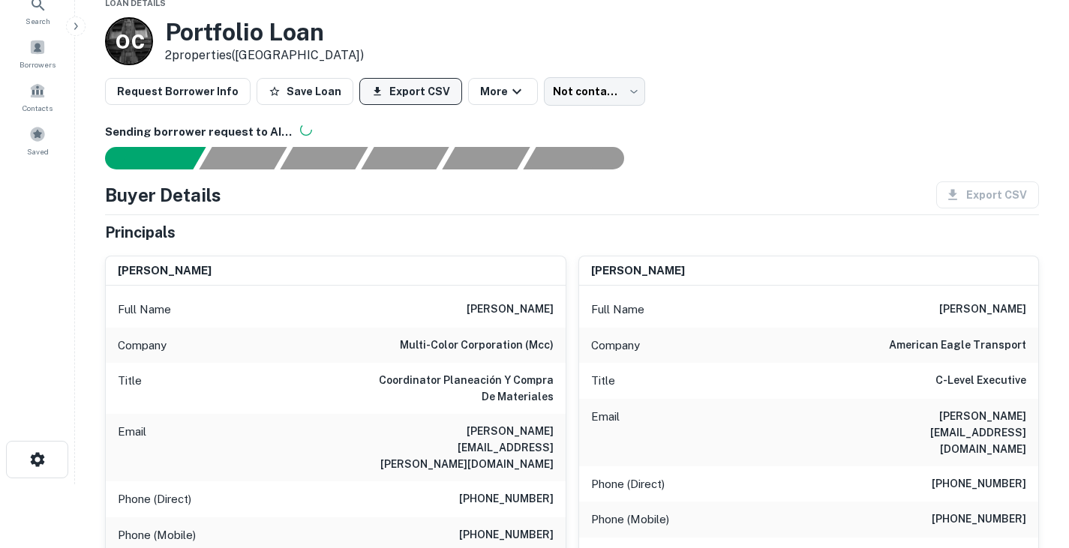
scroll to position [65, 0]
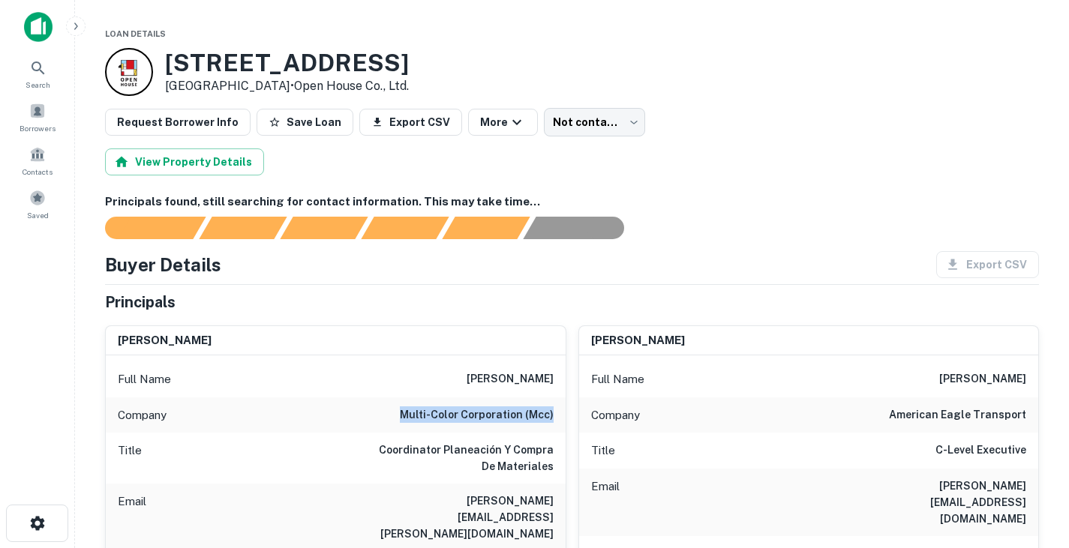
drag, startPoint x: 407, startPoint y: 415, endPoint x: 553, endPoint y: 417, distance: 146.3
click at [553, 417] on div "Company multi-color corporation (mcc)" at bounding box center [336, 416] width 460 height 36
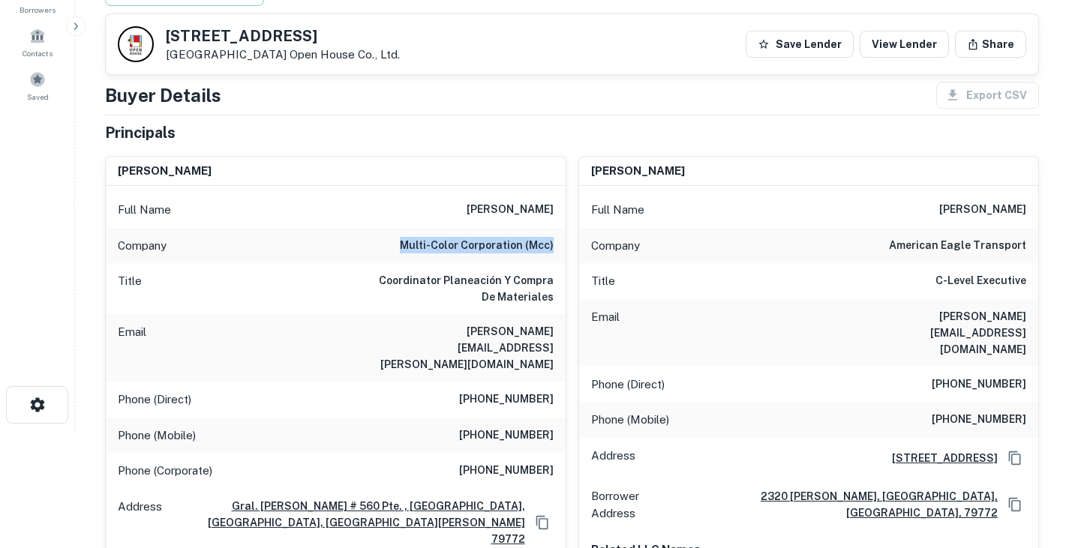
scroll to position [118, 0]
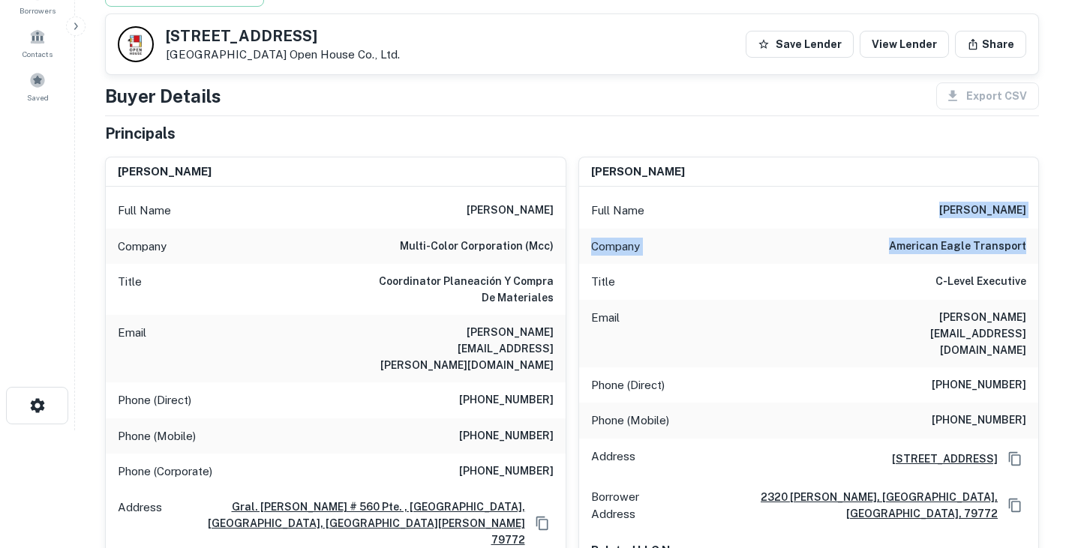
drag, startPoint x: 933, startPoint y: 198, endPoint x: 1045, endPoint y: 246, distance: 122.4
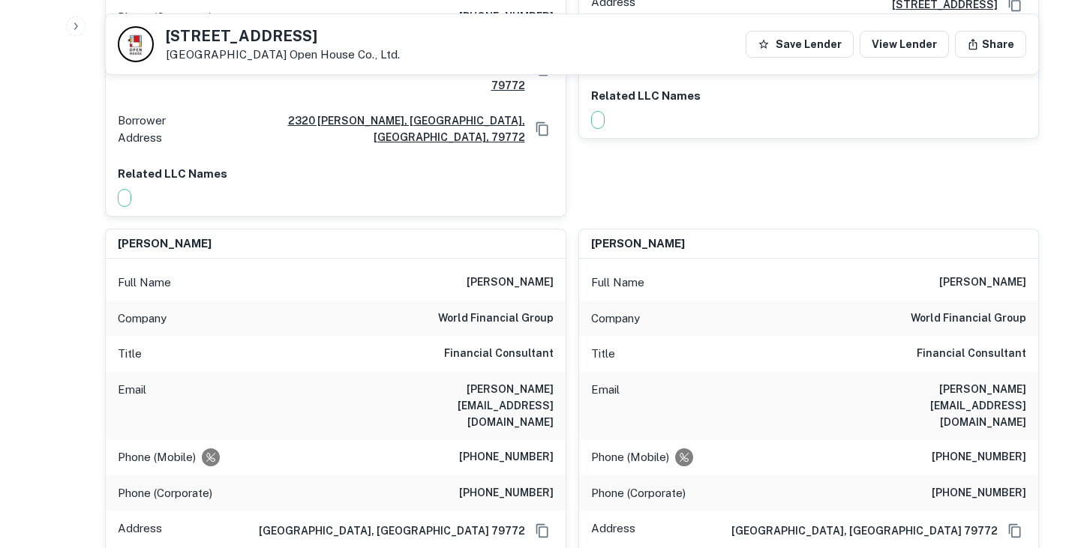
scroll to position [573, 0]
drag, startPoint x: 464, startPoint y: 205, endPoint x: 556, endPoint y: 248, distance: 101.0
click at [556, 258] on div "Full Name maribel alvarez Company world financial group Title Financial Consult…" at bounding box center [336, 431] width 460 height 346
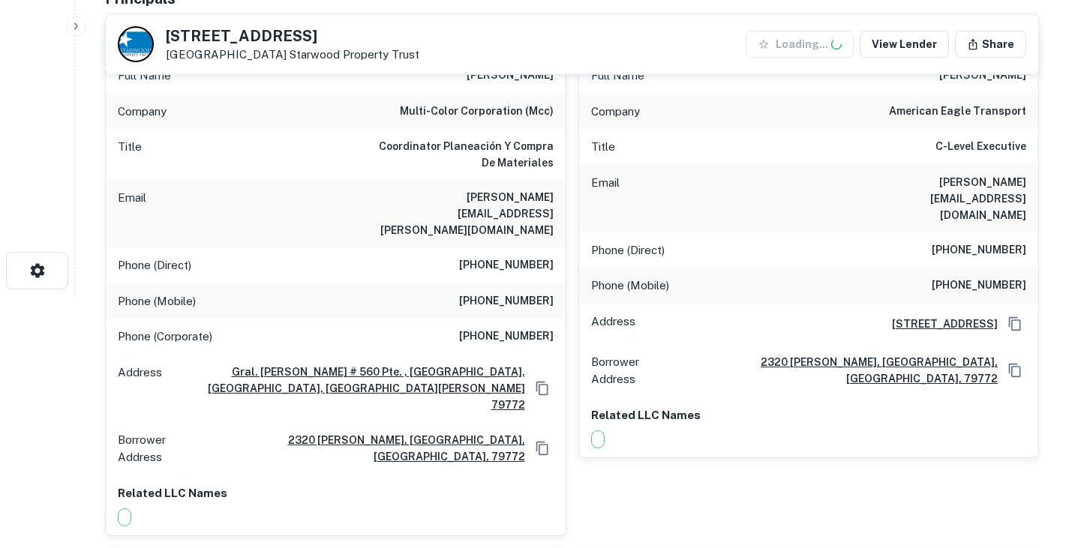
scroll to position [254, 0]
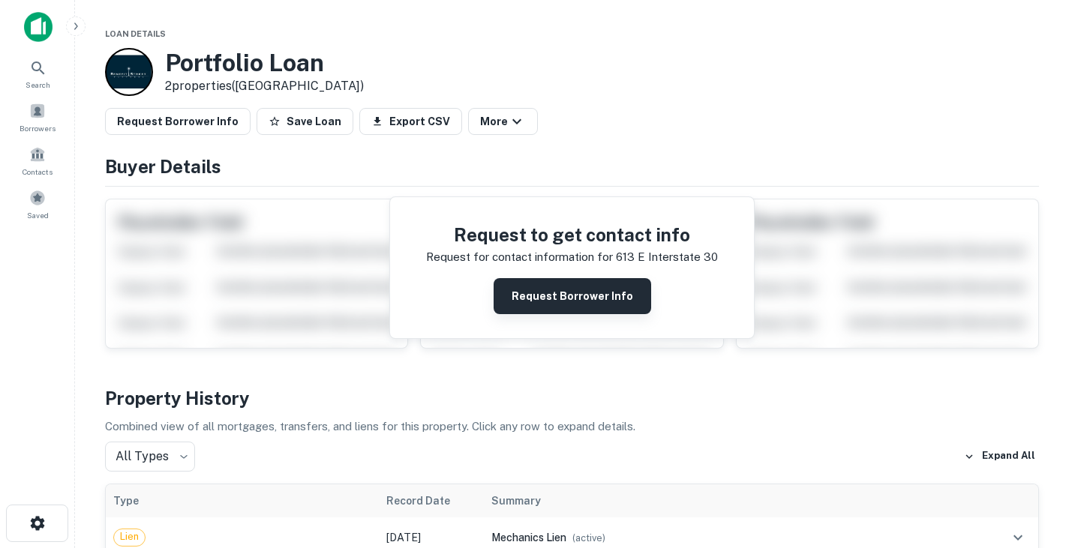
click at [544, 298] on button "Request Borrower Info" at bounding box center [573, 296] width 158 height 36
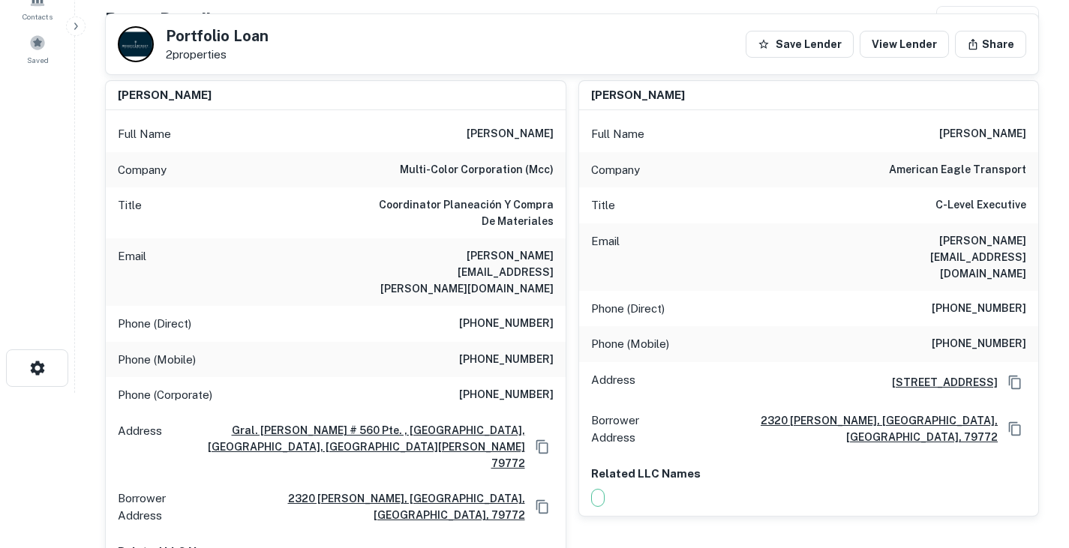
scroll to position [84, 0]
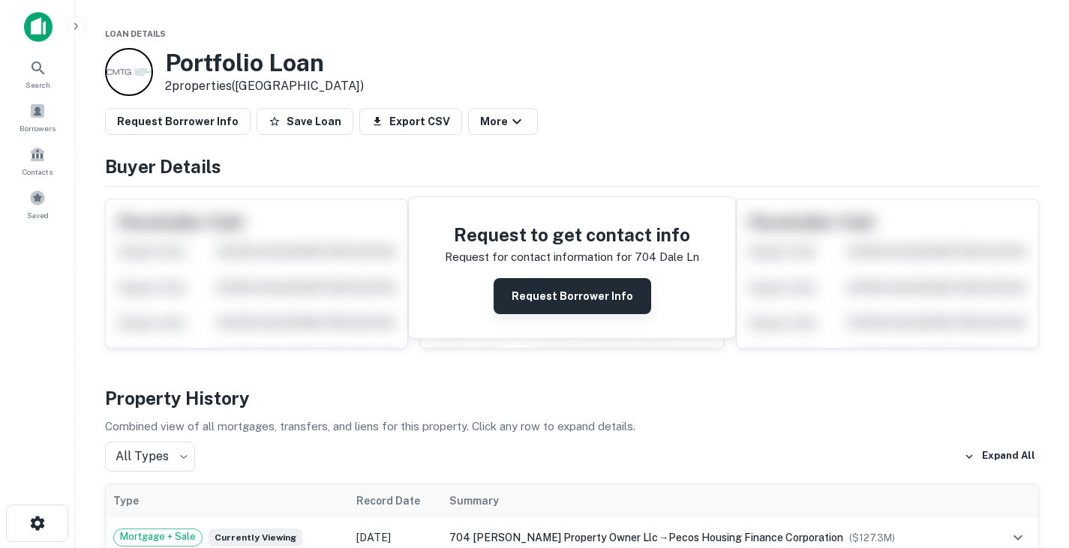
click at [553, 290] on button "Request Borrower Info" at bounding box center [573, 296] width 158 height 36
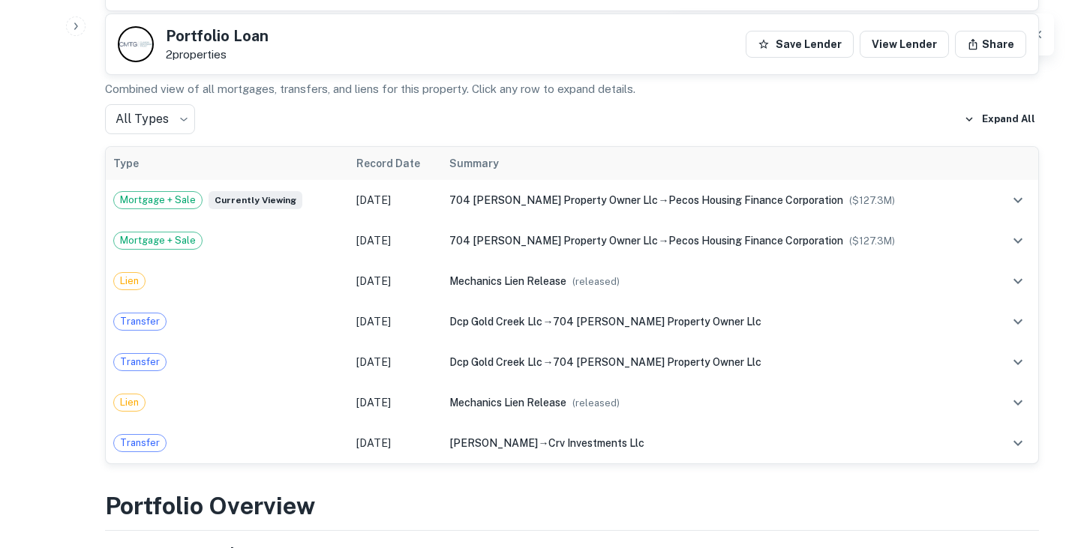
scroll to position [1653, 0]
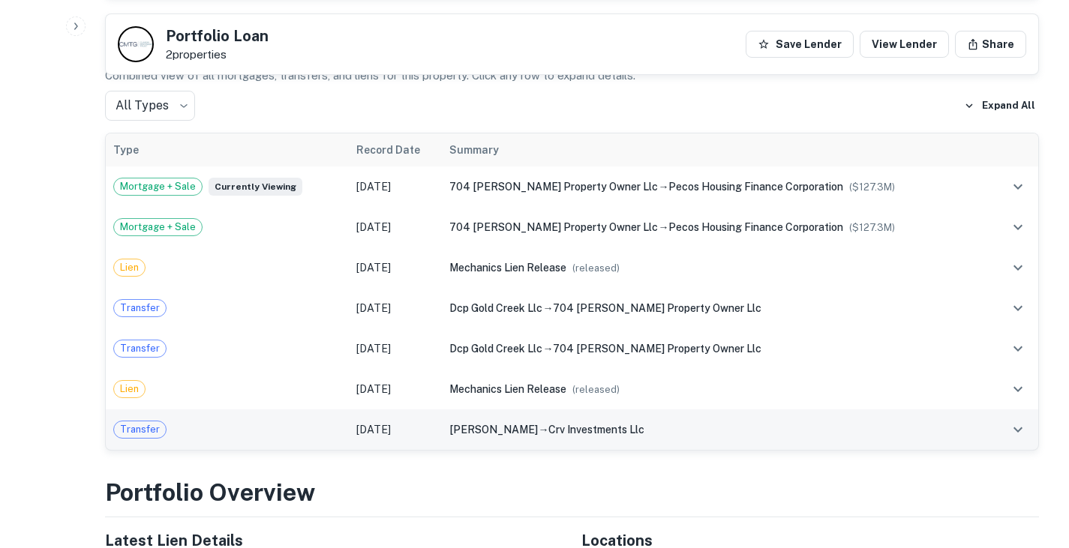
click at [377, 410] on td "Nov 02, 2015" at bounding box center [396, 430] width 94 height 41
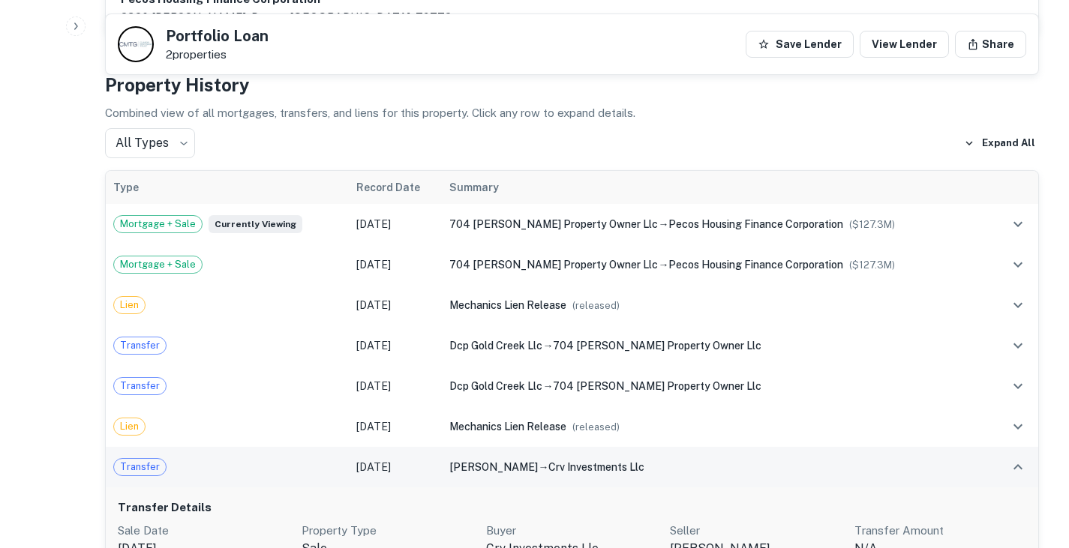
scroll to position [1592, 0]
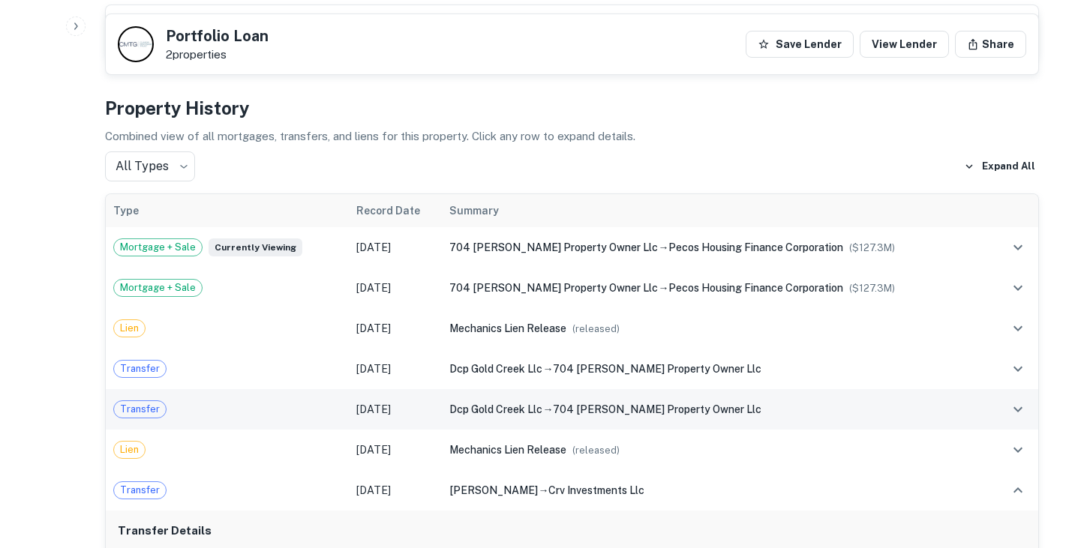
click at [286, 401] on div "Transfer" at bounding box center [227, 410] width 228 height 18
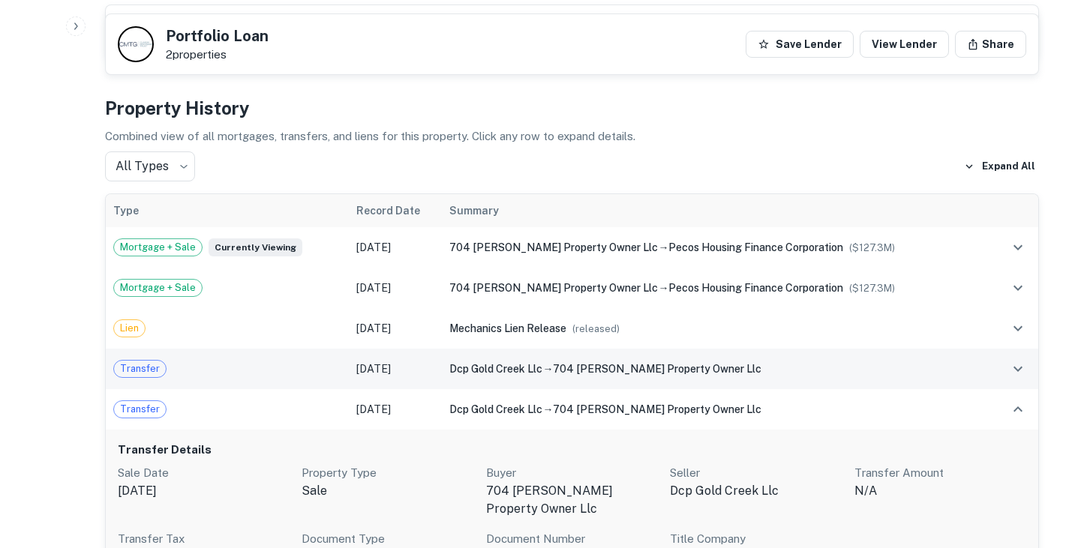
click at [287, 360] on div "Transfer" at bounding box center [227, 369] width 228 height 18
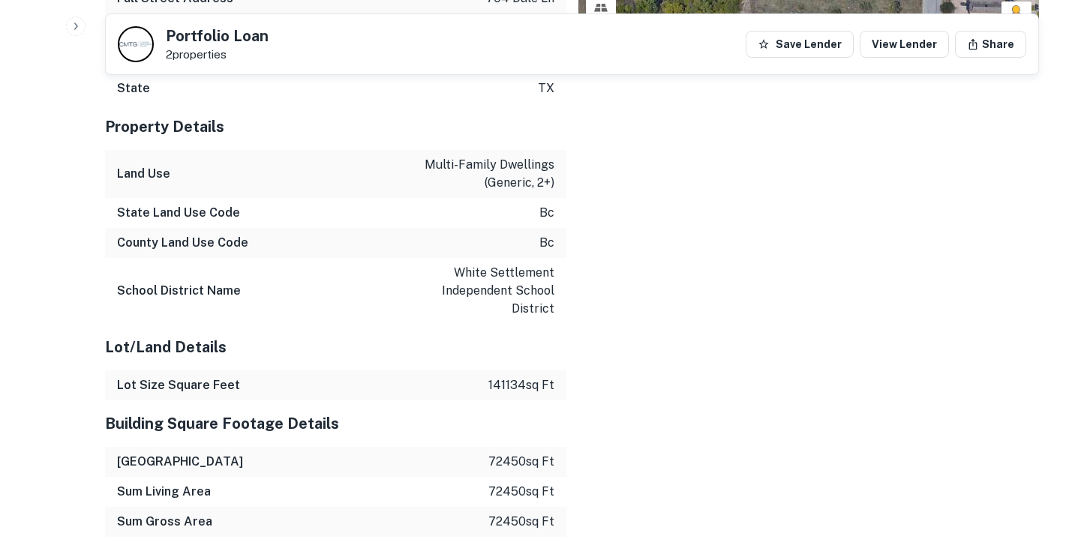
scroll to position [3799, 0]
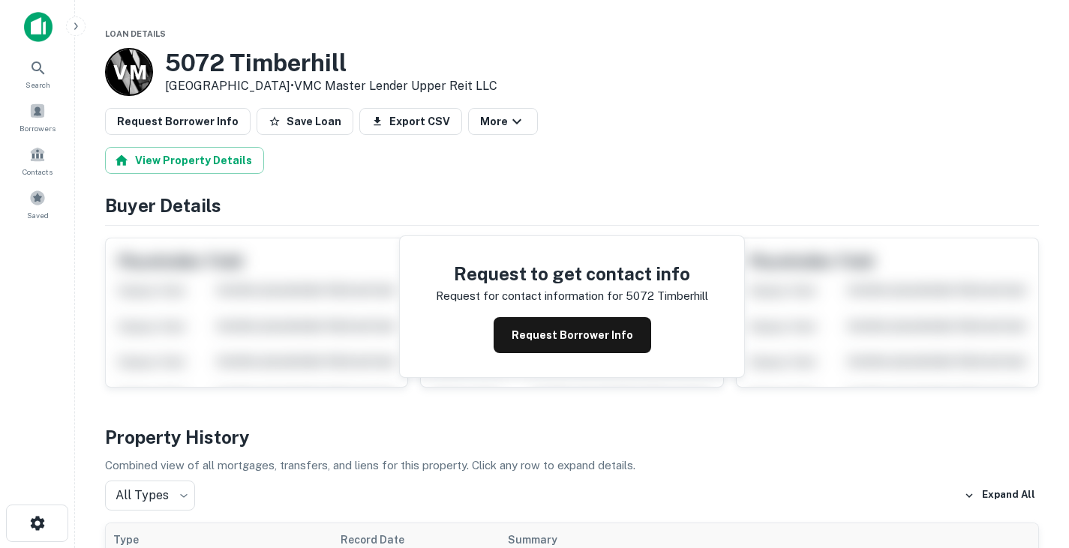
scroll to position [120, 0]
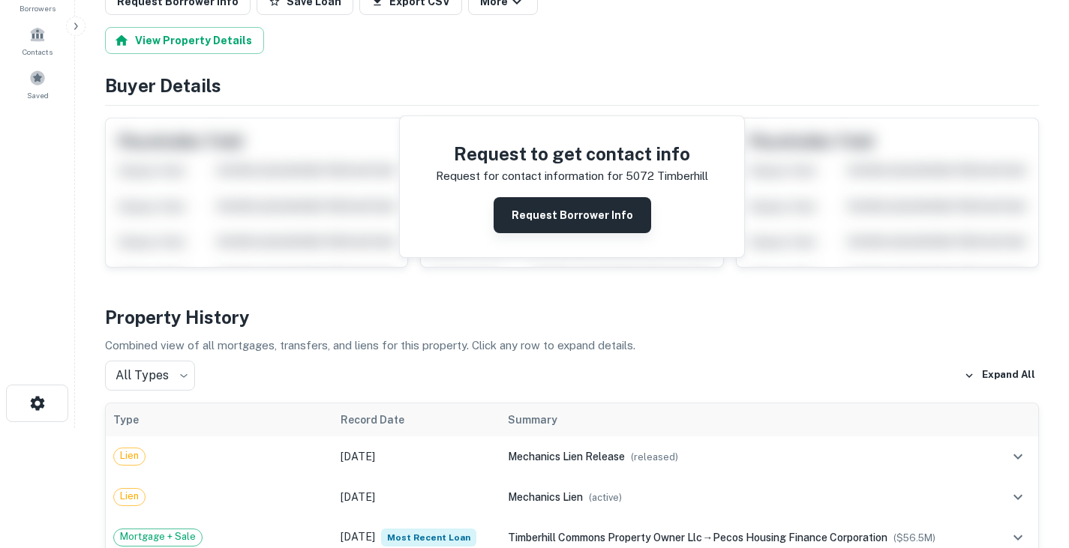
click at [572, 206] on button "Request Borrower Info" at bounding box center [573, 215] width 158 height 36
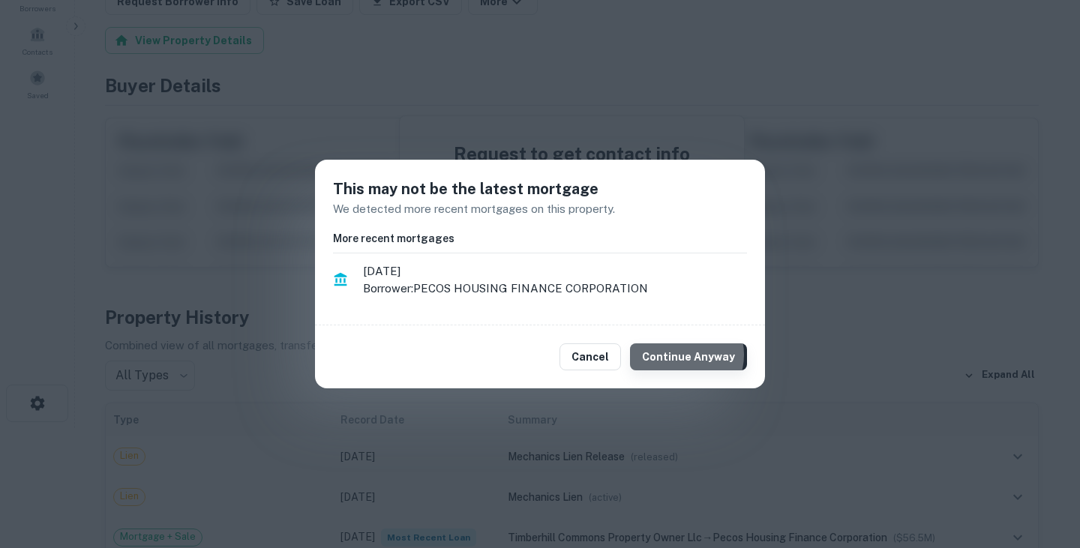
click at [686, 355] on button "Continue Anyway" at bounding box center [688, 357] width 117 height 27
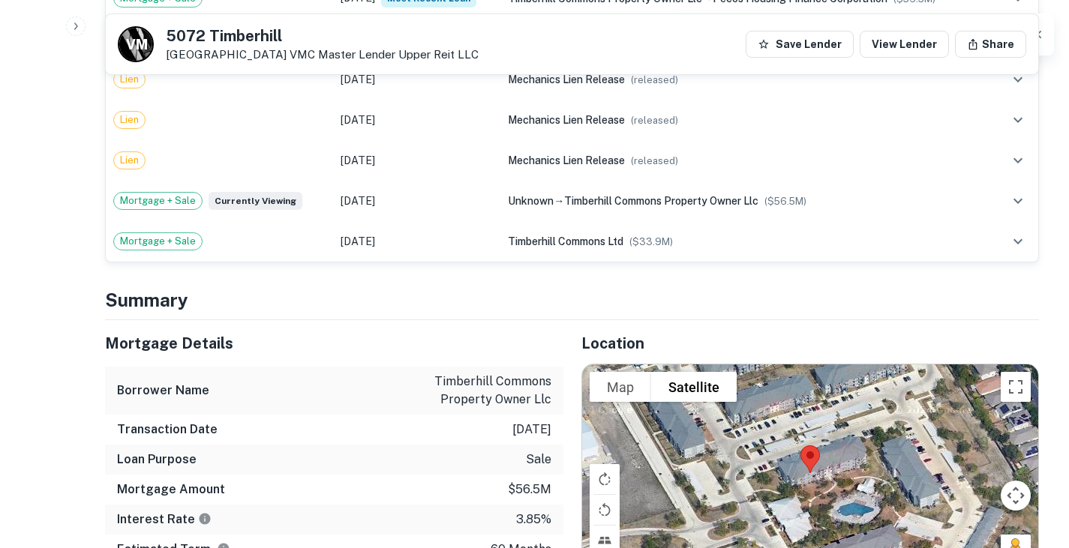
scroll to position [600, 0]
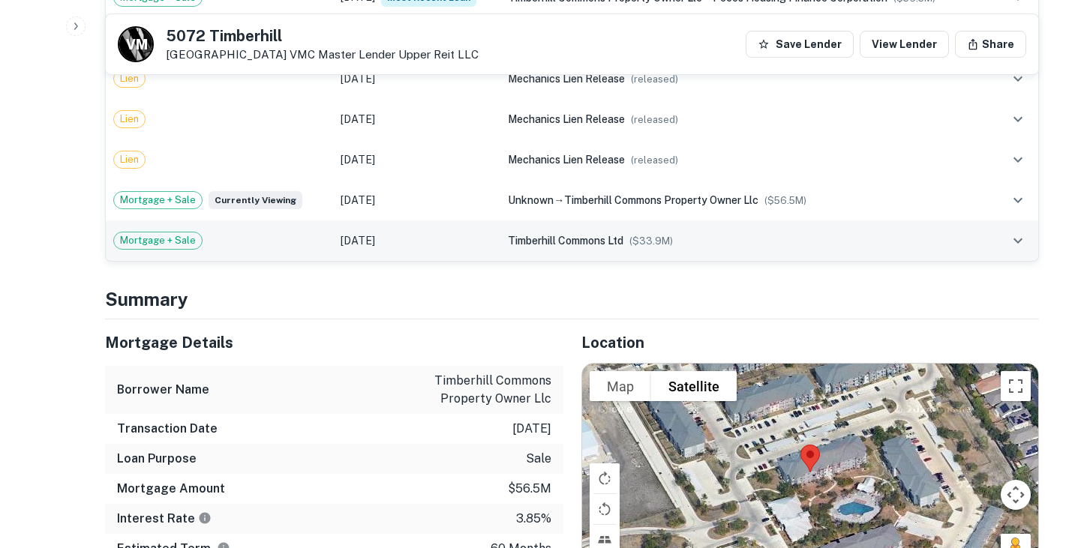
click at [237, 236] on div "Mortgage + Sale" at bounding box center [219, 241] width 212 height 18
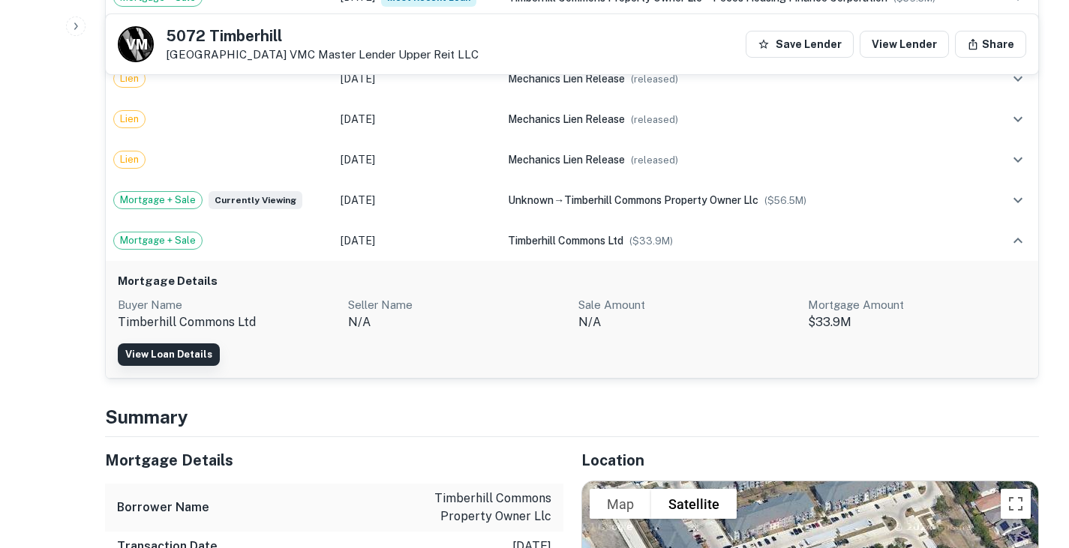
click at [184, 350] on link "View Loan Details" at bounding box center [169, 355] width 102 height 23
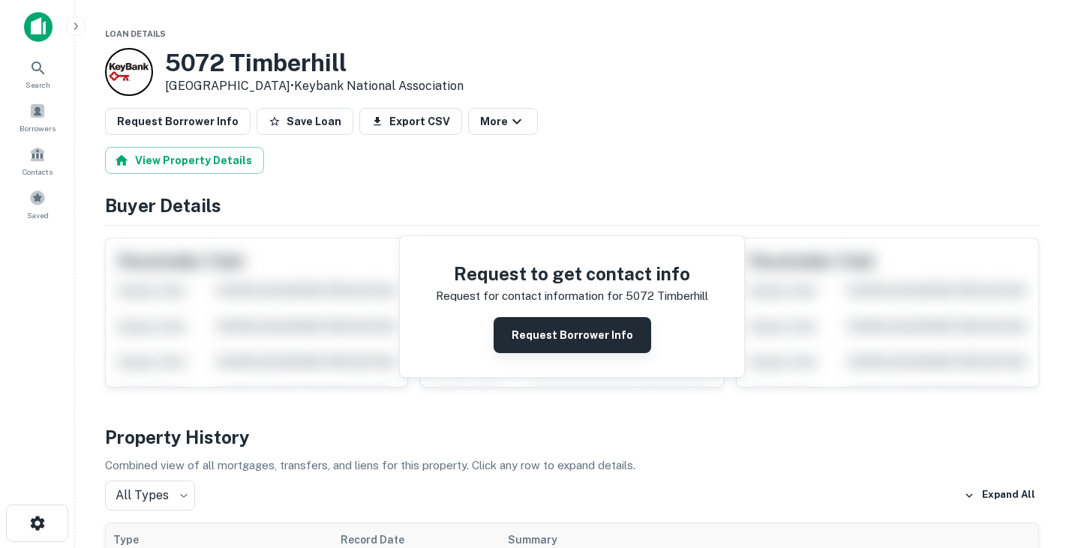
click at [536, 330] on button "Request Borrower Info" at bounding box center [573, 335] width 158 height 36
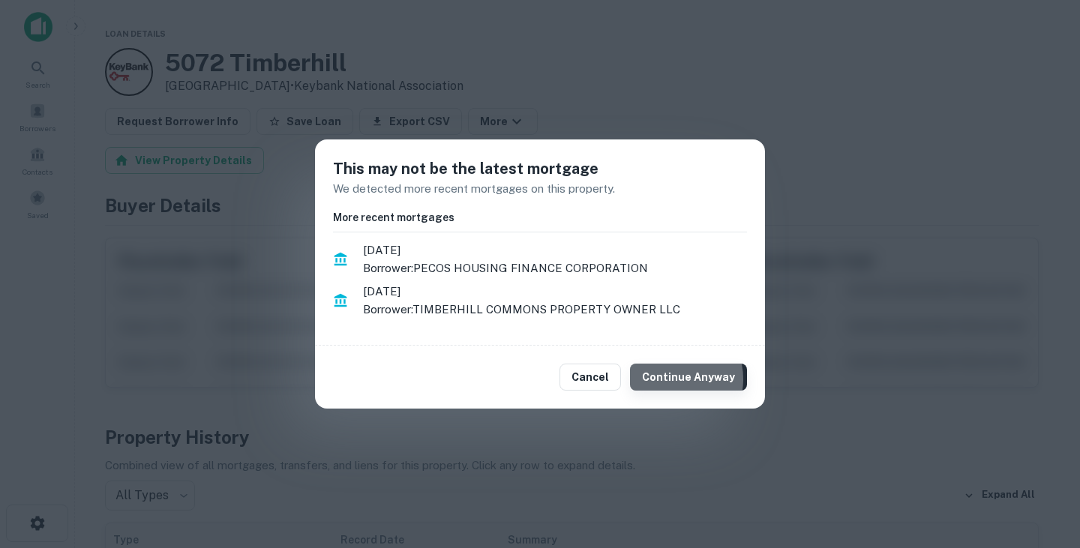
click at [679, 379] on button "Continue Anyway" at bounding box center [688, 377] width 117 height 27
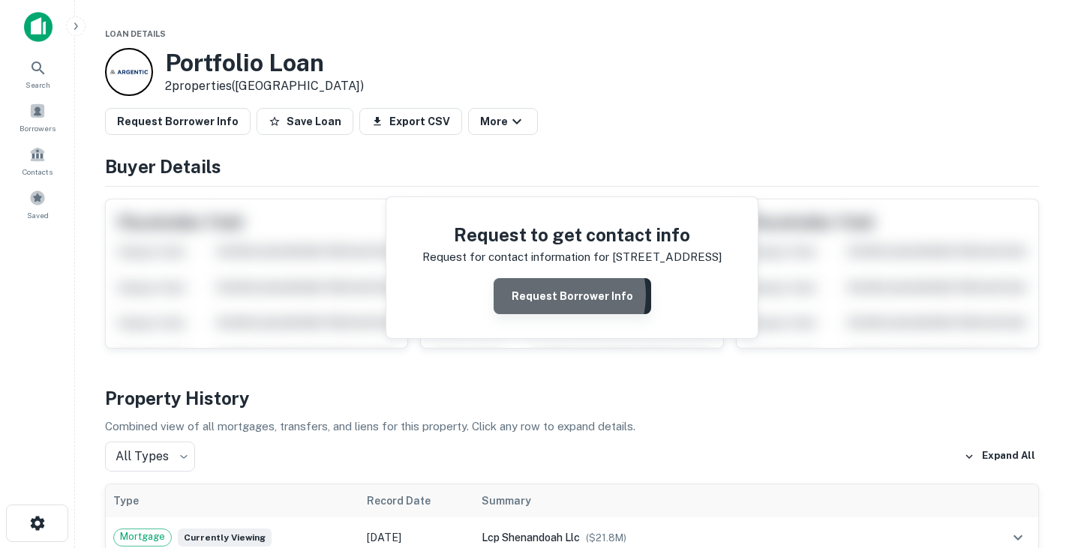
click at [551, 296] on button "Request Borrower Info" at bounding box center [573, 296] width 158 height 36
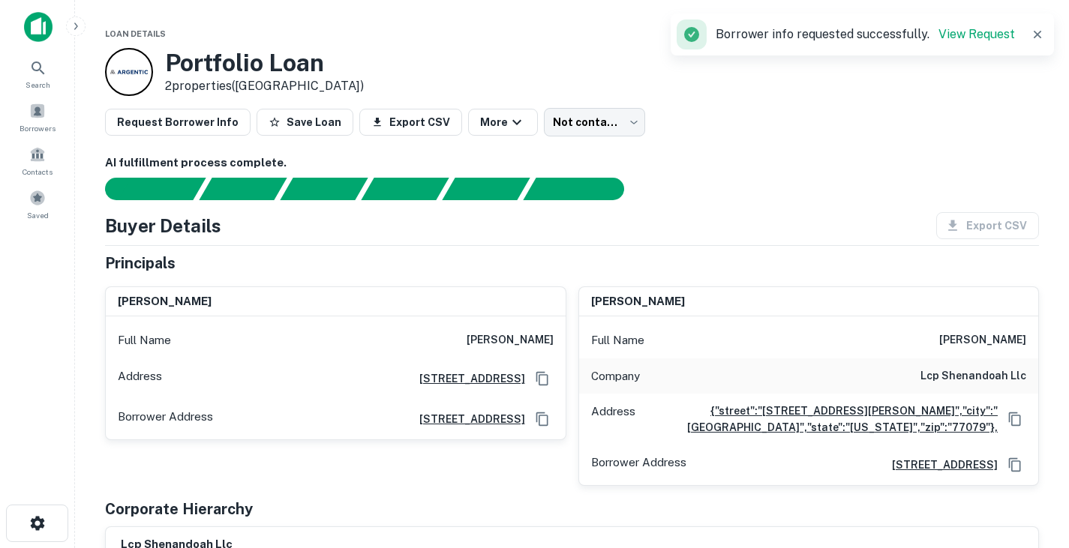
click at [1002, 165] on h6 "AI fulfillment process complete." at bounding box center [572, 163] width 934 height 17
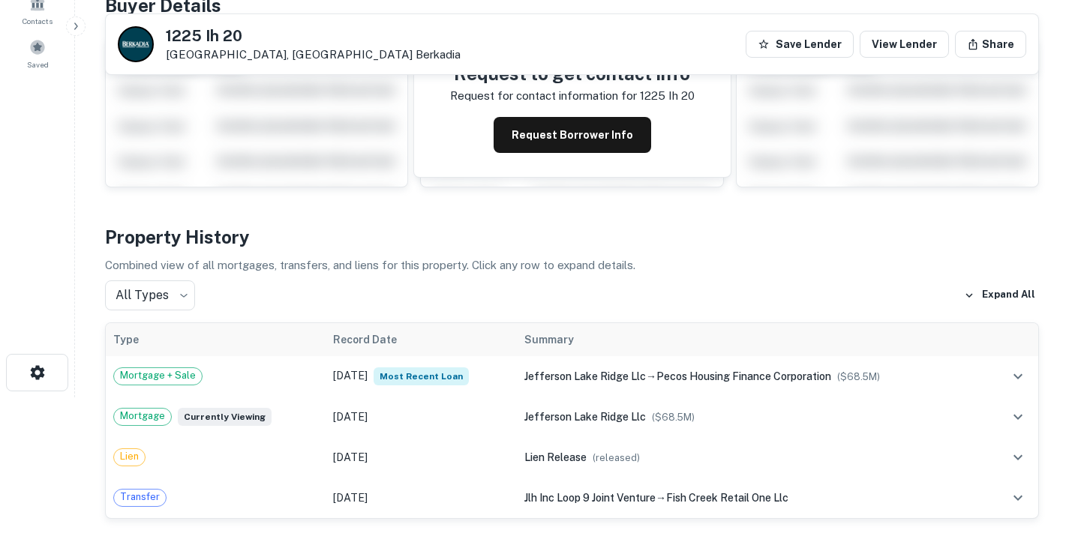
scroll to position [93, 0]
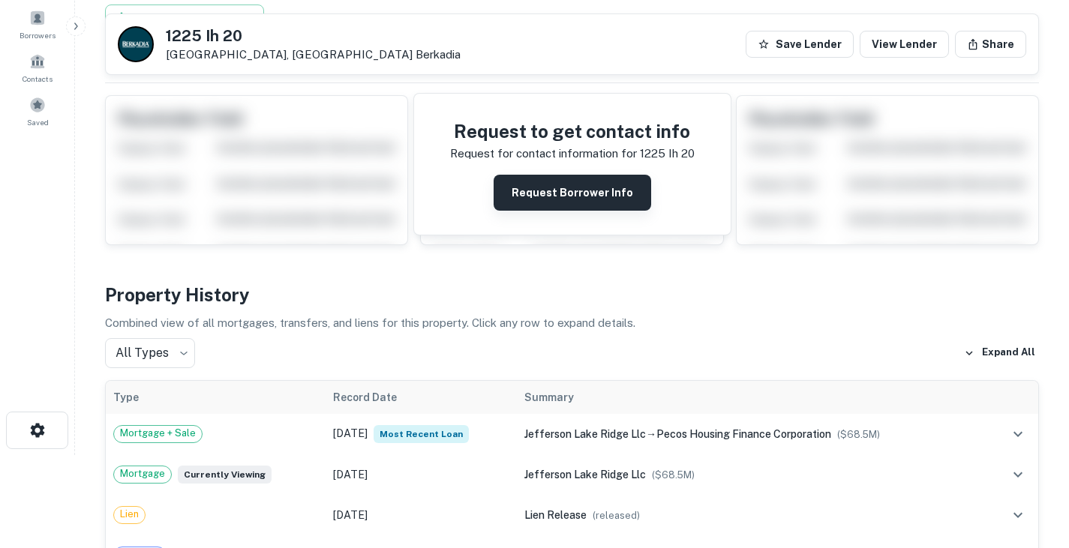
click at [593, 191] on button "Request Borrower Info" at bounding box center [573, 193] width 158 height 36
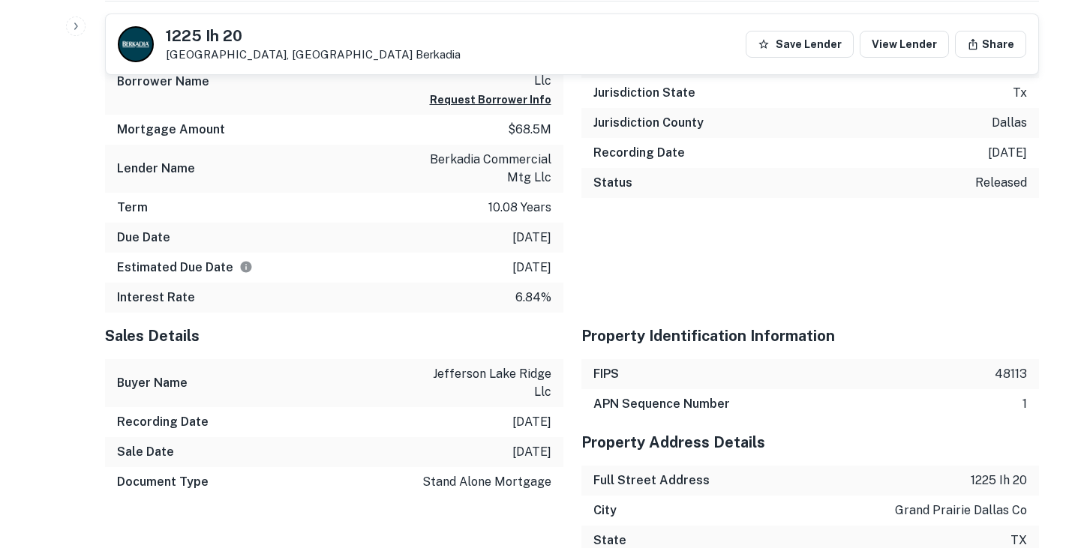
scroll to position [1328, 0]
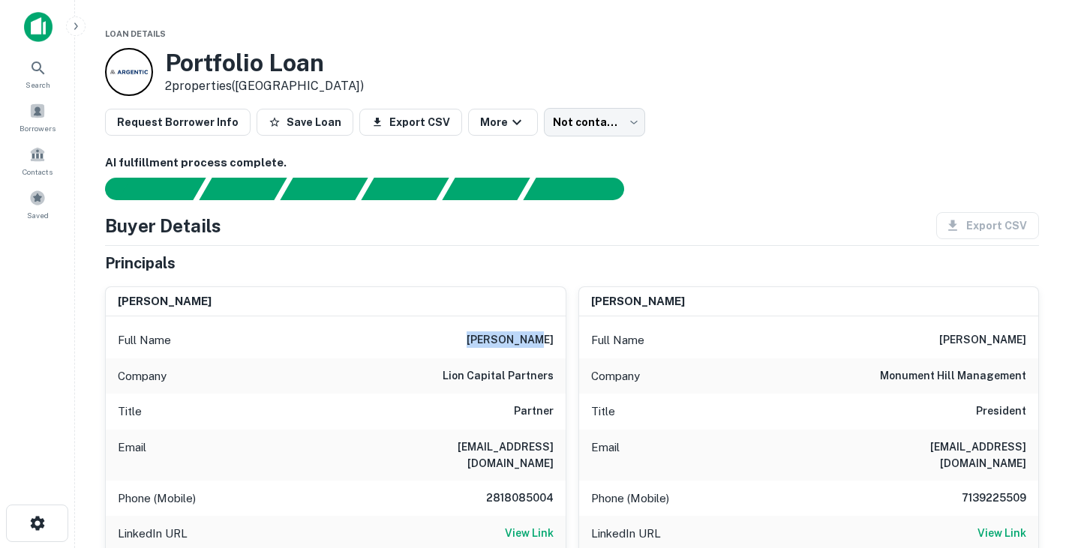
drag, startPoint x: 490, startPoint y: 337, endPoint x: 557, endPoint y: 343, distance: 67.8
click at [557, 343] on div "Full Name [PERSON_NAME]" at bounding box center [336, 341] width 460 height 36
copy h6 "[PERSON_NAME]"
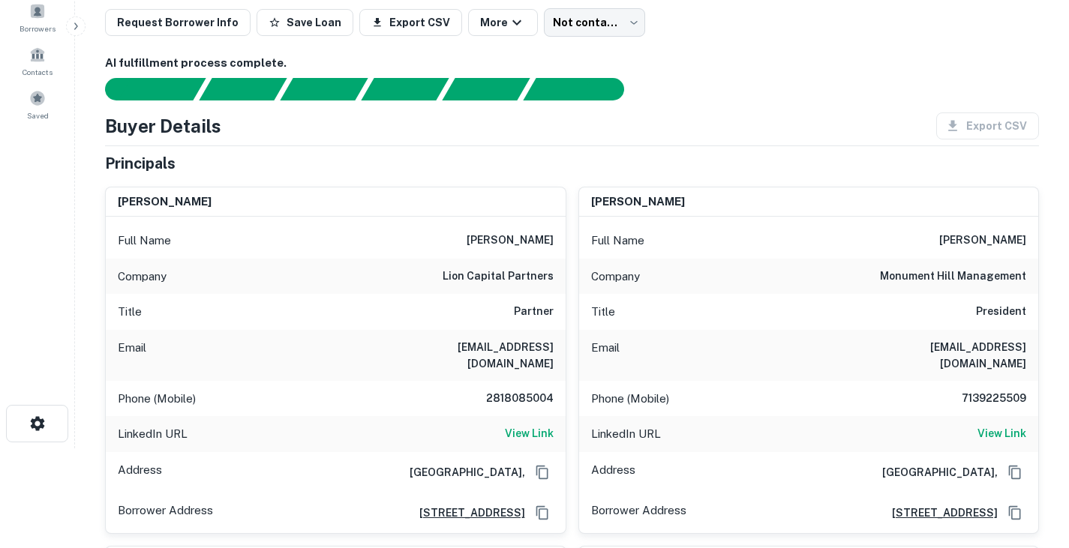
click at [514, 343] on h6 "[EMAIL_ADDRESS][DOMAIN_NAME]" at bounding box center [464, 355] width 180 height 33
copy h6 "[EMAIL_ADDRESS][DOMAIN_NAME]"
click at [527, 390] on h6 "2818085004" at bounding box center [509, 399] width 90 height 18
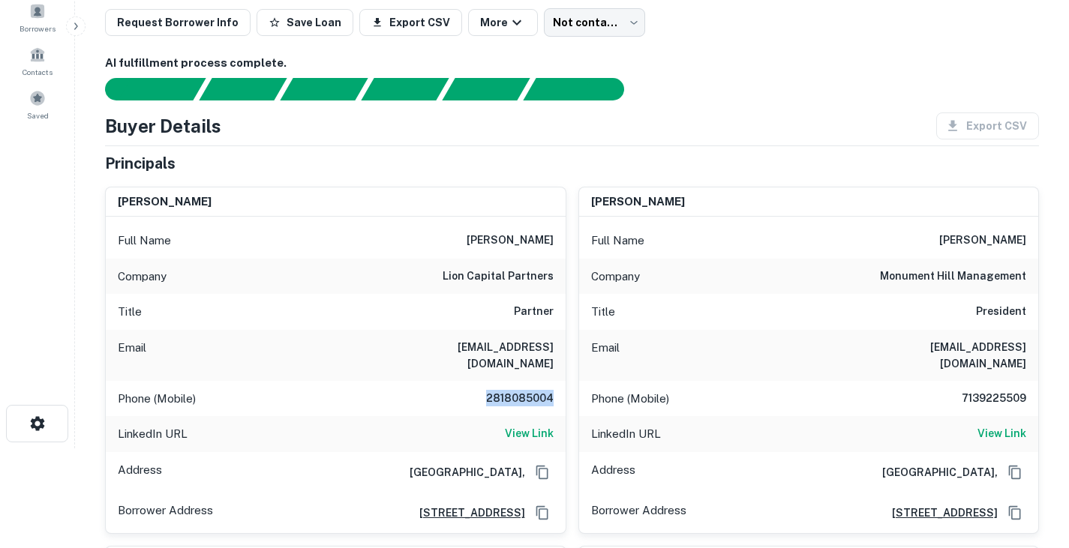
click at [527, 390] on h6 "2818085004" at bounding box center [509, 399] width 90 height 18
copy h6 "2818085004"
